Goal: Task Accomplishment & Management: Use online tool/utility

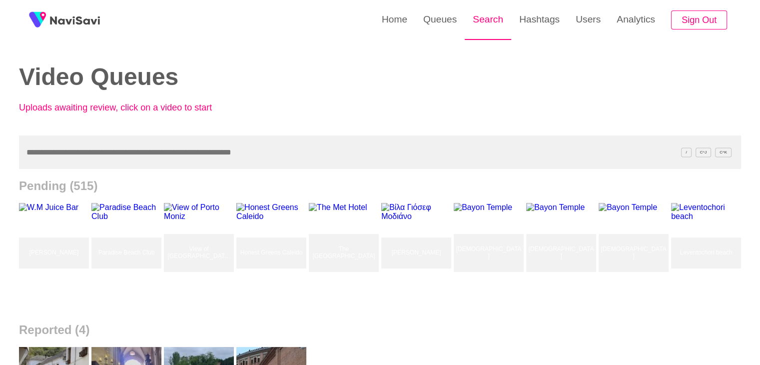
click at [482, 16] on link "Search" at bounding box center [488, 19] width 46 height 39
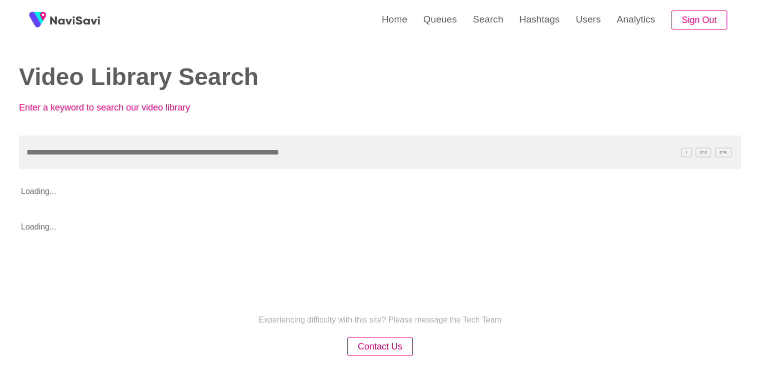
click at [79, 155] on input "text" at bounding box center [380, 151] width 722 height 33
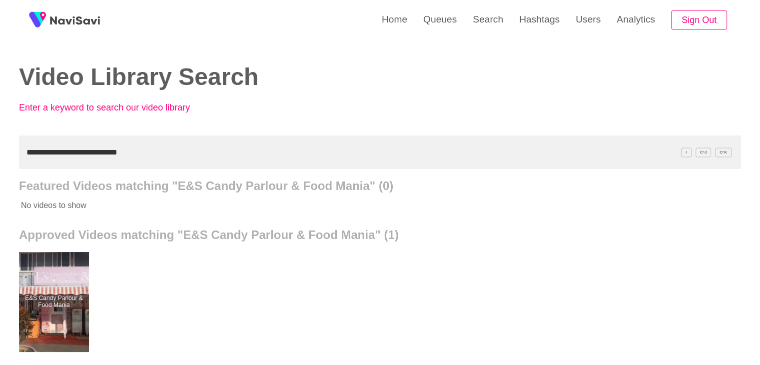
drag, startPoint x: 140, startPoint y: 152, endPoint x: 9, endPoint y: 133, distance: 132.4
click at [0, 144] on div "**********" at bounding box center [380, 276] width 760 height 553
paste input "text"
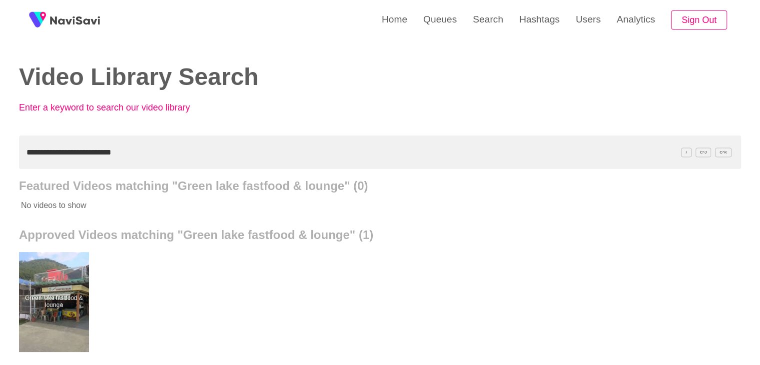
drag, startPoint x: 87, startPoint y: 159, endPoint x: 0, endPoint y: 155, distance: 87.6
click at [0, 161] on div "**********" at bounding box center [380, 276] width 760 height 553
paste input "**"
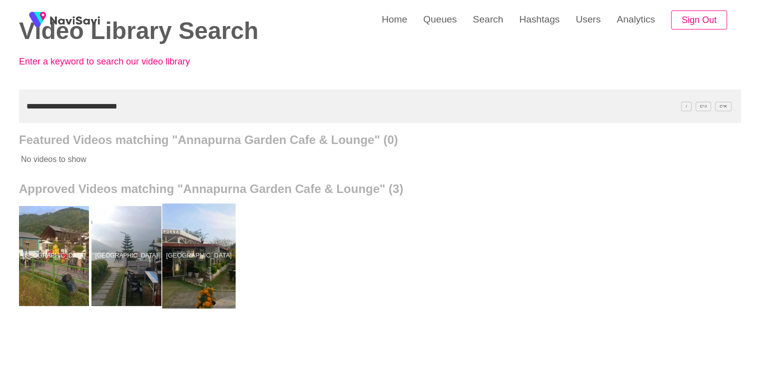
scroll to position [50, 0]
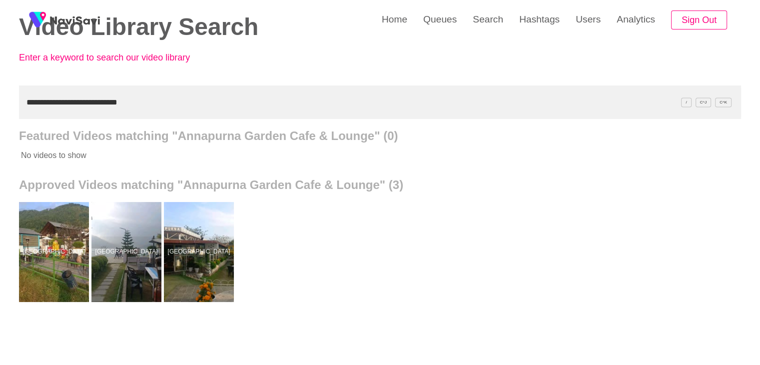
drag, startPoint x: 151, startPoint y: 99, endPoint x: 0, endPoint y: 107, distance: 151.7
click at [0, 107] on div "**********" at bounding box center [380, 226] width 760 height 553
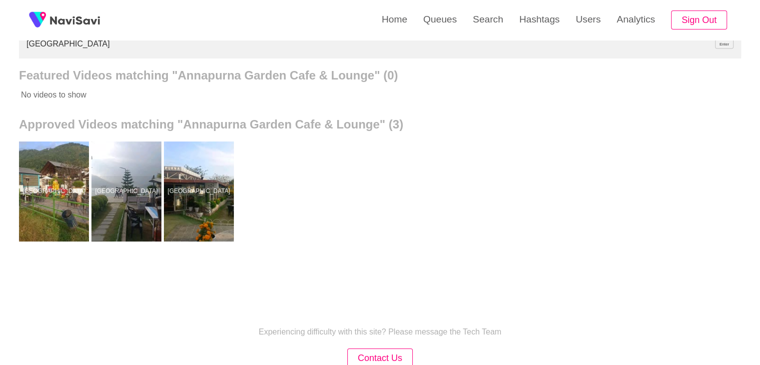
scroll to position [176, 0]
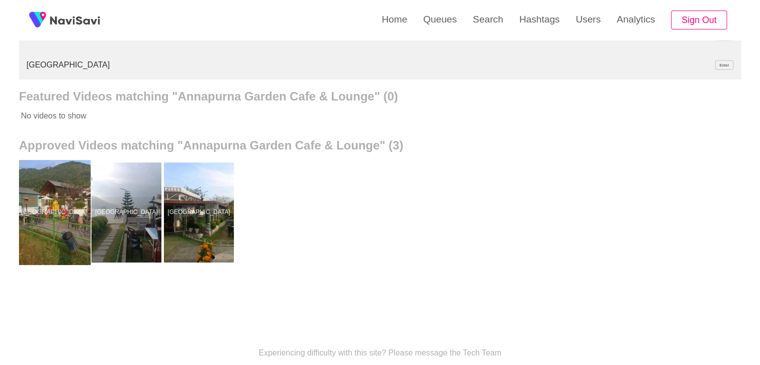
drag, startPoint x: 54, startPoint y: 198, endPoint x: 54, endPoint y: 187, distance: 10.5
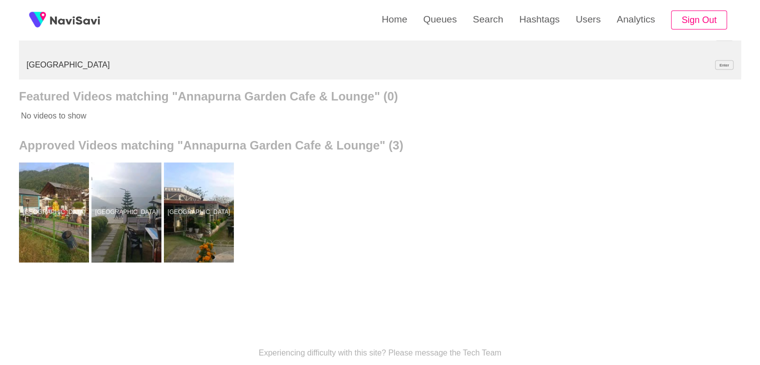
drag, startPoint x: 151, startPoint y: 62, endPoint x: 14, endPoint y: 49, distance: 137.6
click at [0, 61] on div "**********" at bounding box center [380, 144] width 760 height 640
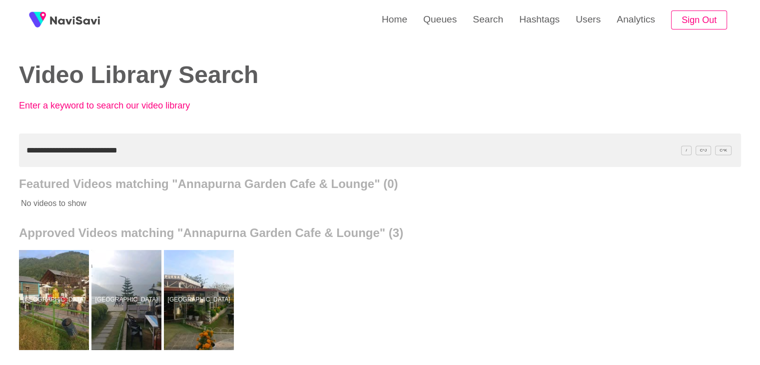
scroll to position [0, 0]
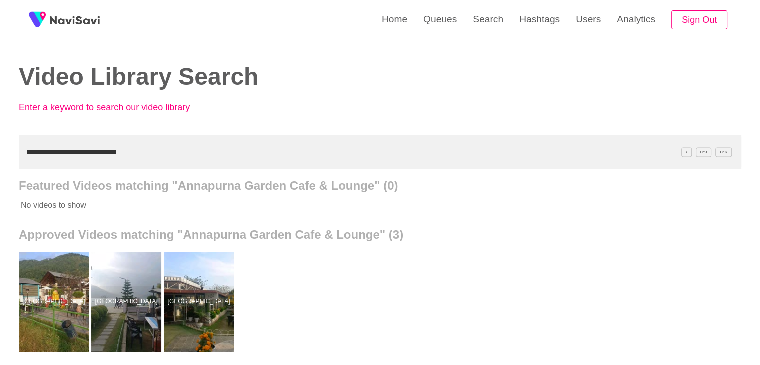
drag, startPoint x: 155, startPoint y: 156, endPoint x: 2, endPoint y: 135, distance: 154.4
click at [0, 138] on div "**********" at bounding box center [380, 276] width 760 height 553
paste input "text"
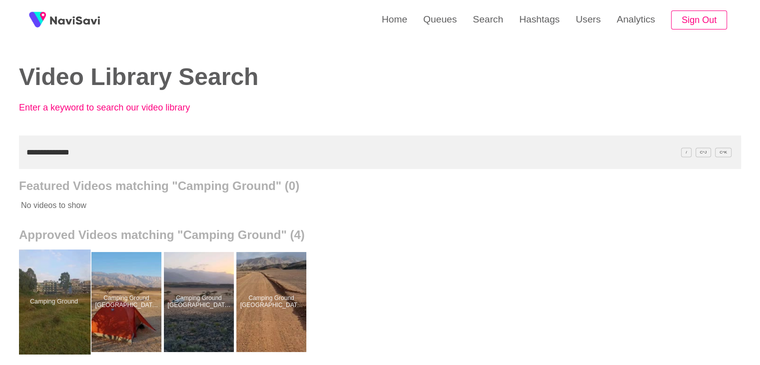
drag, startPoint x: 58, startPoint y: 311, endPoint x: 70, endPoint y: 280, distance: 33.1
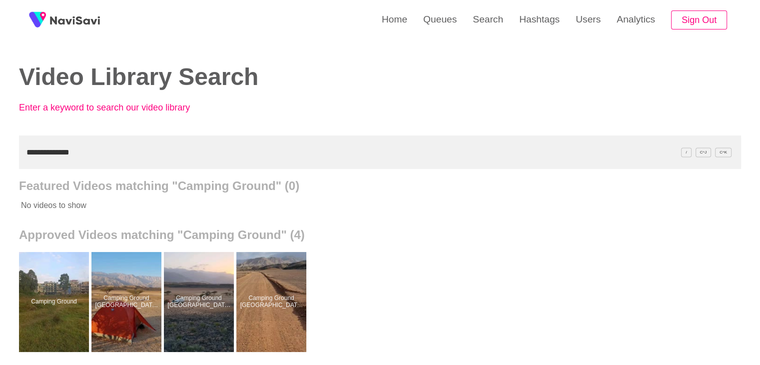
drag, startPoint x: 92, startPoint y: 152, endPoint x: 0, endPoint y: 147, distance: 92.1
click at [0, 148] on div "**********" at bounding box center [380, 276] width 760 height 553
paste input "*******"
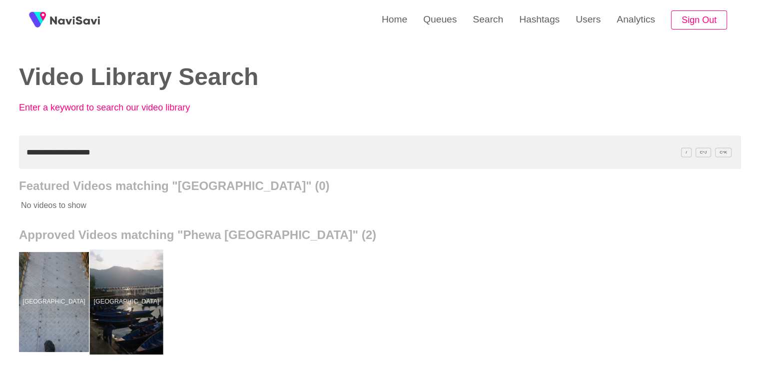
drag, startPoint x: 144, startPoint y: 293, endPoint x: 145, endPoint y: 272, distance: 20.5
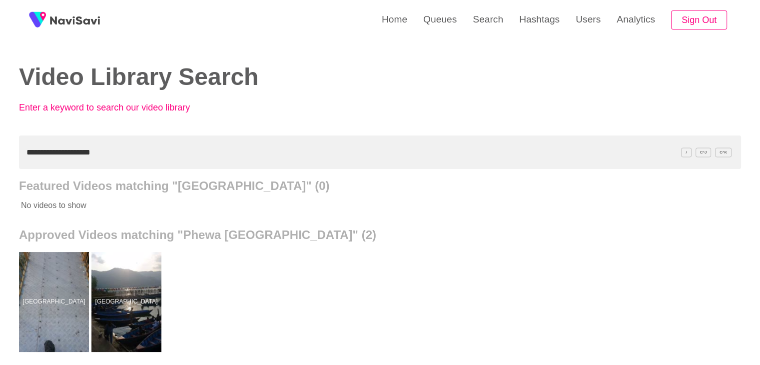
drag, startPoint x: 66, startPoint y: 295, endPoint x: 105, endPoint y: 233, distance: 73.5
click at [0, 142] on div "**********" at bounding box center [380, 276] width 760 height 553
paste input "text"
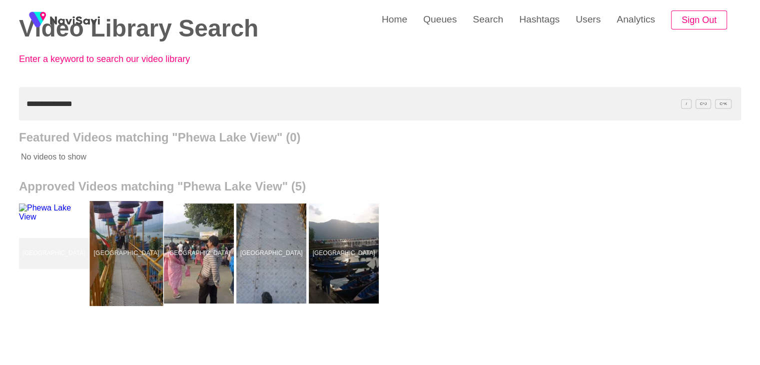
scroll to position [50, 0]
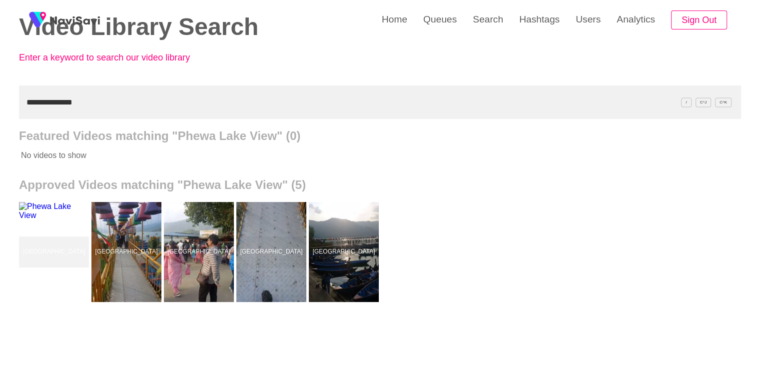
drag, startPoint x: 91, startPoint y: 98, endPoint x: 0, endPoint y: 109, distance: 91.7
click at [0, 109] on div "**********" at bounding box center [380, 226] width 760 height 553
paste input "*********"
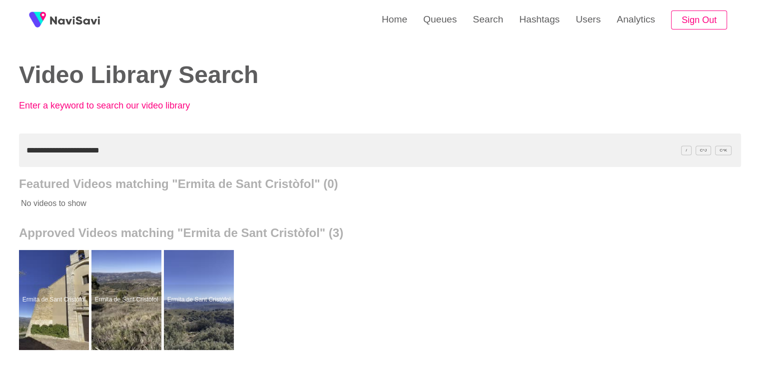
scroll to position [0, 0]
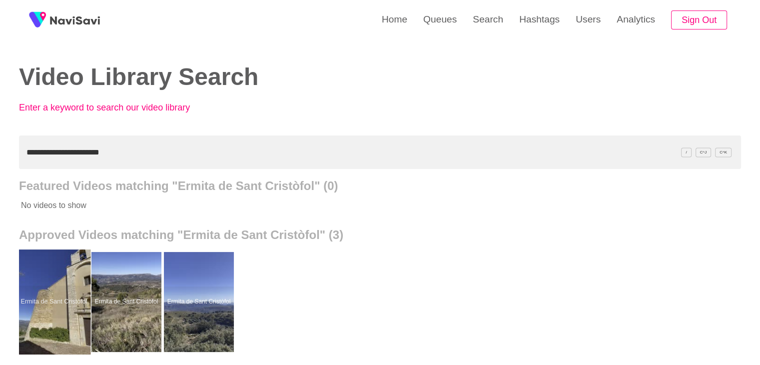
drag, startPoint x: 49, startPoint y: 276, endPoint x: 60, endPoint y: 260, distance: 19.8
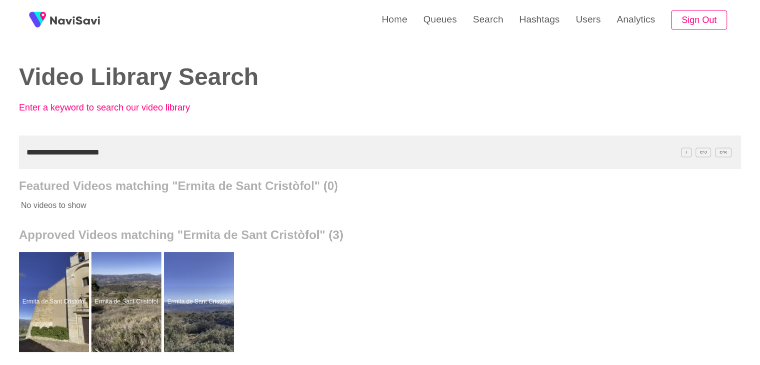
drag, startPoint x: 114, startPoint y: 159, endPoint x: 0, endPoint y: 150, distance: 114.3
click at [0, 150] on div "**********" at bounding box center [380, 276] width 760 height 553
paste input "text"
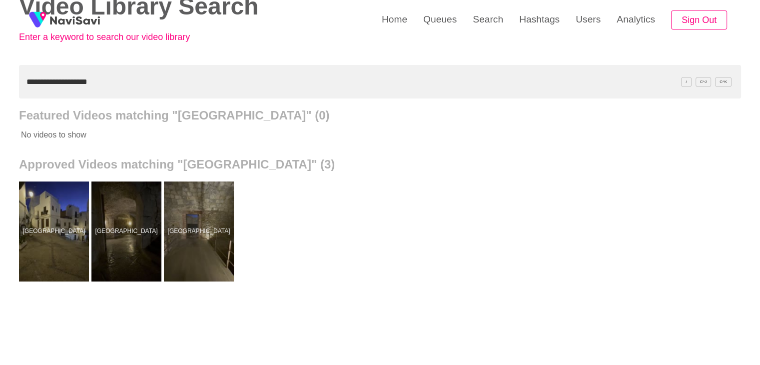
scroll to position [100, 0]
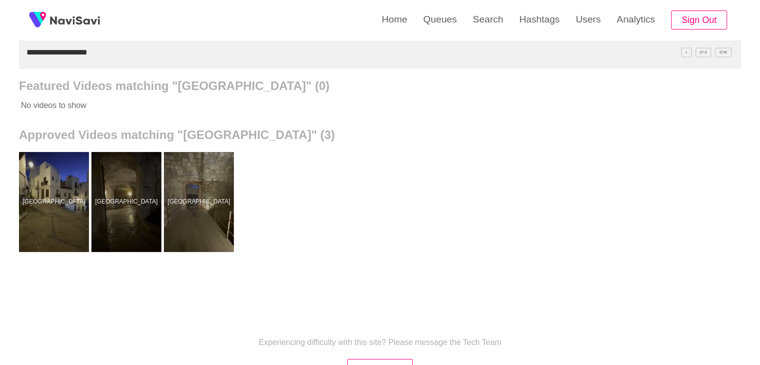
drag, startPoint x: 101, startPoint y: 54, endPoint x: 0, endPoint y: 62, distance: 101.8
click at [0, 62] on div "**********" at bounding box center [380, 176] width 760 height 553
paste input "text"
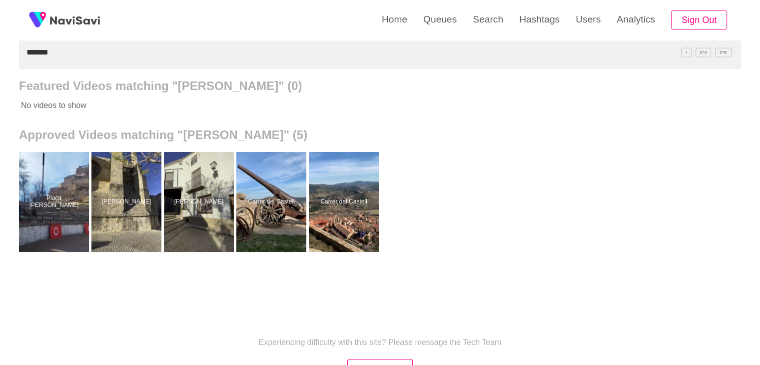
drag, startPoint x: 77, startPoint y: 55, endPoint x: 24, endPoint y: 45, distance: 54.4
click at [0, 49] on div "Home Queues Search Hashtags Users Analytics Sign Out Video Library Search Enter…" at bounding box center [380, 176] width 760 height 553
paste input "*******"
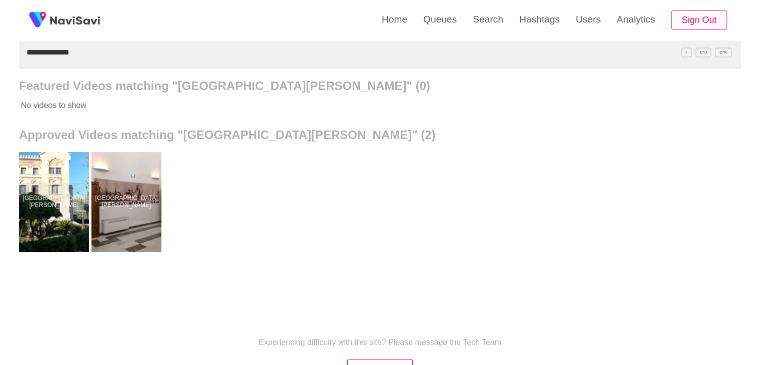
drag, startPoint x: 80, startPoint y: 57, endPoint x: 0, endPoint y: 64, distance: 80.2
click at [0, 65] on div "**********" at bounding box center [380, 176] width 760 height 553
paste input "*"
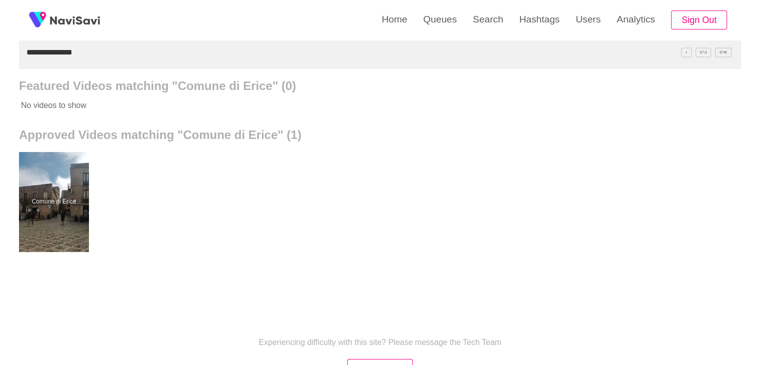
drag, startPoint x: 86, startPoint y: 52, endPoint x: 0, endPoint y: 60, distance: 86.4
click at [0, 62] on div "**********" at bounding box center [380, 176] width 760 height 553
paste input "text"
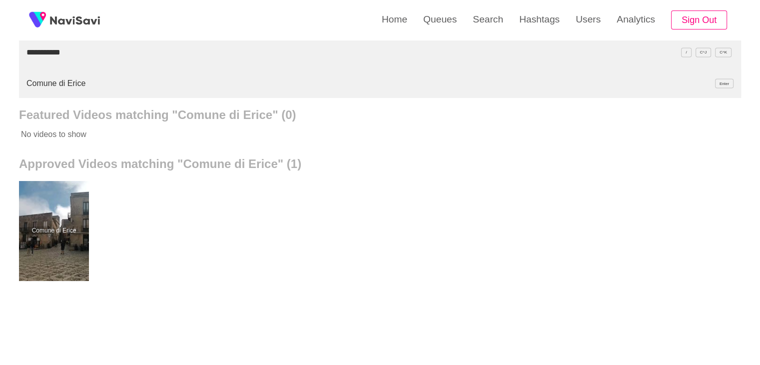
type input "**********"
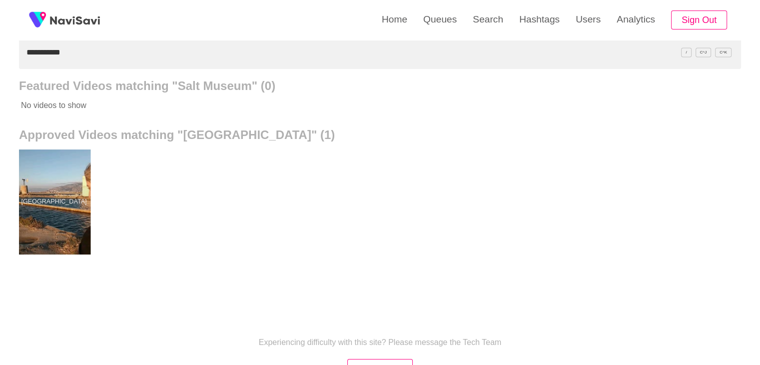
drag, startPoint x: 58, startPoint y: 184, endPoint x: 82, endPoint y: 155, distance: 37.6
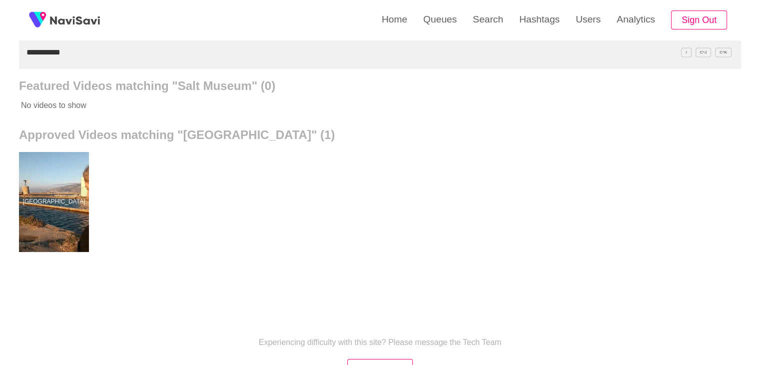
drag, startPoint x: 74, startPoint y: 51, endPoint x: 0, endPoint y: 47, distance: 74.1
click at [0, 47] on div "**********" at bounding box center [380, 176] width 760 height 553
click at [430, 18] on link "Queues" at bounding box center [439, 19] width 49 height 39
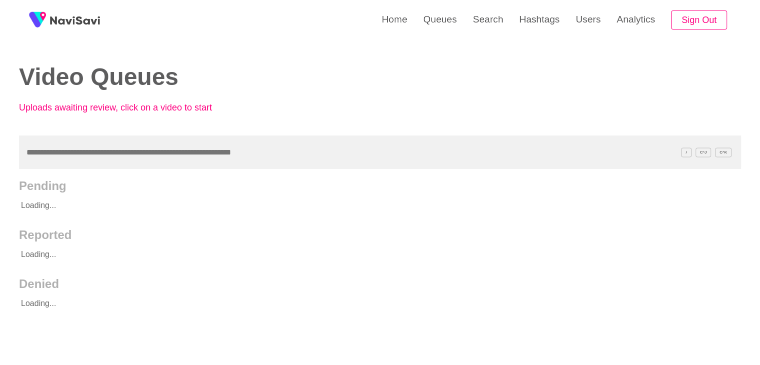
click at [38, 149] on input "text" at bounding box center [380, 151] width 722 height 33
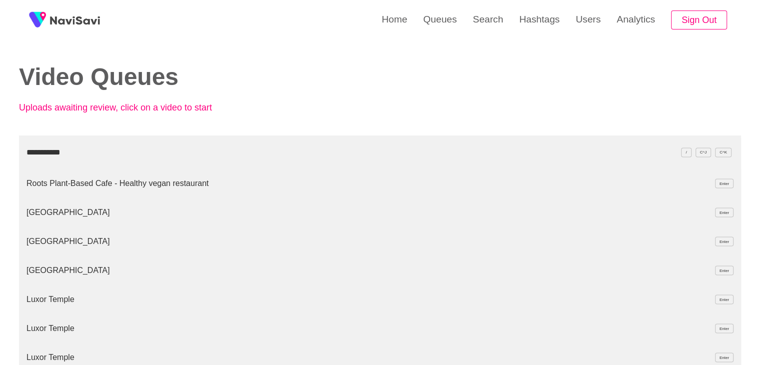
type input "**********"
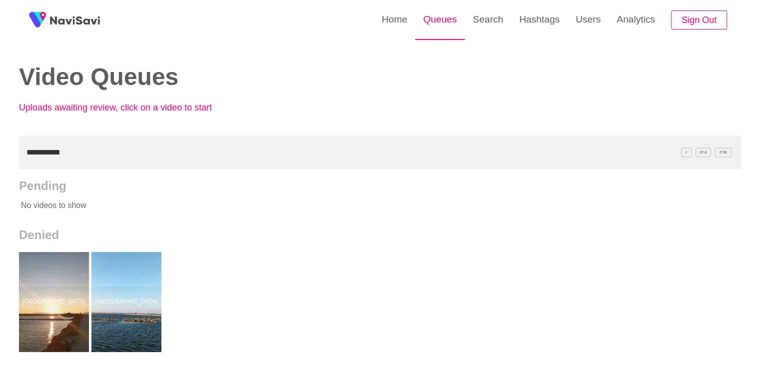
drag, startPoint x: 483, startPoint y: 20, endPoint x: 457, endPoint y: 37, distance: 30.9
click at [483, 20] on link "Search" at bounding box center [488, 19] width 46 height 39
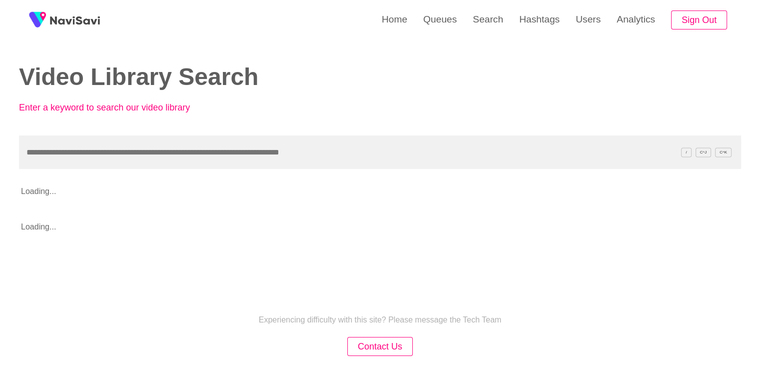
click at [58, 153] on input "text" at bounding box center [380, 151] width 722 height 33
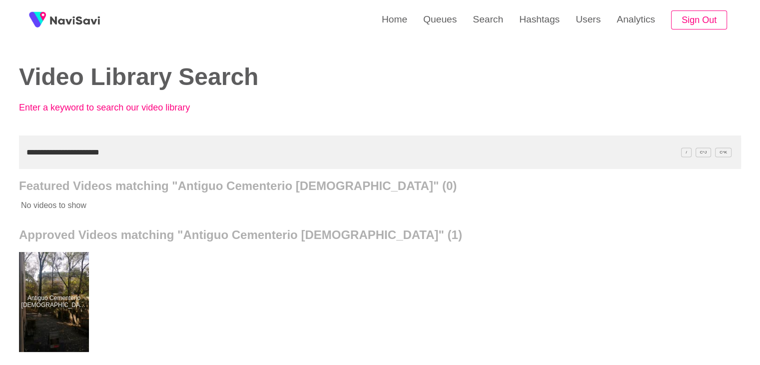
drag, startPoint x: 123, startPoint y: 150, endPoint x: 0, endPoint y: 134, distance: 124.4
click at [0, 135] on div "**********" at bounding box center [380, 276] width 760 height 553
paste input "text"
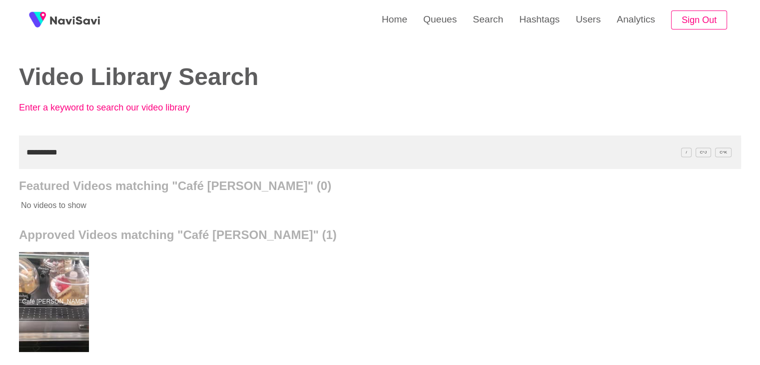
drag, startPoint x: 66, startPoint y: 156, endPoint x: 9, endPoint y: 142, distance: 58.8
click at [0, 158] on div "**********" at bounding box center [380, 276] width 760 height 553
paste input "*******"
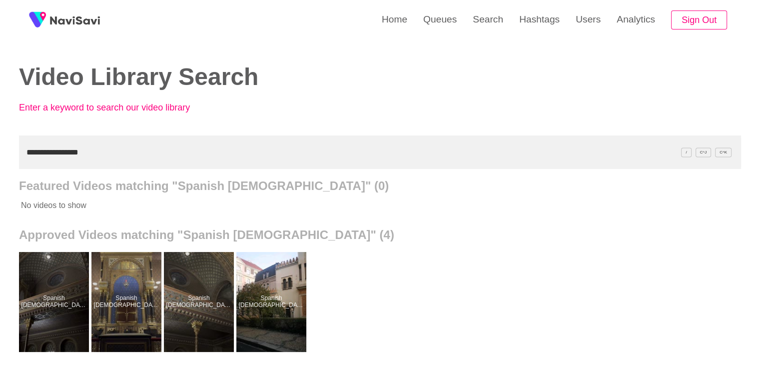
drag, startPoint x: 100, startPoint y: 158, endPoint x: 0, endPoint y: 147, distance: 100.5
click at [0, 152] on div "**********" at bounding box center [380, 276] width 760 height 553
paste input "****"
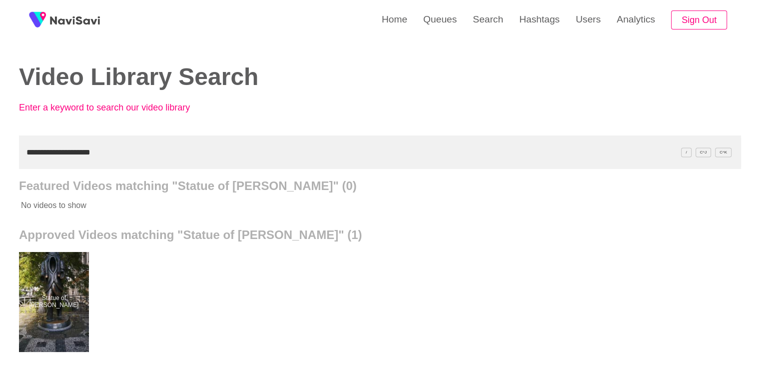
drag, startPoint x: 106, startPoint y: 148, endPoint x: 0, endPoint y: 159, distance: 107.0
click at [0, 159] on div "**********" at bounding box center [380, 276] width 760 height 553
paste input "*"
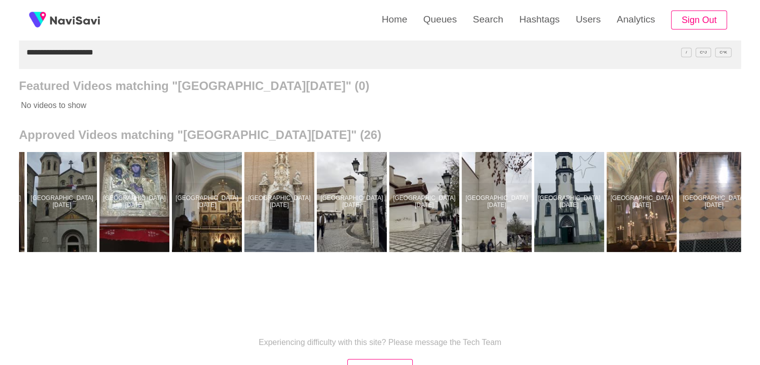
scroll to position [0, 1162]
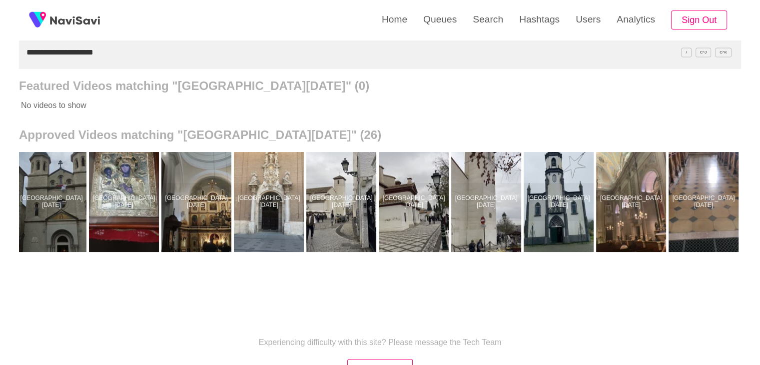
drag, startPoint x: 108, startPoint y: 50, endPoint x: 0, endPoint y: 53, distance: 108.0
click at [0, 53] on div "**********" at bounding box center [380, 176] width 760 height 553
paste input "text"
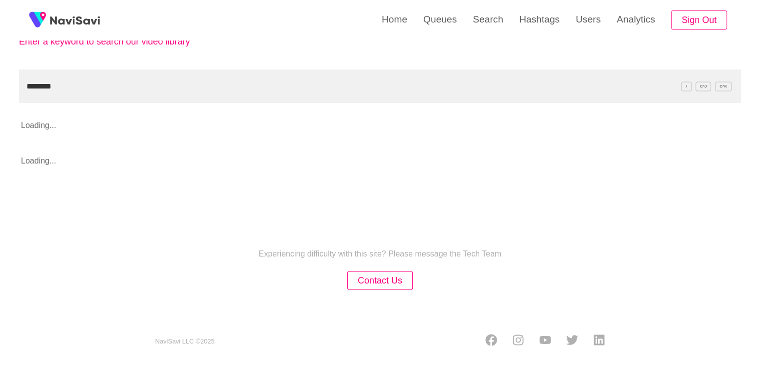
scroll to position [100, 0]
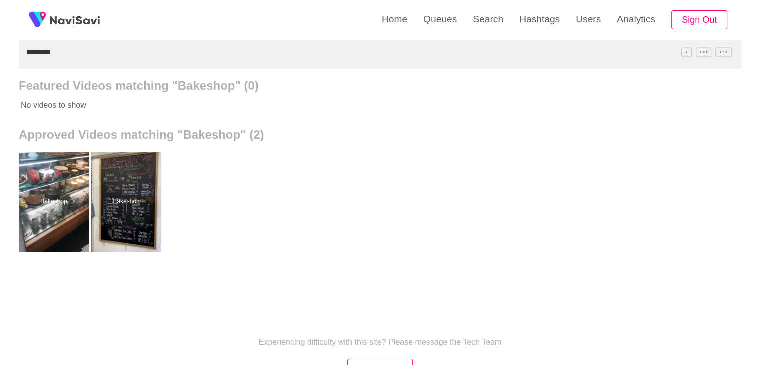
drag, startPoint x: 64, startPoint y: 46, endPoint x: 0, endPoint y: 44, distance: 64.5
click at [0, 46] on div "Home Queues Search Hashtags Users Analytics Sign Out Video Library Search Enter…" at bounding box center [380, 176] width 760 height 553
paste input "**********"
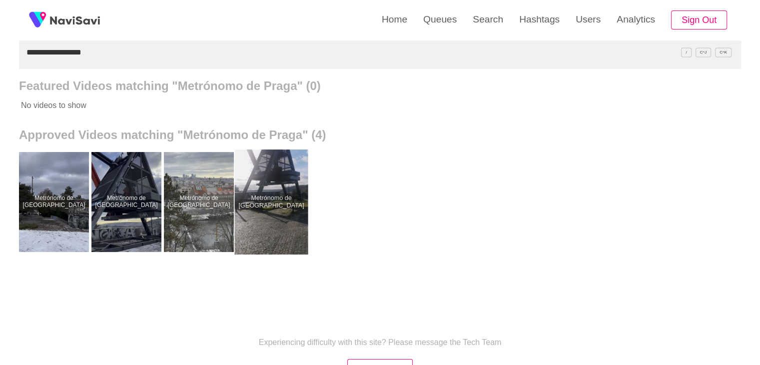
drag, startPoint x: 273, startPoint y: 210, endPoint x: 273, endPoint y: 204, distance: 6.5
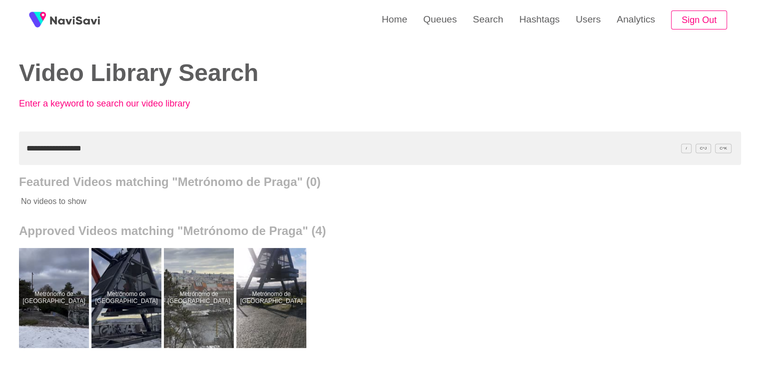
scroll to position [0, 0]
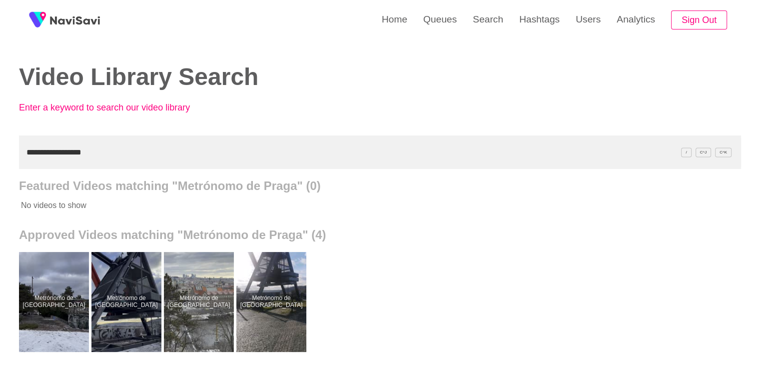
drag, startPoint x: 102, startPoint y: 157, endPoint x: 0, endPoint y: 156, distance: 102.0
click at [0, 156] on div "**********" at bounding box center [380, 276] width 760 height 553
paste input "text"
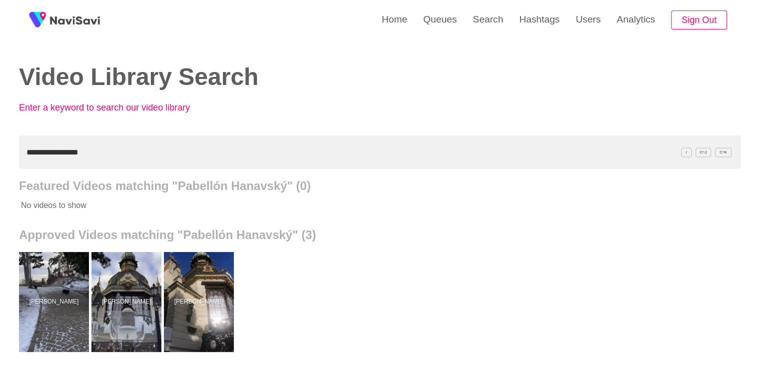
click at [100, 144] on input "**********" at bounding box center [380, 151] width 722 height 33
drag, startPoint x: 100, startPoint y: 150, endPoint x: 0, endPoint y: 130, distance: 102.4
click at [0, 131] on div "**********" at bounding box center [380, 276] width 760 height 553
paste input "text"
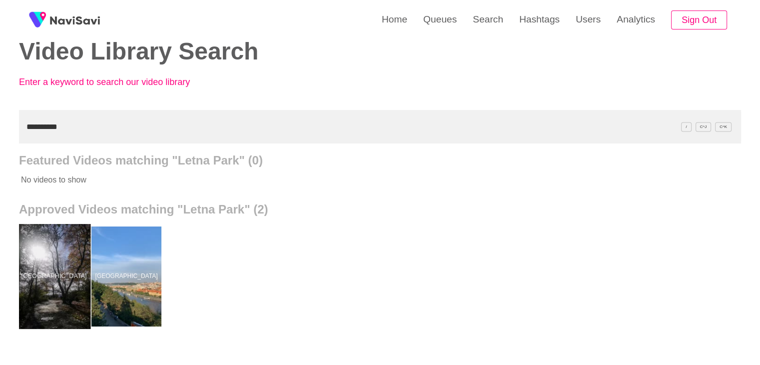
scroll to position [100, 0]
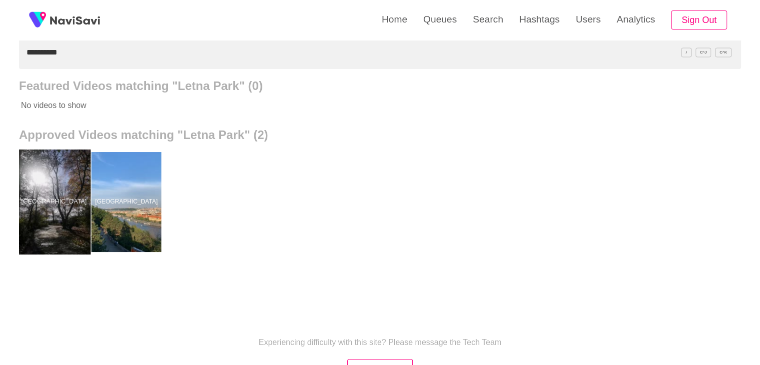
drag, startPoint x: 54, startPoint y: 210, endPoint x: 77, endPoint y: 168, distance: 47.4
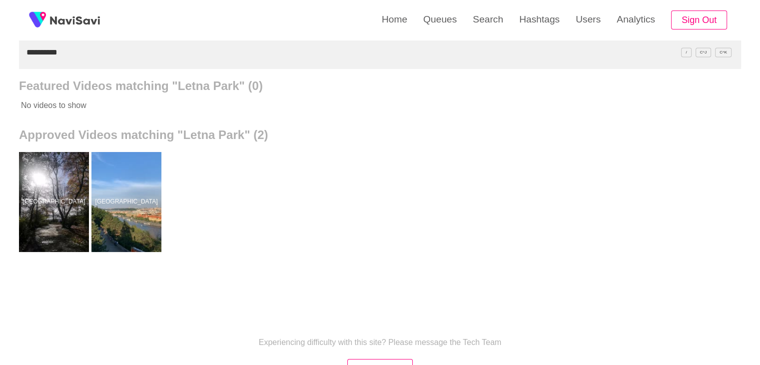
drag, startPoint x: 59, startPoint y: 44, endPoint x: 17, endPoint y: 63, distance: 46.5
click at [7, 65] on div "**********" at bounding box center [380, 176] width 760 height 553
drag, startPoint x: 73, startPoint y: 53, endPoint x: 0, endPoint y: 63, distance: 74.1
click at [0, 63] on div "**********" at bounding box center [380, 176] width 760 height 553
paste input "**********"
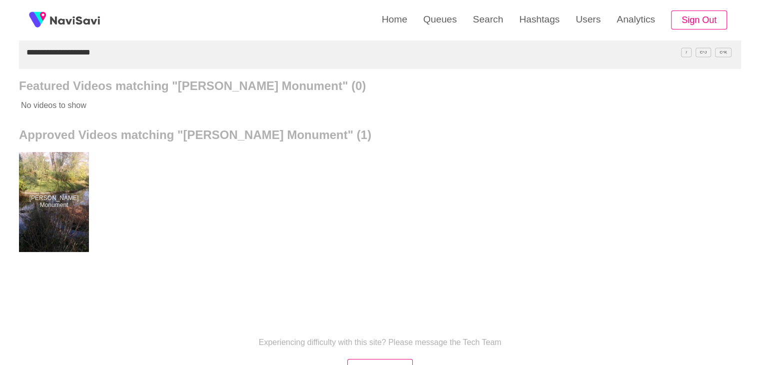
drag, startPoint x: 112, startPoint y: 54, endPoint x: 0, endPoint y: 60, distance: 112.1
click at [0, 60] on div "**********" at bounding box center [380, 176] width 760 height 553
paste input "text"
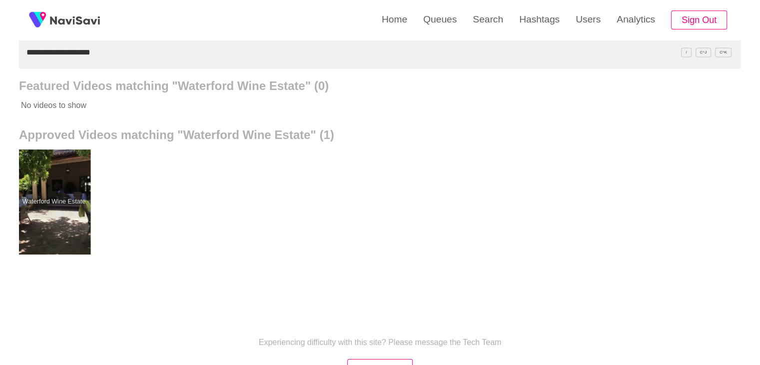
drag, startPoint x: 77, startPoint y: 196, endPoint x: 76, endPoint y: 177, distance: 19.0
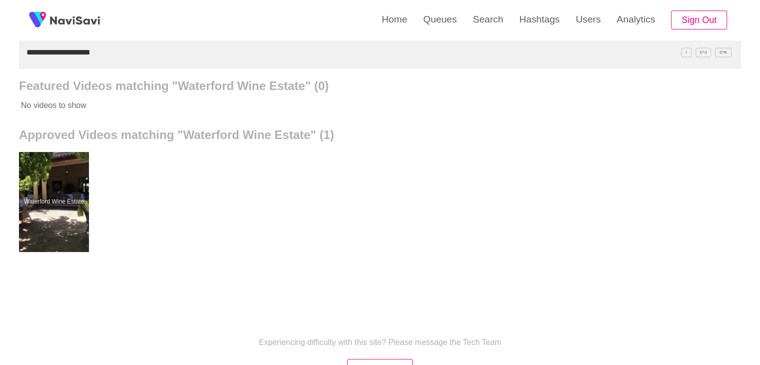
drag, startPoint x: 107, startPoint y: 51, endPoint x: 0, endPoint y: 55, distance: 107.6
click at [0, 55] on div "**********" at bounding box center [380, 176] width 760 height 553
paste input "******"
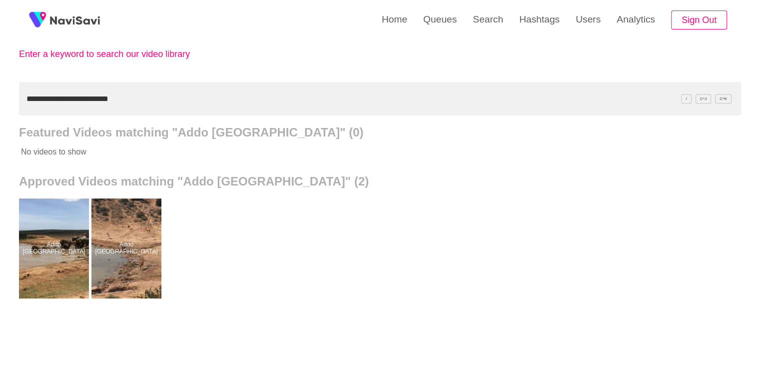
scroll to position [50, 0]
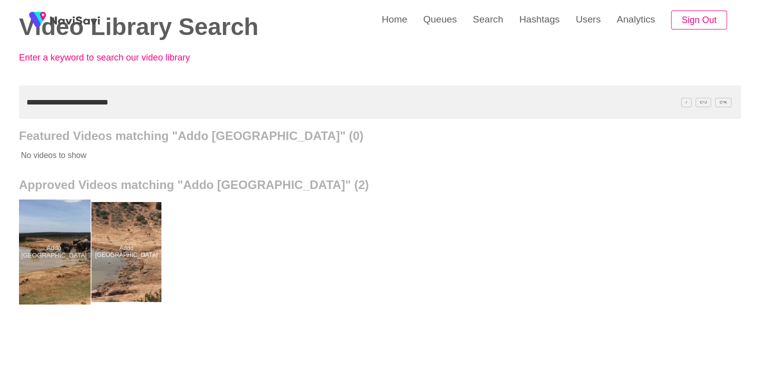
drag, startPoint x: 47, startPoint y: 216, endPoint x: 49, endPoint y: 209, distance: 7.3
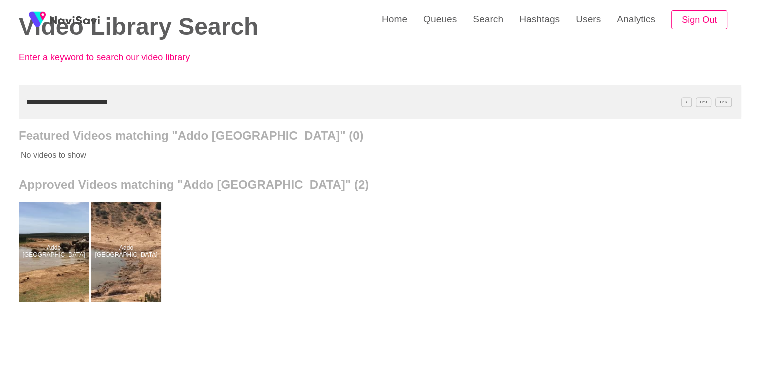
drag, startPoint x: 134, startPoint y: 100, endPoint x: 0, endPoint y: 99, distance: 134.0
click at [0, 99] on div "**********" at bounding box center [380, 226] width 760 height 553
paste input "text"
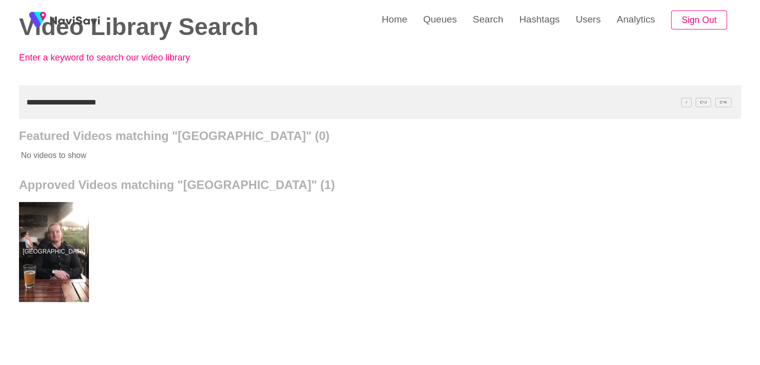
drag, startPoint x: 119, startPoint y: 104, endPoint x: 0, endPoint y: 115, distance: 120.0
click at [0, 115] on div "**********" at bounding box center [380, 226] width 760 height 553
paste input "text"
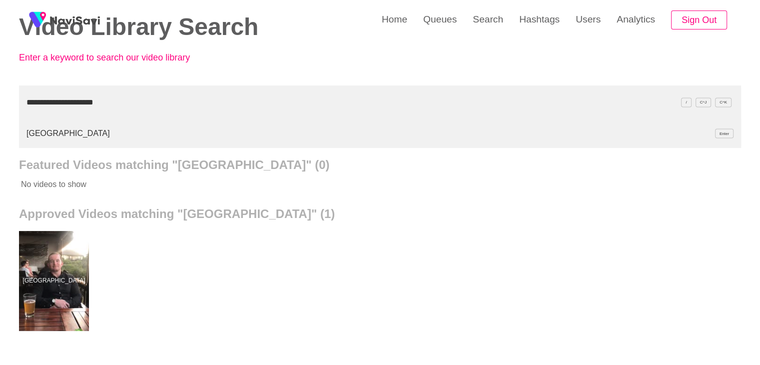
type input "**********"
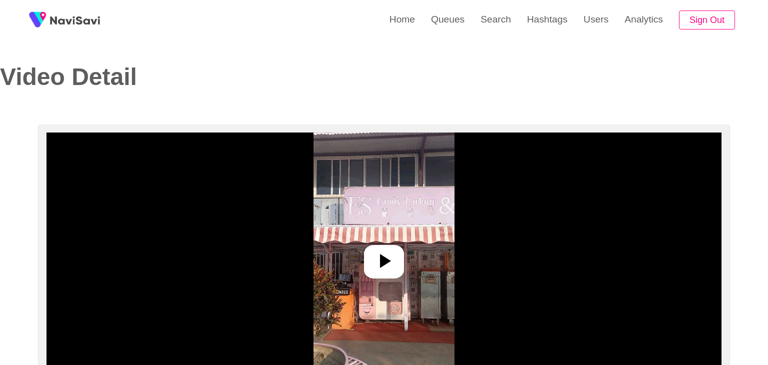
select select "**********"
select select "**"
click at [373, 258] on icon at bounding box center [380, 261] width 24 height 24
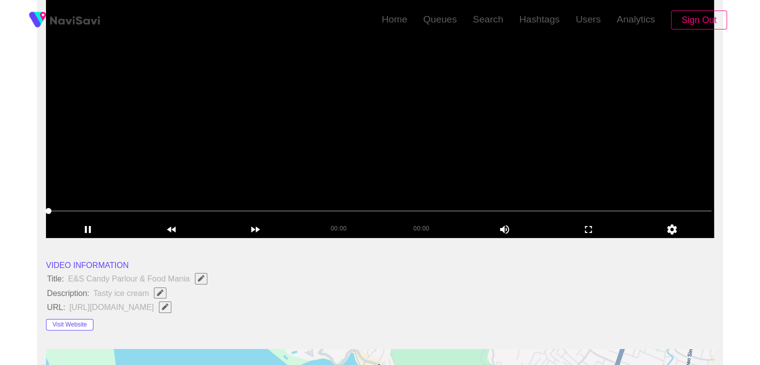
scroll to position [150, 0]
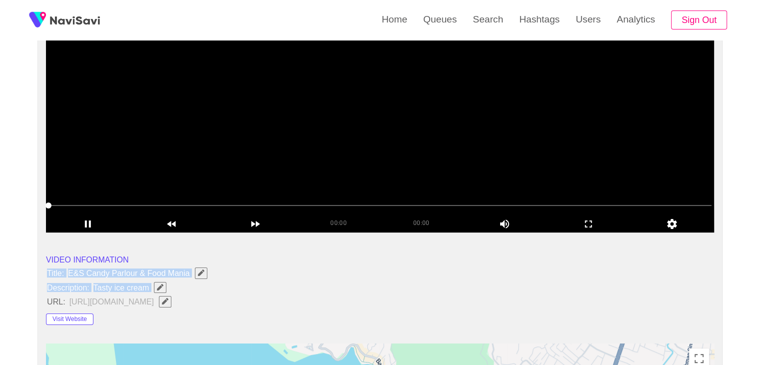
drag, startPoint x: 47, startPoint y: 271, endPoint x: 158, endPoint y: 284, distance: 111.8
copy ul "Title: E&S Candy Parlour & Food Mania Description: Tasty ice cream"
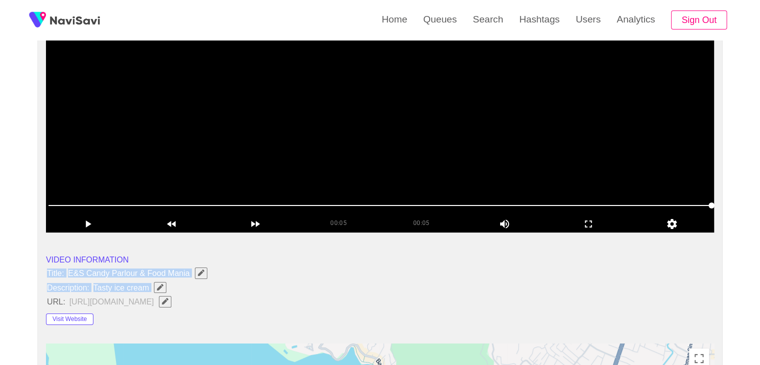
click at [162, 288] on icon "Edit Field" at bounding box center [160, 287] width 6 height 6
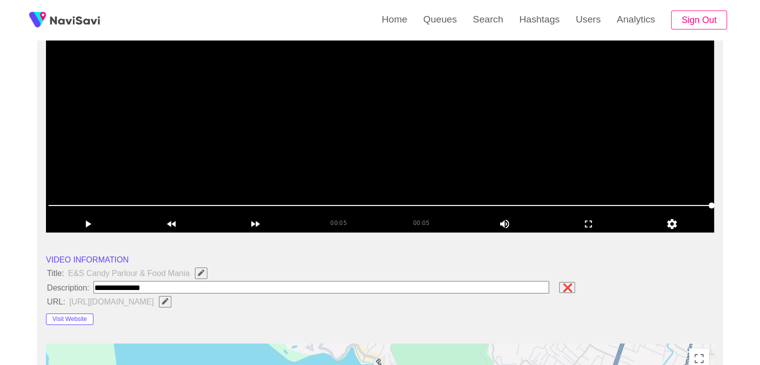
type input "**********"
click at [83, 318] on button "Visit Website" at bounding box center [69, 319] width 47 height 12
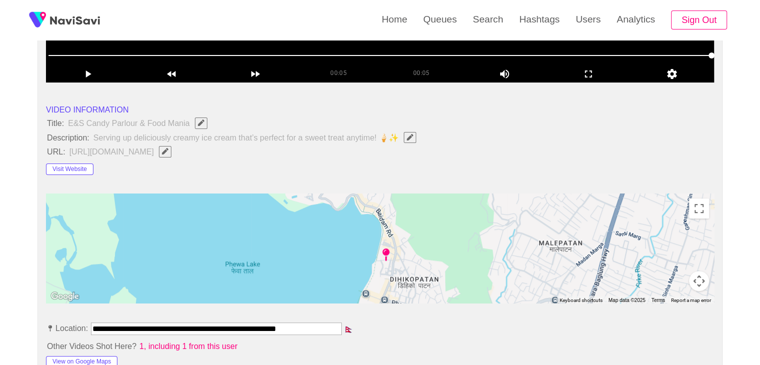
scroll to position [450, 0]
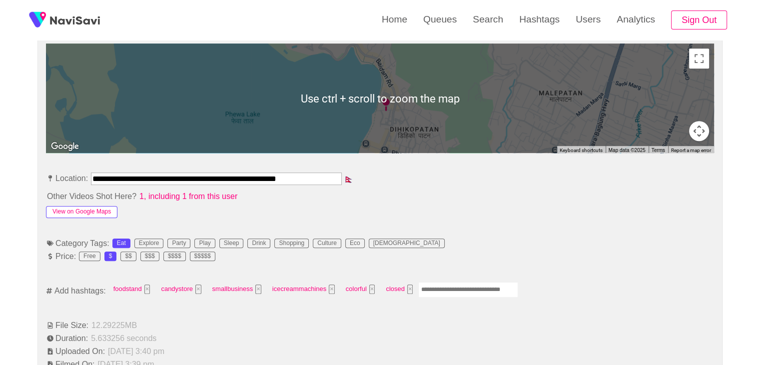
click at [87, 210] on button "View on Google Maps" at bounding box center [81, 212] width 71 height 12
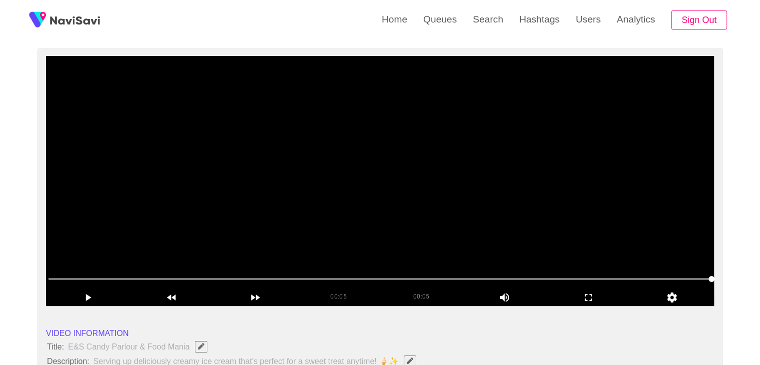
scroll to position [50, 0]
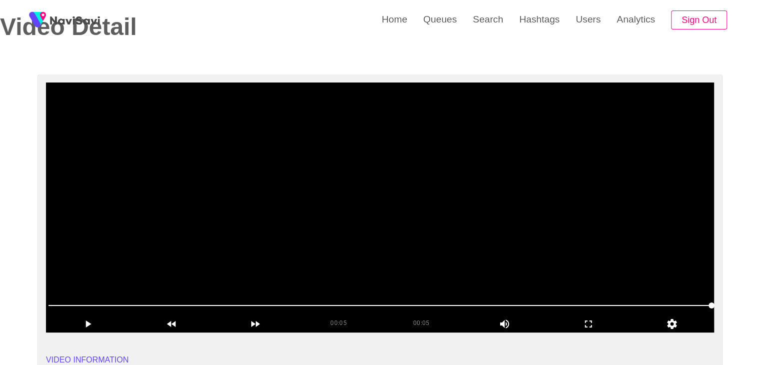
click at [380, 148] on video at bounding box center [380, 207] width 668 height 250
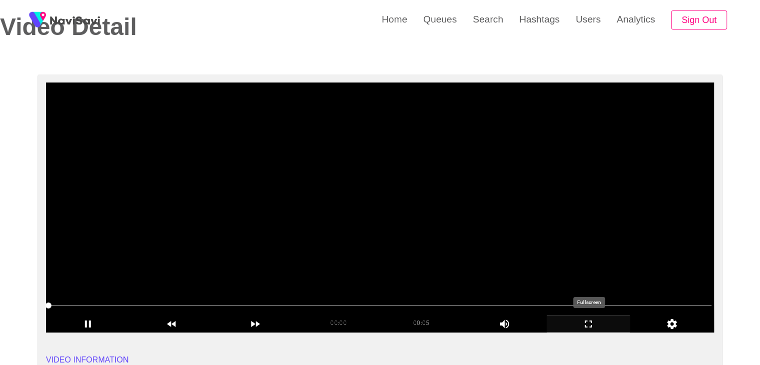
click at [590, 326] on icon "add" at bounding box center [588, 323] width 7 height 7
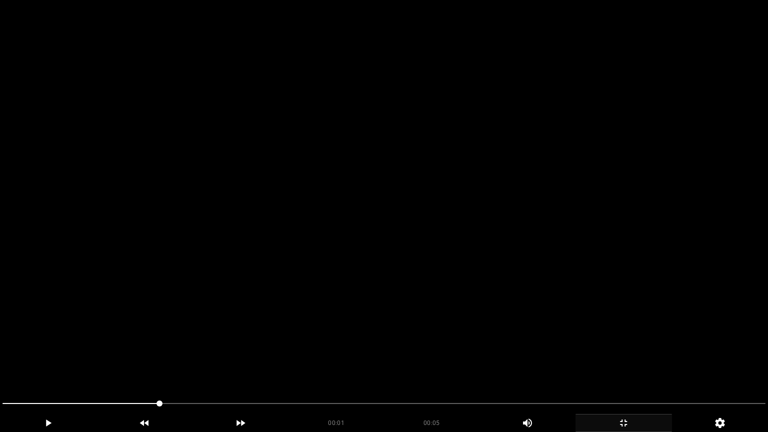
click at [384, 303] on video at bounding box center [384, 216] width 768 height 432
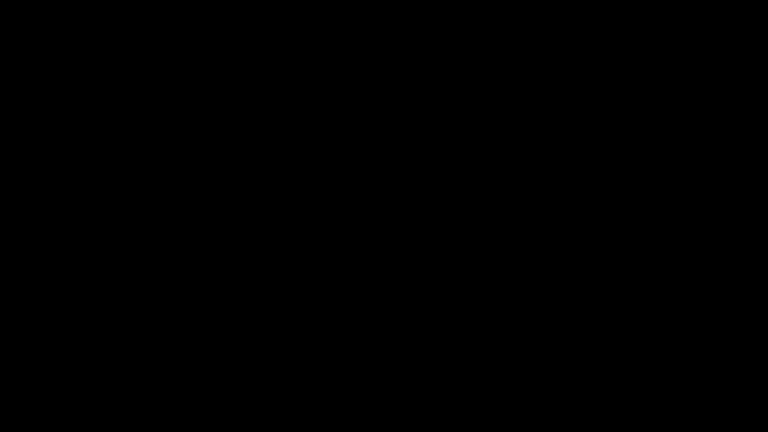
click at [629, 364] on icon "add" at bounding box center [623, 423] width 95 height 12
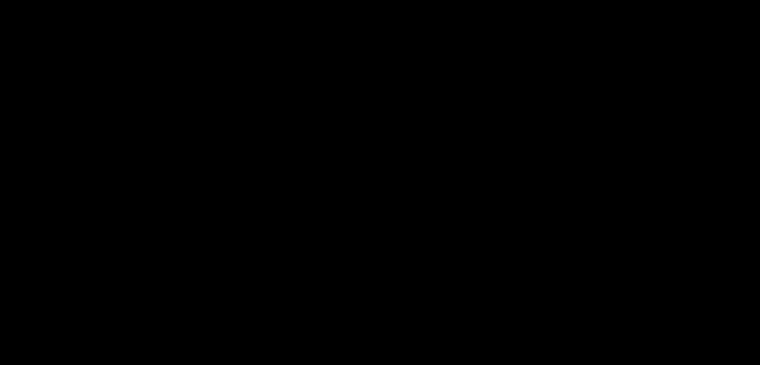
scroll to position [200, 0]
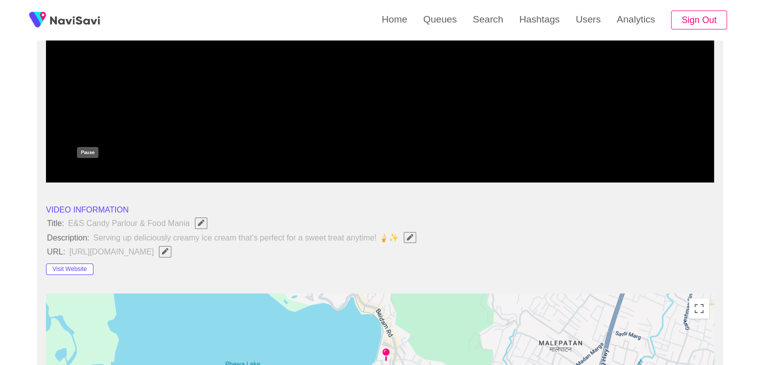
click at [106, 168] on icon "add" at bounding box center [87, 174] width 83 height 12
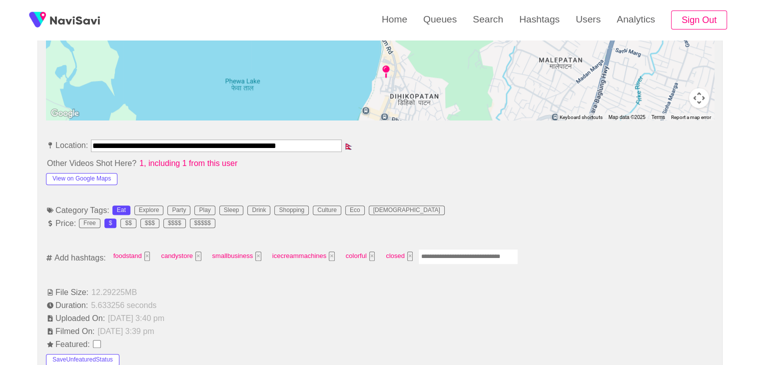
scroll to position [500, 0]
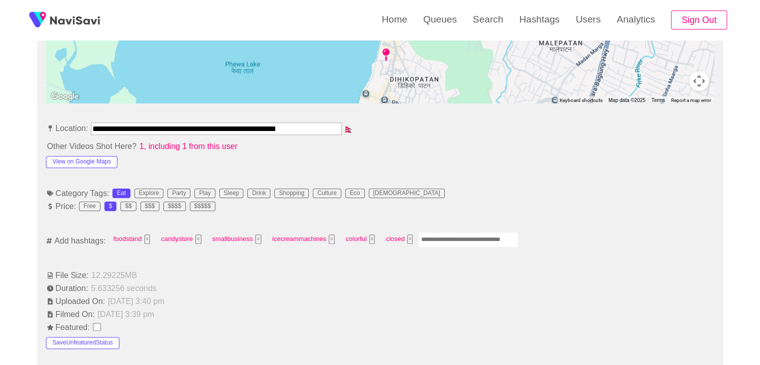
click at [457, 239] on input "Enter tag here and press return" at bounding box center [468, 239] width 100 height 15
type input "*********"
type input "*"
click at [422, 232] on input "Enter tag here and press return" at bounding box center [430, 239] width 100 height 15
type input "*********"
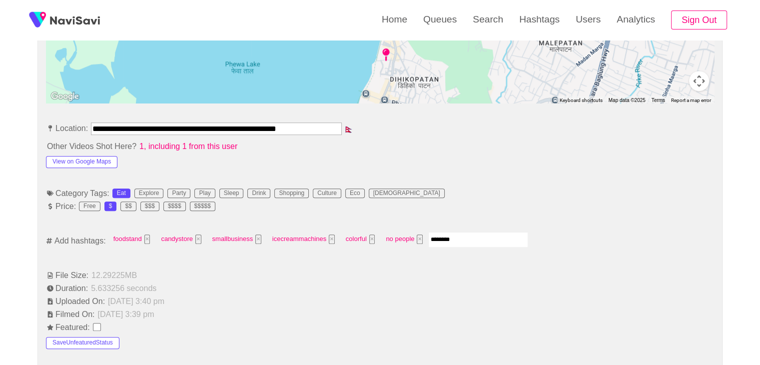
type input "*********"
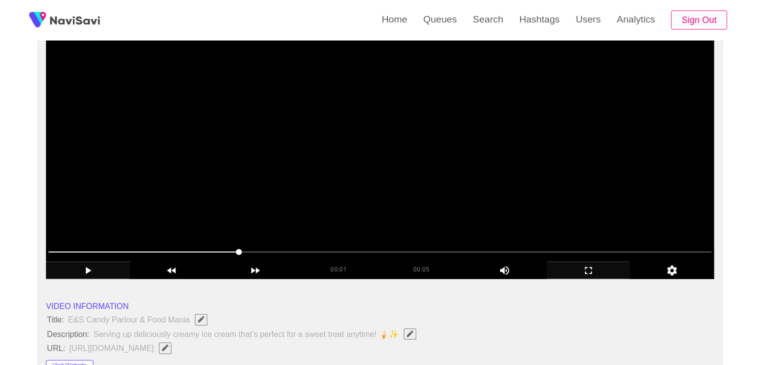
scroll to position [100, 0]
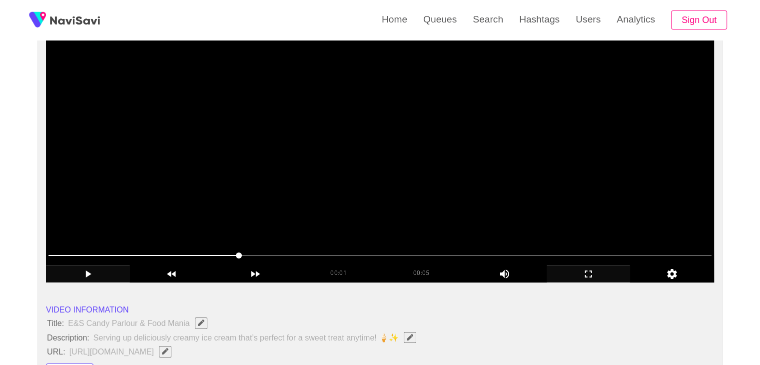
click at [387, 200] on video at bounding box center [380, 157] width 668 height 250
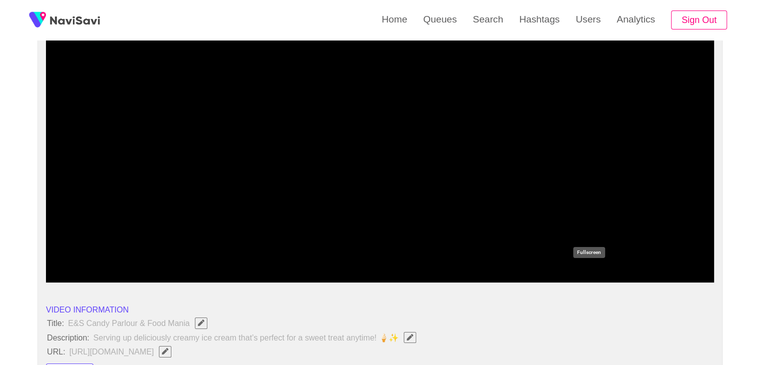
click at [586, 274] on icon "add" at bounding box center [588, 274] width 83 height 12
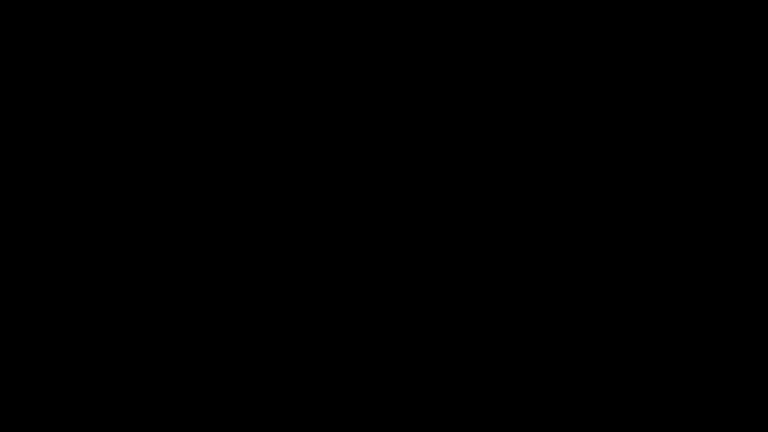
click at [636, 364] on icon "add" at bounding box center [623, 423] width 95 height 12
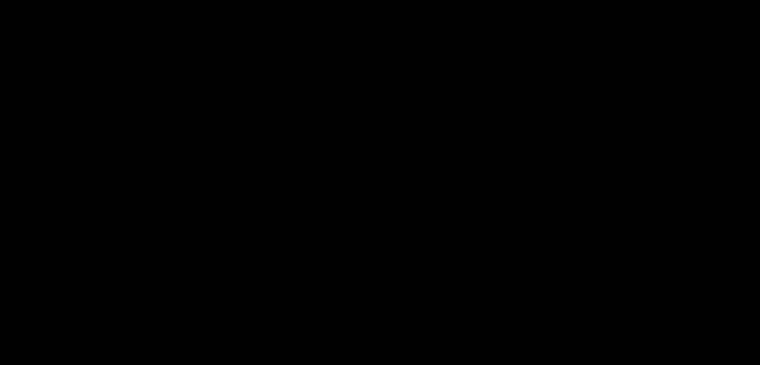
scroll to position [500, 0]
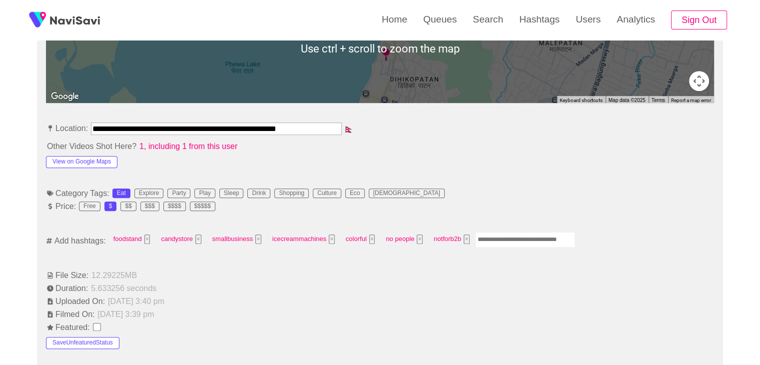
click at [526, 233] on input "Enter tag here and press return" at bounding box center [525, 239] width 100 height 15
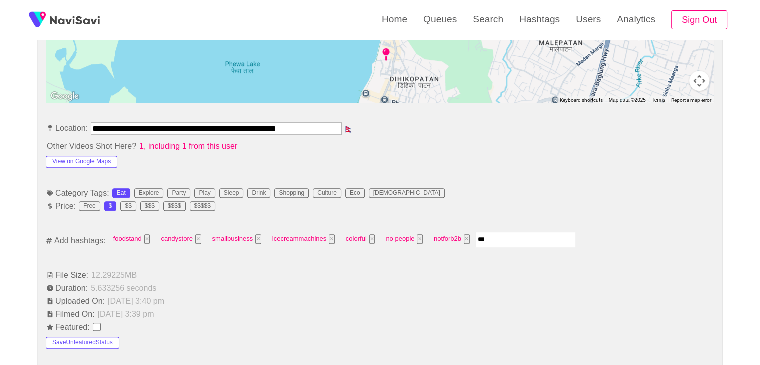
type input "****"
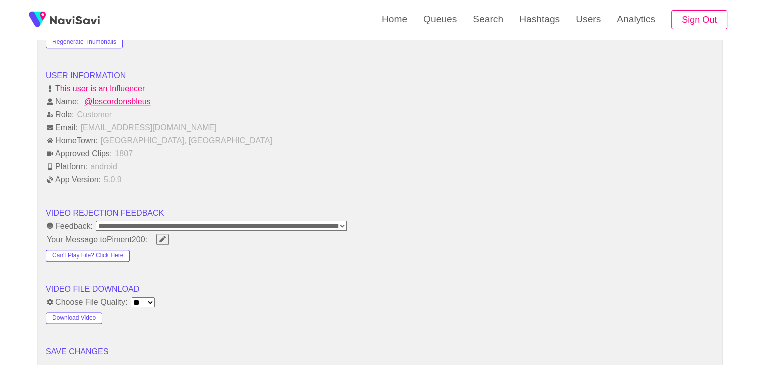
scroll to position [1300, 0]
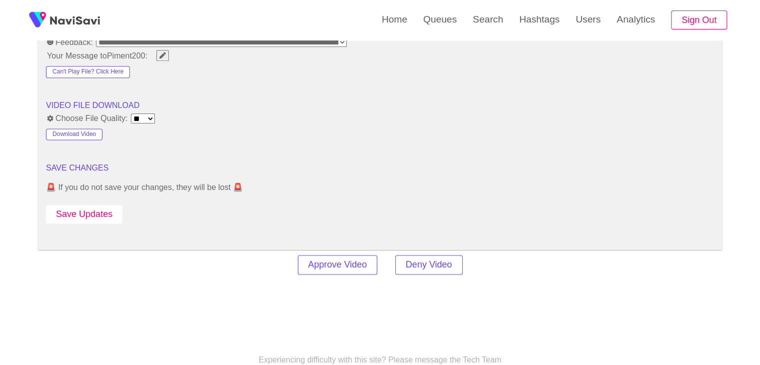
click at [98, 206] on button "Save Updates" at bounding box center [84, 214] width 76 height 18
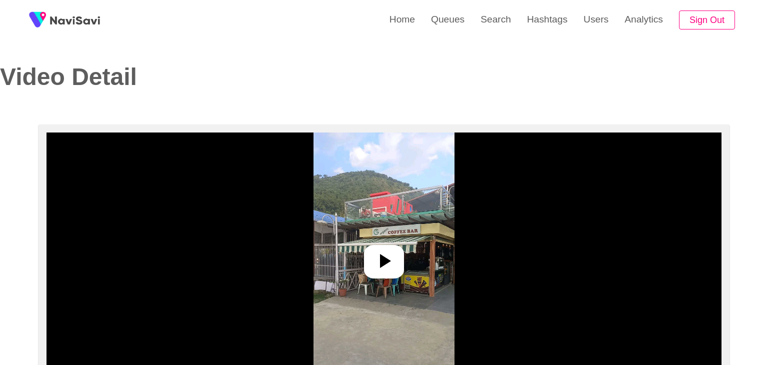
select select "**********"
select select "**"
click at [370, 253] on icon at bounding box center [380, 261] width 24 height 24
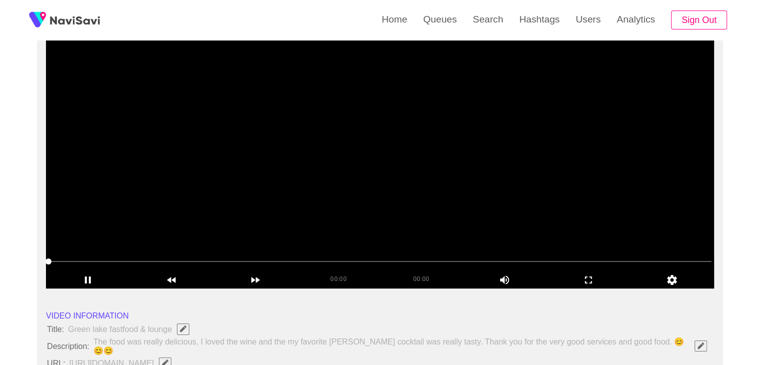
scroll to position [100, 0]
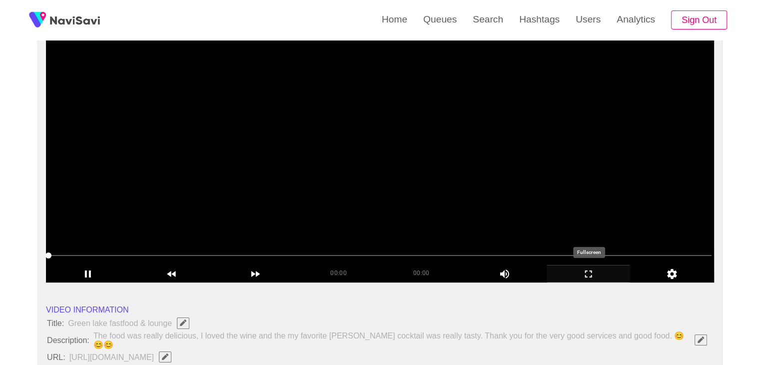
click at [590, 277] on icon "add" at bounding box center [588, 273] width 7 height 7
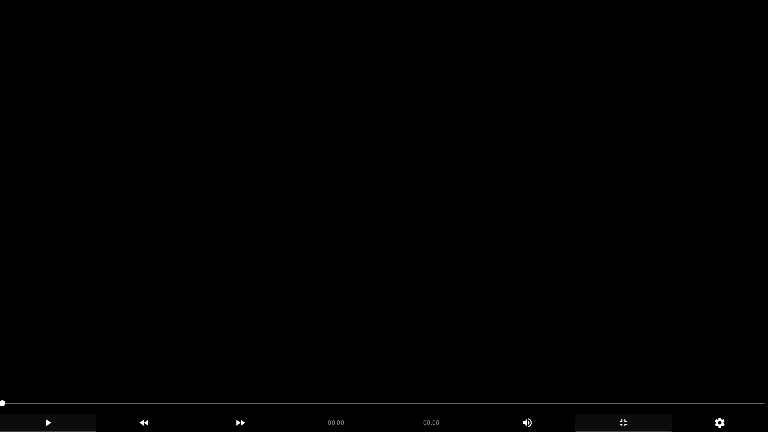
click at [80, 364] on div "add" at bounding box center [48, 423] width 96 height 18
click at [65, 364] on icon "add" at bounding box center [47, 423] width 95 height 12
click at [197, 364] on span at bounding box center [383, 403] width 763 height 1
drag, startPoint x: 122, startPoint y: 403, endPoint x: 0, endPoint y: 403, distance: 122.0
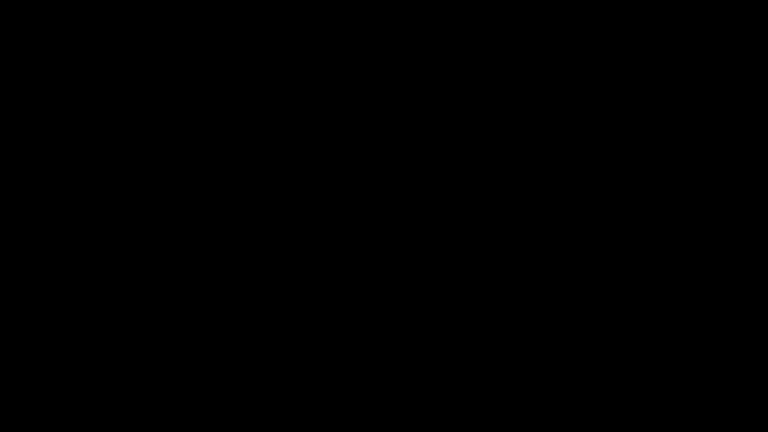
click at [41, 364] on icon "add" at bounding box center [47, 423] width 95 height 12
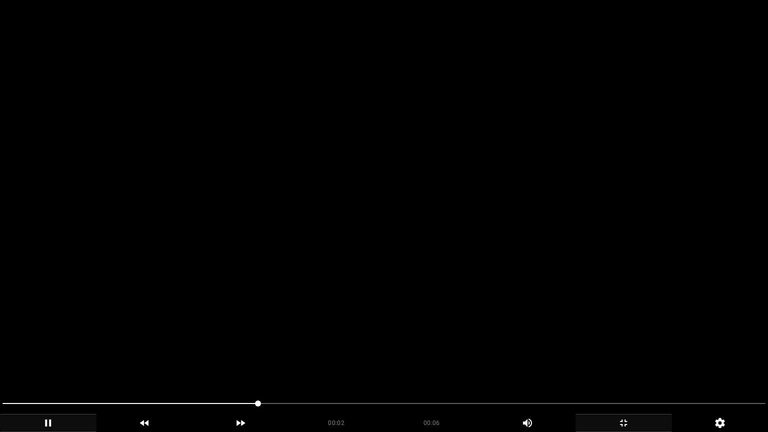
click at [297, 345] on video at bounding box center [384, 216] width 768 height 432
click at [342, 342] on video at bounding box center [384, 216] width 768 height 432
click at [40, 364] on icon "add" at bounding box center [47, 423] width 95 height 12
click at [616, 364] on div "add" at bounding box center [623, 423] width 96 height 18
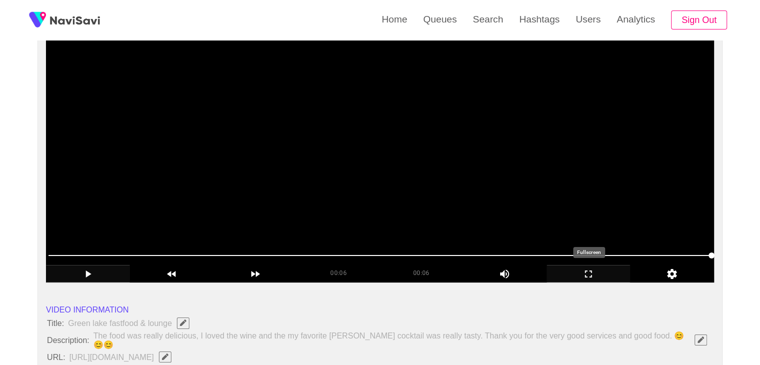
click at [605, 268] on icon "add" at bounding box center [588, 274] width 83 height 12
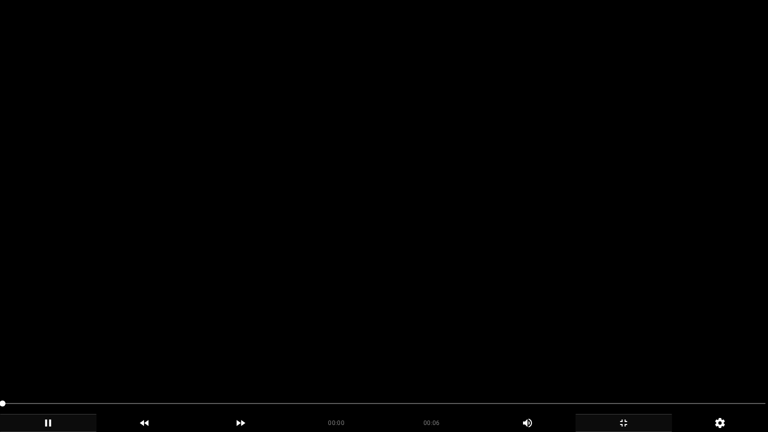
click at [43, 364] on icon "add" at bounding box center [47, 423] width 95 height 12
click at [289, 336] on video at bounding box center [384, 216] width 768 height 432
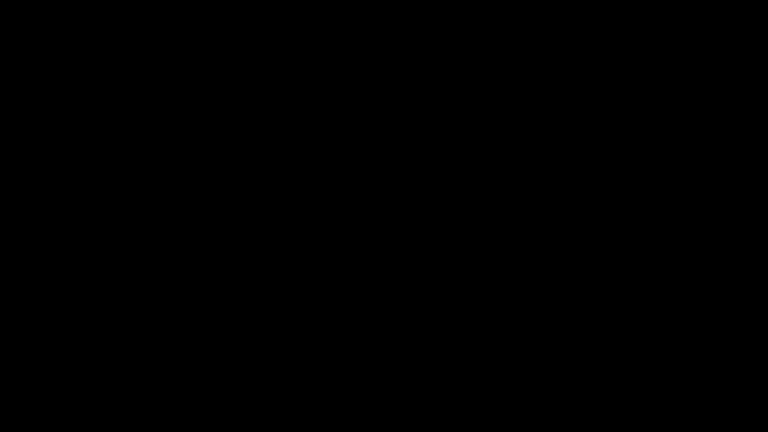
drag, startPoint x: 51, startPoint y: 399, endPoint x: 0, endPoint y: 368, distance: 59.7
click at [0, 364] on section "00:06 00:06 Picture In Picture 1 Error: Failed to load Video" at bounding box center [384, 216] width 768 height 432
click at [510, 337] on video at bounding box center [384, 216] width 768 height 432
click at [632, 364] on icon "add" at bounding box center [623, 423] width 95 height 12
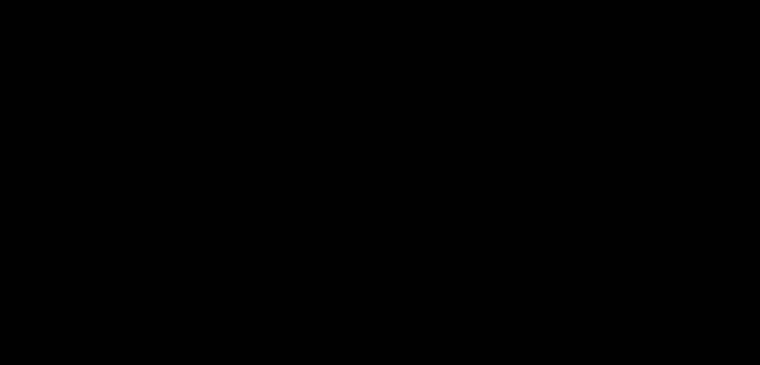
scroll to position [300, 0]
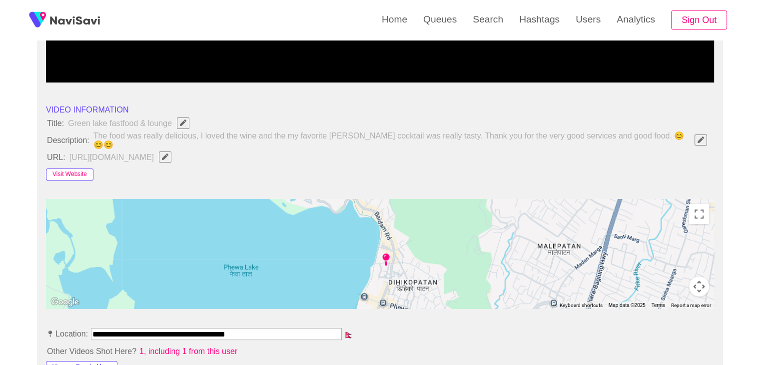
click at [64, 173] on button "Visit Website" at bounding box center [69, 174] width 47 height 12
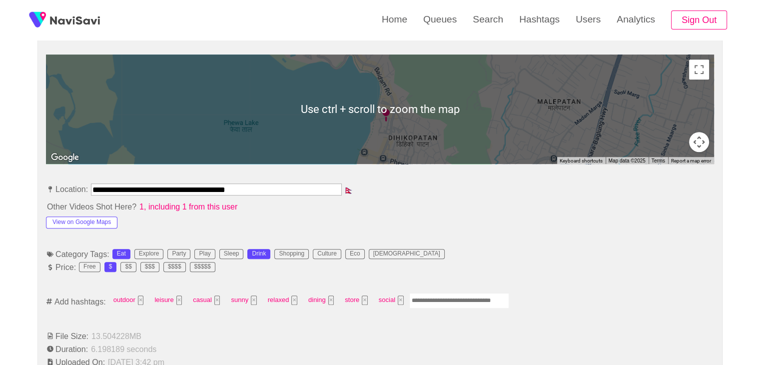
scroll to position [450, 0]
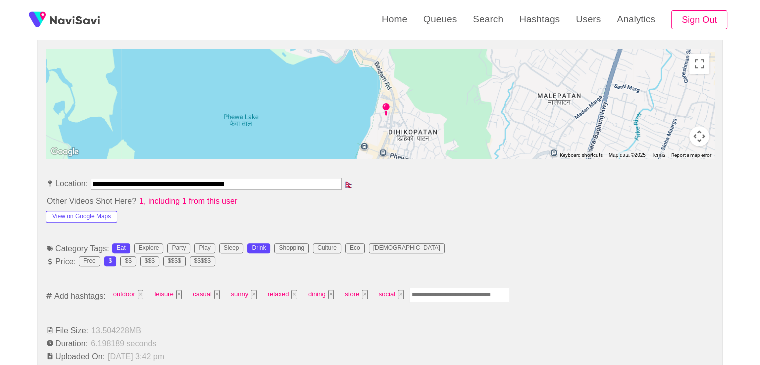
drag, startPoint x: 434, startPoint y: 296, endPoint x: 447, endPoint y: 294, distance: 13.6
click at [438, 296] on input "Enter tag here and press return" at bounding box center [459, 294] width 100 height 15
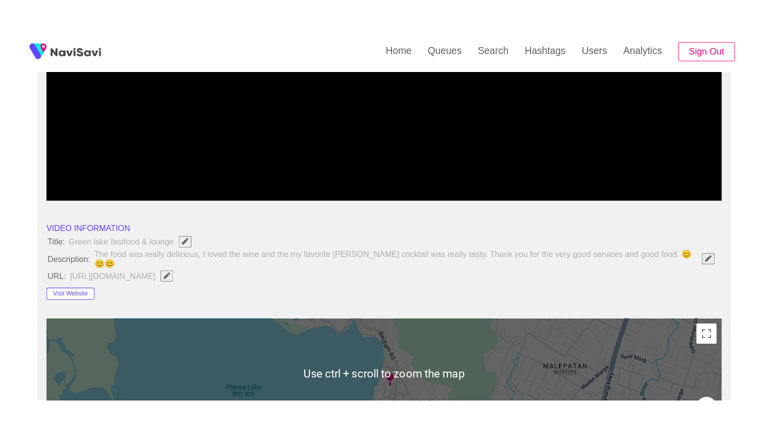
scroll to position [200, 0]
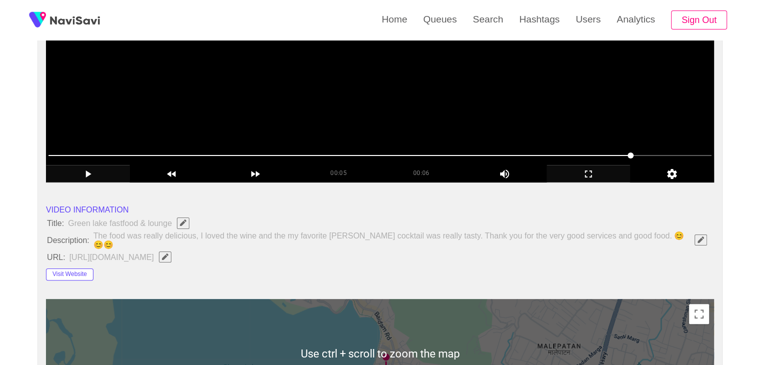
click at [382, 115] on video at bounding box center [380, 58] width 668 height 250
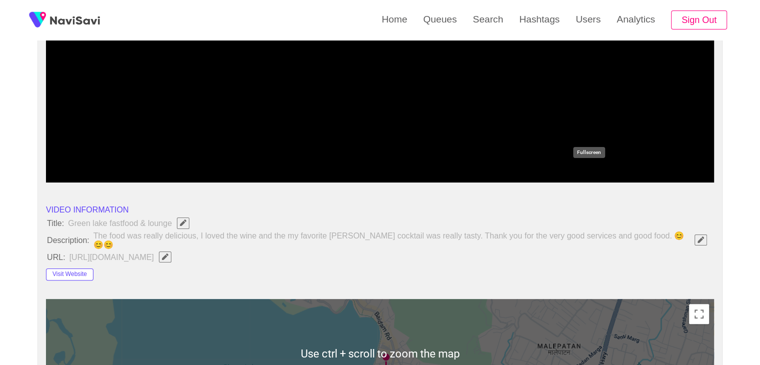
click at [586, 177] on icon "add" at bounding box center [588, 173] width 7 height 7
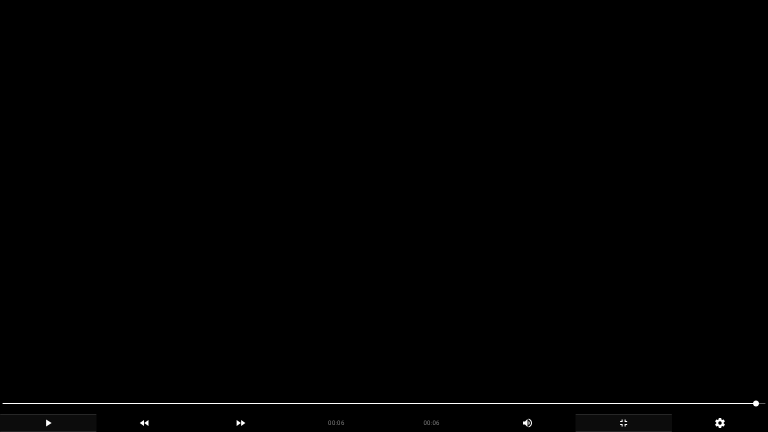
drag, startPoint x: 0, startPoint y: 387, endPoint x: 3, endPoint y: 396, distance: 9.5
click at [0, 364] on video at bounding box center [384, 216] width 768 height 432
click at [0, 364] on div at bounding box center [384, 404] width 771 height 26
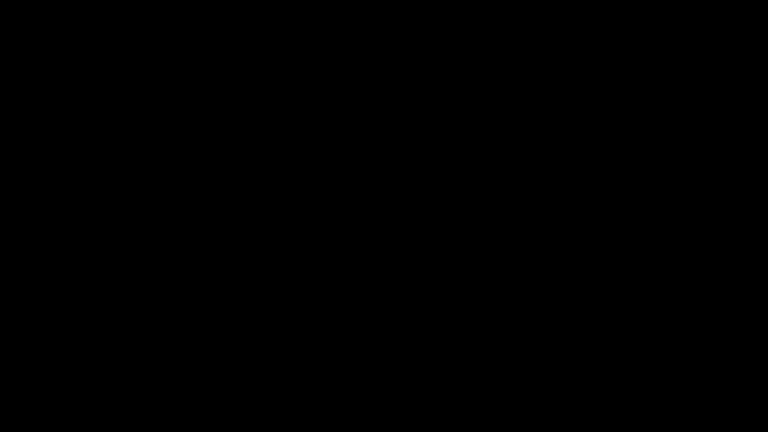
drag, startPoint x: 51, startPoint y: 422, endPoint x: 75, endPoint y: 414, distance: 25.5
click at [50, 364] on icon "add" at bounding box center [47, 423] width 95 height 12
click at [55, 364] on icon "add" at bounding box center [47, 423] width 95 height 12
click at [640, 364] on icon "add" at bounding box center [623, 423] width 95 height 12
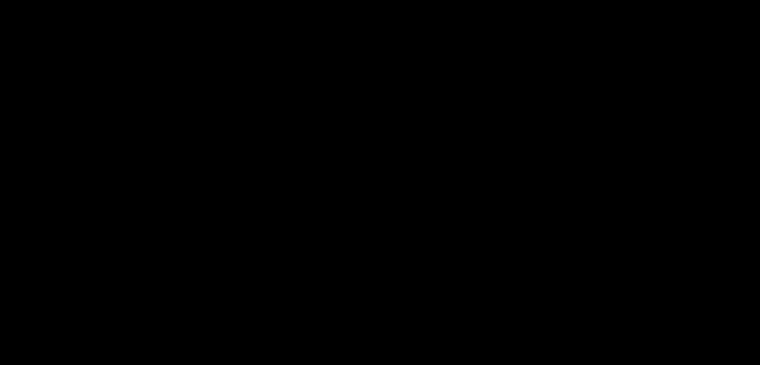
scroll to position [493, 0]
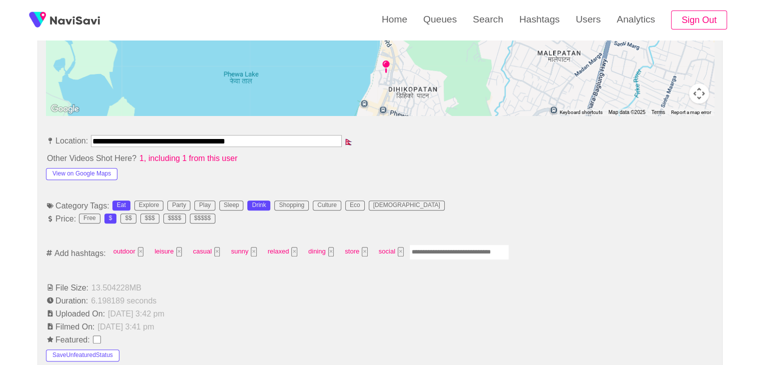
click at [440, 256] on input "Enter tag here and press return" at bounding box center [459, 251] width 100 height 15
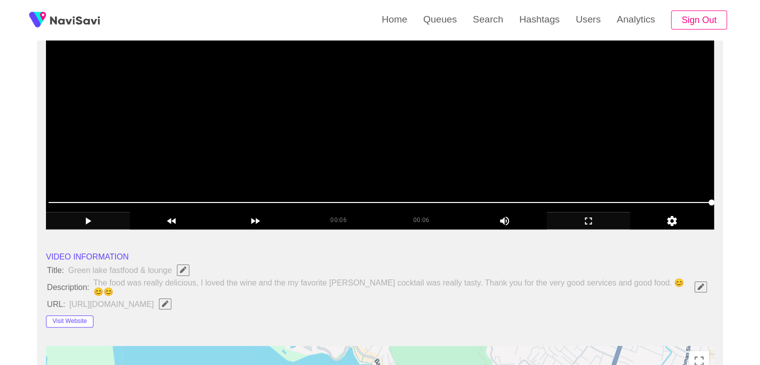
scroll to position [143, 0]
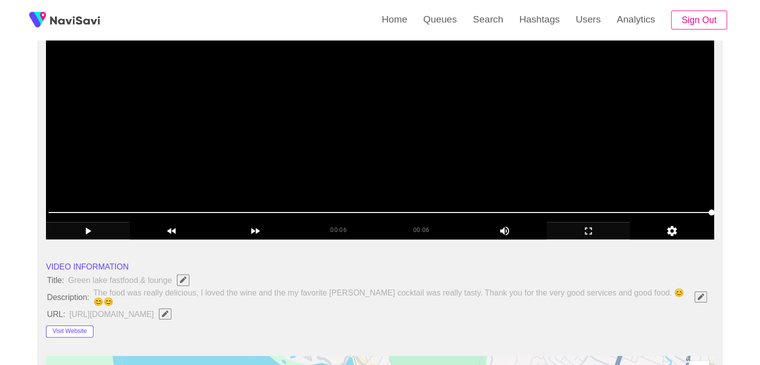
click at [467, 169] on video at bounding box center [380, 115] width 668 height 250
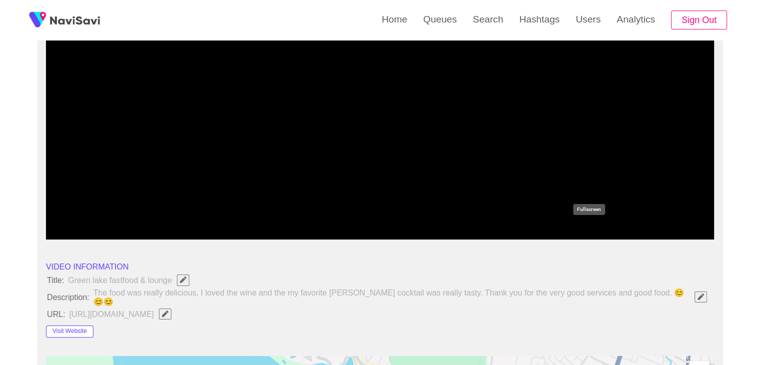
click at [590, 225] on icon "add" at bounding box center [588, 231] width 83 height 12
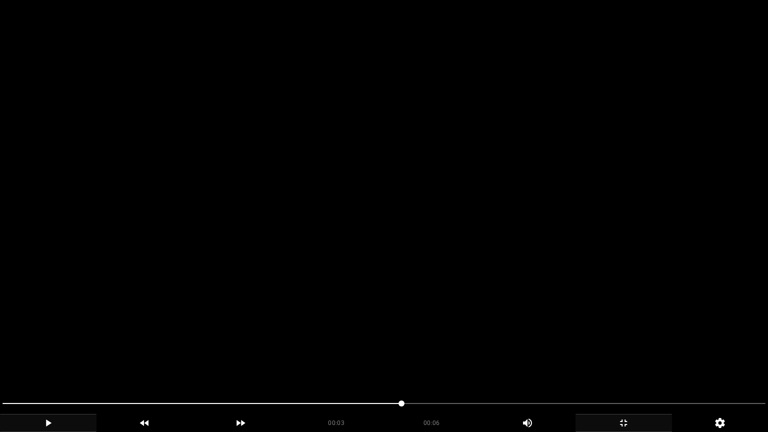
click at [388, 259] on video at bounding box center [384, 216] width 768 height 432
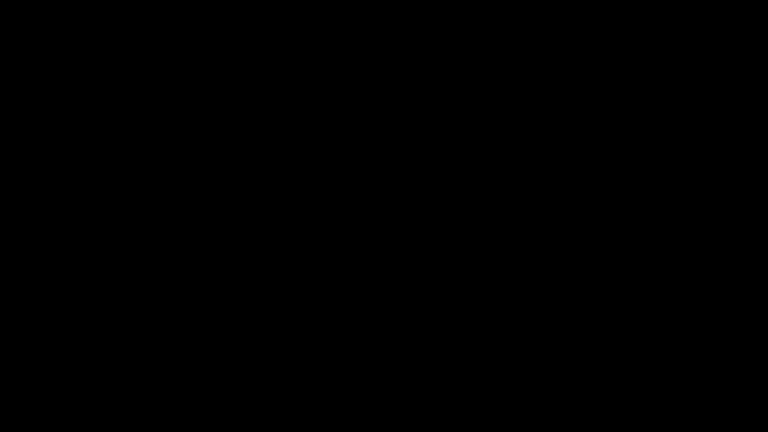
click at [623, 364] on icon "add" at bounding box center [623, 423] width 95 height 12
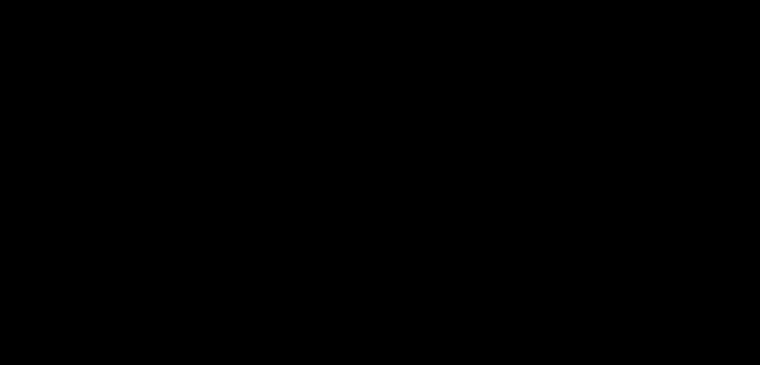
scroll to position [493, 0]
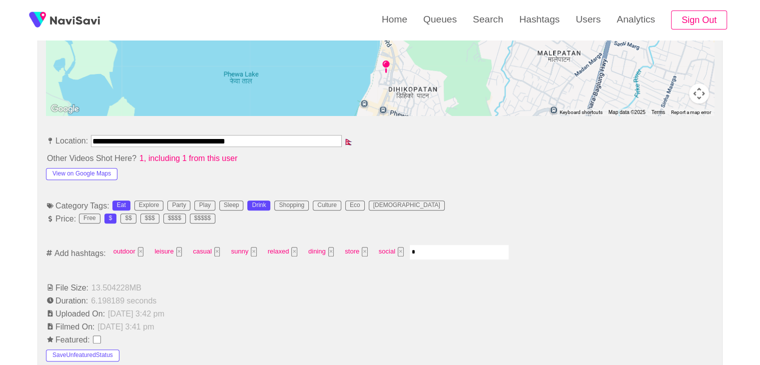
click at [448, 252] on input "*" at bounding box center [459, 251] width 100 height 15
type input "*********"
type input "****"
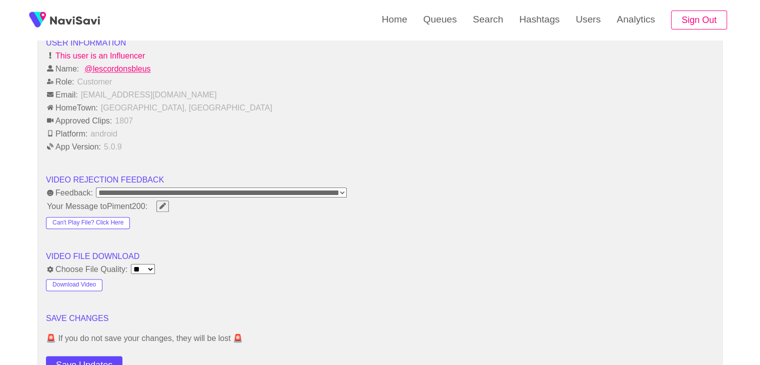
scroll to position [1243, 0]
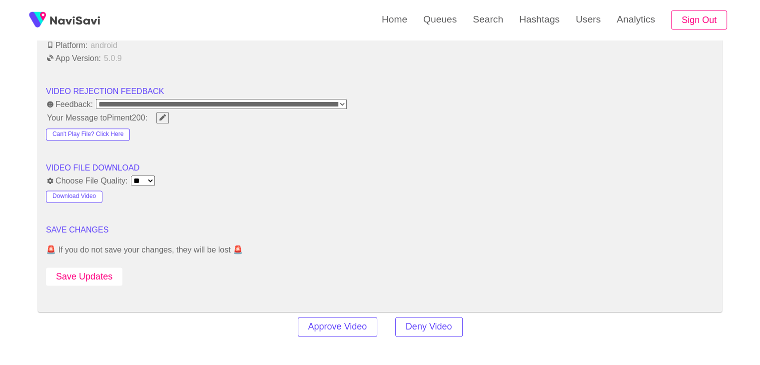
click at [92, 273] on button "Save Updates" at bounding box center [84, 276] width 76 height 18
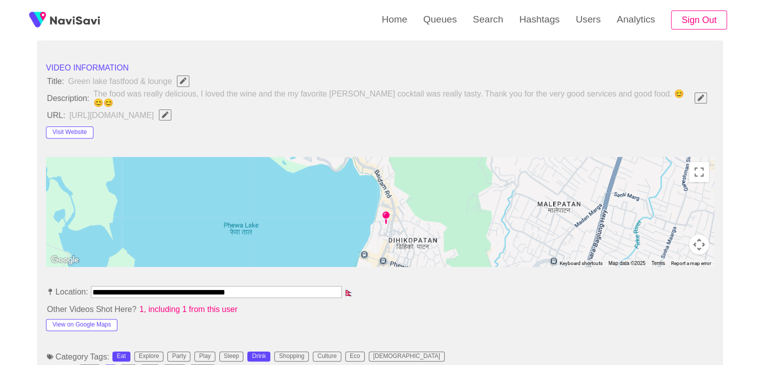
scroll to position [343, 0]
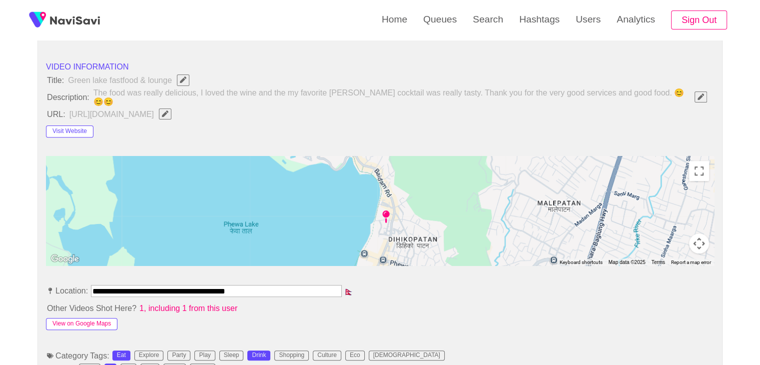
click at [94, 321] on button "View on Google Maps" at bounding box center [81, 324] width 71 height 12
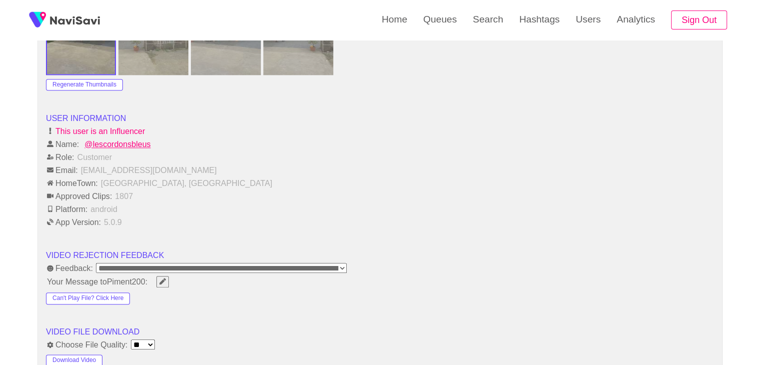
scroll to position [1200, 0]
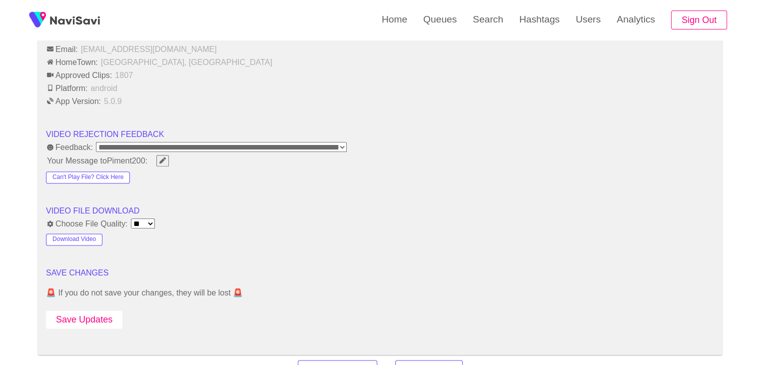
click at [96, 317] on button "Save Updates" at bounding box center [84, 319] width 76 height 18
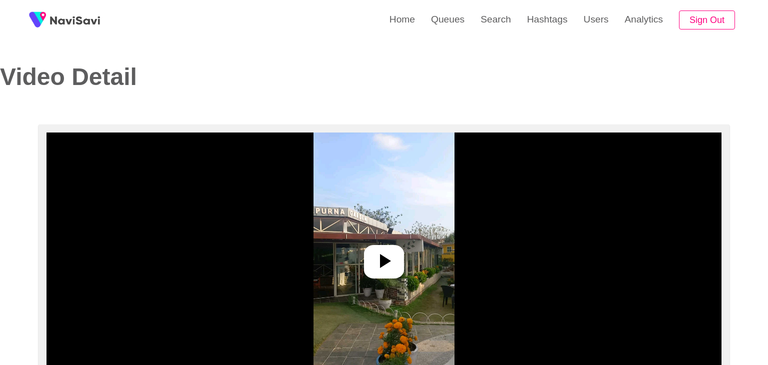
select select "**"
select select "**********"
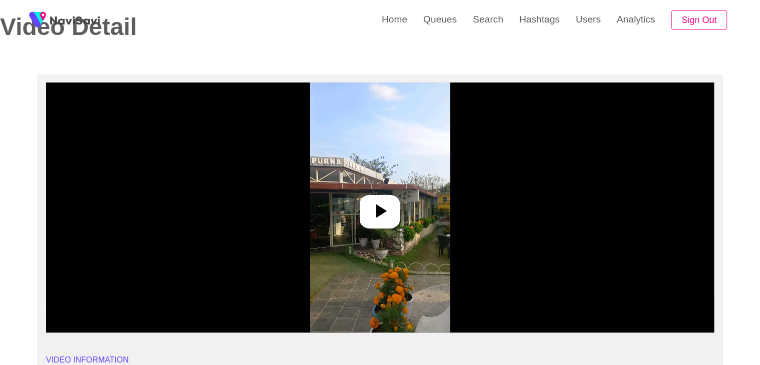
click at [378, 213] on icon at bounding box center [381, 211] width 11 height 14
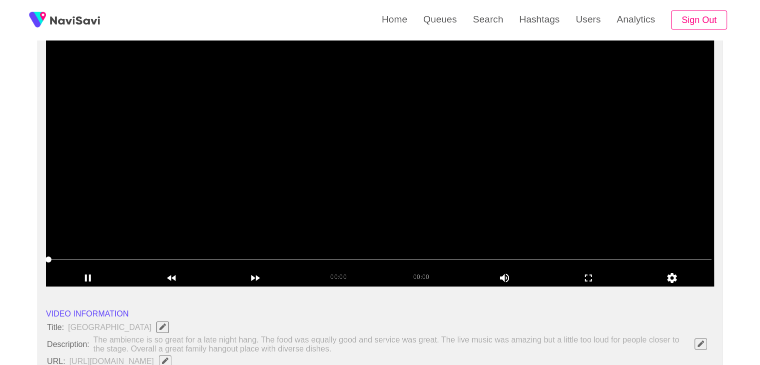
scroll to position [100, 0]
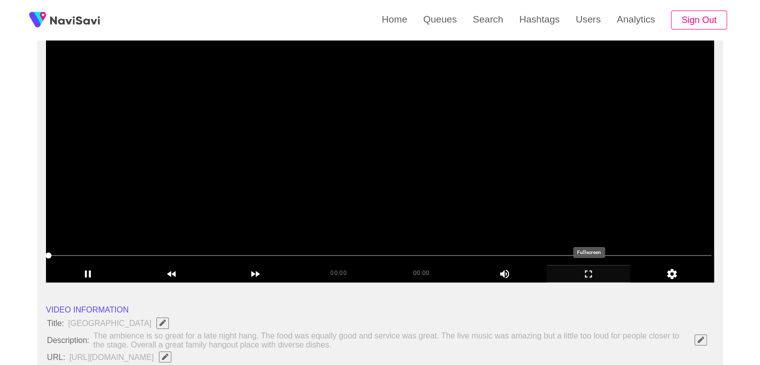
click at [592, 274] on icon "add" at bounding box center [588, 274] width 83 height 12
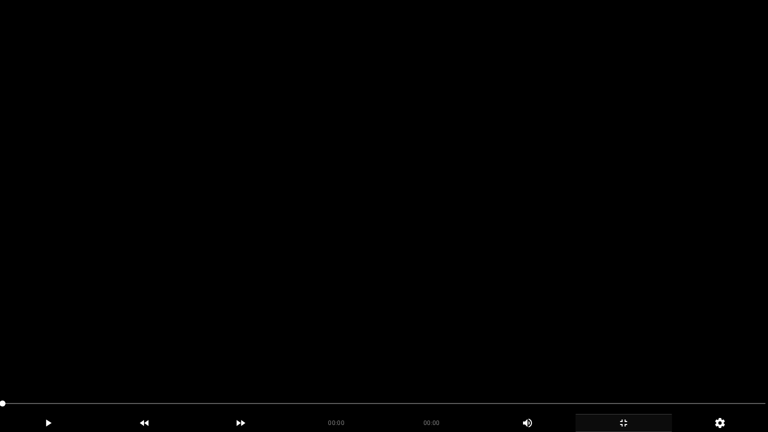
click at [356, 275] on video at bounding box center [384, 216] width 768 height 432
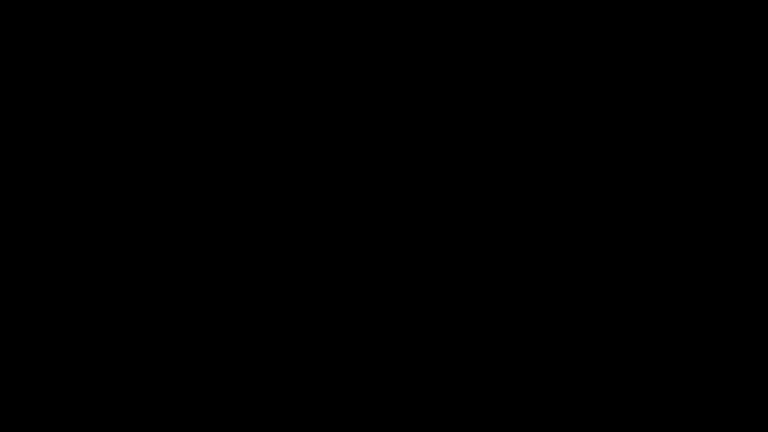
click at [0, 364] on div at bounding box center [384, 404] width 771 height 26
click at [355, 322] on video at bounding box center [384, 216] width 768 height 432
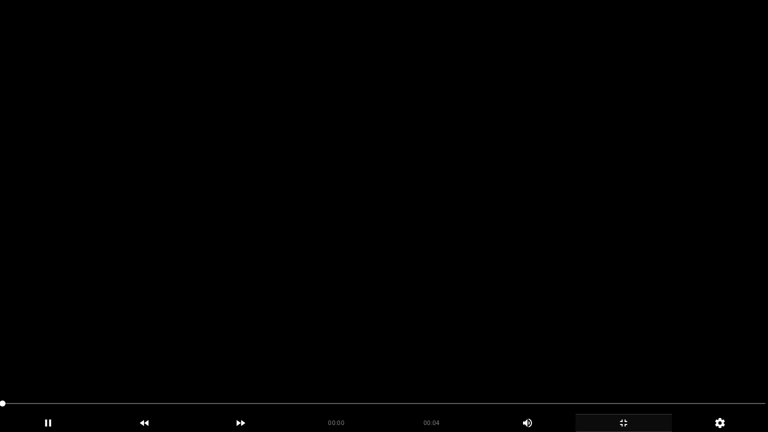
click at [404, 314] on video at bounding box center [384, 216] width 768 height 432
click at [404, 316] on video at bounding box center [384, 216] width 768 height 432
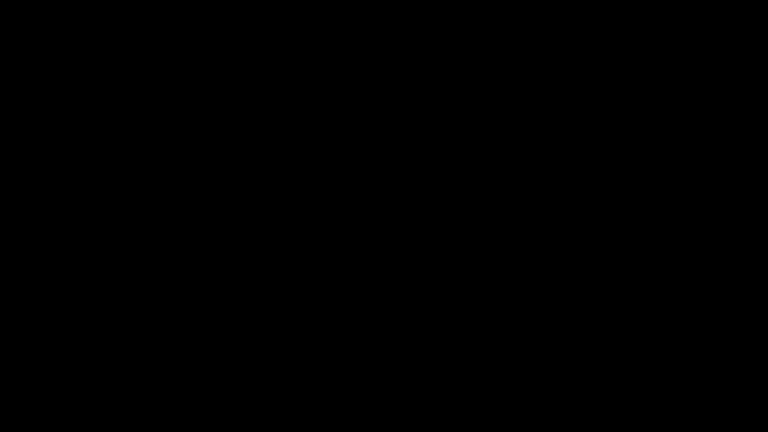
click at [554, 364] on span at bounding box center [383, 403] width 763 height 16
click at [600, 364] on span at bounding box center [383, 403] width 763 height 16
click at [676, 364] on div at bounding box center [384, 404] width 771 height 26
click at [69, 364] on div "add" at bounding box center [48, 423] width 96 height 18
click at [64, 364] on icon "add" at bounding box center [47, 423] width 95 height 12
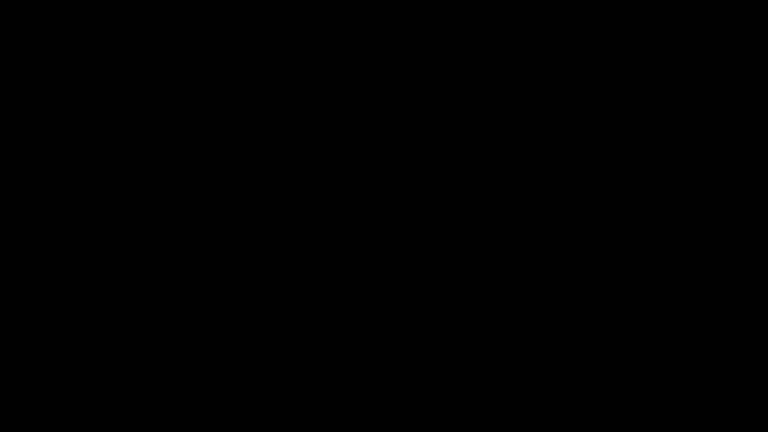
drag, startPoint x: 98, startPoint y: 401, endPoint x: 11, endPoint y: 401, distance: 87.0
click at [11, 364] on span at bounding box center [383, 403] width 763 height 16
click at [613, 364] on icon "add" at bounding box center [623, 423] width 95 height 12
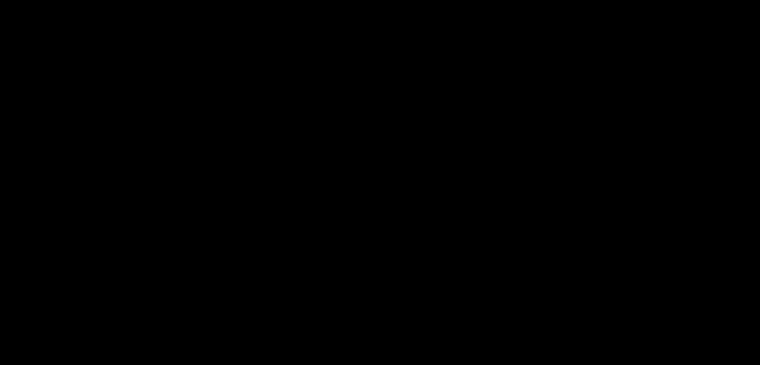
scroll to position [300, 0]
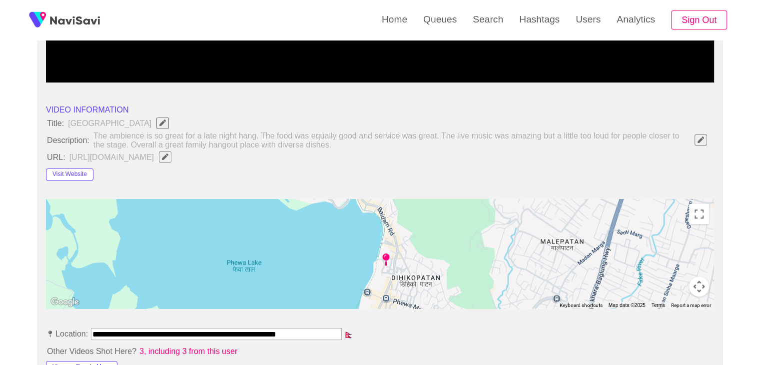
drag, startPoint x: 602, startPoint y: 153, endPoint x: 551, endPoint y: 169, distance: 53.3
click at [168, 153] on icon "Edit Field" at bounding box center [165, 156] width 6 height 6
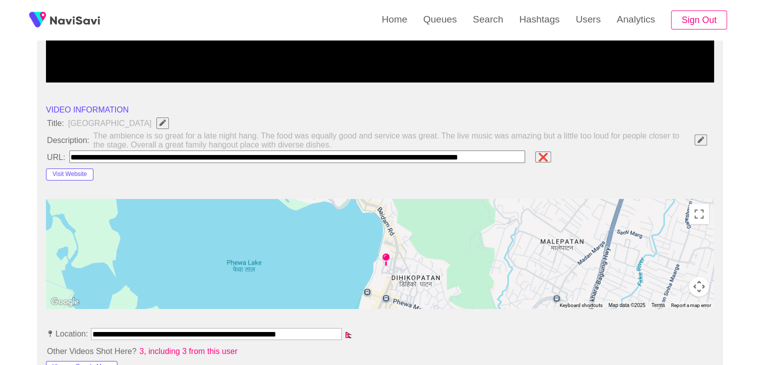
scroll to position [0, 66]
drag, startPoint x: 550, startPoint y: 157, endPoint x: 529, endPoint y: 164, distance: 22.3
click at [549, 157] on span "❌" at bounding box center [548, 156] width 12 height 9
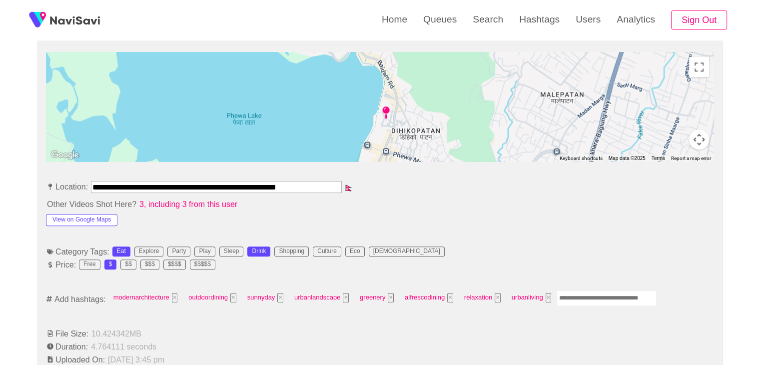
scroll to position [450, 0]
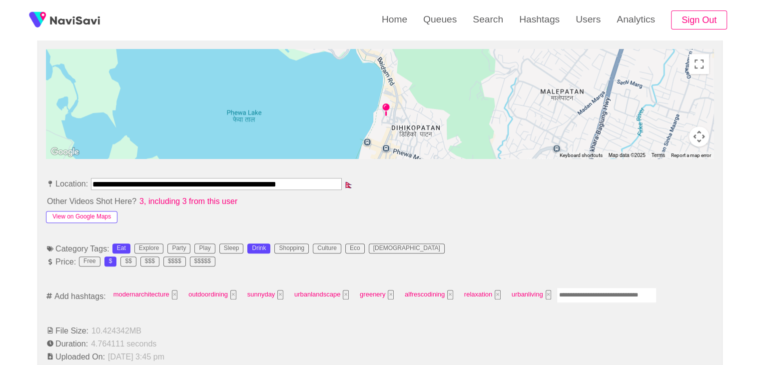
click at [94, 219] on button "View on Google Maps" at bounding box center [81, 217] width 71 height 12
drag, startPoint x: 98, startPoint y: 180, endPoint x: 272, endPoint y: 182, distance: 174.0
click at [350, 182] on li "**********" at bounding box center [380, 186] width 668 height 16
copy div
click at [194, 197] on span "3, including 3 from this user" at bounding box center [188, 200] width 100 height 9
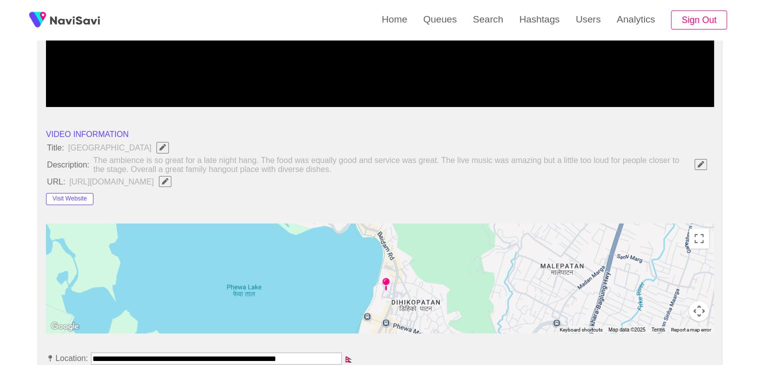
scroll to position [250, 0]
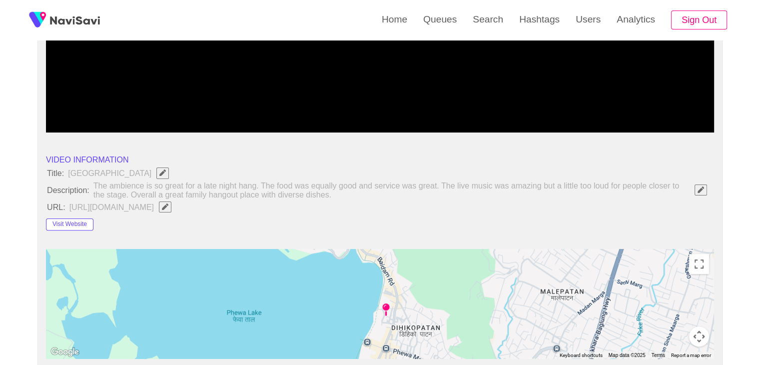
click at [168, 204] on icon "Edit Field" at bounding box center [165, 206] width 6 height 6
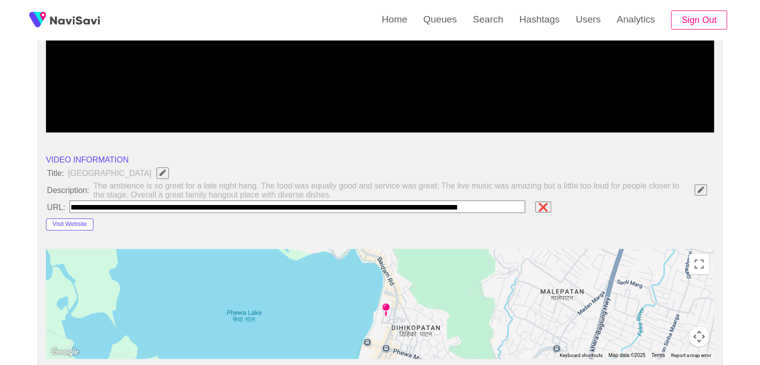
scroll to position [0, 66]
type input "**********"
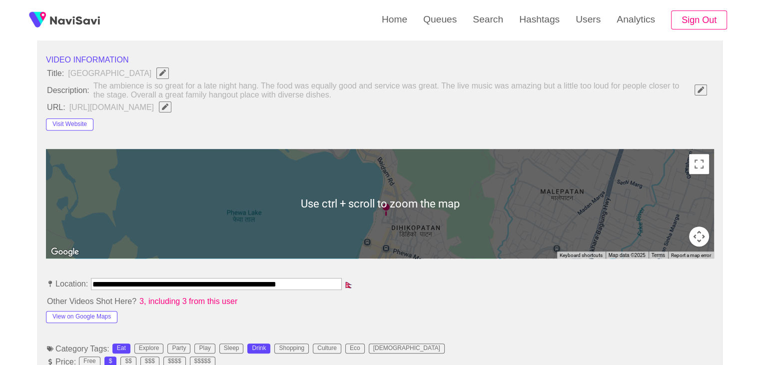
scroll to position [500, 0]
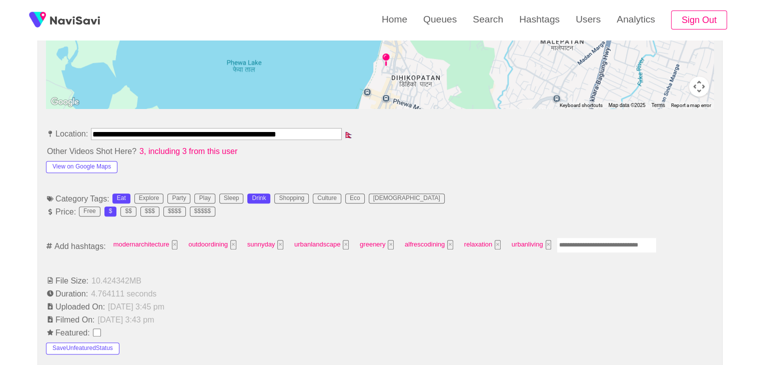
click at [576, 242] on input "Enter tag here and press return" at bounding box center [607, 244] width 100 height 15
type input "*********"
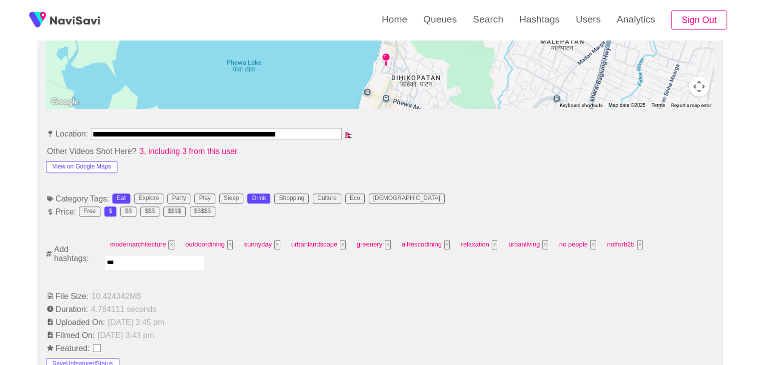
type input "****"
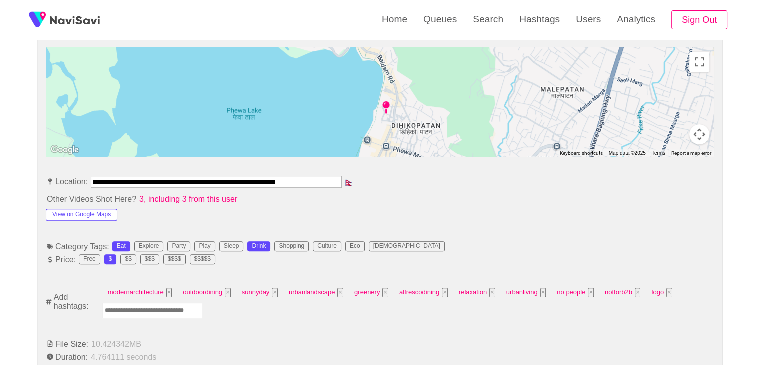
scroll to position [450, 0]
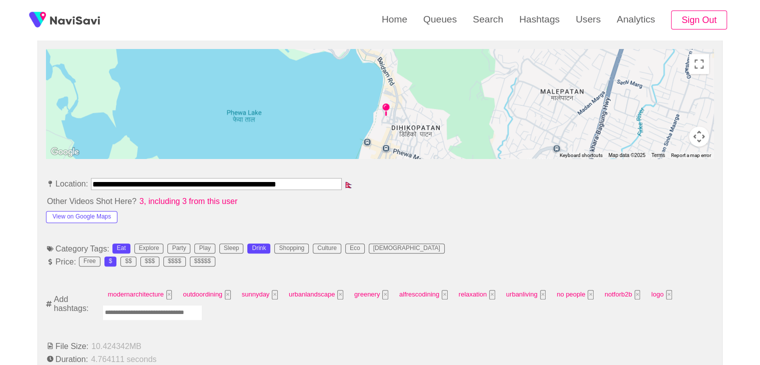
click at [163, 308] on input "Enter tag here and press return" at bounding box center [152, 312] width 100 height 15
type input "****"
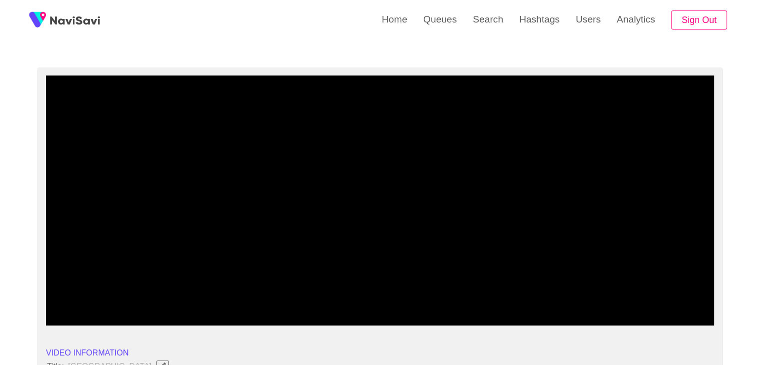
scroll to position [50, 0]
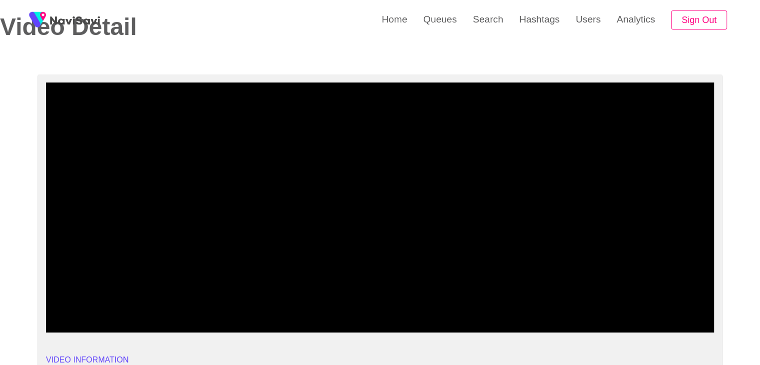
click at [464, 241] on video at bounding box center [380, 207] width 668 height 250
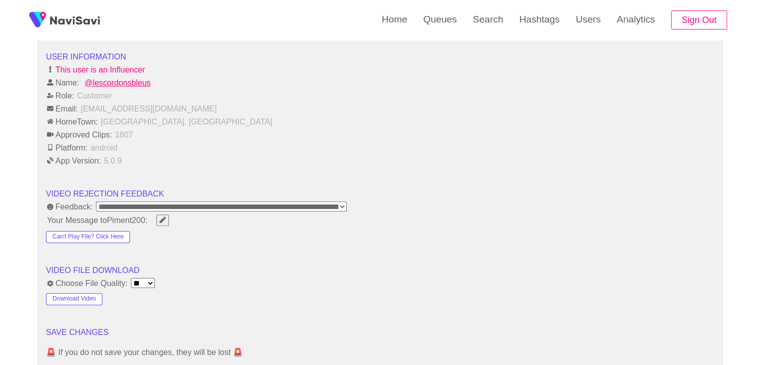
scroll to position [1350, 0]
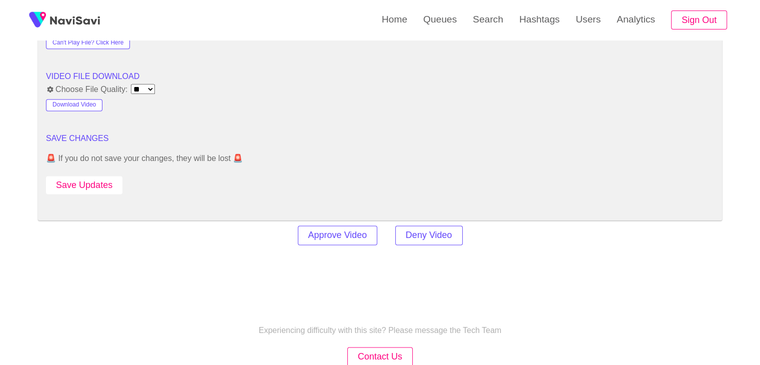
click at [93, 176] on button "Save Updates" at bounding box center [84, 185] width 76 height 18
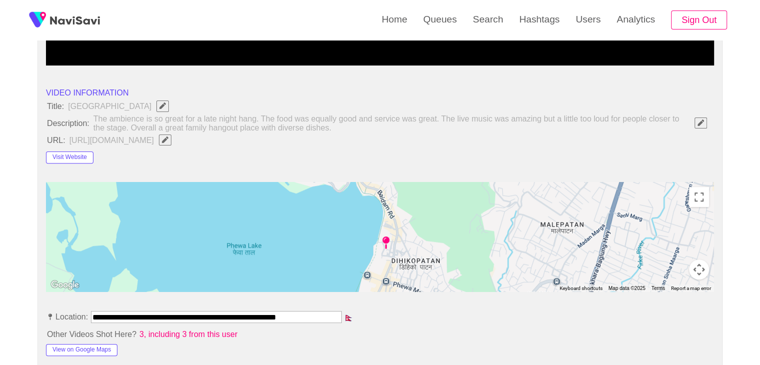
scroll to position [300, 0]
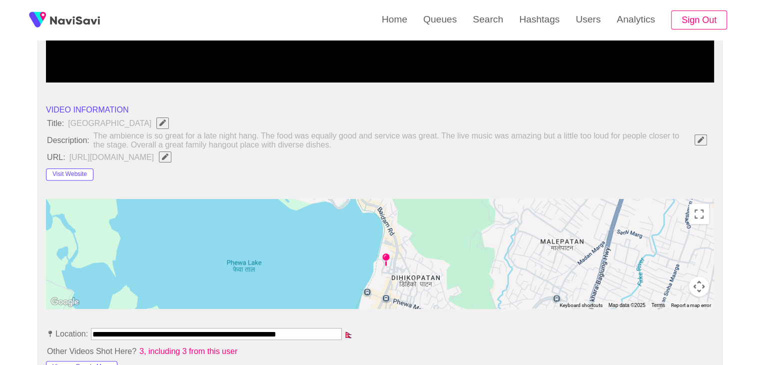
click at [168, 157] on icon "Edit Field" at bounding box center [165, 156] width 6 height 6
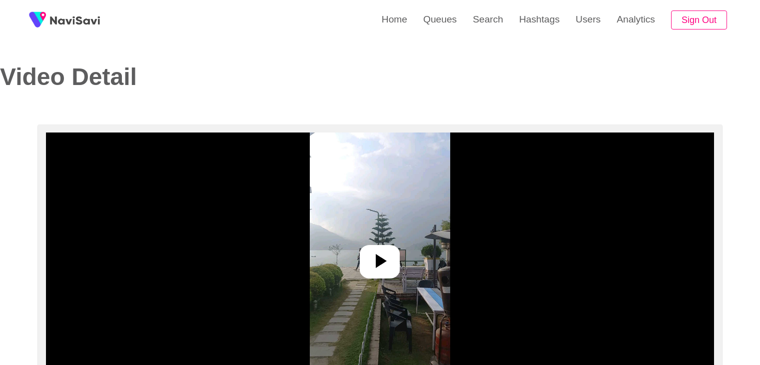
select select "**********"
select select "**"
click at [386, 262] on icon at bounding box center [380, 261] width 24 height 24
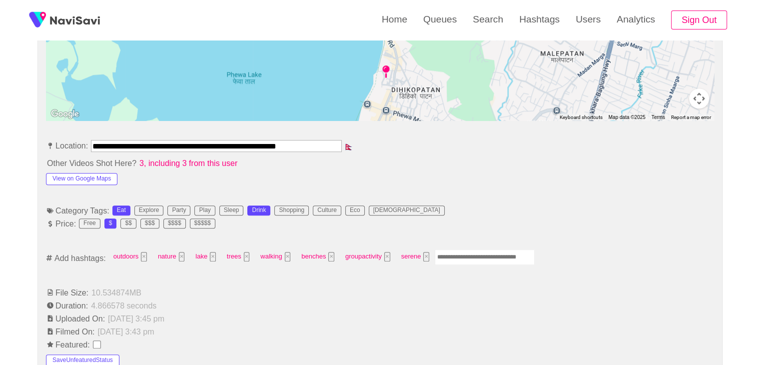
scroll to position [500, 0]
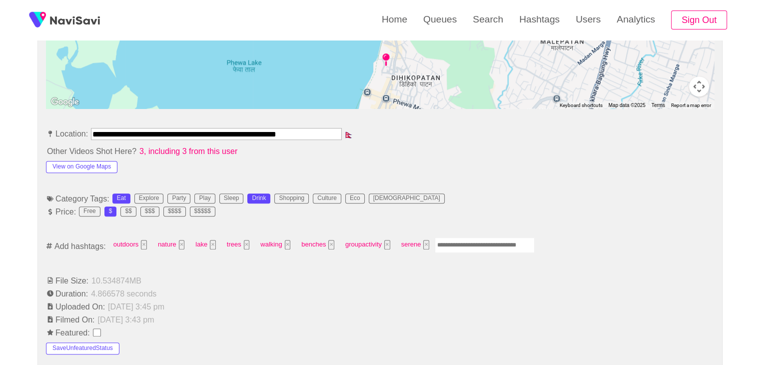
click at [444, 242] on input "Enter tag here and press return" at bounding box center [485, 244] width 100 height 15
type input "*********"
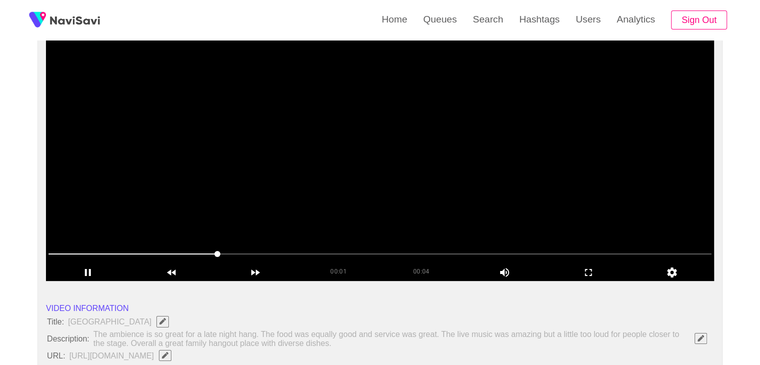
scroll to position [100, 0]
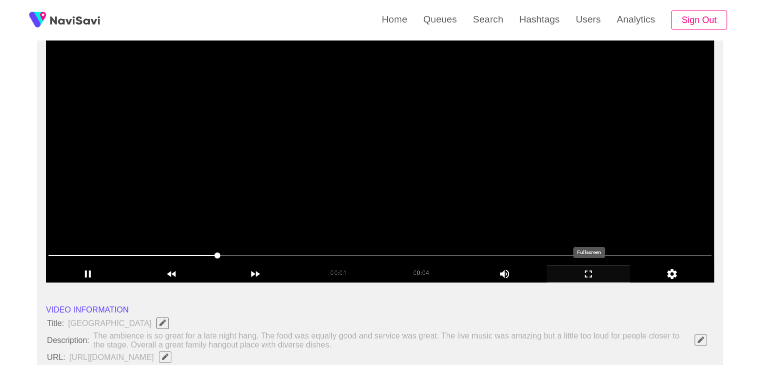
click at [602, 278] on icon "add" at bounding box center [588, 274] width 83 height 12
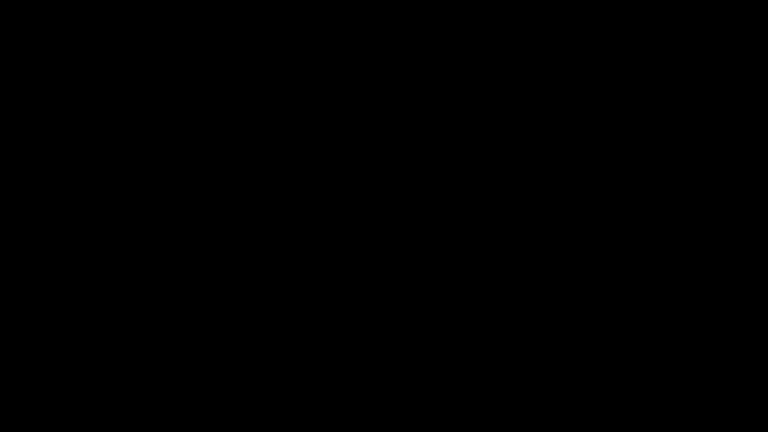
click at [38, 364] on icon "add" at bounding box center [47, 423] width 95 height 12
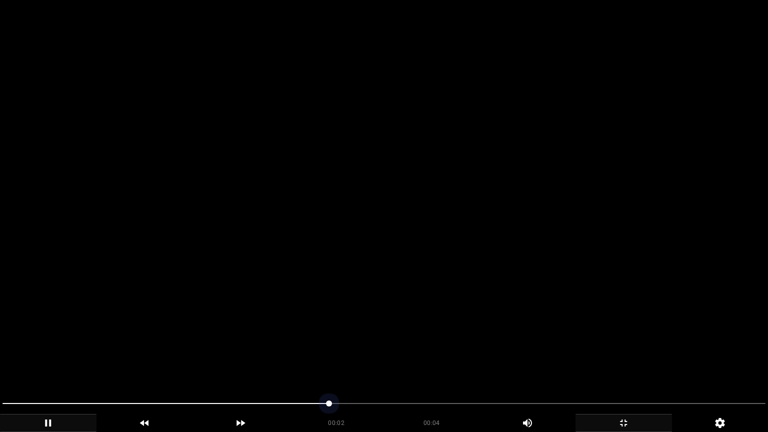
click at [461, 364] on span at bounding box center [383, 403] width 763 height 16
click at [583, 364] on span at bounding box center [383, 403] width 763 height 16
drag, startPoint x: 447, startPoint y: 396, endPoint x: 394, endPoint y: 393, distance: 52.6
click at [406, 364] on div at bounding box center [384, 404] width 771 height 26
click at [385, 364] on span at bounding box center [383, 403] width 763 height 16
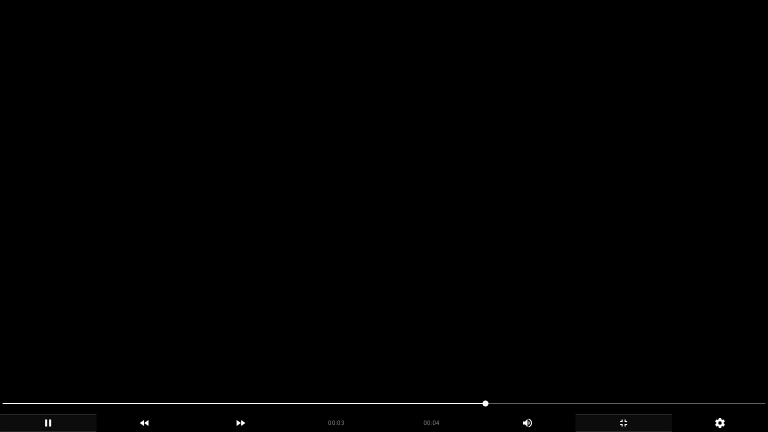
click at [529, 358] on video at bounding box center [384, 216] width 768 height 432
click at [637, 360] on video at bounding box center [384, 216] width 768 height 432
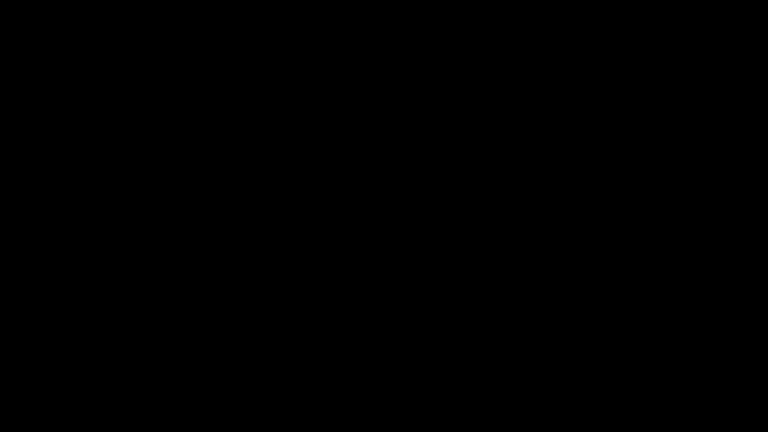
click at [634, 364] on icon "add" at bounding box center [623, 423] width 95 height 12
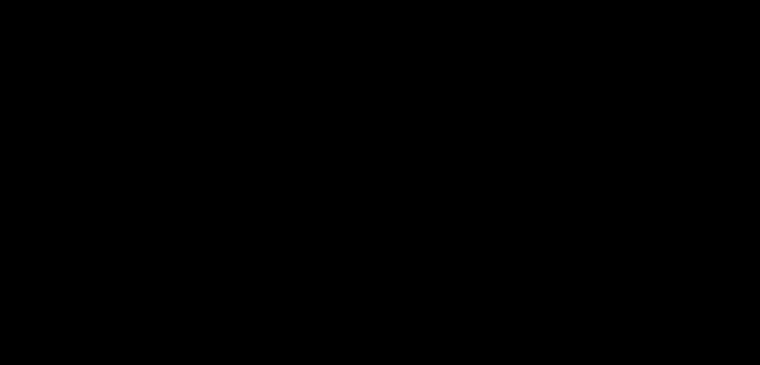
scroll to position [400, 0]
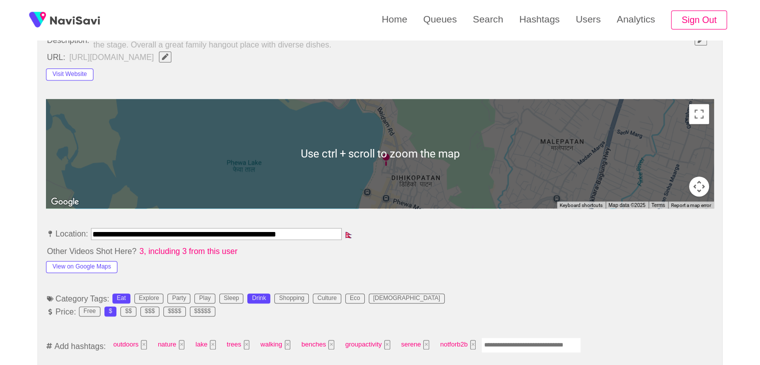
click at [499, 346] on input "Enter tag here and press return" at bounding box center [531, 344] width 100 height 15
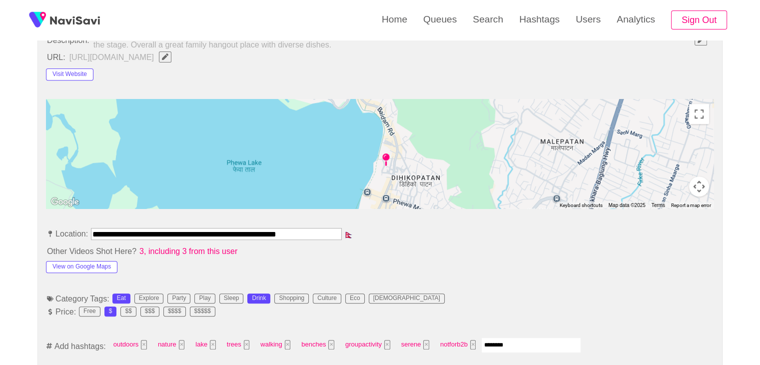
type input "*********"
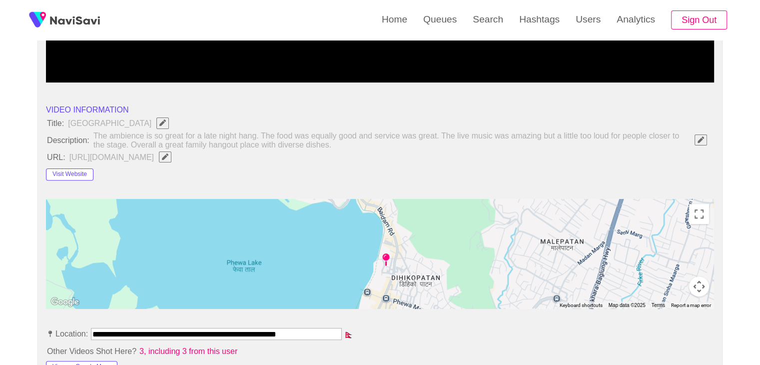
scroll to position [300, 0]
drag, startPoint x: 602, startPoint y: 156, endPoint x: 581, endPoint y: 156, distance: 21.5
click at [168, 156] on icon "Edit Field" at bounding box center [165, 156] width 6 height 6
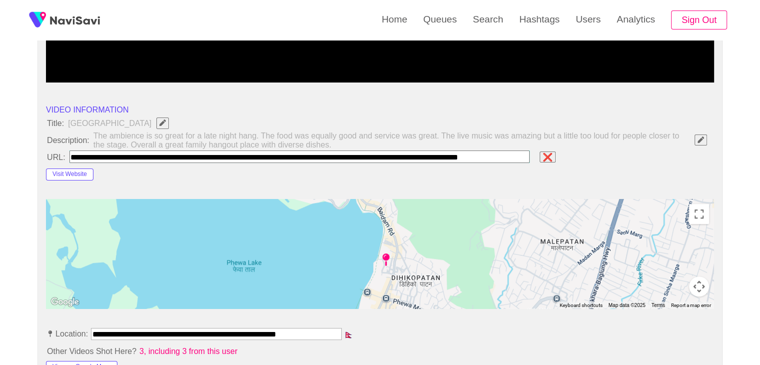
scroll to position [0, 0]
paste input "**********"
type input "**********"
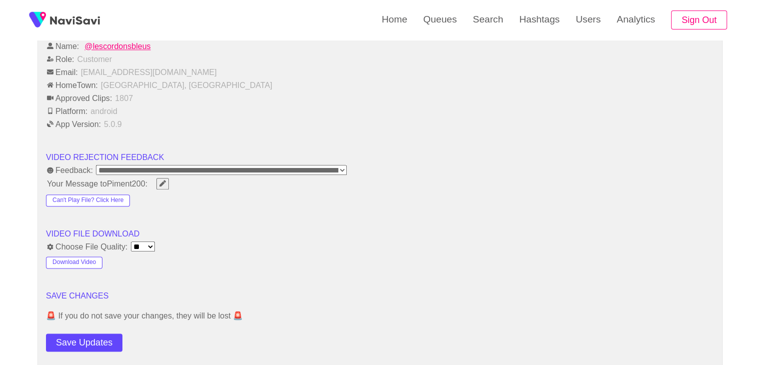
scroll to position [1200, 0]
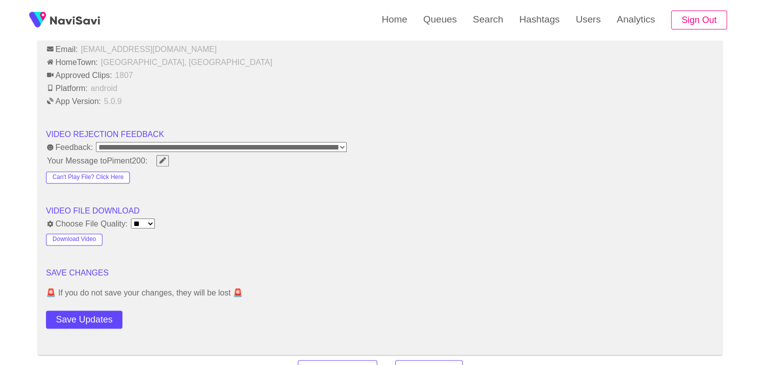
click at [105, 316] on button "Save Updates" at bounding box center [84, 319] width 76 height 18
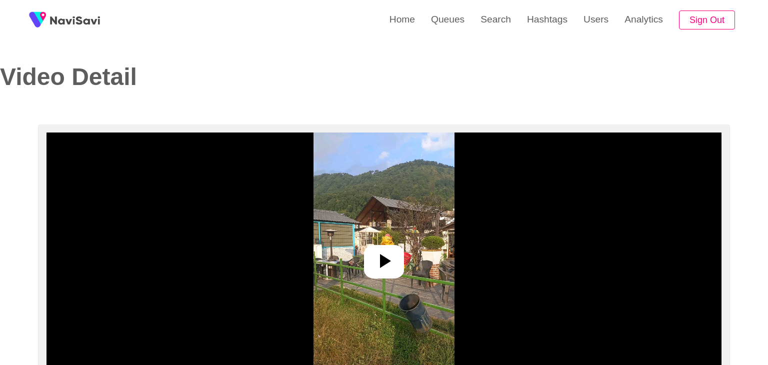
select select "**********"
select select "**"
click at [372, 243] on img at bounding box center [380, 257] width 140 height 250
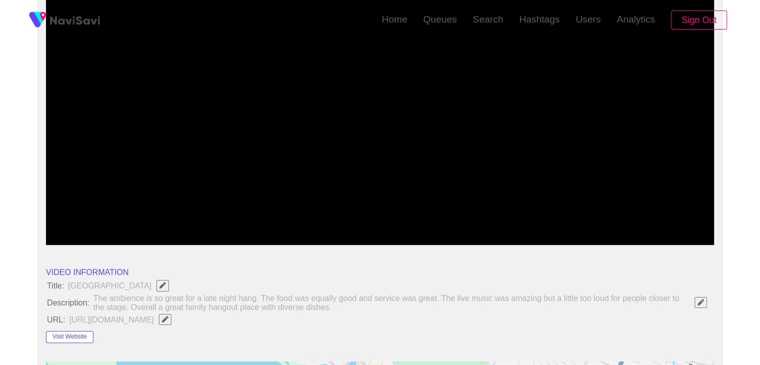
scroll to position [150, 0]
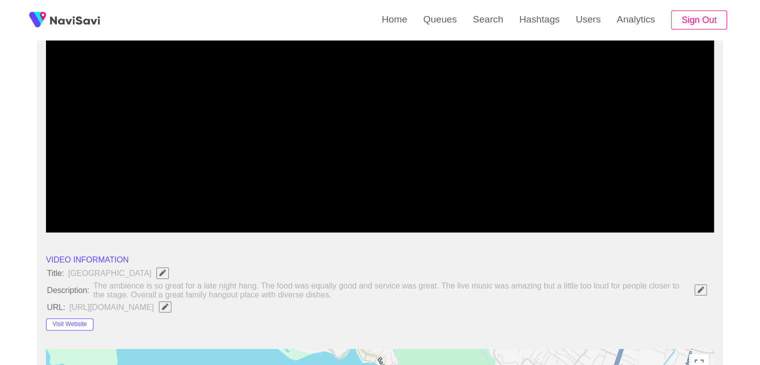
click at [169, 305] on span "Edit Field" at bounding box center [165, 306] width 8 height 6
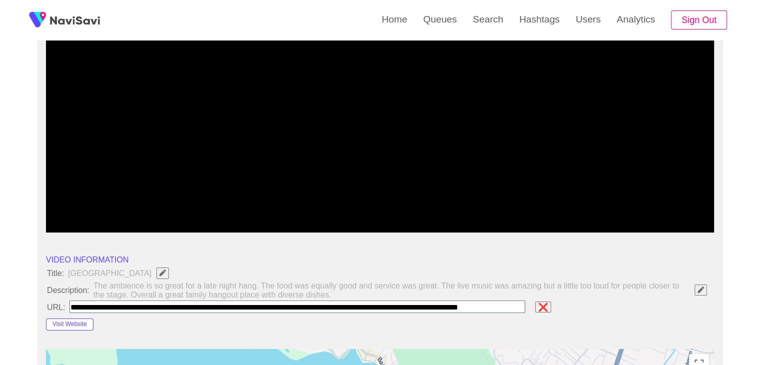
scroll to position [0, 66]
type input "**********"
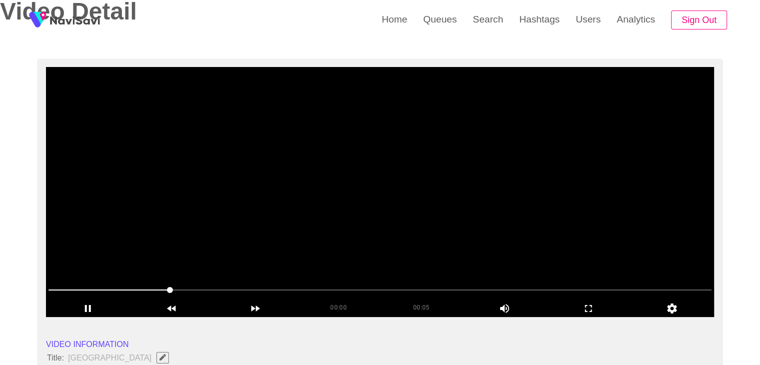
scroll to position [50, 0]
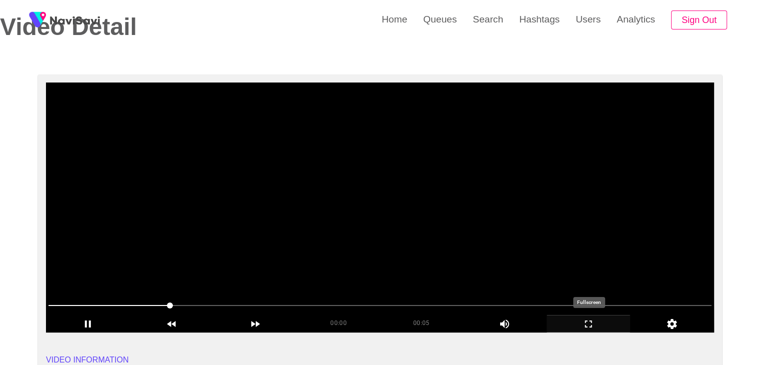
click at [585, 319] on icon "add" at bounding box center [588, 324] width 83 height 12
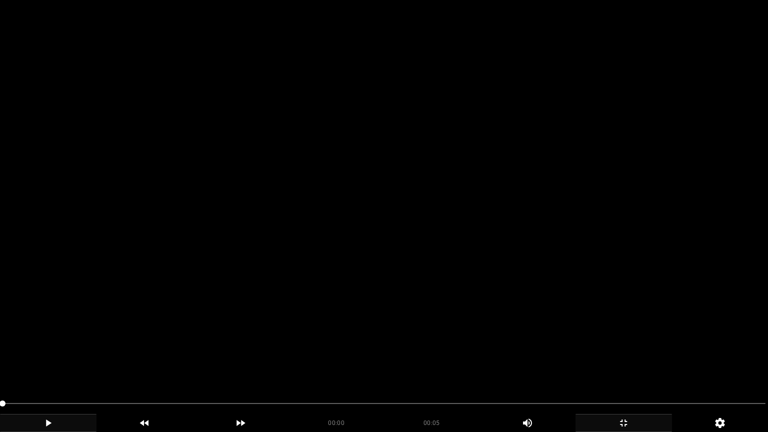
click at [56, 364] on div "add" at bounding box center [48, 423] width 96 height 18
click at [47, 364] on icon "add" at bounding box center [48, 422] width 5 height 7
click at [57, 364] on icon "add" at bounding box center [47, 423] width 95 height 12
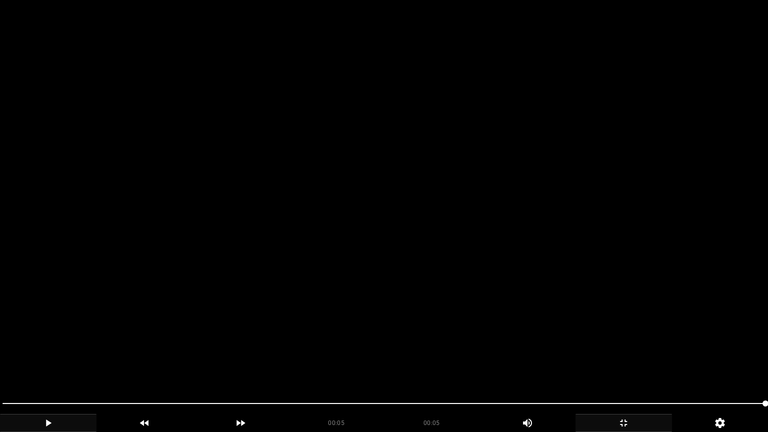
click at [643, 364] on icon "add" at bounding box center [623, 423] width 95 height 12
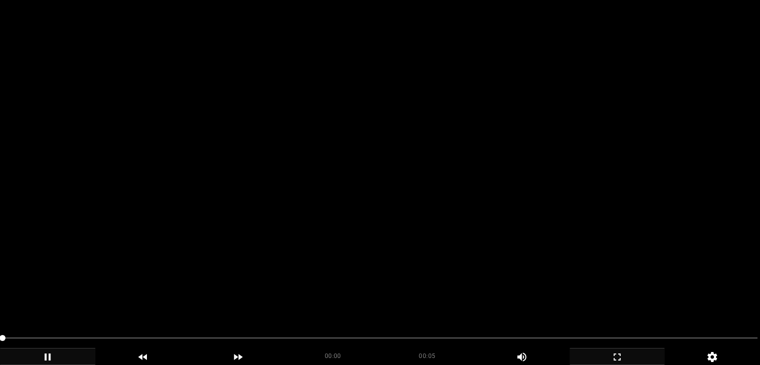
scroll to position [450, 0]
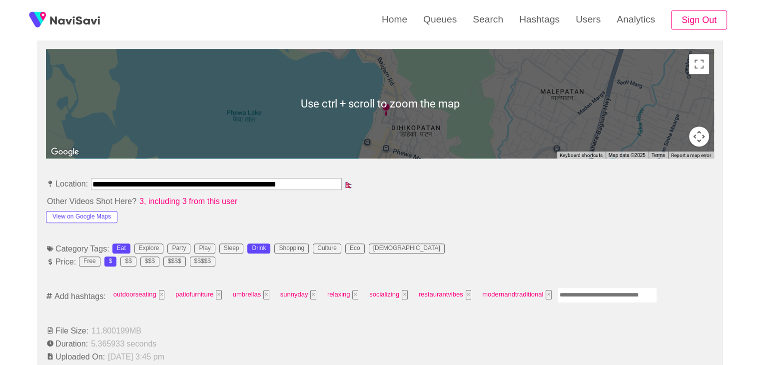
click at [583, 295] on input "Enter tag here and press return" at bounding box center [607, 294] width 100 height 15
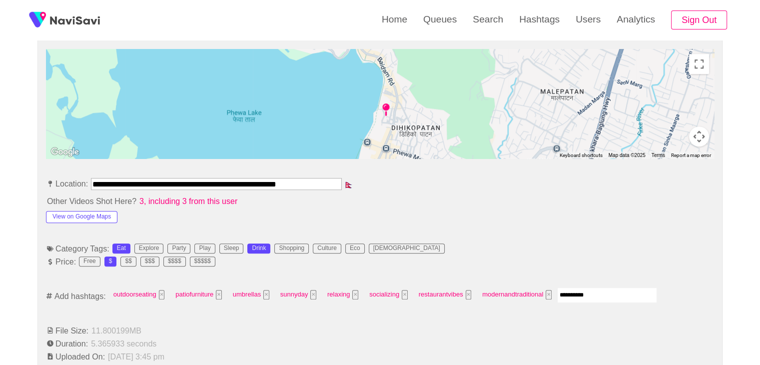
type input "*********"
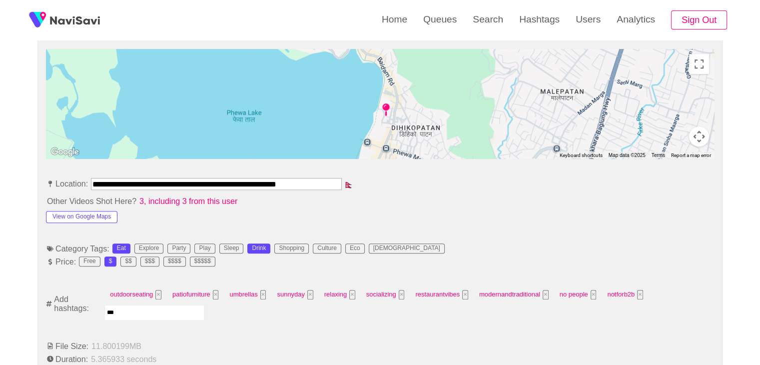
type input "****"
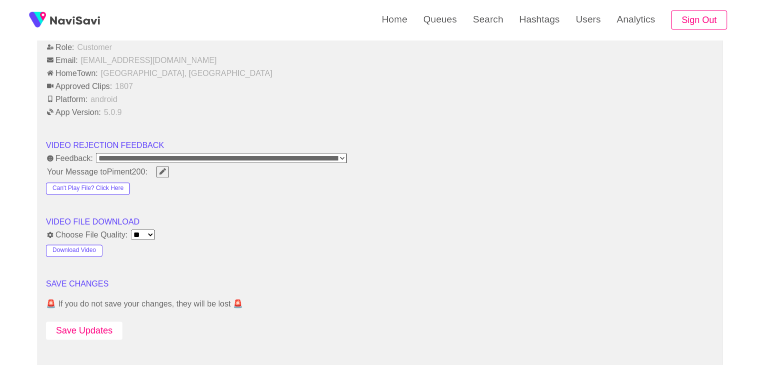
scroll to position [1300, 0]
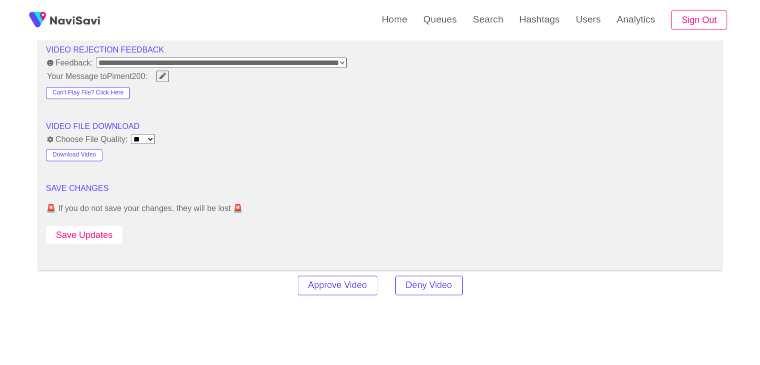
click at [81, 229] on button "Save Updates" at bounding box center [84, 235] width 76 height 18
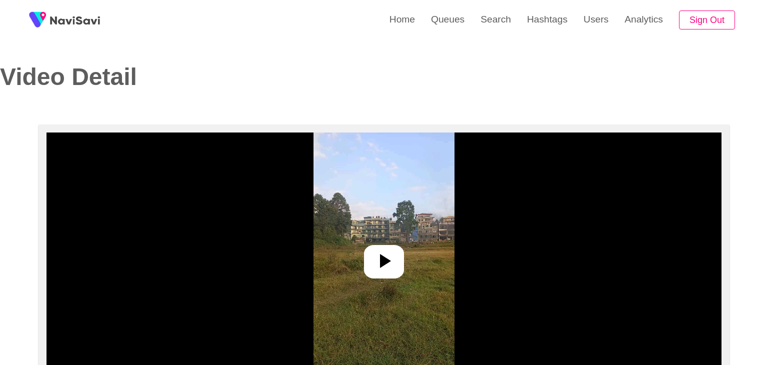
select select "**"
select select "**********"
click at [387, 255] on icon at bounding box center [380, 261] width 24 height 24
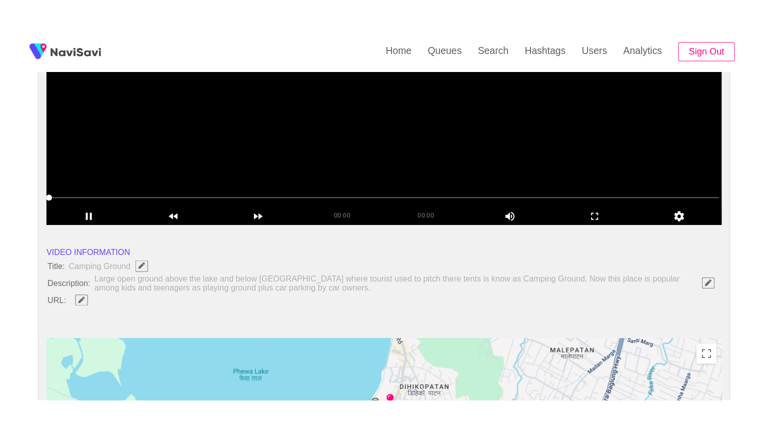
scroll to position [200, 0]
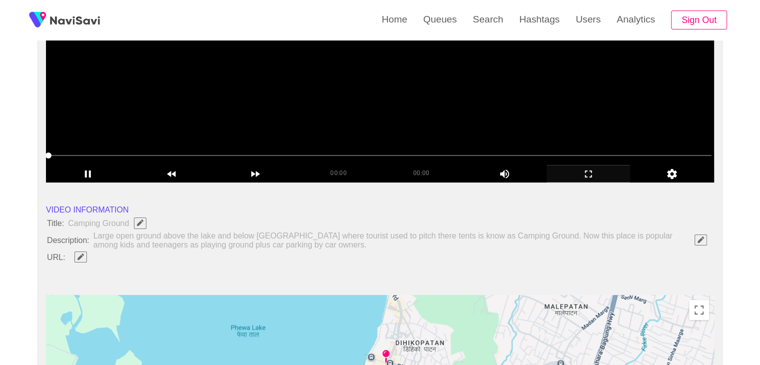
click at [583, 169] on icon "add" at bounding box center [588, 174] width 83 height 12
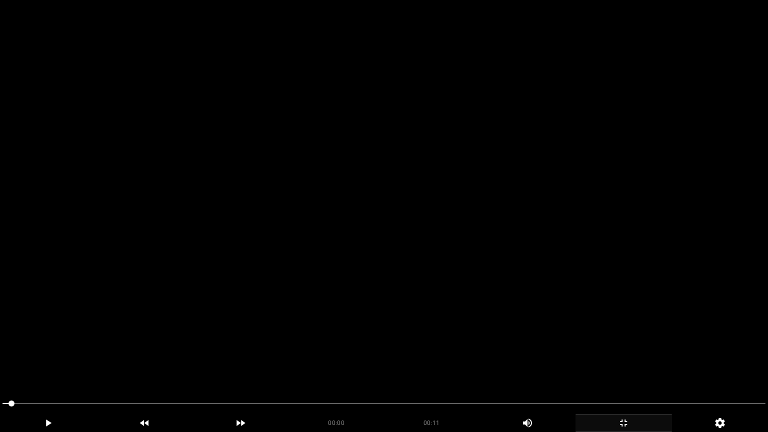
click at [484, 275] on video at bounding box center [384, 216] width 768 height 432
click at [527, 277] on video at bounding box center [384, 216] width 768 height 432
drag, startPoint x: 402, startPoint y: 282, endPoint x: 347, endPoint y: 298, distance: 56.6
click at [400, 284] on video at bounding box center [384, 216] width 768 height 432
click at [442, 294] on video at bounding box center [384, 216] width 768 height 432
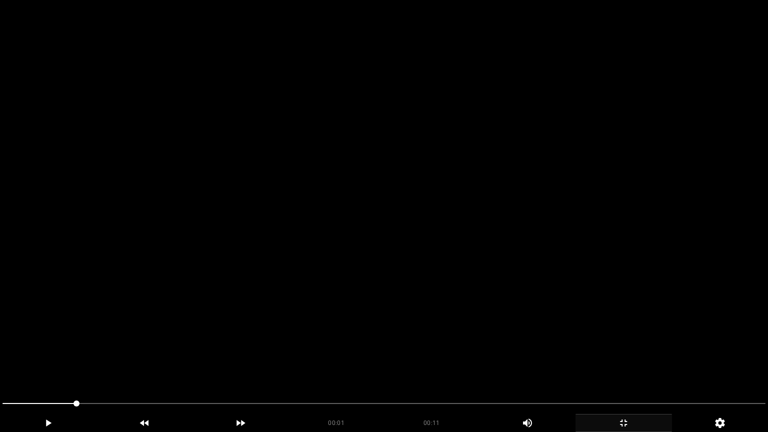
click at [442, 294] on video at bounding box center [384, 216] width 768 height 432
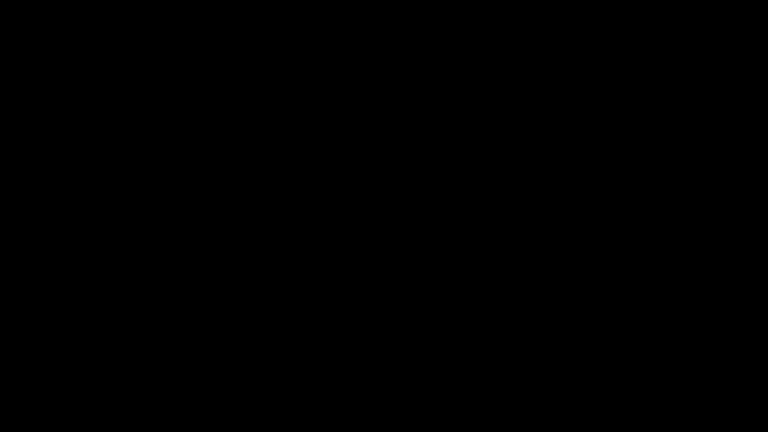
drag, startPoint x: 6, startPoint y: 406, endPoint x: 102, endPoint y: 396, distance: 97.0
click at [0, 364] on div at bounding box center [384, 404] width 771 height 26
click at [434, 310] on video at bounding box center [384, 216] width 768 height 432
drag, startPoint x: 392, startPoint y: 404, endPoint x: 258, endPoint y: 403, distance: 134.5
click at [258, 364] on span at bounding box center [276, 403] width 549 height 1
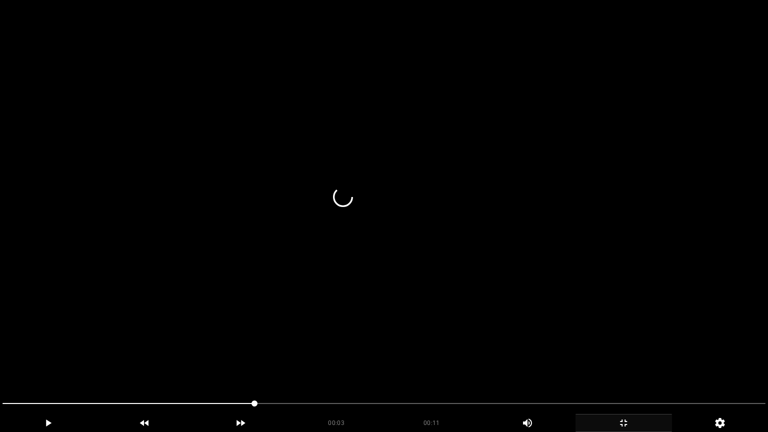
click at [491, 308] on video at bounding box center [384, 216] width 768 height 432
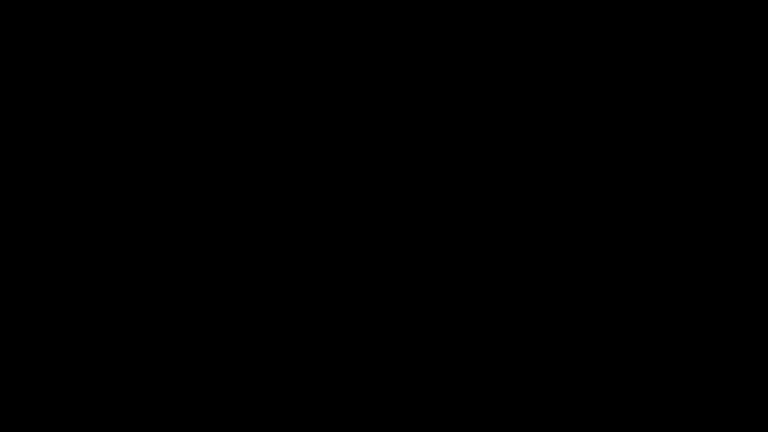
click at [625, 364] on icon "add" at bounding box center [623, 422] width 7 height 7
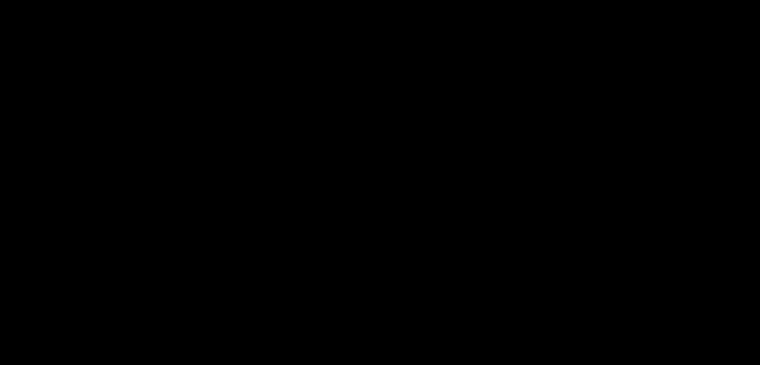
scroll to position [596, 0]
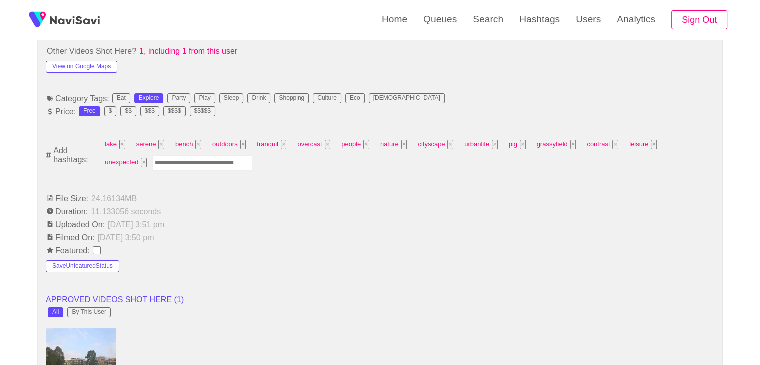
click at [152, 158] on input "Enter tag here and press return" at bounding box center [202, 162] width 100 height 15
type input "*********"
type input "******"
type input "*********"
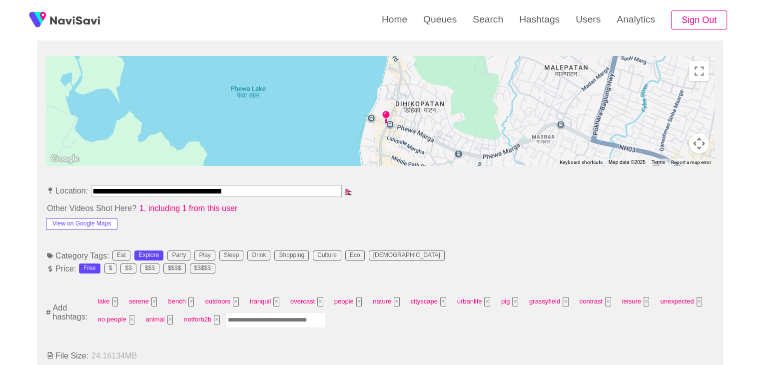
scroll to position [446, 0]
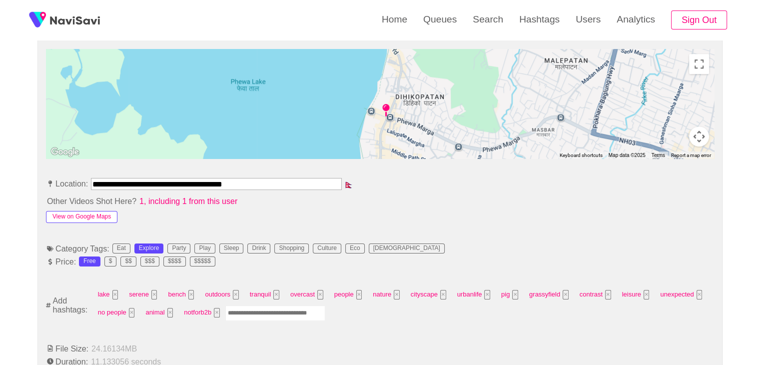
click at [83, 211] on button "View on Google Maps" at bounding box center [81, 217] width 71 height 12
drag, startPoint x: 280, startPoint y: 183, endPoint x: 0, endPoint y: 166, distance: 280.9
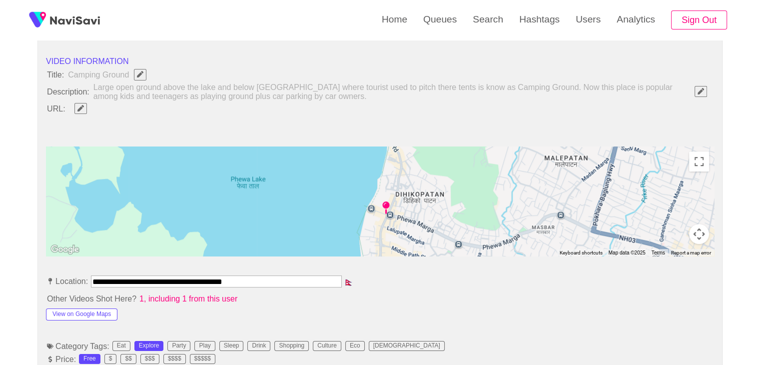
scroll to position [346, 0]
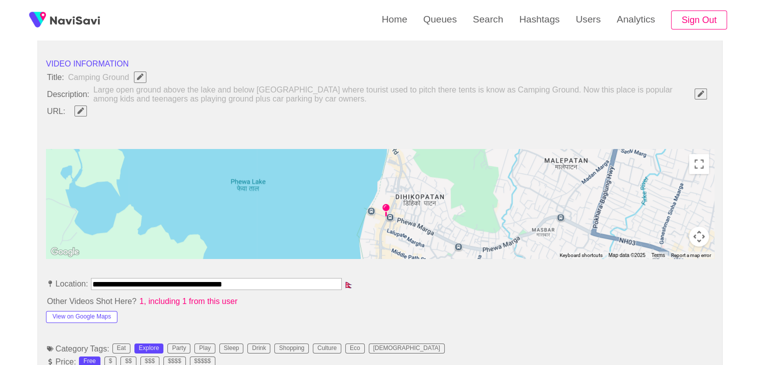
click at [87, 113] on span at bounding box center [80, 110] width 24 height 13
click at [82, 110] on span "button" at bounding box center [80, 110] width 10 height 6
type input "**********"
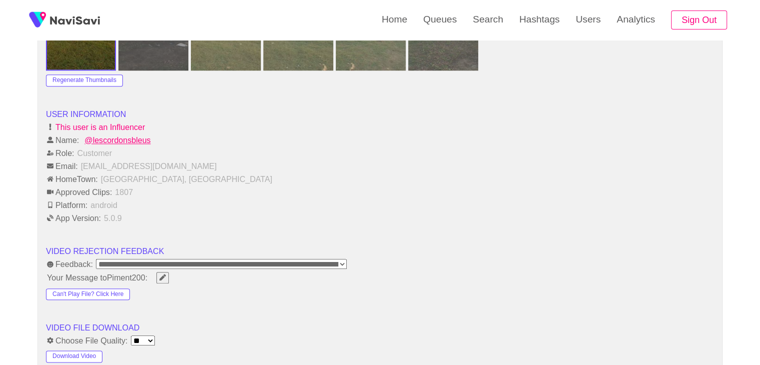
scroll to position [1196, 0]
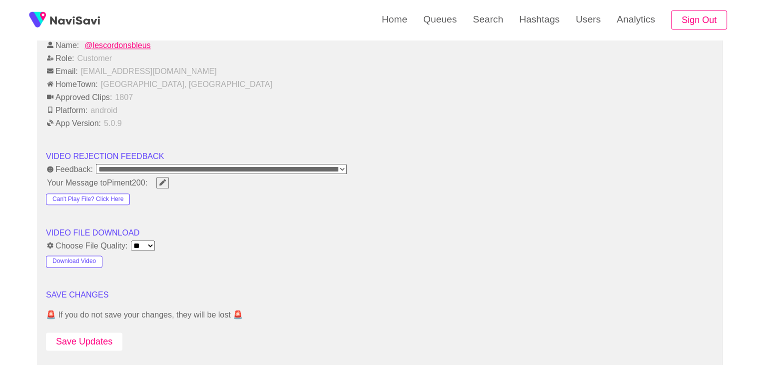
click at [94, 339] on button "Save Updates" at bounding box center [84, 341] width 76 height 18
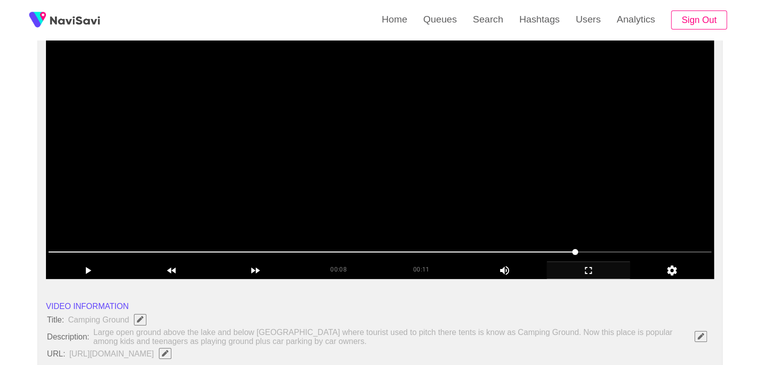
scroll to position [96, 0]
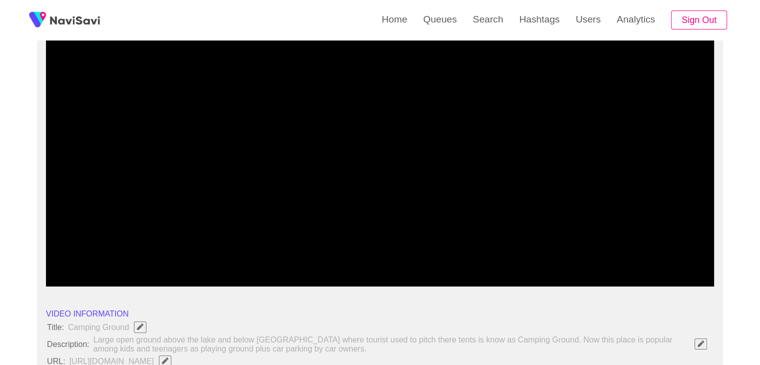
click at [572, 258] on span at bounding box center [575, 259] width 6 height 6
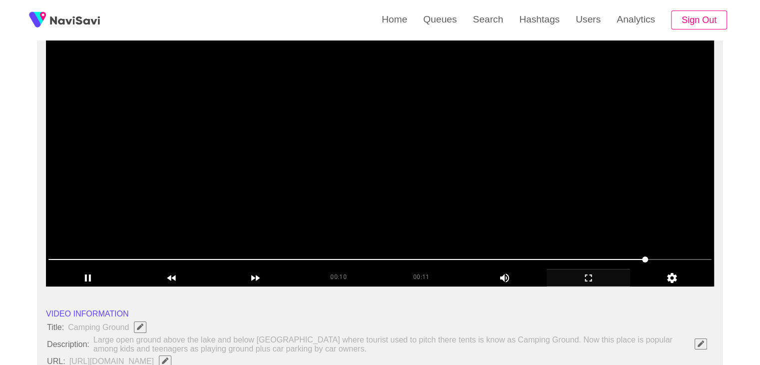
drag, startPoint x: 358, startPoint y: 244, endPoint x: 248, endPoint y: 233, distance: 111.0
click at [267, 236] on video at bounding box center [380, 161] width 668 height 250
click at [394, 216] on video at bounding box center [380, 161] width 668 height 250
click at [443, 174] on video at bounding box center [380, 161] width 668 height 250
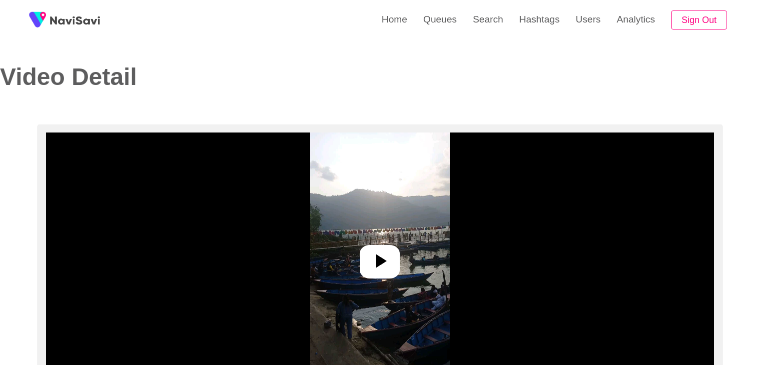
select select "**********"
select select "**"
drag, startPoint x: 0, startPoint y: 0, endPoint x: 378, endPoint y: 266, distance: 462.4
click at [384, 262] on icon at bounding box center [380, 261] width 24 height 24
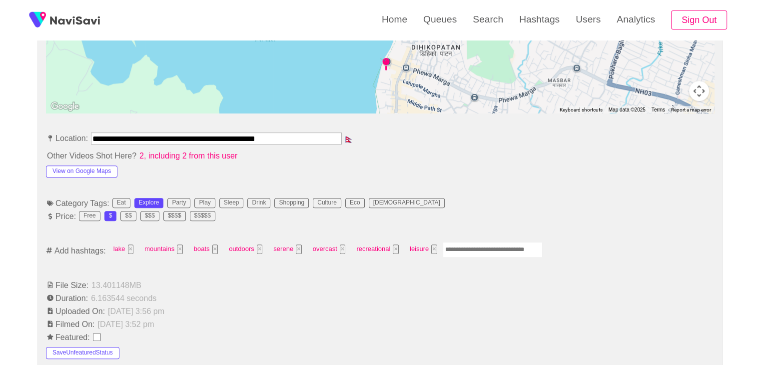
scroll to position [500, 0]
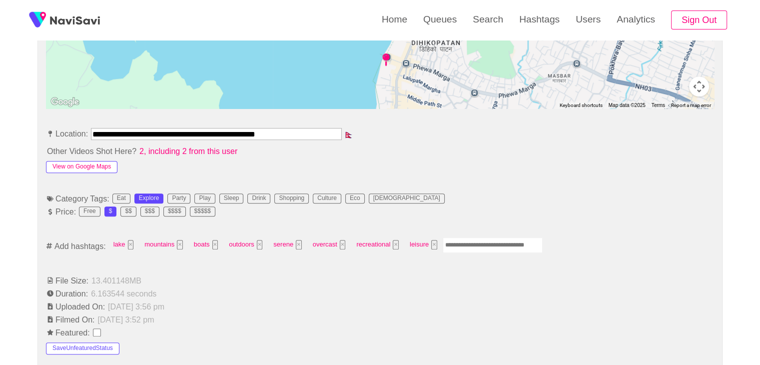
click at [96, 165] on button "View on Google Maps" at bounding box center [81, 167] width 71 height 12
drag, startPoint x: 146, startPoint y: 130, endPoint x: 1, endPoint y: 117, distance: 145.6
click at [0, 124] on div "**********" at bounding box center [380, 355] width 760 height 1460
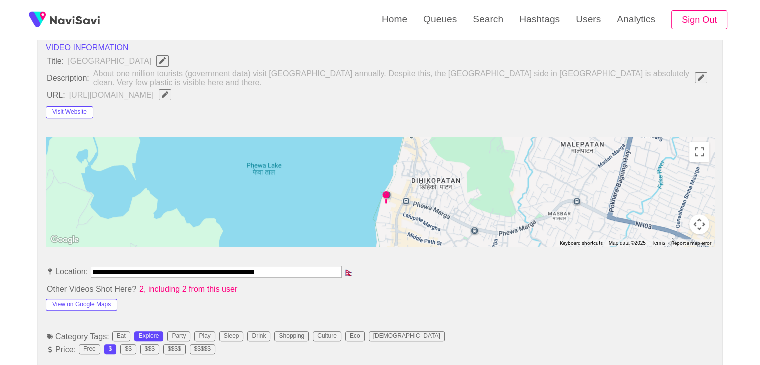
scroll to position [350, 0]
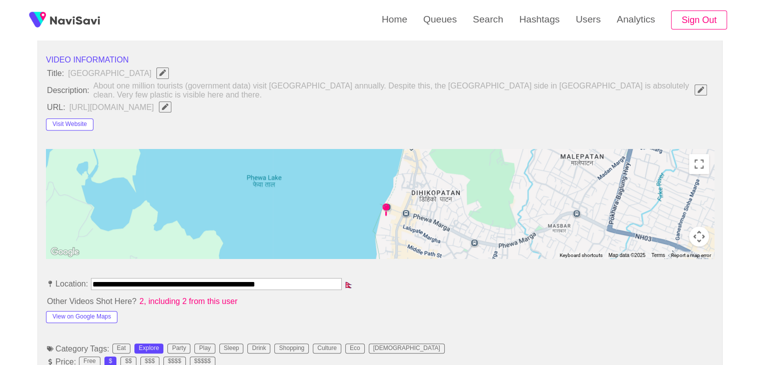
click at [168, 106] on icon "Edit Field" at bounding box center [165, 106] width 6 height 6
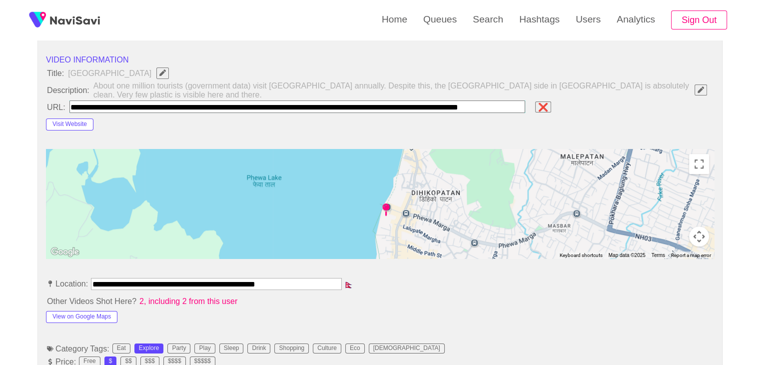
scroll to position [0, 56]
type input "**********"
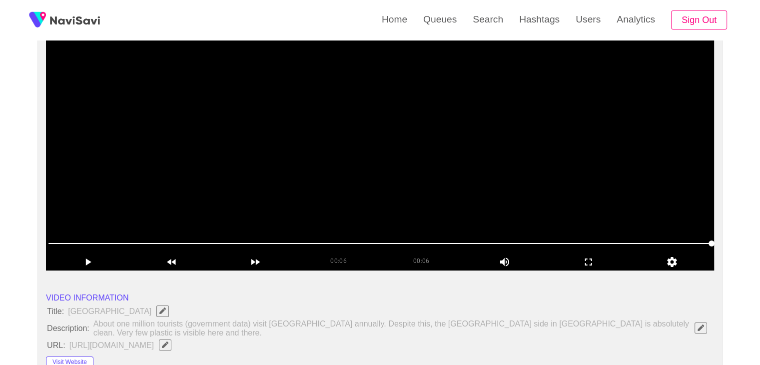
scroll to position [100, 0]
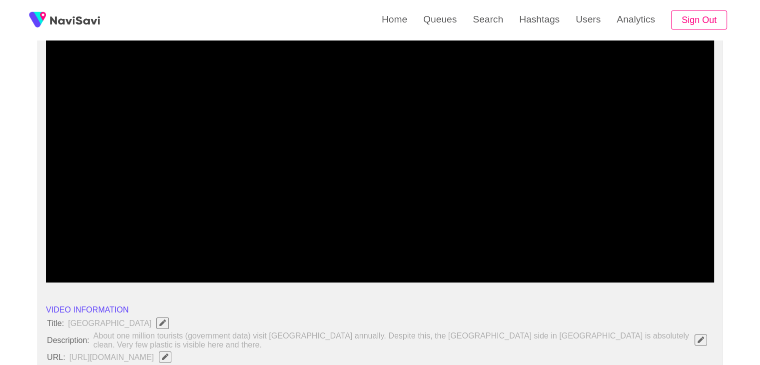
drag, startPoint x: 404, startPoint y: 244, endPoint x: 0, endPoint y: 234, distance: 404.5
drag, startPoint x: 70, startPoint y: 252, endPoint x: 10, endPoint y: 259, distance: 60.3
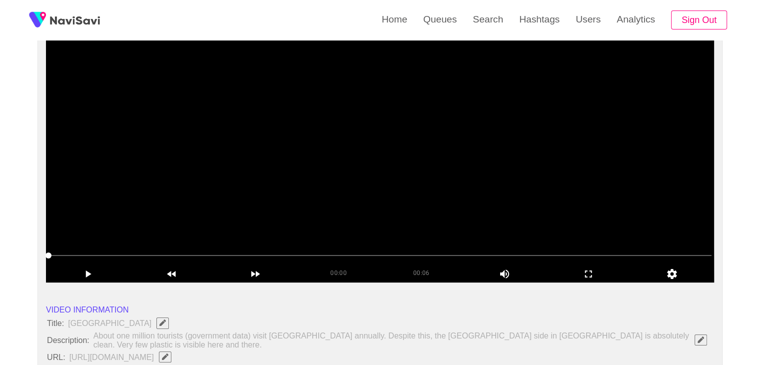
click at [408, 206] on video at bounding box center [380, 157] width 668 height 250
drag, startPoint x: 584, startPoint y: 275, endPoint x: 582, endPoint y: 316, distance: 41.0
click at [583, 275] on icon "add" at bounding box center [588, 274] width 83 height 12
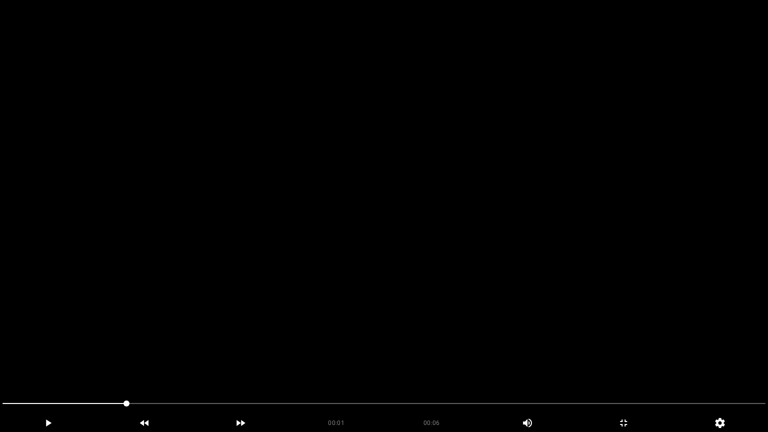
click at [554, 298] on video at bounding box center [384, 216] width 768 height 432
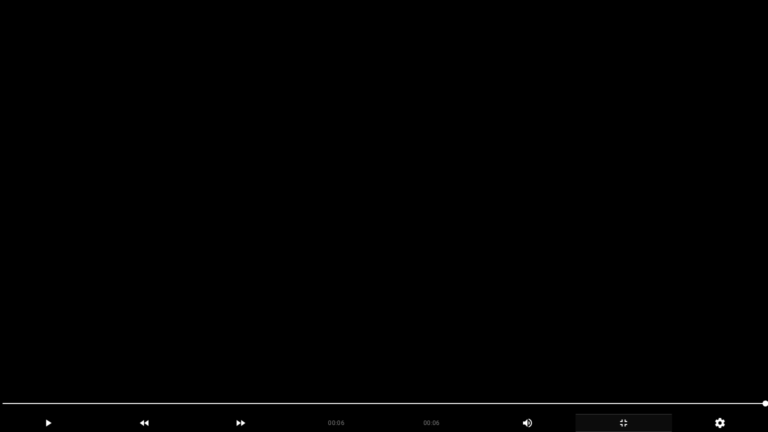
click at [615, 364] on div "add" at bounding box center [623, 423] width 96 height 18
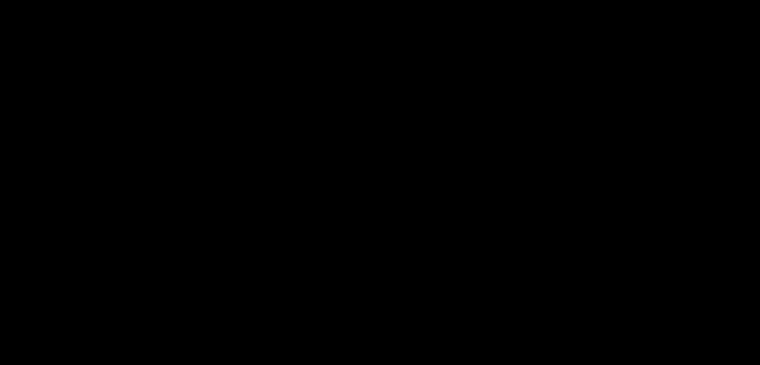
scroll to position [500, 0]
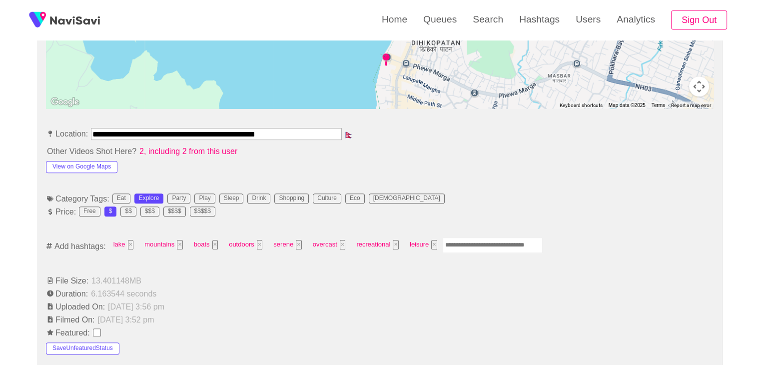
click at [471, 243] on input "Enter tag here and press return" at bounding box center [493, 244] width 100 height 15
type input "*********"
type input "**********"
type input "*********"
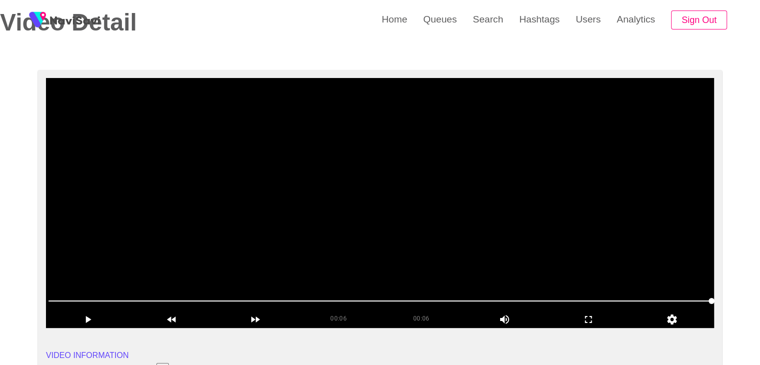
scroll to position [50, 0]
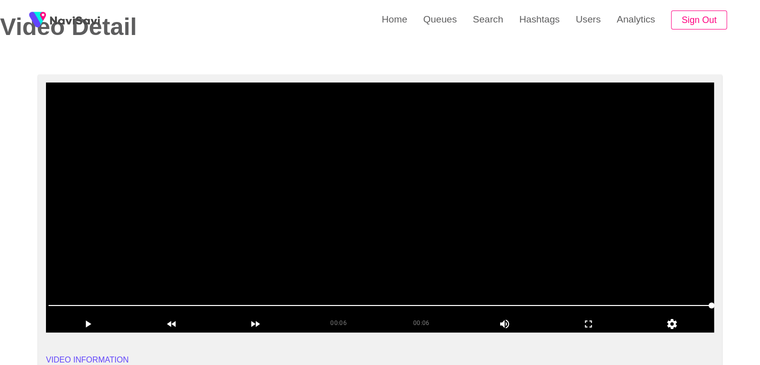
drag, startPoint x: 572, startPoint y: 260, endPoint x: 543, endPoint y: 288, distance: 39.9
click at [571, 261] on video at bounding box center [380, 207] width 668 height 250
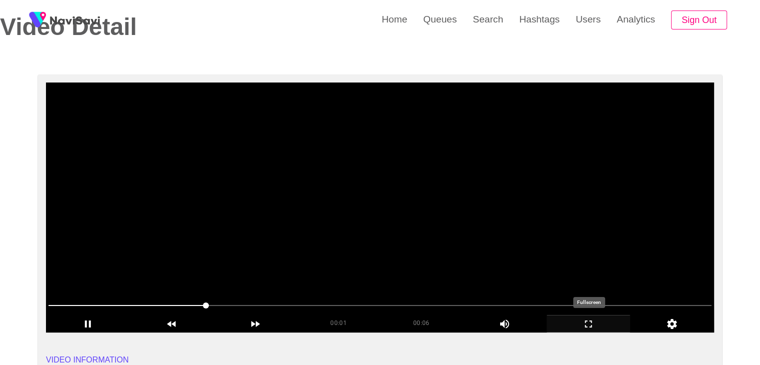
click at [596, 320] on icon "add" at bounding box center [588, 324] width 83 height 12
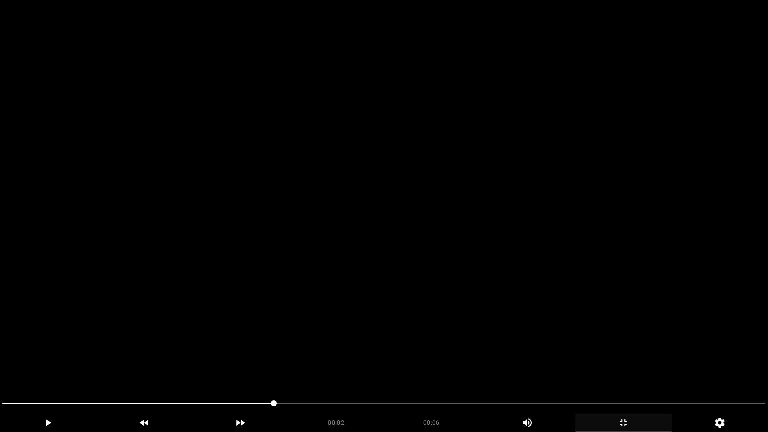
click at [456, 350] on video at bounding box center [384, 216] width 768 height 432
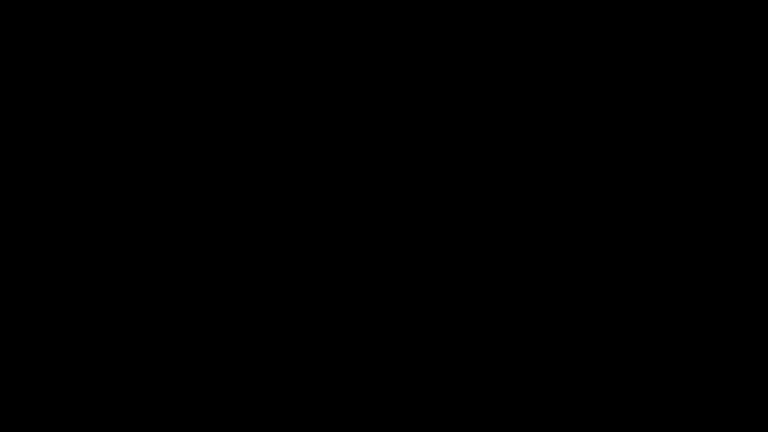
click at [626, 364] on icon "add" at bounding box center [623, 423] width 95 height 12
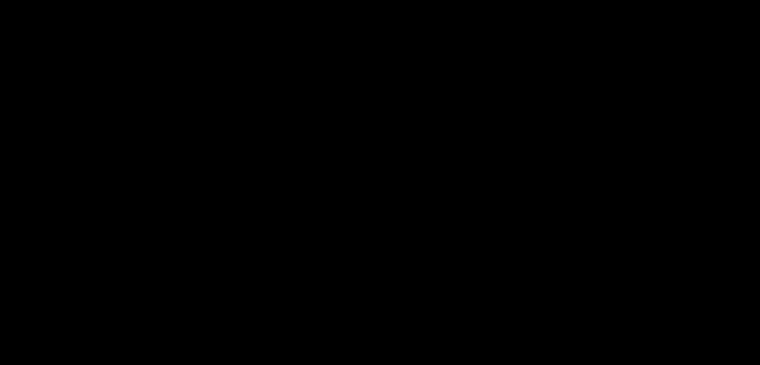
scroll to position [1250, 0]
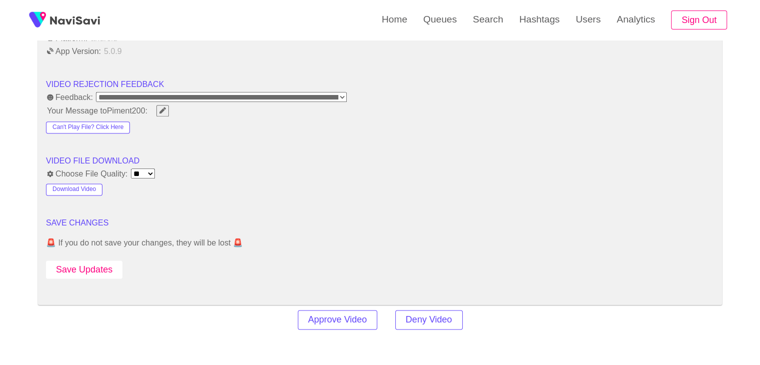
click at [86, 264] on button "Save Updates" at bounding box center [84, 269] width 76 height 18
drag, startPoint x: 106, startPoint y: 267, endPoint x: 127, endPoint y: 249, distance: 27.7
click at [106, 267] on button "Save Updates" at bounding box center [84, 269] width 76 height 18
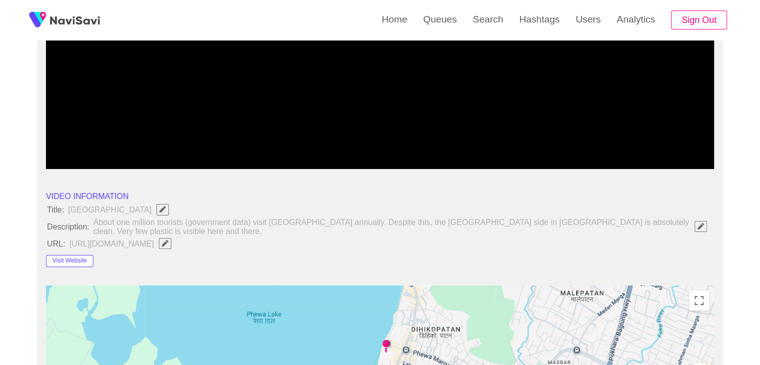
scroll to position [200, 0]
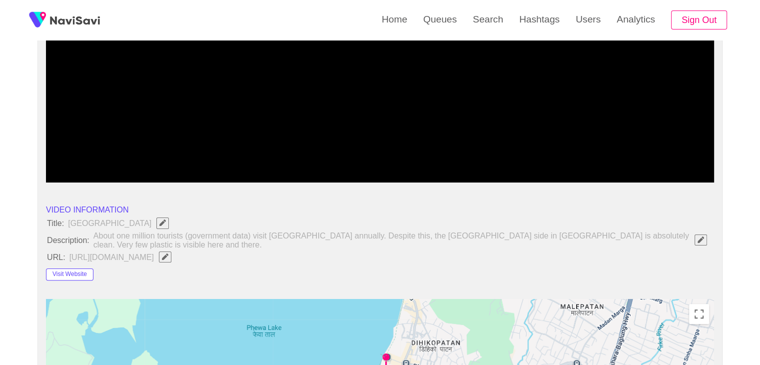
click at [168, 255] on icon "Edit Field" at bounding box center [165, 256] width 6 height 6
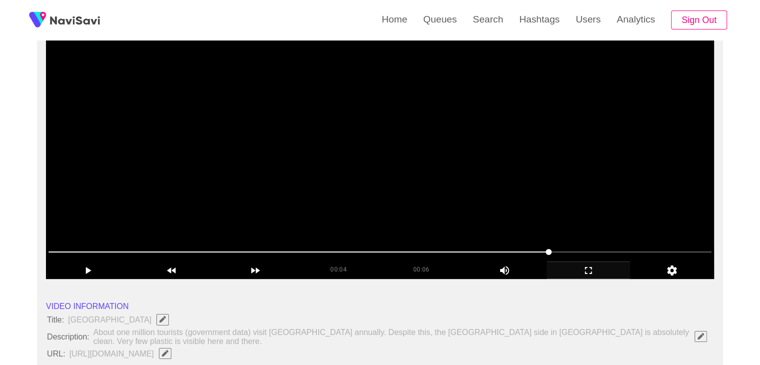
scroll to position [100, 0]
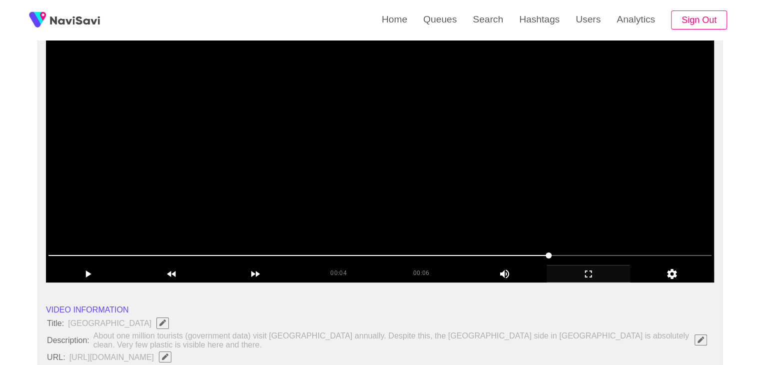
click at [394, 177] on video at bounding box center [380, 157] width 668 height 250
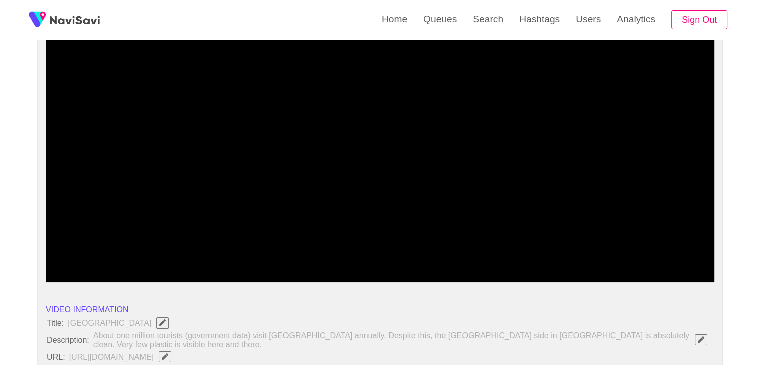
drag, startPoint x: 296, startPoint y: 258, endPoint x: 79, endPoint y: 254, distance: 217.0
click at [79, 254] on span at bounding box center [379, 255] width 663 height 16
drag, startPoint x: 54, startPoint y: 254, endPoint x: 0, endPoint y: 255, distance: 54.0
drag, startPoint x: 77, startPoint y: 255, endPoint x: 0, endPoint y: 255, distance: 77.5
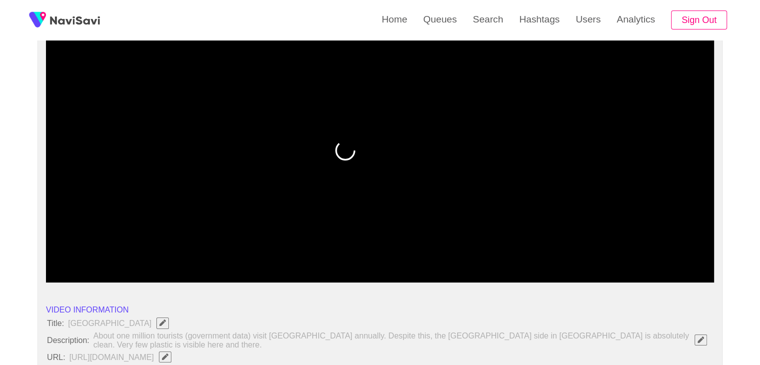
click at [584, 276] on icon "add" at bounding box center [588, 274] width 83 height 12
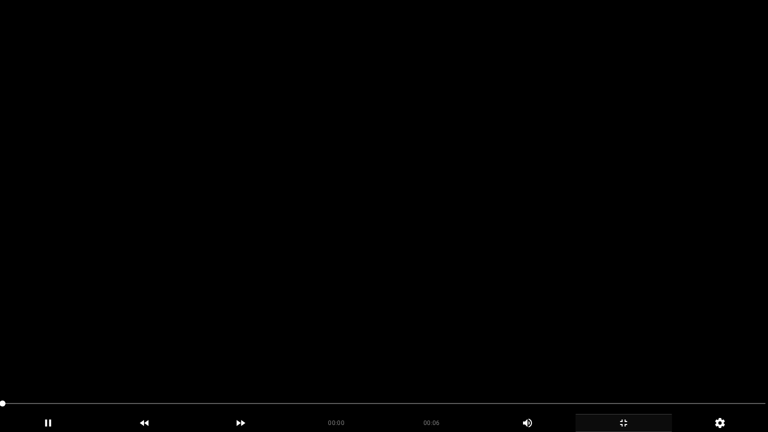
click at [504, 258] on video at bounding box center [384, 216] width 768 height 432
click at [509, 260] on video at bounding box center [384, 216] width 768 height 432
click at [521, 360] on video at bounding box center [384, 216] width 768 height 432
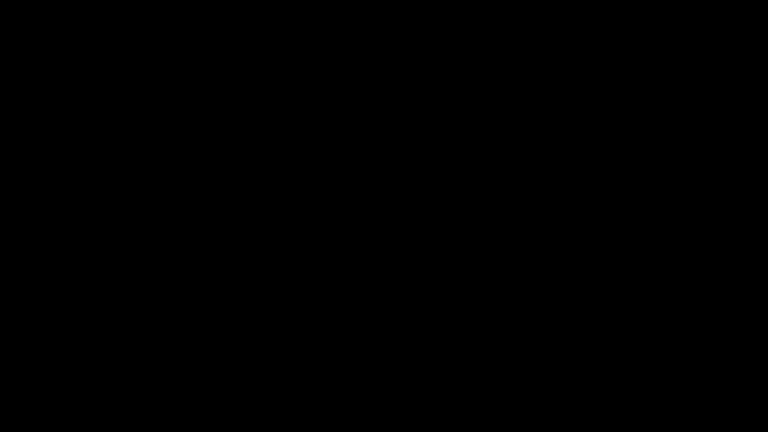
click at [634, 364] on icon "add" at bounding box center [623, 423] width 95 height 12
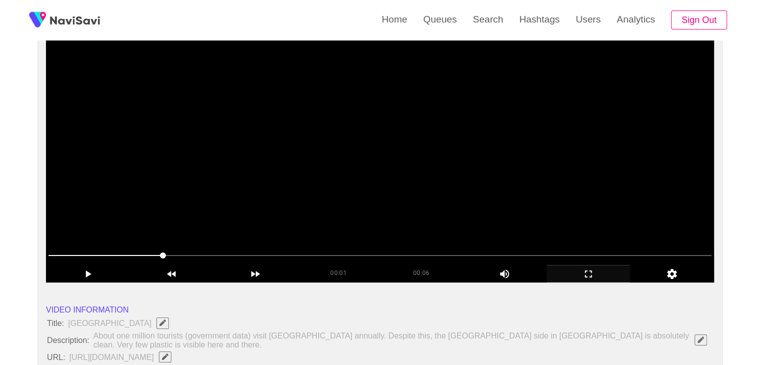
click at [468, 203] on video at bounding box center [380, 157] width 668 height 250
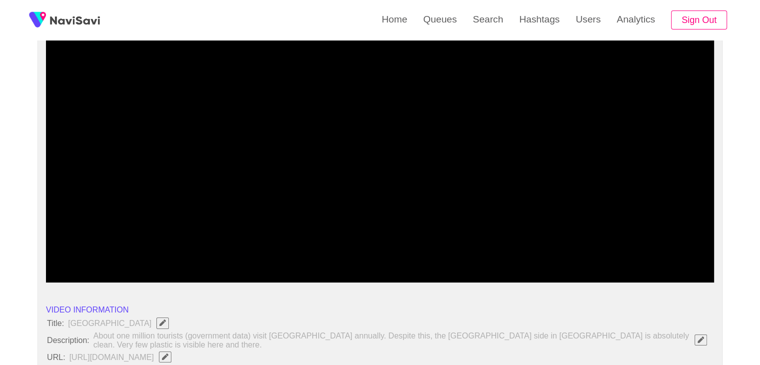
drag, startPoint x: 138, startPoint y: 250, endPoint x: 29, endPoint y: 249, distance: 109.0
click at [597, 268] on icon "add" at bounding box center [588, 274] width 83 height 12
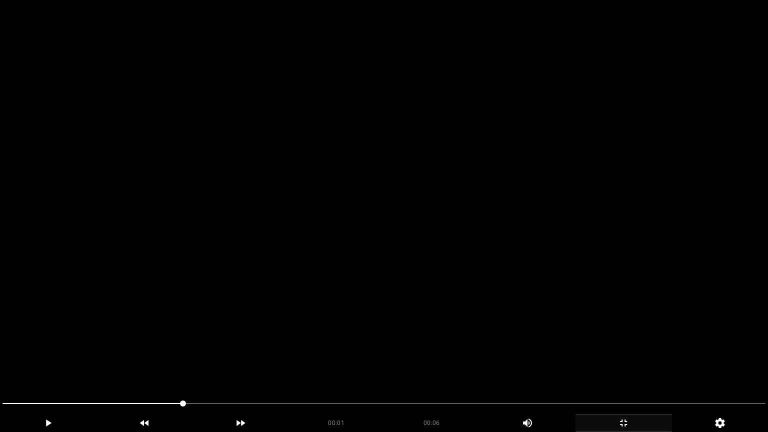
click at [544, 317] on video at bounding box center [384, 216] width 768 height 432
click at [426, 354] on video at bounding box center [384, 216] width 768 height 432
click at [429, 352] on video at bounding box center [384, 216] width 768 height 432
click at [416, 354] on video at bounding box center [384, 216] width 768 height 432
click at [437, 345] on video at bounding box center [384, 216] width 768 height 432
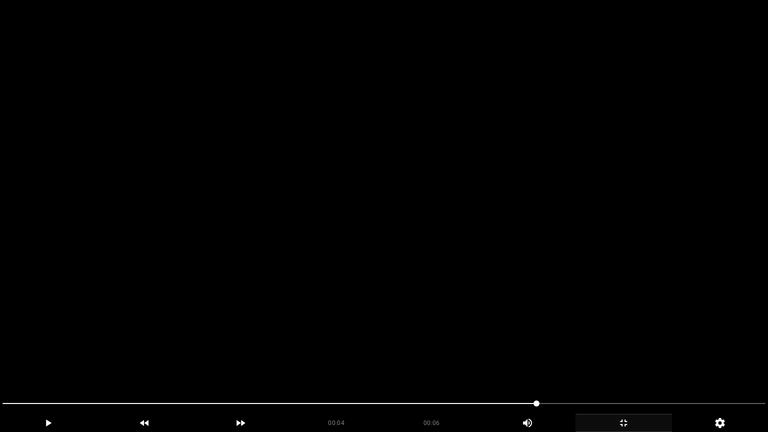
drag, startPoint x: 538, startPoint y: 407, endPoint x: 519, endPoint y: 408, distance: 19.0
click at [400, 364] on span at bounding box center [383, 403] width 763 height 16
click at [344, 364] on span at bounding box center [383, 403] width 763 height 16
click at [328, 364] on span at bounding box center [383, 403] width 763 height 16
drag, startPoint x: 301, startPoint y: 401, endPoint x: 204, endPoint y: 403, distance: 97.5
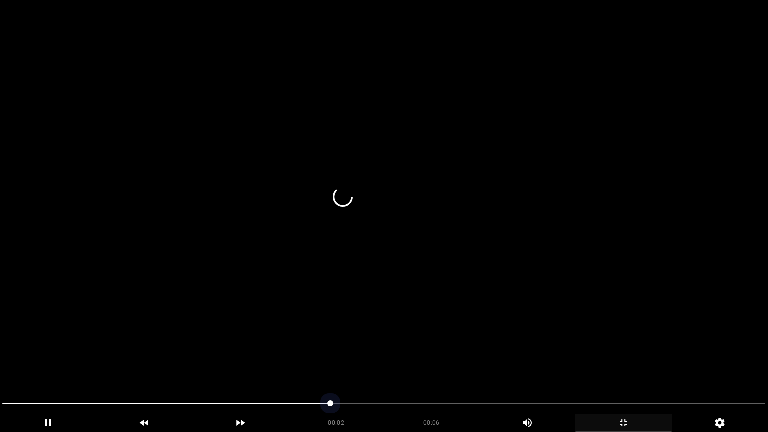
click at [204, 364] on span at bounding box center [383, 403] width 763 height 16
drag, startPoint x: 186, startPoint y: 402, endPoint x: 111, endPoint y: 402, distance: 74.5
click at [111, 364] on span at bounding box center [383, 403] width 763 height 16
drag, startPoint x: 111, startPoint y: 402, endPoint x: 45, endPoint y: 390, distance: 67.7
click at [45, 364] on section "00:00 00:06 Picture In Picture 1 Error: Failed to load Video" at bounding box center [384, 216] width 768 height 432
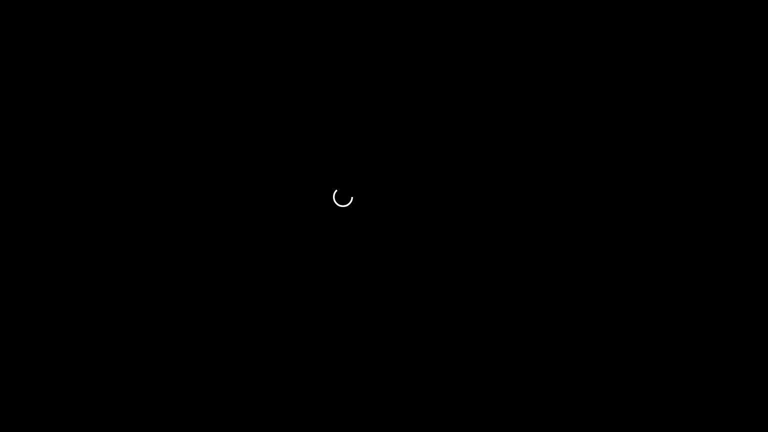
click at [629, 364] on icon "add" at bounding box center [623, 423] width 95 height 12
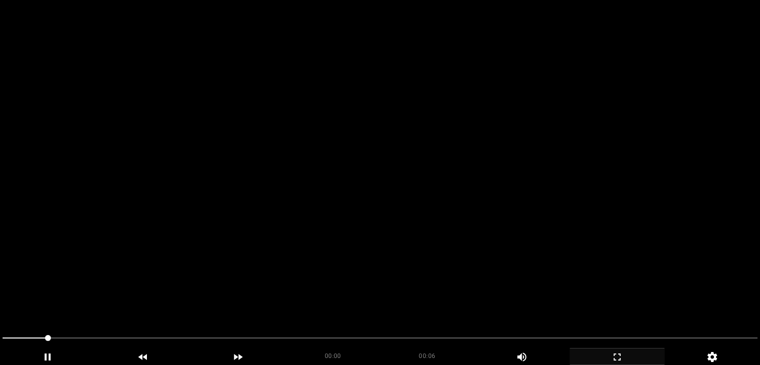
click at [408, 184] on video at bounding box center [380, 182] width 760 height 365
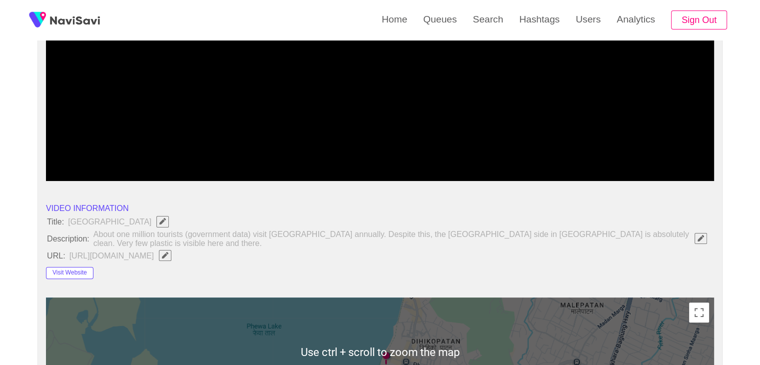
scroll to position [150, 0]
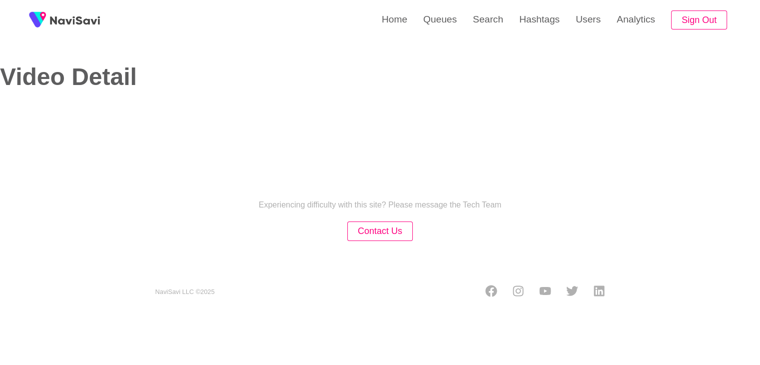
select select "**********"
select select "**"
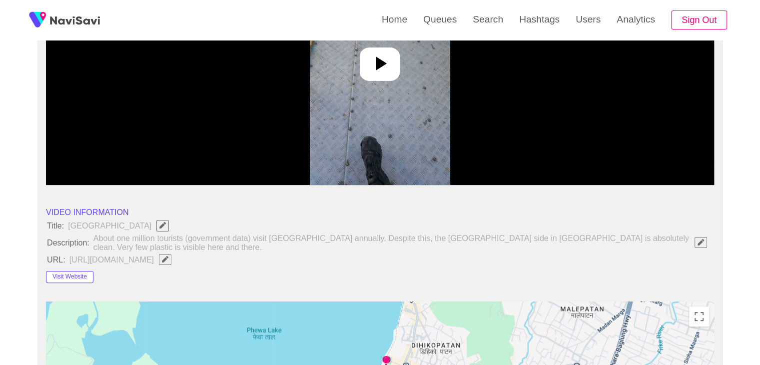
scroll to position [200, 0]
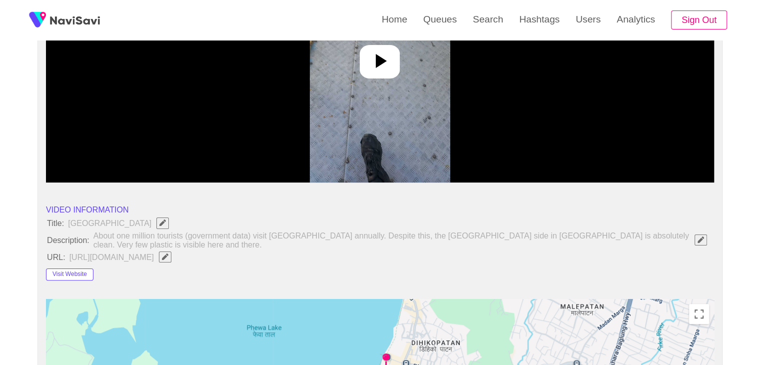
click at [168, 256] on icon "Edit Field" at bounding box center [165, 256] width 6 height 6
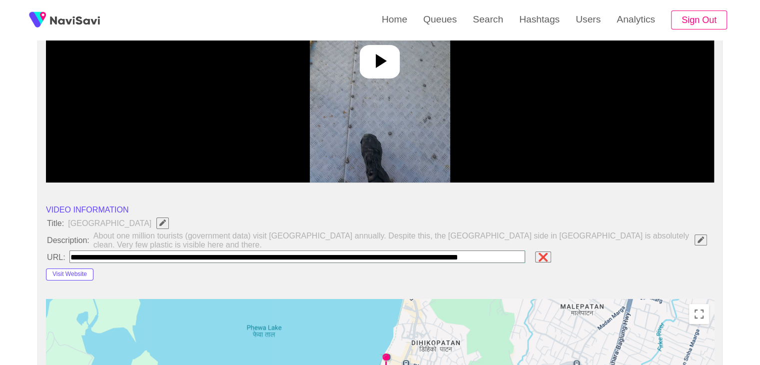
scroll to position [0, 56]
type input "**********"
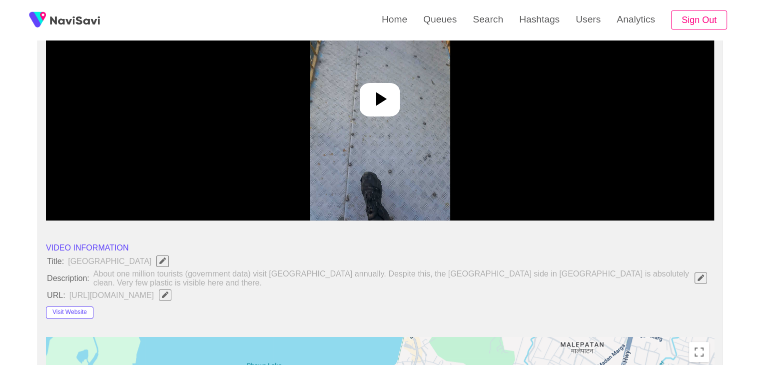
scroll to position [0, 0]
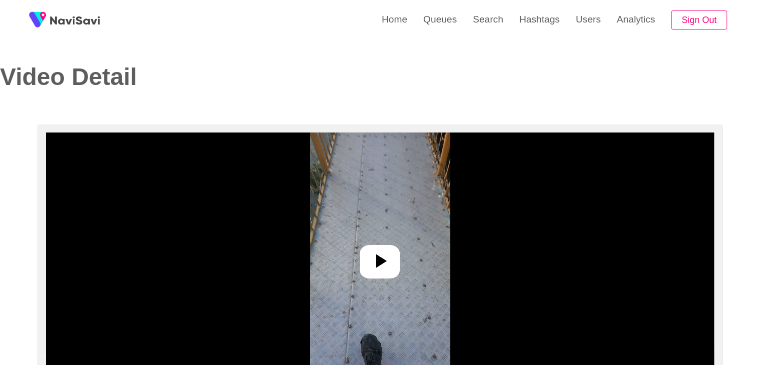
click at [382, 261] on icon at bounding box center [381, 261] width 11 height 14
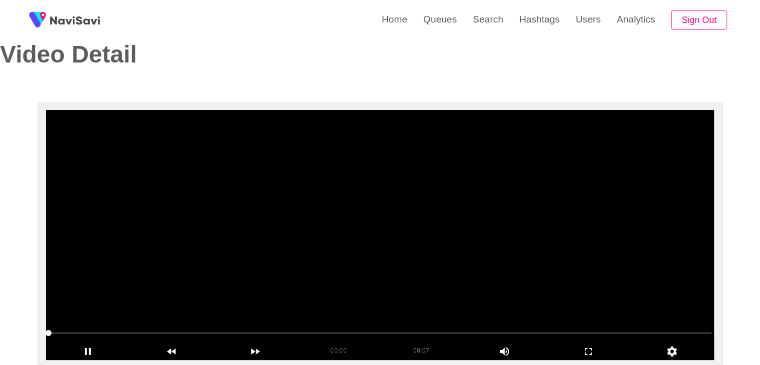
scroll to position [100, 0]
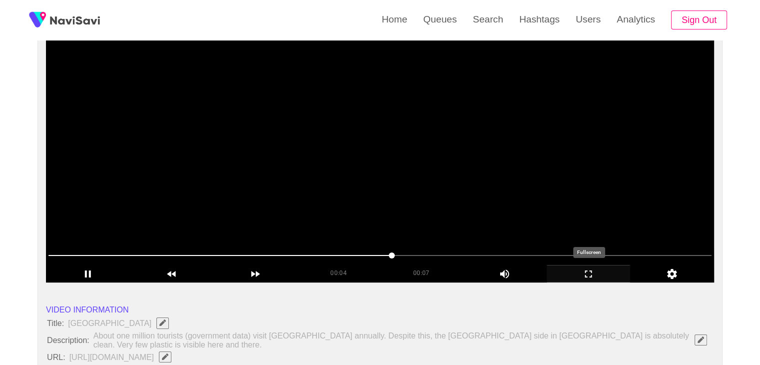
click at [594, 271] on icon "add" at bounding box center [588, 274] width 83 height 12
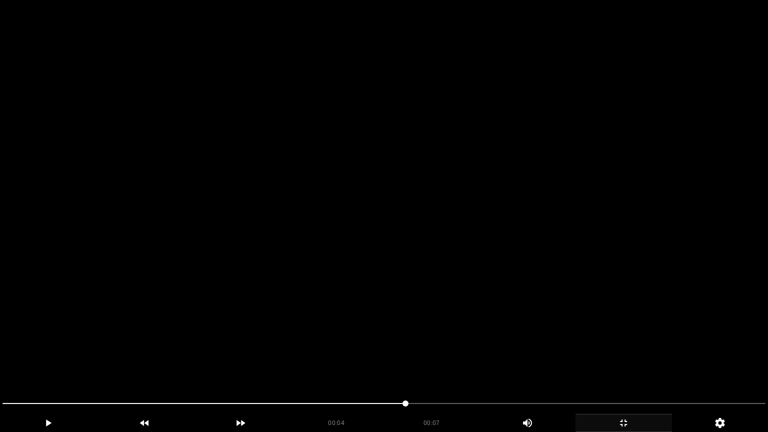
click at [591, 266] on video at bounding box center [384, 216] width 768 height 432
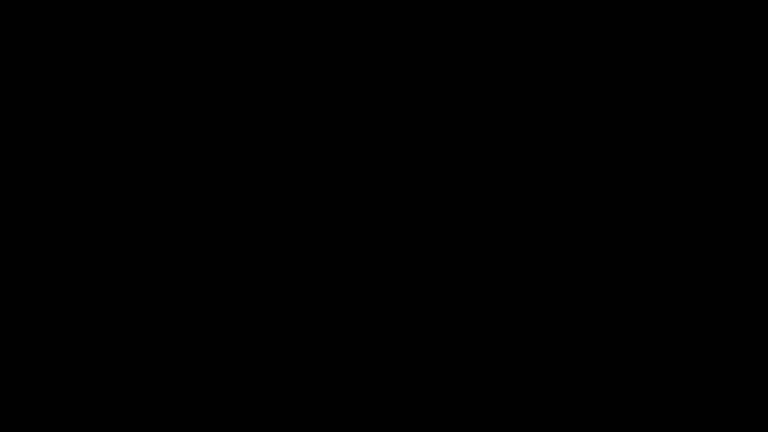
click at [49, 364] on icon "add" at bounding box center [47, 423] width 95 height 12
click at [408, 364] on span at bounding box center [405, 403] width 6 height 6
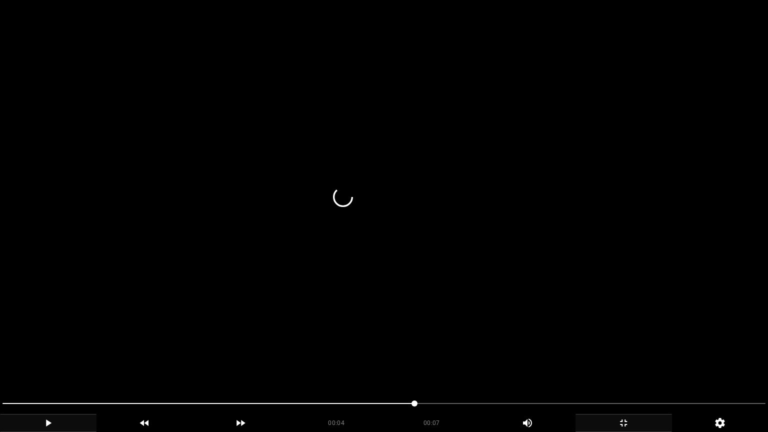
click at [507, 364] on video at bounding box center [384, 216] width 768 height 432
click at [532, 364] on video at bounding box center [384, 216] width 768 height 432
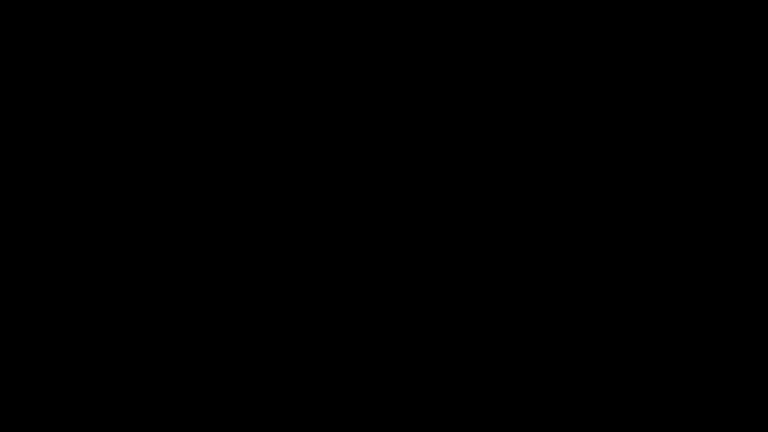
click at [638, 364] on span at bounding box center [383, 403] width 763 height 16
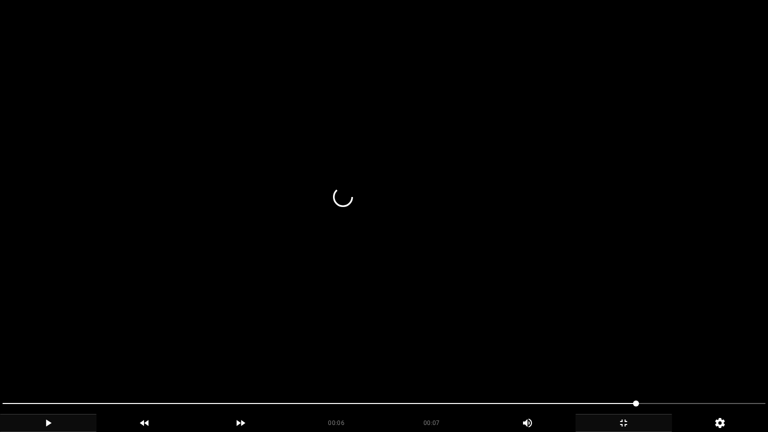
click at [676, 358] on video at bounding box center [384, 216] width 768 height 432
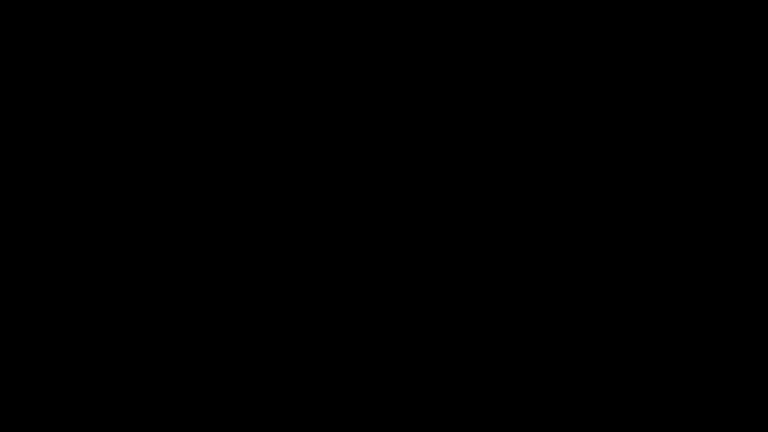
click at [628, 364] on icon "add" at bounding box center [623, 423] width 95 height 12
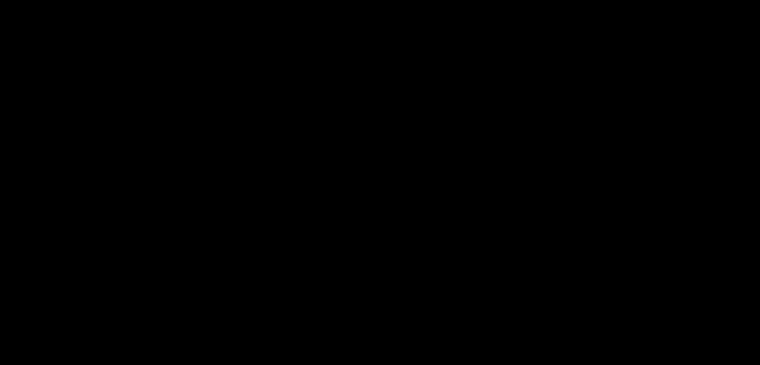
scroll to position [450, 0]
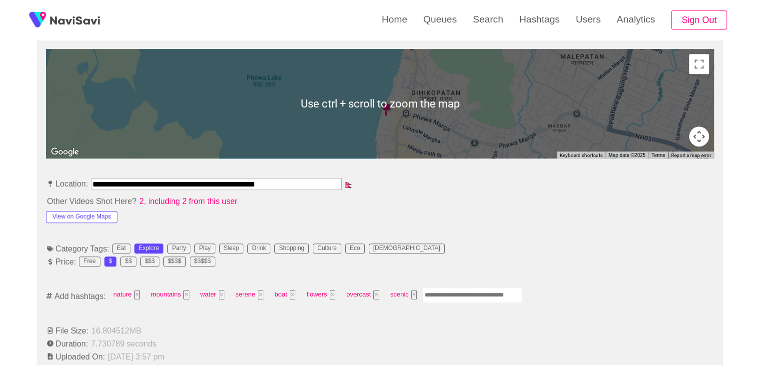
click at [457, 291] on input "Enter tag here and press return" at bounding box center [472, 294] width 100 height 15
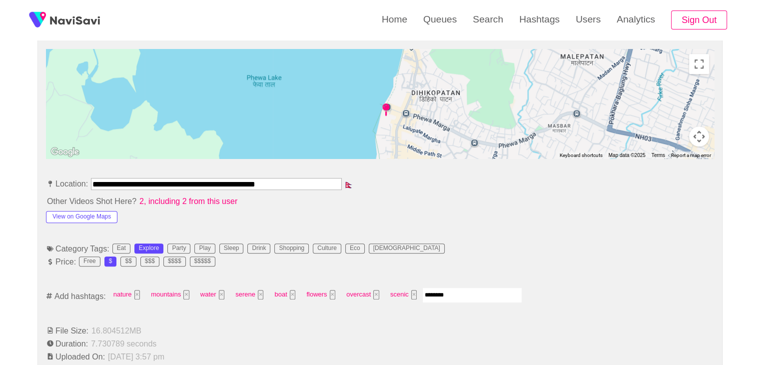
type input "*********"
type input "*"
type input "*********"
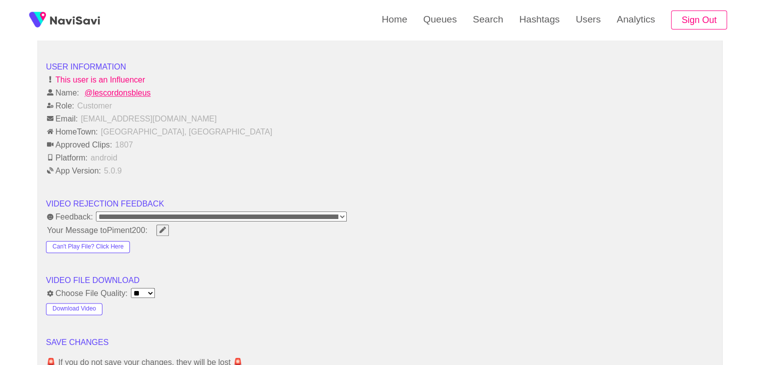
scroll to position [1300, 0]
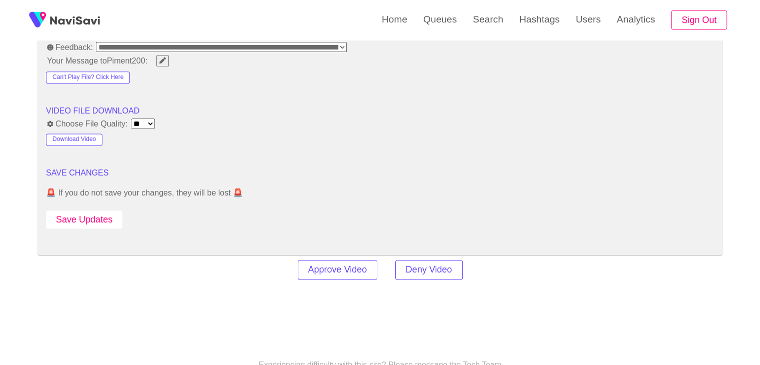
click at [102, 216] on button "Save Updates" at bounding box center [84, 219] width 76 height 18
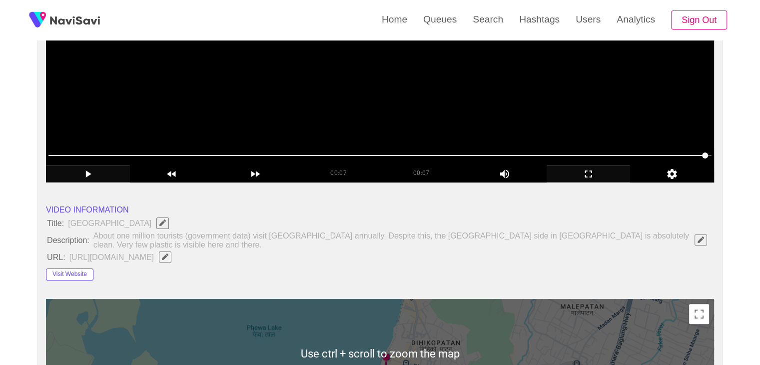
scroll to position [0, 0]
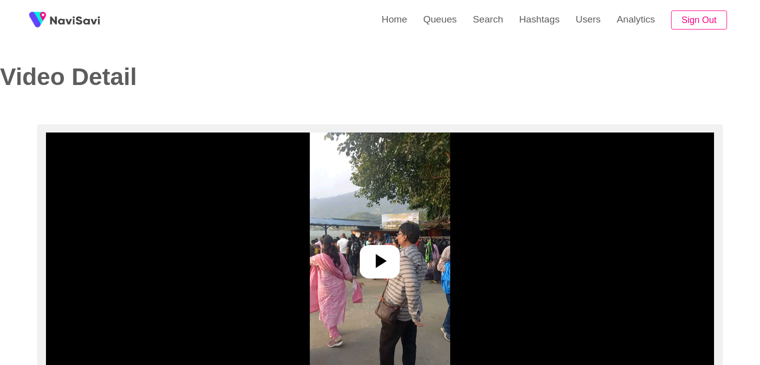
select select "**********"
select select "**"
drag, startPoint x: 404, startPoint y: 264, endPoint x: 395, endPoint y: 263, distance: 9.1
click at [403, 263] on img at bounding box center [380, 257] width 140 height 250
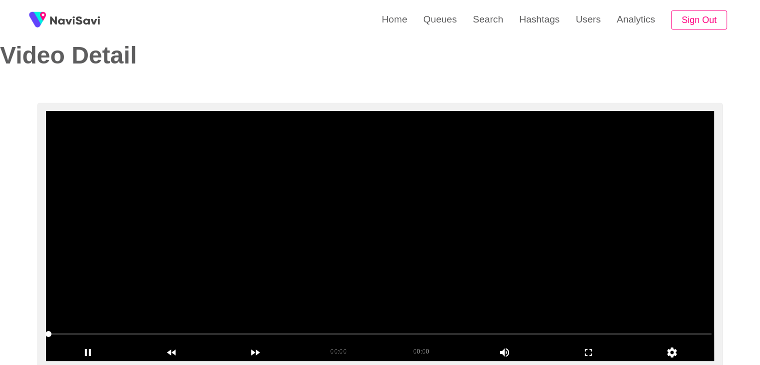
scroll to position [50, 0]
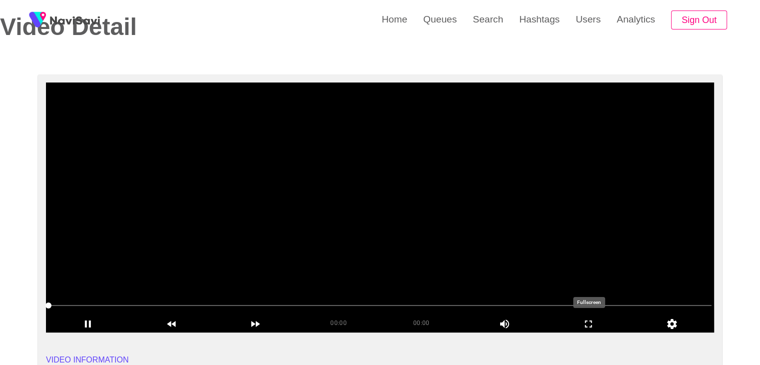
drag, startPoint x: 595, startPoint y: 320, endPoint x: 412, endPoint y: 348, distance: 184.5
click at [592, 321] on icon "add" at bounding box center [588, 324] width 83 height 12
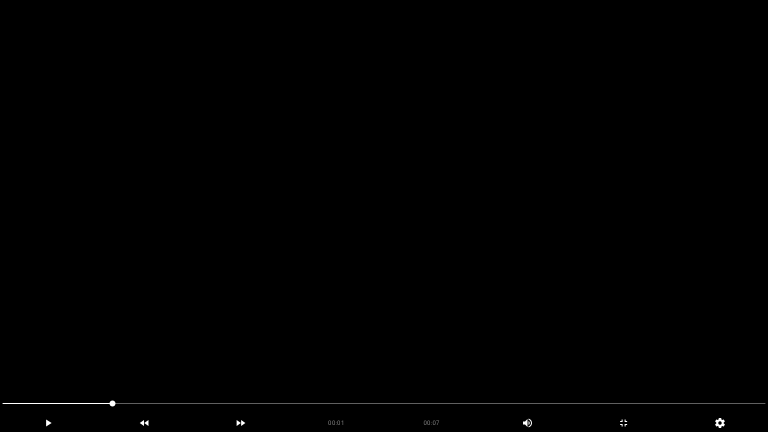
click at [0, 364] on section "00:01 00:07 Picture In Picture 1 Error: Failed to load Video" at bounding box center [384, 216] width 768 height 432
drag, startPoint x: 178, startPoint y: 406, endPoint x: 66, endPoint y: 395, distance: 112.5
click at [31, 364] on div at bounding box center [384, 404] width 771 height 26
click at [388, 364] on video at bounding box center [384, 216] width 768 height 432
click at [318, 364] on span at bounding box center [383, 403] width 763 height 16
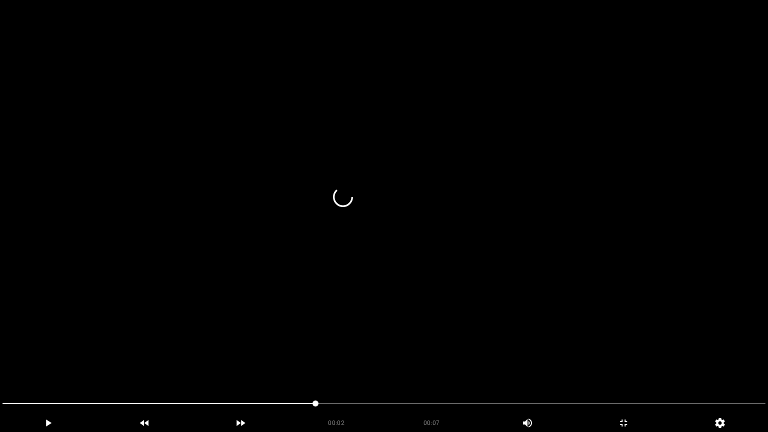
click at [458, 364] on span at bounding box center [383, 403] width 763 height 16
click at [515, 364] on span at bounding box center [383, 403] width 763 height 16
click at [466, 282] on video at bounding box center [384, 216] width 768 height 432
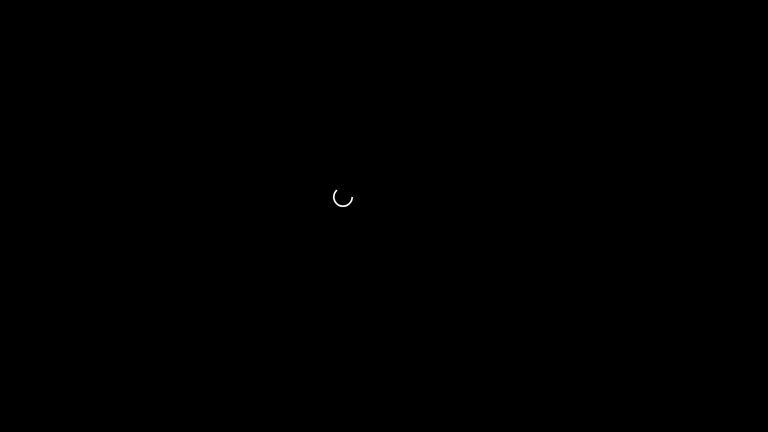
click at [629, 364] on icon "add" at bounding box center [623, 423] width 95 height 12
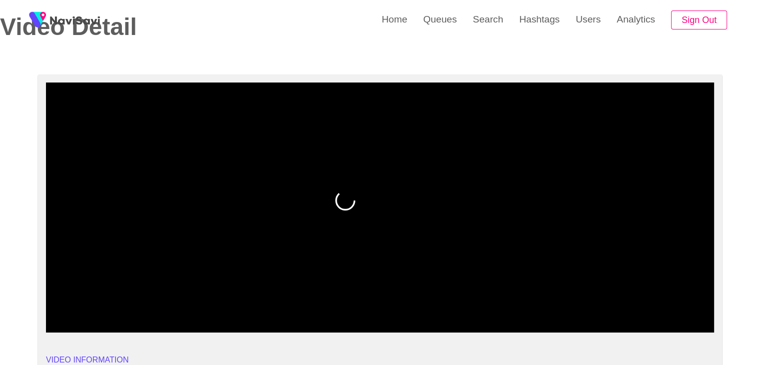
drag, startPoint x: 469, startPoint y: 306, endPoint x: 404, endPoint y: 303, distance: 65.1
click at [404, 303] on span at bounding box center [379, 305] width 663 height 16
click at [551, 303] on span at bounding box center [379, 305] width 663 height 16
click at [643, 302] on span at bounding box center [379, 305] width 663 height 16
click at [676, 305] on span at bounding box center [379, 305] width 663 height 1
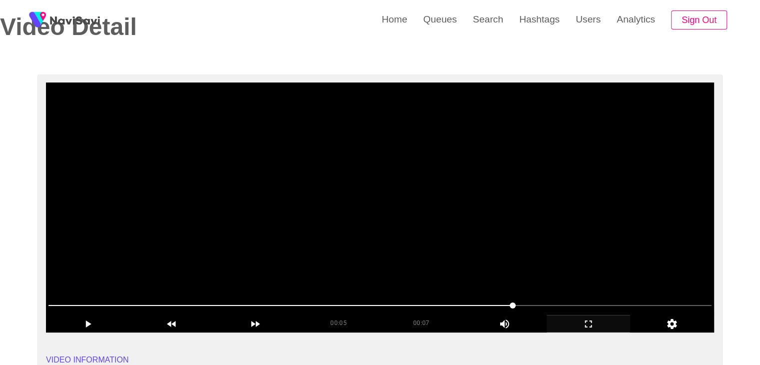
click at [533, 252] on video at bounding box center [380, 207] width 668 height 250
click at [546, 258] on video at bounding box center [380, 207] width 668 height 250
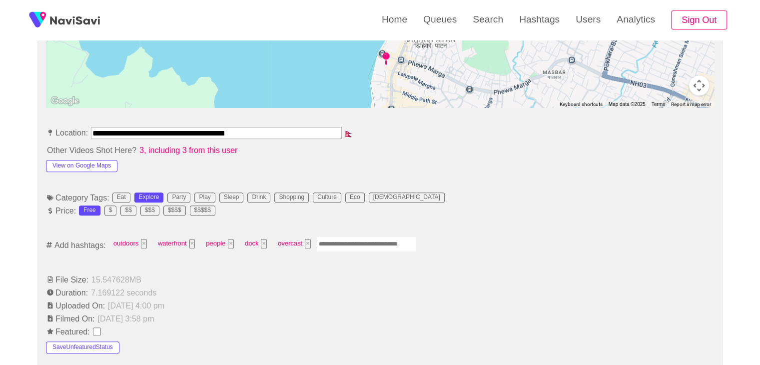
scroll to position [500, 0]
click at [345, 237] on input "Enter tag here and press return" at bounding box center [366, 244] width 100 height 15
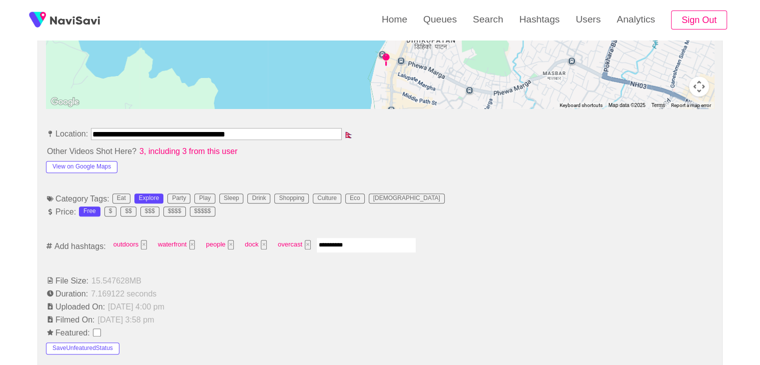
type input "*********"
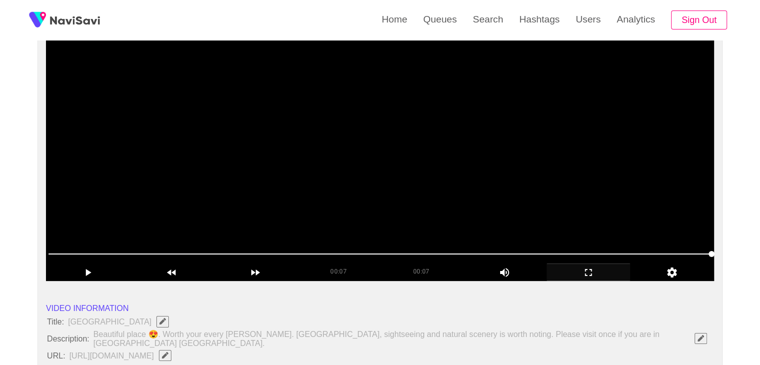
scroll to position [100, 0]
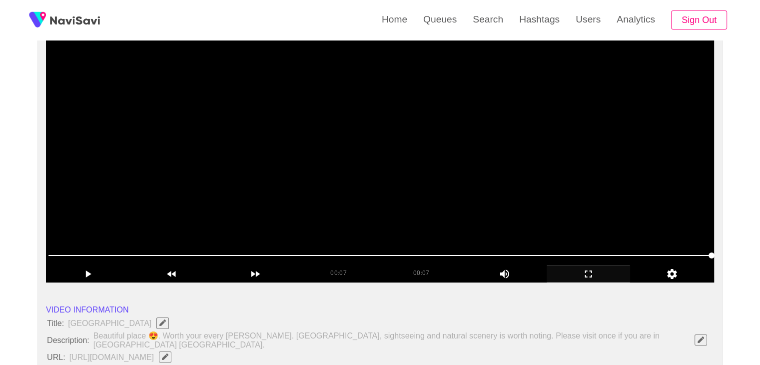
drag, startPoint x: 465, startPoint y: 192, endPoint x: 486, endPoint y: 205, distance: 24.7
click at [466, 192] on video at bounding box center [380, 157] width 668 height 250
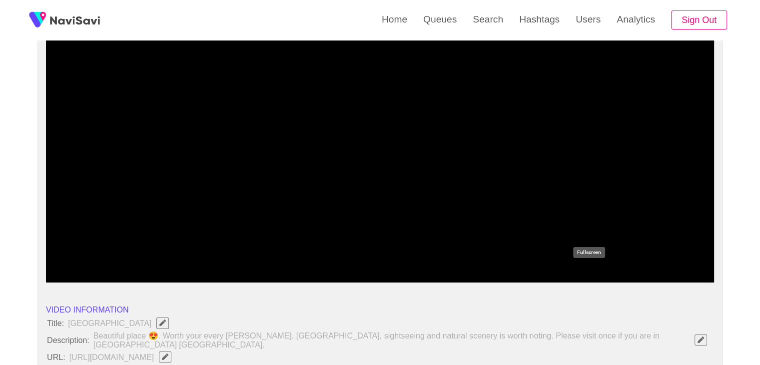
click at [591, 272] on icon "add" at bounding box center [588, 274] width 83 height 12
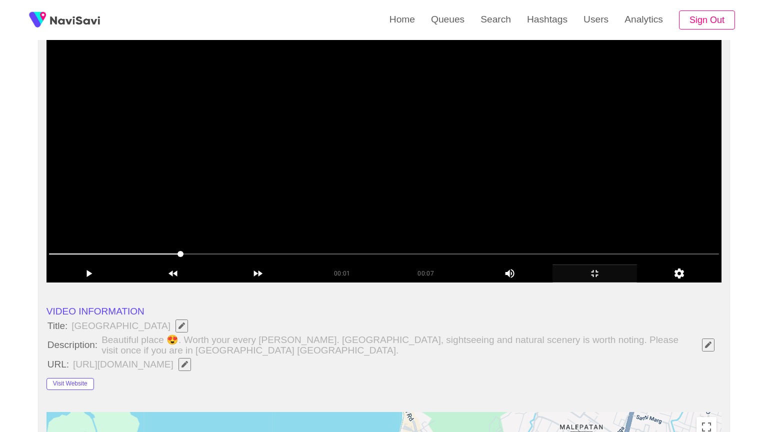
click at [574, 282] on video at bounding box center [383, 157] width 675 height 250
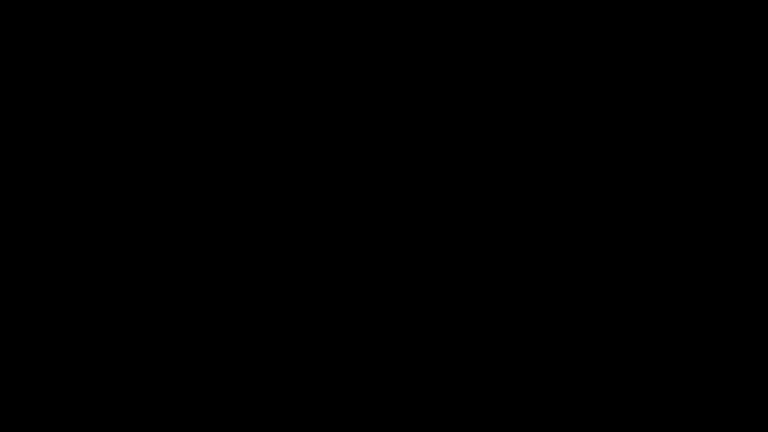
click at [626, 364] on icon "add" at bounding box center [623, 422] width 7 height 7
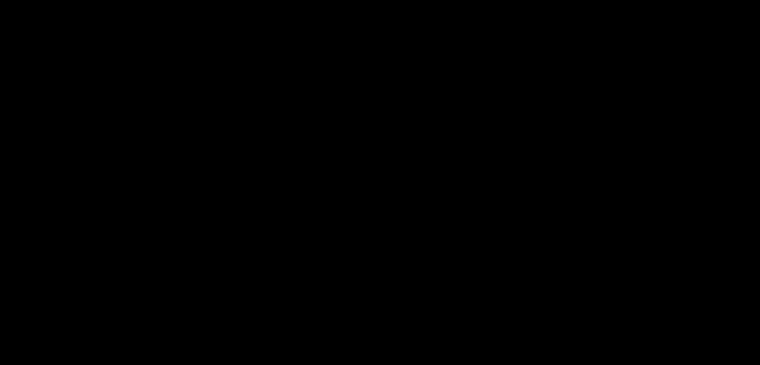
click at [596, 351] on icon "add" at bounding box center [617, 357] width 94 height 12
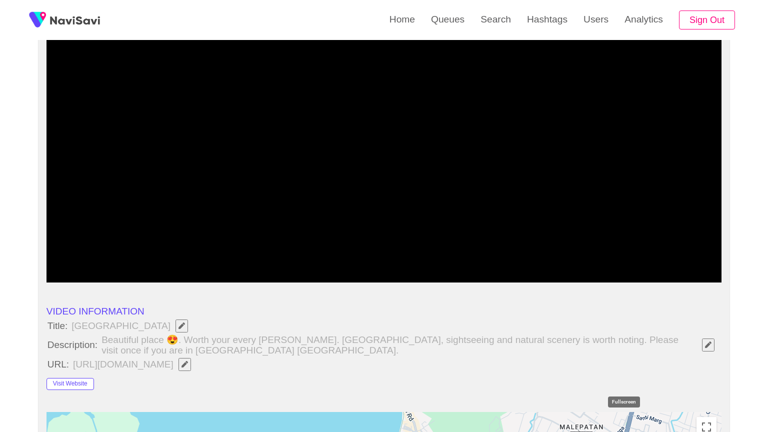
click at [626, 282] on div "add" at bounding box center [594, 273] width 84 height 18
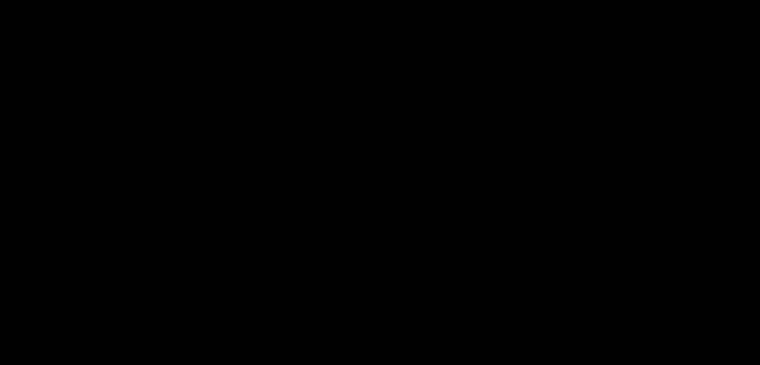
click at [594, 351] on icon "add" at bounding box center [617, 357] width 94 height 12
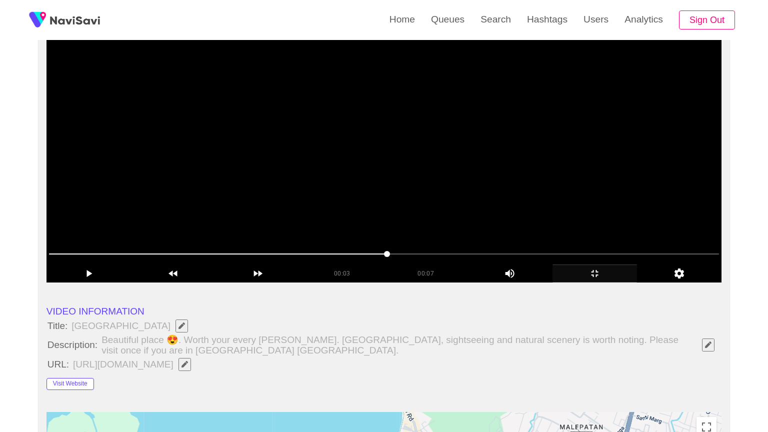
click at [580, 282] on video at bounding box center [383, 157] width 675 height 250
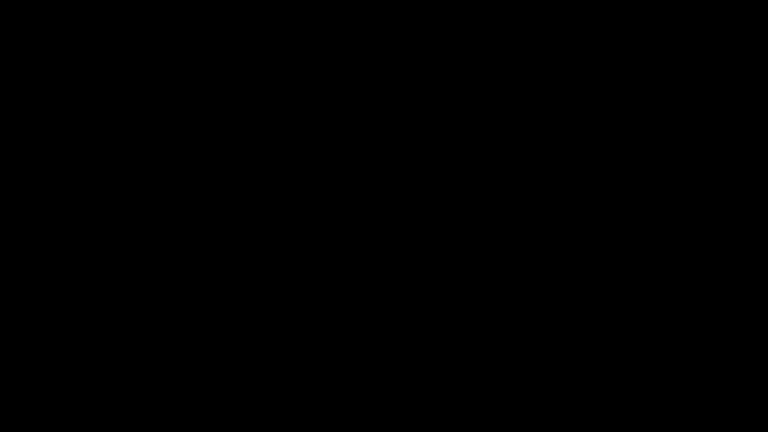
click at [626, 364] on icon "add" at bounding box center [623, 422] width 7 height 7
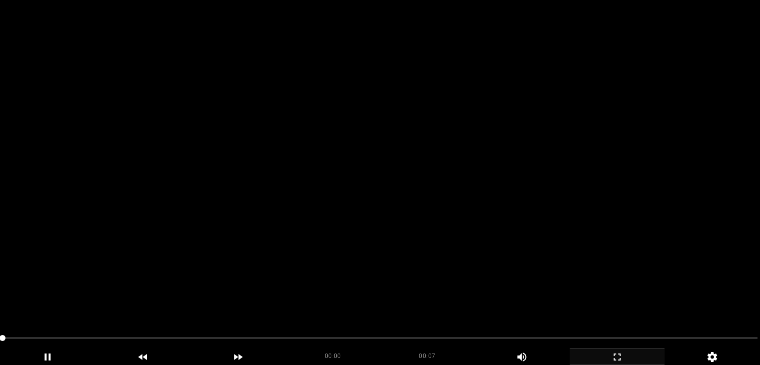
drag, startPoint x: 452, startPoint y: 152, endPoint x: 452, endPoint y: 142, distance: 10.0
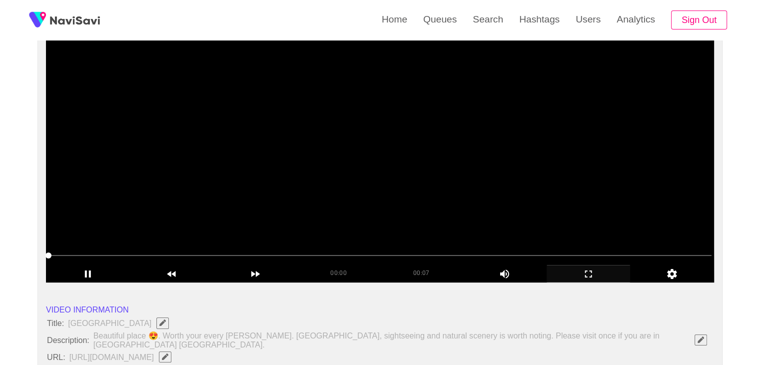
click at [452, 143] on video at bounding box center [380, 157] width 668 height 250
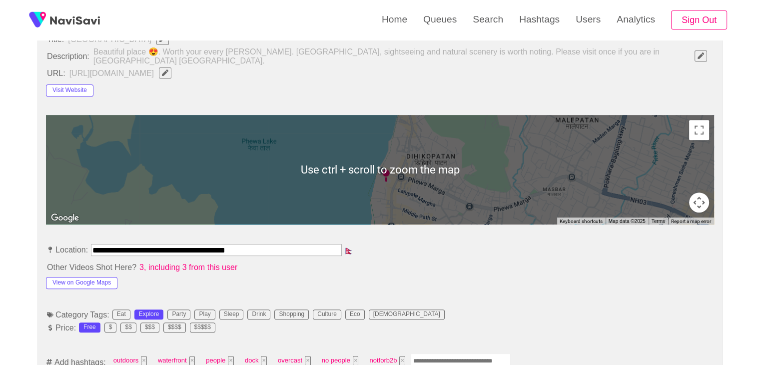
scroll to position [500, 0]
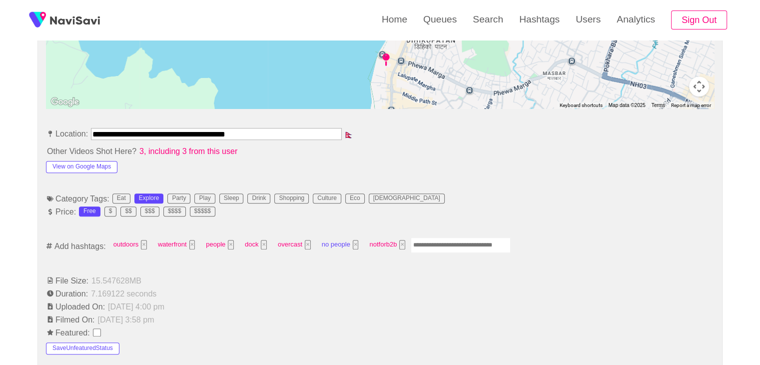
click at [353, 240] on button "×" at bounding box center [356, 244] width 6 height 9
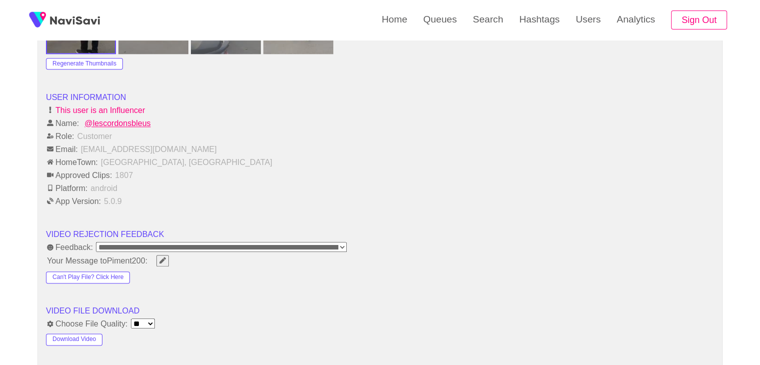
scroll to position [1250, 0]
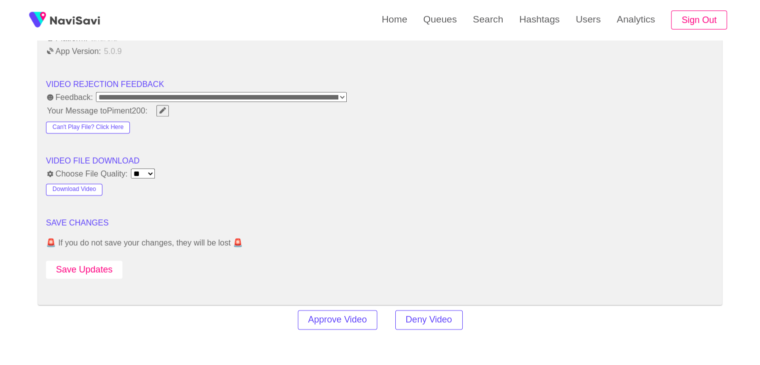
click at [102, 264] on button "Save Updates" at bounding box center [84, 269] width 76 height 18
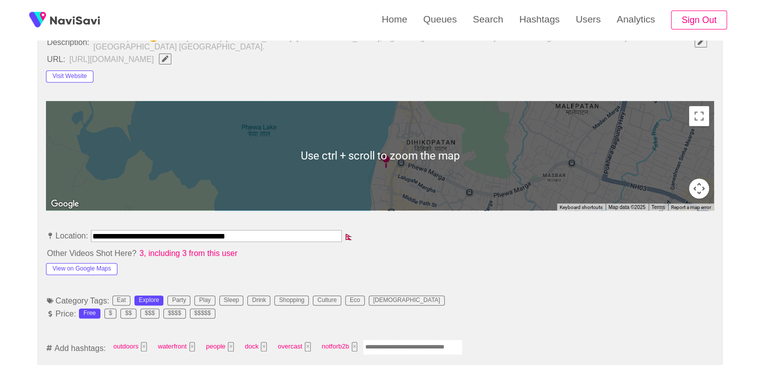
scroll to position [400, 0]
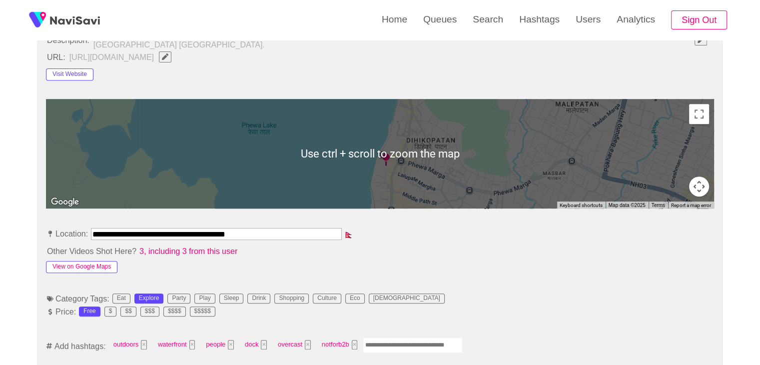
click at [98, 261] on button "View on Google Maps" at bounding box center [81, 267] width 71 height 12
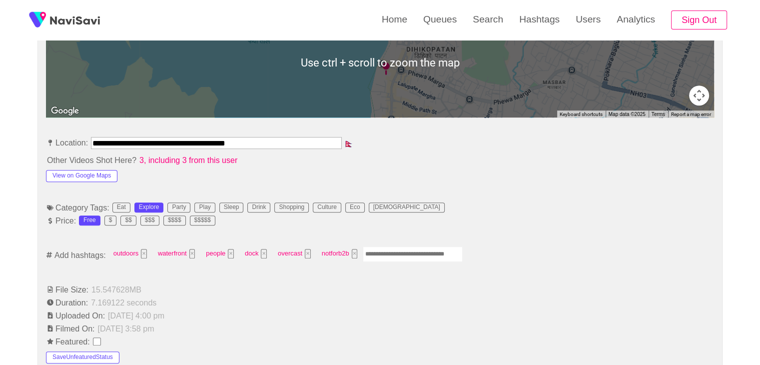
scroll to position [500, 0]
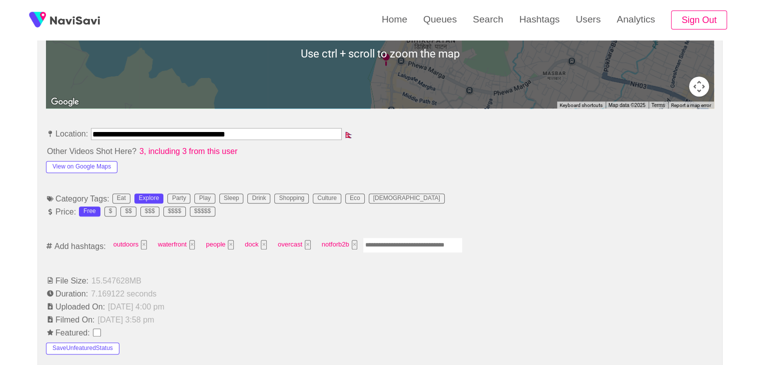
drag, startPoint x: 271, startPoint y: 128, endPoint x: 0, endPoint y: 136, distance: 271.1
click at [0, 136] on div "**********" at bounding box center [380, 355] width 760 height 1460
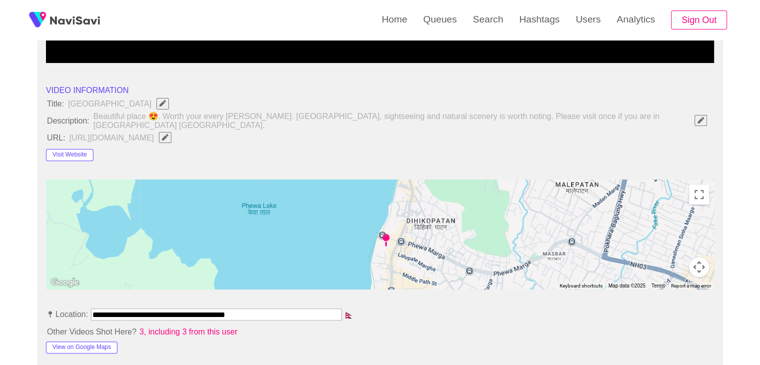
scroll to position [300, 0]
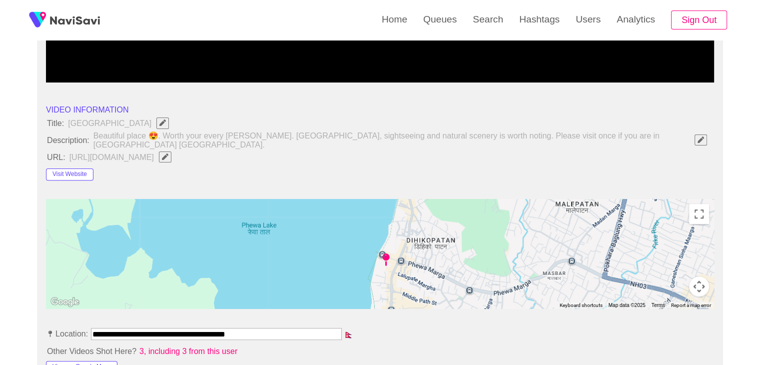
click at [168, 153] on icon "Edit Field" at bounding box center [165, 156] width 6 height 6
type input "**********"
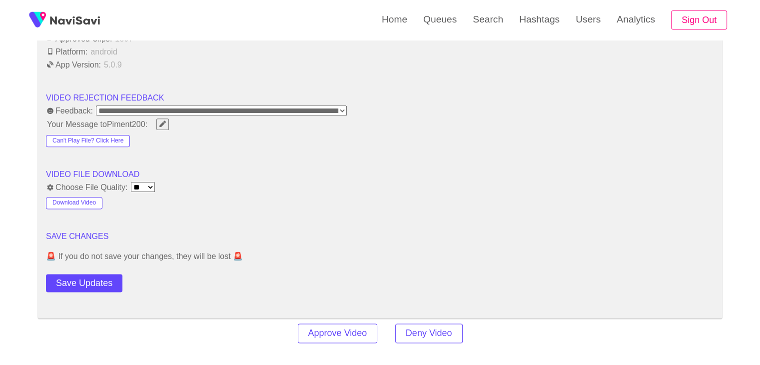
scroll to position [1250, 0]
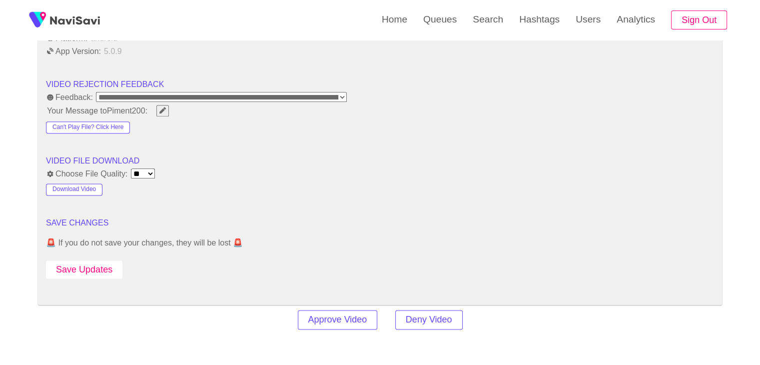
click at [83, 260] on button "Save Updates" at bounding box center [84, 269] width 76 height 18
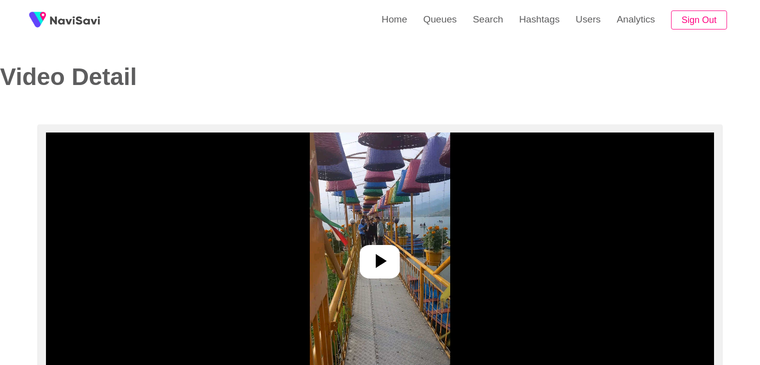
select select "**********"
select select "**"
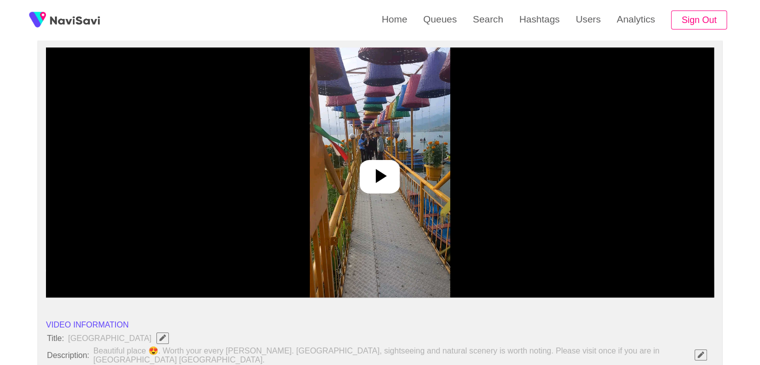
scroll to position [100, 0]
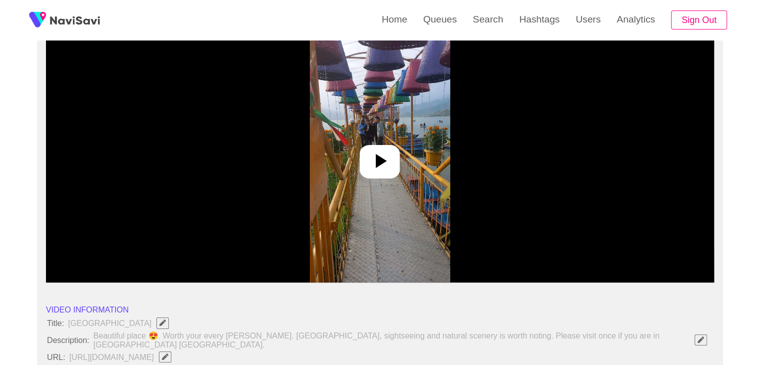
click at [390, 166] on icon at bounding box center [380, 161] width 24 height 24
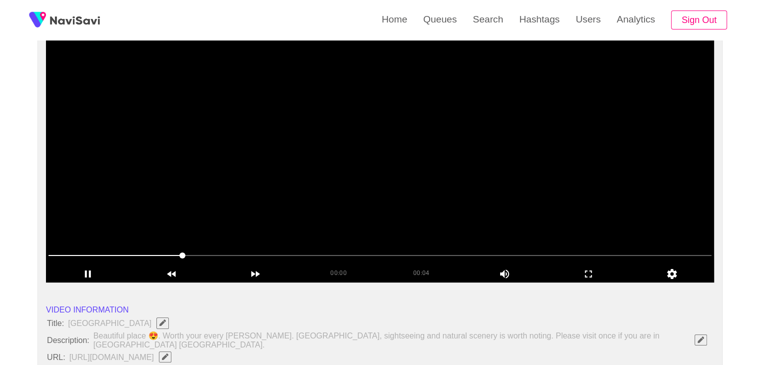
click at [168, 353] on icon "Edit Field" at bounding box center [165, 356] width 6 height 6
type input "**********"
click at [411, 217] on video at bounding box center [380, 157] width 668 height 250
click at [411, 218] on video at bounding box center [380, 157] width 668 height 250
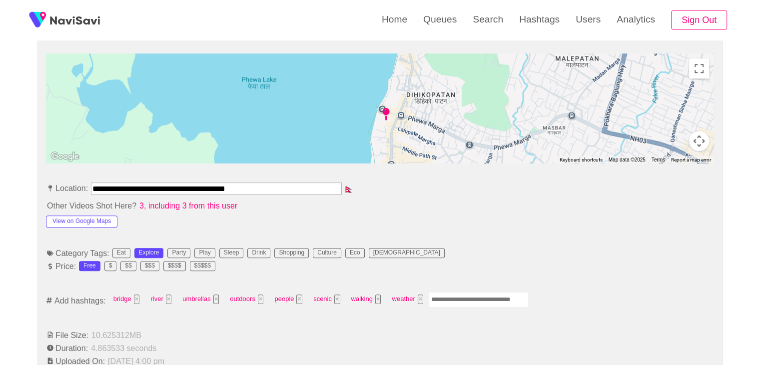
scroll to position [450, 0]
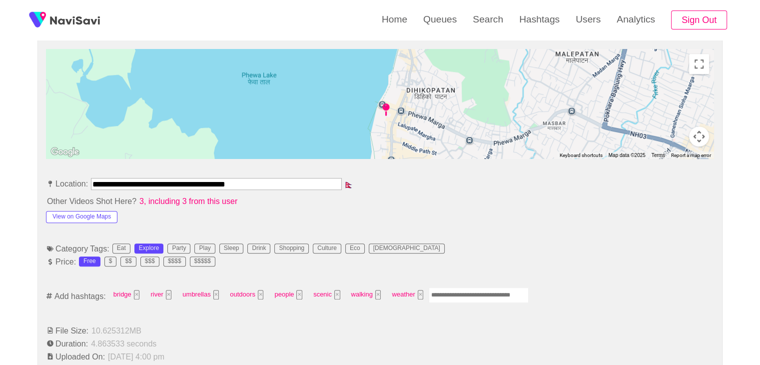
click at [444, 287] on input "Enter tag here and press return" at bounding box center [479, 294] width 100 height 15
type input "*********"
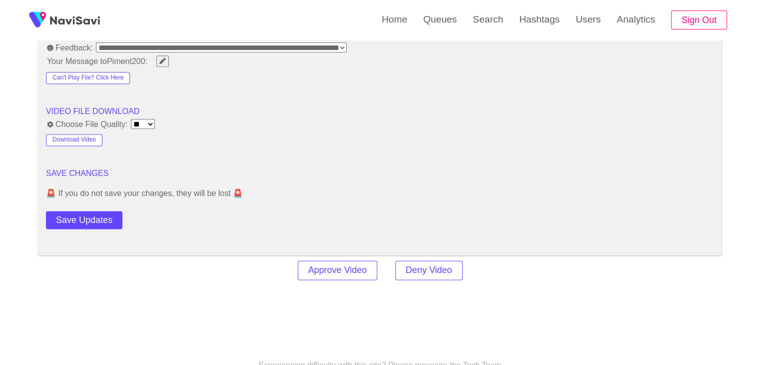
scroll to position [1300, 0]
click at [98, 217] on button "Save Updates" at bounding box center [84, 219] width 76 height 18
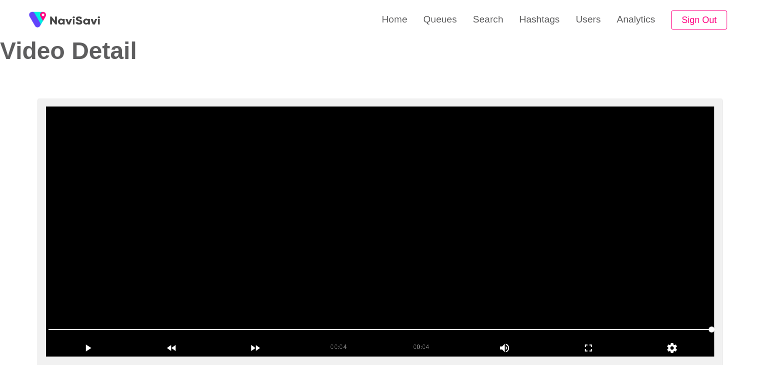
scroll to position [0, 0]
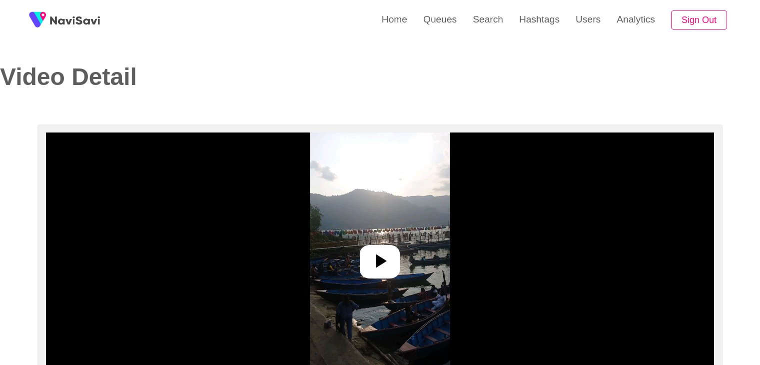
select select "**********"
select select "**"
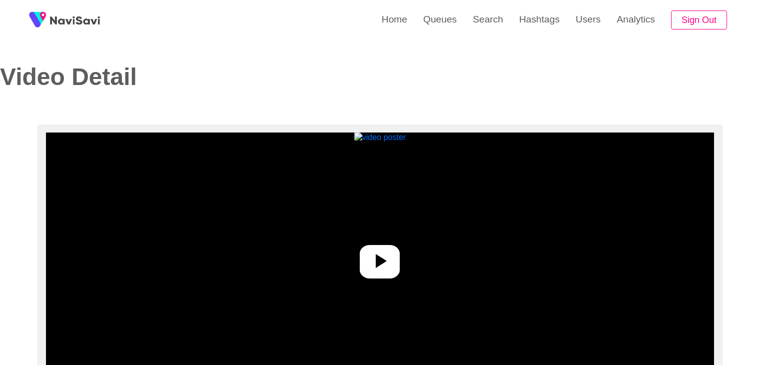
select select "**********"
select select "**"
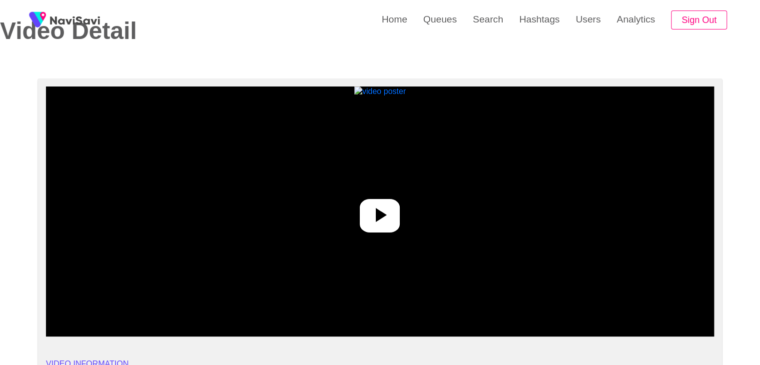
scroll to position [50, 0]
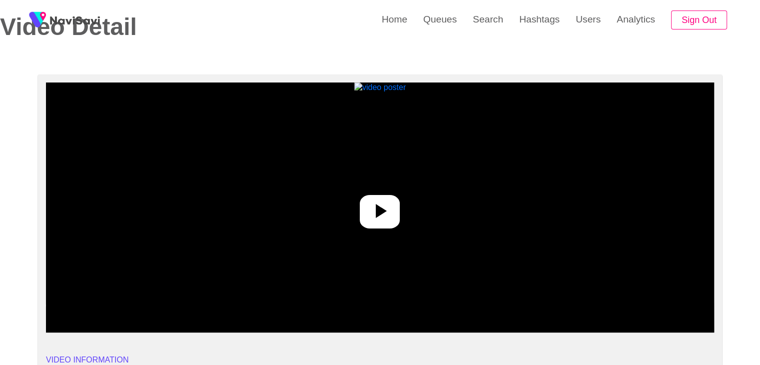
click at [376, 211] on icon at bounding box center [380, 211] width 24 height 24
drag, startPoint x: 53, startPoint y: 300, endPoint x: 0, endPoint y: 287, distance: 55.0
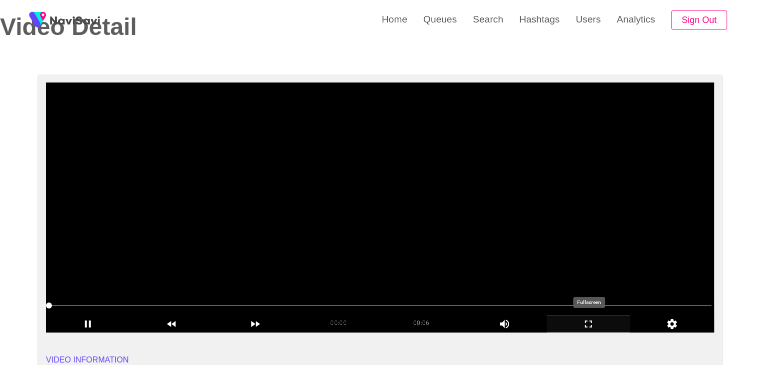
click at [610, 323] on icon "add" at bounding box center [588, 324] width 83 height 12
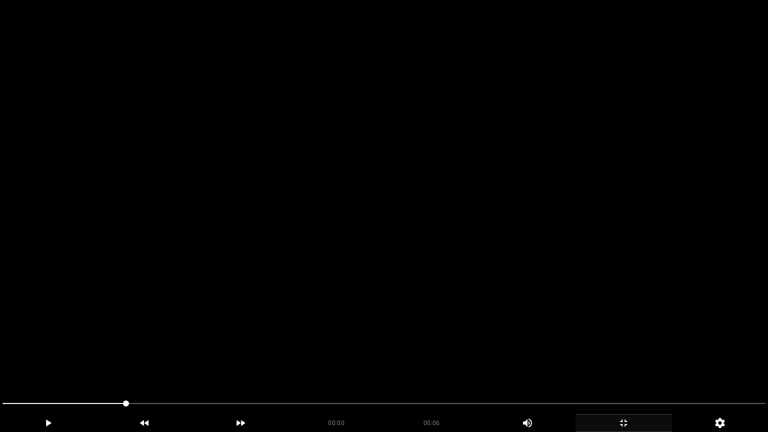
drag, startPoint x: 0, startPoint y: 404, endPoint x: 25, endPoint y: 388, distance: 29.8
click at [0, 364] on div at bounding box center [384, 404] width 771 height 26
drag, startPoint x: 185, startPoint y: 413, endPoint x: 129, endPoint y: 382, distance: 64.2
click at [460, 316] on video at bounding box center [384, 216] width 768 height 432
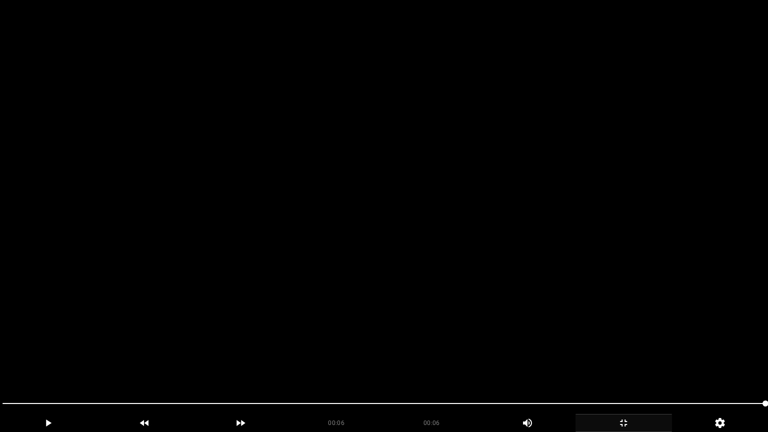
drag, startPoint x: 27, startPoint y: 406, endPoint x: 0, endPoint y: 398, distance: 28.2
click at [0, 364] on div at bounding box center [384, 404] width 771 height 26
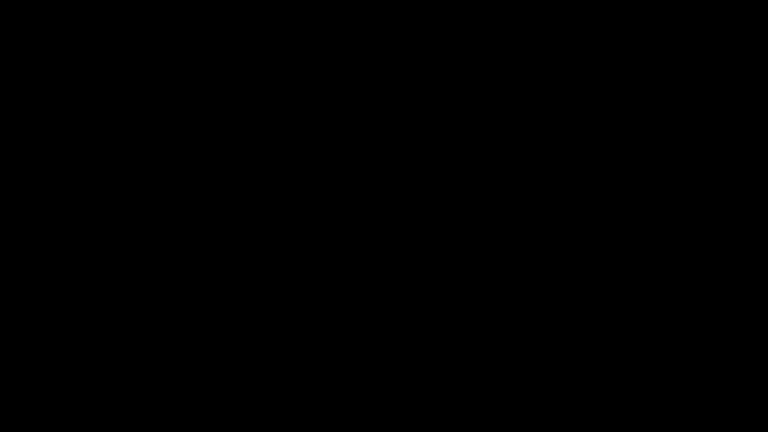
click at [637, 364] on icon "add" at bounding box center [623, 423] width 95 height 12
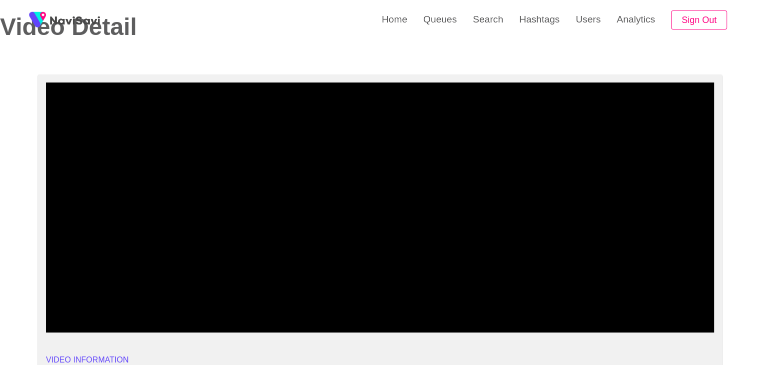
drag, startPoint x: 94, startPoint y: 304, endPoint x: 19, endPoint y: 294, distance: 76.2
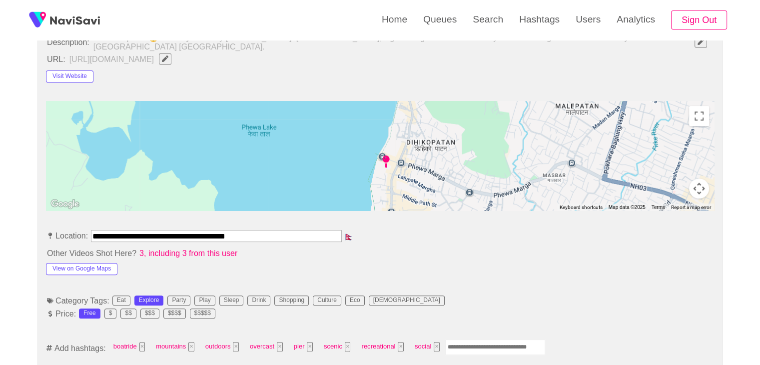
scroll to position [400, 0]
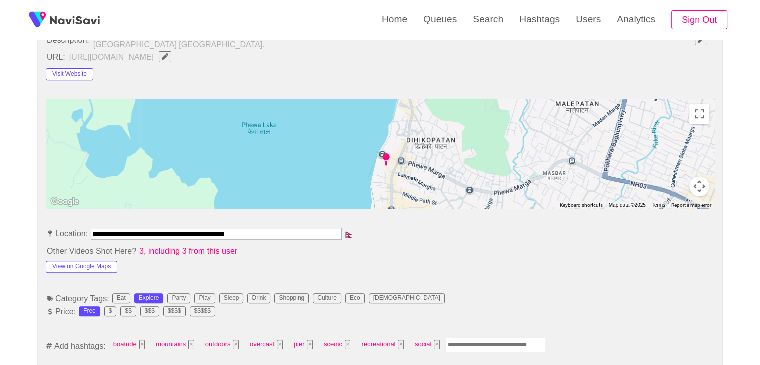
click at [479, 340] on input "Enter tag here and press return" at bounding box center [495, 344] width 100 height 15
type input "*********"
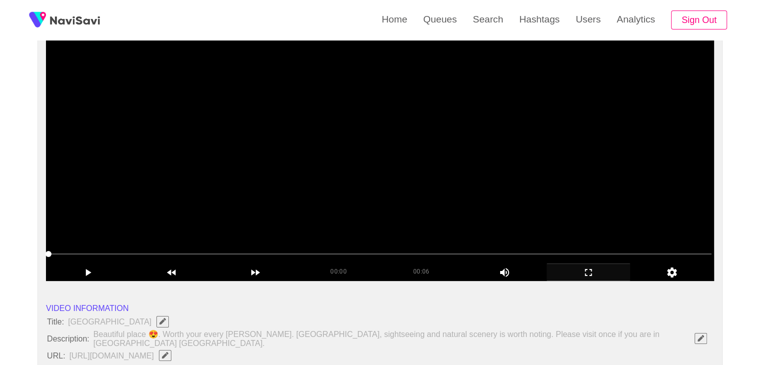
scroll to position [100, 0]
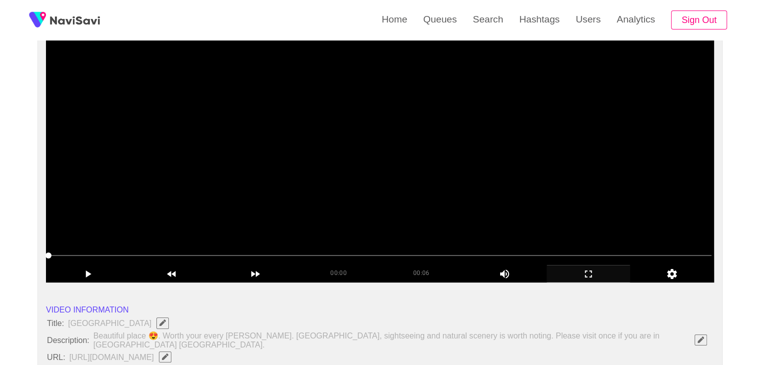
click at [384, 202] on video at bounding box center [380, 157] width 668 height 250
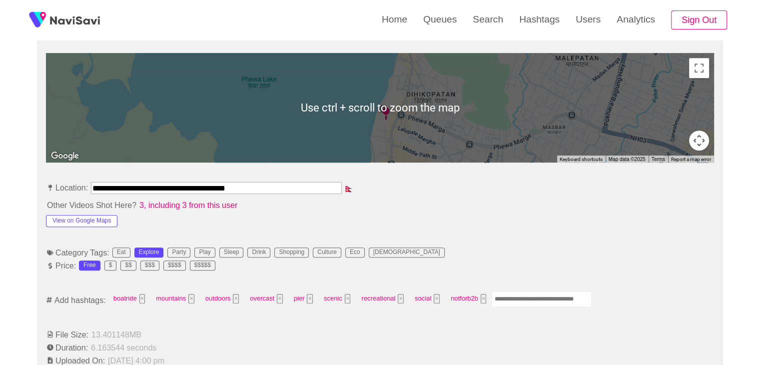
scroll to position [450, 0]
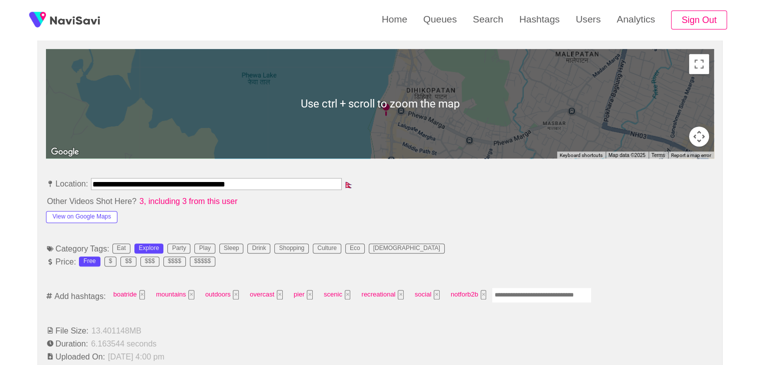
click at [515, 288] on input "Enter tag here and press return" at bounding box center [542, 294] width 100 height 15
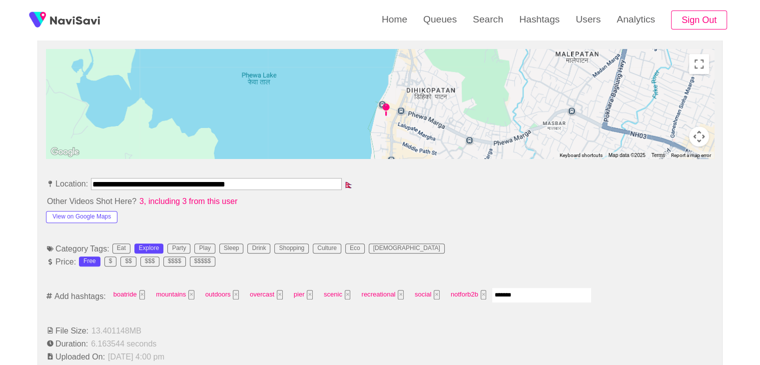
type input "********"
click at [527, 290] on button "×" at bounding box center [530, 294] width 6 height 9
click at [521, 289] on input "Enter tag here and press return" at bounding box center [542, 294] width 100 height 15
type input "*********"
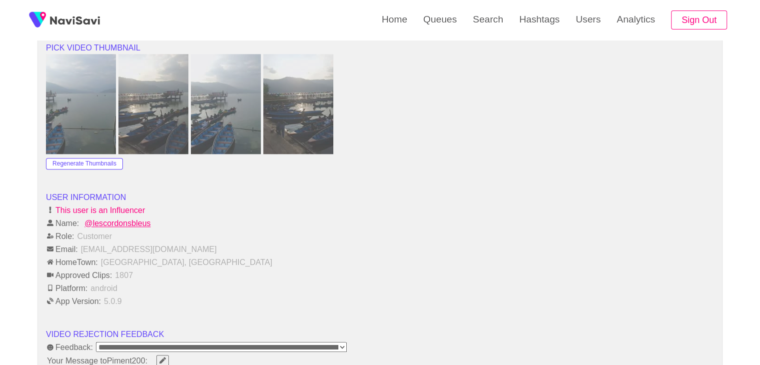
scroll to position [1250, 0]
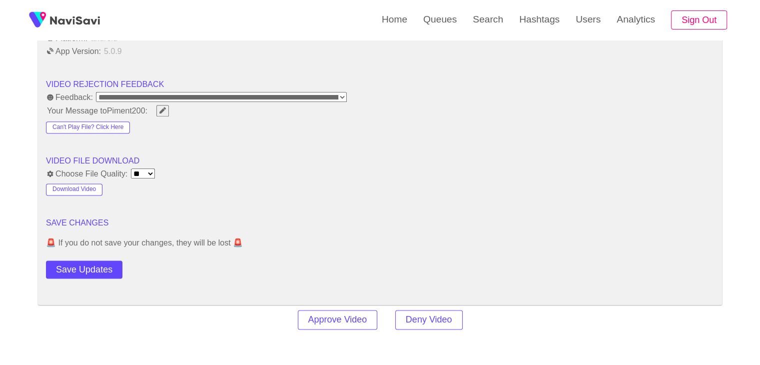
click at [99, 260] on button "Save Updates" at bounding box center [84, 269] width 76 height 18
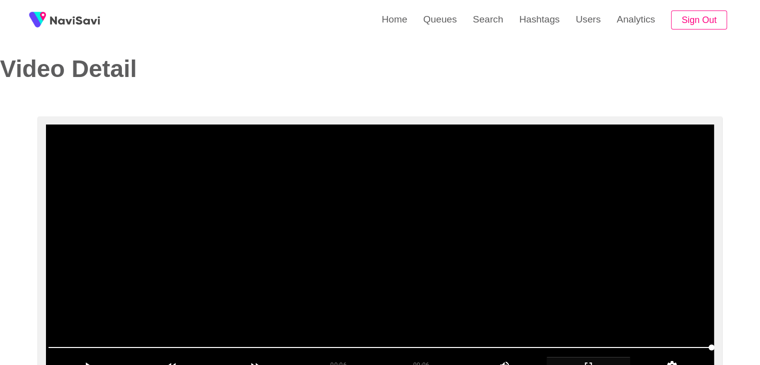
scroll to position [0, 0]
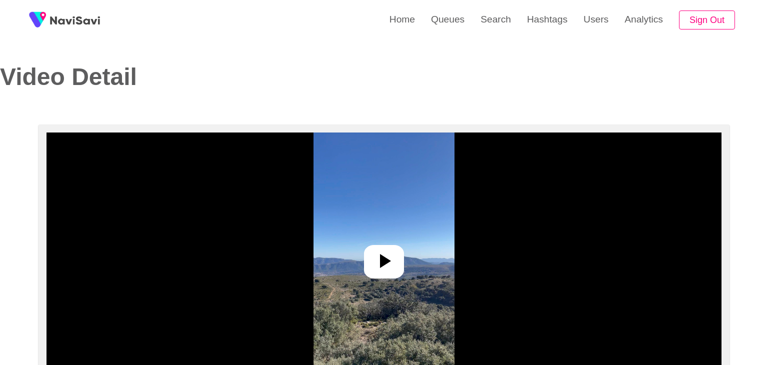
select select "**********"
select select "**"
click at [361, 247] on img at bounding box center [380, 257] width 140 height 250
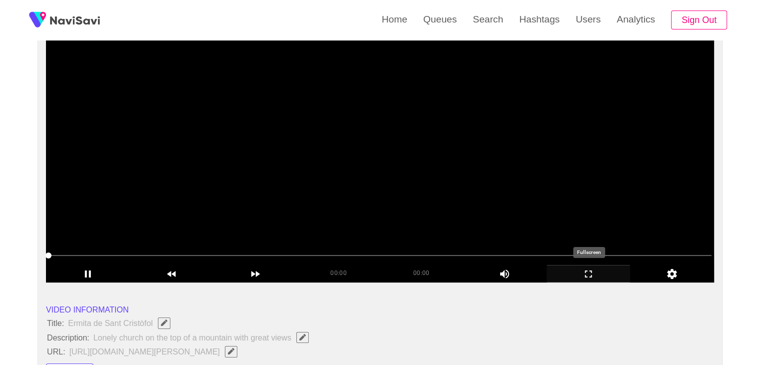
click at [593, 270] on icon "add" at bounding box center [588, 274] width 83 height 12
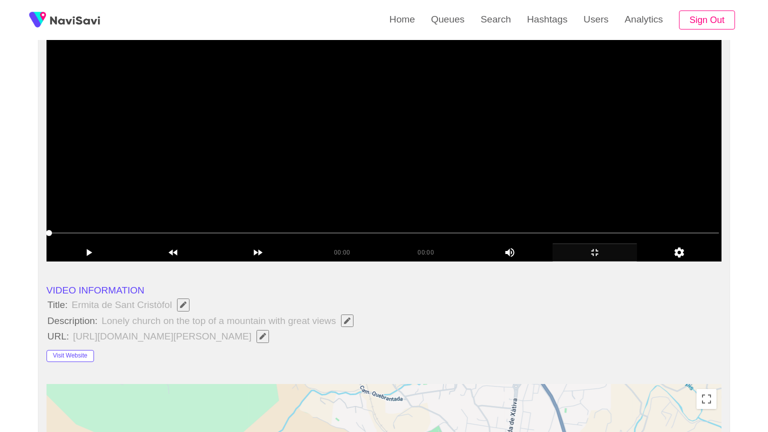
scroll to position [150, 0]
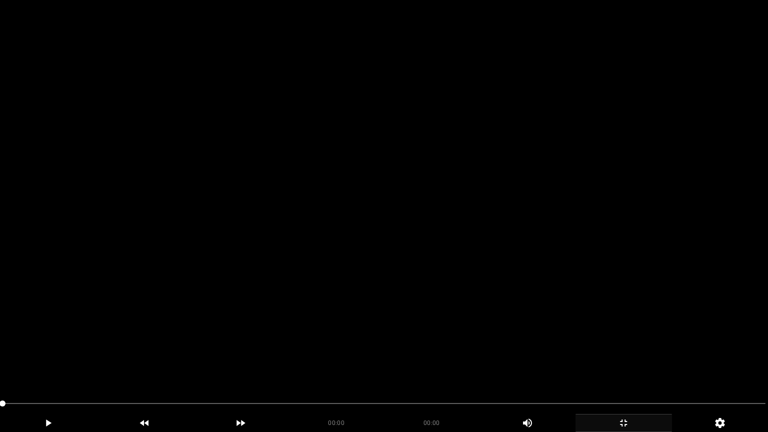
click at [374, 296] on video at bounding box center [384, 216] width 768 height 432
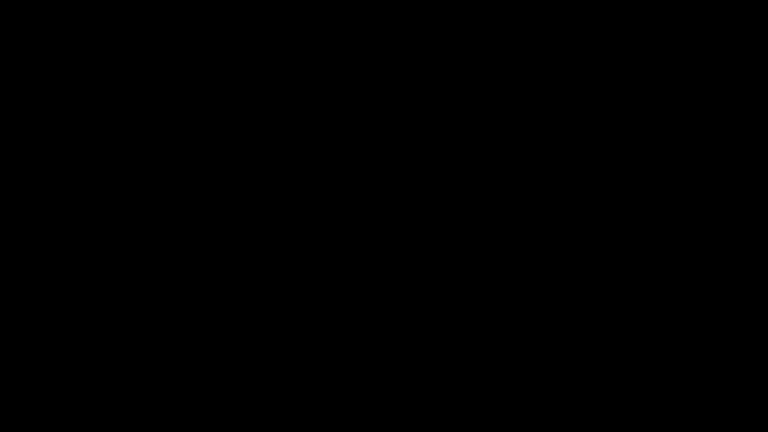
drag, startPoint x: 56, startPoint y: 401, endPoint x: 0, endPoint y: 388, distance: 58.0
click at [0, 364] on section "00:04 00:17 Picture In Picture 1 Error: Failed to load Video" at bounding box center [384, 216] width 768 height 432
click at [445, 240] on video at bounding box center [384, 216] width 768 height 432
drag, startPoint x: 236, startPoint y: 404, endPoint x: 231, endPoint y: 403, distance: 5.5
click at [231, 364] on span at bounding box center [383, 403] width 763 height 16
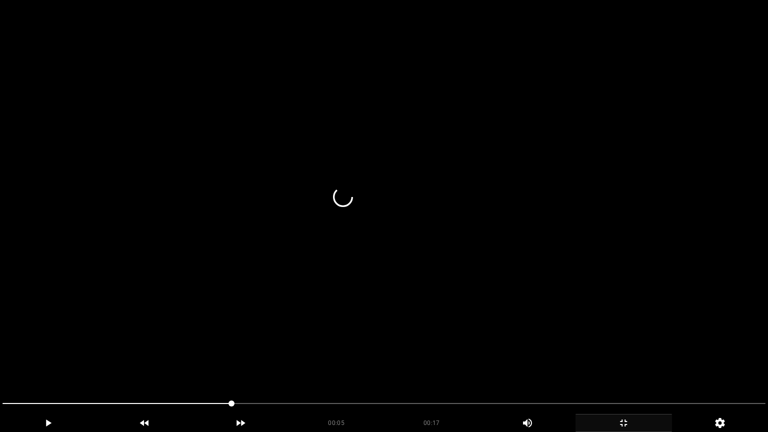
click at [445, 318] on video at bounding box center [384, 216] width 768 height 432
click at [376, 364] on video at bounding box center [384, 216] width 768 height 432
click at [402, 364] on video at bounding box center [384, 216] width 768 height 432
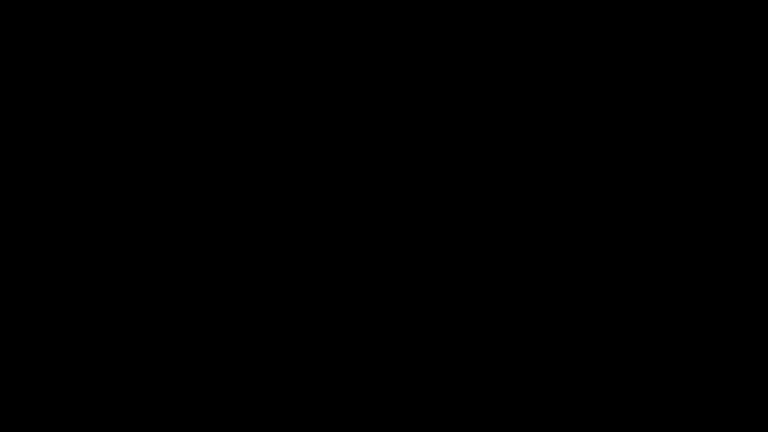
click at [326, 364] on span at bounding box center [173, 403] width 343 height 1
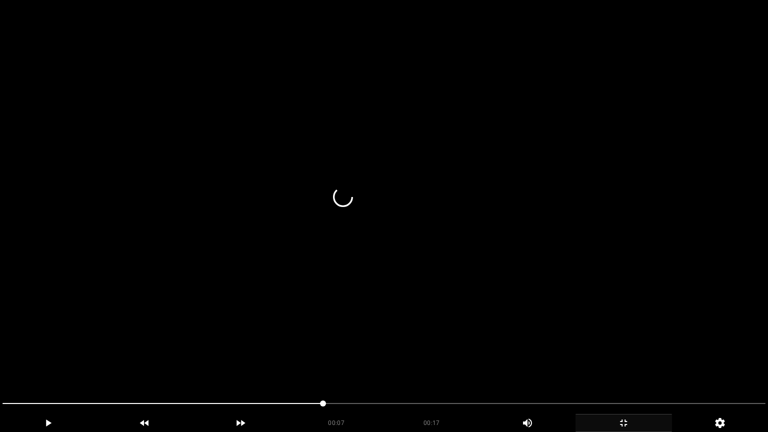
click at [466, 358] on video at bounding box center [384, 216] width 768 height 432
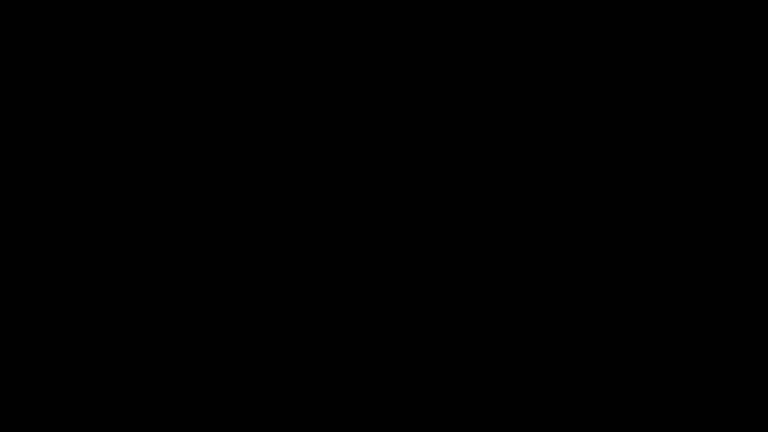
drag, startPoint x: 97, startPoint y: 408, endPoint x: 72, endPoint y: 406, distance: 25.1
click at [72, 364] on div at bounding box center [384, 404] width 771 height 26
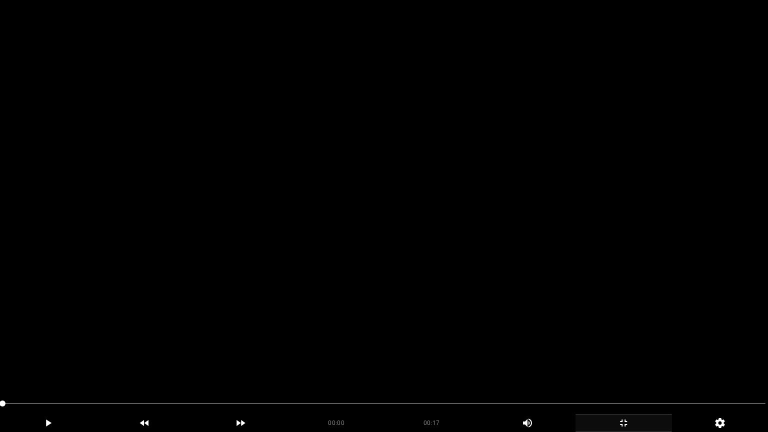
click at [314, 336] on video at bounding box center [384, 216] width 768 height 432
click at [449, 348] on video at bounding box center [384, 216] width 768 height 432
click at [448, 348] on video at bounding box center [384, 216] width 768 height 432
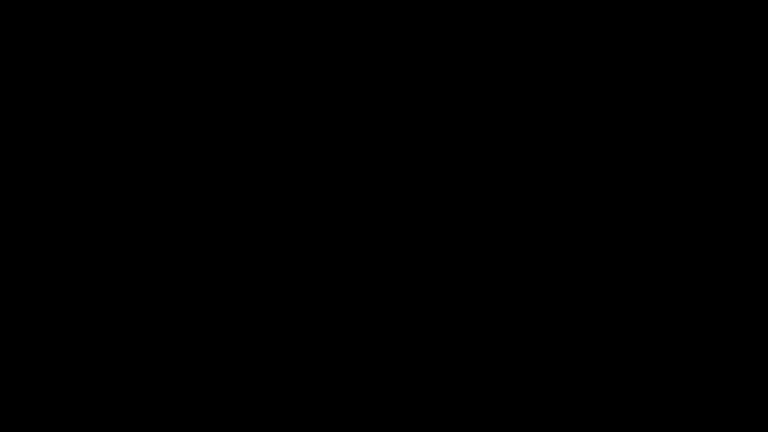
click at [464, 364] on span at bounding box center [383, 403] width 763 height 1
click at [547, 364] on span at bounding box center [383, 403] width 763 height 16
click at [629, 364] on span at bounding box center [383, 403] width 763 height 16
click at [730, 364] on span at bounding box center [383, 403] width 763 height 16
drag, startPoint x: 644, startPoint y: 396, endPoint x: 582, endPoint y: 393, distance: 61.6
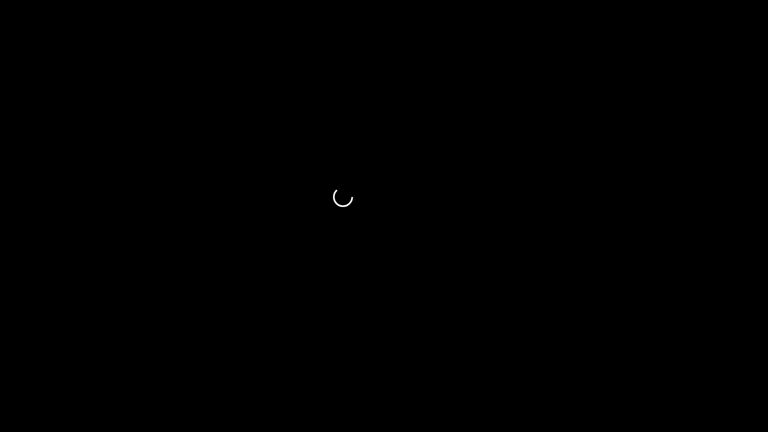
click at [600, 364] on div at bounding box center [384, 404] width 771 height 26
click at [605, 364] on span at bounding box center [383, 403] width 763 height 16
drag, startPoint x: 560, startPoint y: 404, endPoint x: 539, endPoint y: 408, distance: 21.4
click at [539, 364] on span at bounding box center [383, 403] width 763 height 16
click at [627, 364] on span at bounding box center [383, 403] width 763 height 16
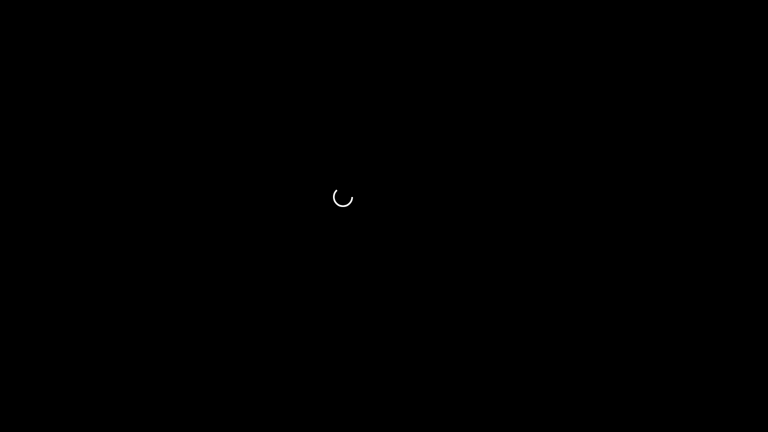
click at [687, 364] on span at bounding box center [383, 403] width 763 height 16
click at [732, 364] on span at bounding box center [383, 403] width 763 height 16
click at [732, 364] on span at bounding box center [735, 403] width 6 height 6
drag, startPoint x: 632, startPoint y: 407, endPoint x: 593, endPoint y: 408, distance: 38.5
click at [593, 364] on span at bounding box center [383, 403] width 763 height 16
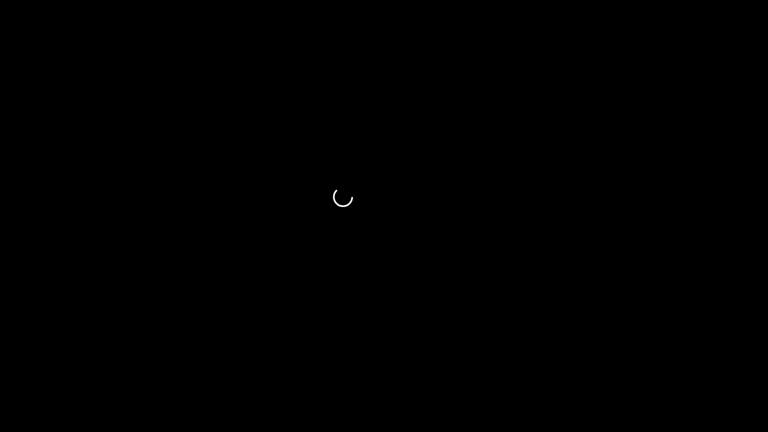
click at [535, 364] on span at bounding box center [383, 403] width 763 height 16
click at [593, 364] on span at bounding box center [383, 403] width 763 height 16
click at [633, 364] on span at bounding box center [383, 403] width 763 height 16
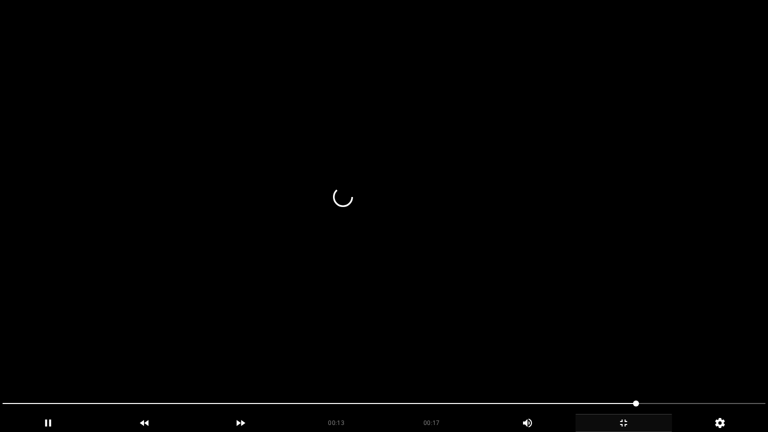
click at [565, 362] on video at bounding box center [384, 216] width 768 height 432
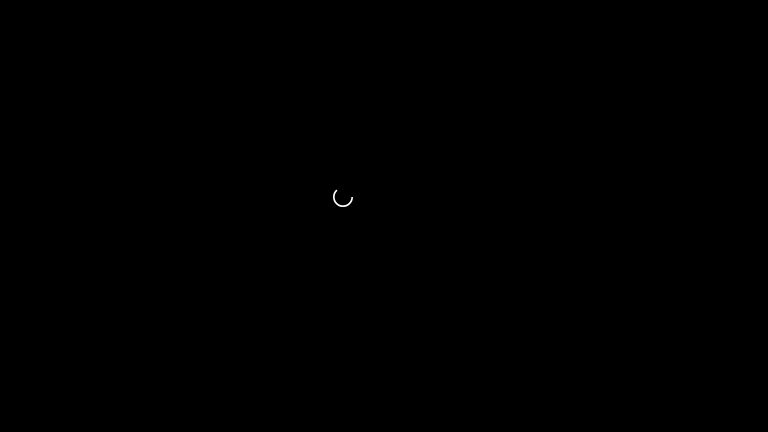
click at [49, 364] on div "add" at bounding box center [48, 423] width 96 height 18
click at [58, 364] on icon "add" at bounding box center [47, 423] width 95 height 12
click at [482, 364] on span at bounding box center [383, 403] width 763 height 16
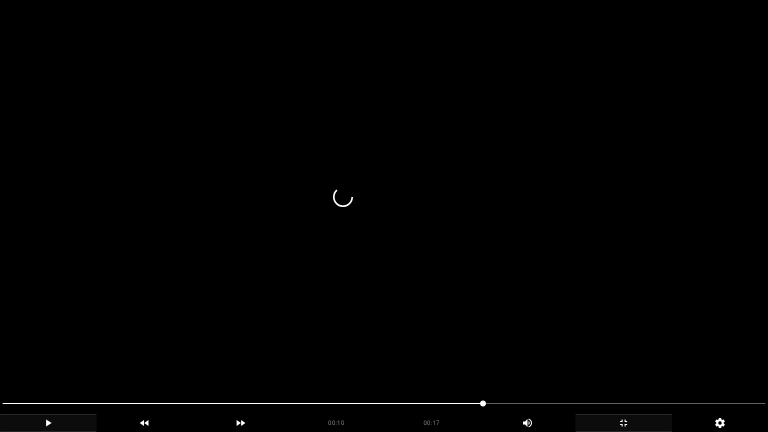
click at [591, 364] on video at bounding box center [384, 216] width 768 height 432
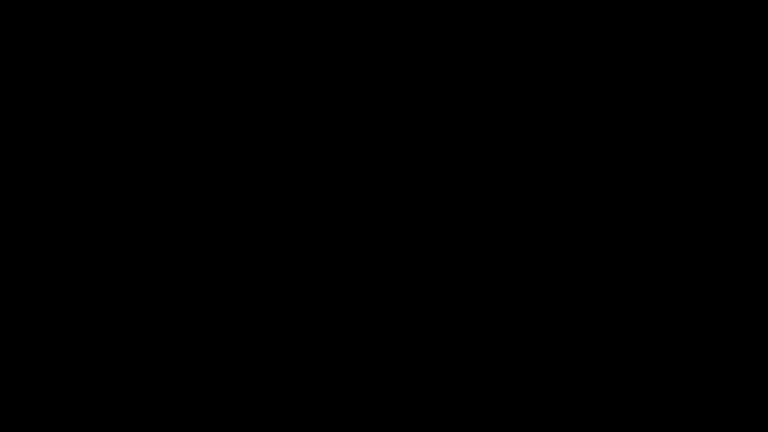
click at [637, 364] on icon "add" at bounding box center [623, 423] width 95 height 12
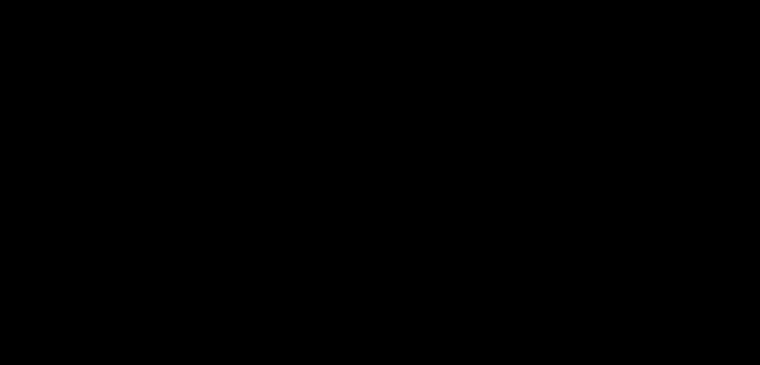
scroll to position [148, 0]
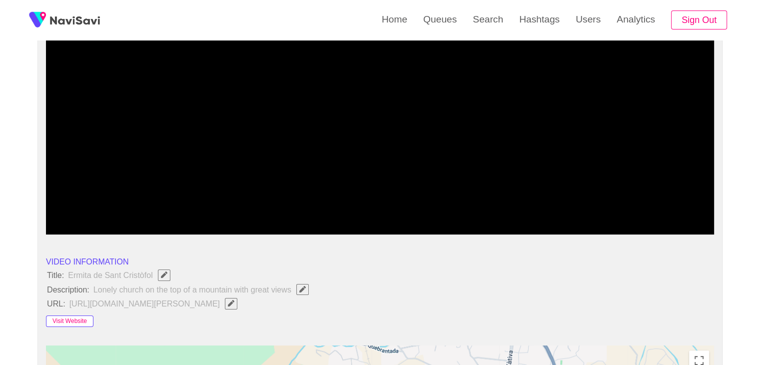
click at [63, 318] on button "Visit Website" at bounding box center [69, 321] width 47 height 12
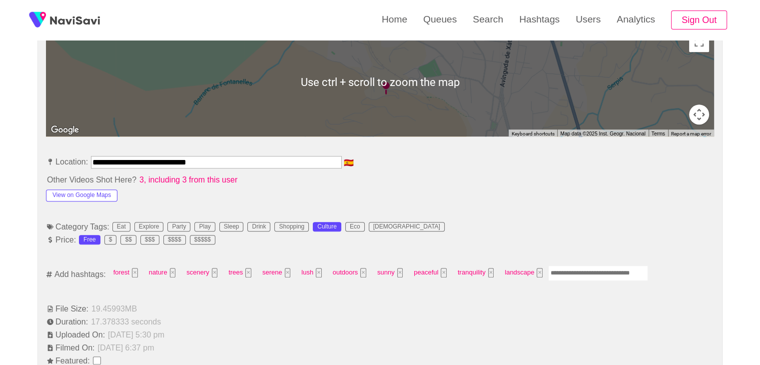
scroll to position [498, 0]
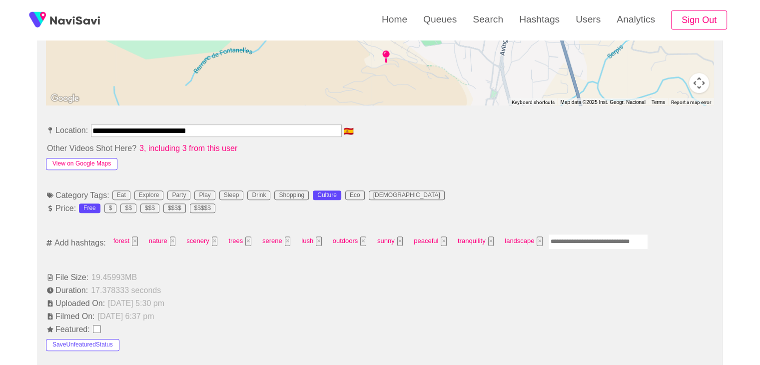
click at [86, 158] on button "View on Google Maps" at bounding box center [81, 164] width 71 height 12
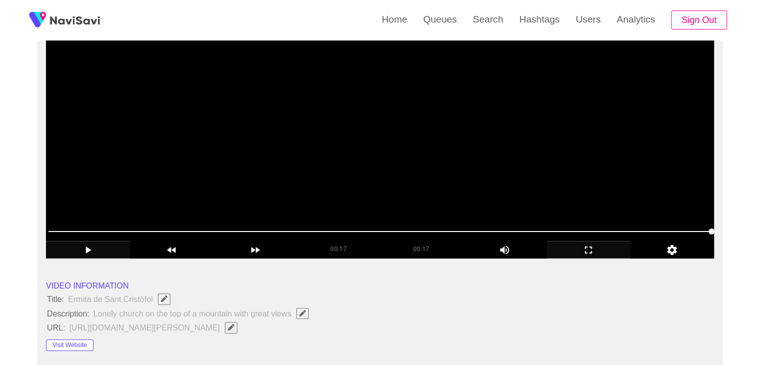
scroll to position [98, 0]
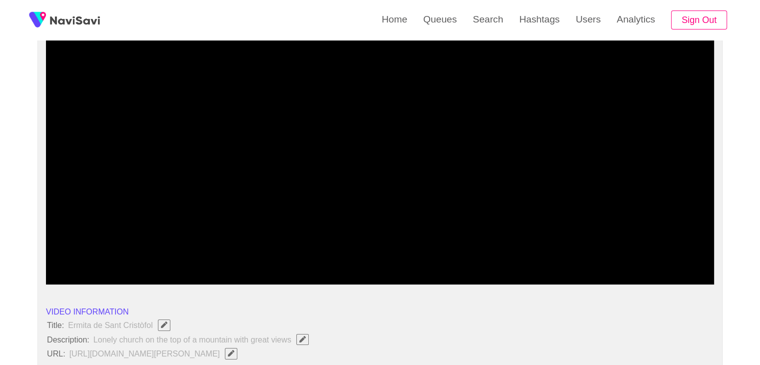
drag, startPoint x: 85, startPoint y: 254, endPoint x: 28, endPoint y: 240, distance: 58.7
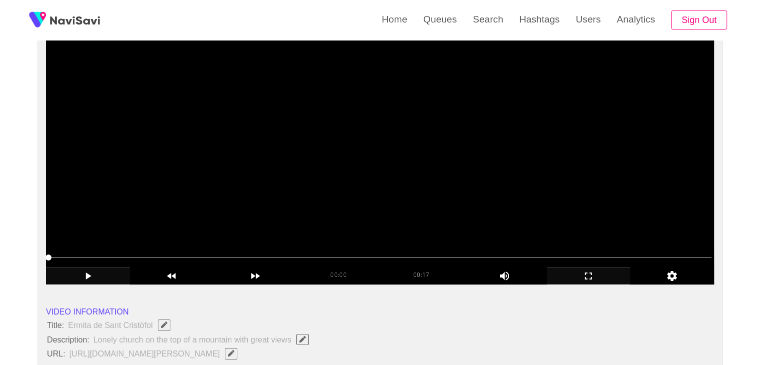
click at [311, 211] on video at bounding box center [380, 159] width 668 height 250
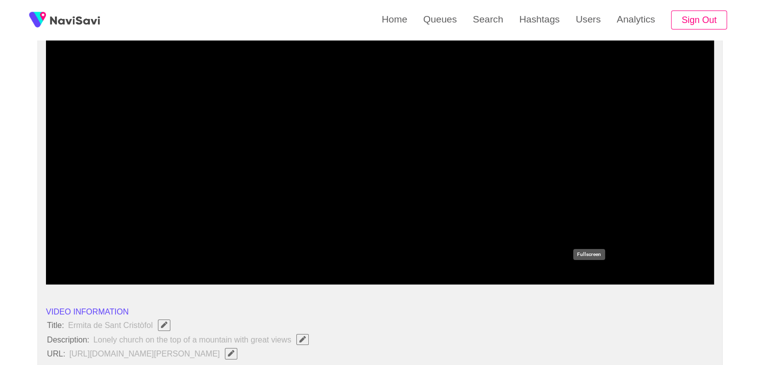
click at [596, 276] on icon "add" at bounding box center [588, 276] width 83 height 12
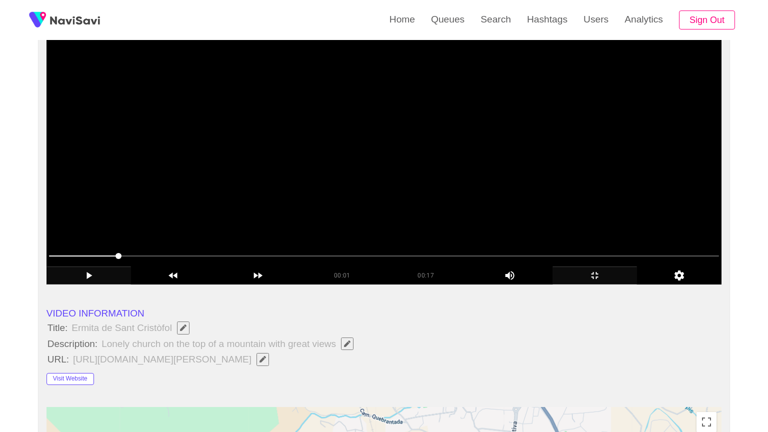
click at [510, 284] on video at bounding box center [383, 159] width 675 height 250
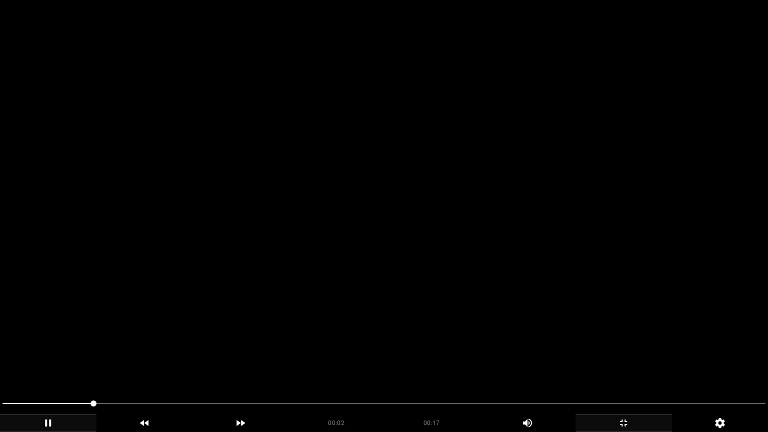
click at [516, 329] on video at bounding box center [384, 216] width 768 height 432
click at [516, 330] on video at bounding box center [384, 216] width 768 height 432
click at [517, 330] on video at bounding box center [384, 216] width 768 height 432
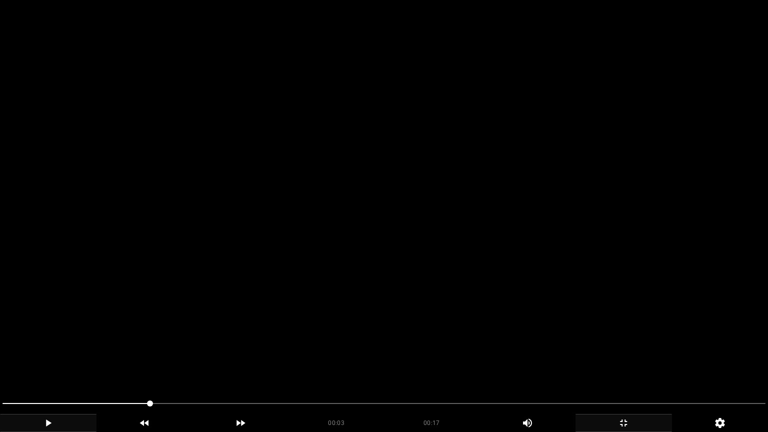
click at [517, 330] on video at bounding box center [384, 216] width 768 height 432
click at [518, 330] on video at bounding box center [384, 216] width 768 height 432
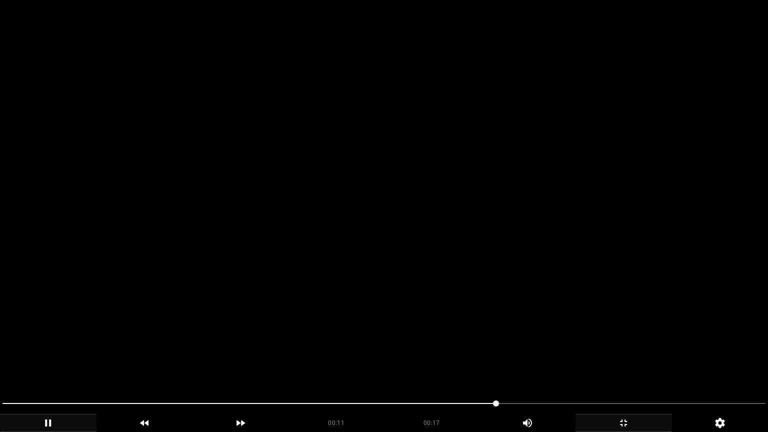
click at [518, 331] on video at bounding box center [384, 216] width 768 height 432
click at [518, 332] on video at bounding box center [384, 216] width 768 height 432
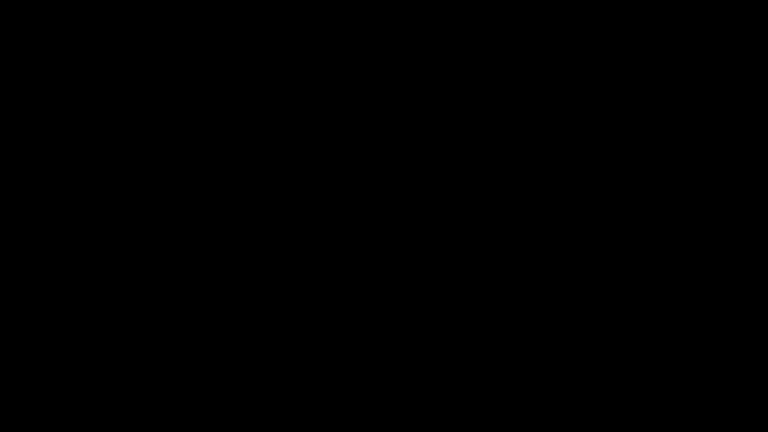
click at [628, 364] on icon "add" at bounding box center [623, 423] width 95 height 12
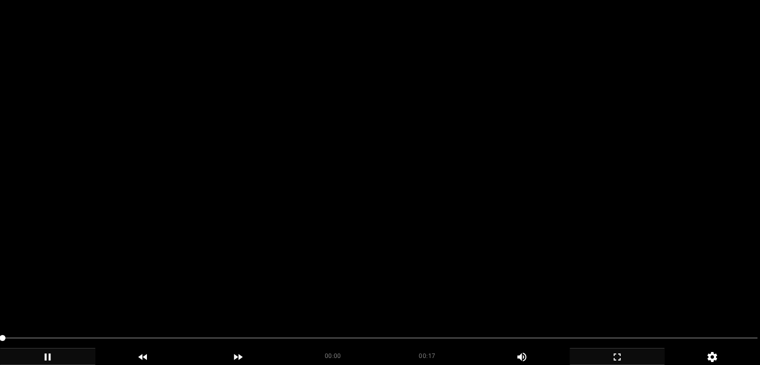
scroll to position [198, 0]
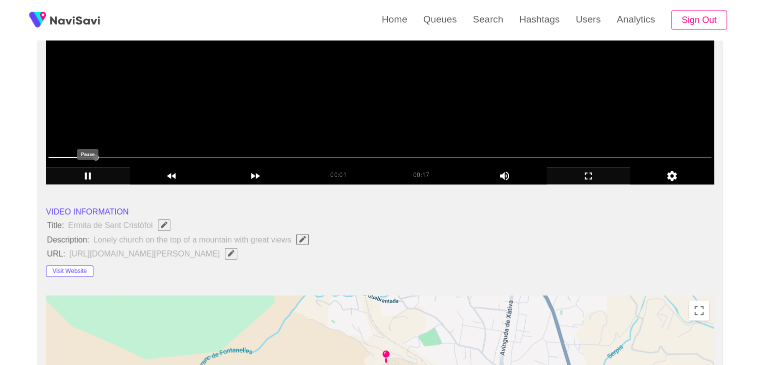
click at [81, 176] on icon "add" at bounding box center [87, 176] width 83 height 12
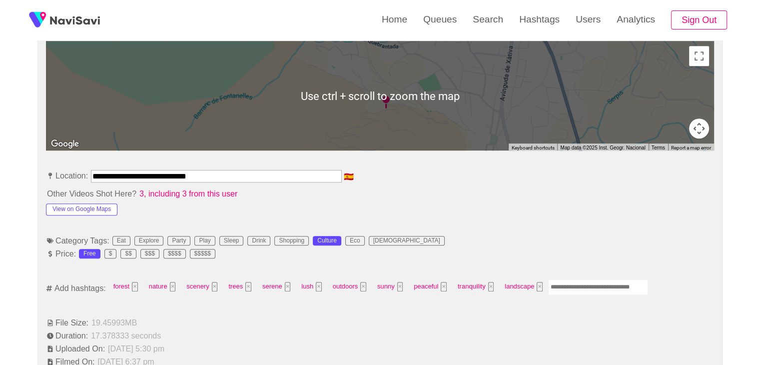
scroll to position [498, 0]
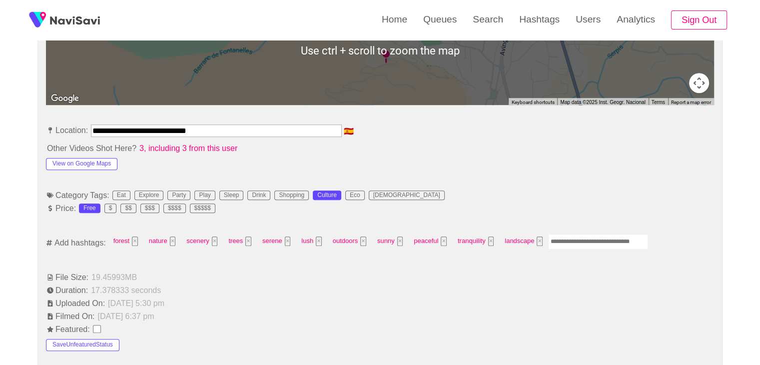
click at [581, 234] on input "Enter tag here and press return" at bounding box center [598, 241] width 100 height 15
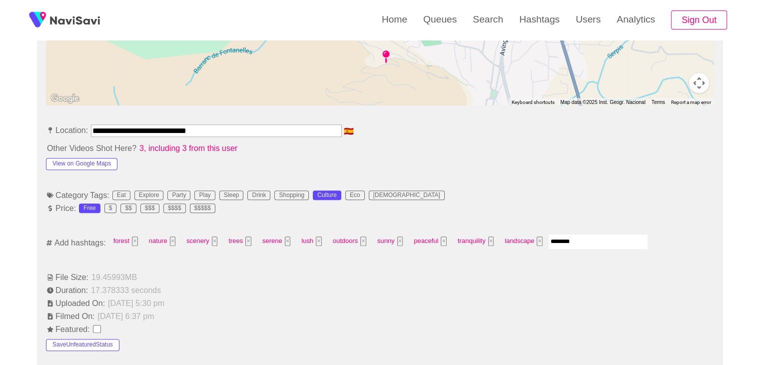
type input "*********"
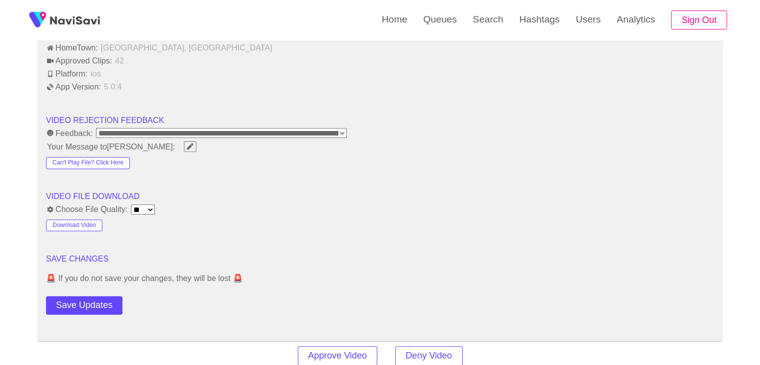
scroll to position [1198, 0]
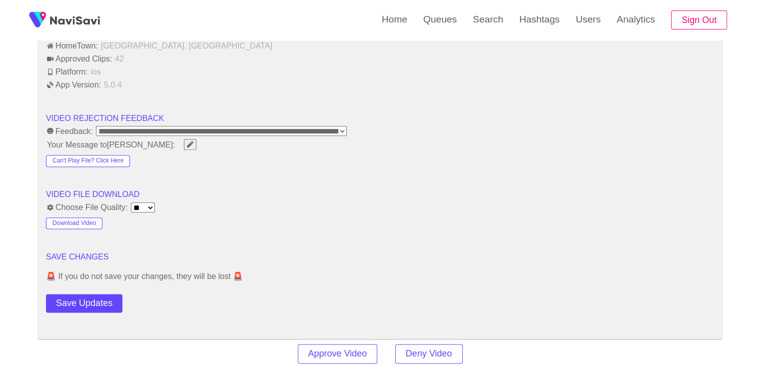
click at [103, 294] on button "Save Updates" at bounding box center [84, 303] width 76 height 18
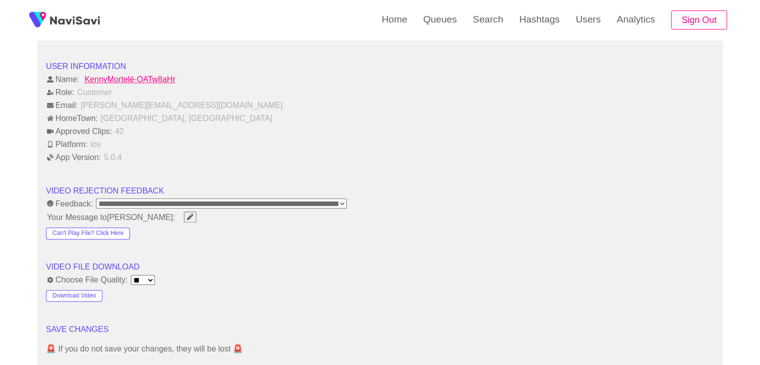
scroll to position [1248, 0]
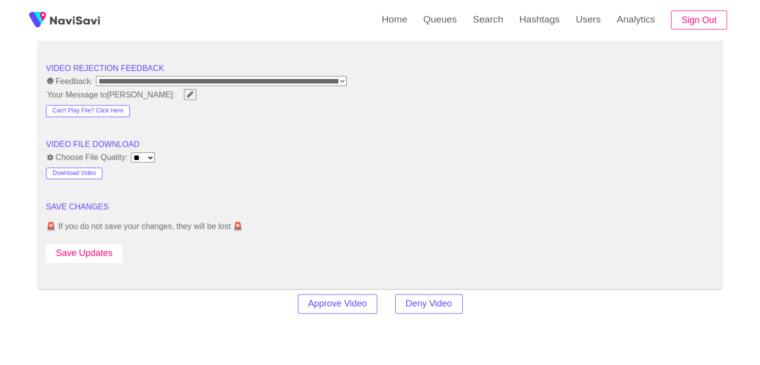
click at [99, 251] on button "Save Updates" at bounding box center [84, 253] width 76 height 18
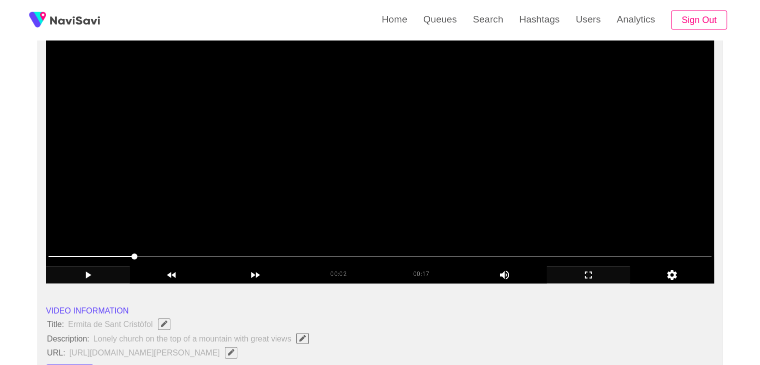
scroll to position [98, 0]
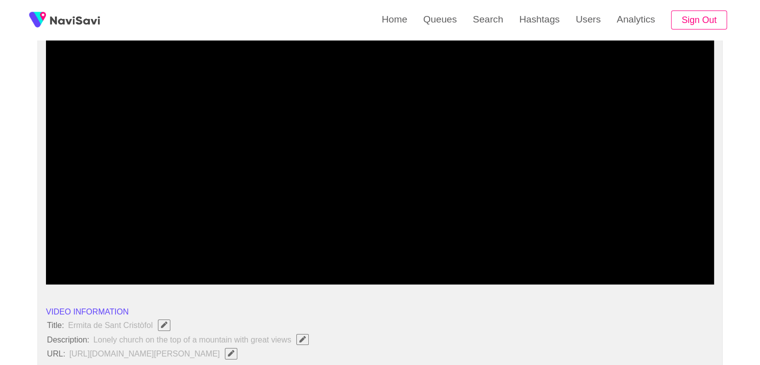
drag, startPoint x: 110, startPoint y: 251, endPoint x: 24, endPoint y: 237, distance: 87.6
click at [580, 272] on icon "add" at bounding box center [588, 276] width 83 height 12
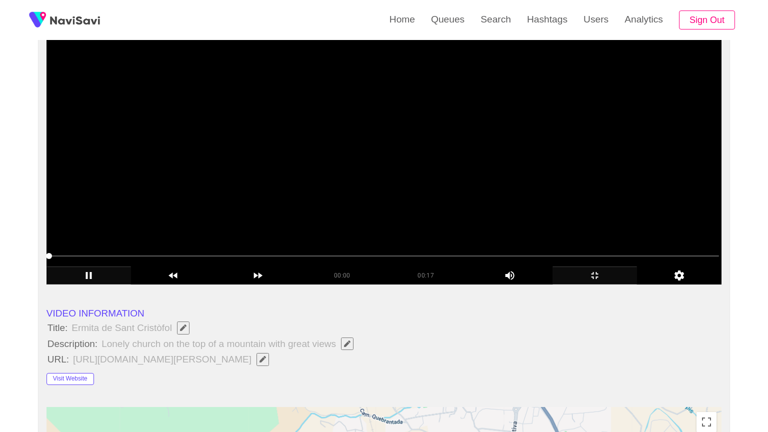
click at [475, 284] on video at bounding box center [383, 159] width 675 height 250
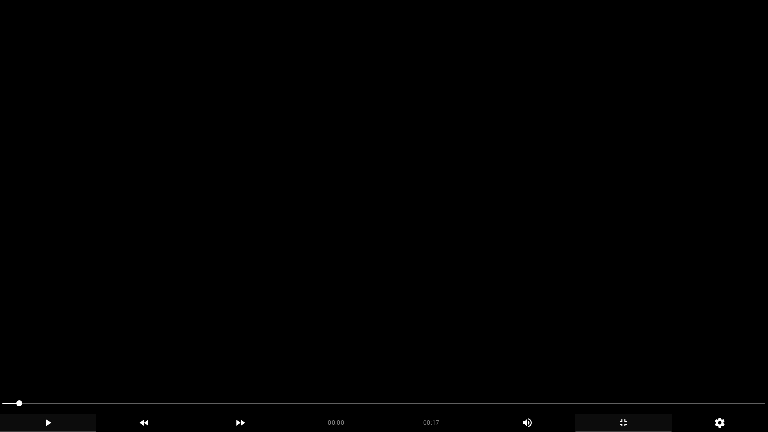
click at [478, 294] on video at bounding box center [384, 216] width 768 height 432
click at [481, 295] on video at bounding box center [384, 216] width 768 height 432
click at [493, 285] on video at bounding box center [384, 216] width 768 height 432
click at [672, 326] on video at bounding box center [384, 216] width 768 height 432
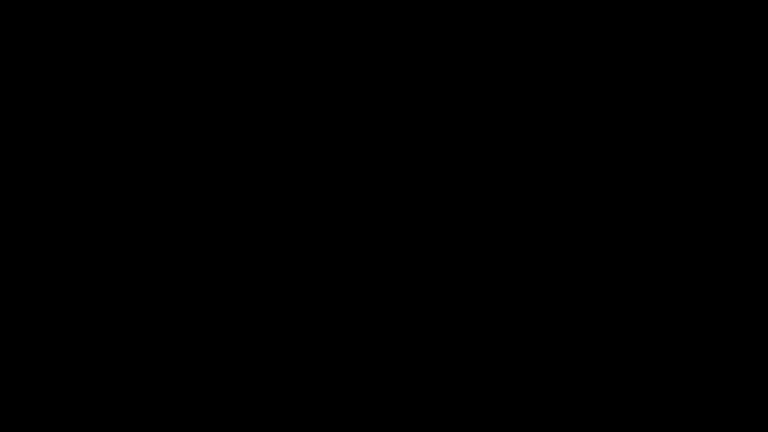
click at [616, 364] on icon "add" at bounding box center [623, 423] width 95 height 12
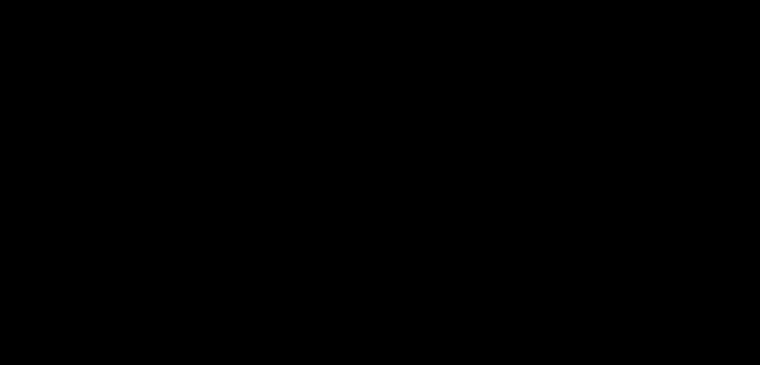
scroll to position [1248, 0]
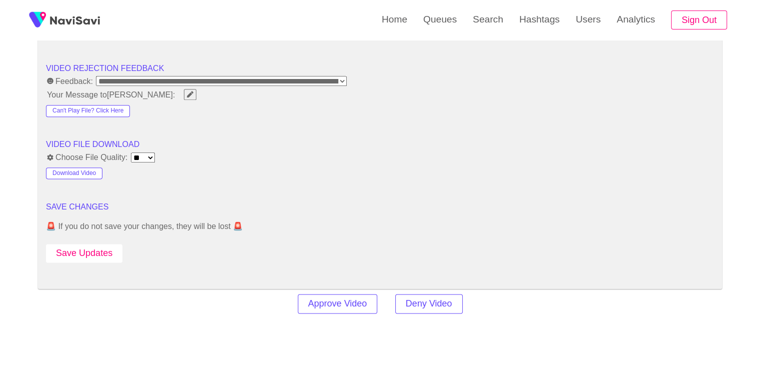
click at [98, 246] on button "Save Updates" at bounding box center [84, 253] width 76 height 18
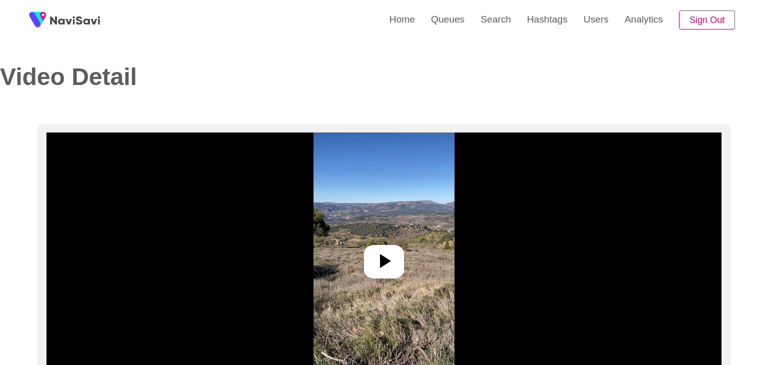
select select "**********"
select select "**"
click at [381, 261] on icon at bounding box center [381, 261] width 11 height 14
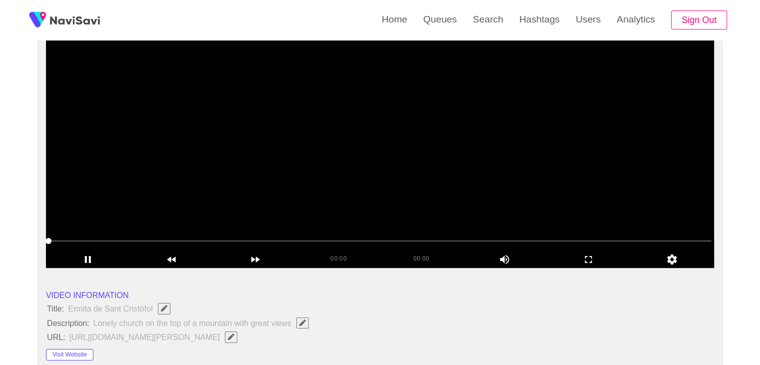
scroll to position [100, 0]
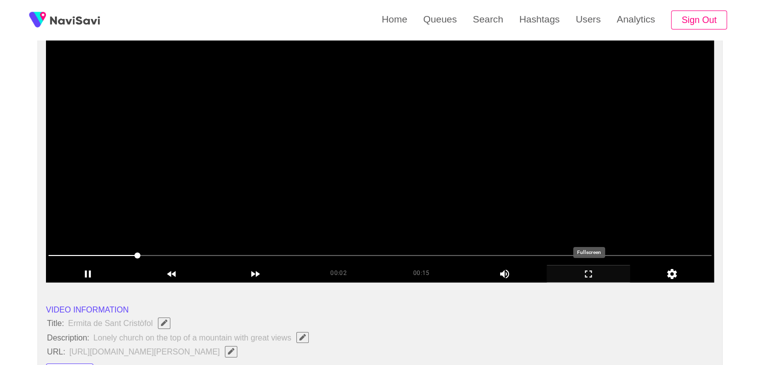
click at [591, 272] on icon "add" at bounding box center [588, 274] width 83 height 12
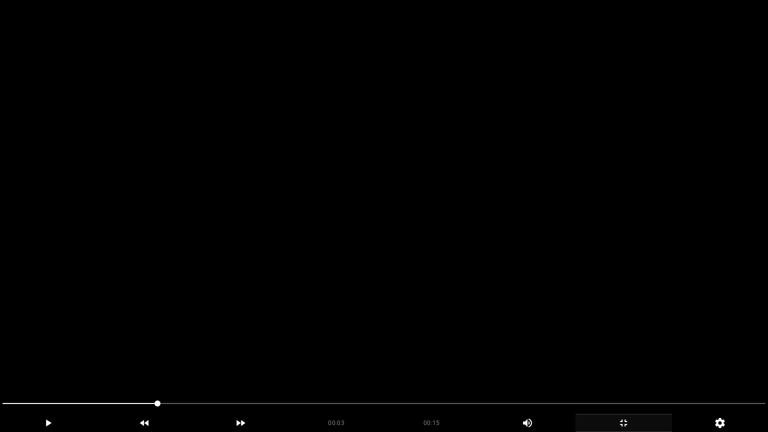
click at [591, 316] on video at bounding box center [384, 216] width 768 height 432
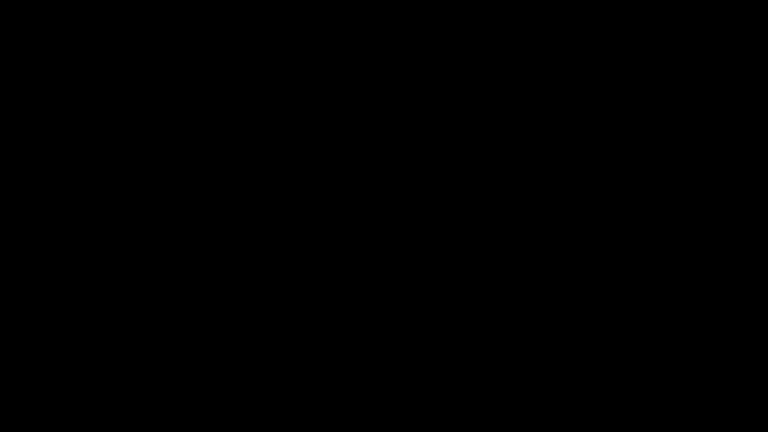
drag, startPoint x: 635, startPoint y: 420, endPoint x: 604, endPoint y: 349, distance: 77.9
click at [634, 364] on icon "add" at bounding box center [623, 423] width 95 height 12
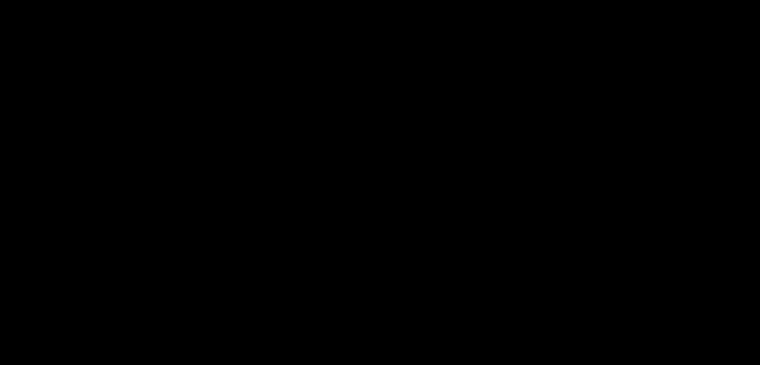
scroll to position [450, 0]
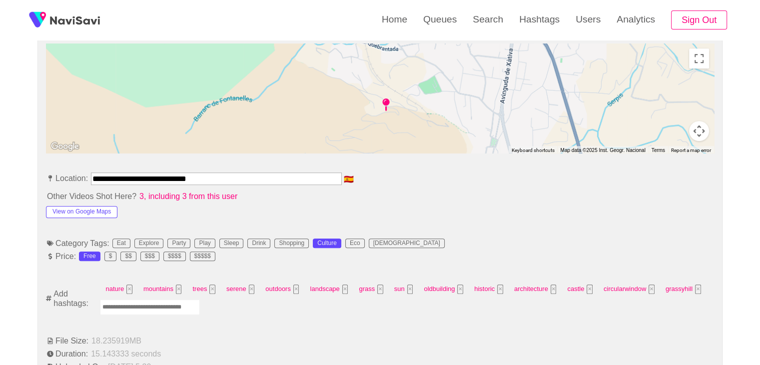
click at [158, 303] on input "Enter tag here and press return" at bounding box center [150, 306] width 100 height 15
type input "*"
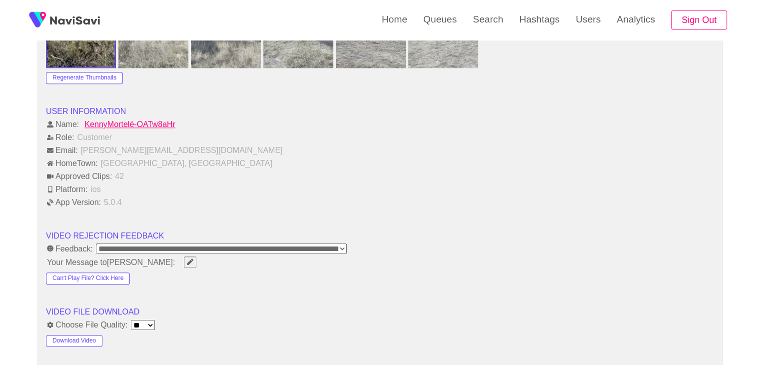
scroll to position [1200, 0]
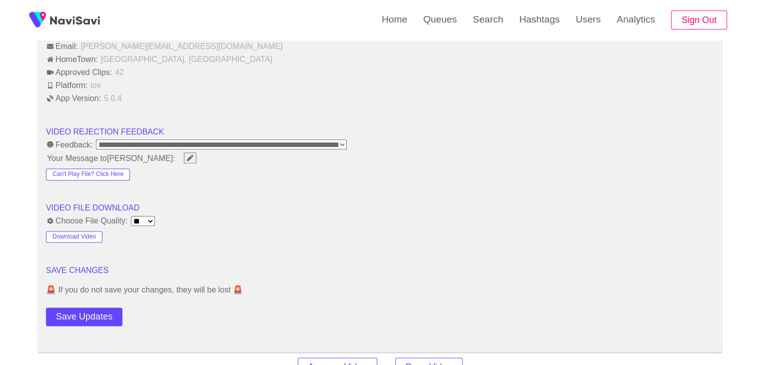
drag, startPoint x: 97, startPoint y: 315, endPoint x: 108, endPoint y: 306, distance: 13.8
click at [97, 315] on button "Save Updates" at bounding box center [84, 316] width 76 height 18
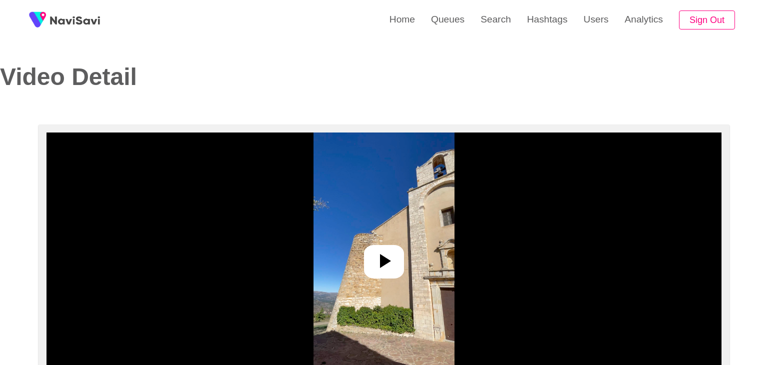
select select "**********"
select select "**"
click at [390, 248] on div at bounding box center [380, 261] width 40 height 33
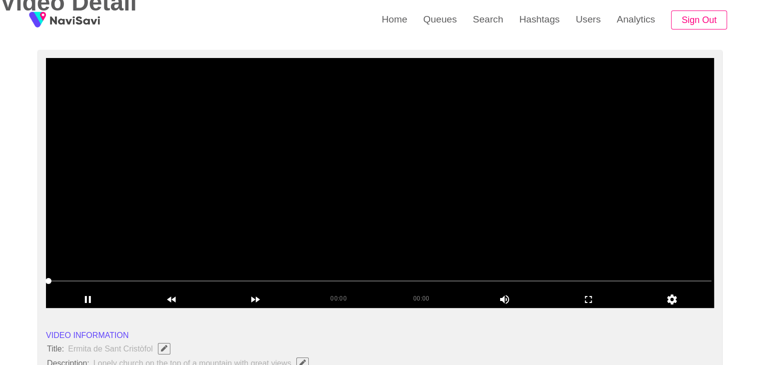
scroll to position [100, 0]
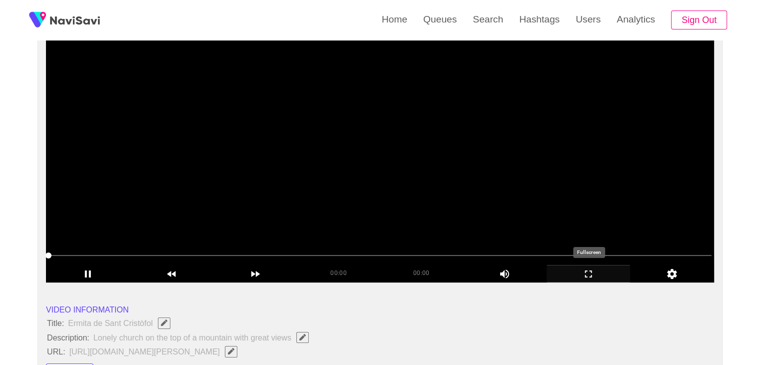
click at [592, 274] on icon "add" at bounding box center [588, 274] width 83 height 12
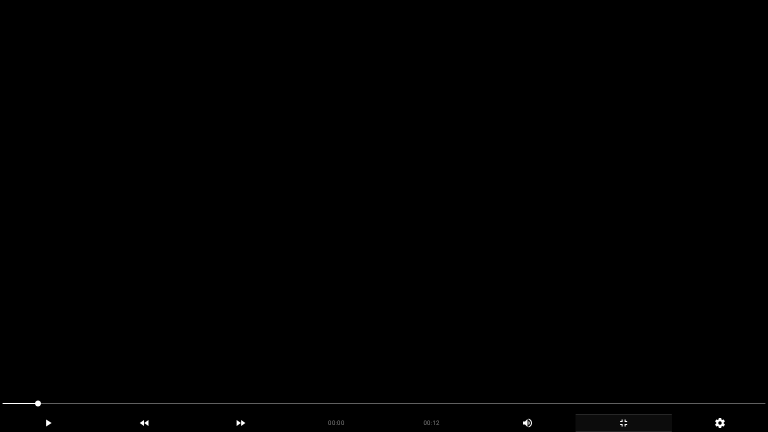
click at [419, 310] on video at bounding box center [384, 216] width 768 height 432
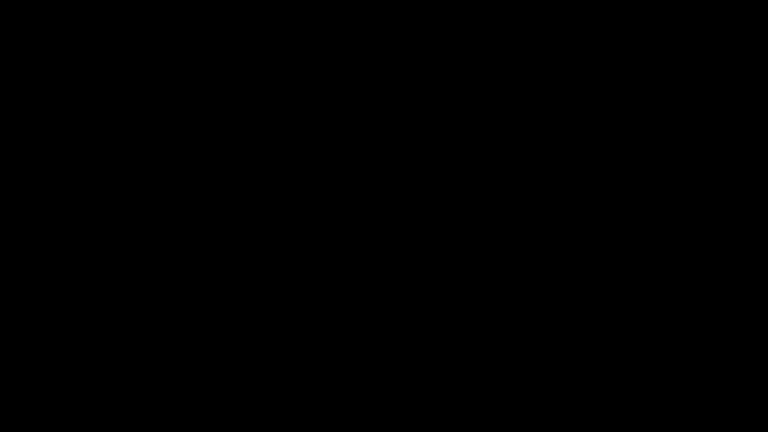
drag, startPoint x: 607, startPoint y: 406, endPoint x: 516, endPoint y: 404, distance: 91.0
click at [516, 364] on span at bounding box center [383, 403] width 763 height 16
click at [636, 364] on icon "add" at bounding box center [623, 423] width 95 height 12
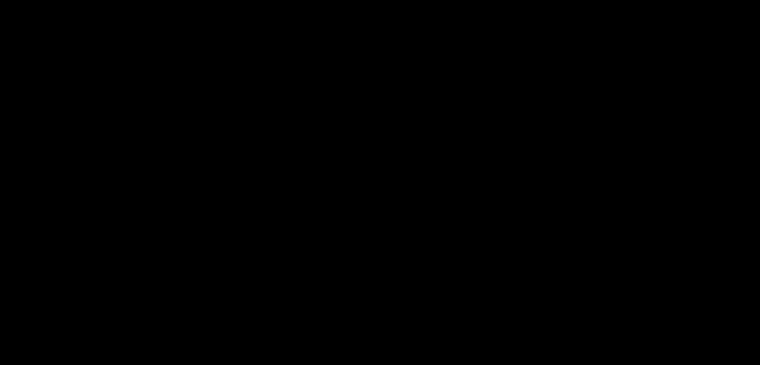
scroll to position [600, 0]
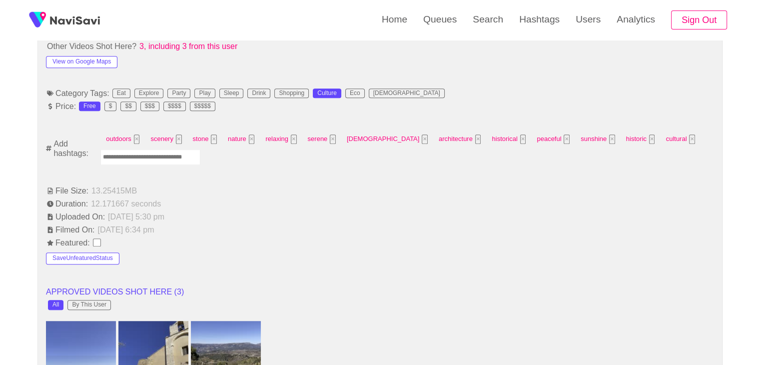
click at [156, 153] on input "Enter tag here and press return" at bounding box center [150, 156] width 100 height 15
type input "*********"
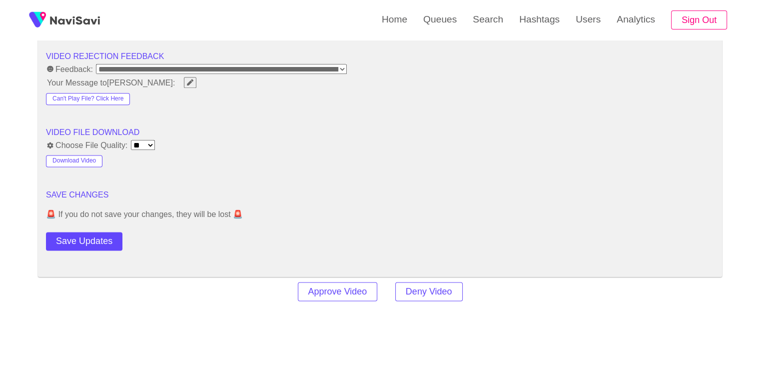
scroll to position [1350, 0]
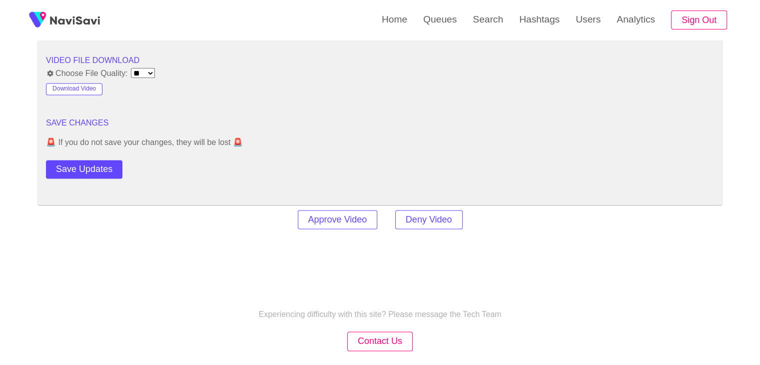
click at [109, 160] on button "Save Updates" at bounding box center [84, 169] width 76 height 18
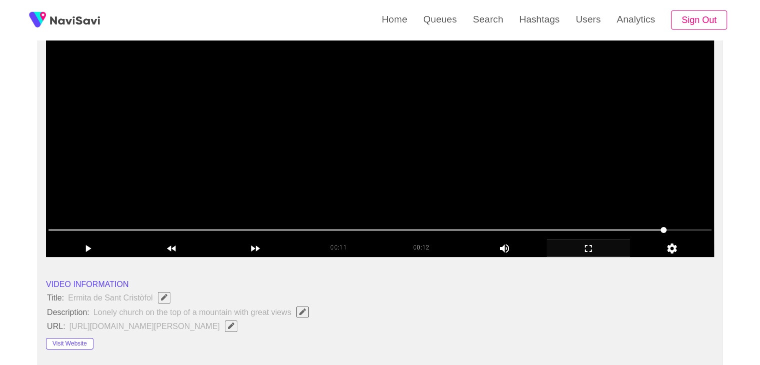
scroll to position [100, 0]
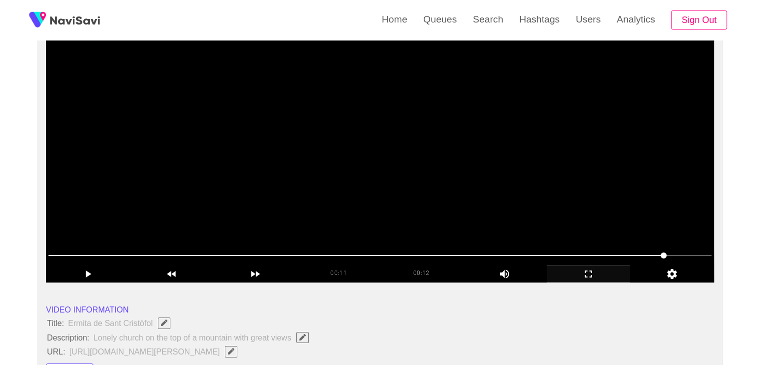
click at [380, 177] on video at bounding box center [380, 157] width 668 height 250
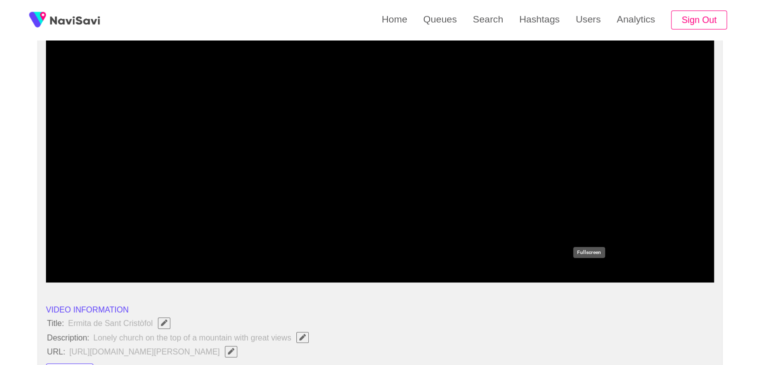
click at [569, 268] on icon "add" at bounding box center [588, 274] width 83 height 12
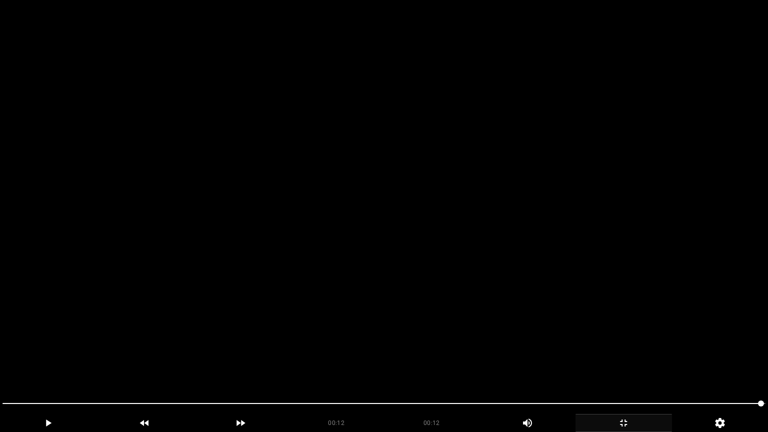
click at [429, 292] on video at bounding box center [384, 216] width 768 height 432
click at [347, 336] on video at bounding box center [384, 216] width 768 height 432
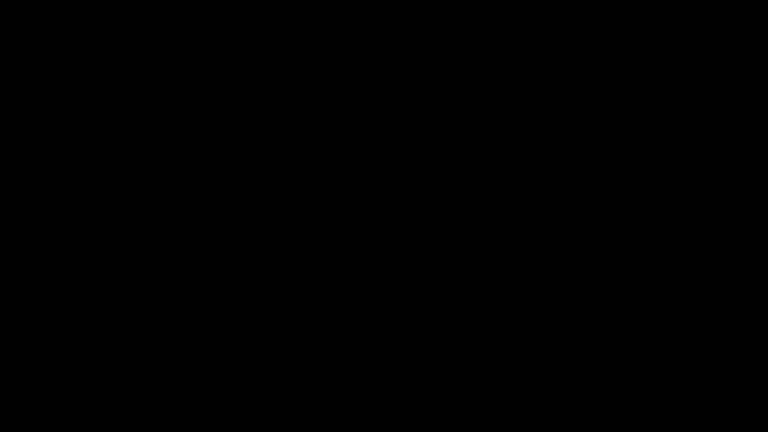
click at [625, 364] on icon "add" at bounding box center [623, 423] width 95 height 12
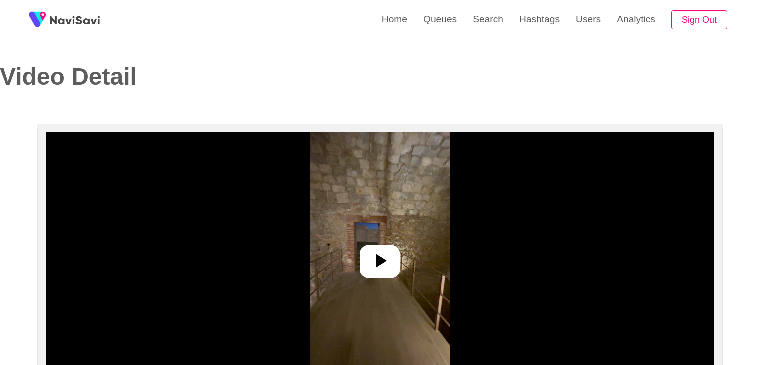
select select "**********"
select select "**"
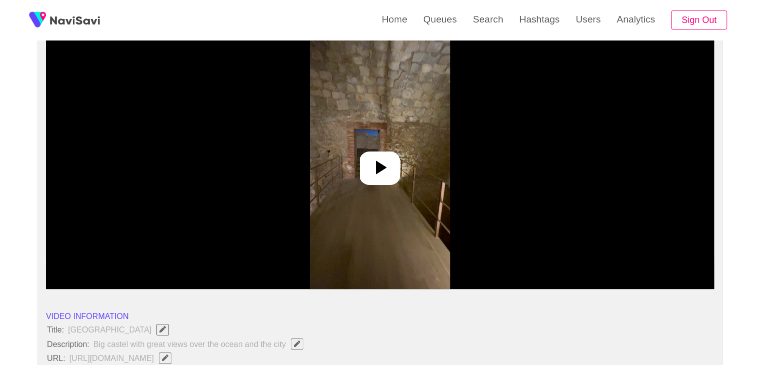
scroll to position [100, 0]
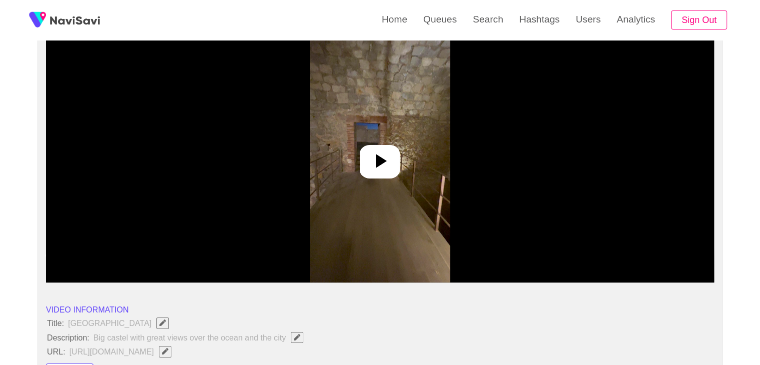
click at [378, 162] on icon at bounding box center [381, 161] width 11 height 14
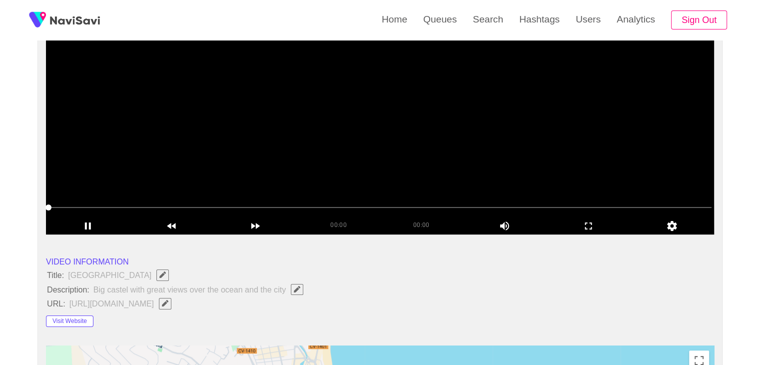
scroll to position [150, 0]
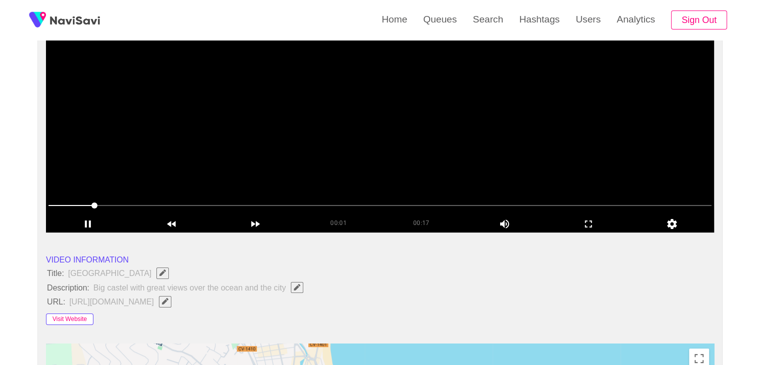
click at [74, 316] on button "Visit Website" at bounding box center [69, 319] width 47 height 12
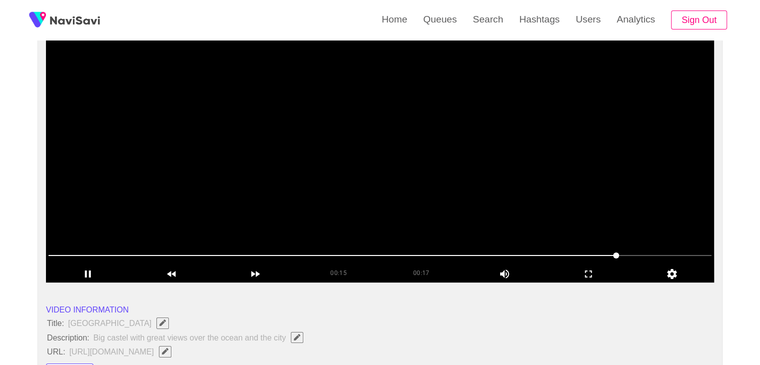
scroll to position [100, 0]
drag, startPoint x: 592, startPoint y: 270, endPoint x: 512, endPoint y: 312, distance: 90.1
click at [591, 270] on icon "add" at bounding box center [588, 274] width 83 height 12
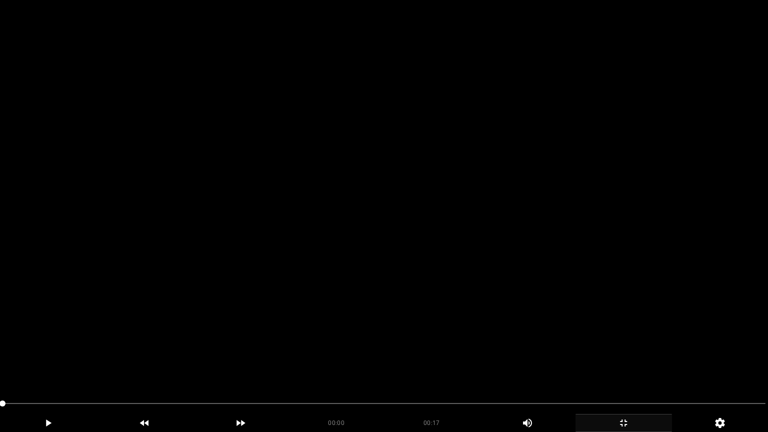
click at [286, 324] on video at bounding box center [384, 216] width 768 height 432
click at [492, 364] on span at bounding box center [383, 403] width 763 height 16
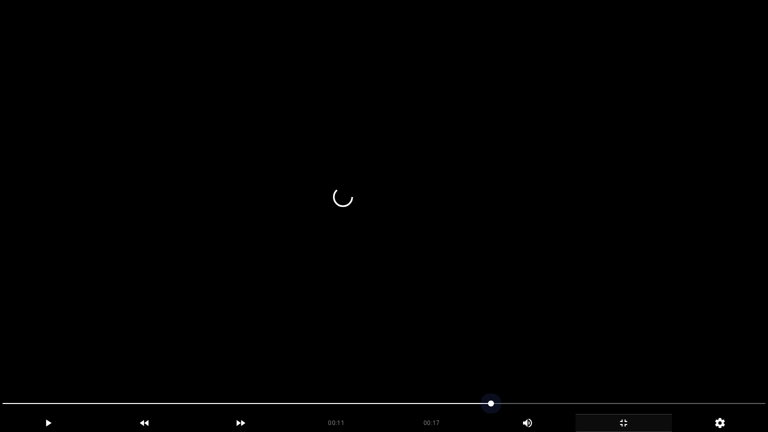
click at [616, 364] on span at bounding box center [383, 403] width 763 height 16
click at [688, 364] on span at bounding box center [383, 403] width 763 height 16
click at [725, 364] on span at bounding box center [383, 403] width 763 height 1
click at [630, 364] on icon "add" at bounding box center [623, 423] width 95 height 12
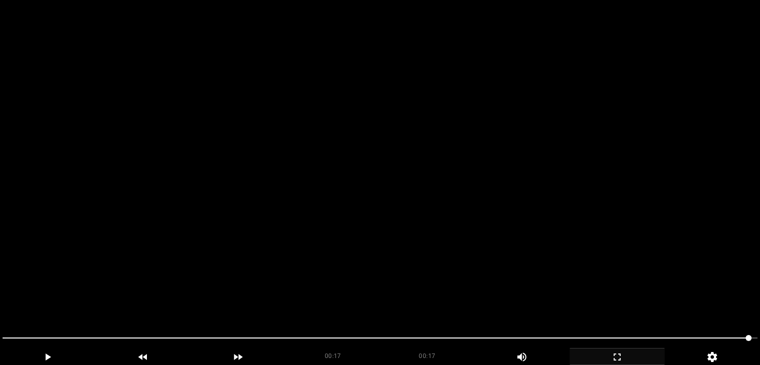
scroll to position [550, 0]
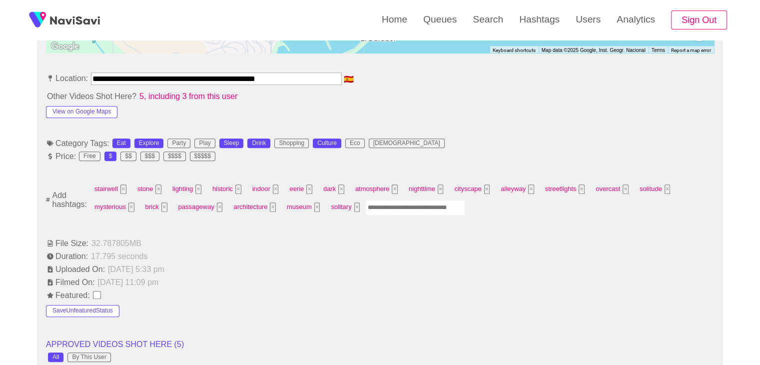
click at [388, 204] on input "Enter tag here and press return" at bounding box center [415, 207] width 100 height 15
type input "******"
type input "*********"
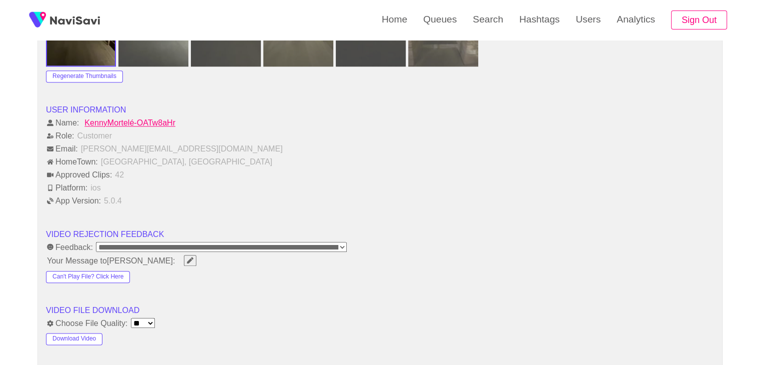
scroll to position [1300, 0]
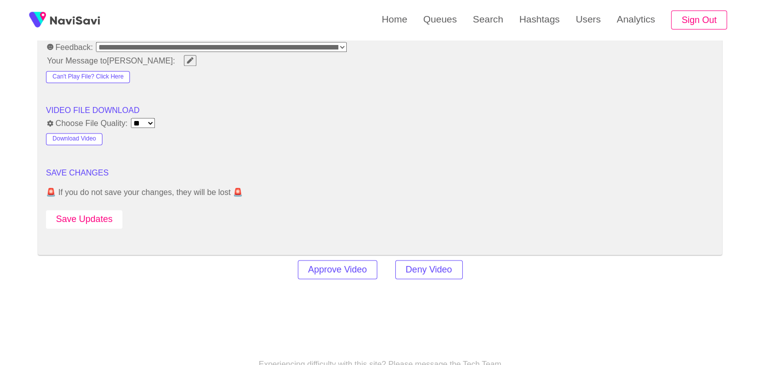
click at [83, 220] on button "Save Updates" at bounding box center [84, 219] width 76 height 18
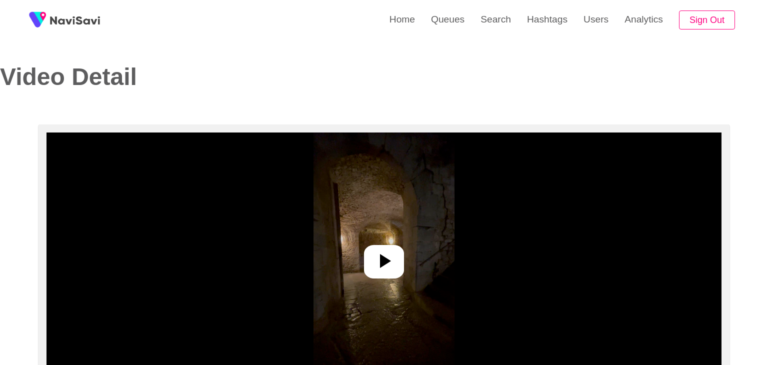
select select "**********"
select select "**"
click at [395, 270] on div at bounding box center [380, 261] width 40 height 33
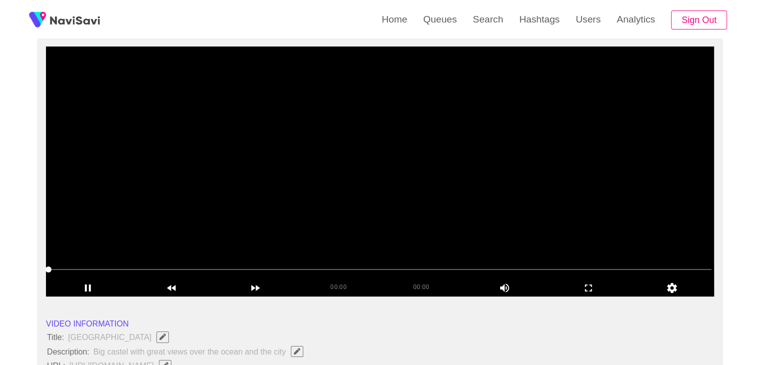
scroll to position [100, 0]
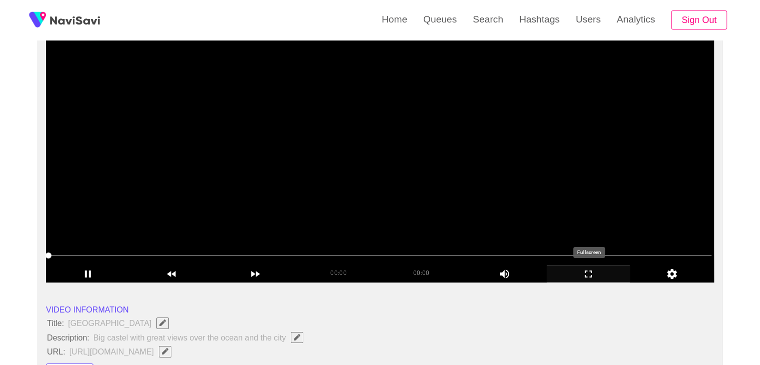
click at [586, 269] on icon "add" at bounding box center [588, 274] width 83 height 12
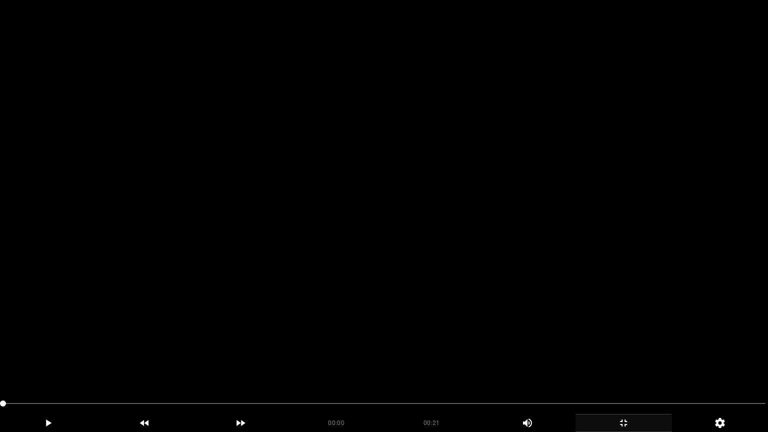
click at [372, 329] on video at bounding box center [384, 216] width 768 height 432
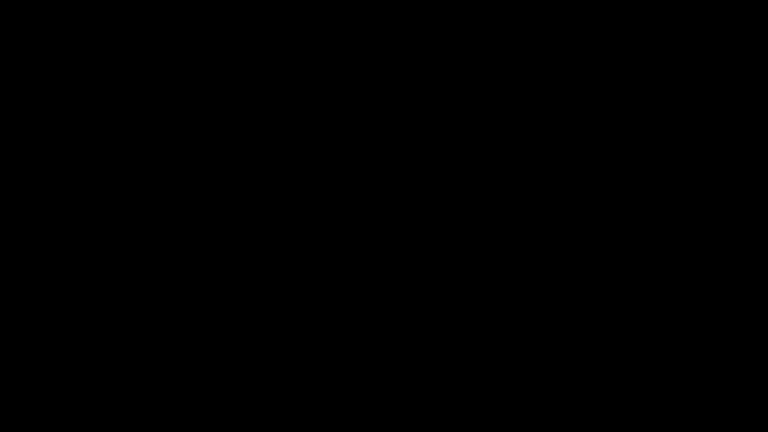
click at [528, 364] on span at bounding box center [383, 403] width 763 height 16
click at [585, 364] on span at bounding box center [383, 403] width 763 height 16
click at [629, 364] on icon "add" at bounding box center [623, 423] width 95 height 12
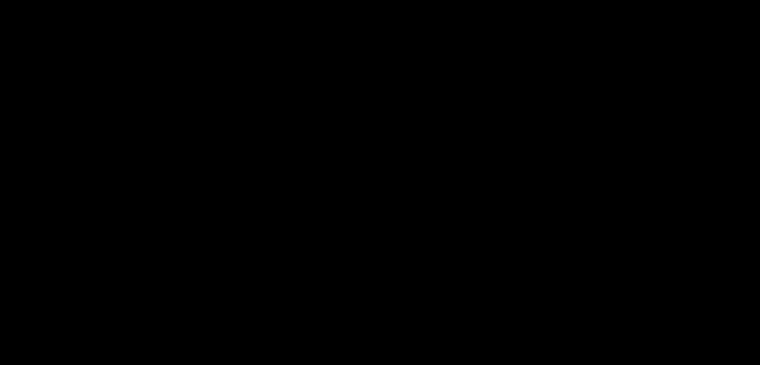
scroll to position [200, 0]
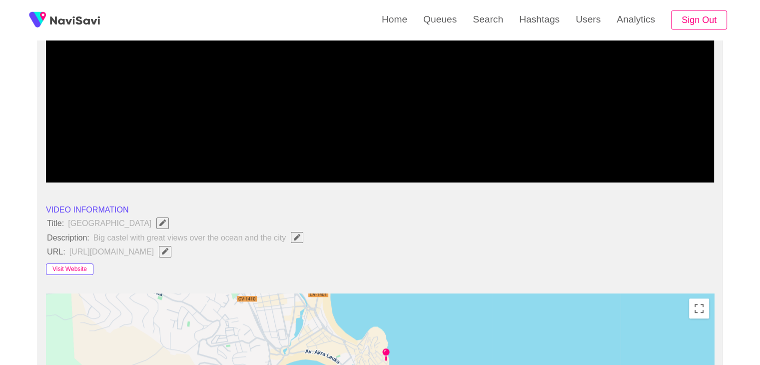
click at [65, 265] on button "Visit Website" at bounding box center [69, 269] width 47 height 12
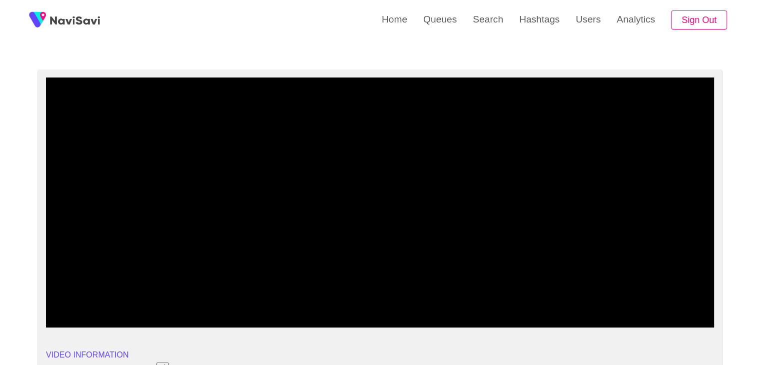
scroll to position [50, 0]
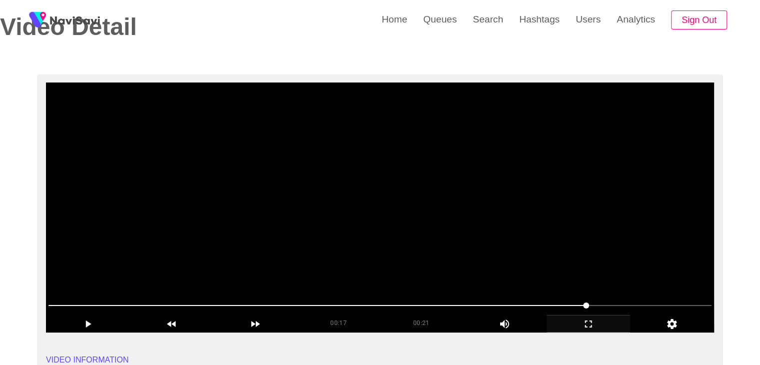
click at [318, 225] on video at bounding box center [380, 207] width 668 height 250
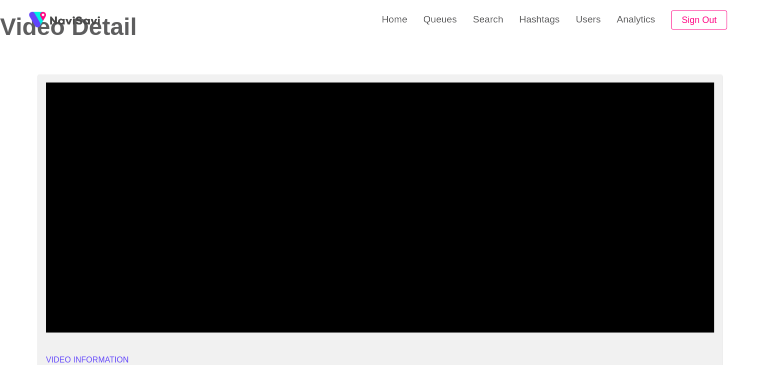
click at [48, 298] on span at bounding box center [379, 305] width 663 height 16
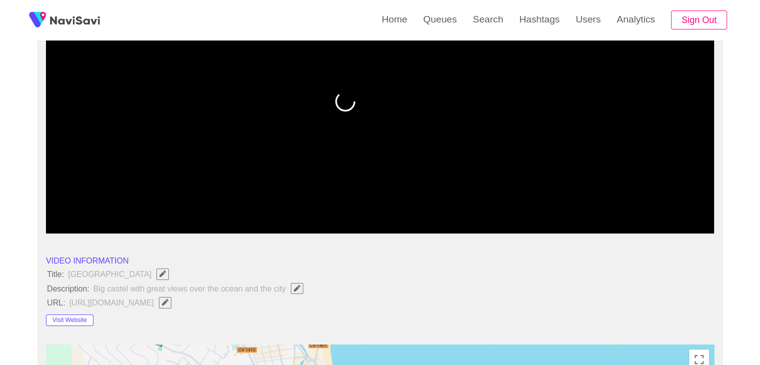
scroll to position [150, 0]
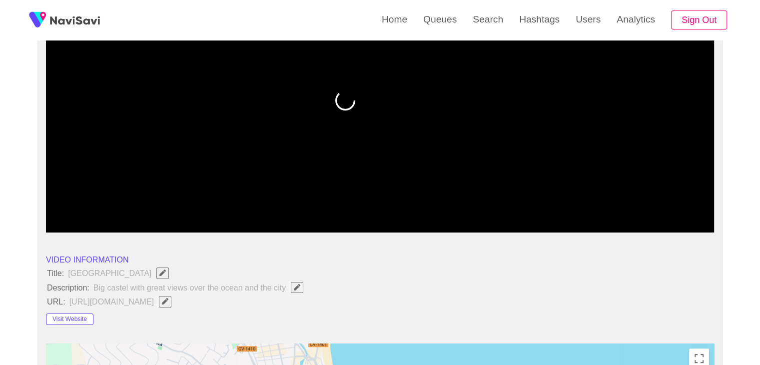
click at [93, 218] on icon "add" at bounding box center [87, 224] width 83 height 12
click at [101, 221] on icon "add" at bounding box center [87, 224] width 83 height 12
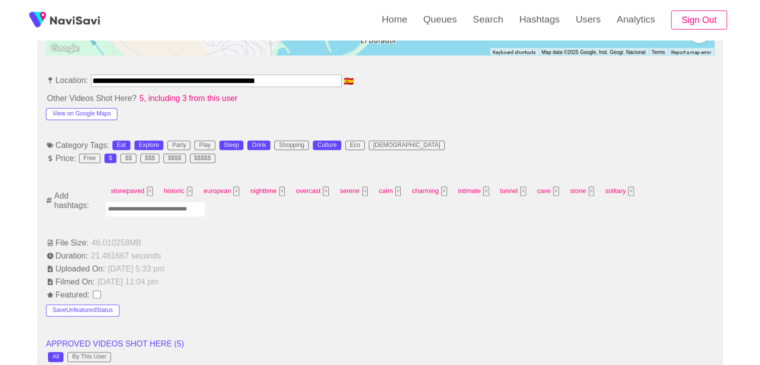
scroll to position [550, 0]
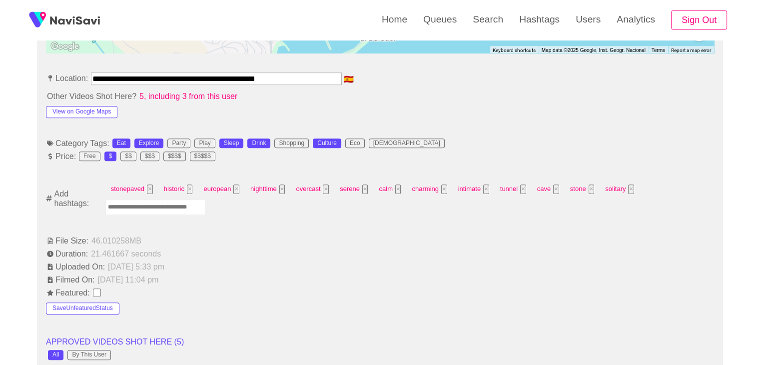
click at [169, 208] on input "Enter tag here and press return" at bounding box center [155, 206] width 100 height 15
type input "*********"
click at [150, 208] on input "Enter tag here and press return" at bounding box center [152, 206] width 100 height 15
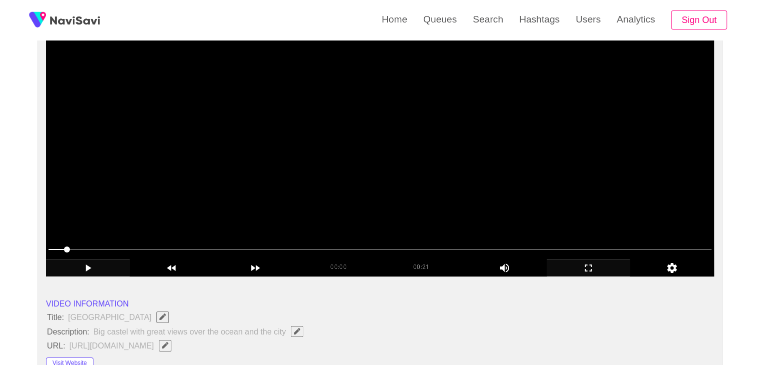
scroll to position [100, 0]
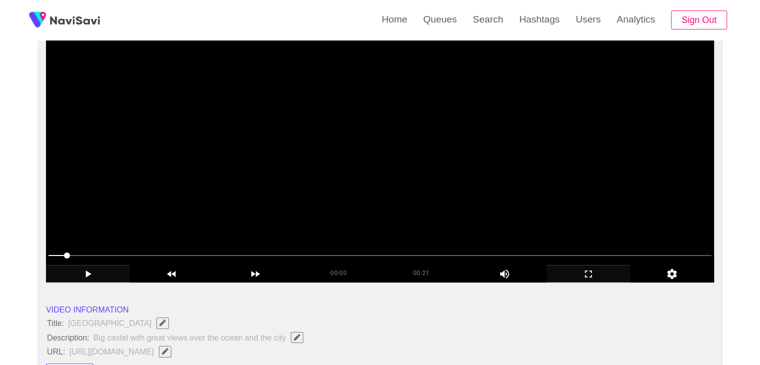
click at [291, 217] on video at bounding box center [380, 157] width 668 height 250
click at [424, 198] on video at bounding box center [380, 157] width 668 height 250
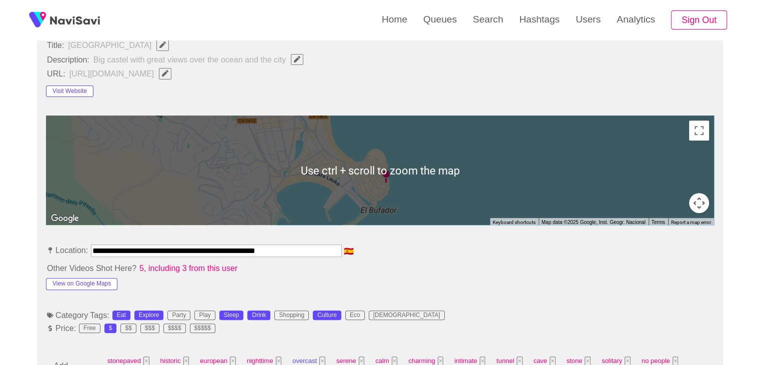
scroll to position [500, 0]
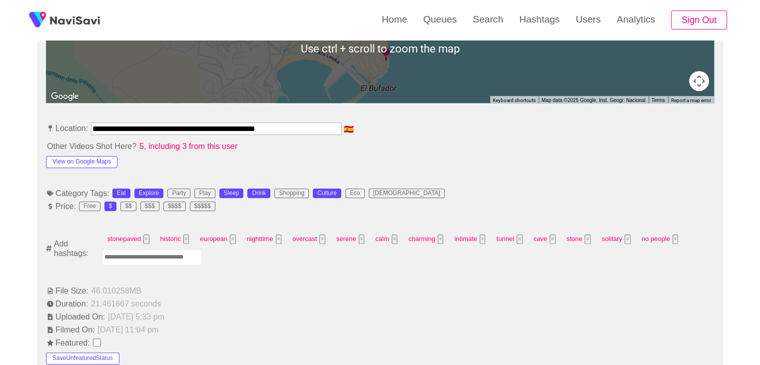
click at [160, 260] on input "Enter tag here and press return" at bounding box center [152, 256] width 100 height 15
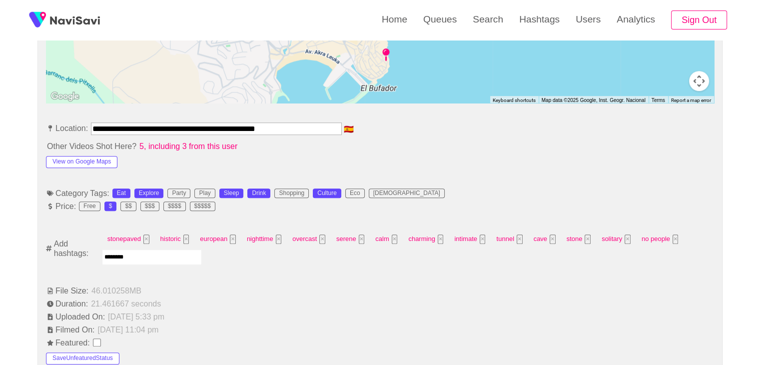
type input "*********"
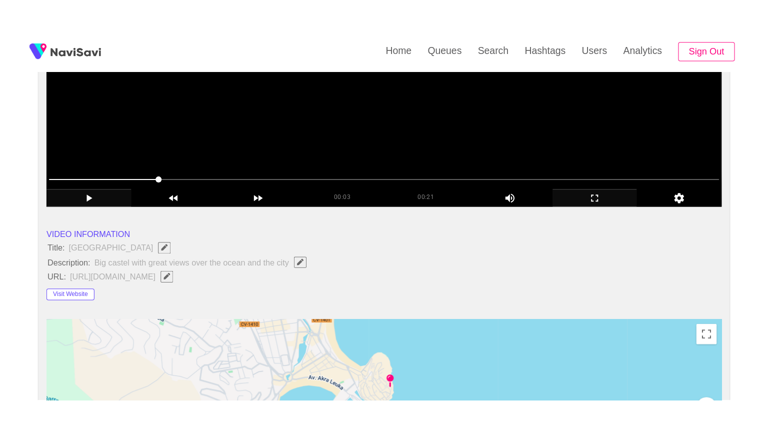
scroll to position [150, 0]
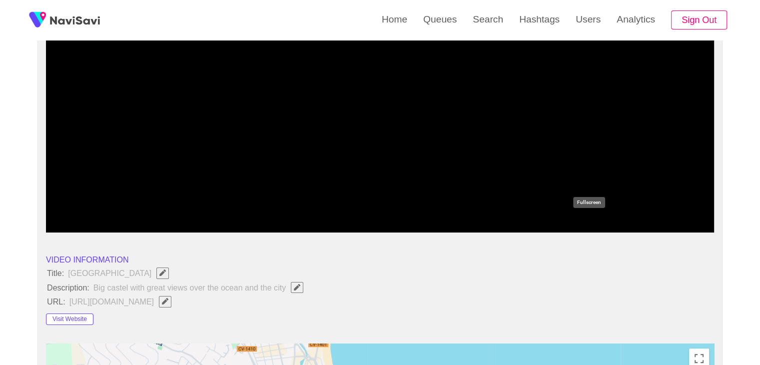
drag, startPoint x: 590, startPoint y: 222, endPoint x: 450, endPoint y: 260, distance: 145.0
click at [587, 223] on icon "add" at bounding box center [588, 224] width 83 height 12
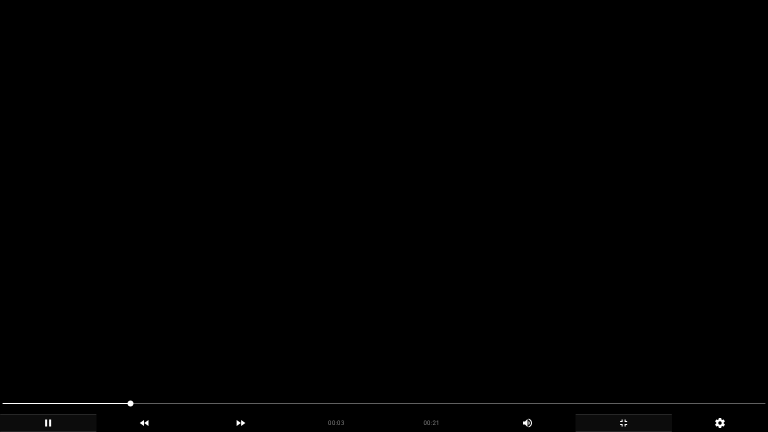
click at [398, 247] on video at bounding box center [384, 216] width 768 height 432
click at [451, 314] on video at bounding box center [384, 216] width 768 height 432
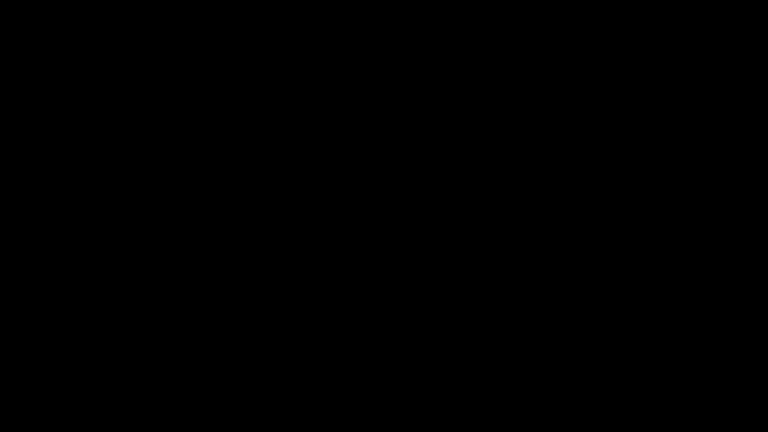
drag, startPoint x: 388, startPoint y: 403, endPoint x: 399, endPoint y: 402, distance: 11.5
click at [399, 364] on span at bounding box center [383, 403] width 763 height 16
drag, startPoint x: 458, startPoint y: 402, endPoint x: 465, endPoint y: 402, distance: 7.5
click at [465, 364] on span at bounding box center [383, 403] width 763 height 16
click at [565, 364] on span at bounding box center [383, 403] width 763 height 16
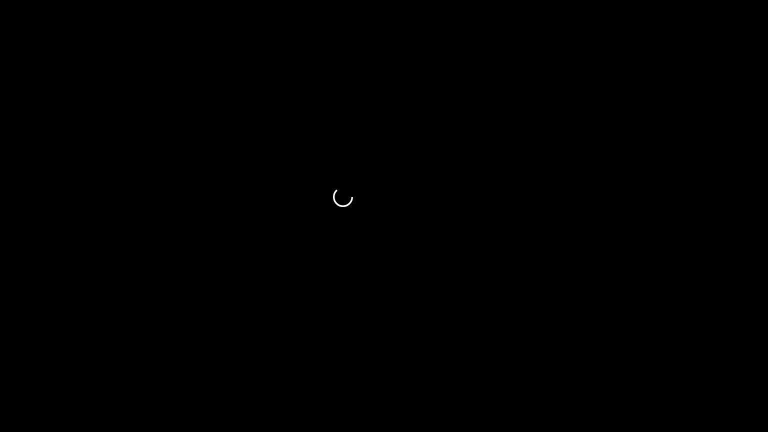
click at [626, 364] on icon "add" at bounding box center [623, 422] width 7 height 7
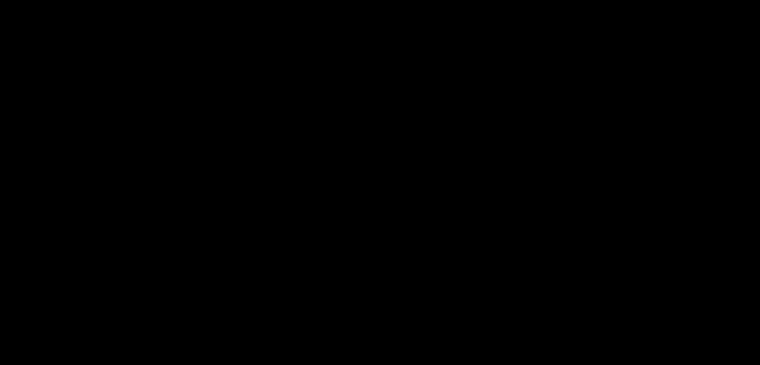
scroll to position [1298, 0]
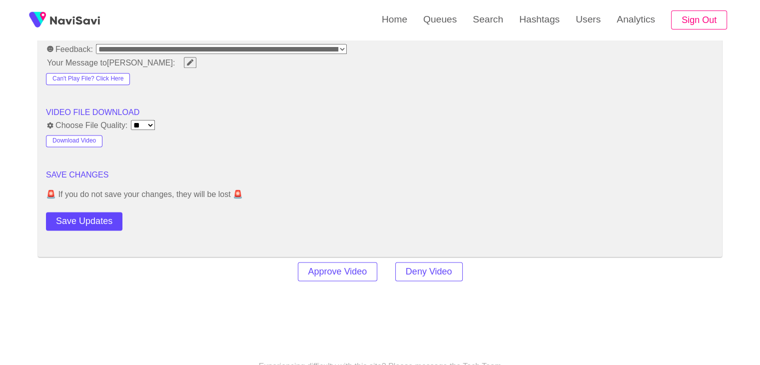
click at [103, 218] on button "Save Updates" at bounding box center [84, 221] width 76 height 18
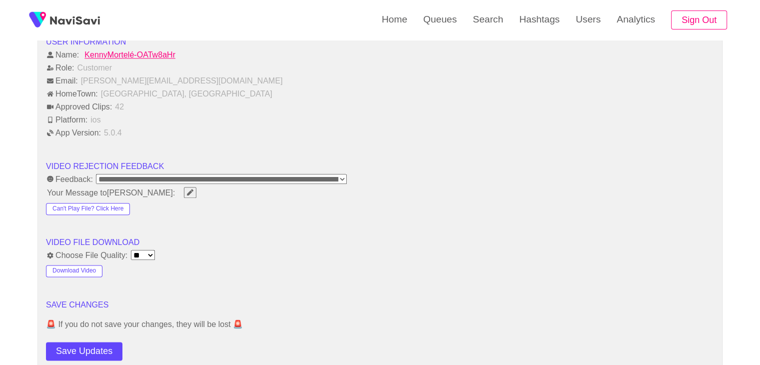
scroll to position [1250, 0]
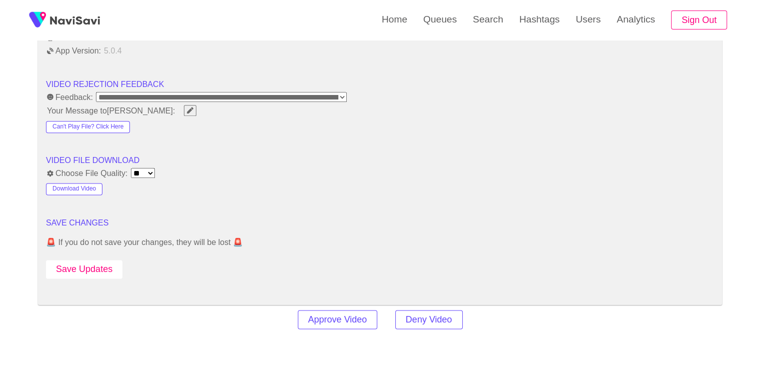
click at [85, 260] on button "Save Updates" at bounding box center [84, 269] width 76 height 18
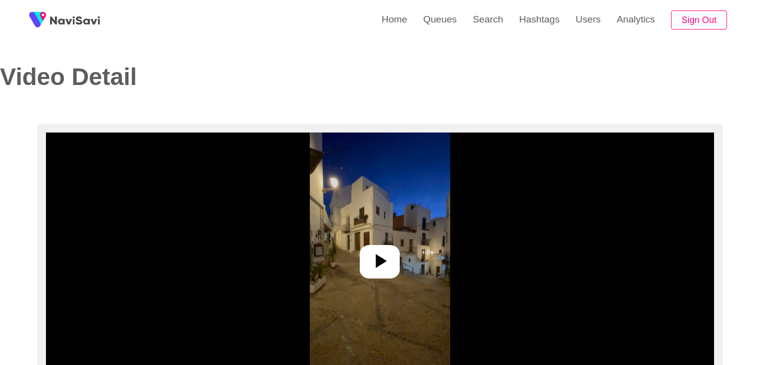
select select "**********"
select select "**"
click at [382, 254] on icon at bounding box center [380, 261] width 24 height 24
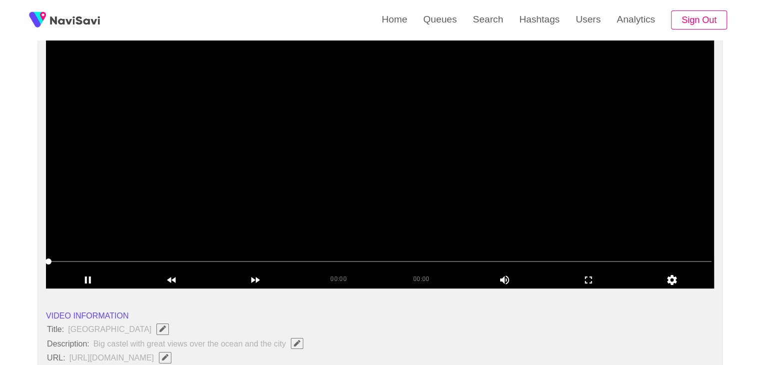
scroll to position [100, 0]
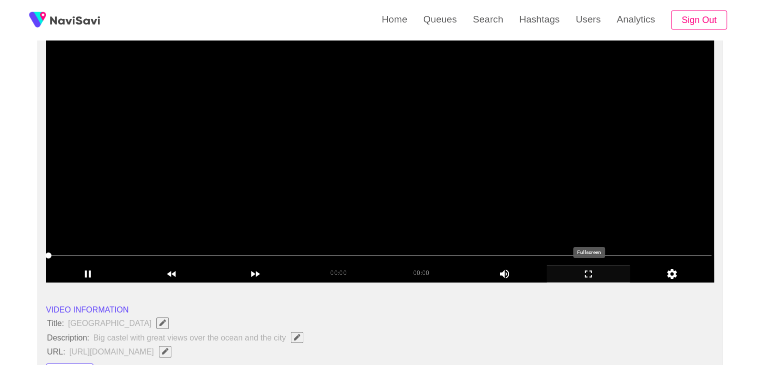
click at [584, 272] on icon "add" at bounding box center [588, 274] width 83 height 12
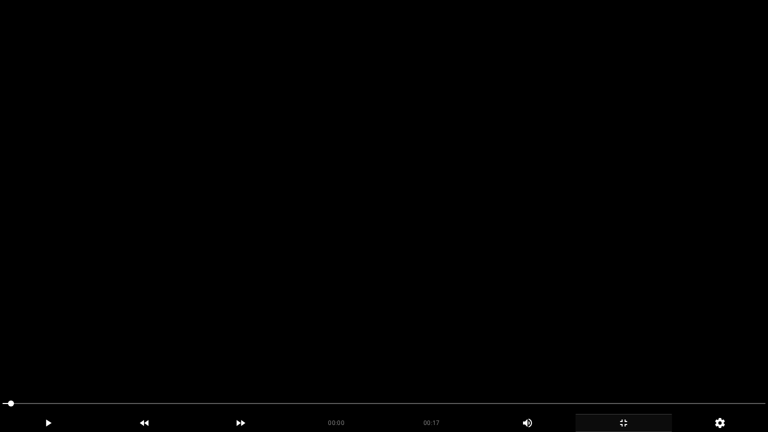
click at [423, 269] on video at bounding box center [384, 216] width 768 height 432
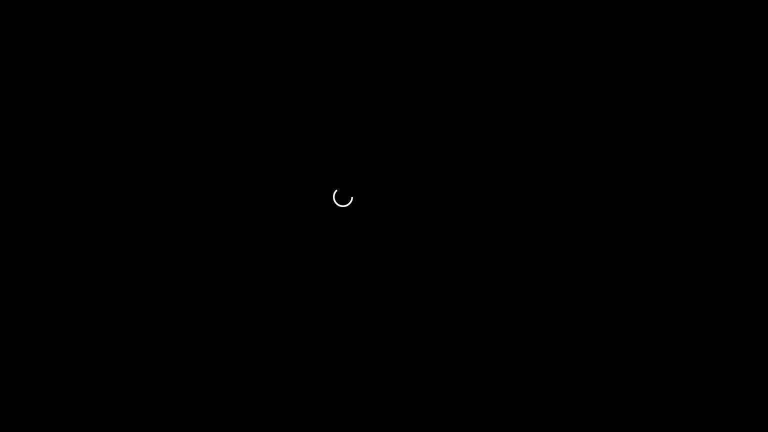
click at [633, 364] on icon "add" at bounding box center [623, 423] width 95 height 12
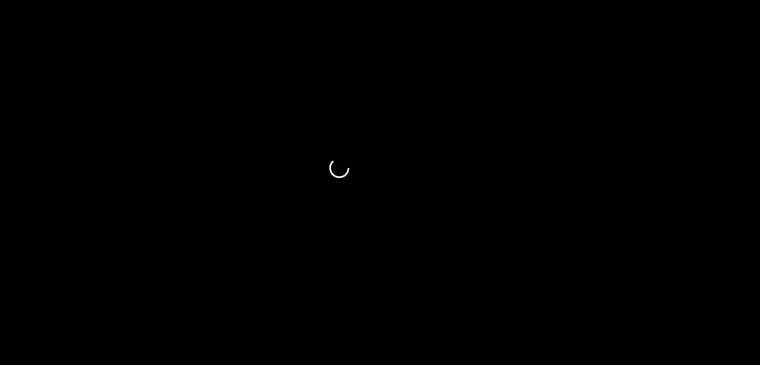
scroll to position [450, 0]
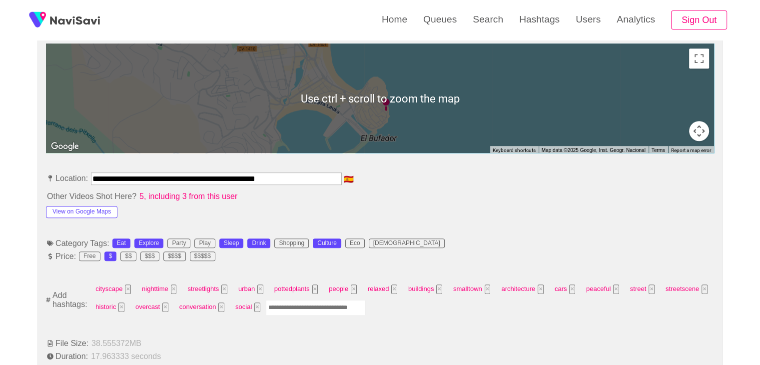
click at [292, 306] on input "Enter tag here and press return" at bounding box center [316, 307] width 100 height 15
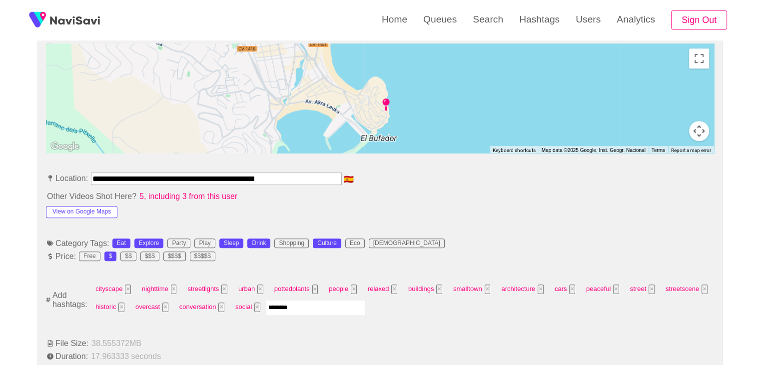
type input "*********"
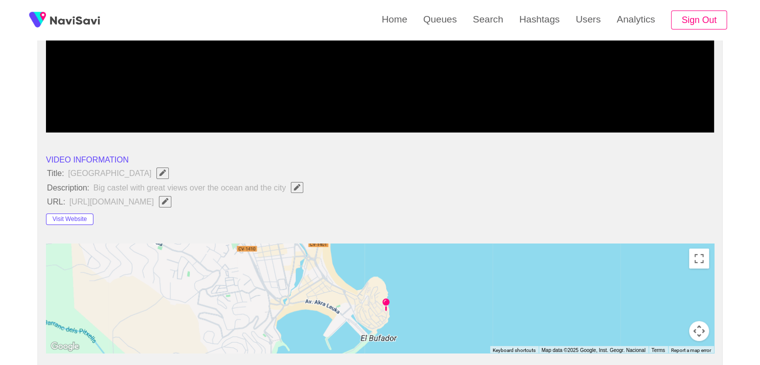
scroll to position [50, 0]
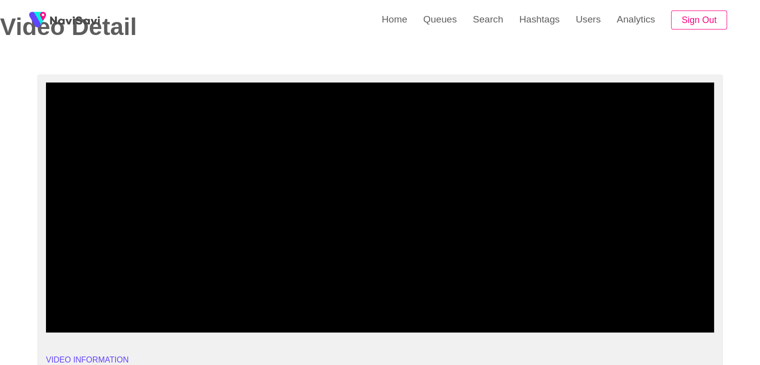
drag, startPoint x: 594, startPoint y: 322, endPoint x: 577, endPoint y: 366, distance: 46.9
click at [594, 322] on icon "add" at bounding box center [588, 324] width 83 height 12
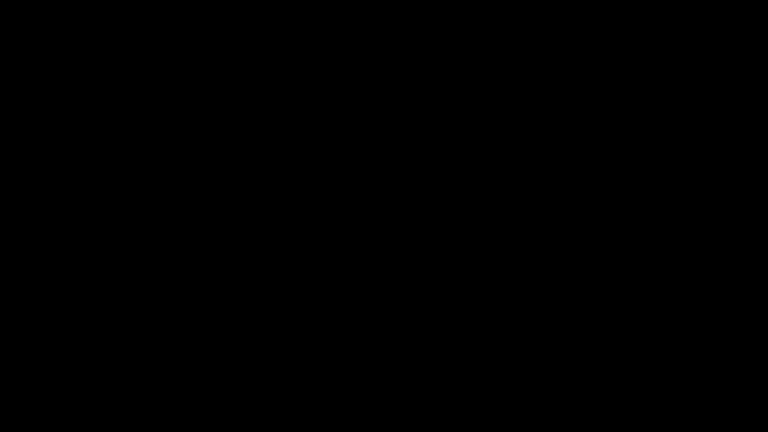
click at [450, 364] on span at bounding box center [383, 403] width 763 height 16
click at [504, 364] on span at bounding box center [383, 403] width 763 height 16
drag, startPoint x: 547, startPoint y: 401, endPoint x: 560, endPoint y: 403, distance: 13.2
click at [560, 364] on span at bounding box center [383, 403] width 763 height 16
click at [604, 364] on span at bounding box center [383, 403] width 763 height 1
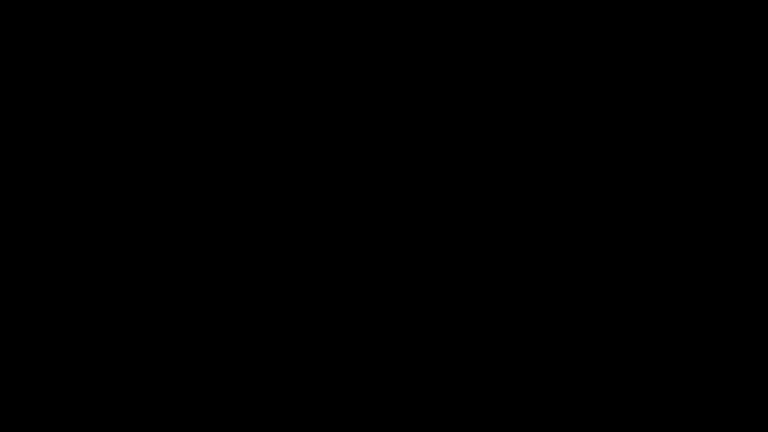
click at [644, 364] on span at bounding box center [383, 403] width 763 height 16
click at [677, 364] on span at bounding box center [383, 403] width 763 height 16
click at [724, 364] on span at bounding box center [383, 403] width 763 height 1
click at [628, 364] on icon "add" at bounding box center [623, 423] width 95 height 12
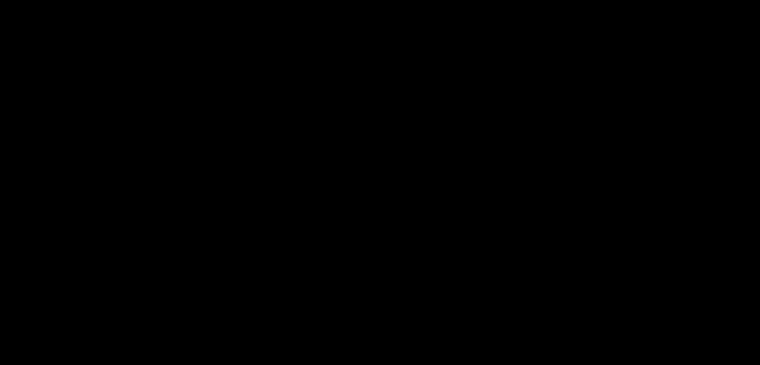
scroll to position [1250, 0]
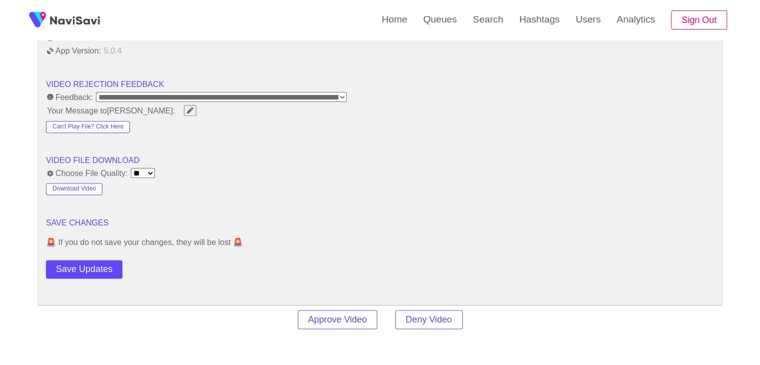
drag, startPoint x: 88, startPoint y: 264, endPoint x: 97, endPoint y: 255, distance: 13.4
click at [88, 264] on button "Save Updates" at bounding box center [84, 269] width 76 height 18
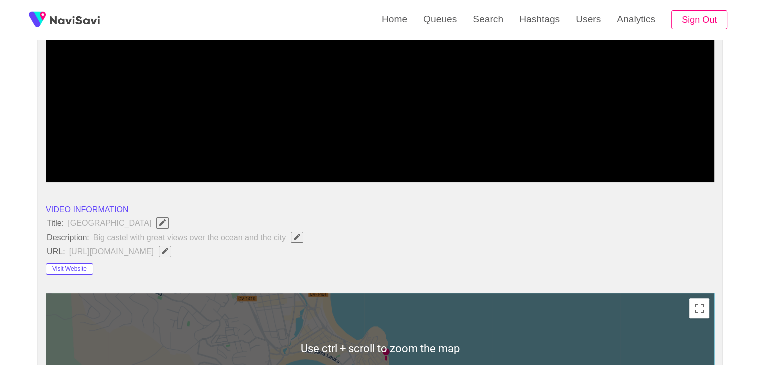
scroll to position [0, 0]
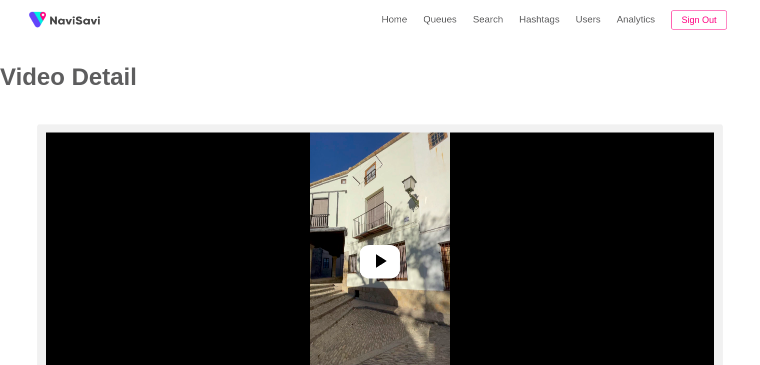
select select "**********"
select select "**"
click at [390, 252] on icon at bounding box center [380, 261] width 24 height 24
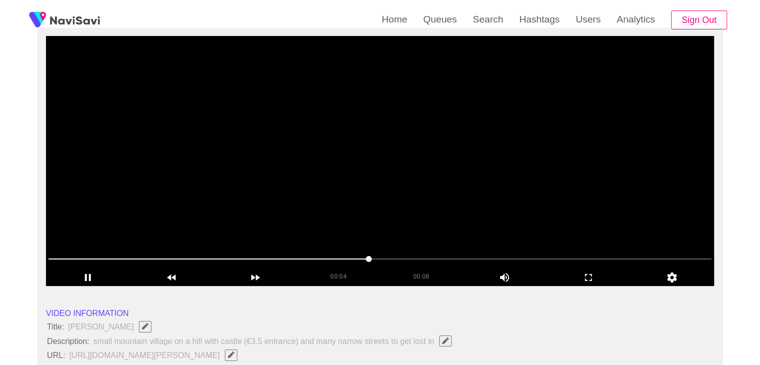
scroll to position [100, 0]
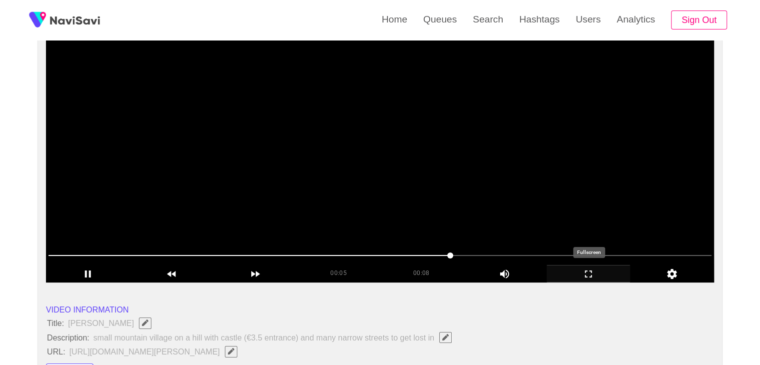
click at [610, 271] on icon "add" at bounding box center [588, 274] width 83 height 12
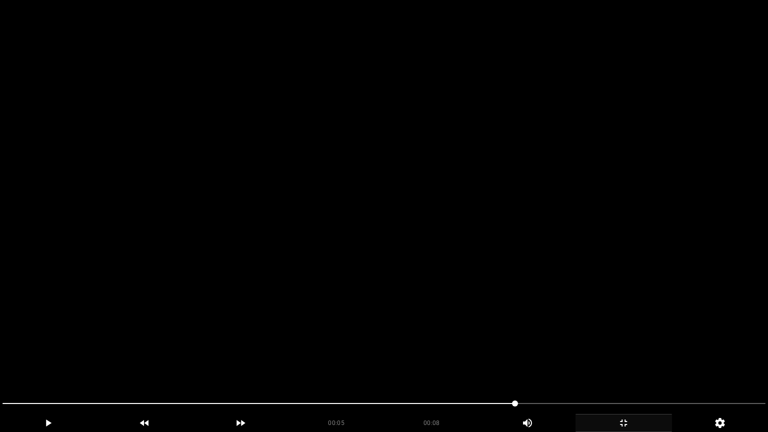
drag, startPoint x: 122, startPoint y: 403, endPoint x: 0, endPoint y: 372, distance: 125.9
click at [0, 364] on section "00:05 00:08 Picture In Picture 1 Error: Failed to load Video" at bounding box center [384, 216] width 768 height 432
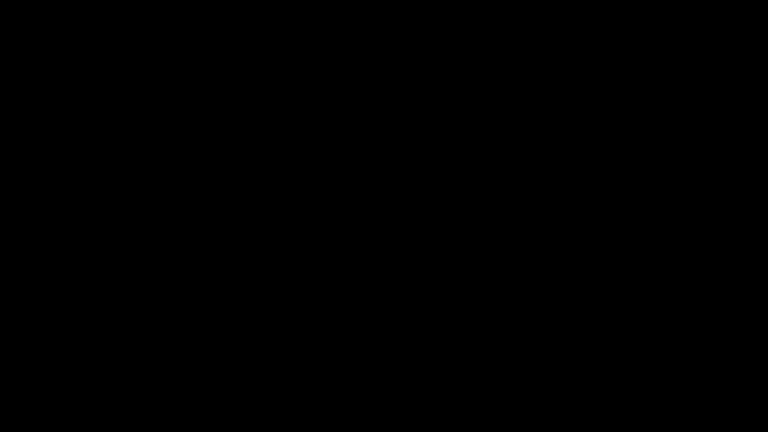
click at [625, 364] on icon "add" at bounding box center [623, 423] width 95 height 12
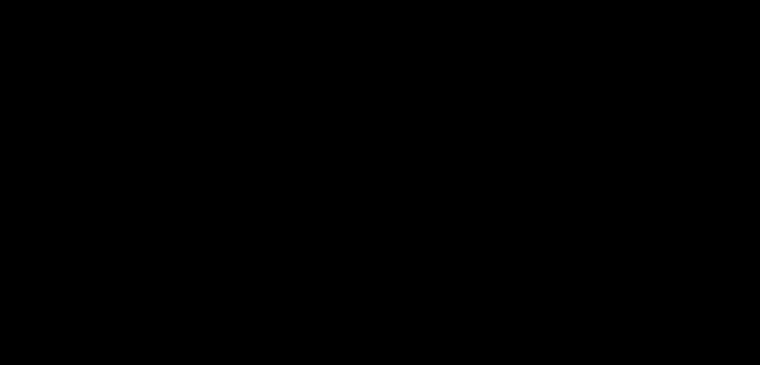
scroll to position [250, 0]
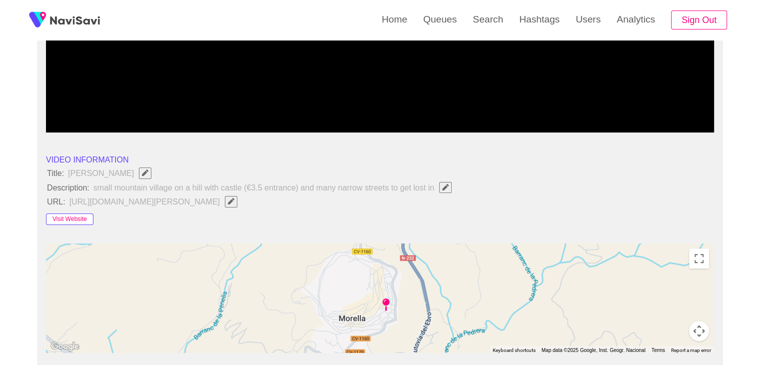
click at [73, 215] on button "Visit Website" at bounding box center [69, 219] width 47 height 12
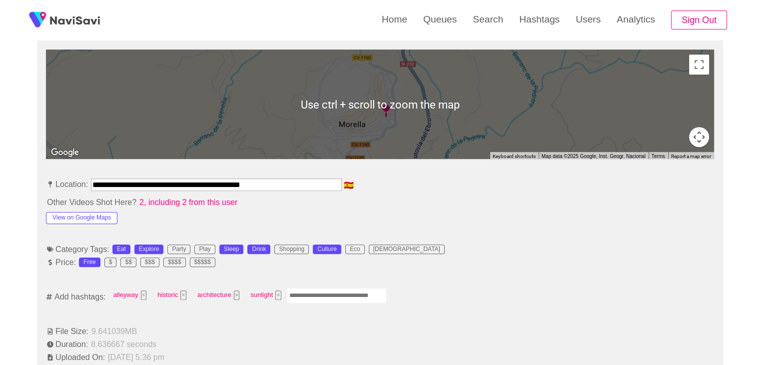
scroll to position [450, 0]
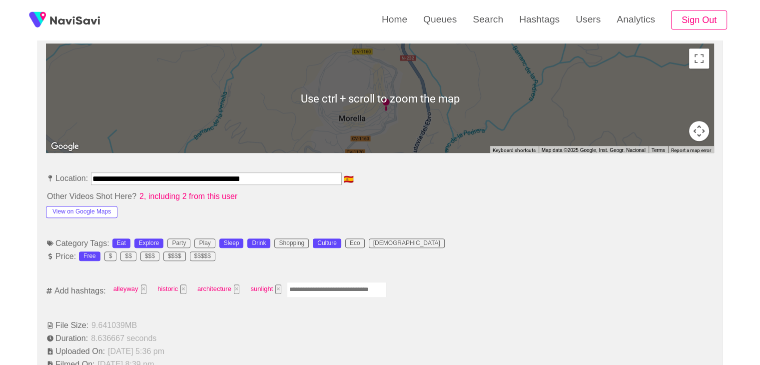
click at [309, 285] on input "Enter tag here and press return" at bounding box center [337, 289] width 100 height 15
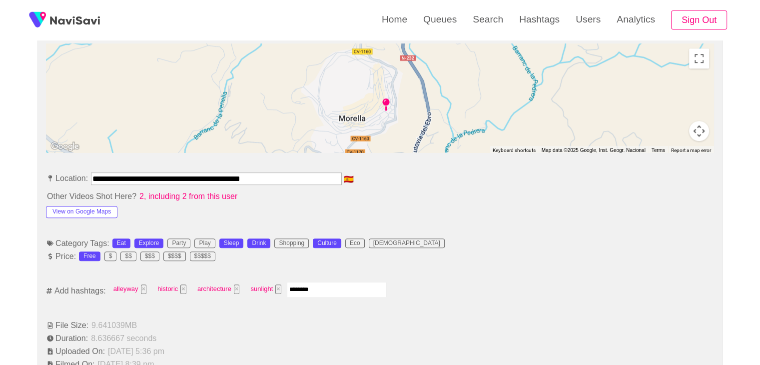
type input "*********"
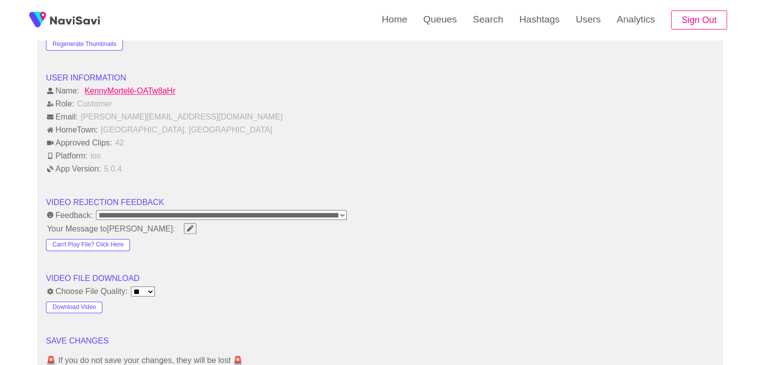
scroll to position [1250, 0]
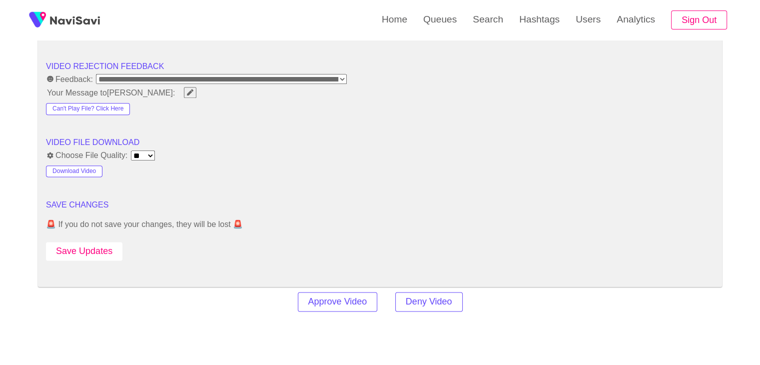
click at [106, 248] on button "Save Updates" at bounding box center [84, 251] width 76 height 18
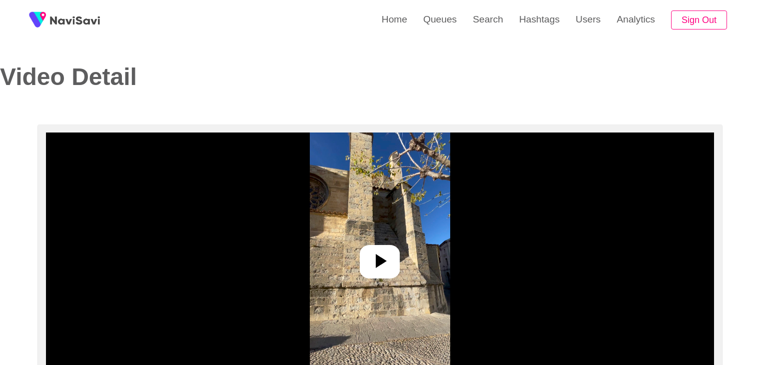
select select "**********"
select select "**"
click at [384, 262] on icon at bounding box center [380, 261] width 24 height 24
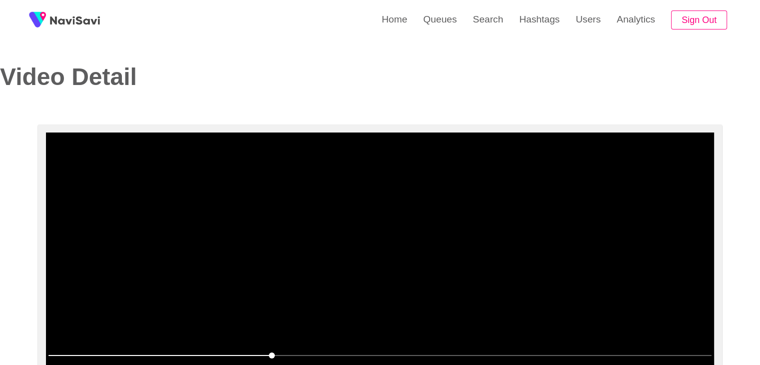
click at [378, 231] on video at bounding box center [380, 257] width 668 height 250
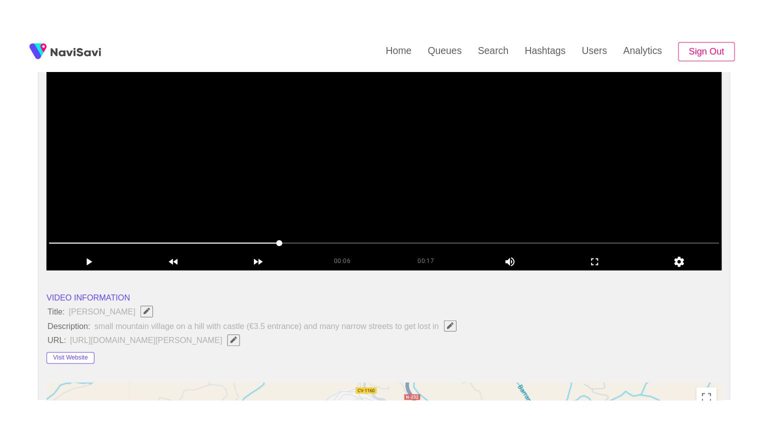
scroll to position [150, 0]
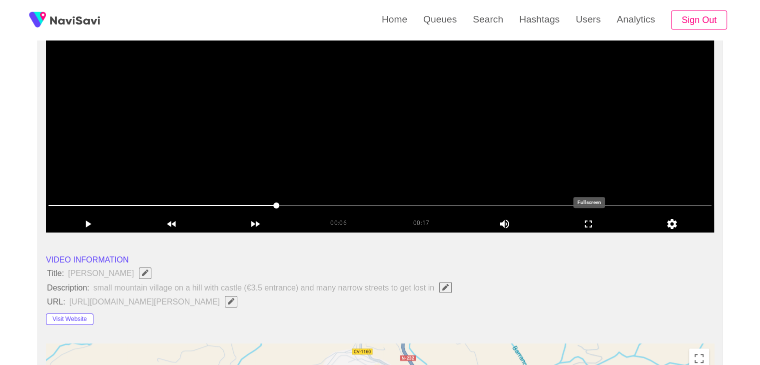
click at [599, 220] on icon "add" at bounding box center [588, 224] width 83 height 12
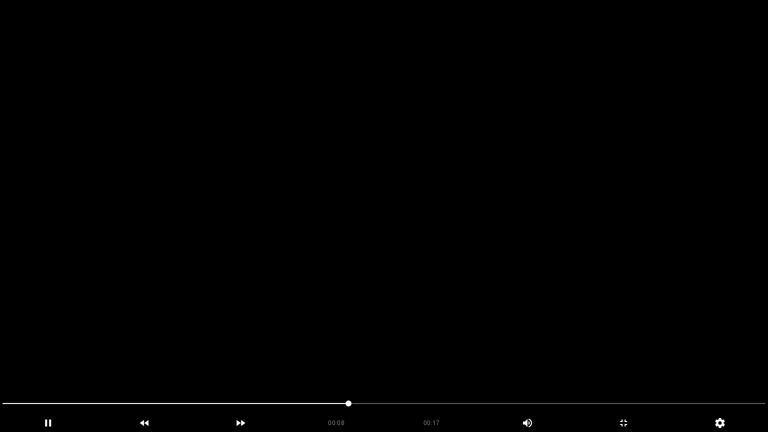
click at [411, 364] on span at bounding box center [383, 403] width 763 height 16
click at [471, 364] on span at bounding box center [383, 403] width 763 height 16
click at [628, 364] on icon "add" at bounding box center [623, 423] width 95 height 12
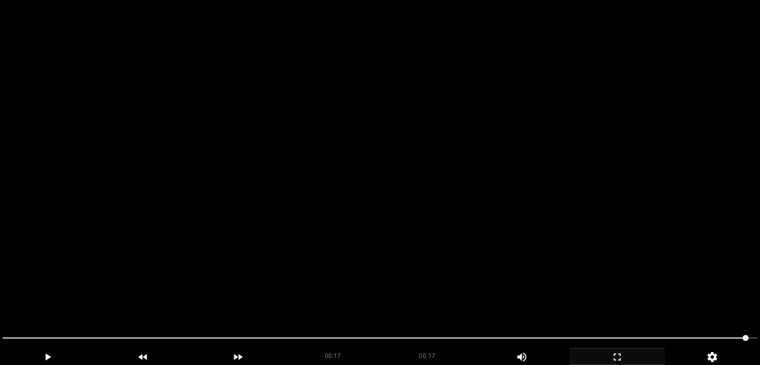
scroll to position [298, 0]
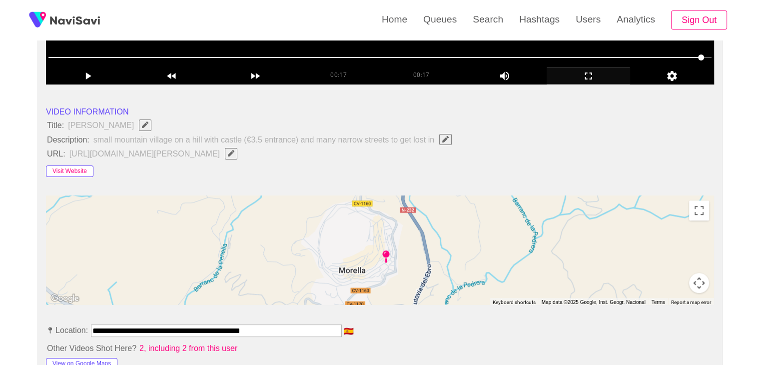
click at [74, 172] on button "Visit Website" at bounding box center [69, 171] width 47 height 12
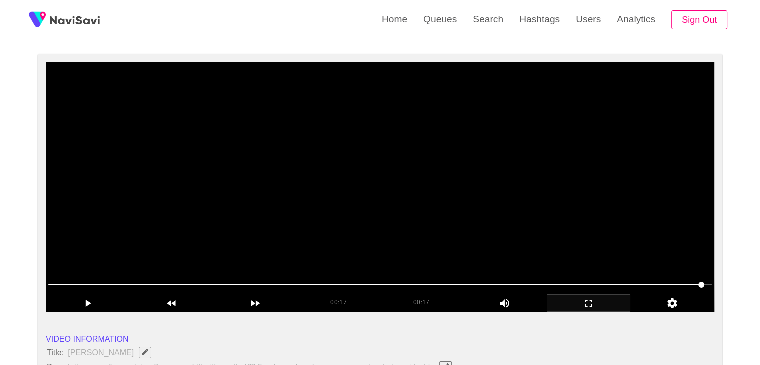
scroll to position [48, 0]
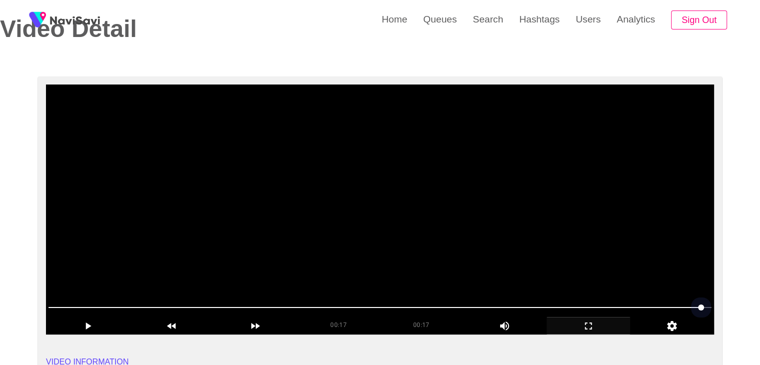
drag, startPoint x: 97, startPoint y: 298, endPoint x: 74, endPoint y: 295, distance: 23.3
click at [76, 295] on div at bounding box center [379, 307] width 671 height 25
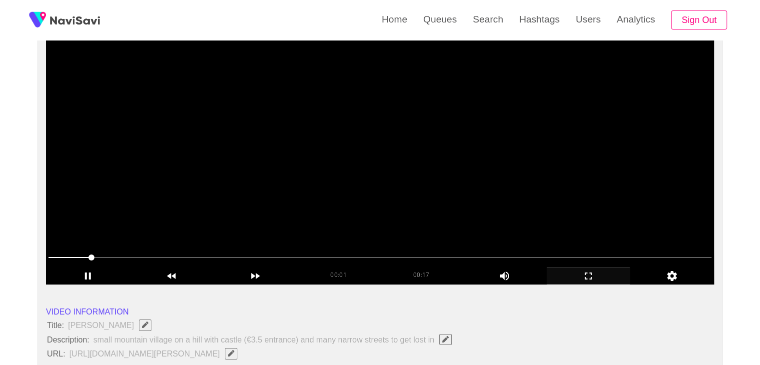
click at [362, 221] on video at bounding box center [380, 159] width 668 height 250
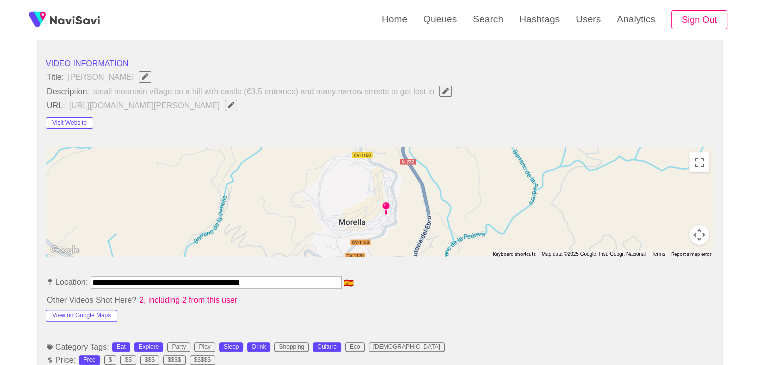
scroll to position [448, 0]
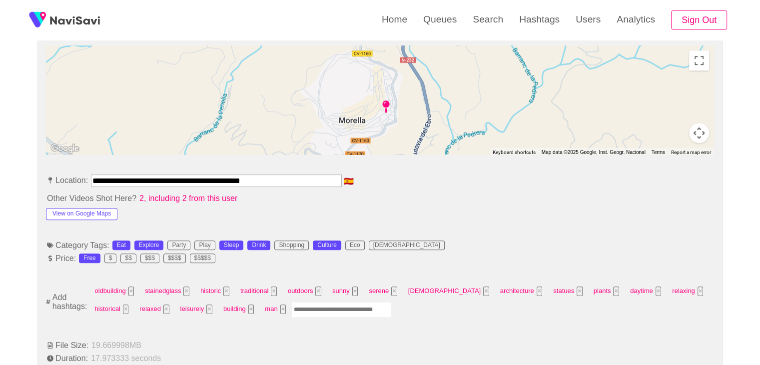
click at [291, 311] on input "Enter tag here and press return" at bounding box center [341, 309] width 100 height 15
type input "*"
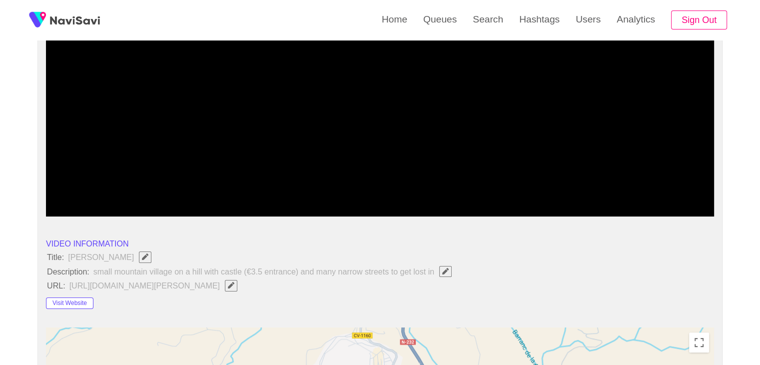
scroll to position [98, 0]
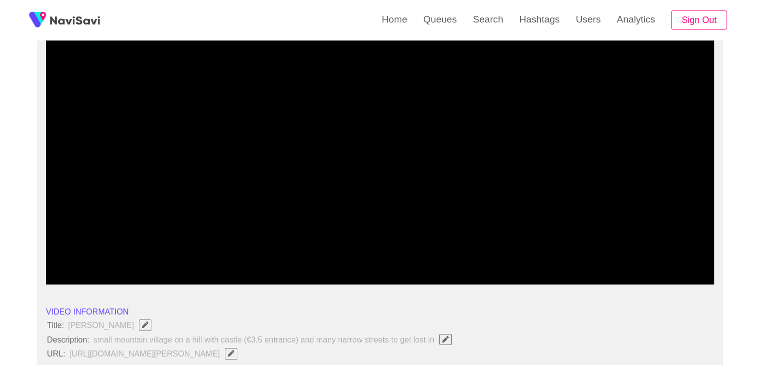
click at [326, 225] on video at bounding box center [380, 159] width 668 height 250
drag, startPoint x: 361, startPoint y: 252, endPoint x: 411, endPoint y: 245, distance: 50.1
click at [362, 252] on span at bounding box center [379, 257] width 663 height 16
click at [449, 250] on span at bounding box center [379, 257] width 663 height 16
click at [530, 255] on span at bounding box center [379, 257] width 663 height 16
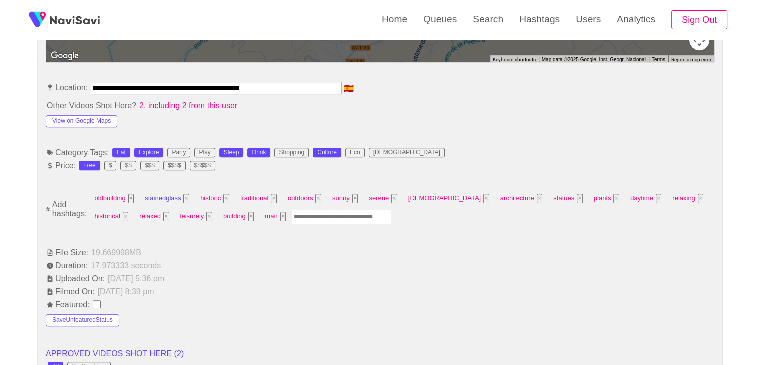
scroll to position [548, 0]
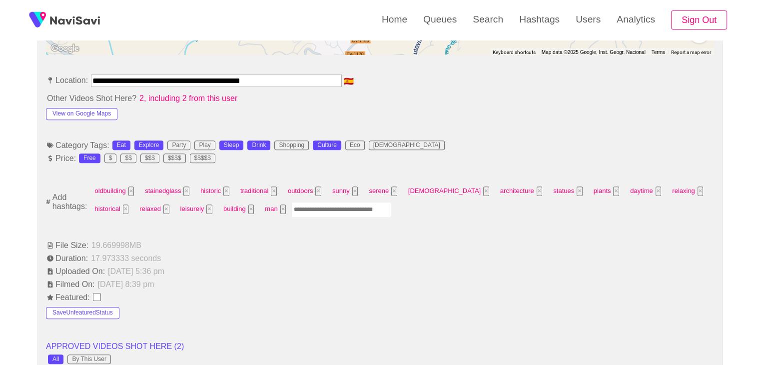
click at [291, 211] on input "Enter tag here and press return" at bounding box center [341, 209] width 100 height 15
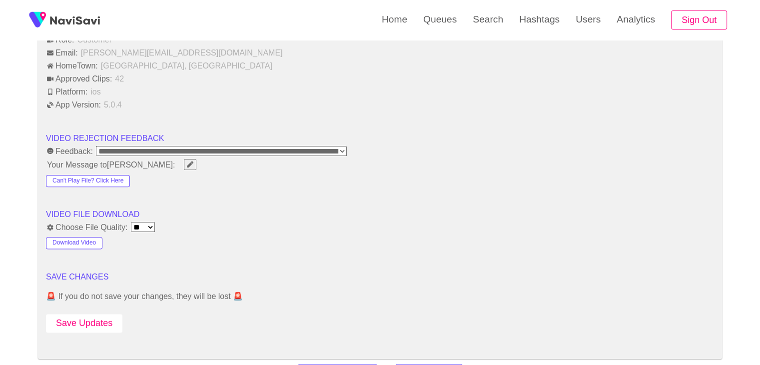
scroll to position [1198, 0]
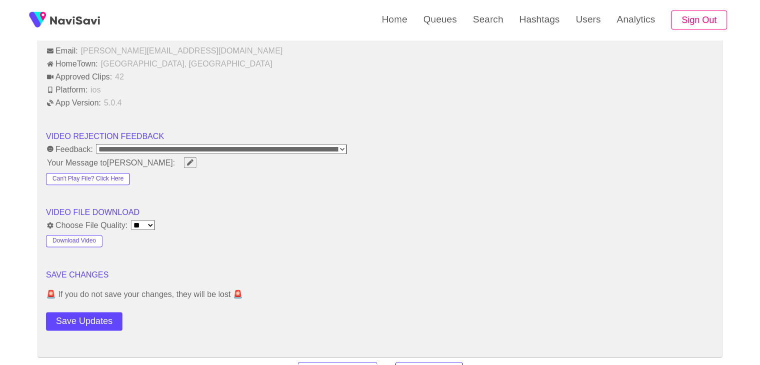
click at [102, 312] on button "Save Updates" at bounding box center [84, 321] width 76 height 18
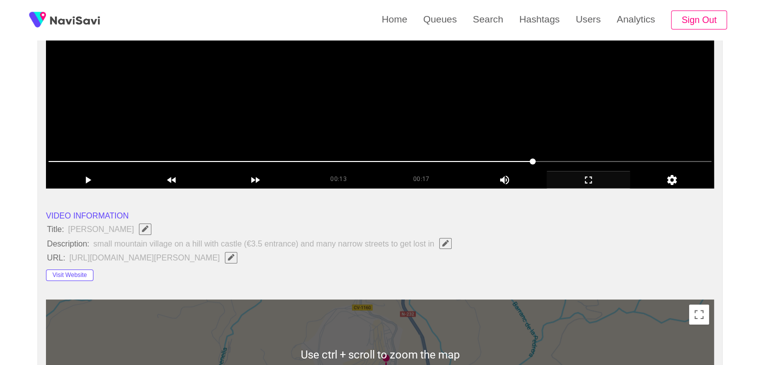
scroll to position [48, 0]
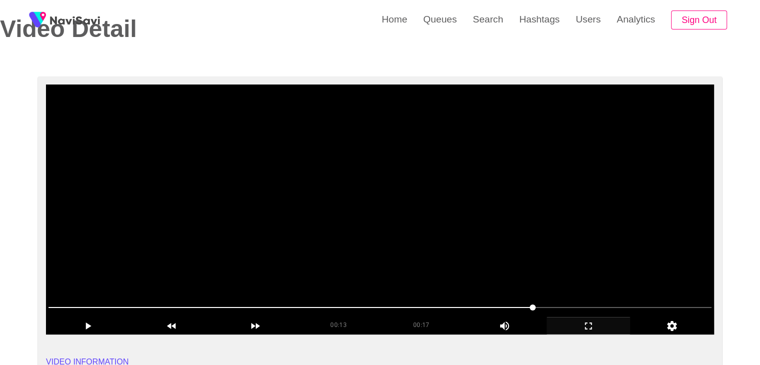
click at [381, 181] on video at bounding box center [380, 209] width 668 height 250
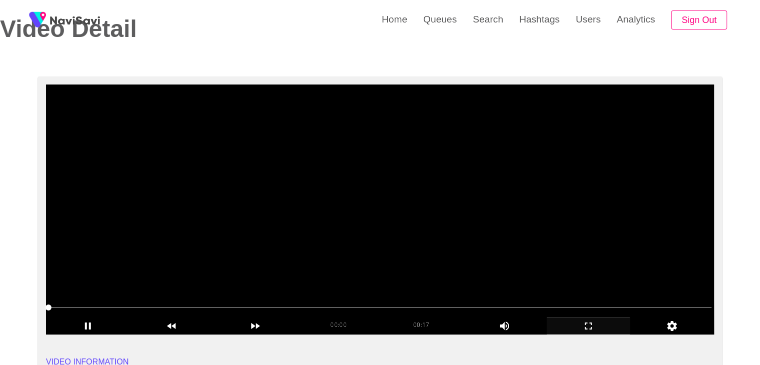
click at [293, 239] on video at bounding box center [380, 209] width 668 height 250
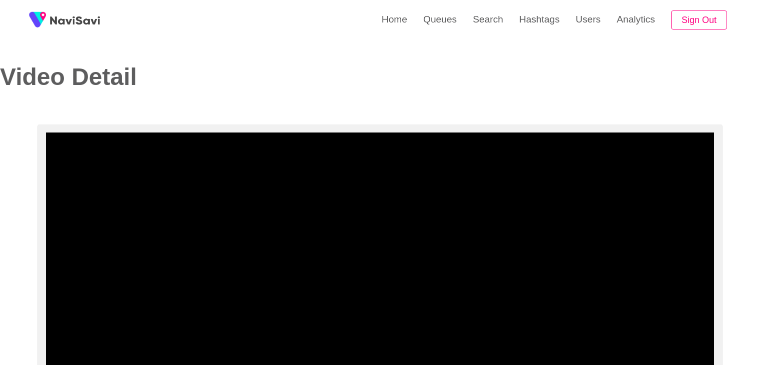
select select "**********"
select select "**"
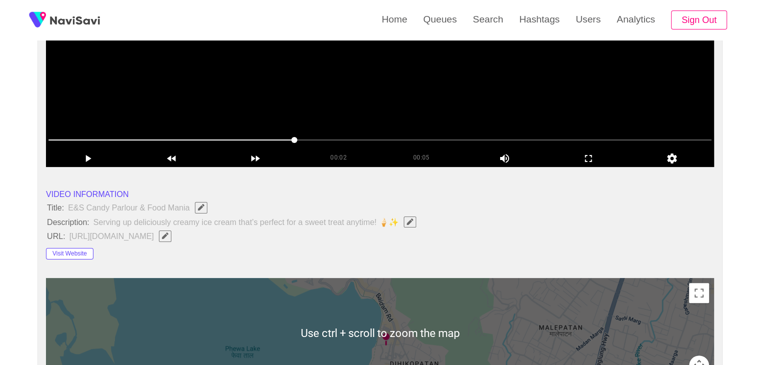
scroll to position [100, 0]
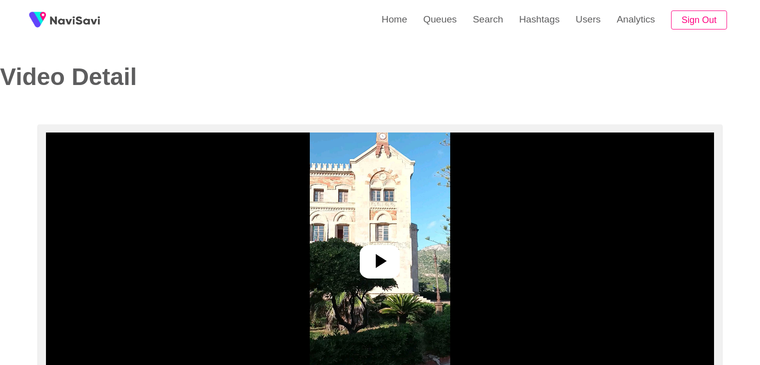
select select "**"
select select "**********"
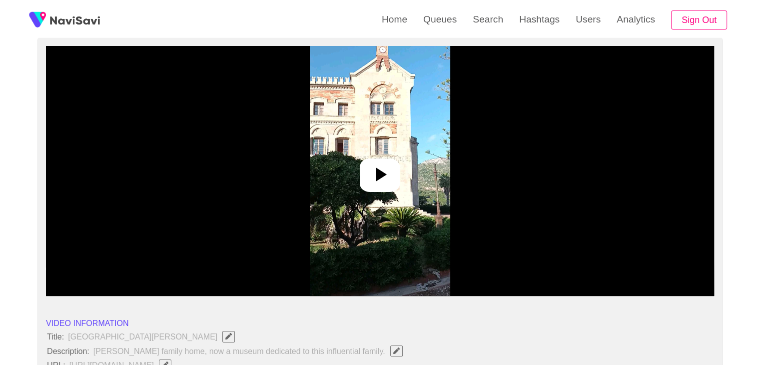
scroll to position [100, 0]
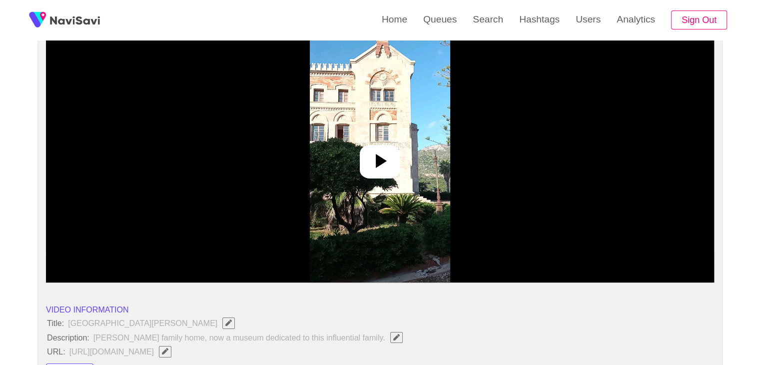
click at [380, 159] on icon at bounding box center [381, 161] width 11 height 14
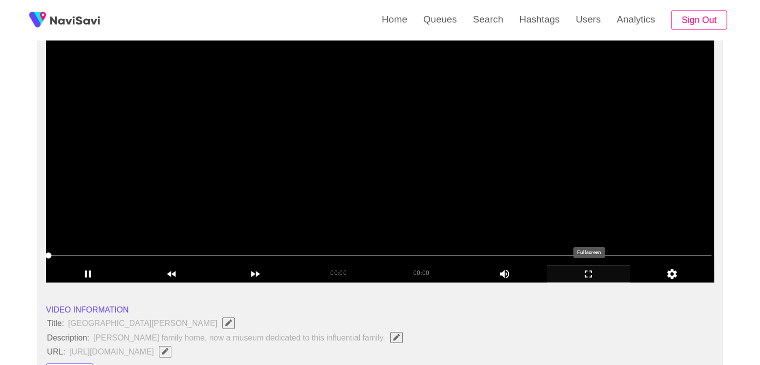
click at [584, 268] on icon "add" at bounding box center [588, 274] width 83 height 12
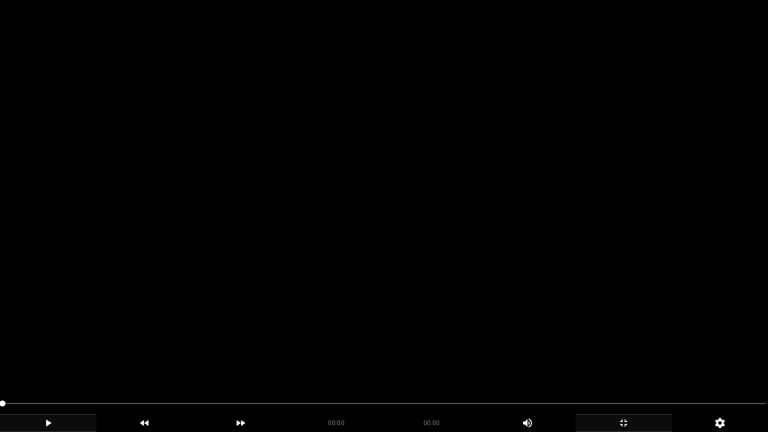
click at [58, 364] on icon "add" at bounding box center [47, 423] width 95 height 12
click at [51, 364] on icon "add" at bounding box center [47, 423] width 95 height 12
click at [47, 364] on icon "add" at bounding box center [48, 422] width 5 height 7
click at [40, 364] on span at bounding box center [383, 403] width 763 height 16
click at [50, 364] on icon "add" at bounding box center [48, 422] width 5 height 7
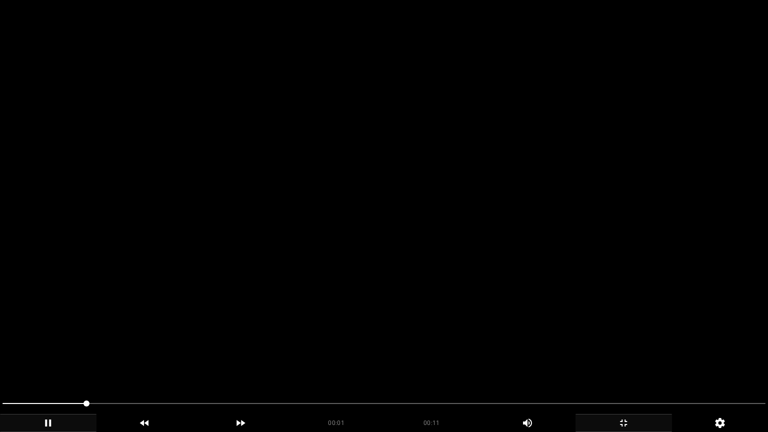
click at [456, 313] on video at bounding box center [384, 216] width 768 height 432
click at [460, 309] on video at bounding box center [384, 216] width 768 height 432
click at [462, 306] on video at bounding box center [384, 216] width 768 height 432
click at [465, 306] on video at bounding box center [384, 216] width 768 height 432
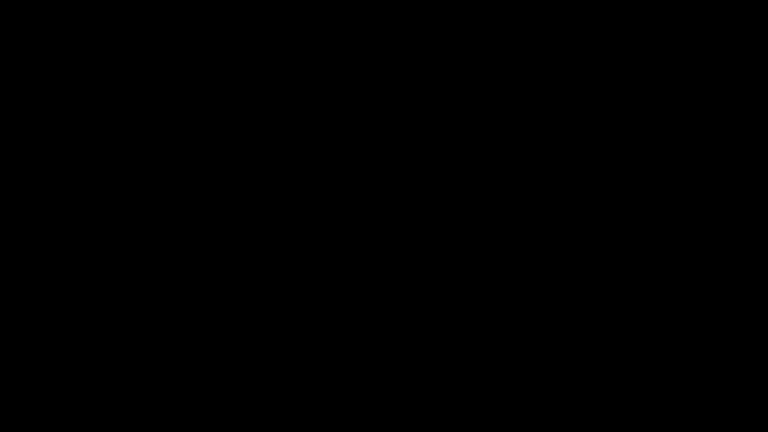
click at [261, 364] on span at bounding box center [383, 403] width 763 height 16
click at [310, 364] on span at bounding box center [383, 403] width 763 height 16
click at [389, 364] on span at bounding box center [383, 403] width 763 height 16
click at [432, 364] on span at bounding box center [383, 403] width 763 height 16
click at [490, 364] on span at bounding box center [383, 403] width 763 height 16
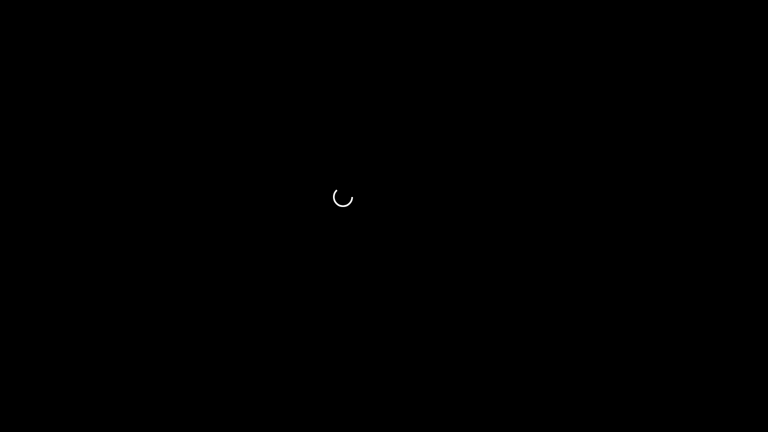
drag, startPoint x: 422, startPoint y: 403, endPoint x: 240, endPoint y: 378, distance: 183.2
click at [231, 364] on section "00:07 00:11 Picture In Picture 1 Error: Failed to load Video" at bounding box center [384, 216] width 768 height 432
click at [49, 364] on icon "add" at bounding box center [48, 422] width 6 height 7
click at [50, 364] on icon "add" at bounding box center [47, 423] width 95 height 12
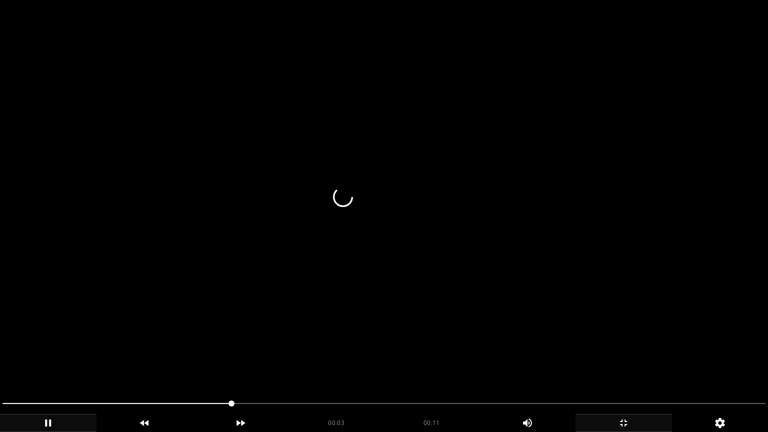
drag, startPoint x: 223, startPoint y: 400, endPoint x: 110, endPoint y: 400, distance: 113.5
click at [110, 364] on span at bounding box center [383, 403] width 763 height 16
click at [296, 364] on span at bounding box center [383, 403] width 763 height 16
click at [392, 364] on span at bounding box center [383, 403] width 763 height 16
click at [429, 364] on span at bounding box center [383, 403] width 763 height 16
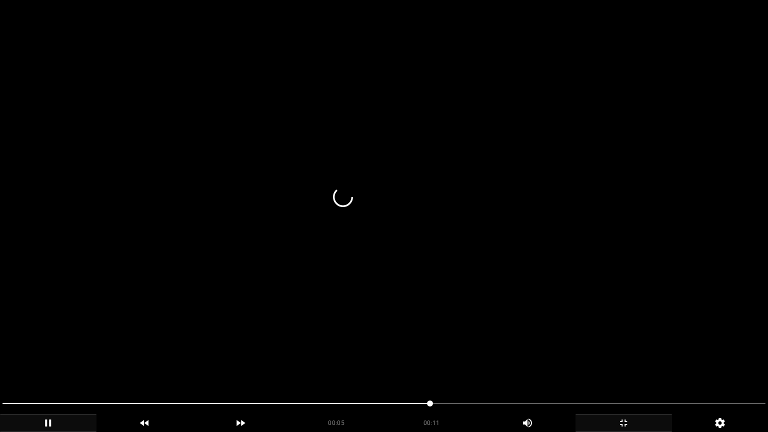
click at [496, 364] on span at bounding box center [383, 403] width 763 height 1
drag, startPoint x: 496, startPoint y: 404, endPoint x: 523, endPoint y: 408, distance: 27.8
click at [523, 364] on span at bounding box center [383, 403] width 763 height 16
click at [650, 364] on icon "add" at bounding box center [623, 423] width 95 height 12
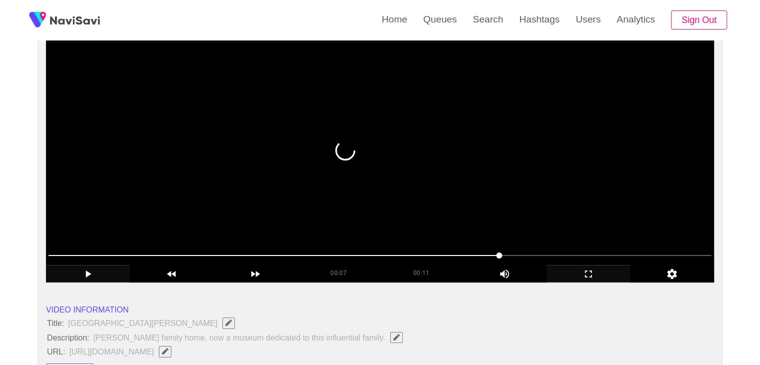
drag, startPoint x: 338, startPoint y: 254, endPoint x: 80, endPoint y: 234, distance: 258.7
click at [87, 235] on section "00:07 00:11 Picture In Picture 1 Error: Failed to load Video" at bounding box center [380, 157] width 668 height 250
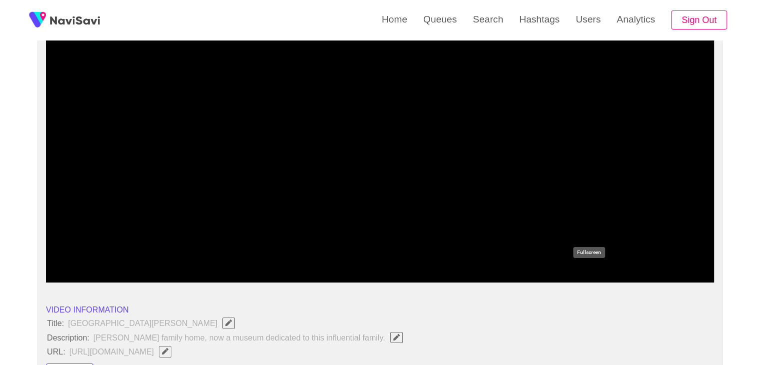
click at [575, 271] on icon "add" at bounding box center [588, 274] width 83 height 12
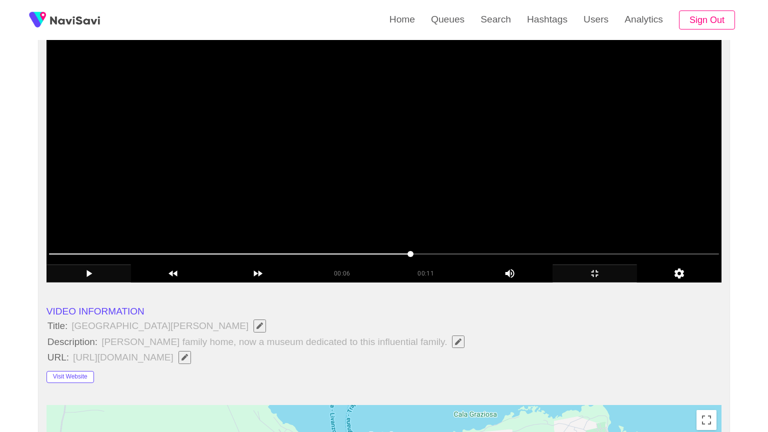
click at [421, 282] on video at bounding box center [383, 157] width 675 height 250
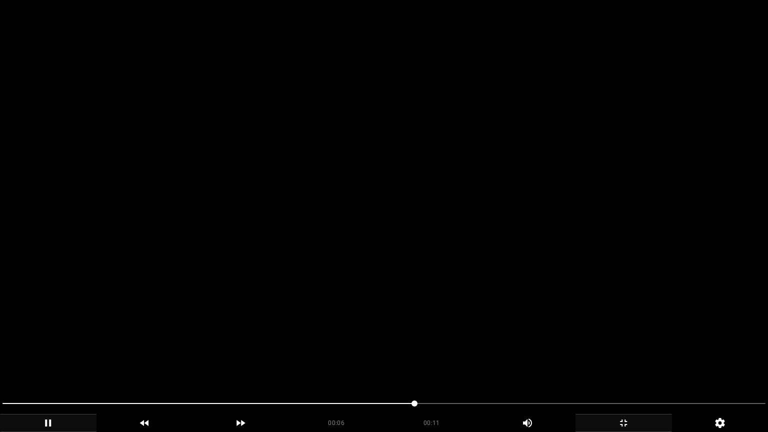
click at [421, 319] on video at bounding box center [384, 216] width 768 height 432
click at [553, 351] on video at bounding box center [384, 216] width 768 height 432
drag, startPoint x: 582, startPoint y: 403, endPoint x: 593, endPoint y: 404, distance: 11.1
click at [593, 364] on span at bounding box center [383, 403] width 763 height 16
drag, startPoint x: 593, startPoint y: 404, endPoint x: 659, endPoint y: 404, distance: 66.0
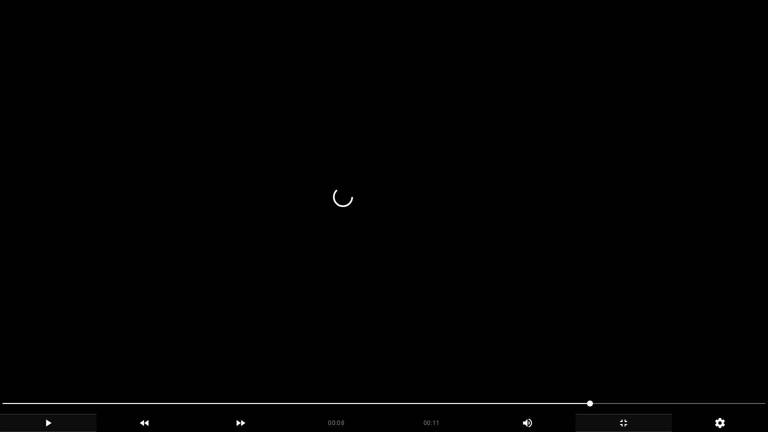
click at [659, 364] on span at bounding box center [383, 403] width 763 height 1
click at [678, 364] on span at bounding box center [383, 403] width 763 height 16
click at [692, 364] on span at bounding box center [689, 403] width 6 height 6
drag, startPoint x: 18, startPoint y: 377, endPoint x: 0, endPoint y: 374, distance: 18.2
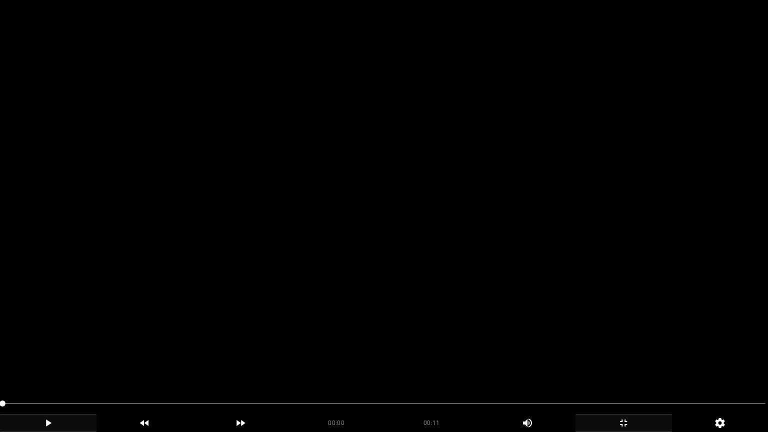
click at [567, 349] on video at bounding box center [384, 216] width 768 height 432
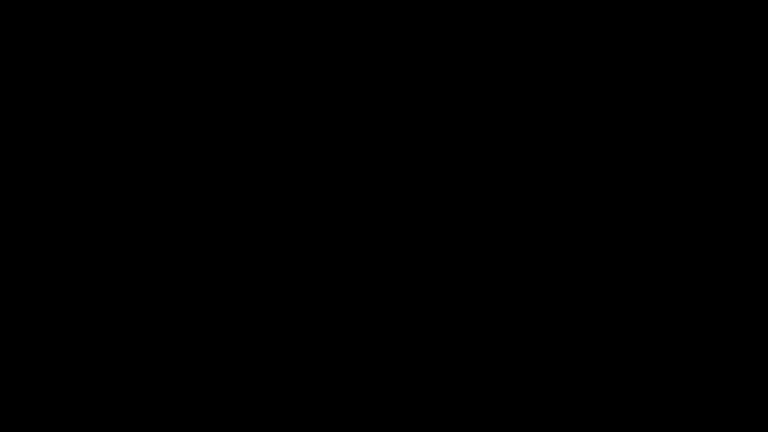
click at [636, 364] on div "add" at bounding box center [623, 423] width 96 height 18
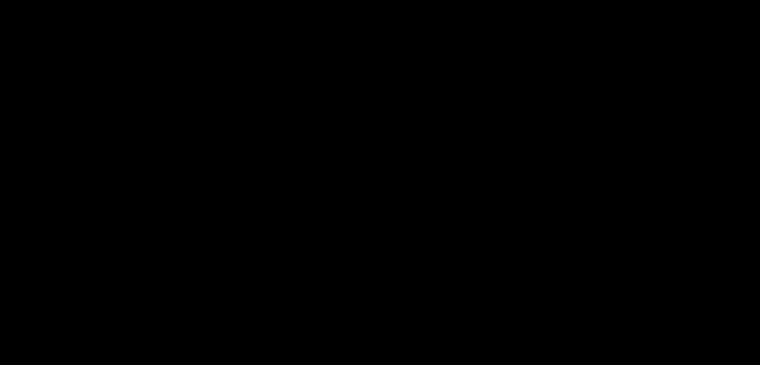
scroll to position [200, 0]
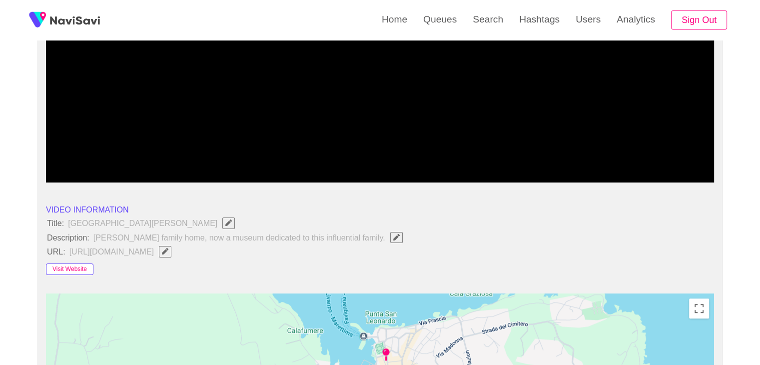
click at [75, 268] on button "Visit Website" at bounding box center [69, 269] width 47 height 12
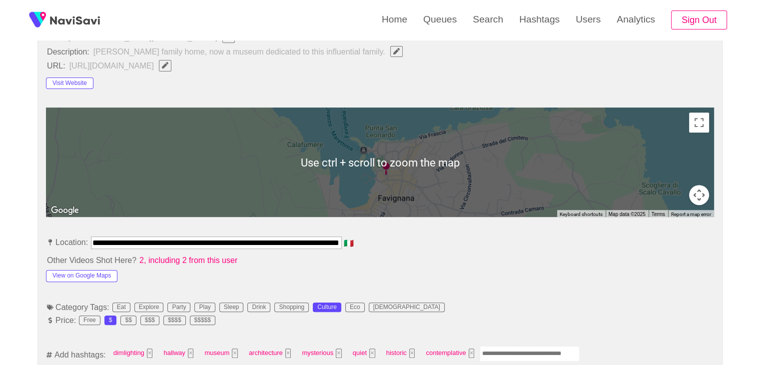
scroll to position [400, 0]
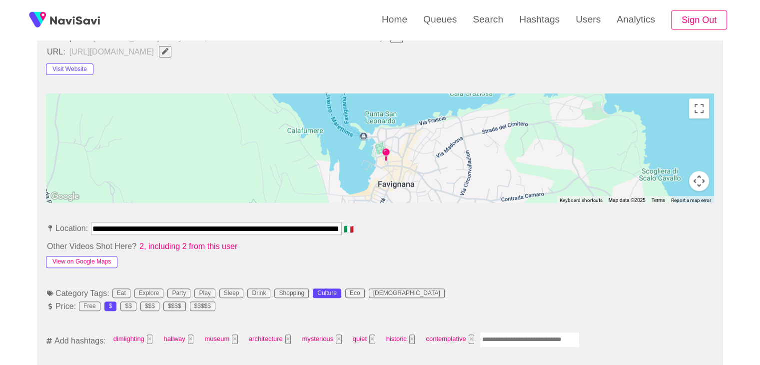
click at [91, 256] on button "View on Google Maps" at bounding box center [81, 262] width 71 height 12
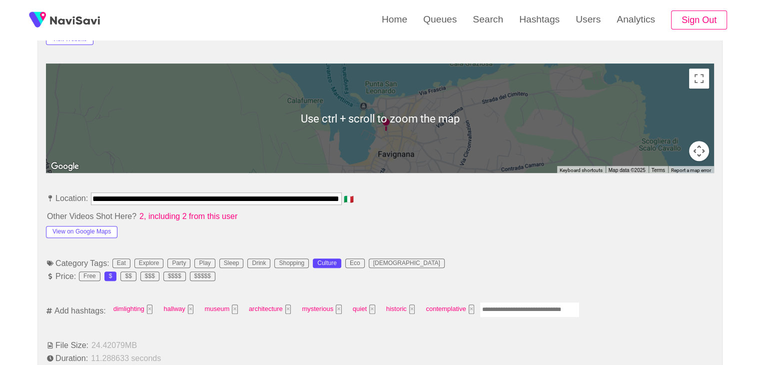
scroll to position [500, 0]
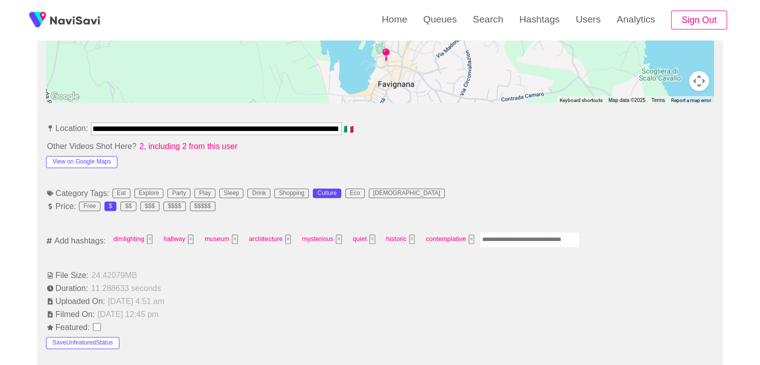
click at [515, 238] on input "Enter tag here and press return" at bounding box center [530, 239] width 100 height 15
type input "*********"
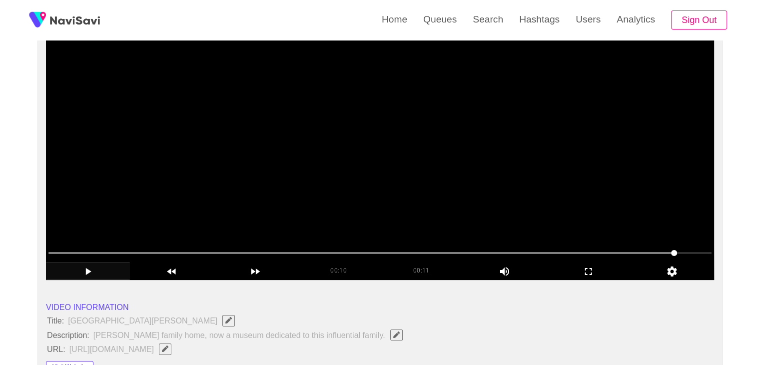
scroll to position [100, 0]
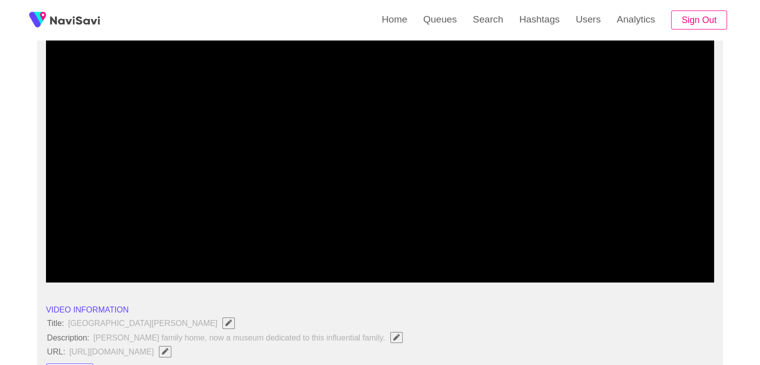
drag, startPoint x: 413, startPoint y: 254, endPoint x: 328, endPoint y: 249, distance: 85.7
click at [328, 249] on span at bounding box center [379, 255] width 663 height 16
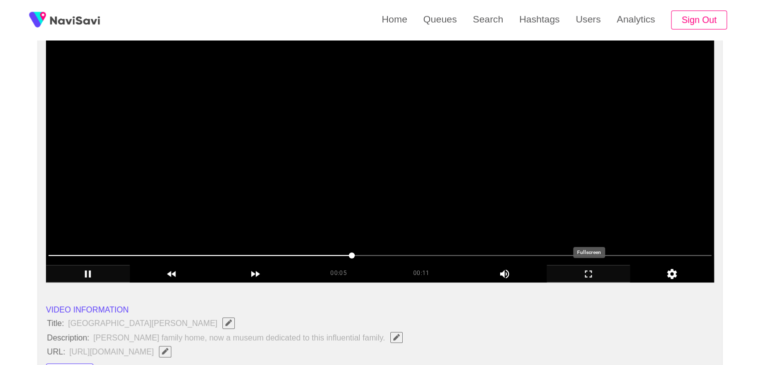
click at [596, 271] on icon "add" at bounding box center [588, 274] width 83 height 12
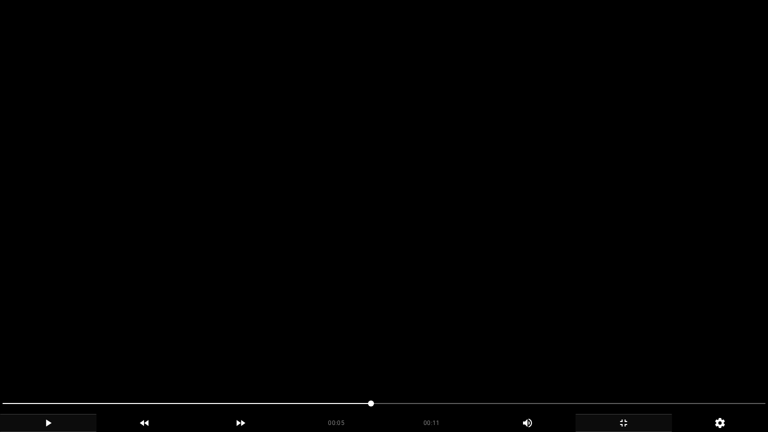
click at [434, 284] on video at bounding box center [384, 216] width 768 height 432
click at [65, 364] on section "00:10 00:11 Picture In Picture 1 Error: Failed to load Video" at bounding box center [384, 216] width 768 height 432
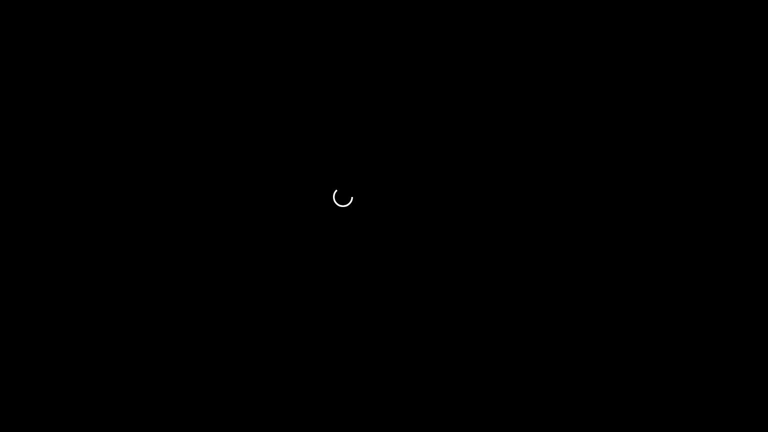
click at [634, 364] on icon "add" at bounding box center [623, 423] width 95 height 12
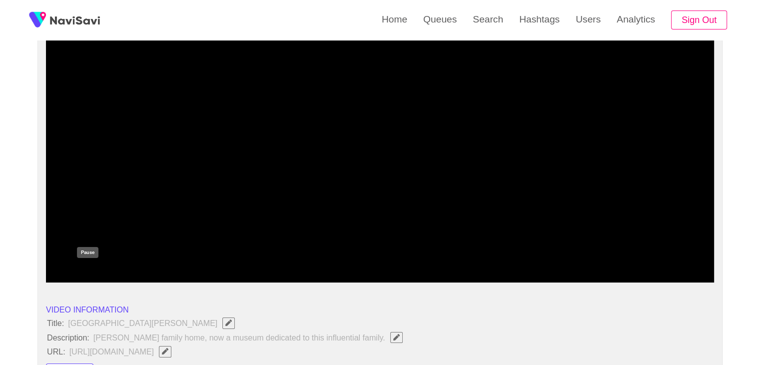
click at [93, 278] on icon "add" at bounding box center [87, 274] width 83 height 12
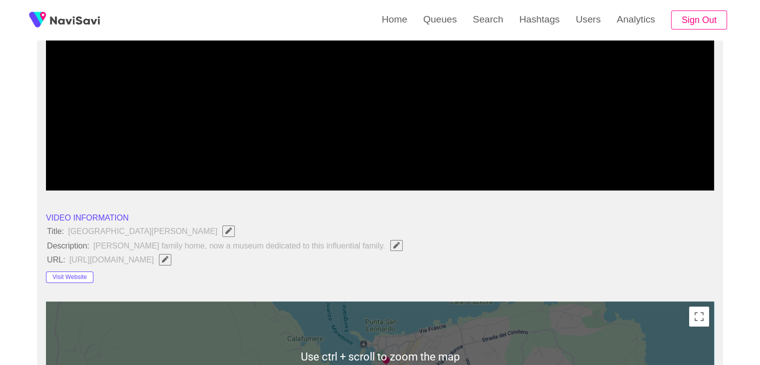
scroll to position [50, 0]
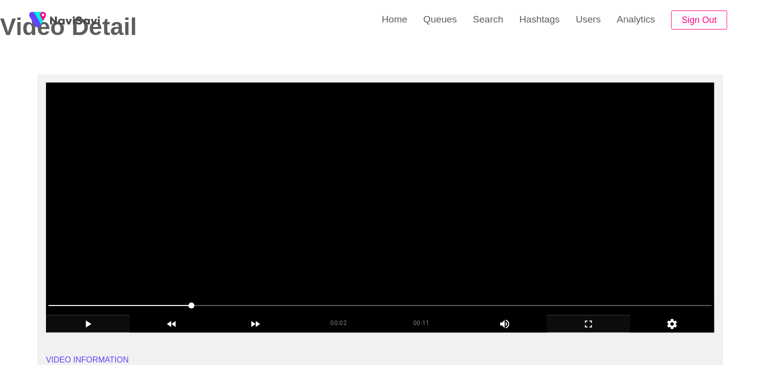
click at [343, 253] on video at bounding box center [380, 207] width 668 height 250
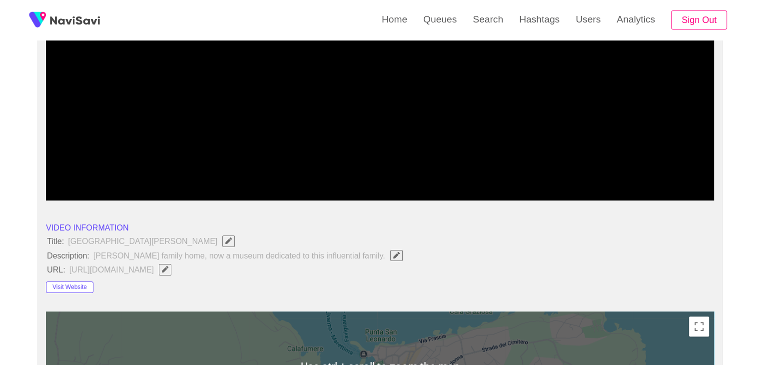
scroll to position [200, 0]
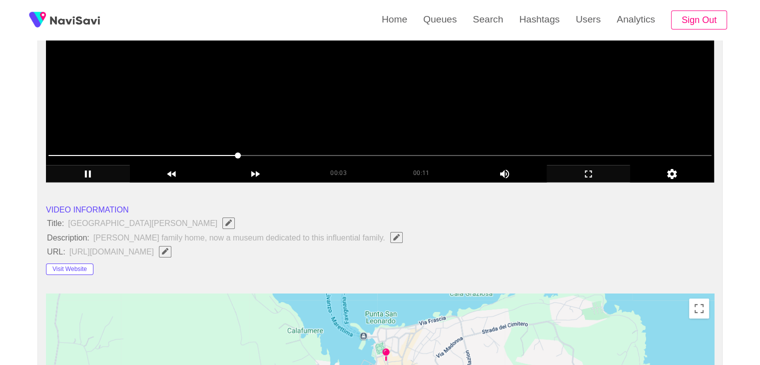
click at [265, 100] on video at bounding box center [380, 58] width 668 height 250
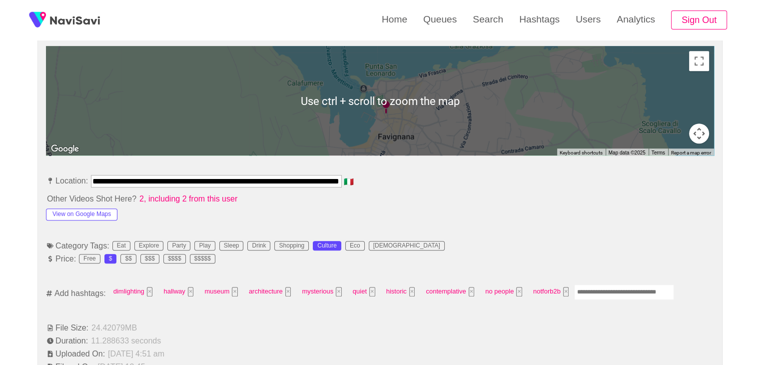
scroll to position [450, 0]
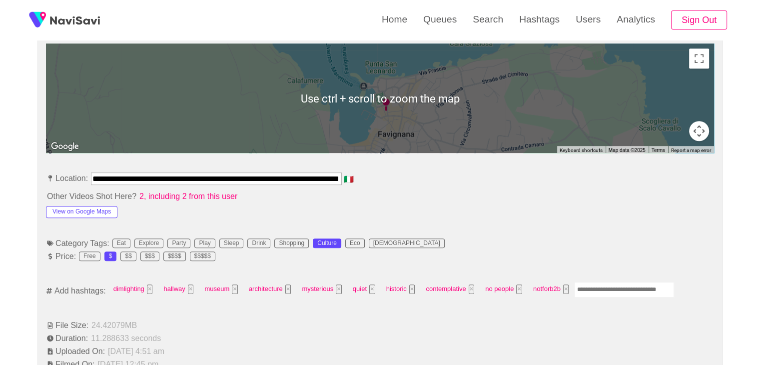
click at [604, 292] on input "Enter tag here and press return" at bounding box center [624, 289] width 100 height 15
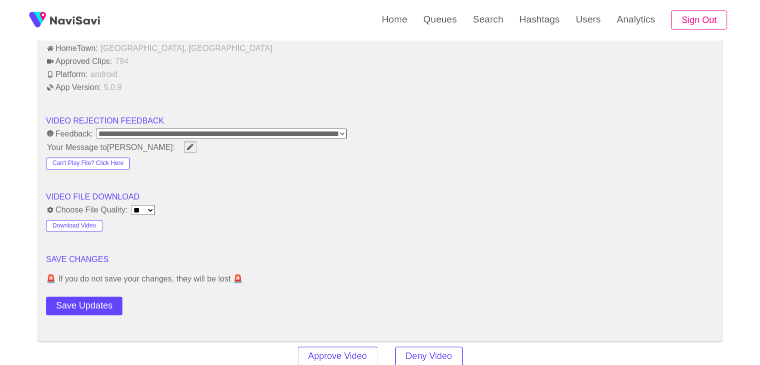
scroll to position [1200, 0]
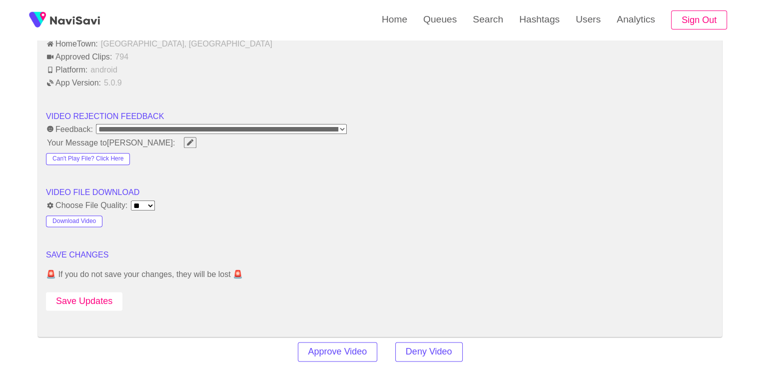
click at [98, 294] on button "Save Updates" at bounding box center [84, 301] width 76 height 18
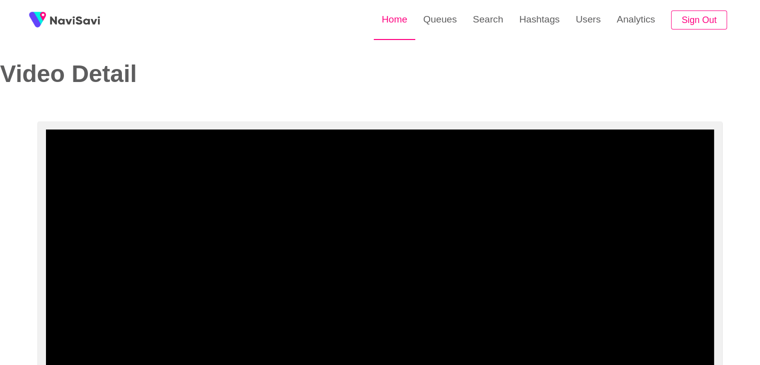
scroll to position [0, 0]
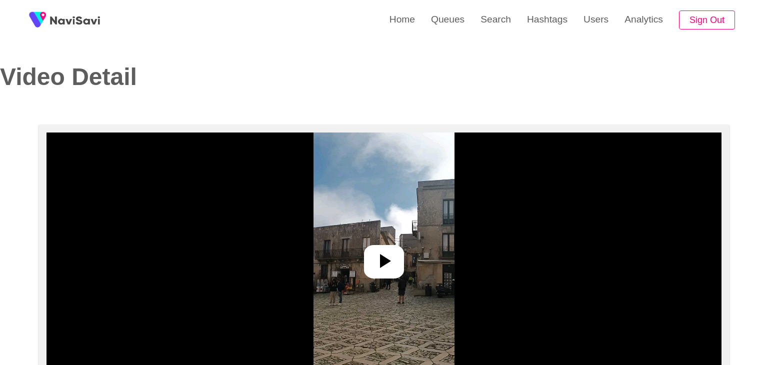
select select "**********"
select select "**"
click at [379, 249] on icon at bounding box center [380, 261] width 24 height 24
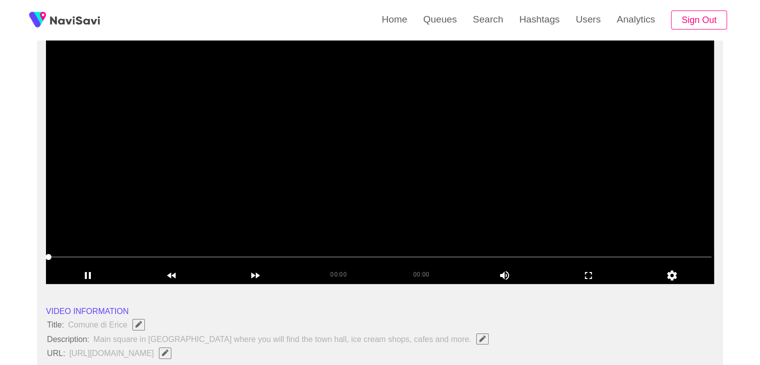
scroll to position [100, 0]
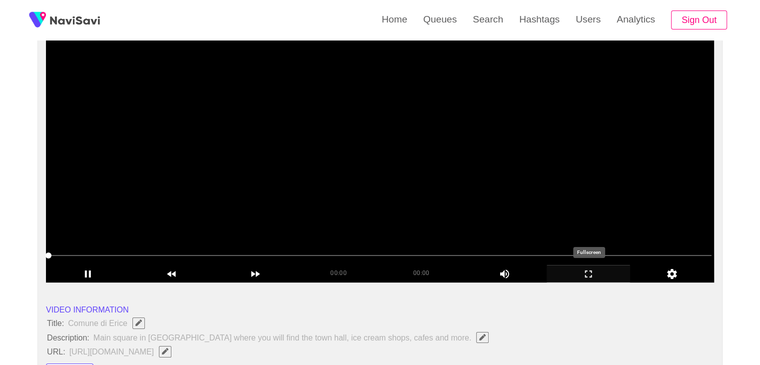
click at [588, 272] on icon "add" at bounding box center [588, 274] width 83 height 12
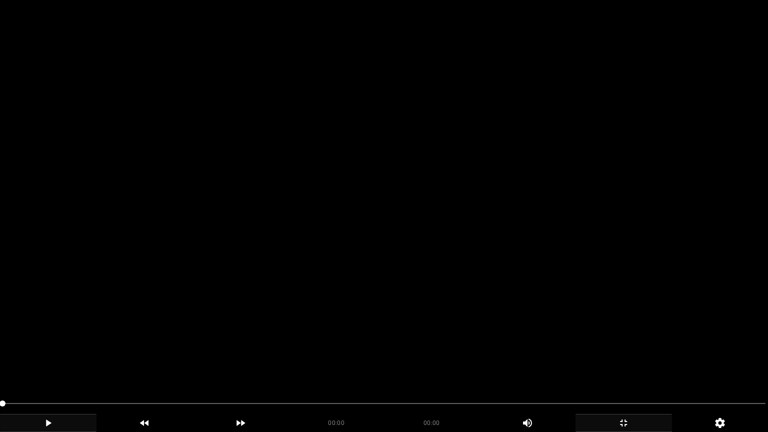
click at [58, 364] on icon "add" at bounding box center [47, 423] width 95 height 12
click at [620, 364] on div "add" at bounding box center [623, 423] width 96 height 18
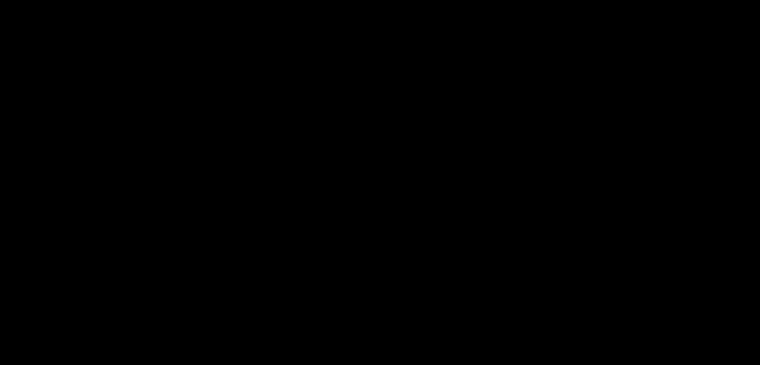
scroll to position [200, 0]
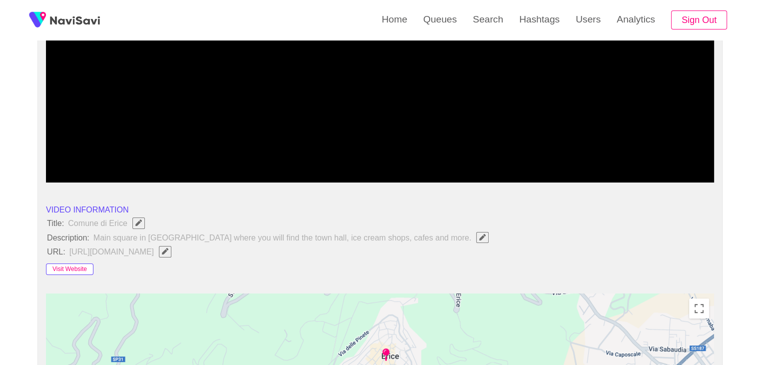
click at [76, 266] on button "Visit Website" at bounding box center [69, 269] width 47 height 12
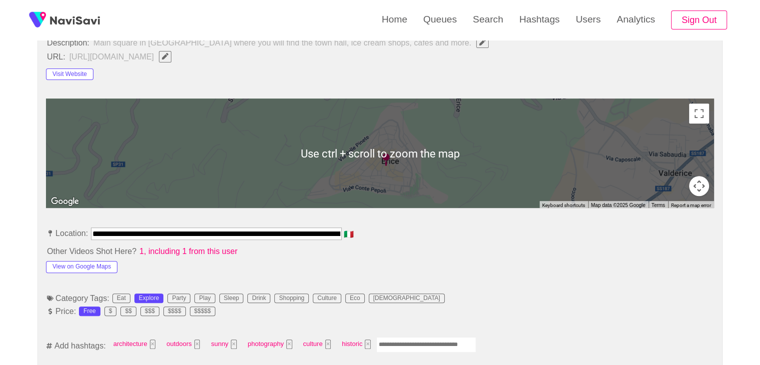
scroll to position [500, 0]
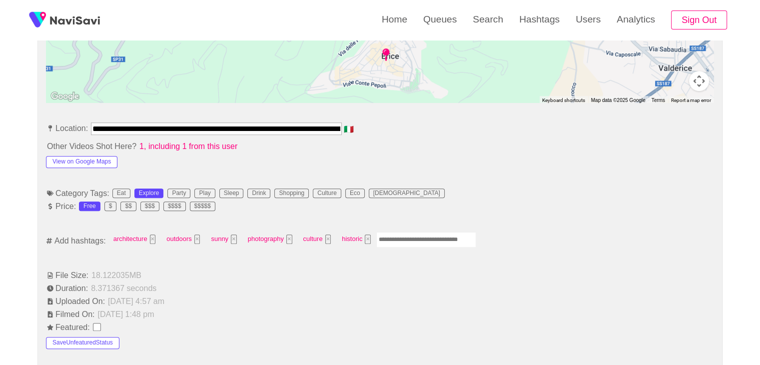
click at [391, 237] on input "Enter tag here and press return" at bounding box center [426, 239] width 100 height 15
click at [97, 163] on button "View on Google Maps" at bounding box center [81, 162] width 71 height 12
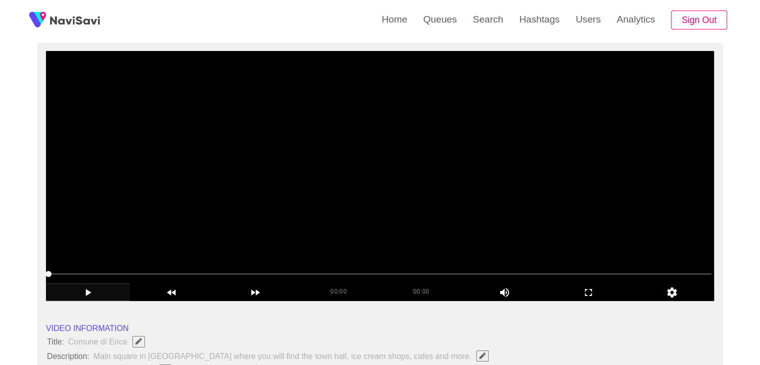
scroll to position [50, 0]
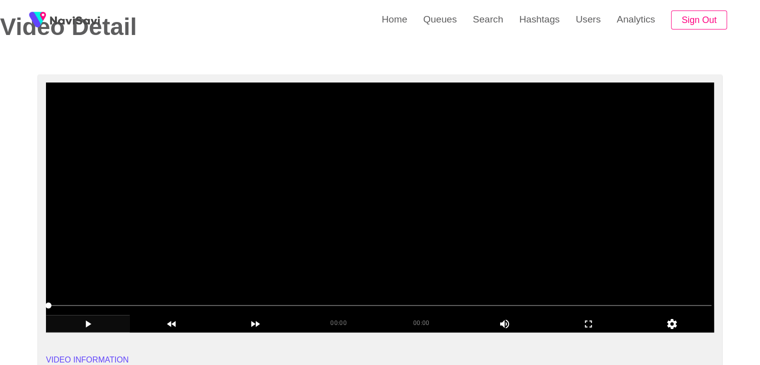
click at [390, 210] on video at bounding box center [380, 207] width 668 height 250
drag, startPoint x: 579, startPoint y: 316, endPoint x: 463, endPoint y: 327, distance: 116.0
click at [577, 316] on div "add" at bounding box center [589, 323] width 84 height 17
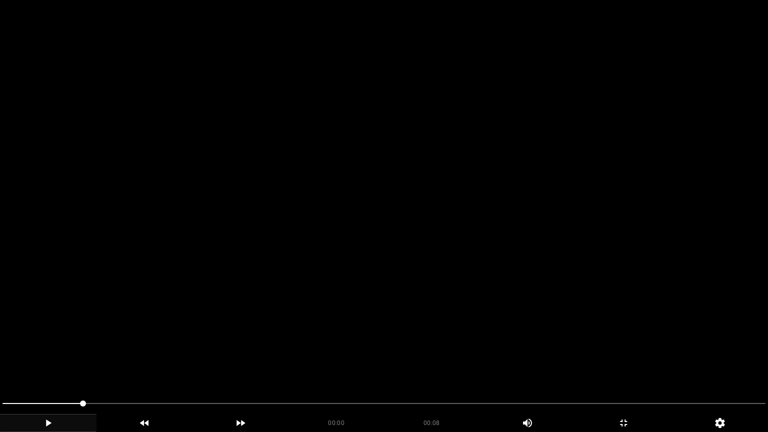
click at [438, 312] on video at bounding box center [384, 216] width 768 height 432
click at [340, 354] on video at bounding box center [384, 216] width 768 height 432
click at [348, 360] on video at bounding box center [384, 216] width 768 height 432
click at [321, 364] on video at bounding box center [384, 216] width 768 height 432
drag, startPoint x: 324, startPoint y: 377, endPoint x: 335, endPoint y: 378, distance: 11.0
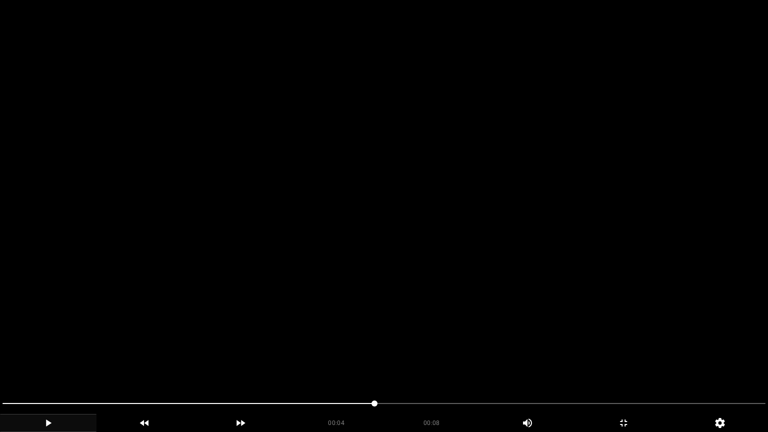
click at [324, 364] on video at bounding box center [384, 216] width 768 height 432
click at [643, 364] on icon "add" at bounding box center [623, 423] width 95 height 12
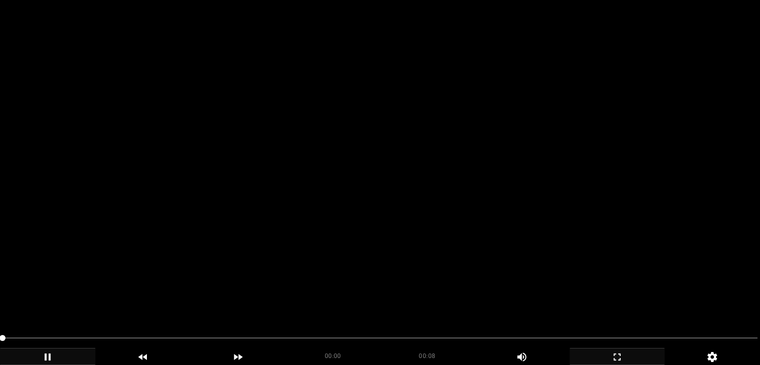
scroll to position [500, 0]
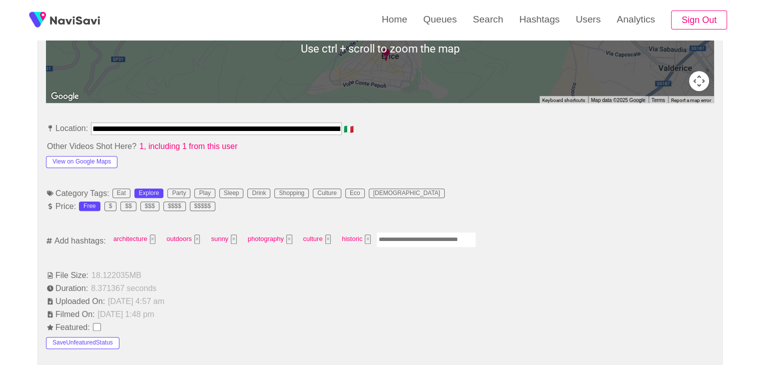
click at [410, 242] on input "Enter tag here and press return" at bounding box center [426, 239] width 100 height 15
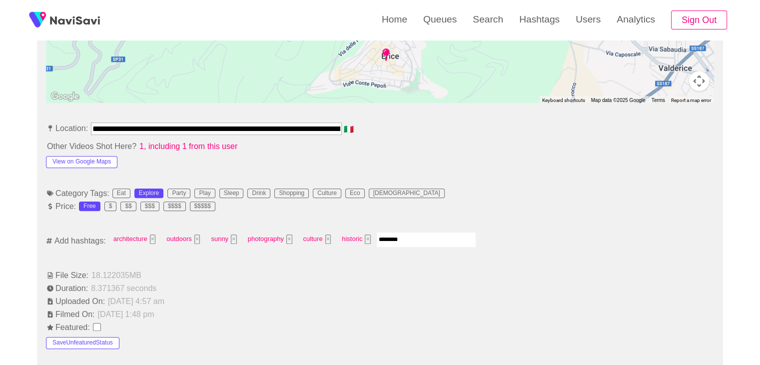
type input "*********"
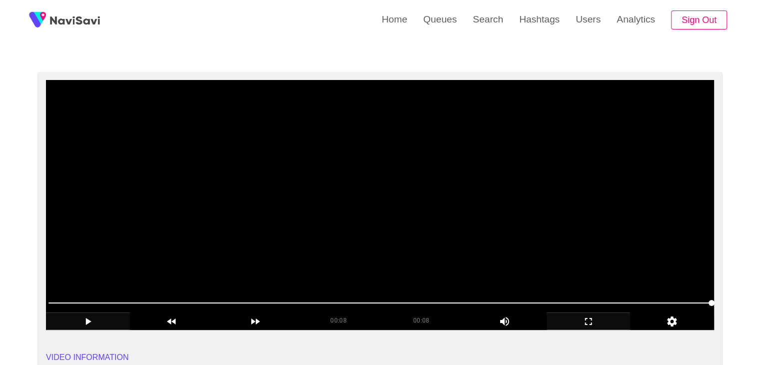
scroll to position [50, 0]
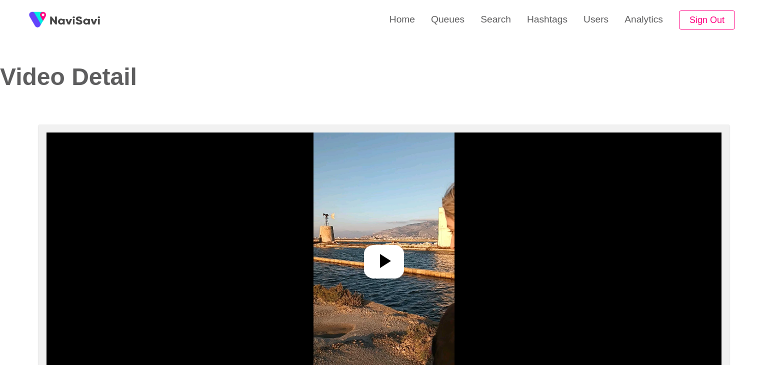
select select "**********"
select select "**"
click at [382, 256] on icon at bounding box center [380, 261] width 24 height 24
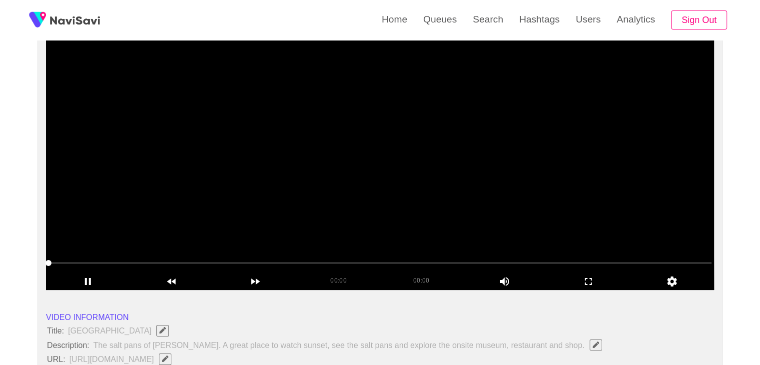
scroll to position [100, 0]
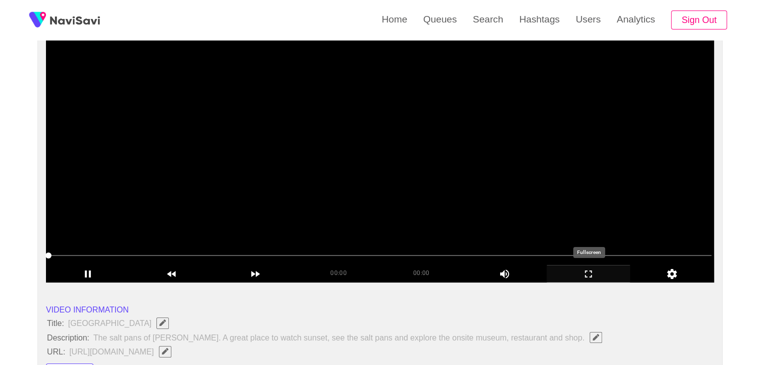
drag, startPoint x: 580, startPoint y: 269, endPoint x: 571, endPoint y: 315, distance: 47.0
click at [581, 270] on icon "add" at bounding box center [588, 274] width 83 height 12
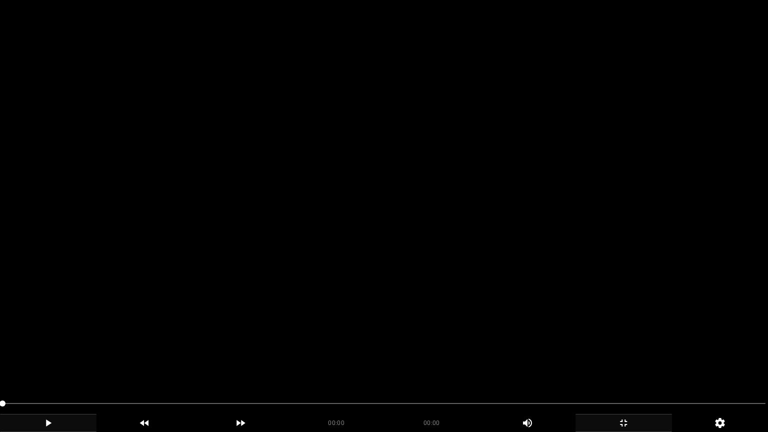
click at [50, 364] on div "add" at bounding box center [48, 423] width 96 height 18
click at [43, 364] on icon "add" at bounding box center [47, 423] width 95 height 12
click at [38, 364] on icon "add" at bounding box center [47, 423] width 95 height 12
drag, startPoint x: 46, startPoint y: 418, endPoint x: 50, endPoint y: 414, distance: 5.7
click at [46, 364] on icon "add" at bounding box center [47, 423] width 95 height 12
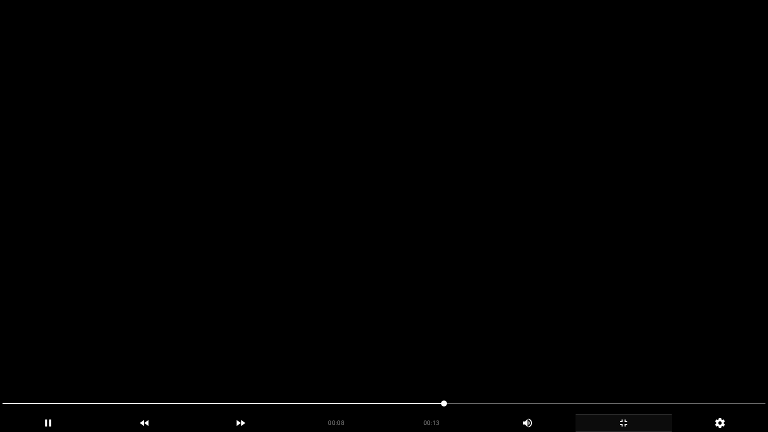
click at [526, 364] on span at bounding box center [383, 403] width 763 height 16
click at [579, 364] on span at bounding box center [383, 403] width 763 height 16
drag, startPoint x: 605, startPoint y: 397, endPoint x: 596, endPoint y: 398, distance: 9.1
click at [596, 364] on span at bounding box center [383, 403] width 763 height 16
click at [423, 331] on video at bounding box center [384, 216] width 768 height 432
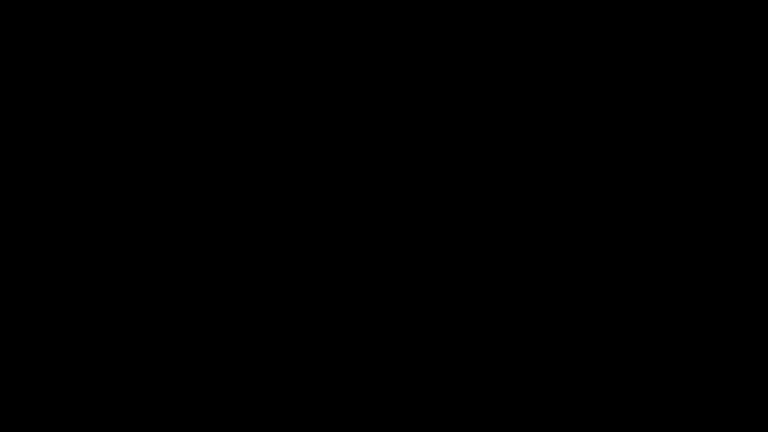
click at [630, 364] on icon "add" at bounding box center [623, 423] width 95 height 12
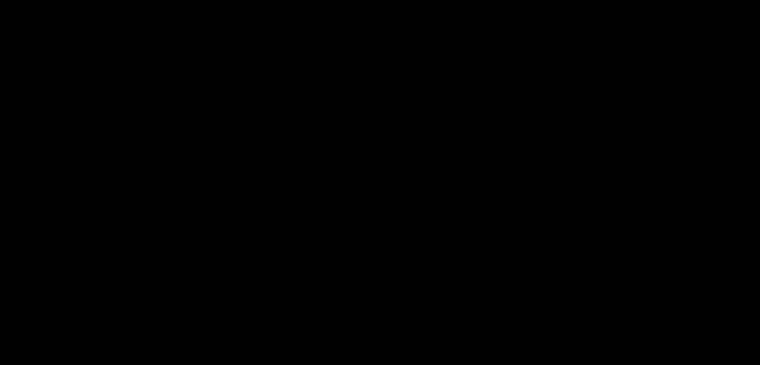
scroll to position [150, 0]
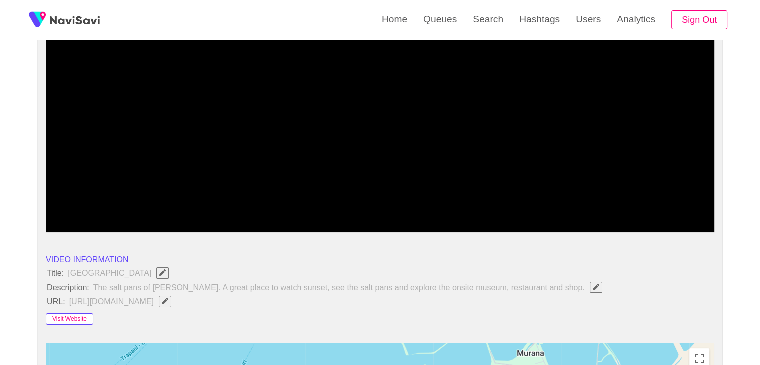
click at [81, 316] on button "Visit Website" at bounding box center [69, 319] width 47 height 12
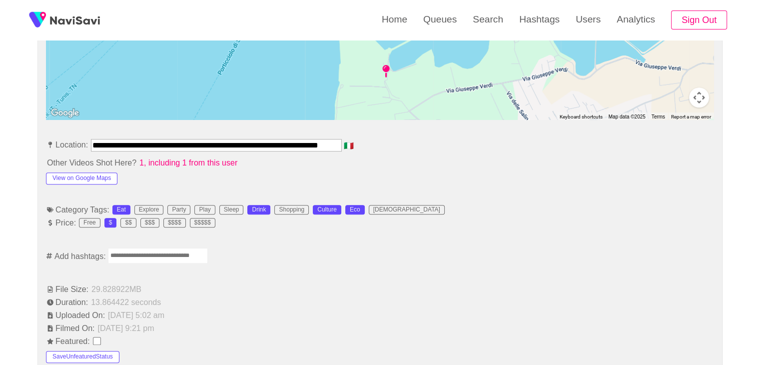
scroll to position [500, 0]
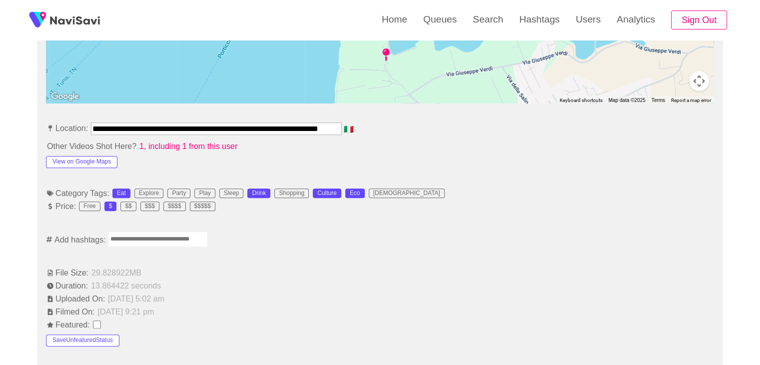
click at [140, 239] on input "Enter tag here and press return" at bounding box center [158, 238] width 100 height 15
click at [97, 160] on button "View on Google Maps" at bounding box center [81, 162] width 71 height 12
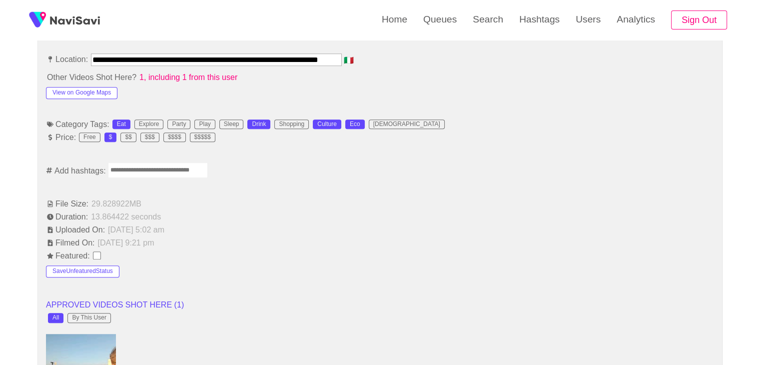
scroll to position [550, 0]
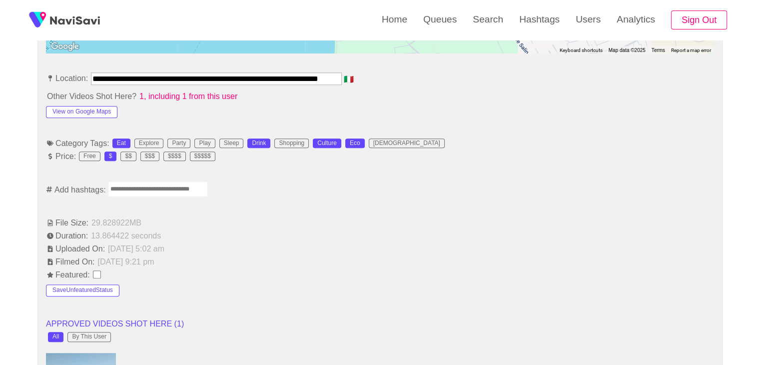
click at [144, 186] on input "Enter tag here and press return" at bounding box center [158, 188] width 100 height 15
type input "******"
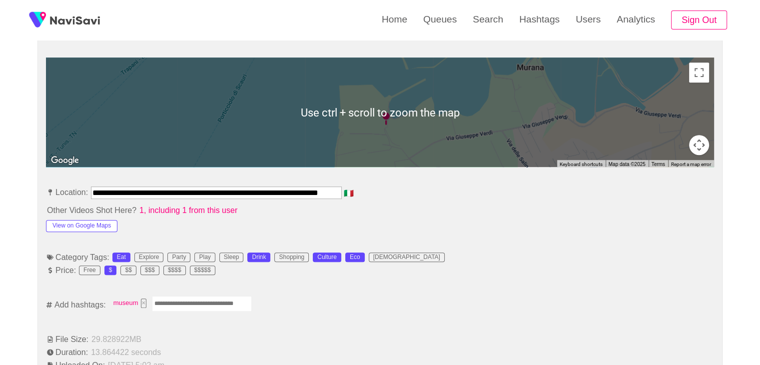
scroll to position [444, 0]
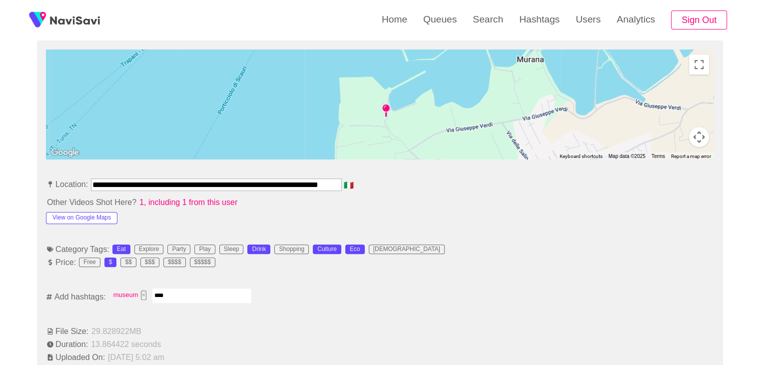
type input "*****"
type input "*"
type input "*******"
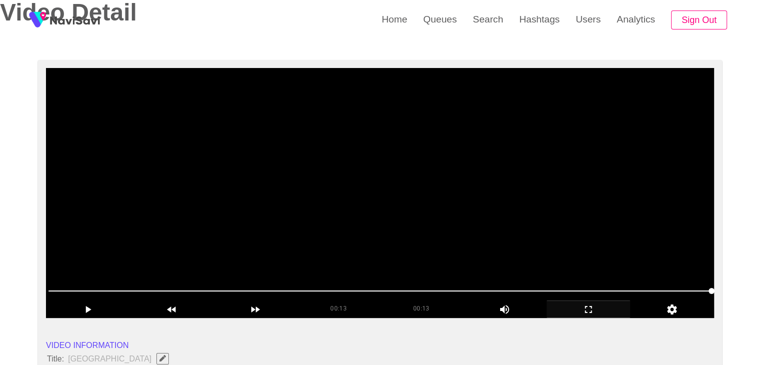
scroll to position [44, 0]
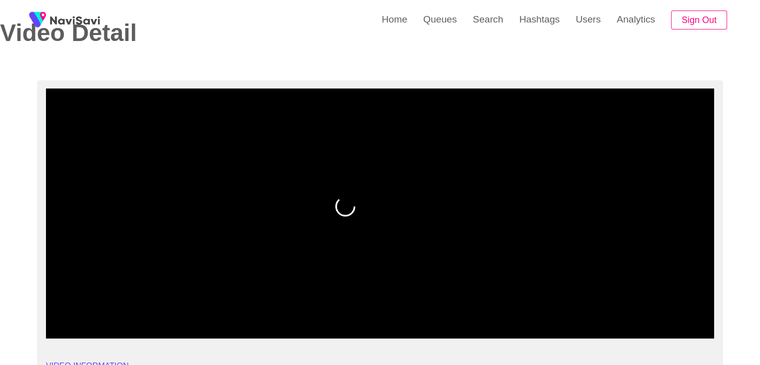
drag, startPoint x: 473, startPoint y: 310, endPoint x: 282, endPoint y: 312, distance: 191.0
drag, startPoint x: 370, startPoint y: 316, endPoint x: 365, endPoint y: 316, distance: 5.0
click at [365, 316] on span at bounding box center [379, 311] width 663 height 16
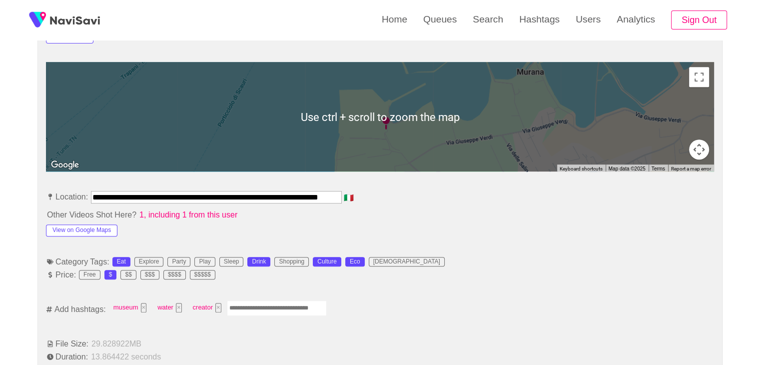
scroll to position [444, 0]
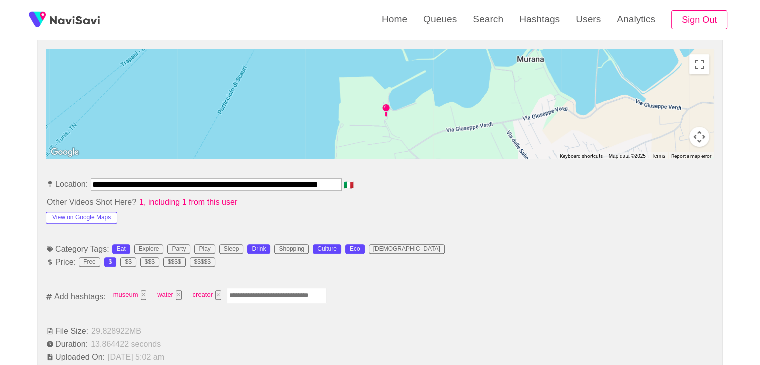
click at [249, 294] on input "Enter tag here and press return" at bounding box center [277, 295] width 100 height 15
type input "*****"
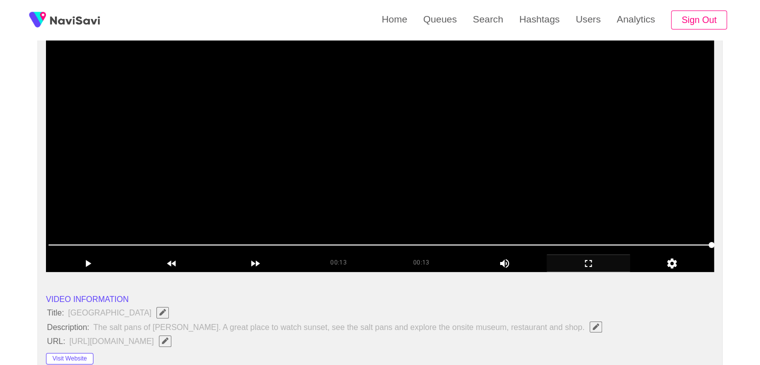
scroll to position [94, 0]
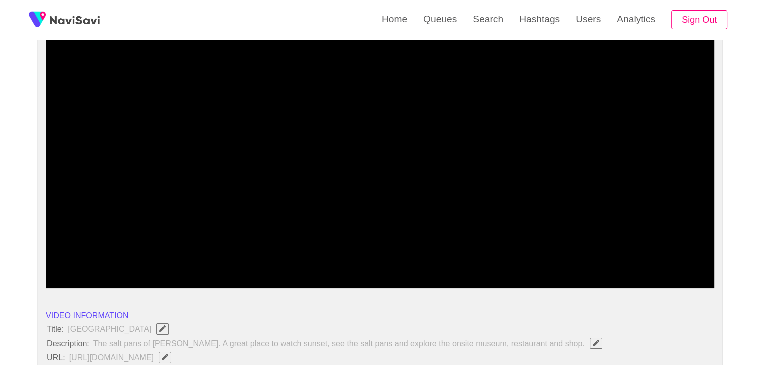
drag, startPoint x: 392, startPoint y: 258, endPoint x: 229, endPoint y: 250, distance: 163.2
drag, startPoint x: 284, startPoint y: 253, endPoint x: 274, endPoint y: 255, distance: 10.1
click at [274, 255] on div at bounding box center [379, 261] width 671 height 25
click at [240, 256] on span at bounding box center [379, 261] width 663 height 16
click at [156, 259] on span at bounding box center [154, 261] width 6 height 6
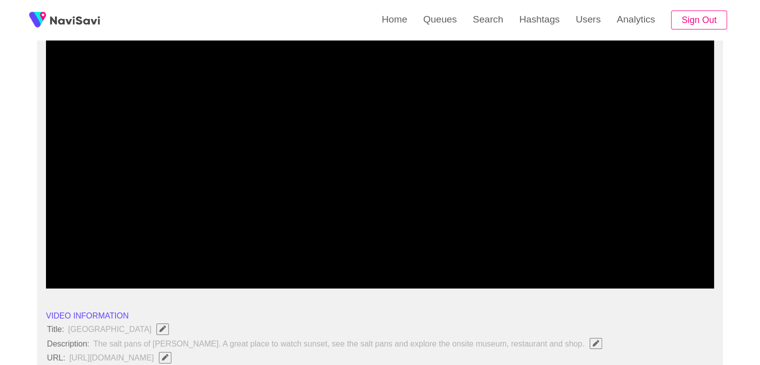
drag, startPoint x: 125, startPoint y: 259, endPoint x: 116, endPoint y: 259, distance: 9.5
click at [116, 259] on span at bounding box center [379, 261] width 663 height 16
click at [96, 258] on span at bounding box center [379, 261] width 663 height 16
click at [79, 254] on span at bounding box center [379, 261] width 663 height 16
drag, startPoint x: 180, startPoint y: 258, endPoint x: 210, endPoint y: 255, distance: 29.6
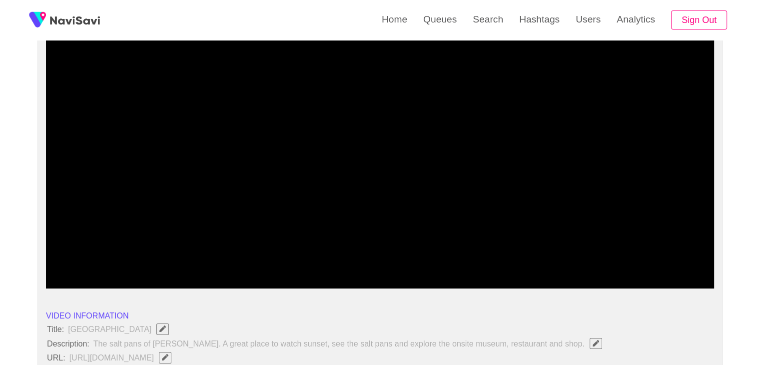
click at [210, 255] on span at bounding box center [379, 261] width 663 height 16
drag, startPoint x: 314, startPoint y: 254, endPoint x: 343, endPoint y: 254, distance: 28.5
click at [343, 254] on span at bounding box center [379, 261] width 663 height 16
click at [453, 254] on span at bounding box center [379, 261] width 663 height 16
click at [620, 253] on span at bounding box center [379, 261] width 663 height 16
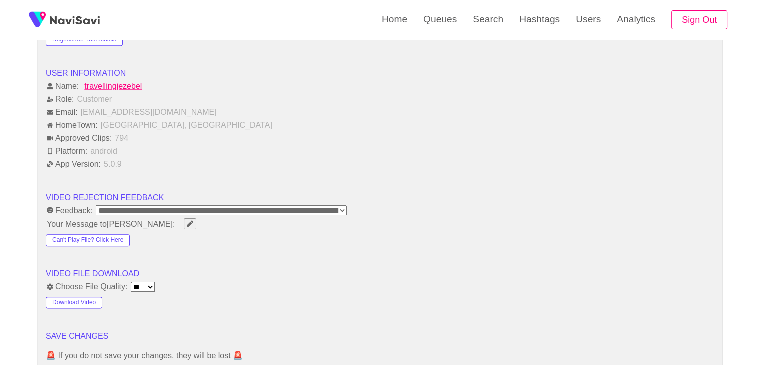
scroll to position [1144, 0]
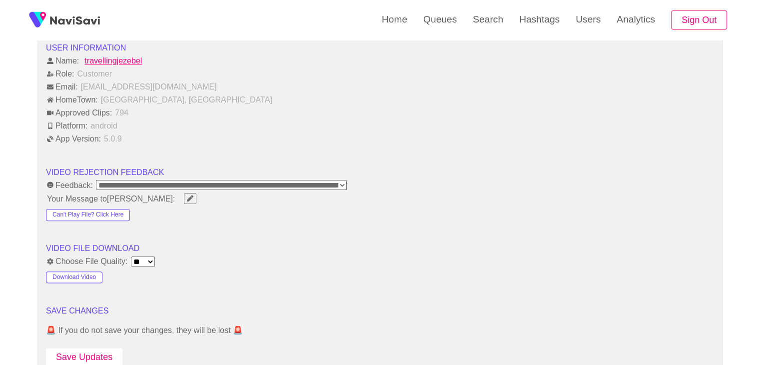
click at [91, 352] on button "Save Updates" at bounding box center [84, 357] width 76 height 18
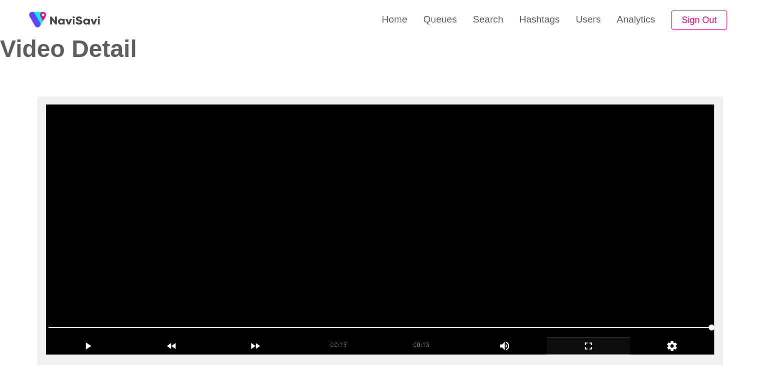
scroll to position [0, 0]
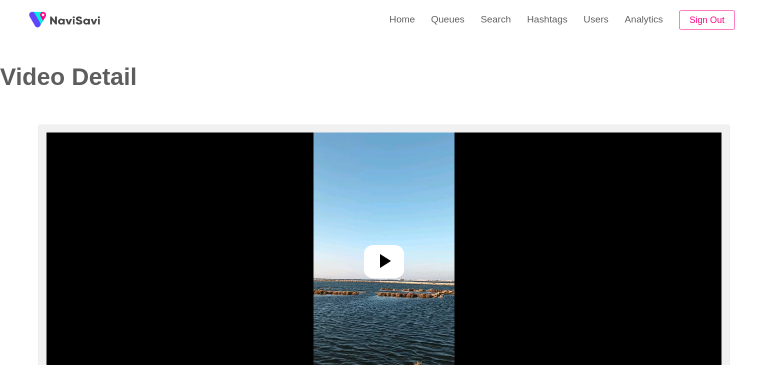
select select "**********"
select select "****"
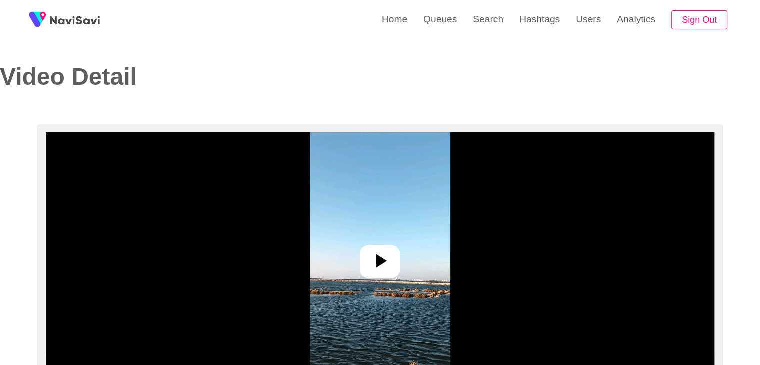
click at [374, 268] on icon at bounding box center [380, 261] width 24 height 24
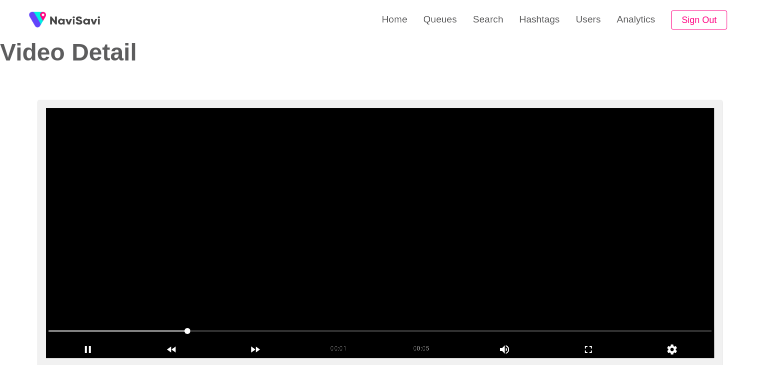
scroll to position [100, 0]
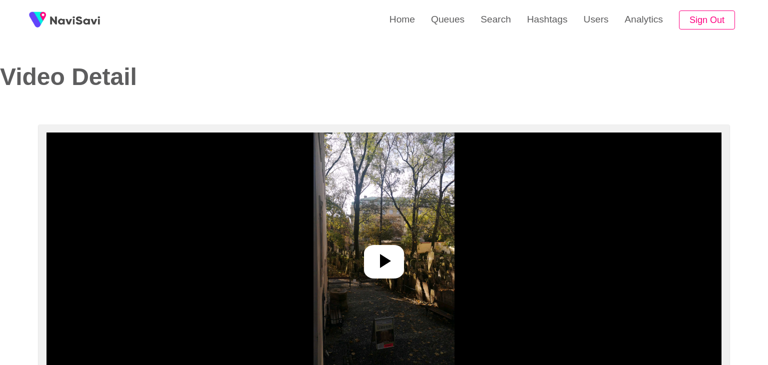
select select "**********"
select select "**"
click at [392, 262] on div at bounding box center [380, 261] width 40 height 33
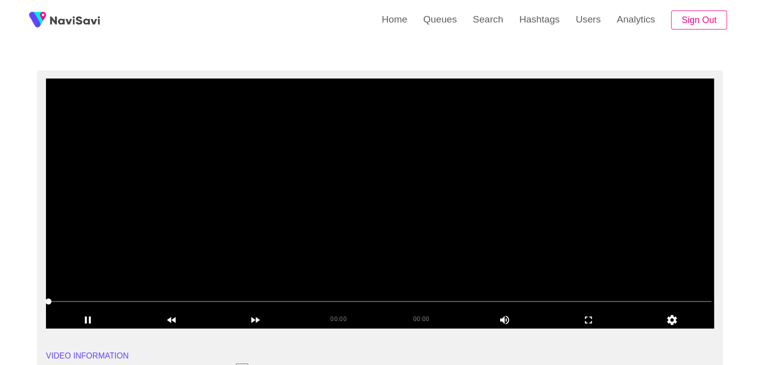
scroll to position [100, 0]
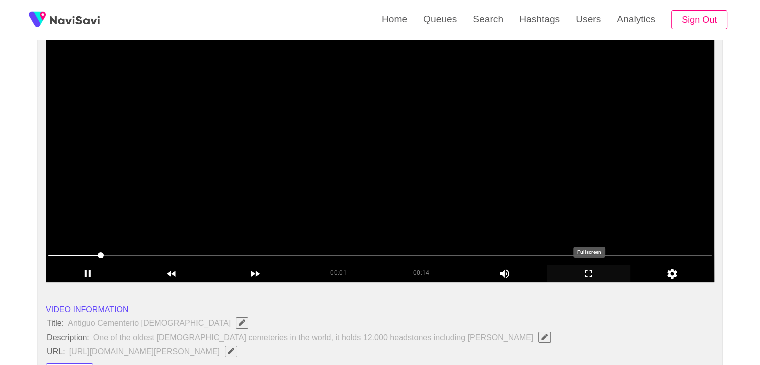
click at [581, 268] on icon "add" at bounding box center [588, 274] width 83 height 12
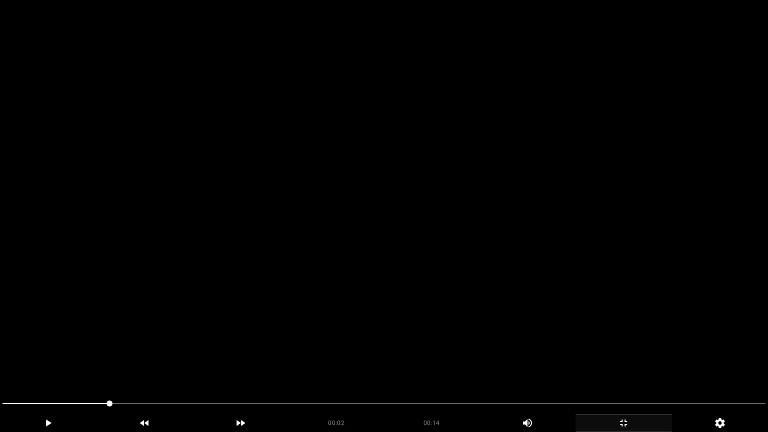
click at [349, 301] on video at bounding box center [384, 216] width 768 height 432
click at [350, 302] on video at bounding box center [384, 216] width 768 height 432
click at [354, 304] on video at bounding box center [384, 216] width 768 height 432
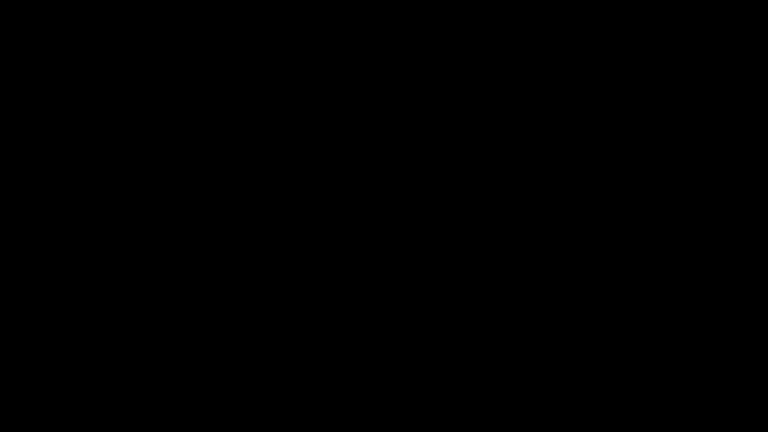
drag, startPoint x: 195, startPoint y: 406, endPoint x: 0, endPoint y: 397, distance: 195.2
click at [0, 364] on div at bounding box center [384, 404] width 771 height 26
click at [56, 364] on icon "add" at bounding box center [47, 423] width 95 height 12
click at [55, 364] on div "add" at bounding box center [48, 423] width 96 height 18
click at [57, 364] on div "add" at bounding box center [48, 423] width 96 height 18
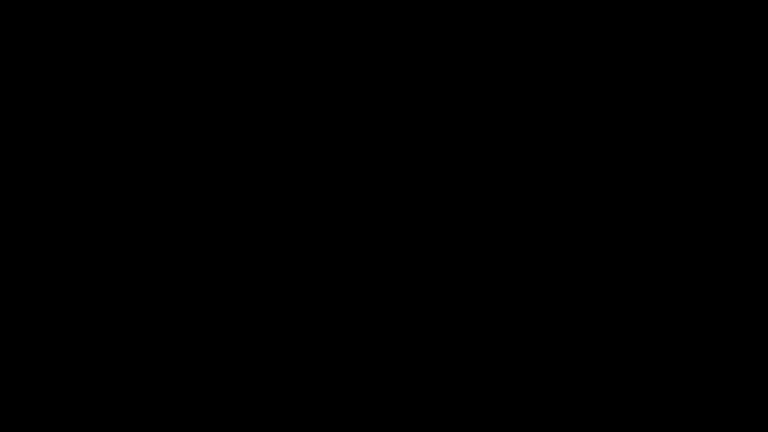
click at [68, 364] on icon "add" at bounding box center [47, 423] width 95 height 12
click at [630, 364] on icon "add" at bounding box center [623, 423] width 95 height 12
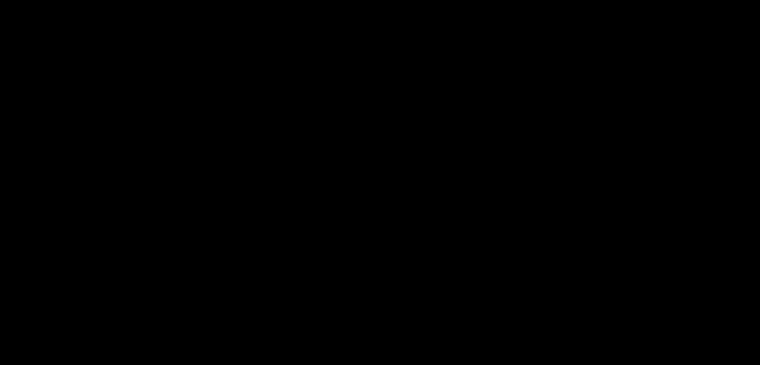
scroll to position [200, 0]
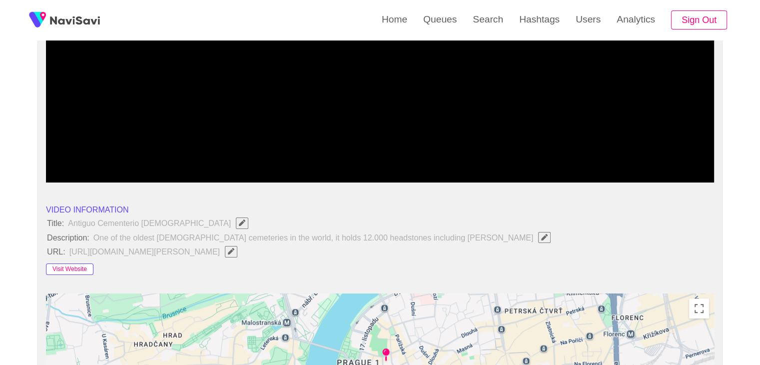
click at [71, 267] on button "Visit Website" at bounding box center [69, 269] width 47 height 12
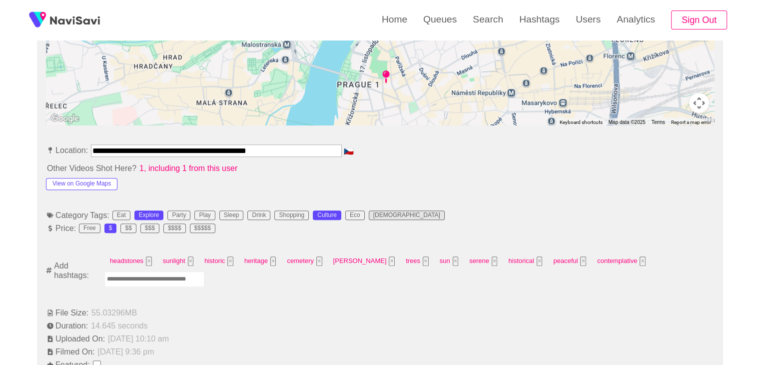
scroll to position [500, 0]
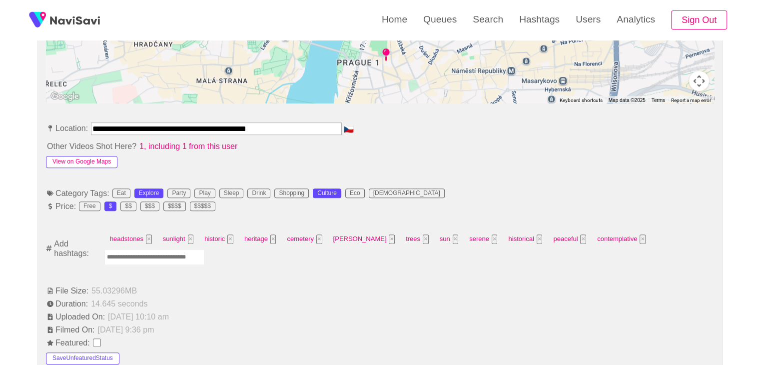
click at [105, 162] on button "View on Google Maps" at bounding box center [81, 162] width 71 height 12
click at [163, 252] on input "Enter tag here and press return" at bounding box center [154, 256] width 100 height 15
type input "*********"
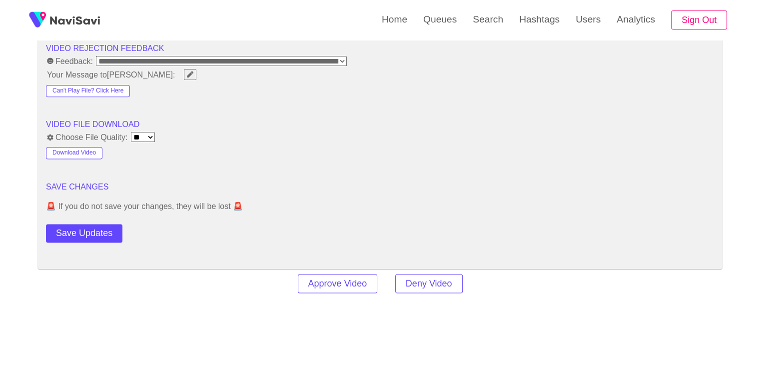
scroll to position [1300, 0]
click at [92, 223] on button "Save Updates" at bounding box center [84, 232] width 76 height 18
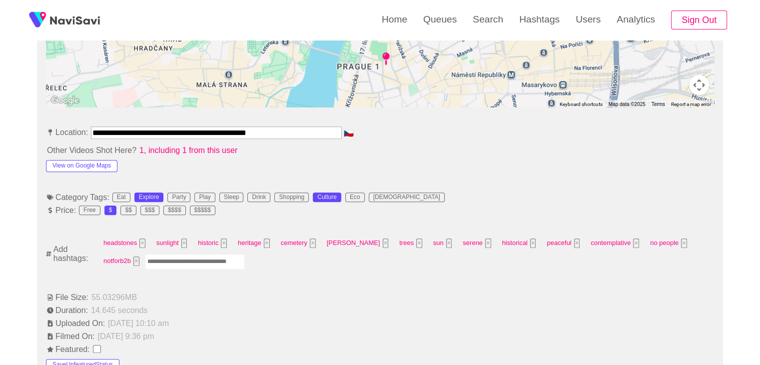
scroll to position [500, 0]
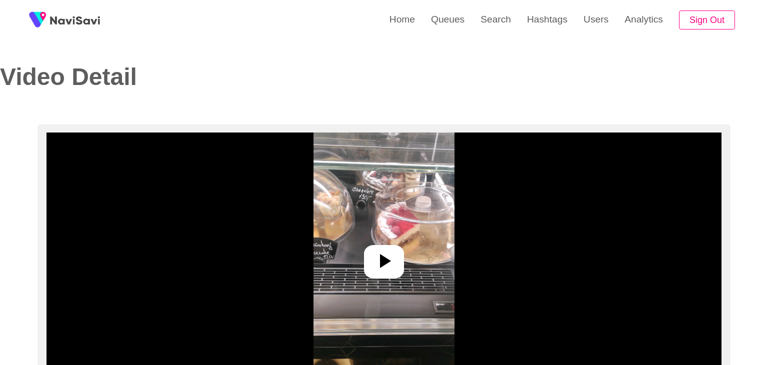
select select "**********"
select select "**"
click at [388, 263] on icon at bounding box center [380, 261] width 24 height 24
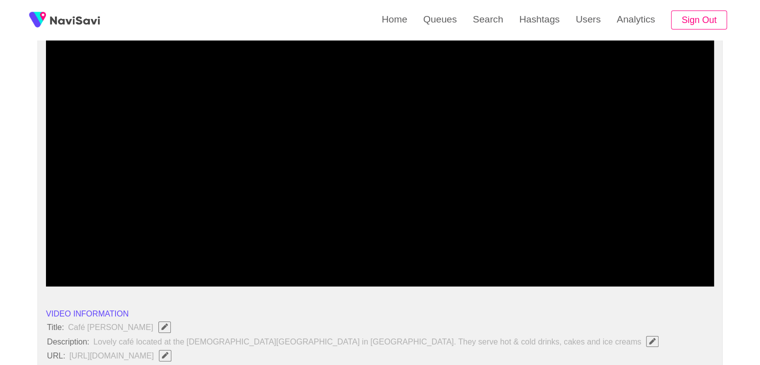
scroll to position [100, 0]
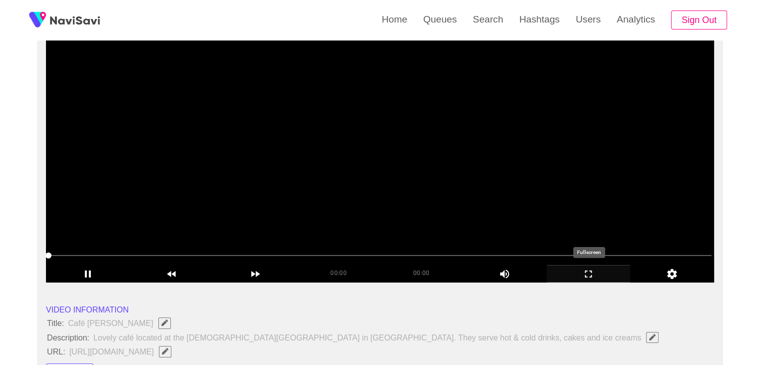
click at [597, 273] on icon "add" at bounding box center [588, 274] width 83 height 12
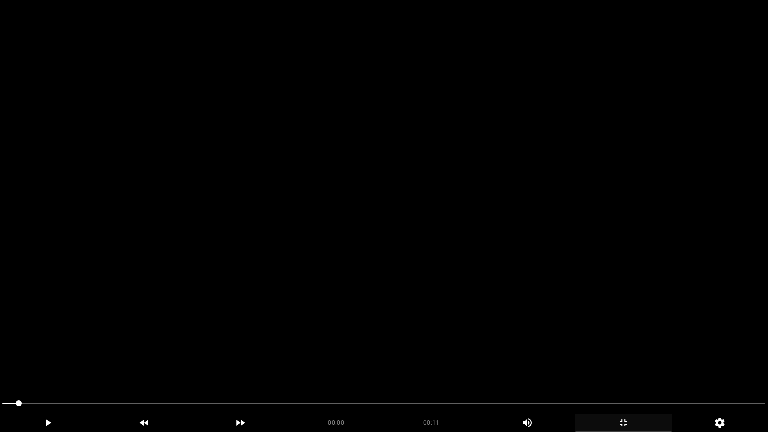
click at [455, 300] on video at bounding box center [384, 216] width 768 height 432
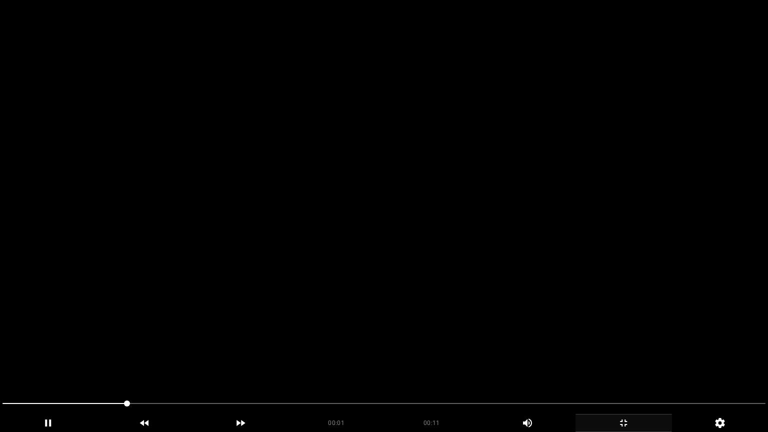
click at [464, 290] on video at bounding box center [384, 216] width 768 height 432
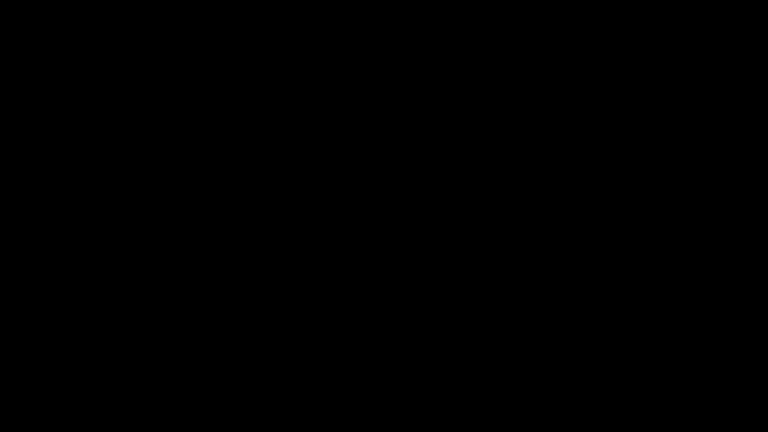
click at [63, 364] on icon "add" at bounding box center [47, 423] width 95 height 12
click at [621, 364] on icon "add" at bounding box center [623, 423] width 95 height 12
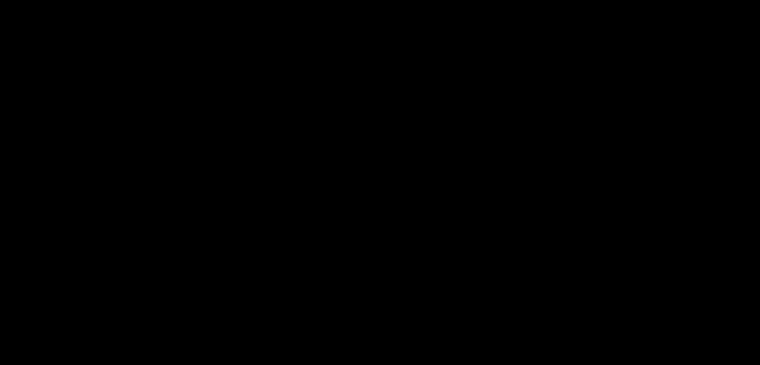
scroll to position [400, 0]
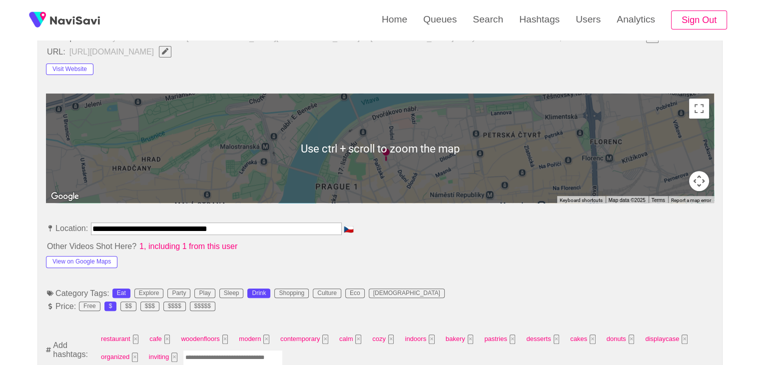
drag, startPoint x: 182, startPoint y: 223, endPoint x: 0, endPoint y: 217, distance: 182.0
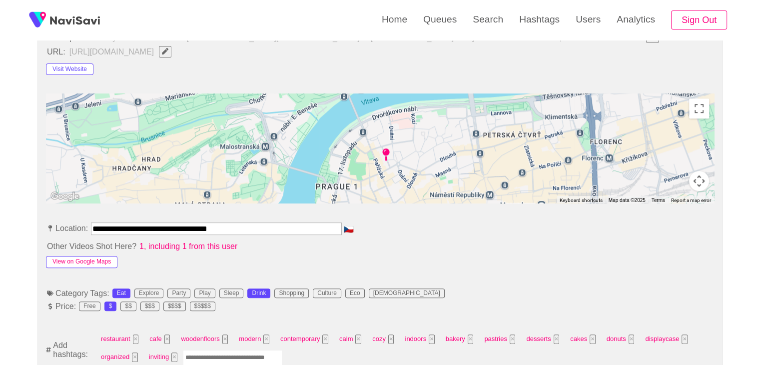
click at [94, 258] on button "View on Google Maps" at bounding box center [81, 262] width 71 height 12
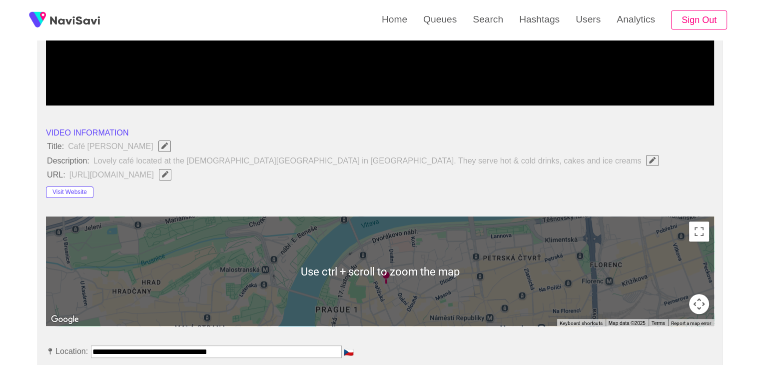
scroll to position [250, 0]
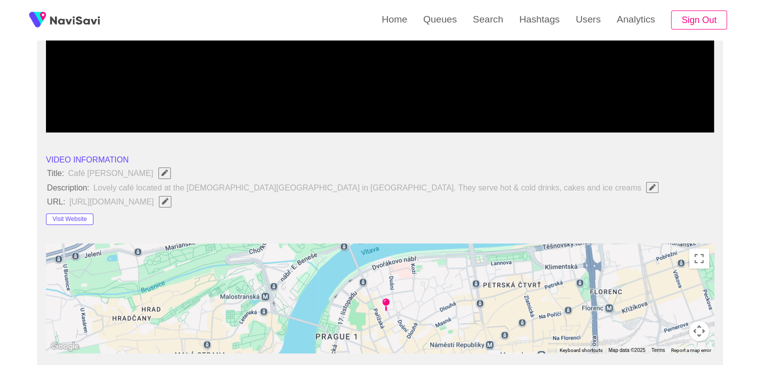
click at [170, 198] on span "button" at bounding box center [165, 201] width 10 height 6
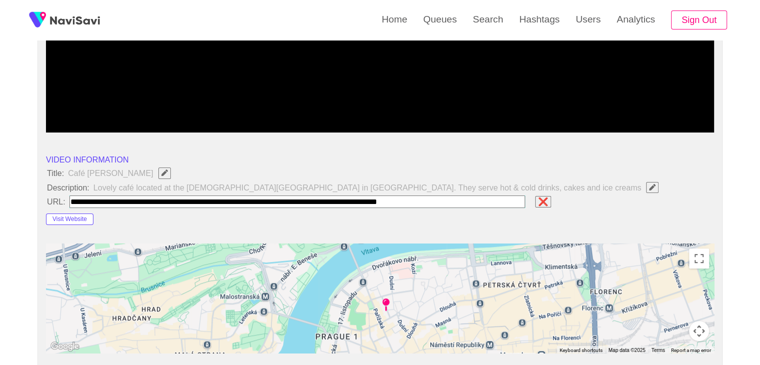
type input "**********"
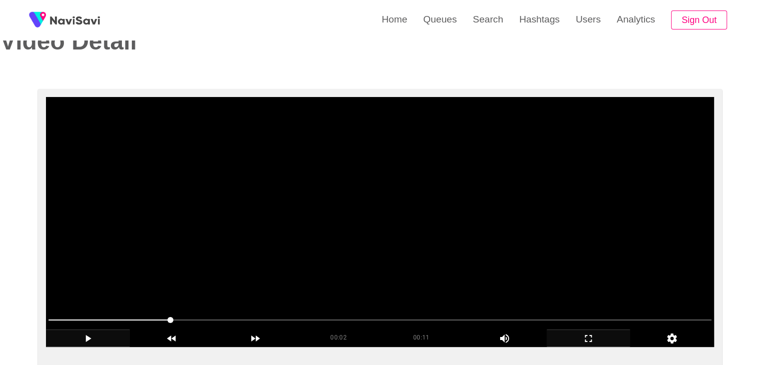
scroll to position [0, 0]
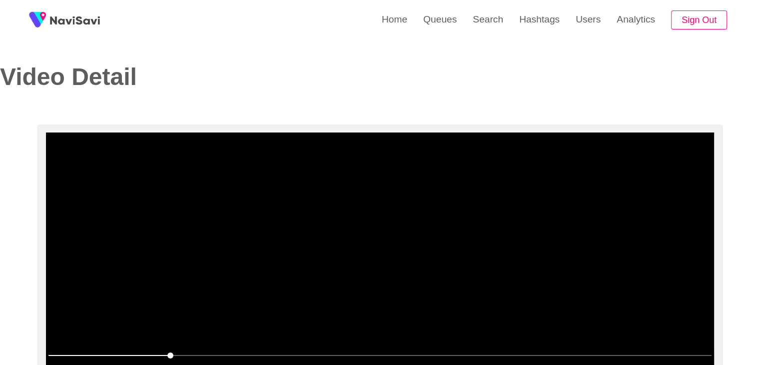
click at [314, 272] on video at bounding box center [380, 257] width 668 height 250
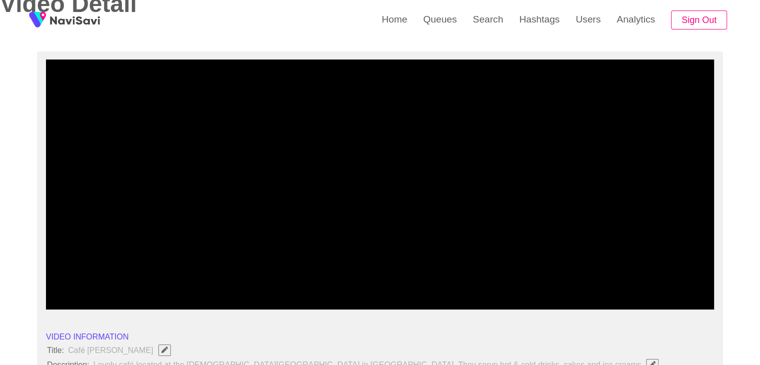
scroll to position [100, 0]
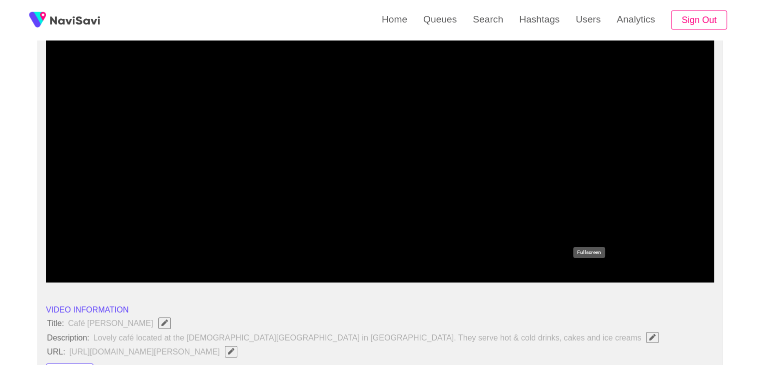
click at [590, 276] on icon "add" at bounding box center [588, 273] width 7 height 7
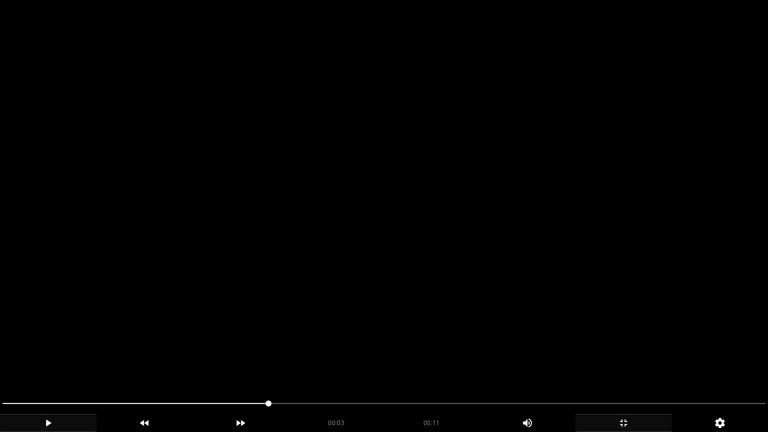
click at [522, 310] on video at bounding box center [384, 216] width 768 height 432
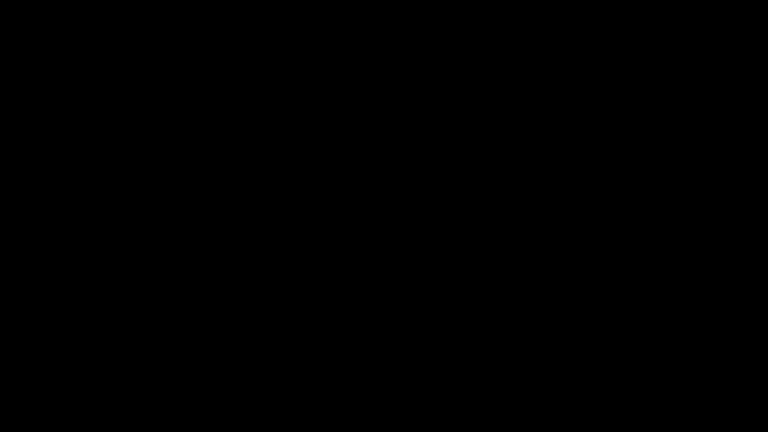
click at [617, 364] on icon "add" at bounding box center [623, 423] width 95 height 12
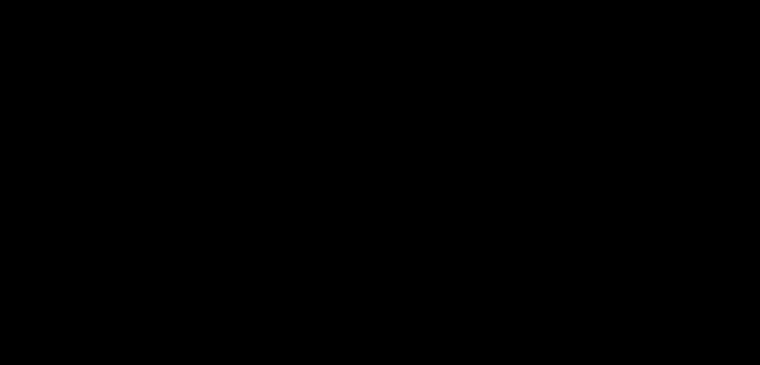
scroll to position [550, 0]
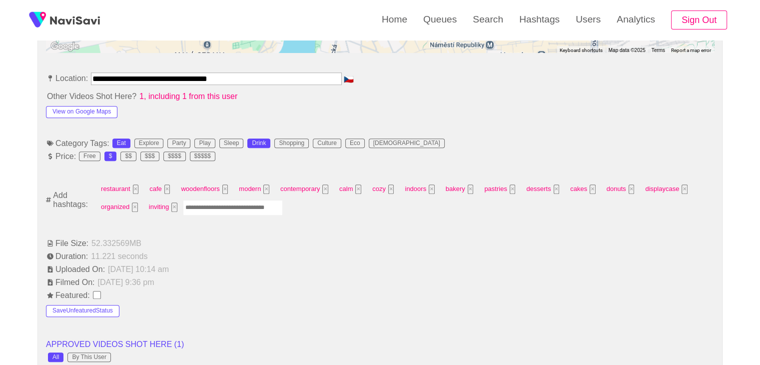
click at [213, 207] on input "Enter tag here and press return" at bounding box center [233, 207] width 100 height 15
type input "****"
type input "*********"
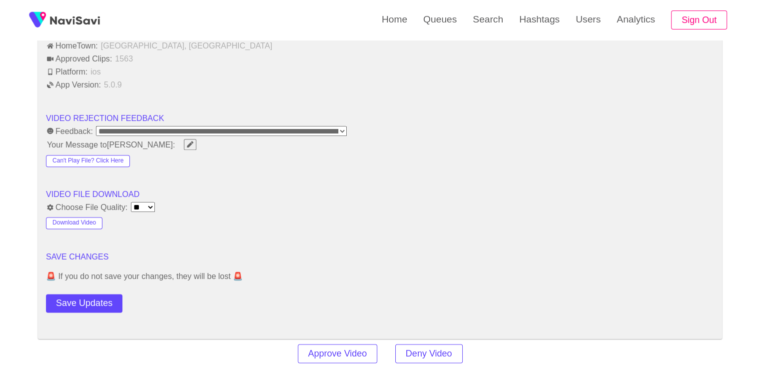
scroll to position [1300, 0]
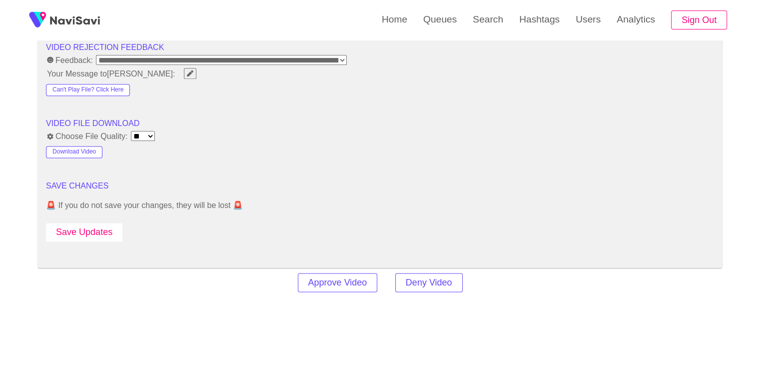
click at [95, 228] on button "Save Updates" at bounding box center [84, 232] width 76 height 18
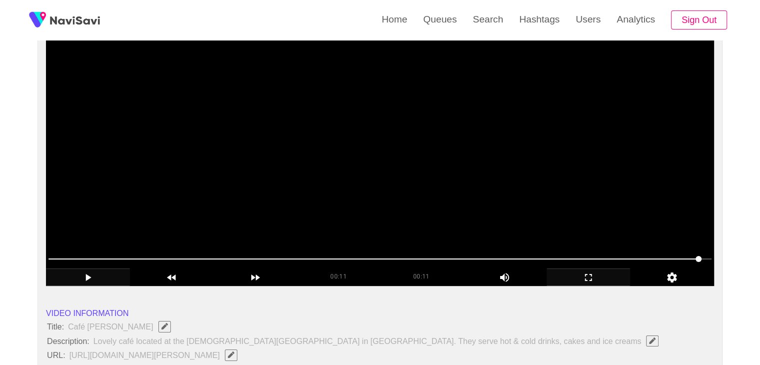
scroll to position [100, 0]
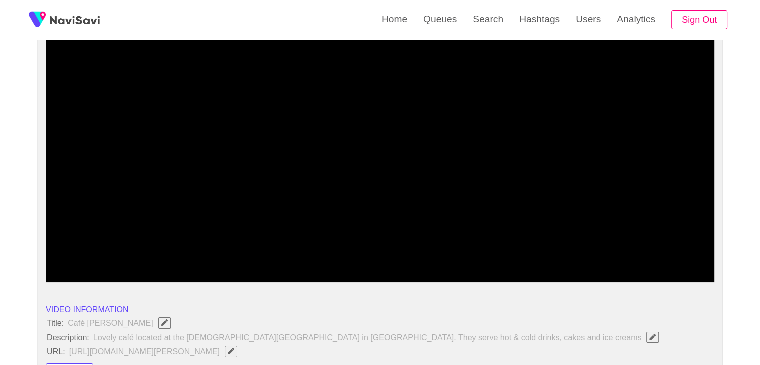
drag, startPoint x: 308, startPoint y: 254, endPoint x: 42, endPoint y: 255, distance: 265.9
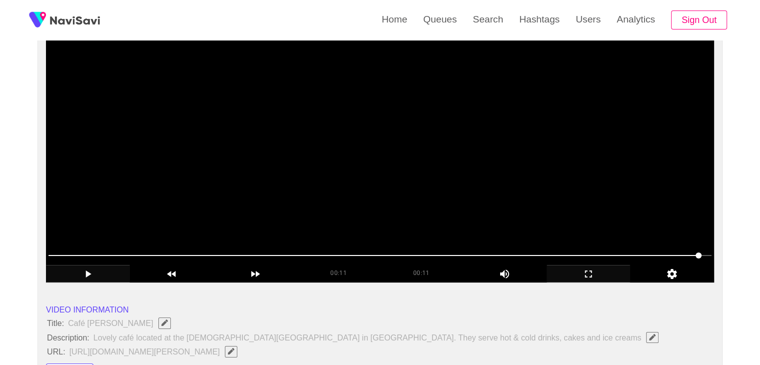
click at [56, 255] on span at bounding box center [379, 255] width 663 height 16
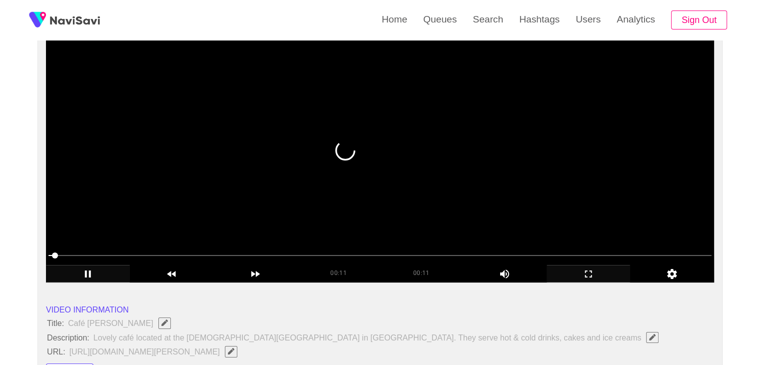
drag, startPoint x: 56, startPoint y: 255, endPoint x: 48, endPoint y: 255, distance: 8.0
click at [52, 255] on span at bounding box center [55, 255] width 6 height 6
click at [399, 115] on video at bounding box center [380, 157] width 668 height 250
click at [306, 118] on video at bounding box center [380, 157] width 668 height 250
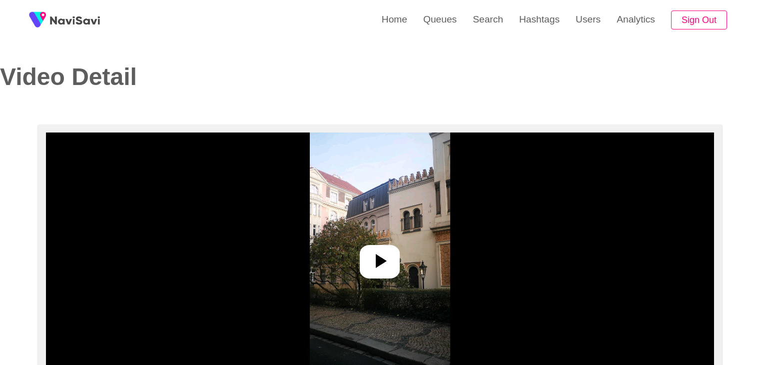
select select "**********"
select select "**"
click at [384, 260] on icon at bounding box center [381, 261] width 11 height 14
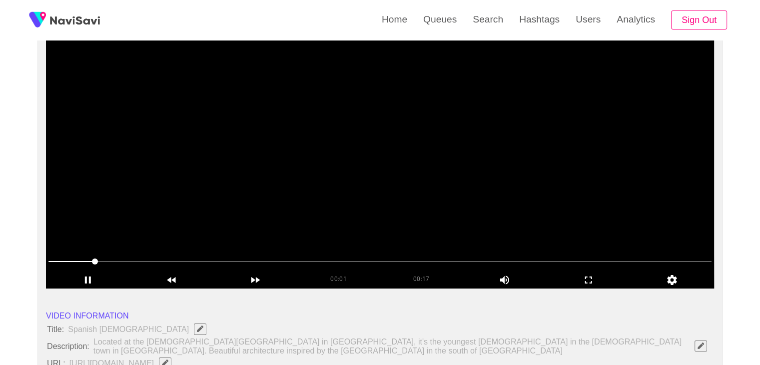
scroll to position [100, 0]
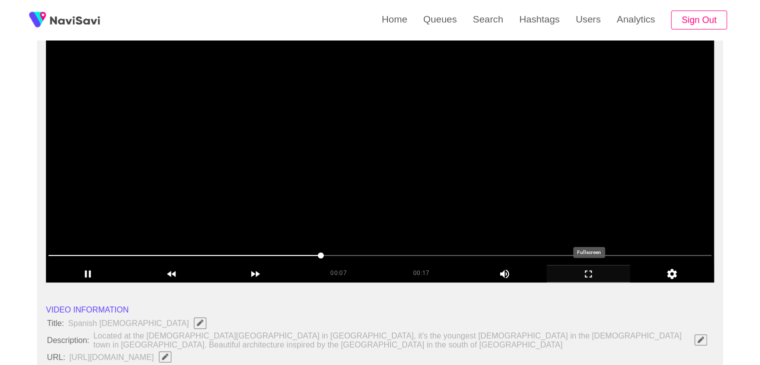
click at [590, 273] on icon "add" at bounding box center [588, 274] width 83 height 12
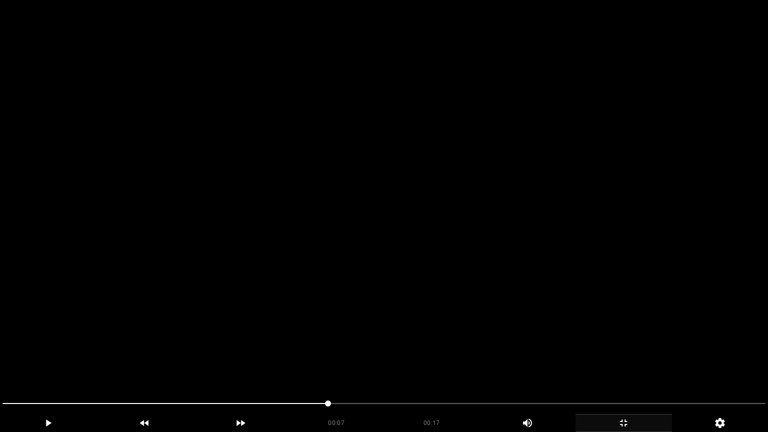
click at [289, 335] on video at bounding box center [384, 216] width 768 height 432
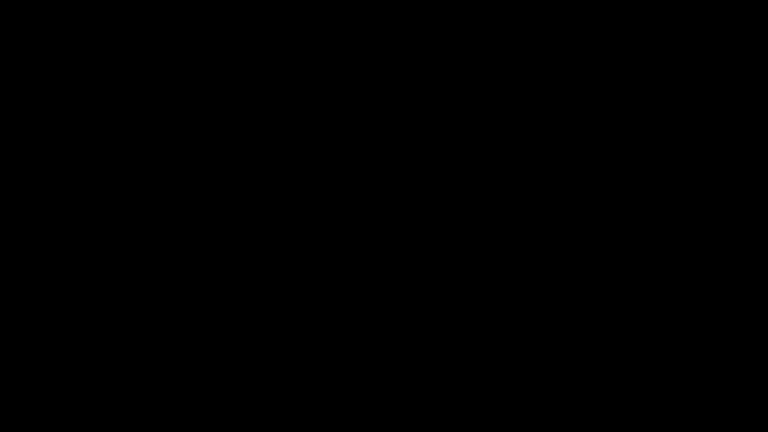
drag, startPoint x: 186, startPoint y: 405, endPoint x: 0, endPoint y: 383, distance: 187.3
click at [0, 364] on section "00:08 00:17 Picture In Picture 1 Error: Failed to load Video" at bounding box center [384, 216] width 768 height 432
click at [227, 317] on video at bounding box center [384, 216] width 768 height 432
click at [630, 364] on icon "add" at bounding box center [623, 423] width 95 height 12
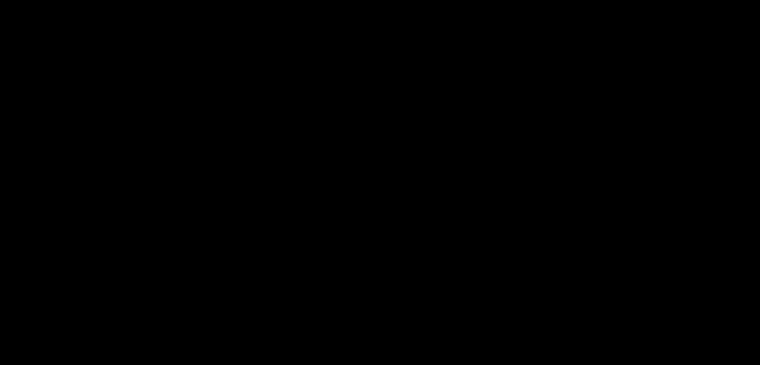
scroll to position [200, 0]
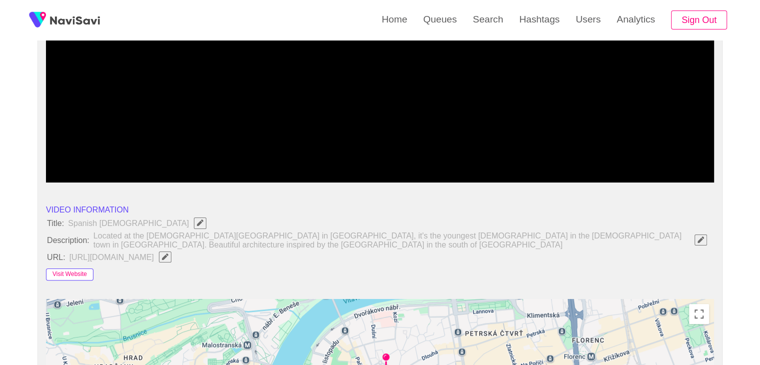
click at [68, 274] on button "Visit Website" at bounding box center [69, 274] width 47 height 12
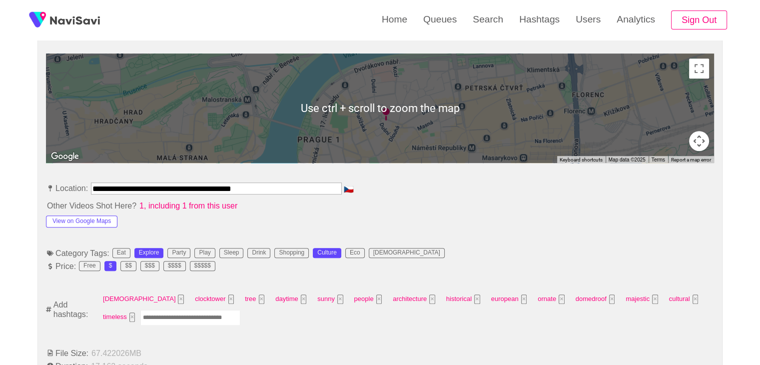
scroll to position [450, 0]
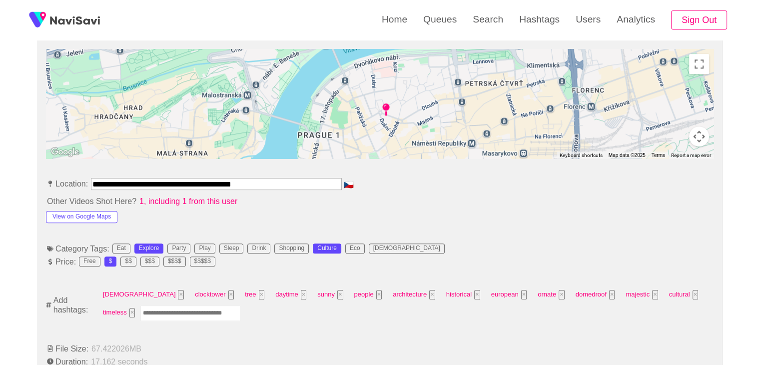
click at [162, 306] on input "Enter tag here and press return" at bounding box center [190, 312] width 100 height 15
type input "*********"
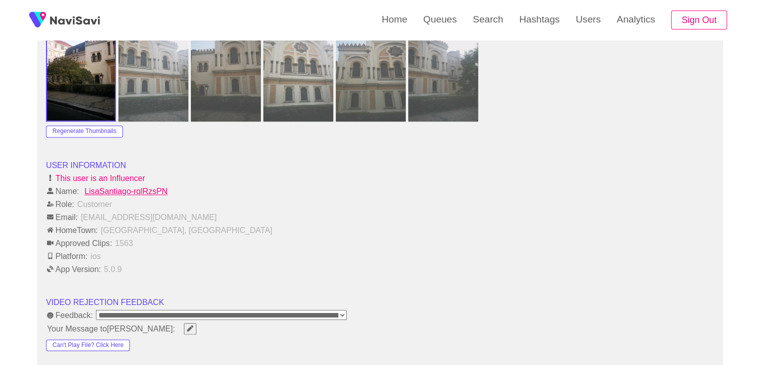
scroll to position [1200, 0]
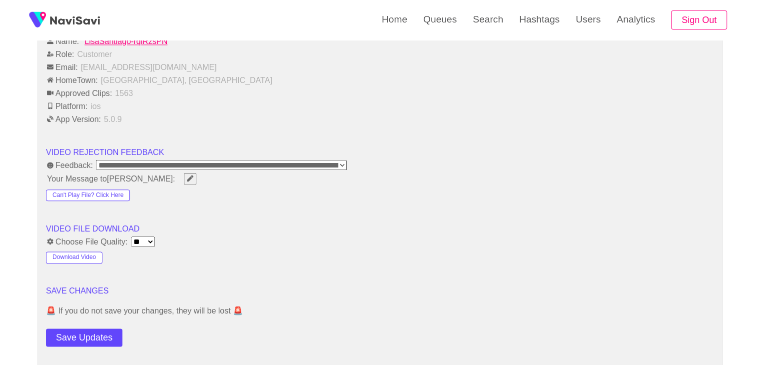
drag, startPoint x: 84, startPoint y: 328, endPoint x: 93, endPoint y: 323, distance: 10.5
click at [84, 328] on button "Save Updates" at bounding box center [84, 337] width 76 height 18
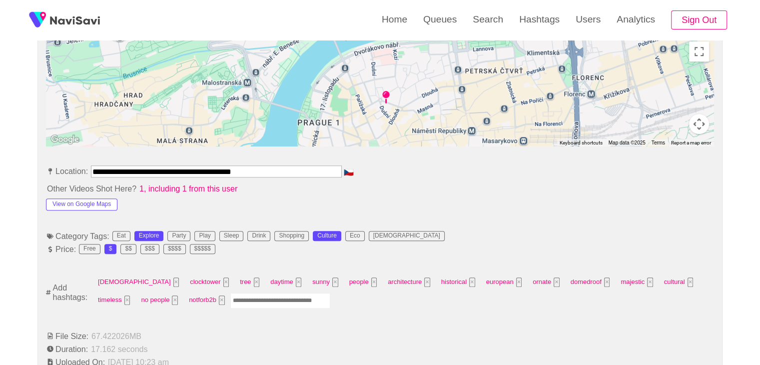
scroll to position [500, 0]
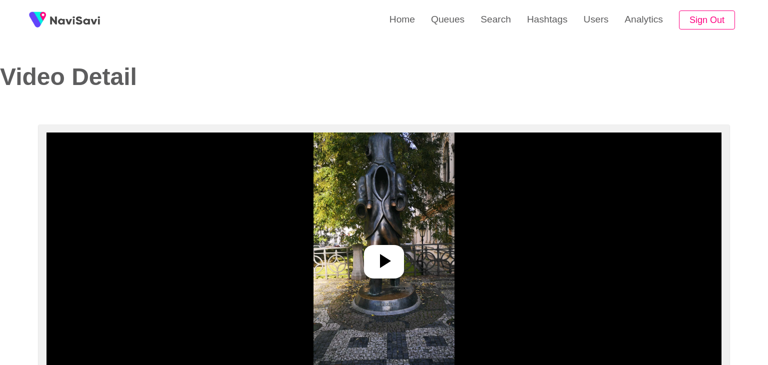
select select "**********"
select select "**"
click at [391, 256] on icon at bounding box center [380, 261] width 24 height 24
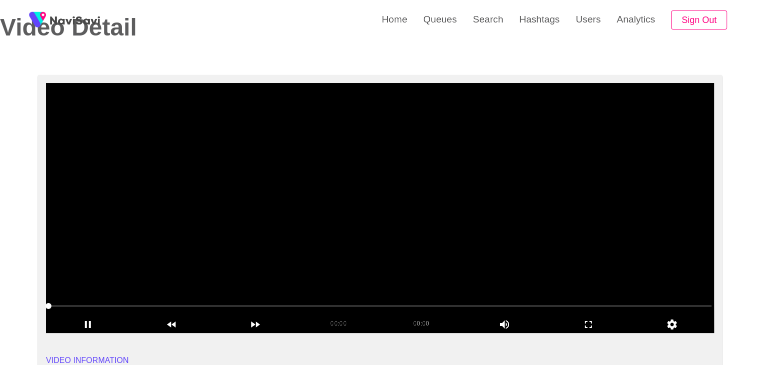
scroll to position [50, 0]
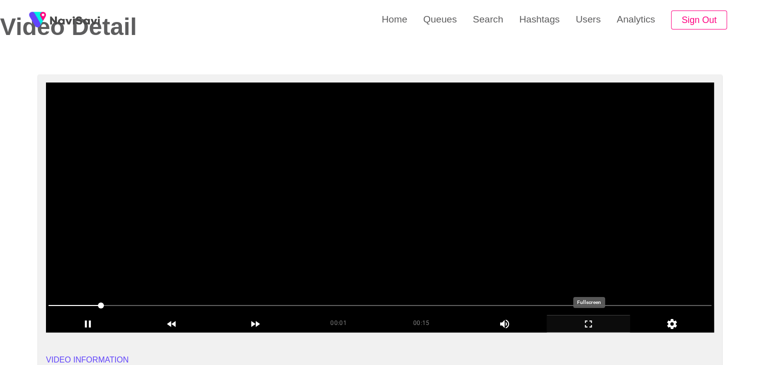
click at [592, 318] on icon "add" at bounding box center [588, 324] width 83 height 12
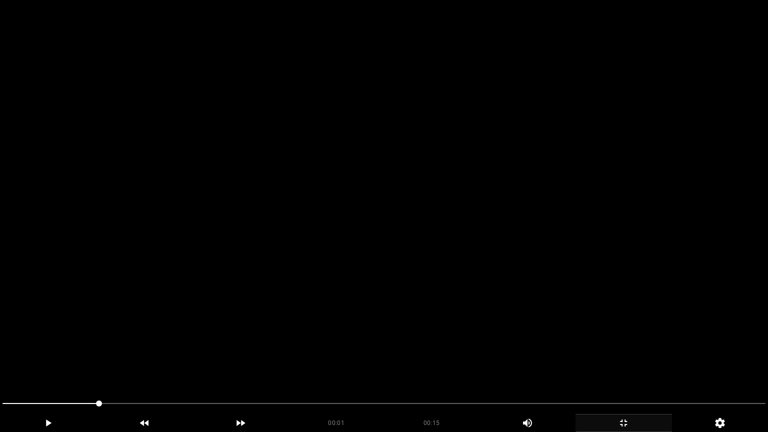
click at [0, 364] on div at bounding box center [384, 404] width 771 height 26
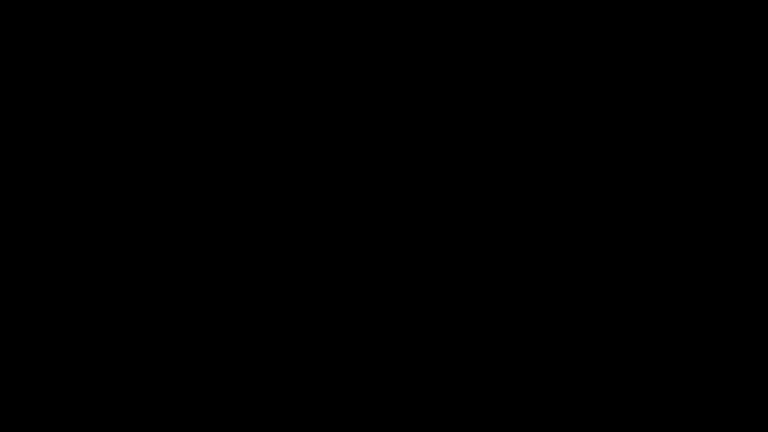
drag, startPoint x: 50, startPoint y: 406, endPoint x: 0, endPoint y: 424, distance: 53.3
click at [630, 364] on icon "add" at bounding box center [623, 423] width 95 height 12
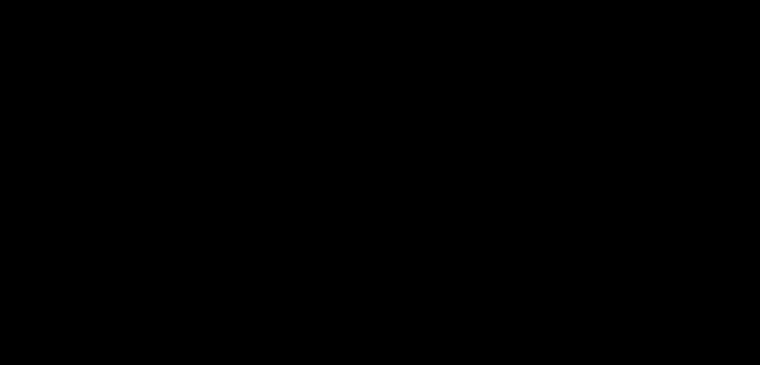
scroll to position [250, 0]
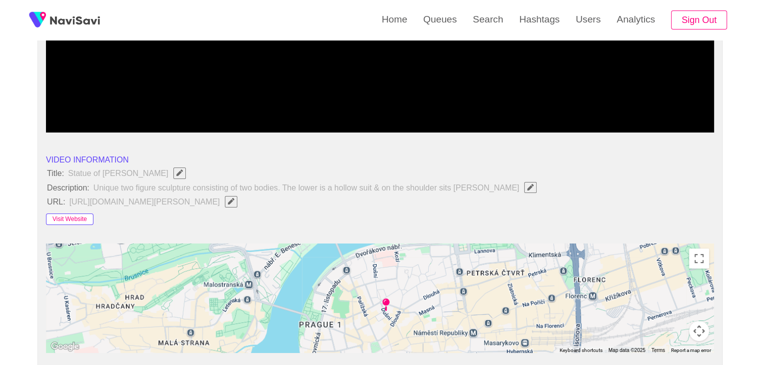
click at [77, 214] on button "Visit Website" at bounding box center [69, 219] width 47 height 12
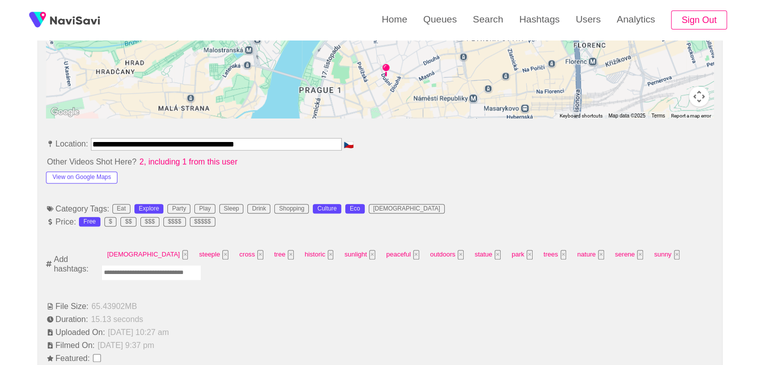
scroll to position [500, 0]
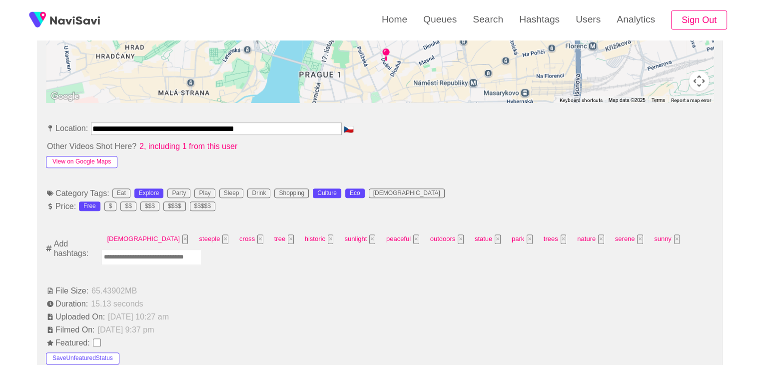
click at [93, 157] on button "View on Google Maps" at bounding box center [81, 162] width 71 height 12
click at [182, 257] on input "Enter tag here and press return" at bounding box center [151, 256] width 100 height 15
type input "*********"
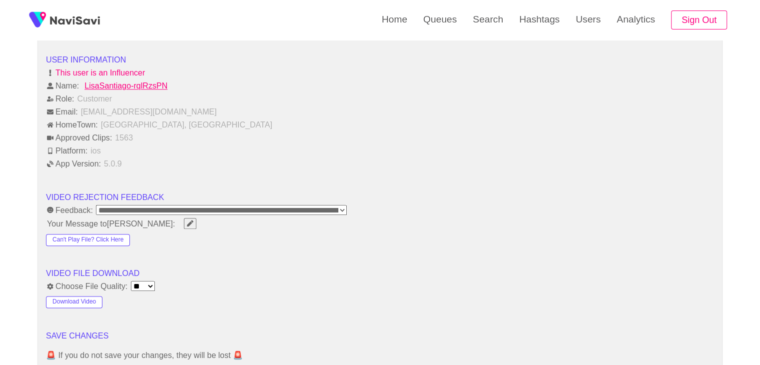
scroll to position [1350, 0]
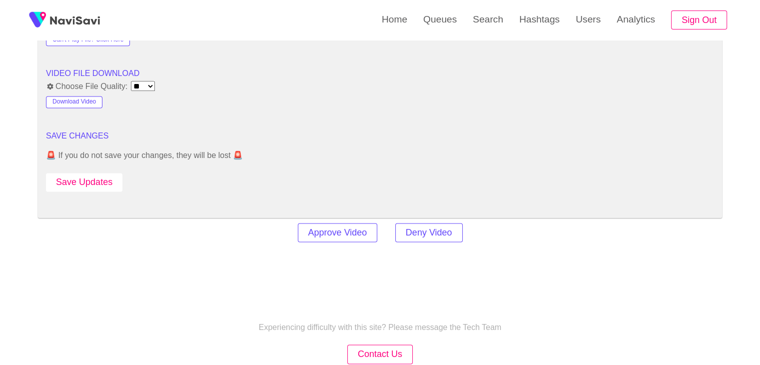
click at [105, 177] on button "Save Updates" at bounding box center [84, 182] width 76 height 18
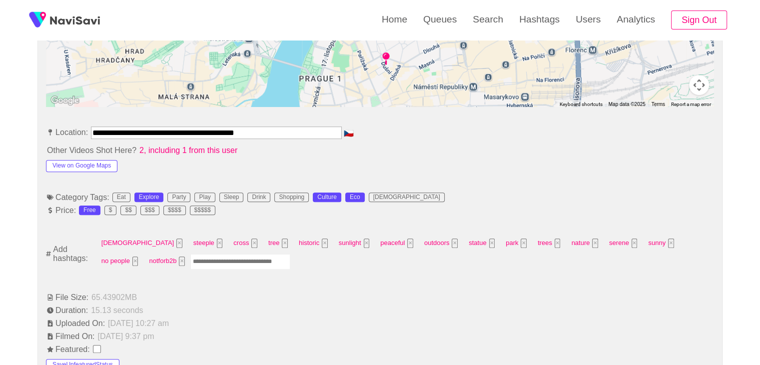
scroll to position [500, 0]
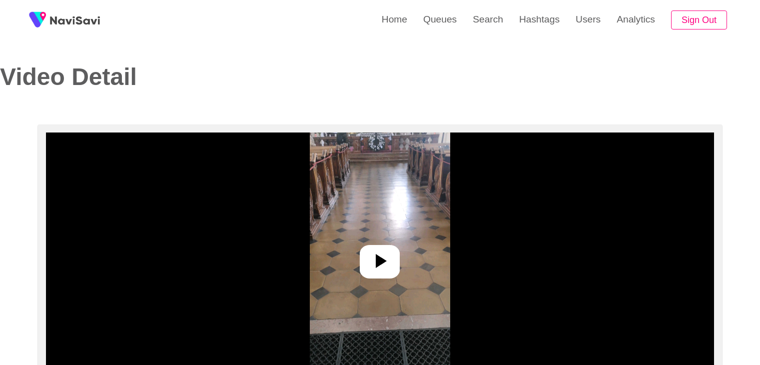
select select "**********"
select select "**"
click at [397, 267] on div at bounding box center [380, 261] width 40 height 33
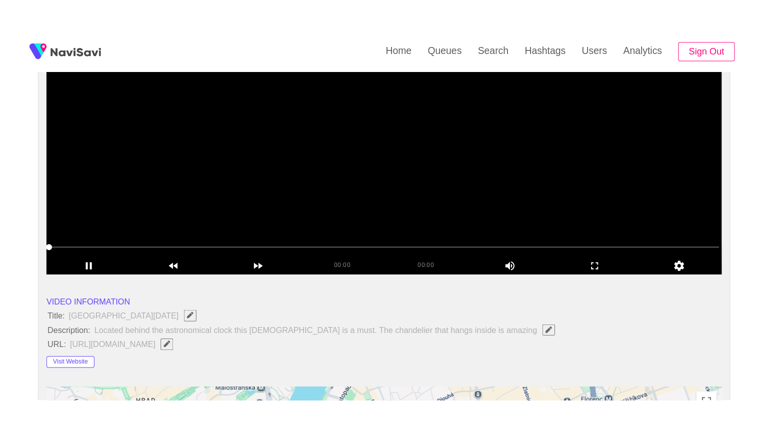
scroll to position [150, 0]
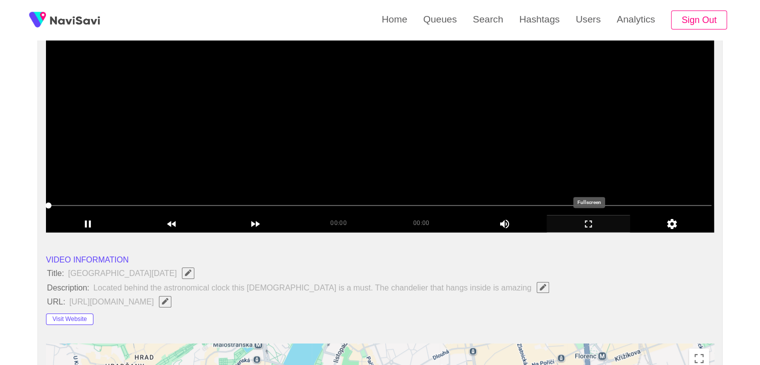
click at [594, 224] on icon "add" at bounding box center [588, 224] width 83 height 12
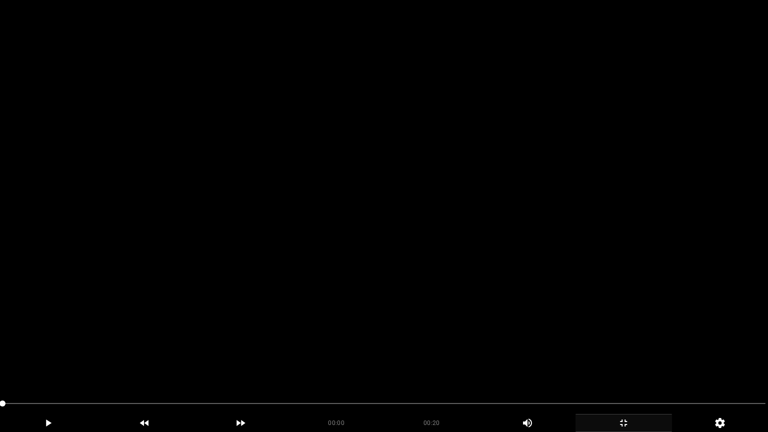
click at [362, 261] on video at bounding box center [384, 216] width 768 height 432
click at [386, 299] on video at bounding box center [384, 216] width 768 height 432
click at [388, 298] on video at bounding box center [384, 216] width 768 height 432
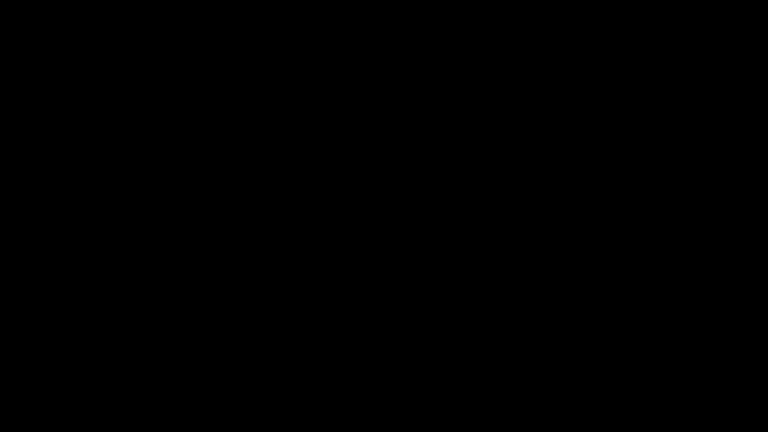
drag, startPoint x: 165, startPoint y: 395, endPoint x: 180, endPoint y: 396, distance: 15.1
click at [180, 364] on div at bounding box center [384, 404] width 771 height 26
click at [60, 364] on icon "add" at bounding box center [47, 423] width 95 height 12
click at [227, 364] on span at bounding box center [383, 403] width 763 height 16
click at [332, 364] on span at bounding box center [383, 403] width 763 height 16
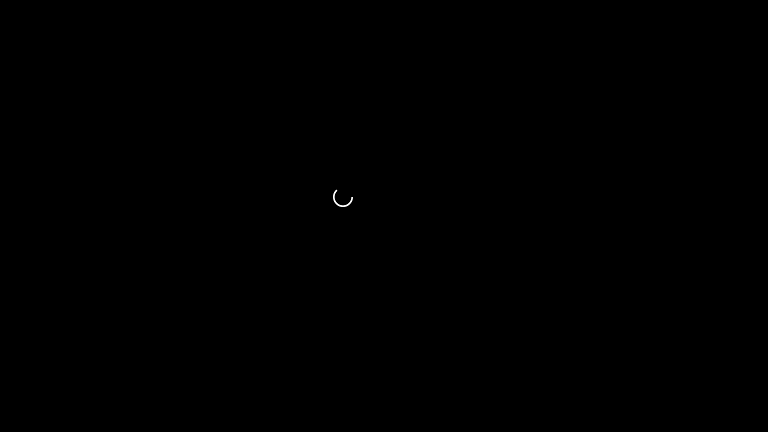
click at [436, 364] on span at bounding box center [383, 403] width 763 height 16
click at [522, 364] on span at bounding box center [383, 403] width 763 height 16
drag, startPoint x: 504, startPoint y: 399, endPoint x: 74, endPoint y: 384, distance: 430.2
click at [105, 364] on section "00:20 00:20 Picture In Picture 1 Error: Failed to load Video" at bounding box center [384, 216] width 768 height 432
click at [632, 364] on div "add" at bounding box center [623, 423] width 96 height 18
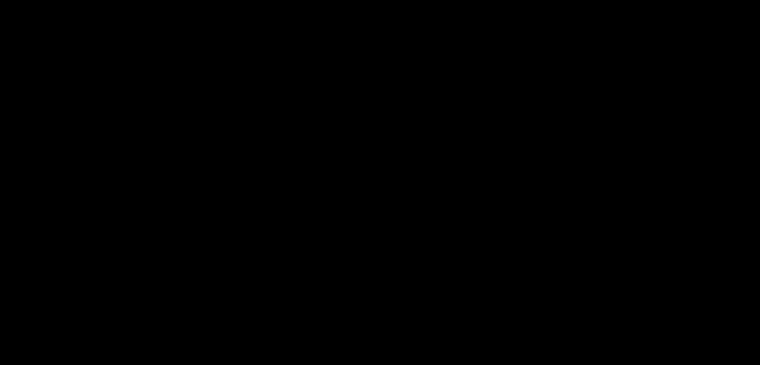
scroll to position [448, 0]
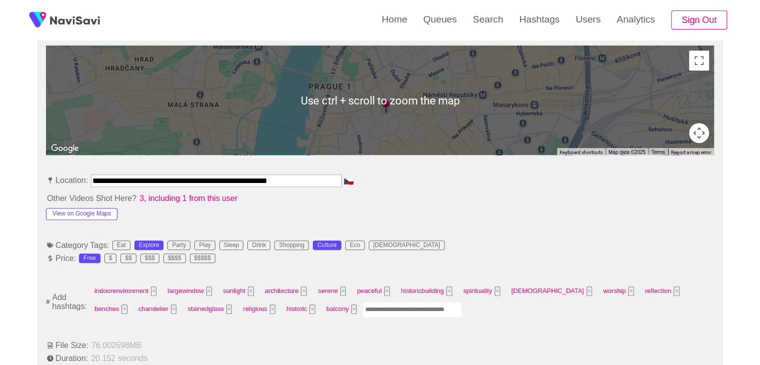
click at [362, 312] on input "Enter tag here and press return" at bounding box center [412, 309] width 100 height 15
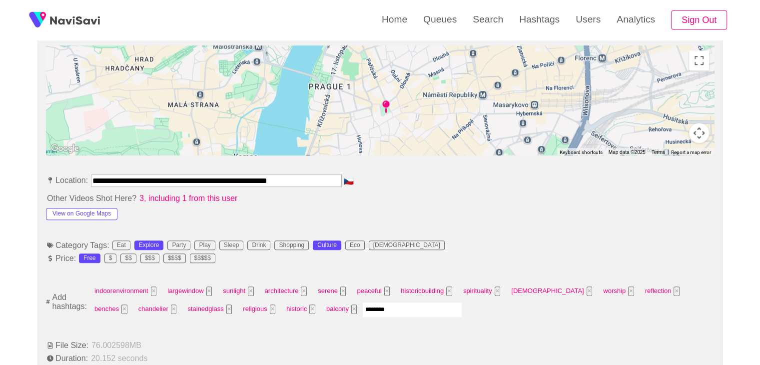
type input "*********"
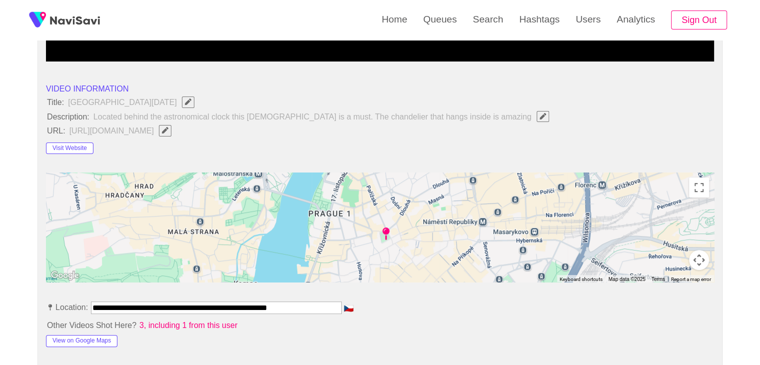
scroll to position [298, 0]
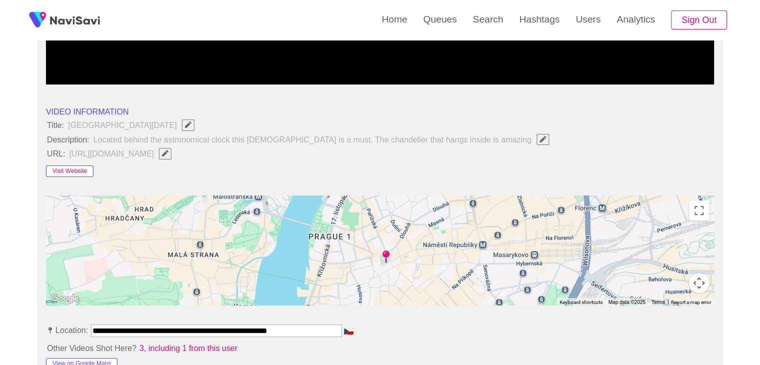
click at [59, 166] on button "Visit Website" at bounding box center [69, 171] width 47 height 12
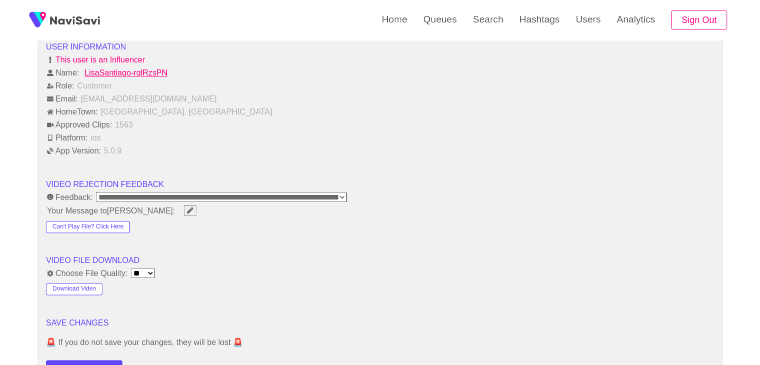
scroll to position [1298, 0]
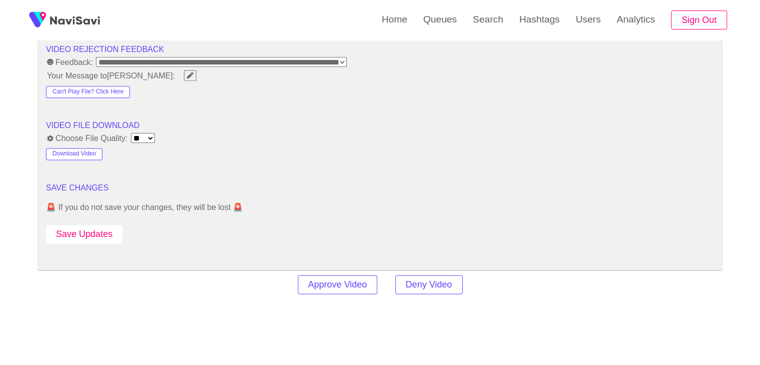
click at [105, 230] on button "Save Updates" at bounding box center [84, 234] width 76 height 18
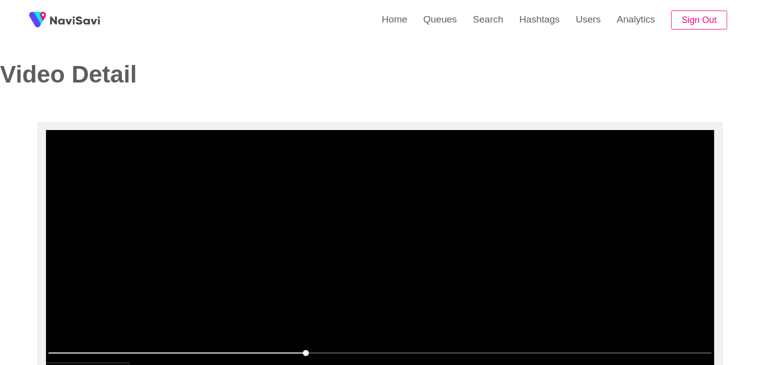
scroll to position [150, 0]
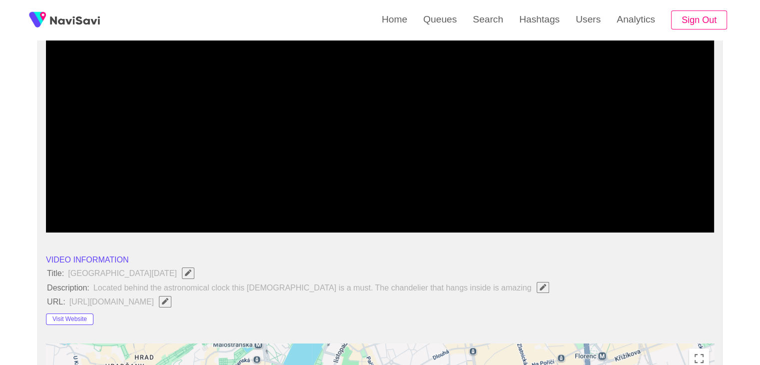
drag, startPoint x: 78, startPoint y: 207, endPoint x: 6, endPoint y: 199, distance: 72.4
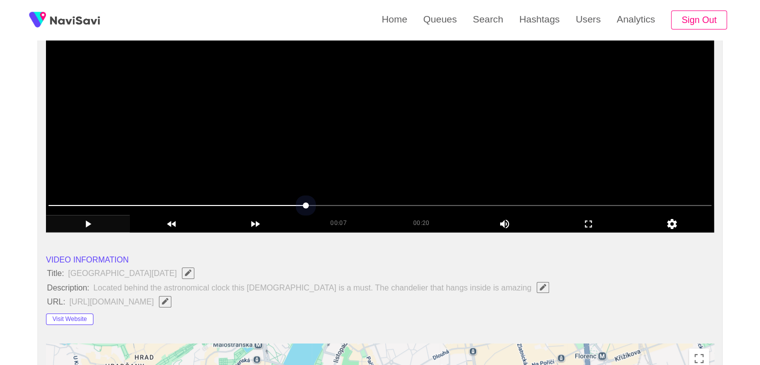
drag, startPoint x: 126, startPoint y: 204, endPoint x: 110, endPoint y: 174, distance: 34.4
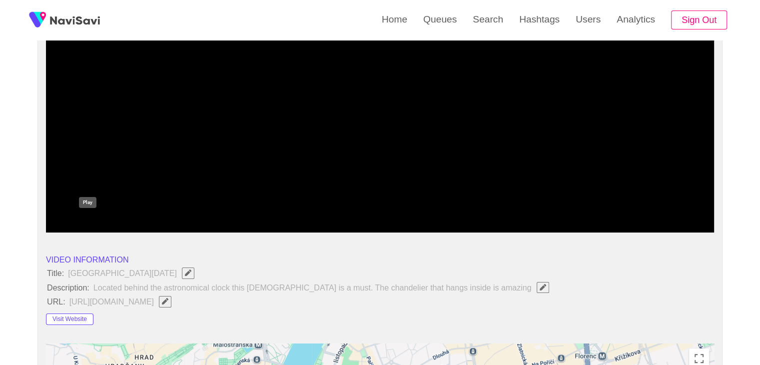
click at [84, 218] on icon "add" at bounding box center [87, 224] width 83 height 12
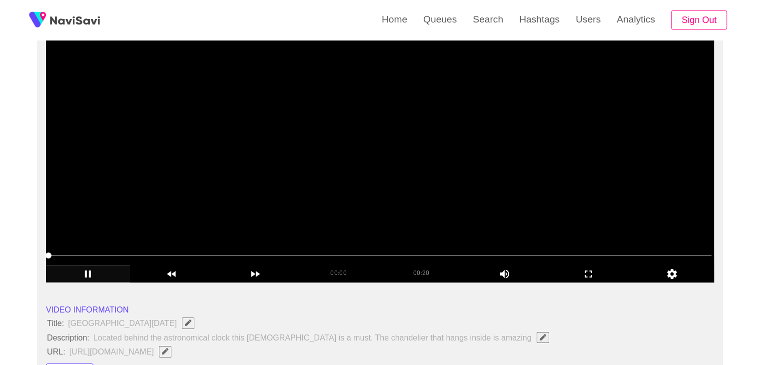
scroll to position [100, 0]
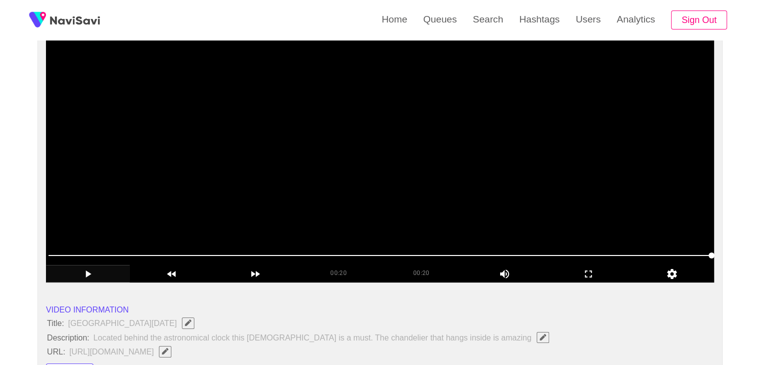
click at [465, 179] on video at bounding box center [380, 157] width 668 height 250
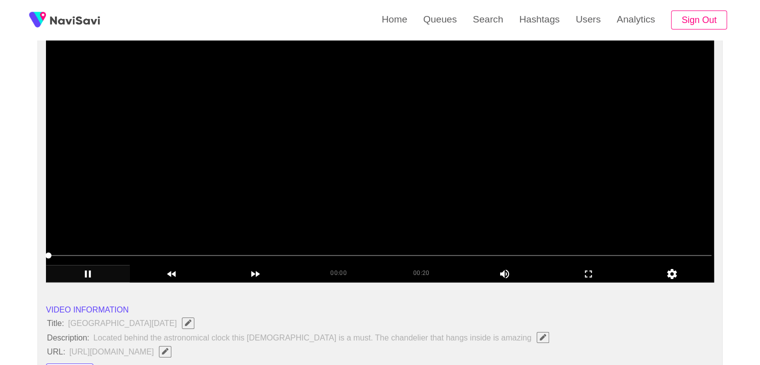
click at [459, 148] on video at bounding box center [380, 157] width 668 height 250
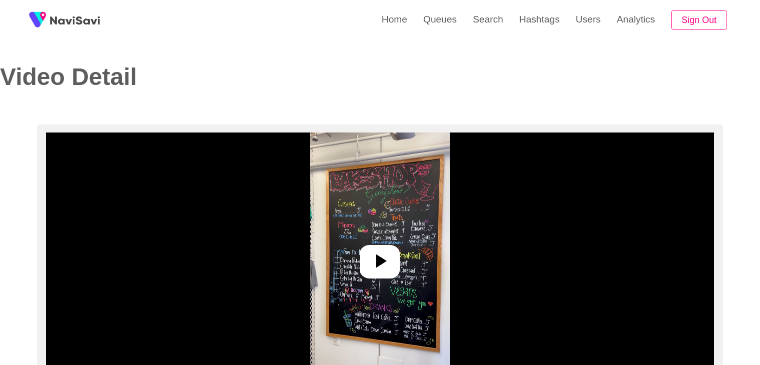
select select "**********"
select select "**"
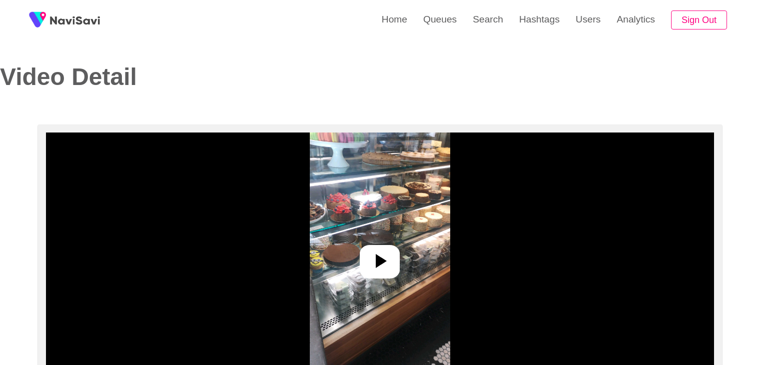
select select "**********"
select select "**"
drag, startPoint x: 387, startPoint y: 272, endPoint x: 386, endPoint y: 266, distance: 6.2
click at [386, 272] on div at bounding box center [380, 261] width 40 height 33
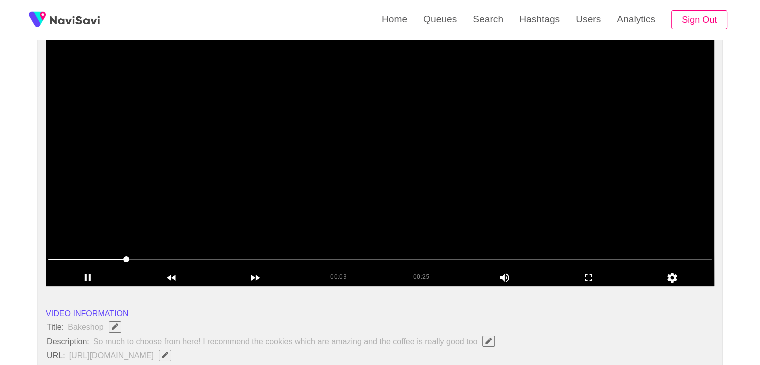
scroll to position [100, 0]
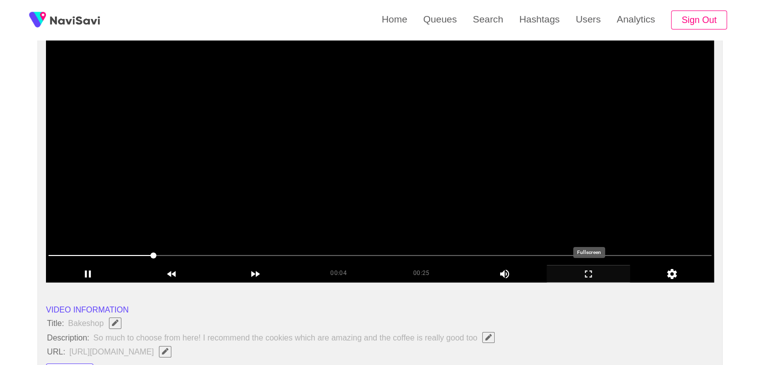
click at [585, 270] on icon "add" at bounding box center [588, 273] width 7 height 7
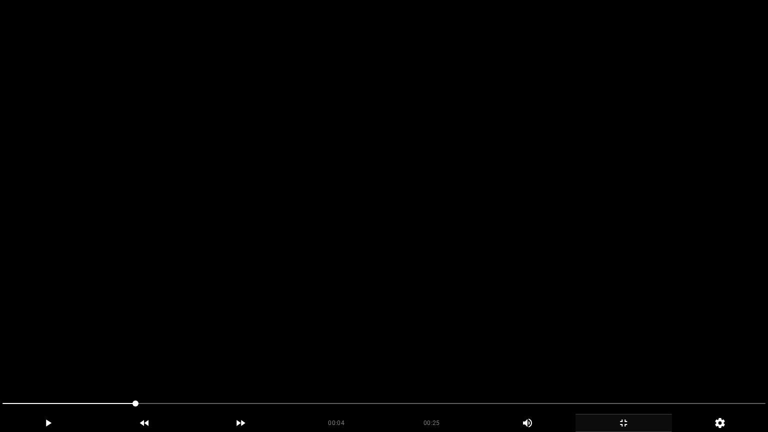
drag, startPoint x: 402, startPoint y: 264, endPoint x: 396, endPoint y: 265, distance: 6.1
click at [401, 264] on video at bounding box center [384, 216] width 768 height 432
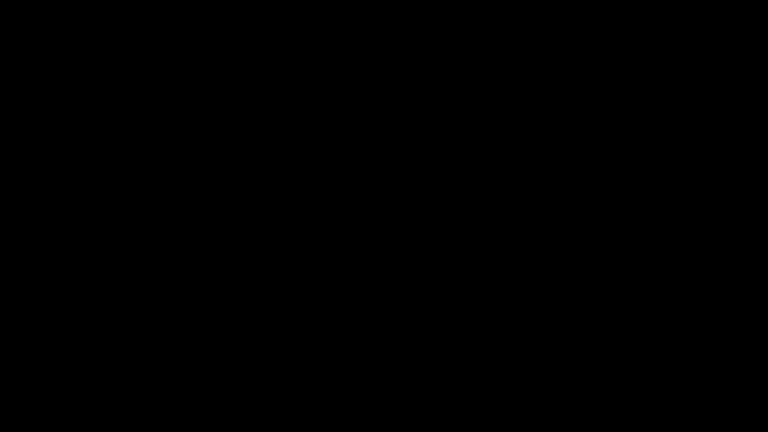
click at [632, 364] on icon "add" at bounding box center [623, 423] width 95 height 12
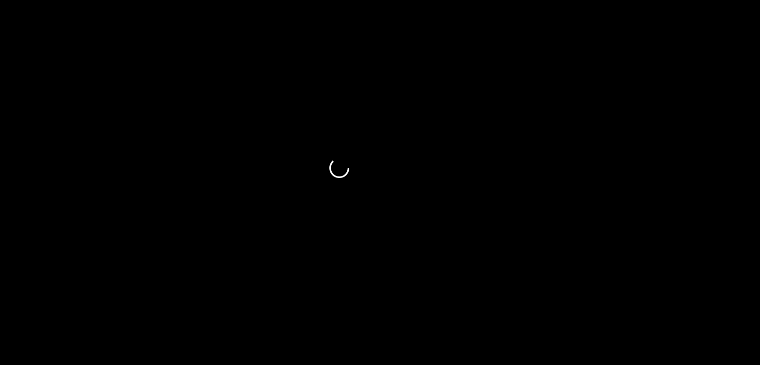
scroll to position [350, 0]
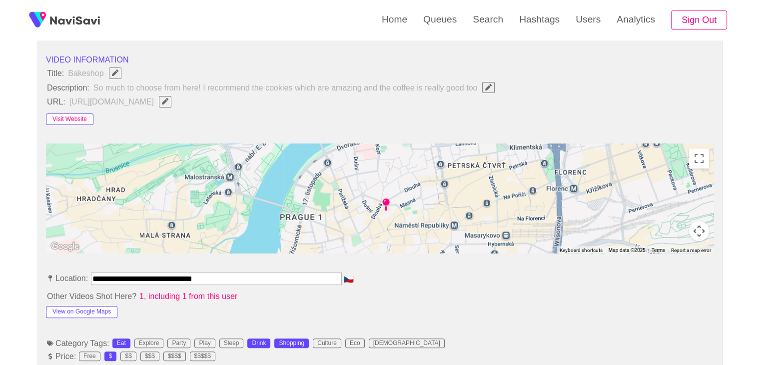
click at [62, 116] on button "Visit Website" at bounding box center [69, 119] width 47 height 12
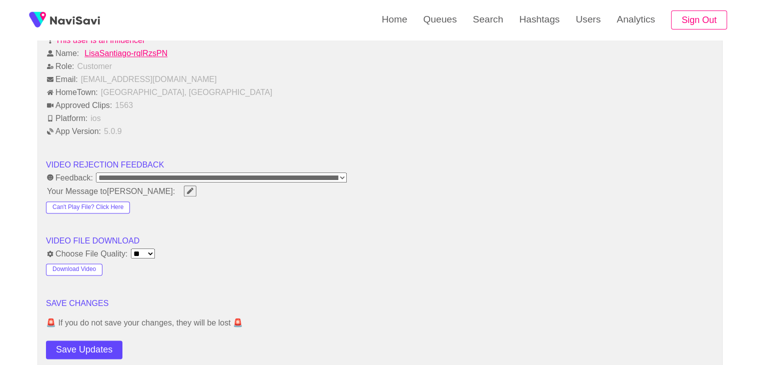
scroll to position [1300, 0]
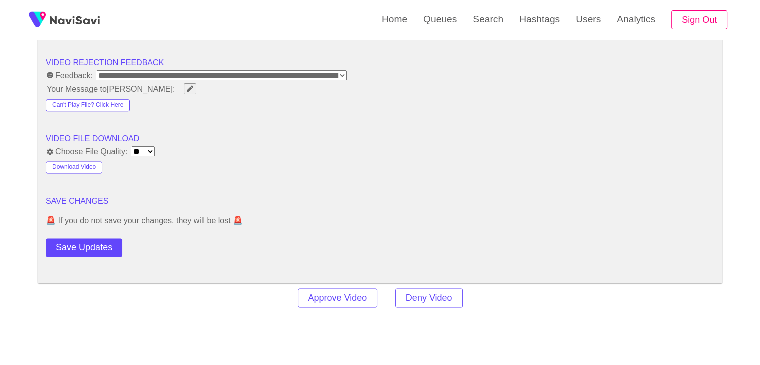
click at [87, 239] on button "Save Updates" at bounding box center [84, 247] width 76 height 18
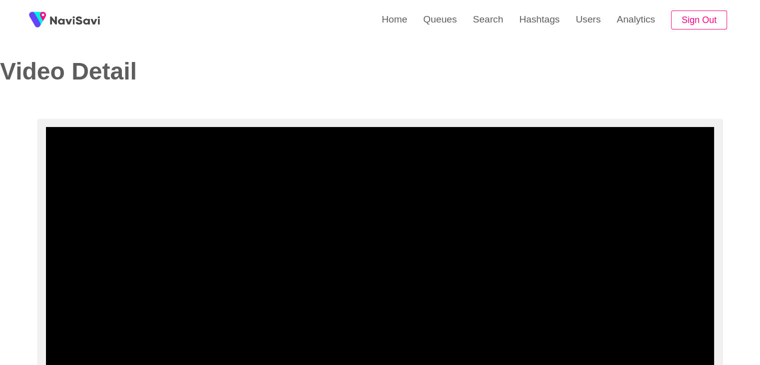
scroll to position [0, 0]
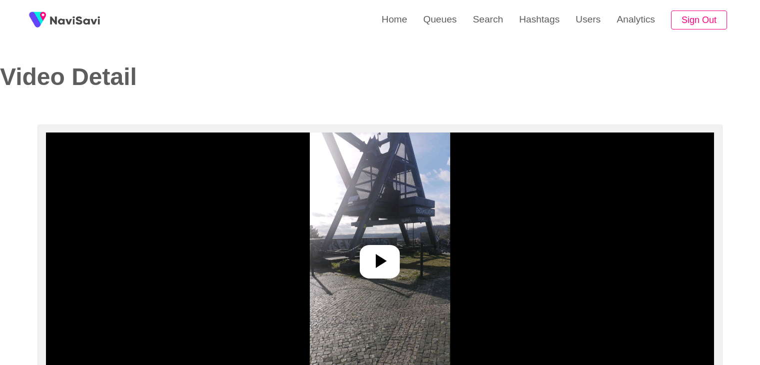
select select "**********"
select select "**"
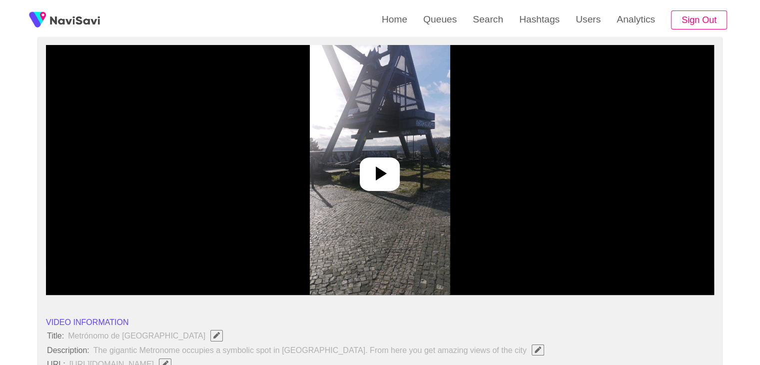
scroll to position [100, 0]
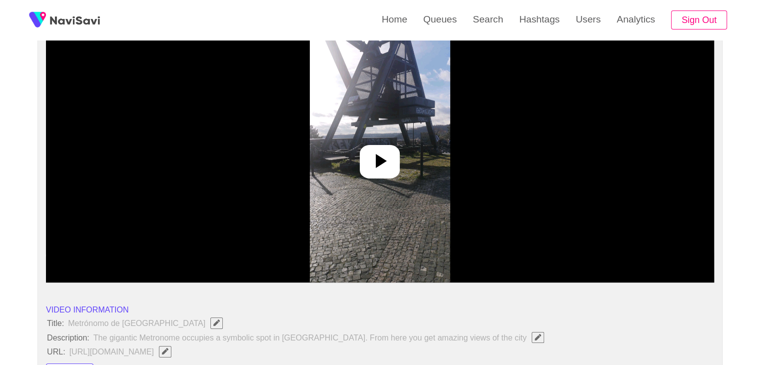
click at [384, 162] on icon at bounding box center [380, 161] width 24 height 24
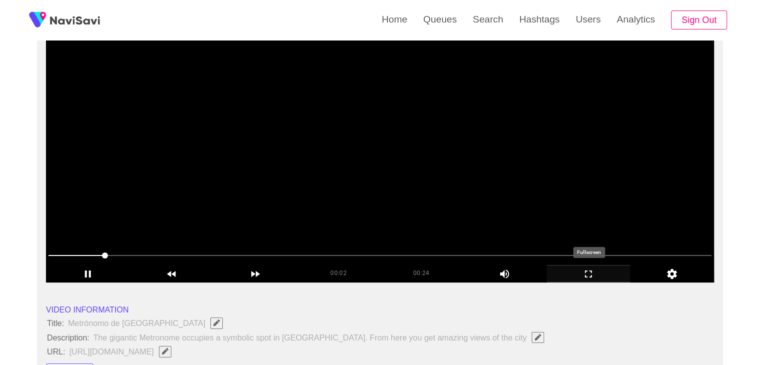
click at [588, 278] on icon "add" at bounding box center [588, 274] width 83 height 12
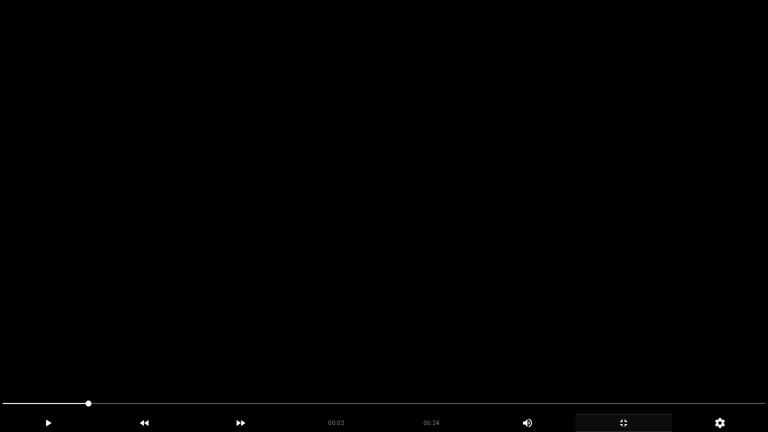
click at [305, 309] on video at bounding box center [384, 216] width 768 height 432
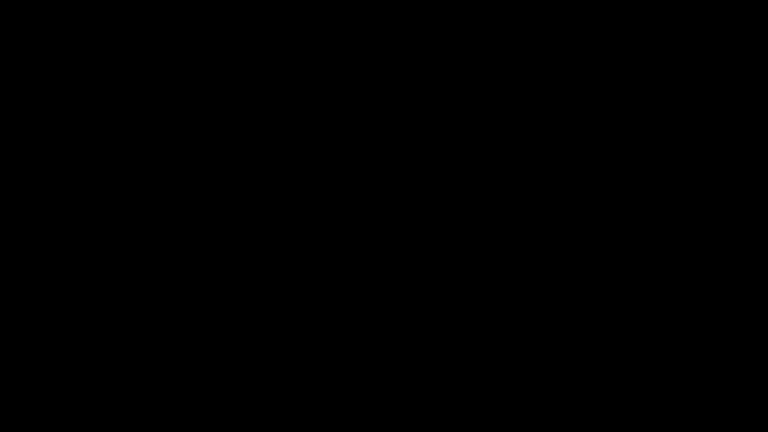
click at [628, 364] on icon "add" at bounding box center [623, 423] width 95 height 12
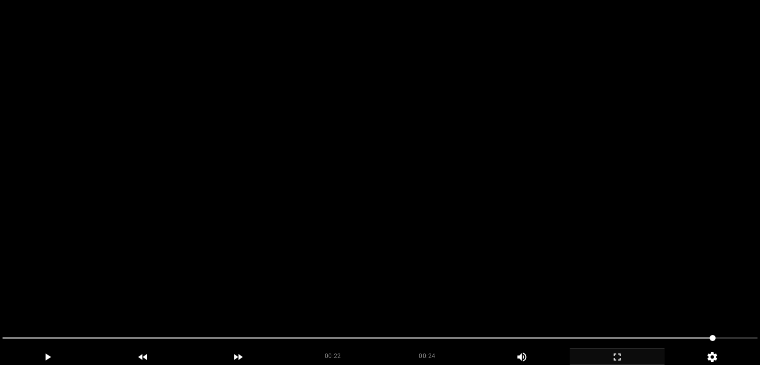
scroll to position [200, 0]
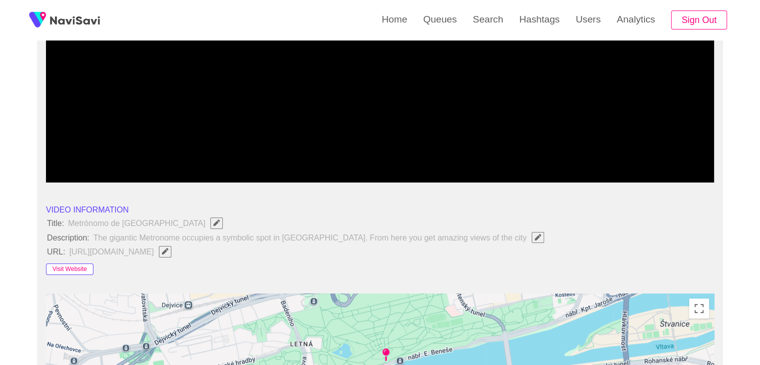
click at [81, 269] on button "Visit Website" at bounding box center [69, 269] width 47 height 12
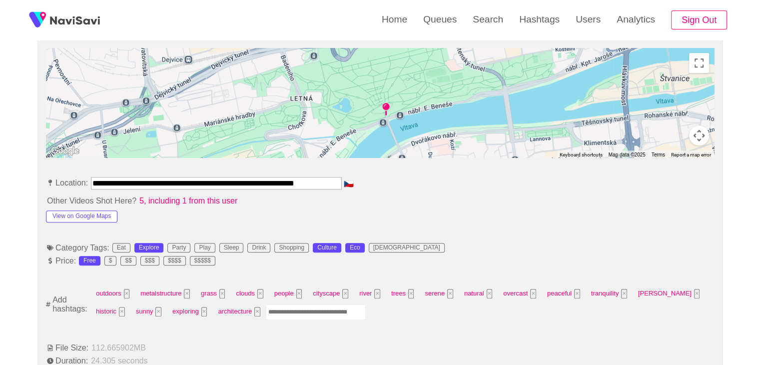
scroll to position [450, 0]
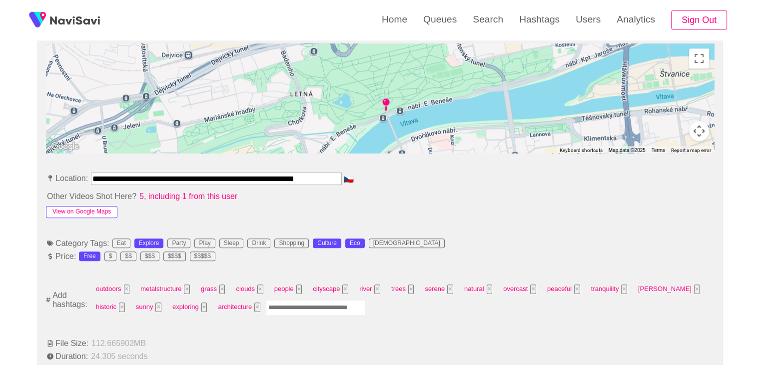
click at [97, 213] on button "View on Google Maps" at bounding box center [81, 212] width 71 height 12
drag, startPoint x: 94, startPoint y: 174, endPoint x: 454, endPoint y: 160, distance: 359.7
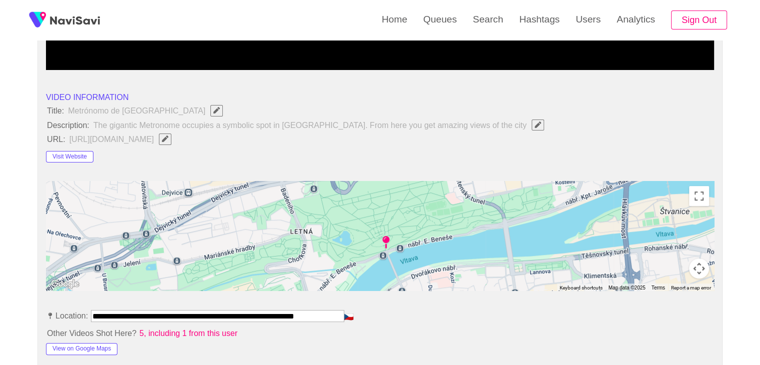
scroll to position [300, 0]
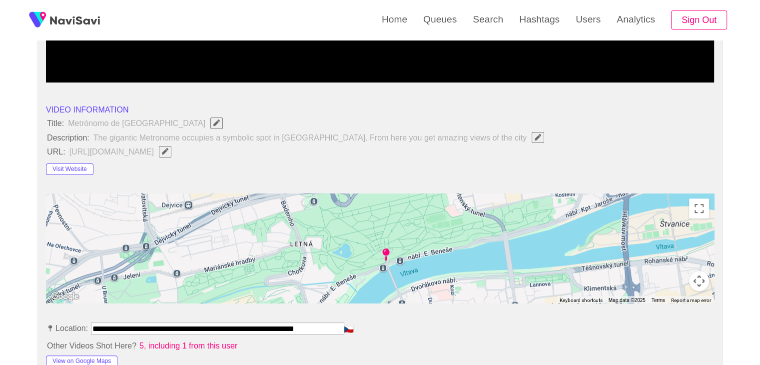
click at [168, 150] on icon "Edit Field" at bounding box center [165, 151] width 6 height 6
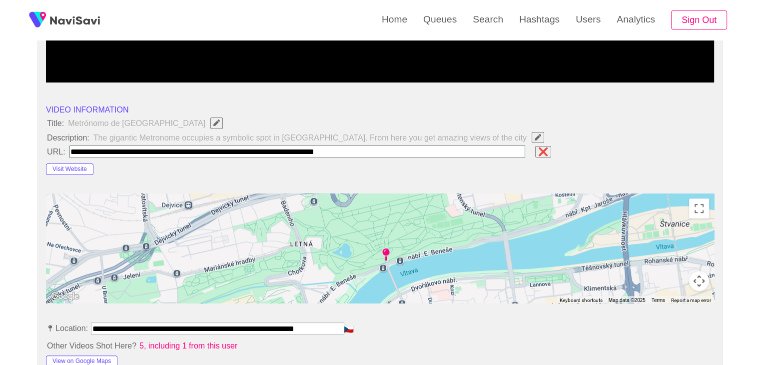
type input "**********"
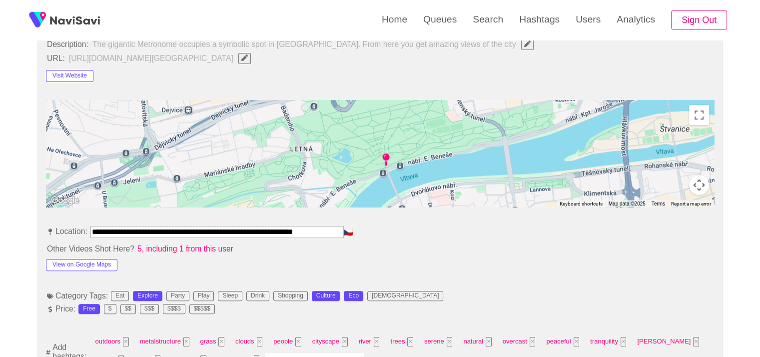
scroll to position [400, 0]
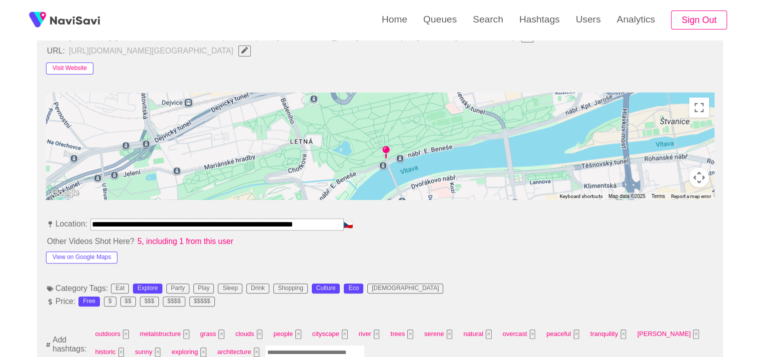
click at [82, 73] on button "Visit Website" at bounding box center [69, 68] width 47 height 12
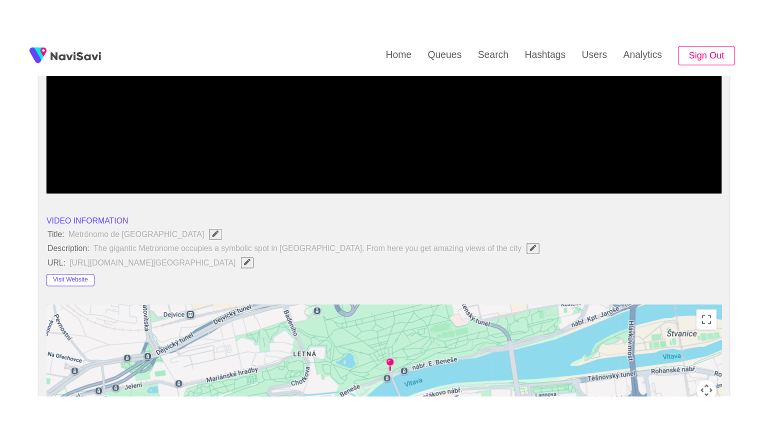
scroll to position [150, 0]
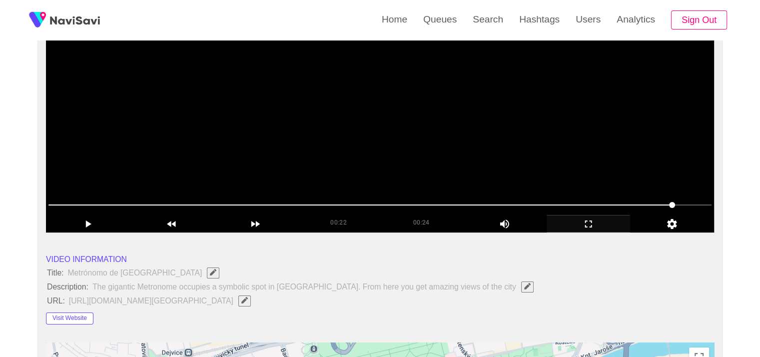
click at [414, 143] on video at bounding box center [380, 108] width 668 height 250
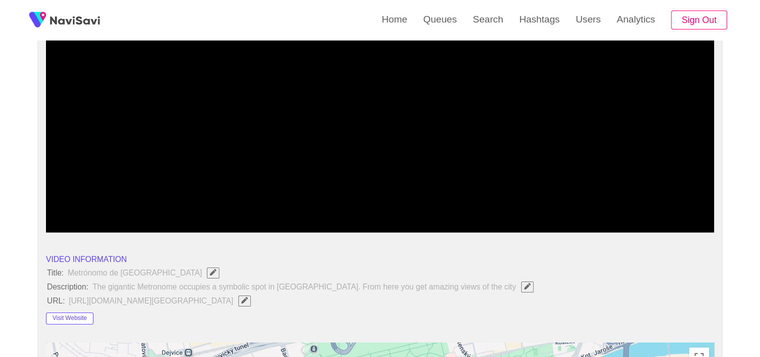
drag, startPoint x: 447, startPoint y: 207, endPoint x: 367, endPoint y: 200, distance: 79.7
click at [367, 200] on span at bounding box center [379, 205] width 663 height 16
drag, startPoint x: 272, startPoint y: 203, endPoint x: 198, endPoint y: 198, distance: 74.2
click at [198, 198] on span at bounding box center [379, 205] width 663 height 16
click at [595, 225] on icon "add" at bounding box center [588, 224] width 83 height 12
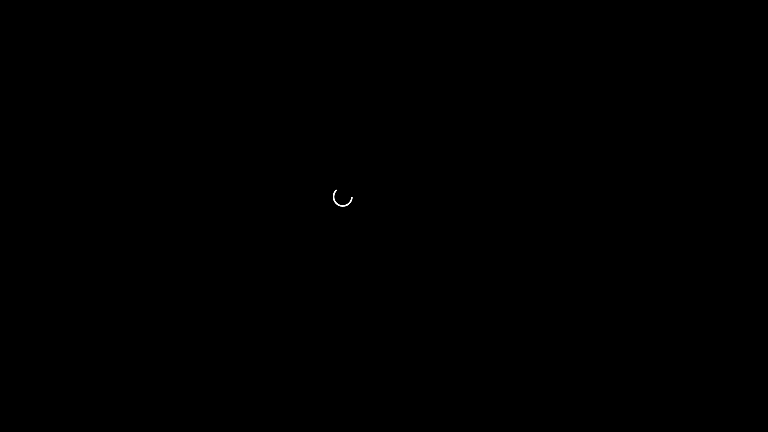
drag, startPoint x: 82, startPoint y: 403, endPoint x: 57, endPoint y: 405, distance: 24.5
click at [57, 364] on span at bounding box center [383, 403] width 763 height 16
click at [34, 364] on span at bounding box center [28, 403] width 53 height 1
click at [151, 364] on span at bounding box center [383, 403] width 763 height 16
click at [298, 364] on span at bounding box center [383, 403] width 763 height 16
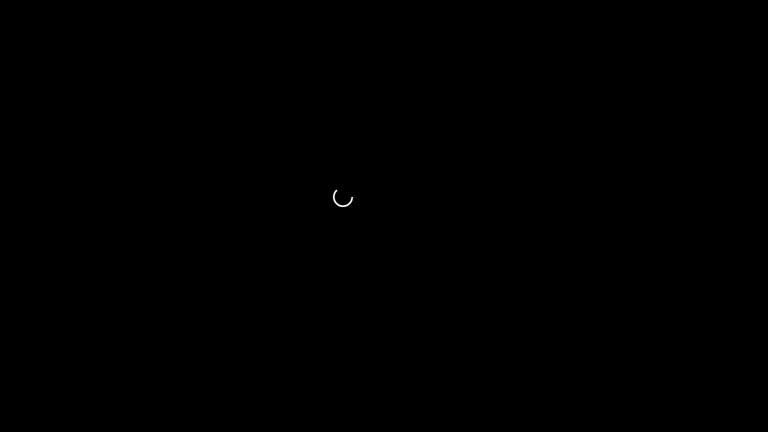
click at [43, 364] on icon "add" at bounding box center [47, 423] width 95 height 12
click at [331, 364] on span at bounding box center [383, 403] width 763 height 16
click at [380, 364] on span at bounding box center [383, 403] width 763 height 16
click at [439, 364] on span at bounding box center [383, 403] width 763 height 1
click at [567, 364] on span at bounding box center [383, 403] width 763 height 16
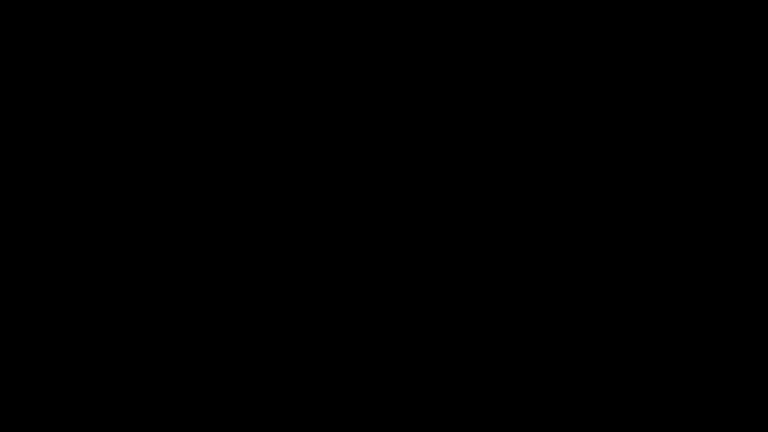
click at [621, 364] on span at bounding box center [383, 403] width 763 height 16
click at [678, 364] on span at bounding box center [383, 403] width 763 height 1
drag, startPoint x: 32, startPoint y: 407, endPoint x: 0, endPoint y: 405, distance: 32.1
click at [0, 364] on div at bounding box center [384, 404] width 771 height 26
click at [44, 364] on icon "add" at bounding box center [47, 423] width 95 height 12
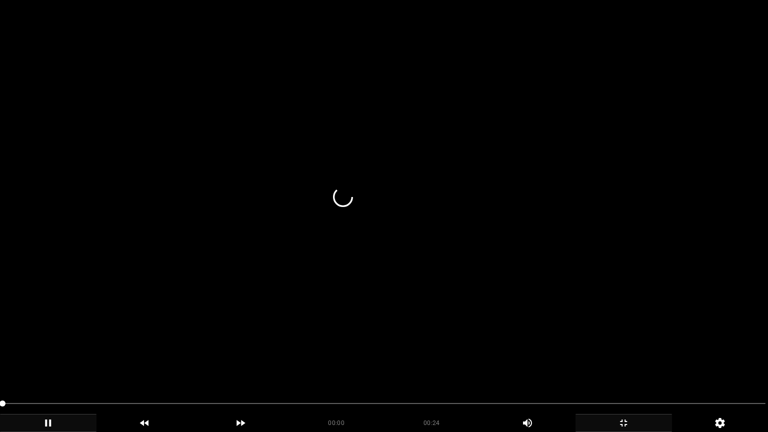
click at [244, 356] on video at bounding box center [384, 216] width 768 height 432
click at [194, 364] on video at bounding box center [384, 216] width 768 height 432
click at [38, 364] on span at bounding box center [383, 403] width 763 height 16
click at [0, 364] on div at bounding box center [384, 404] width 771 height 26
click at [166, 341] on video at bounding box center [384, 216] width 768 height 432
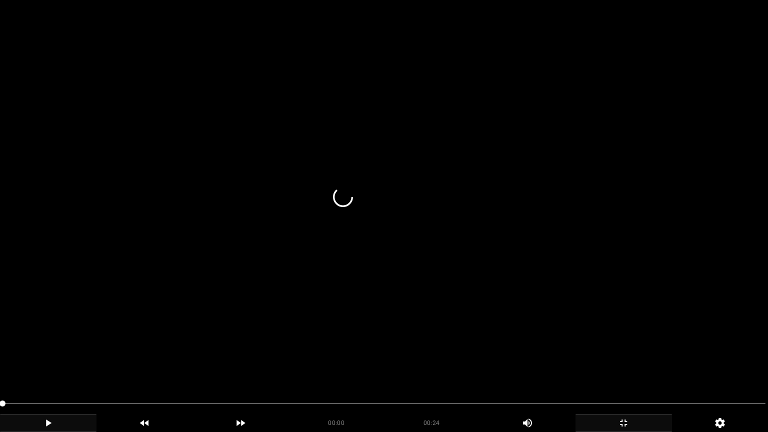
click at [168, 328] on video at bounding box center [384, 216] width 768 height 432
click at [254, 340] on video at bounding box center [384, 216] width 768 height 432
click at [252, 314] on video at bounding box center [384, 216] width 768 height 432
click at [154, 353] on video at bounding box center [384, 216] width 768 height 432
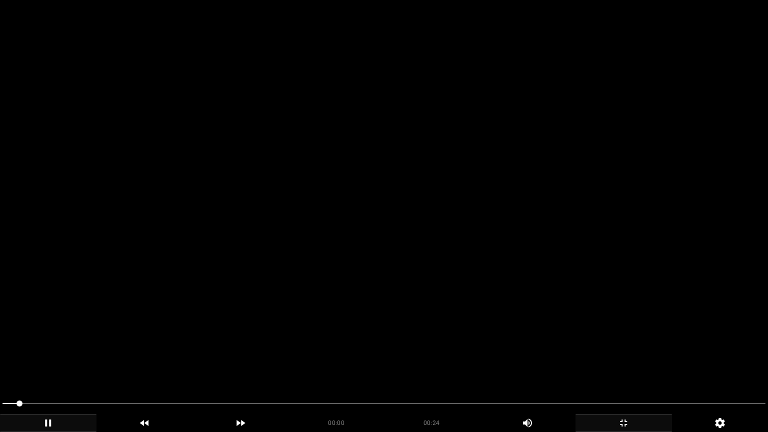
click at [32, 364] on span at bounding box center [383, 403] width 763 height 16
click at [631, 364] on icon "add" at bounding box center [623, 423] width 95 height 12
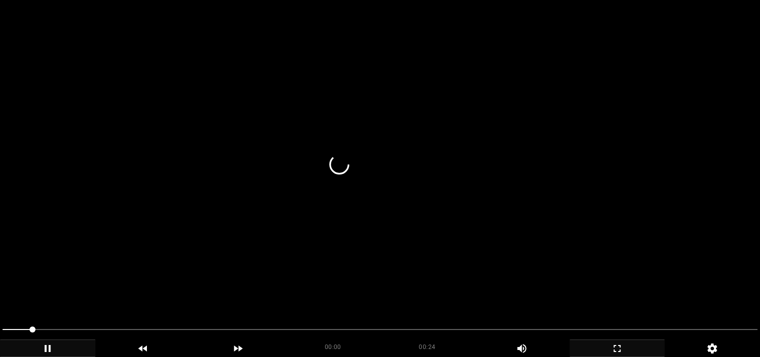
scroll to position [498, 0]
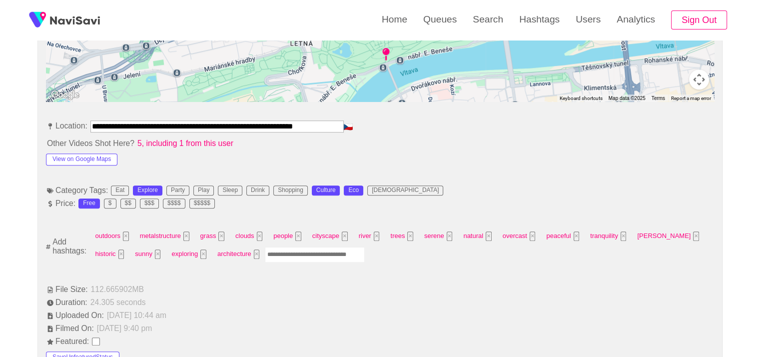
click at [265, 262] on input "Enter tag here and press return" at bounding box center [315, 254] width 100 height 15
type input "*********"
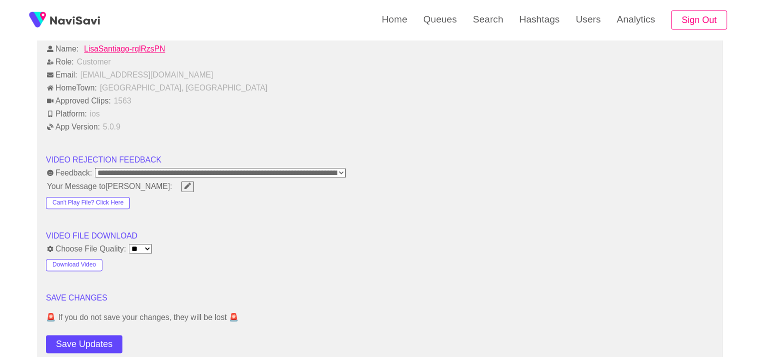
scroll to position [1198, 0]
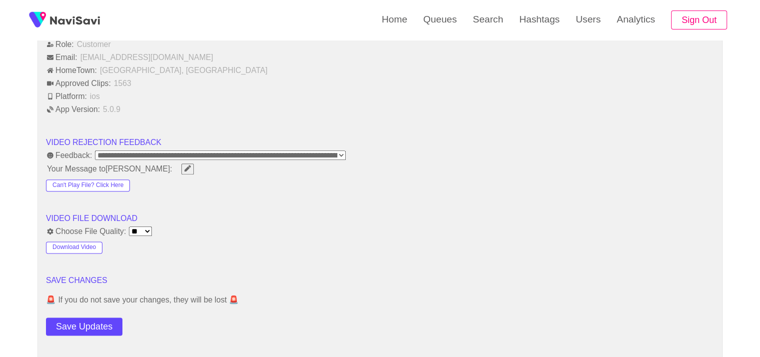
click at [83, 329] on button "Save Updates" at bounding box center [84, 326] width 76 height 18
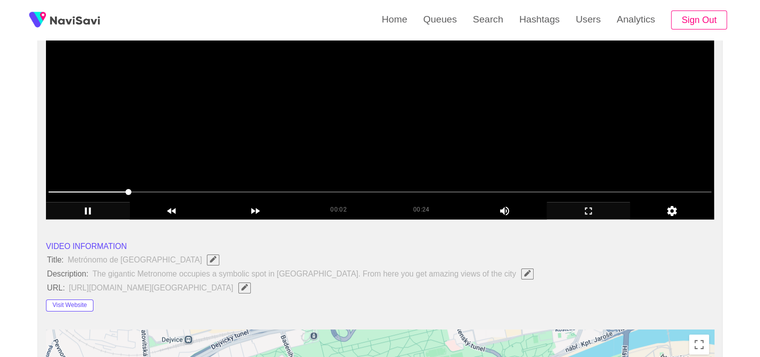
scroll to position [148, 0]
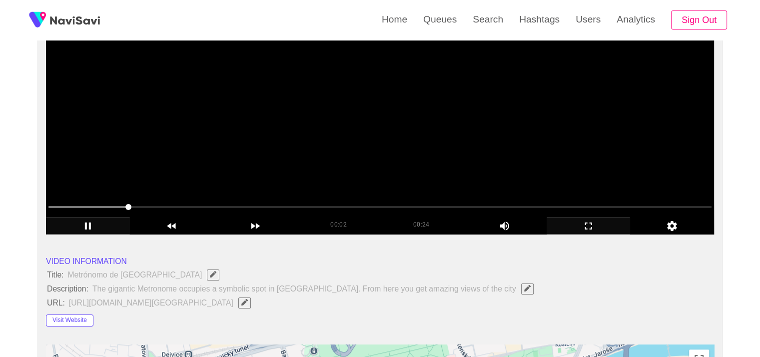
click at [312, 144] on video at bounding box center [380, 110] width 668 height 250
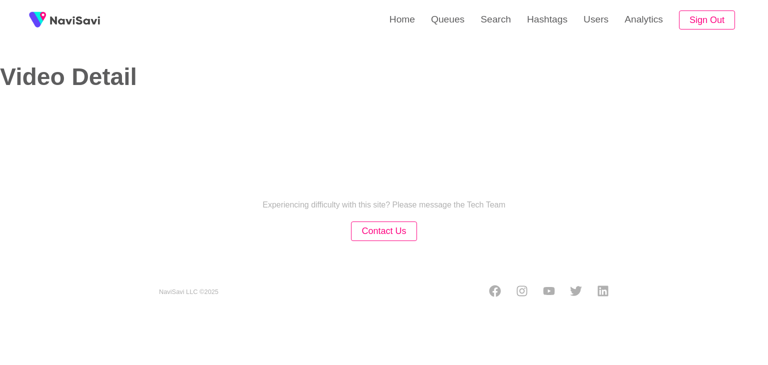
select select "**********"
select select "**"
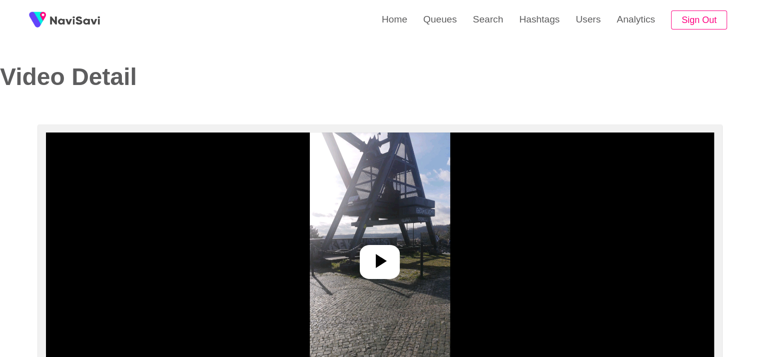
click at [386, 268] on icon at bounding box center [380, 261] width 24 height 24
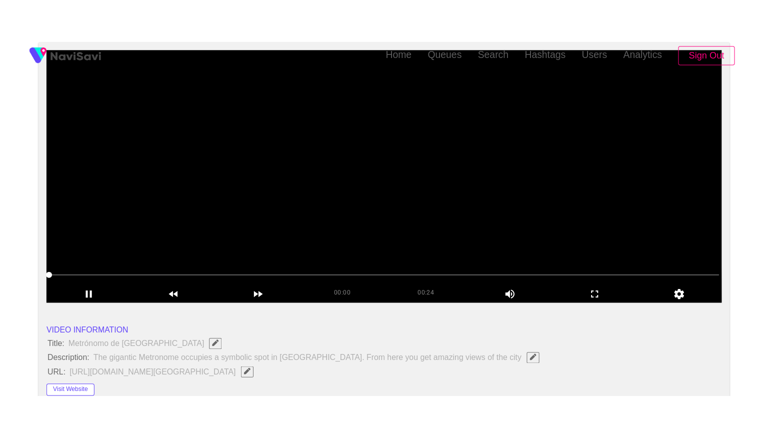
scroll to position [150, 0]
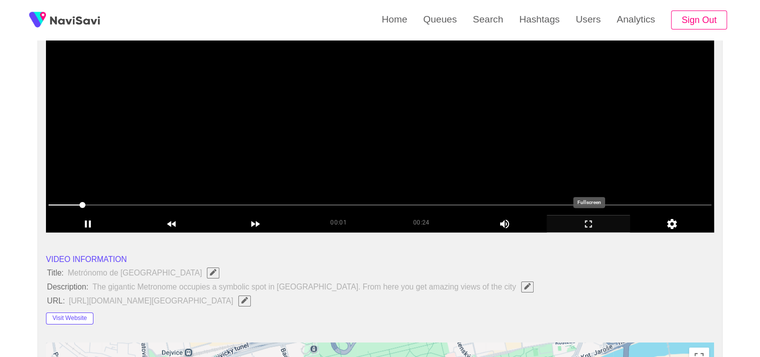
click at [592, 229] on icon "add" at bounding box center [588, 224] width 83 height 12
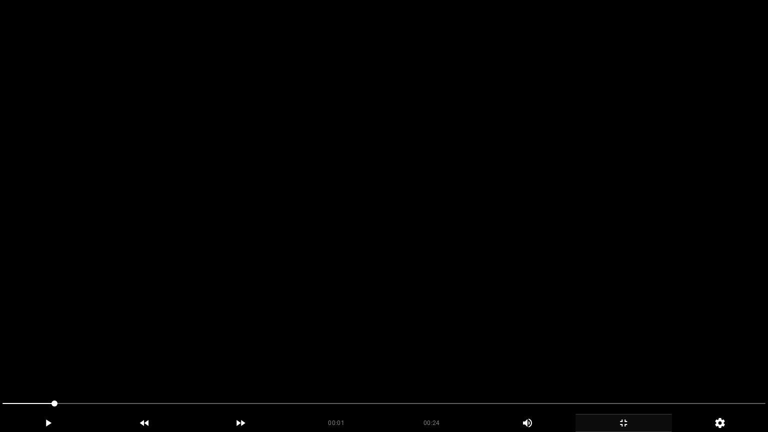
click at [593, 272] on video at bounding box center [384, 216] width 768 height 432
click at [332, 264] on video at bounding box center [384, 216] width 768 height 432
click at [408, 316] on video at bounding box center [384, 216] width 768 height 432
click at [418, 292] on video at bounding box center [384, 216] width 768 height 432
click at [441, 308] on video at bounding box center [384, 216] width 768 height 432
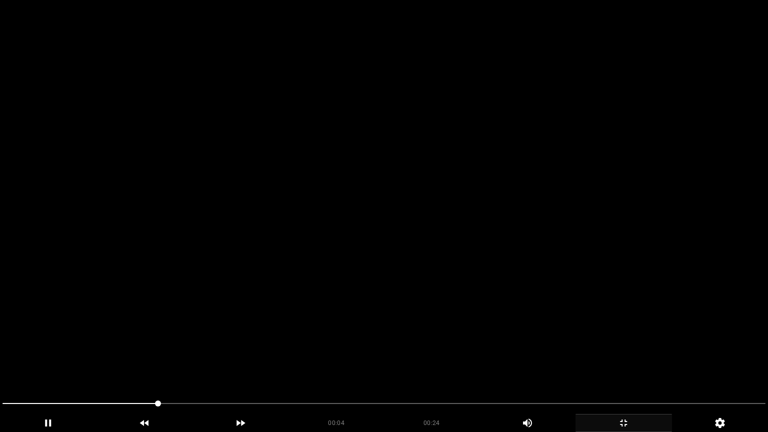
click at [583, 334] on video at bounding box center [384, 216] width 768 height 432
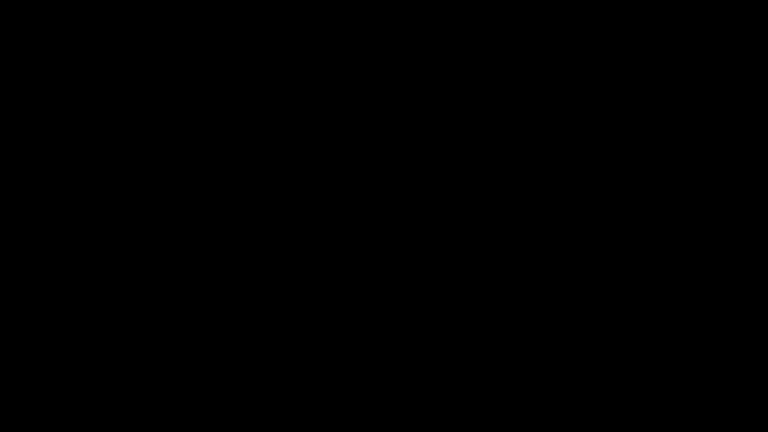
click at [428, 364] on span at bounding box center [383, 403] width 763 height 16
click at [531, 364] on span at bounding box center [383, 403] width 763 height 16
click at [624, 364] on icon "add" at bounding box center [623, 423] width 95 height 12
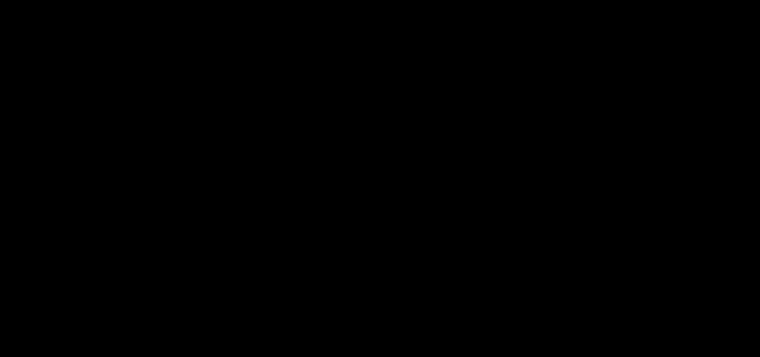
scroll to position [248, 95]
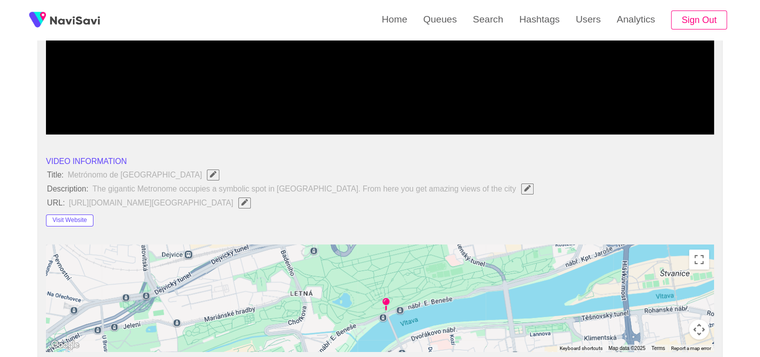
click at [251, 207] on button "button" at bounding box center [244, 202] width 12 height 11
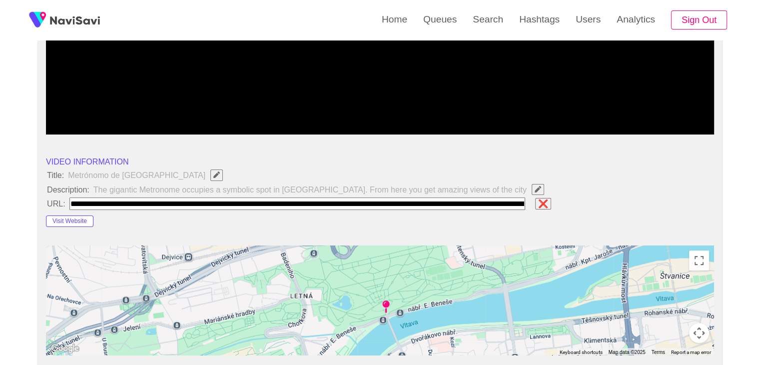
scroll to position [0, 548]
type input "**********"
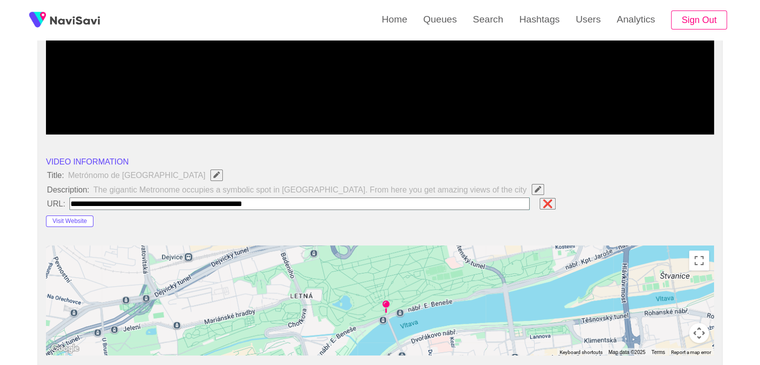
scroll to position [0, 0]
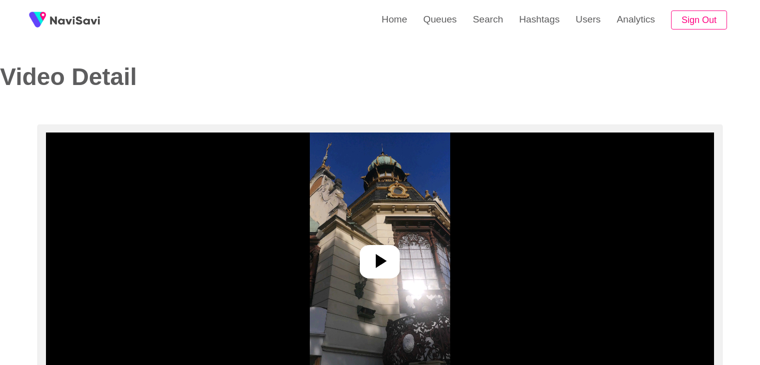
select select "**********"
select select "**"
drag, startPoint x: 386, startPoint y: 269, endPoint x: 386, endPoint y: 262, distance: 7.5
click at [386, 267] on icon at bounding box center [380, 261] width 24 height 24
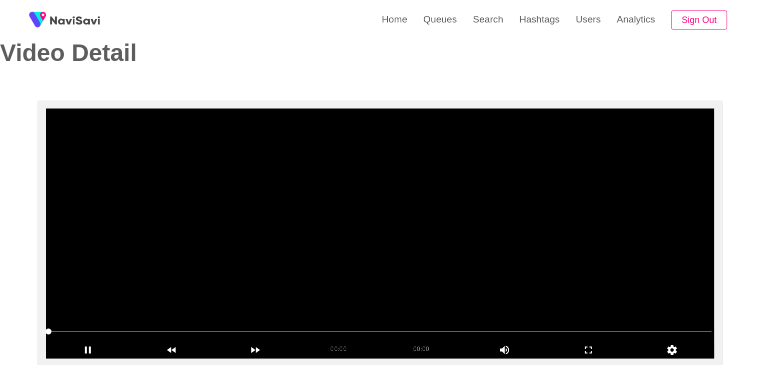
scroll to position [100, 0]
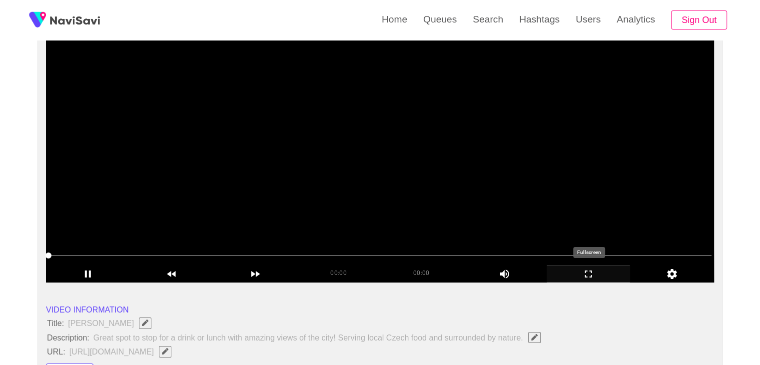
click at [589, 272] on icon "add" at bounding box center [588, 274] width 83 height 12
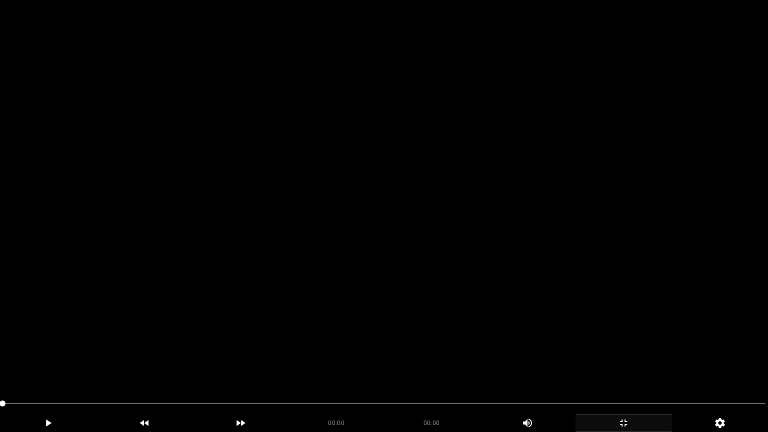
click at [239, 335] on video at bounding box center [384, 216] width 768 height 432
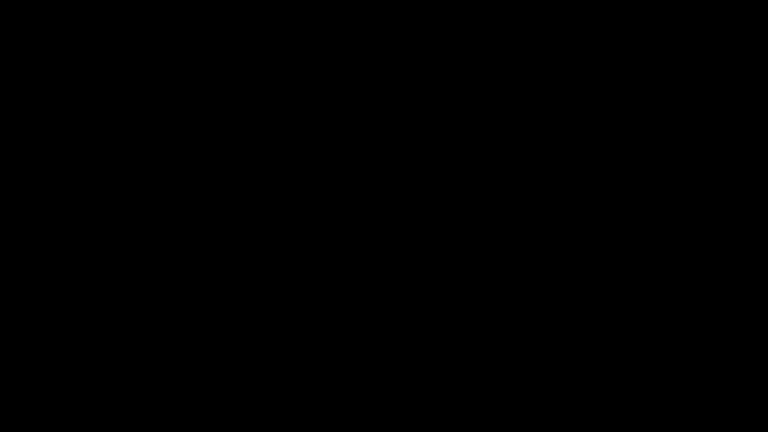
click at [628, 364] on icon "add" at bounding box center [623, 423] width 95 height 12
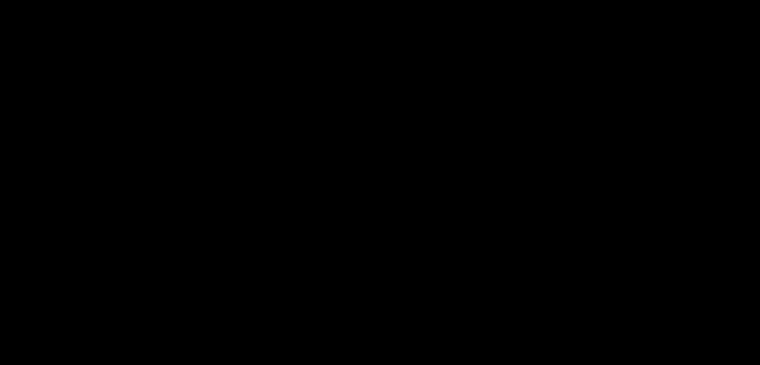
scroll to position [150, 0]
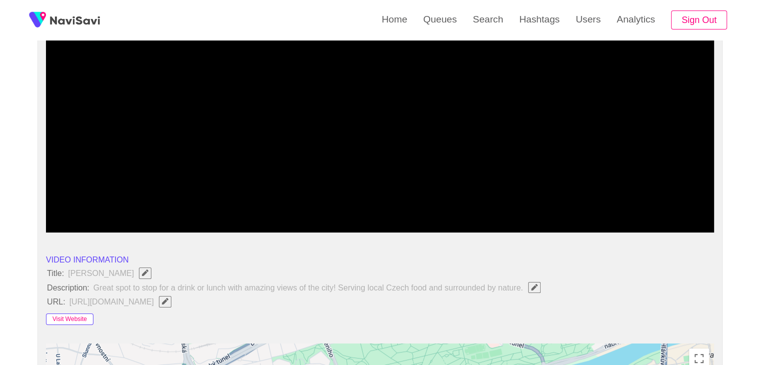
click at [71, 314] on button "Visit Website" at bounding box center [69, 319] width 47 height 12
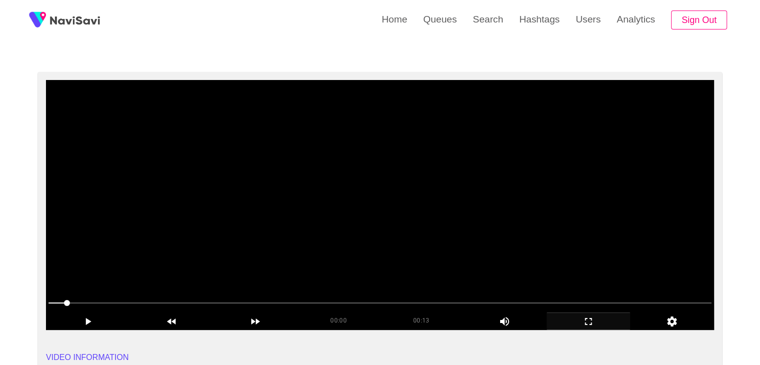
scroll to position [50, 0]
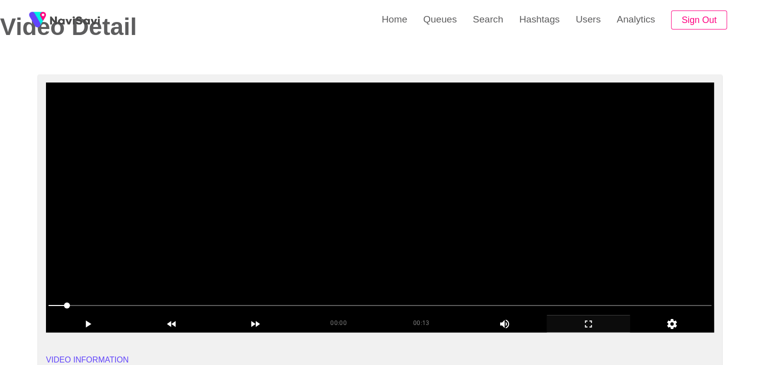
click at [403, 190] on video at bounding box center [380, 207] width 668 height 250
click at [539, 264] on video at bounding box center [380, 207] width 668 height 250
click at [556, 270] on video at bounding box center [380, 207] width 668 height 250
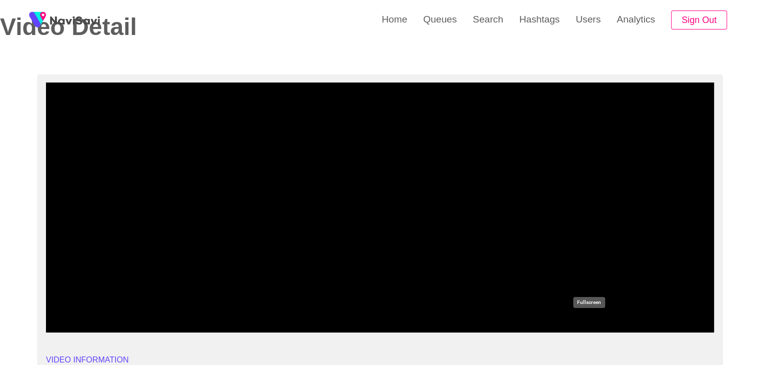
click at [591, 321] on icon "add" at bounding box center [588, 323] width 7 height 7
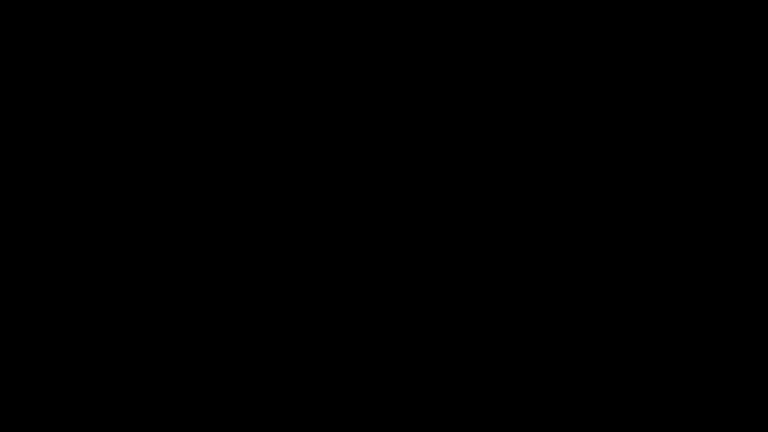
drag, startPoint x: 76, startPoint y: 397, endPoint x: 0, endPoint y: 387, distance: 77.1
click at [346, 325] on video at bounding box center [384, 216] width 768 height 432
drag, startPoint x: 86, startPoint y: 402, endPoint x: 30, endPoint y: 398, distance: 56.2
click at [480, 364] on span at bounding box center [383, 403] width 763 height 1
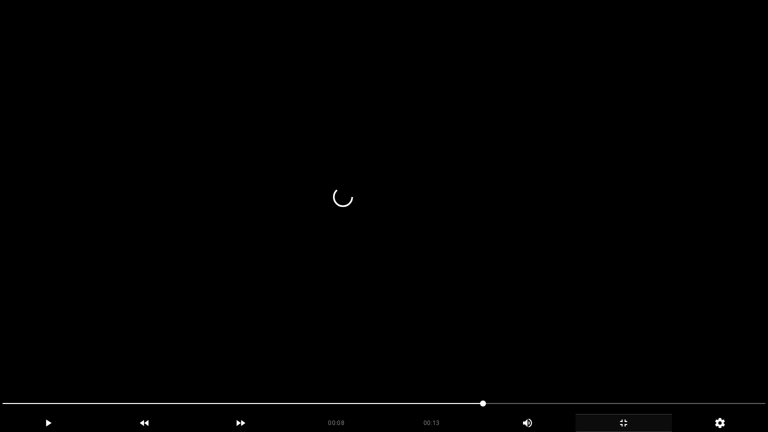
click at [536, 348] on video at bounding box center [384, 216] width 768 height 432
click at [536, 347] on video at bounding box center [384, 216] width 768 height 432
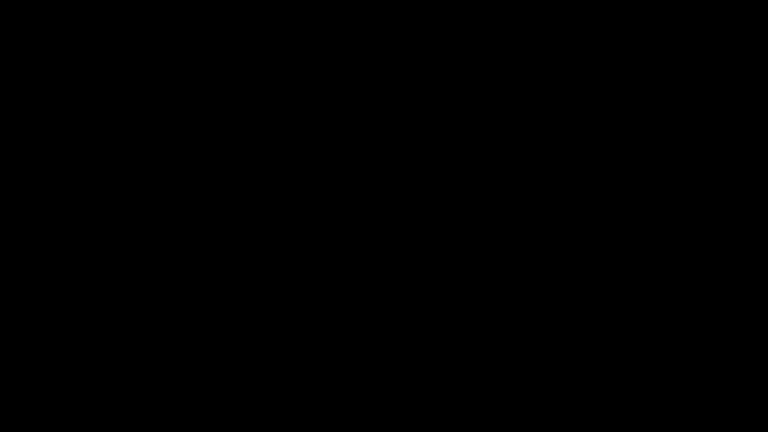
click at [519, 364] on span at bounding box center [383, 403] width 763 height 16
click at [578, 364] on span at bounding box center [383, 403] width 763 height 1
drag, startPoint x: 578, startPoint y: 403, endPoint x: 592, endPoint y: 406, distance: 14.2
click at [592, 364] on span at bounding box center [383, 403] width 763 height 16
click at [619, 364] on icon "add" at bounding box center [623, 423] width 95 height 12
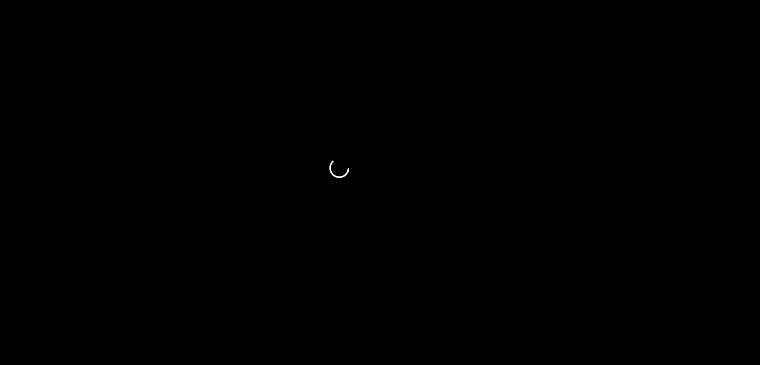
scroll to position [450, 0]
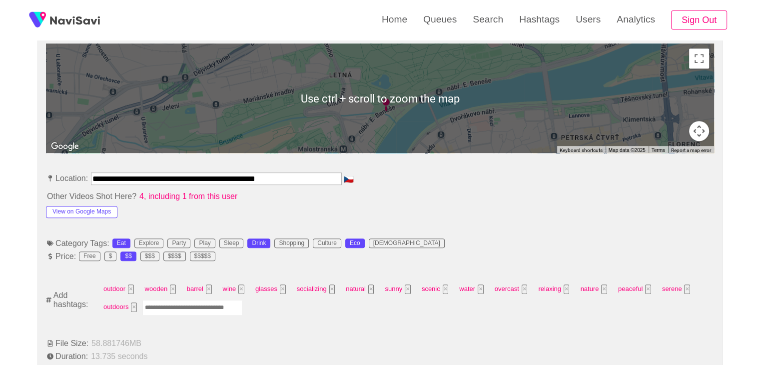
click at [205, 309] on input "Enter tag here and press return" at bounding box center [192, 307] width 100 height 15
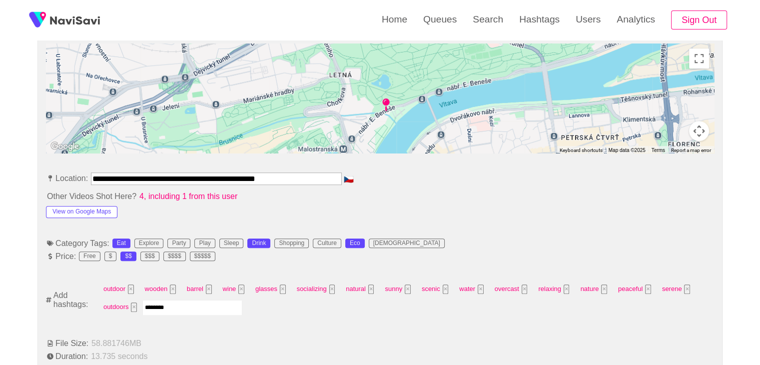
type input "*********"
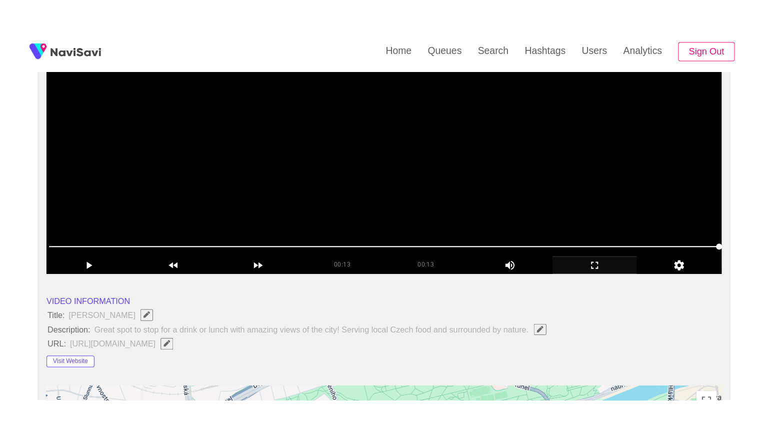
scroll to position [150, 0]
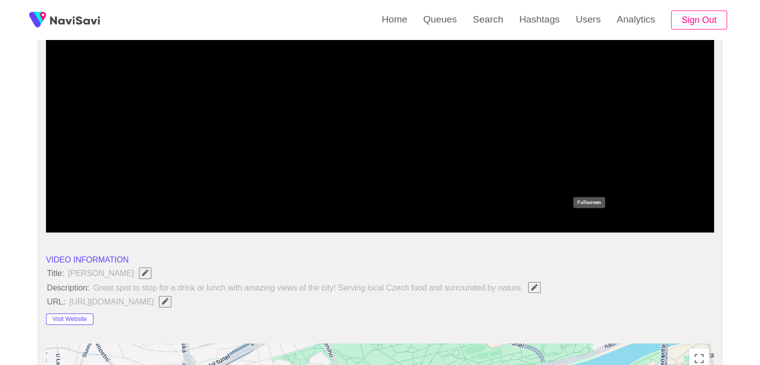
click at [587, 219] on icon "add" at bounding box center [588, 224] width 83 height 12
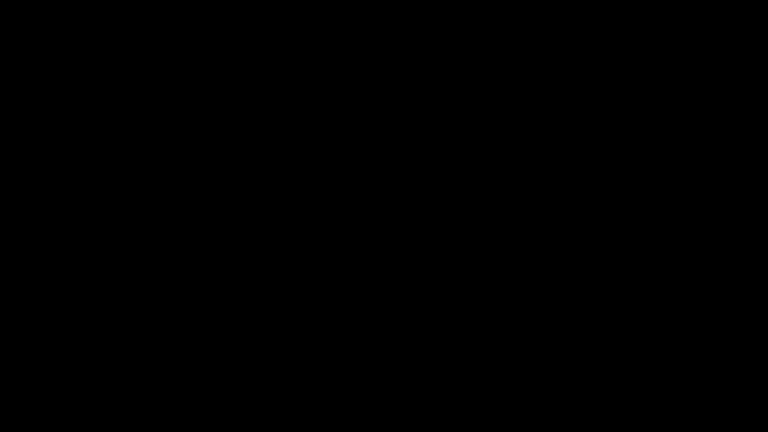
click at [537, 364] on span at bounding box center [383, 403] width 763 height 16
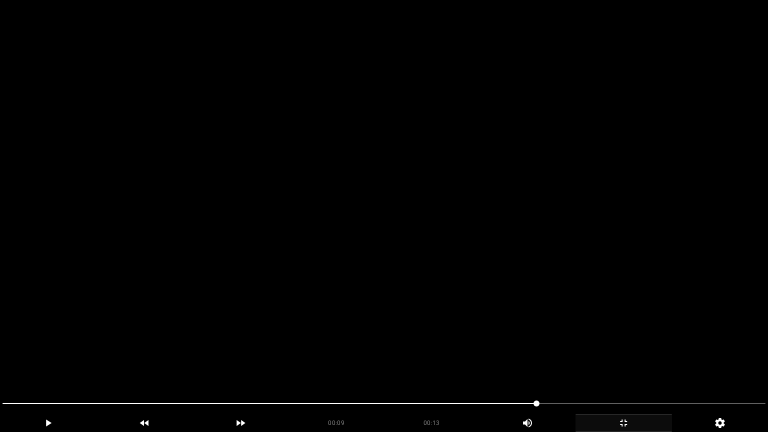
click at [598, 349] on video at bounding box center [384, 216] width 768 height 432
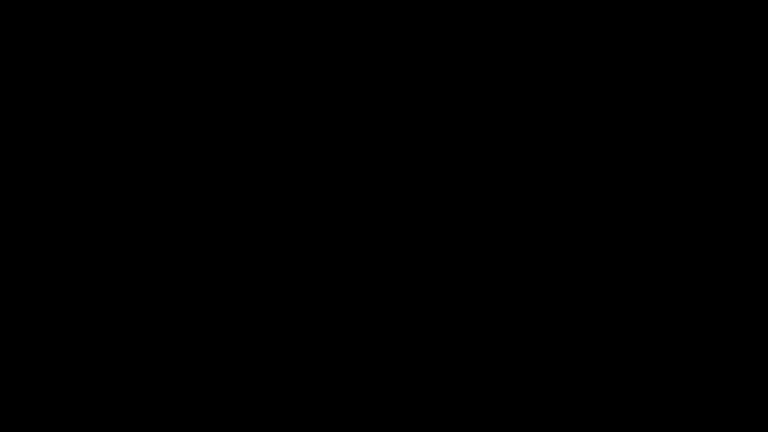
drag, startPoint x: 479, startPoint y: 400, endPoint x: 382, endPoint y: 388, distance: 97.2
click at [462, 364] on span at bounding box center [383, 403] width 763 height 16
click at [626, 364] on icon "add" at bounding box center [623, 423] width 95 height 12
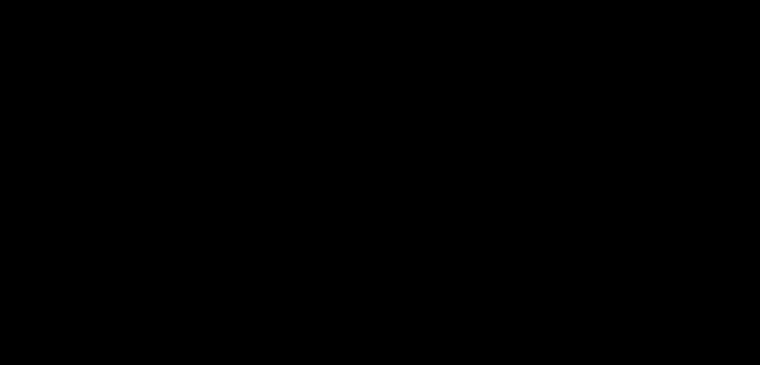
scroll to position [1248, 0]
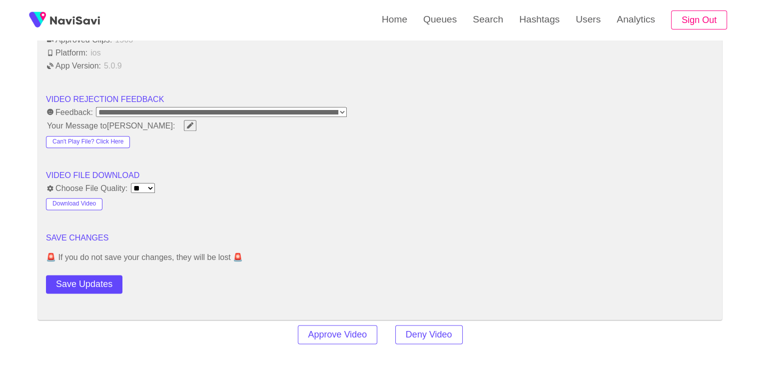
drag, startPoint x: 85, startPoint y: 276, endPoint x: 100, endPoint y: 270, distance: 16.3
click at [85, 276] on button "Save Updates" at bounding box center [84, 284] width 76 height 18
click at [107, 280] on button "Save Updates" at bounding box center [84, 284] width 76 height 18
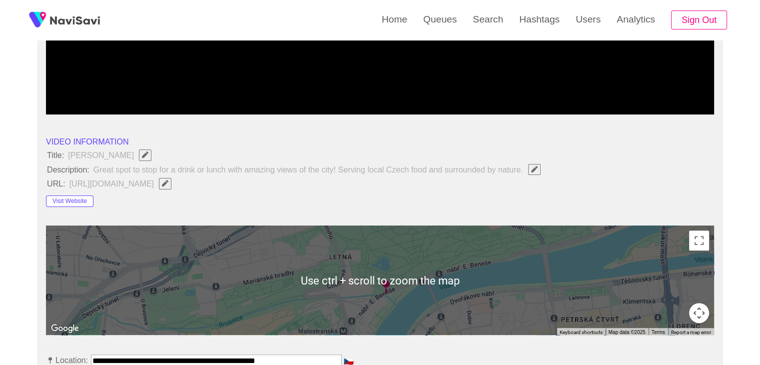
scroll to position [248, 0]
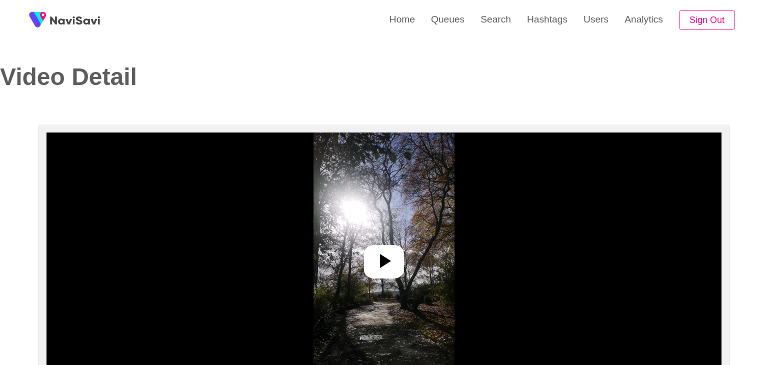
select select "**********"
select select "**"
click at [373, 256] on icon at bounding box center [380, 261] width 24 height 24
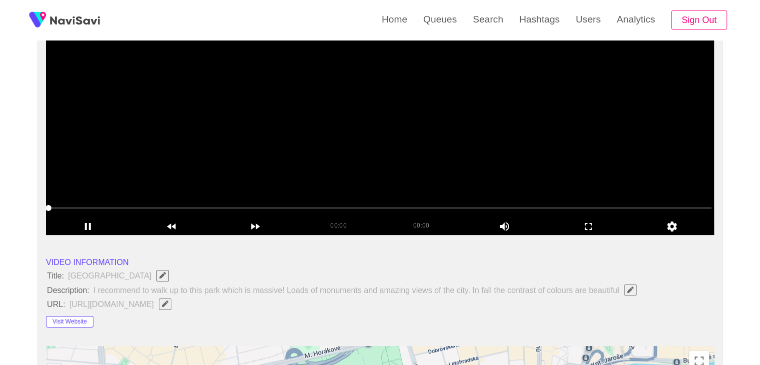
scroll to position [150, 0]
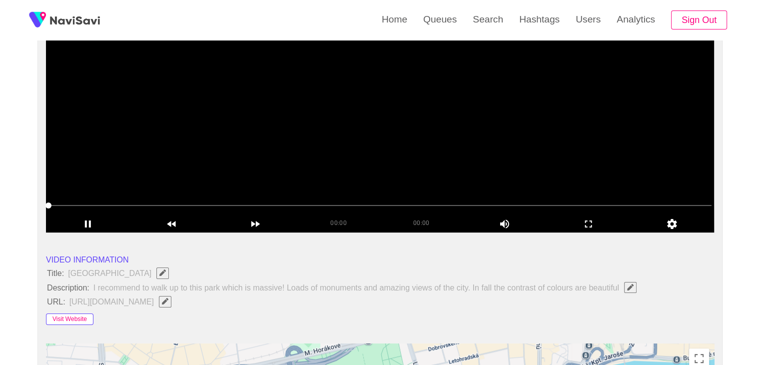
click at [86, 317] on button "Visit Website" at bounding box center [69, 319] width 47 height 12
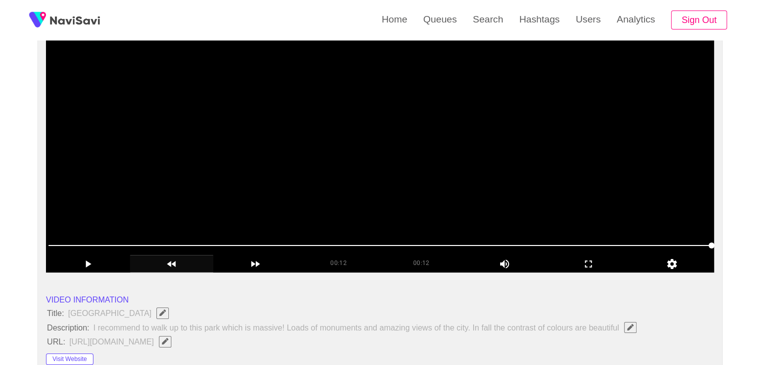
scroll to position [100, 0]
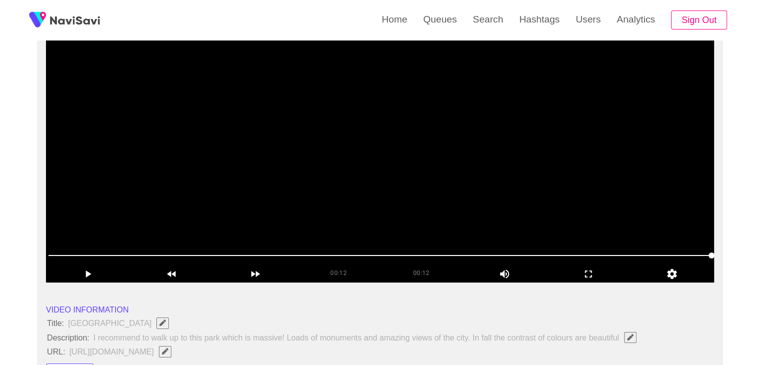
click at [332, 190] on video at bounding box center [380, 157] width 668 height 250
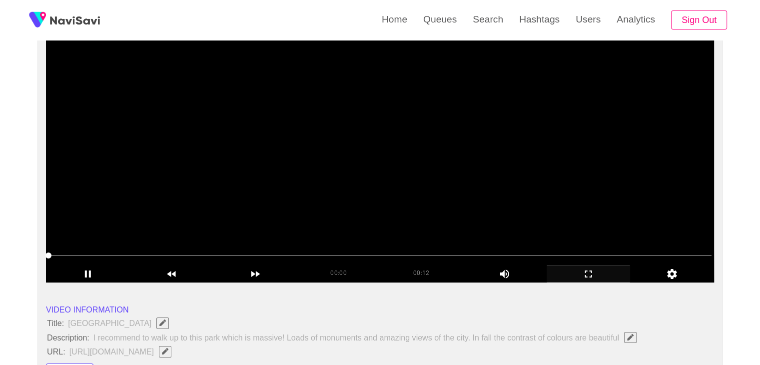
click at [584, 270] on icon "add" at bounding box center [588, 274] width 83 height 12
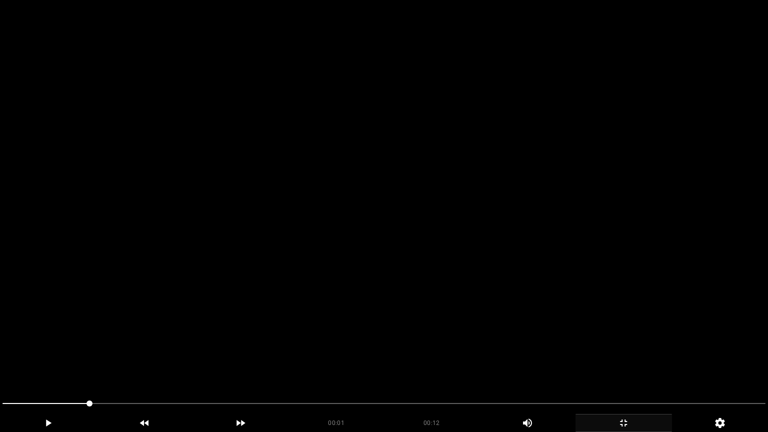
click at [528, 259] on video at bounding box center [384, 216] width 768 height 432
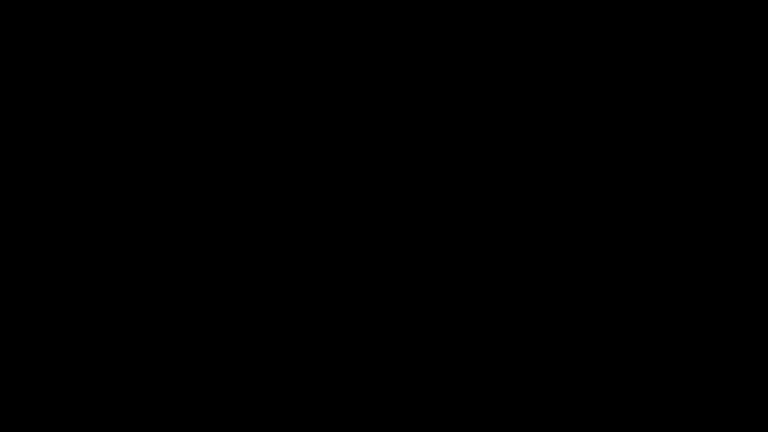
click at [624, 364] on icon "add" at bounding box center [623, 423] width 95 height 12
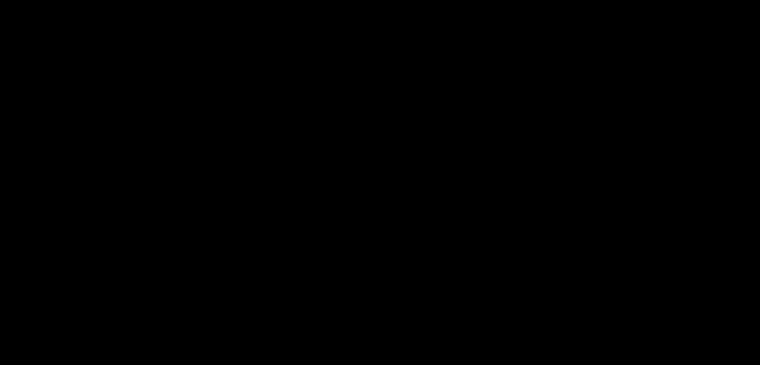
scroll to position [550, 0]
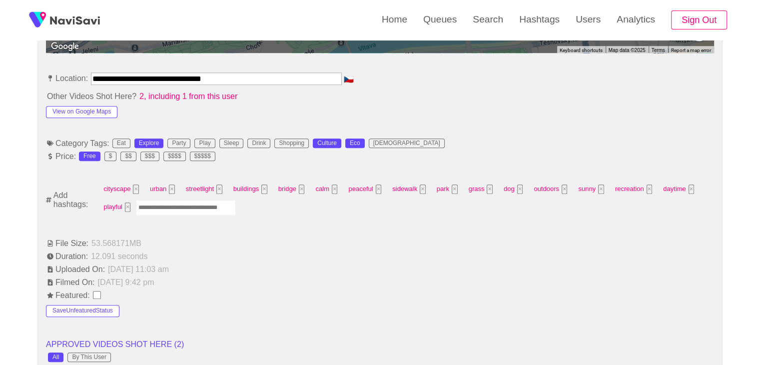
click at [181, 206] on input "Enter tag here and press return" at bounding box center [186, 207] width 100 height 15
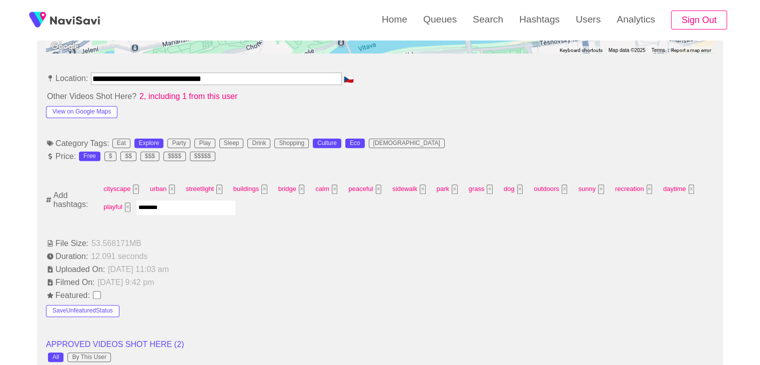
type input "*********"
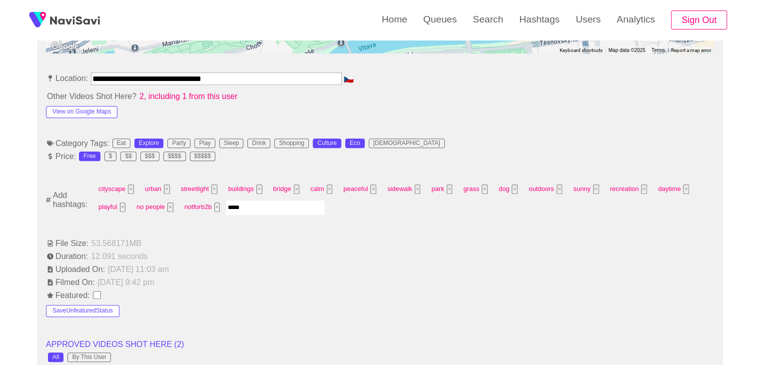
type input "******"
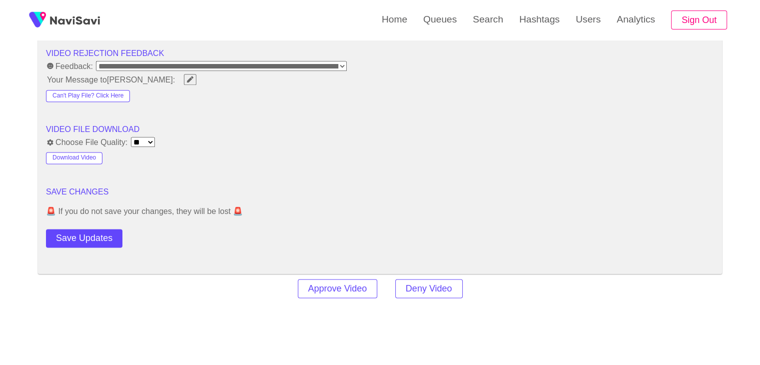
scroll to position [1300, 0]
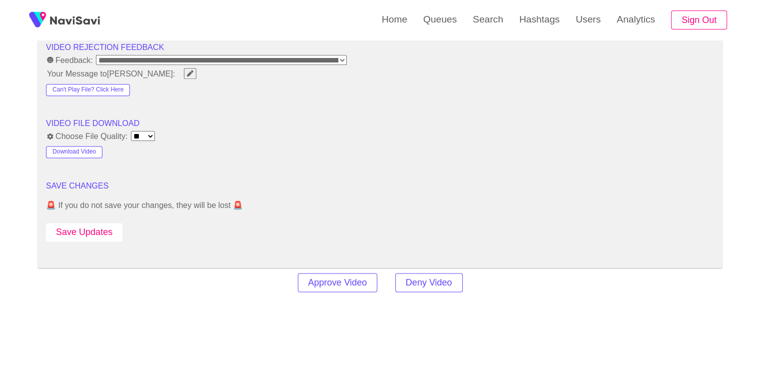
click at [99, 231] on button "Save Updates" at bounding box center [84, 232] width 76 height 18
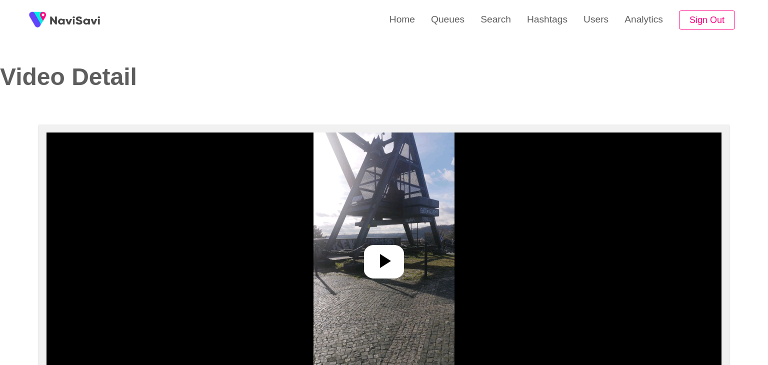
select select "**********"
select select "**"
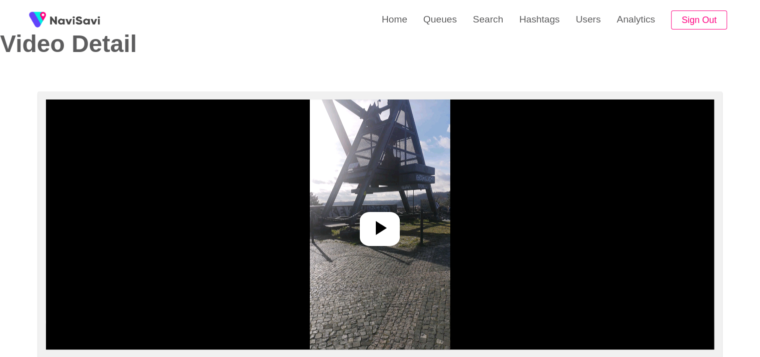
scroll to position [250, 0]
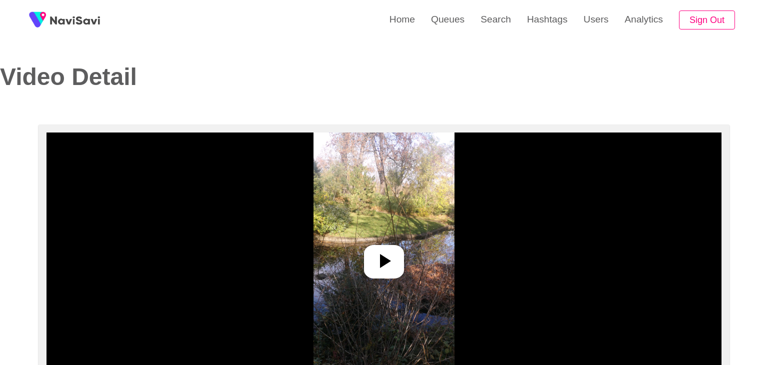
select select "**********"
select select "**"
click at [379, 252] on icon at bounding box center [380, 261] width 24 height 24
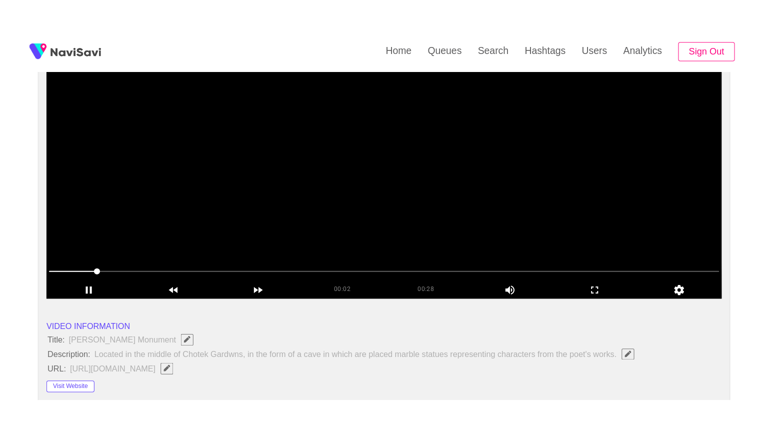
scroll to position [150, 0]
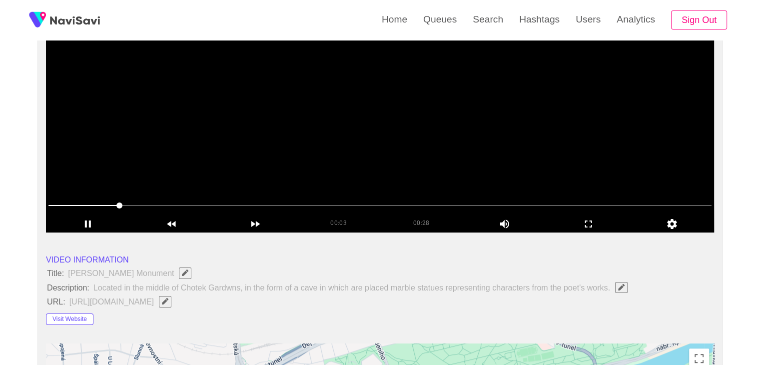
click at [380, 132] on video at bounding box center [380, 108] width 668 height 250
click at [455, 159] on video at bounding box center [380, 108] width 668 height 250
click at [586, 223] on icon "add" at bounding box center [588, 224] width 83 height 12
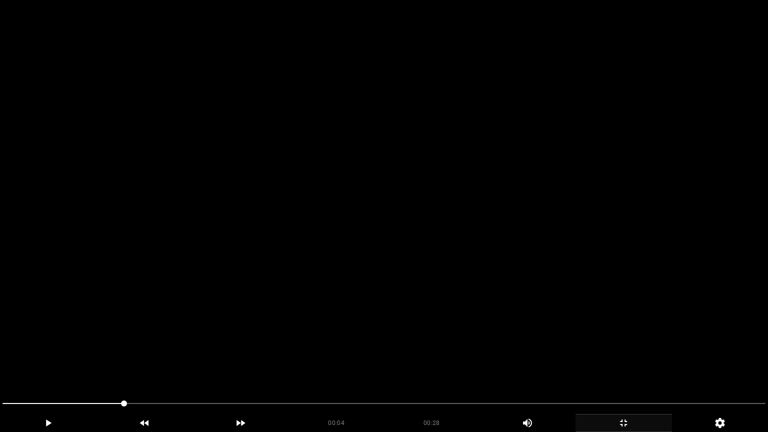
click at [422, 229] on video at bounding box center [384, 216] width 768 height 432
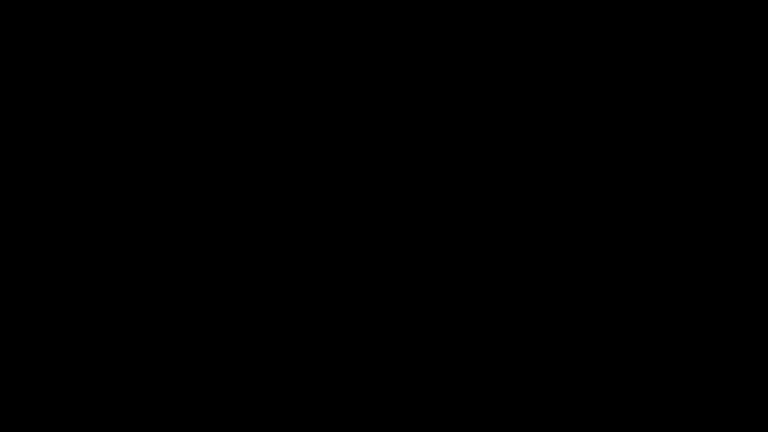
click at [108, 364] on span at bounding box center [383, 403] width 763 height 16
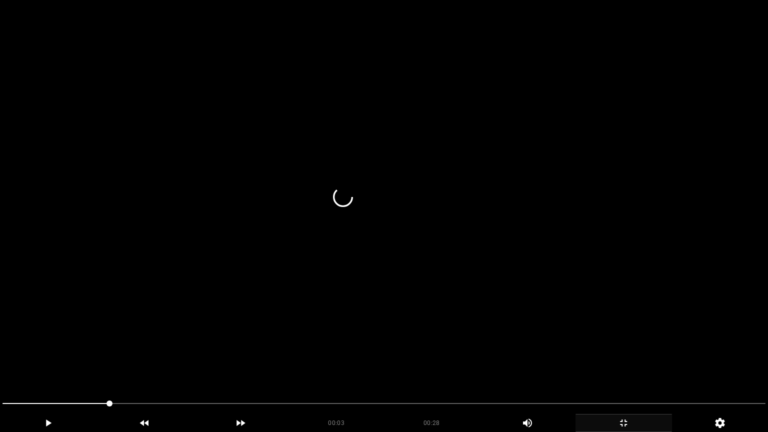
click at [344, 306] on video at bounding box center [384, 216] width 768 height 432
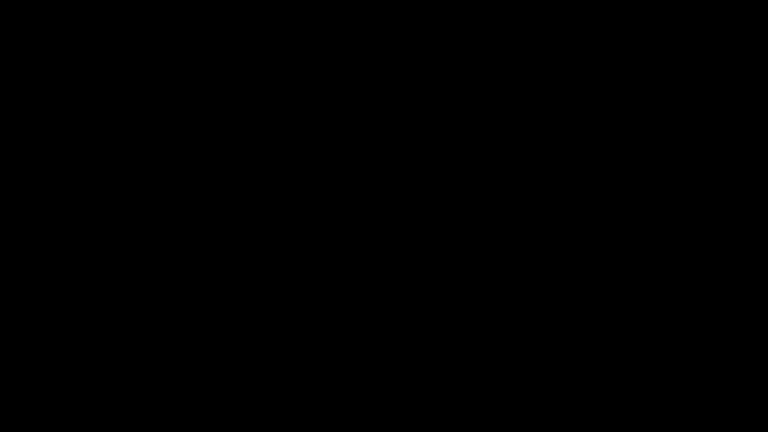
click at [632, 364] on div "add" at bounding box center [623, 423] width 96 height 18
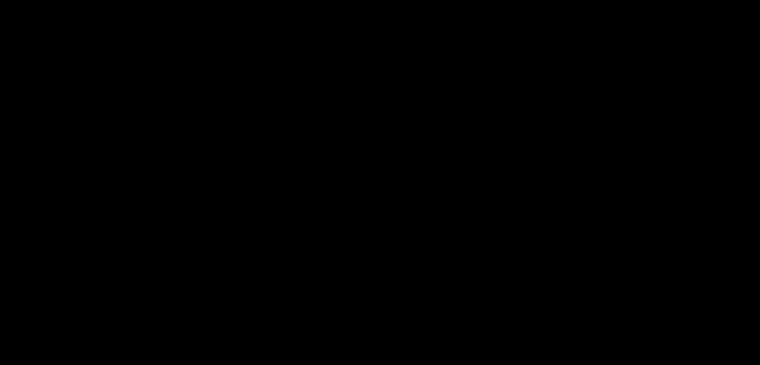
scroll to position [498, 0]
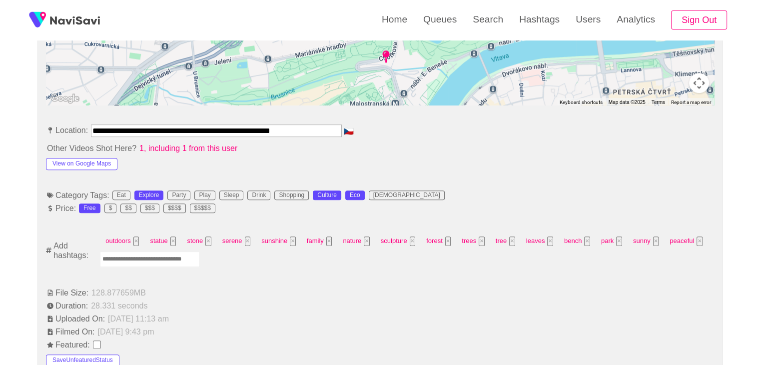
click at [134, 258] on input "Enter tag here and press return" at bounding box center [150, 258] width 100 height 15
type input "*********"
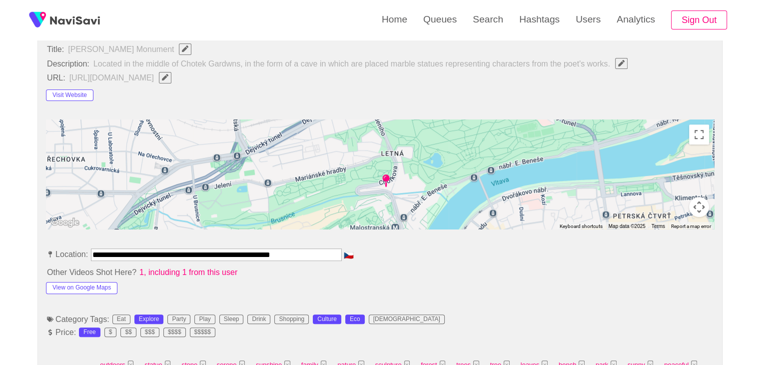
scroll to position [298, 0]
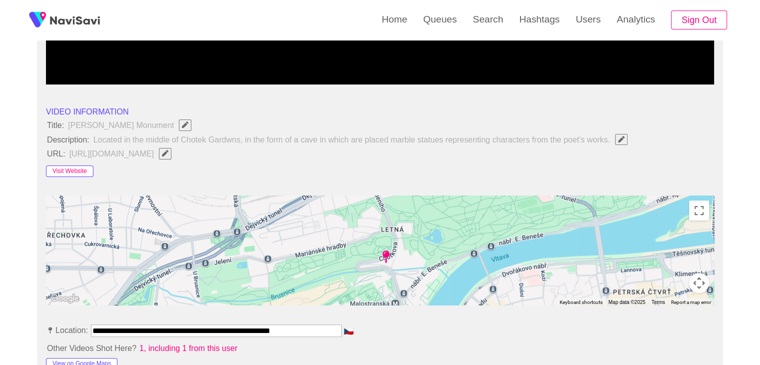
click at [61, 170] on button "Visit Website" at bounding box center [69, 171] width 47 height 12
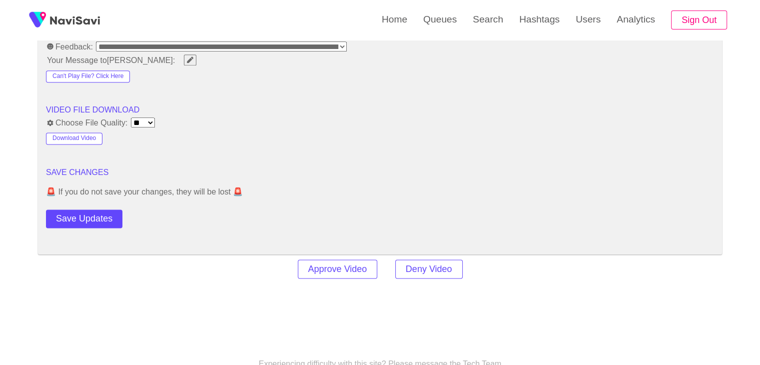
scroll to position [1348, 0]
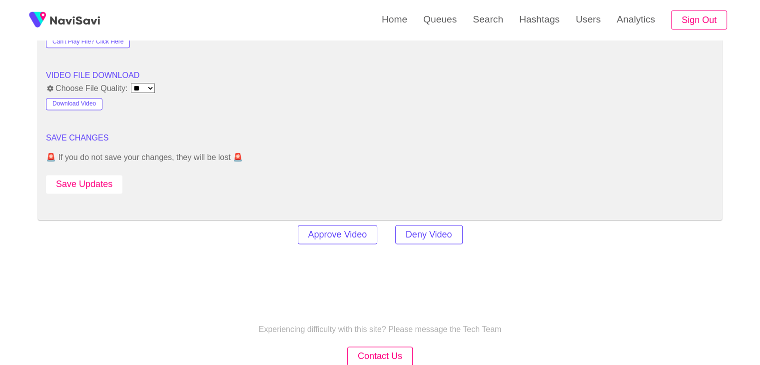
click at [95, 186] on button "Save Updates" at bounding box center [84, 184] width 76 height 18
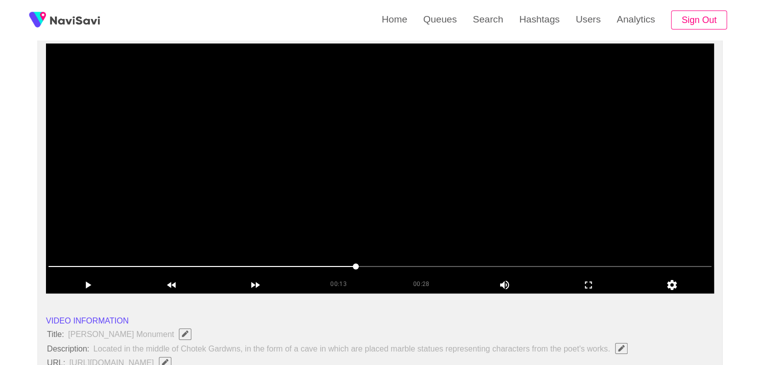
scroll to position [198, 0]
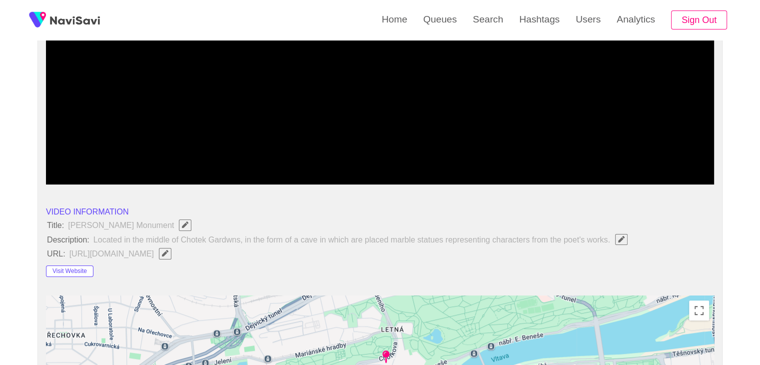
click at [407, 153] on span at bounding box center [379, 157] width 663 height 16
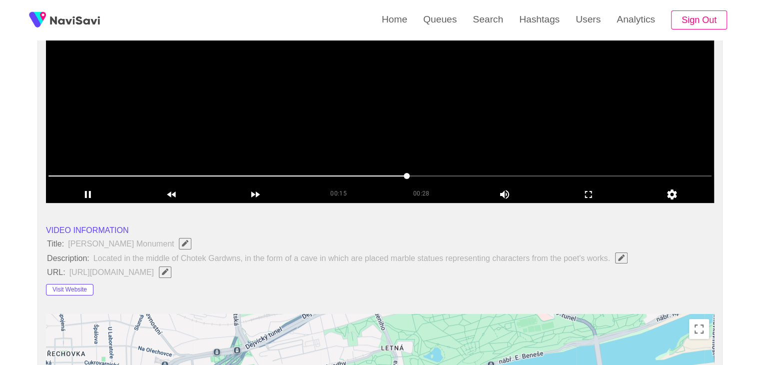
scroll to position [98, 0]
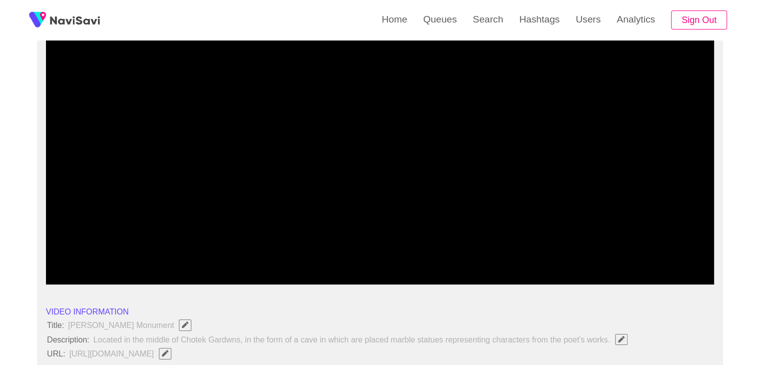
click at [321, 257] on span at bounding box center [379, 257] width 663 height 16
click at [371, 258] on span at bounding box center [379, 257] width 663 height 16
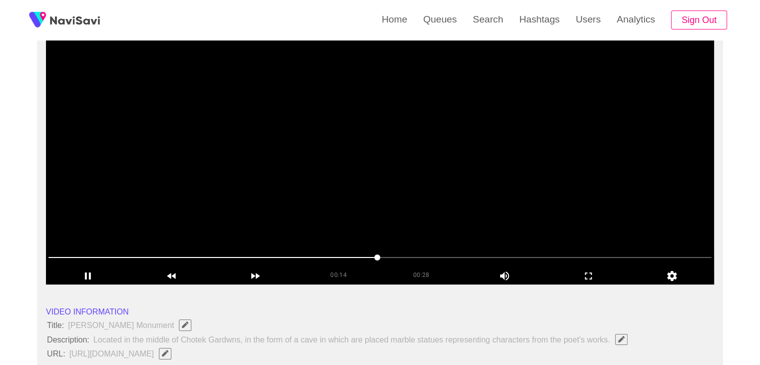
click at [489, 221] on video at bounding box center [380, 159] width 668 height 250
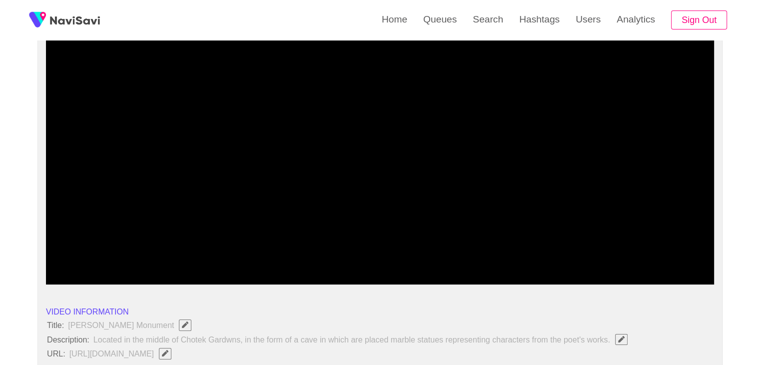
click at [532, 252] on span at bounding box center [379, 257] width 663 height 16
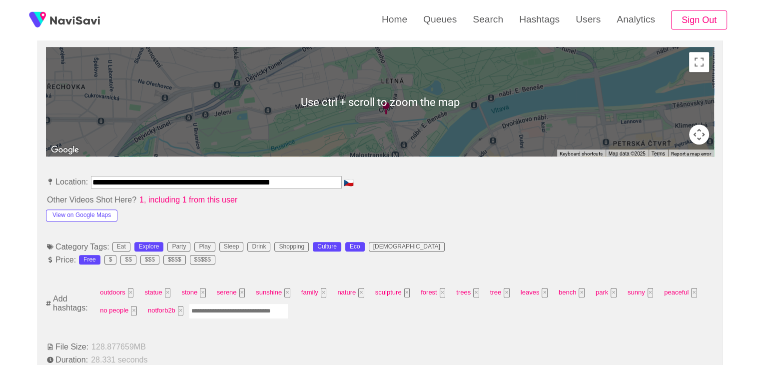
scroll to position [448, 0]
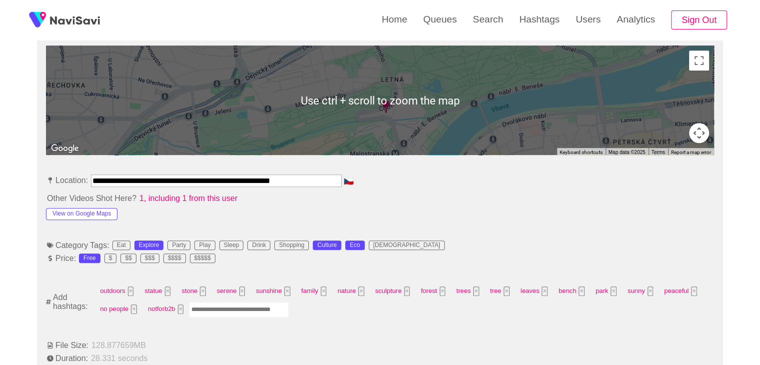
click at [232, 305] on input "Enter tag here and press return" at bounding box center [239, 309] width 100 height 15
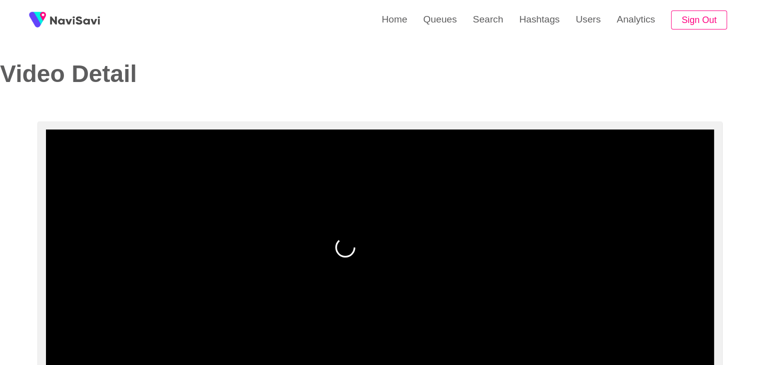
scroll to position [0, 0]
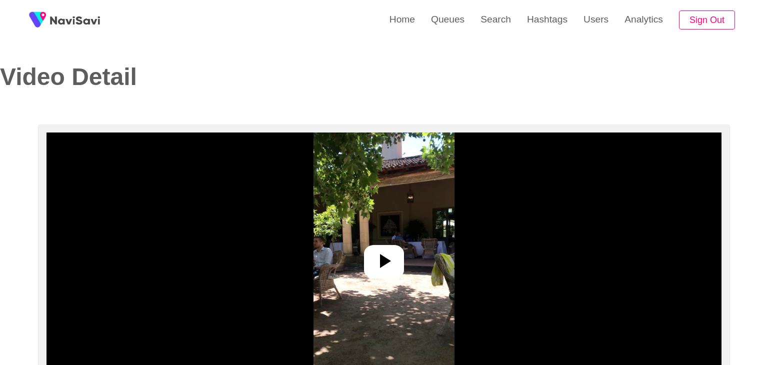
select select "**********"
select select "**"
click at [376, 267] on icon at bounding box center [380, 261] width 24 height 24
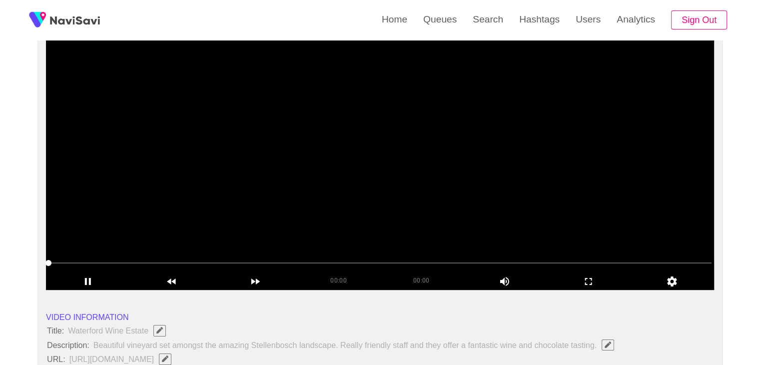
scroll to position [100, 0]
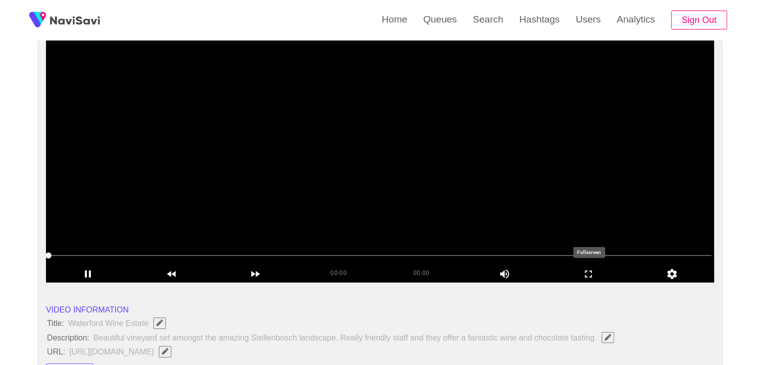
click at [599, 271] on icon "add" at bounding box center [588, 274] width 83 height 12
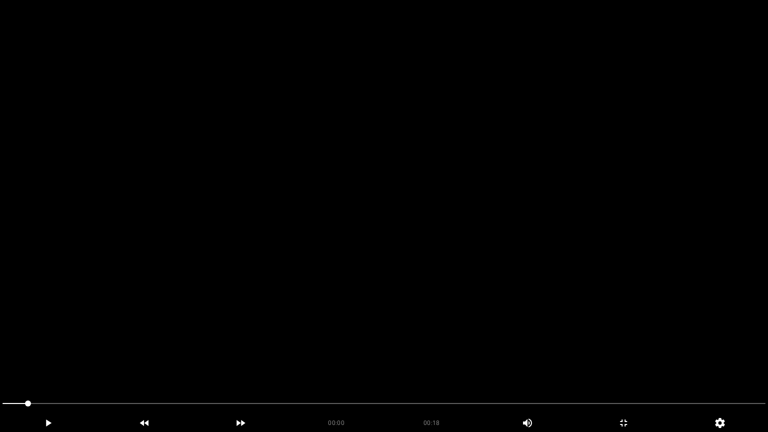
click at [427, 286] on video at bounding box center [384, 216] width 768 height 432
click at [442, 288] on video at bounding box center [384, 216] width 768 height 432
drag, startPoint x: 69, startPoint y: 404, endPoint x: 17, endPoint y: 395, distance: 52.3
click at [0, 364] on section "00:01 00:18 Picture In Picture 1 Error: Failed to load Video" at bounding box center [384, 216] width 768 height 432
click at [284, 332] on video at bounding box center [384, 216] width 768 height 432
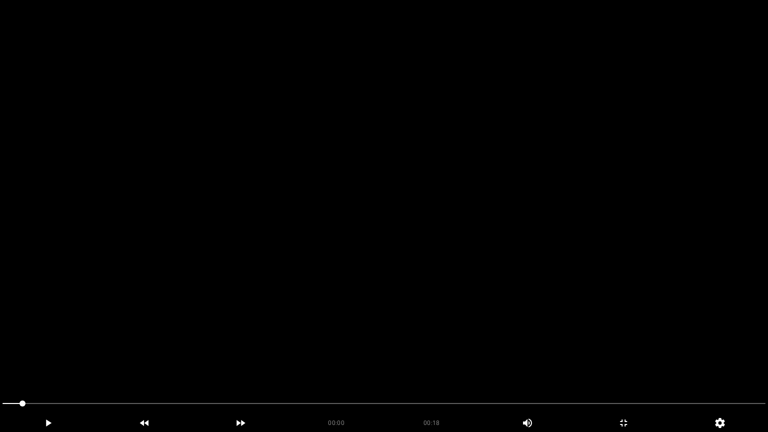
click at [284, 332] on video at bounding box center [384, 216] width 768 height 432
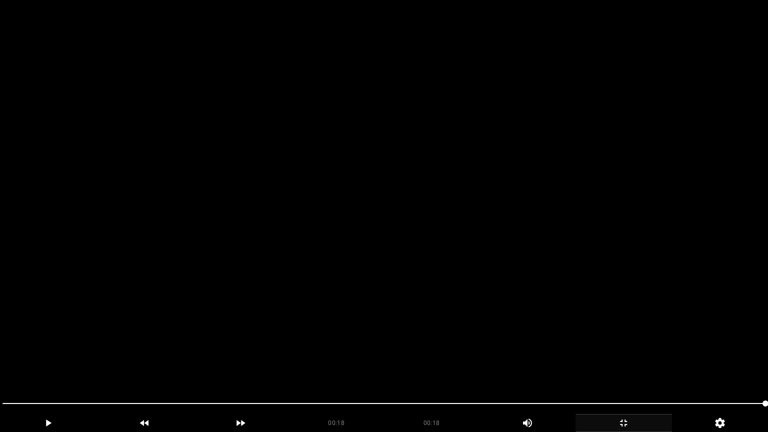
click at [630, 364] on icon "add" at bounding box center [623, 423] width 95 height 12
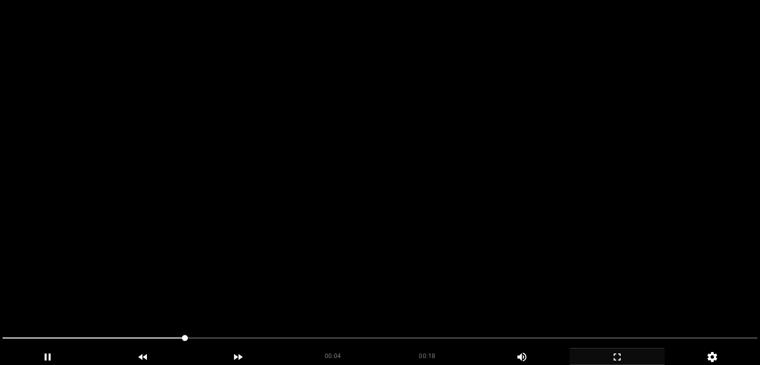
scroll to position [150, 0]
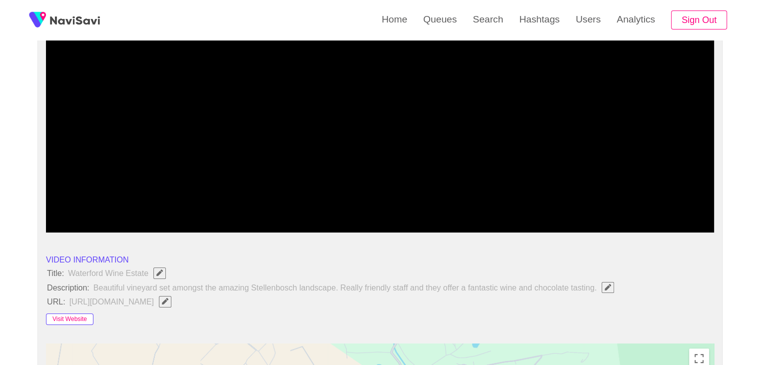
click at [79, 314] on button "Visit Website" at bounding box center [69, 319] width 47 height 12
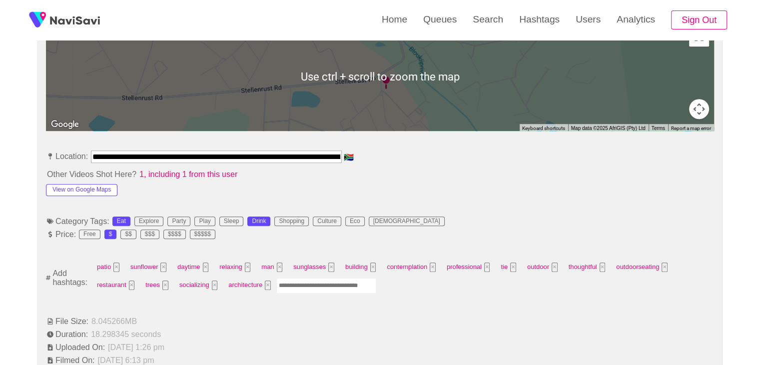
scroll to position [500, 0]
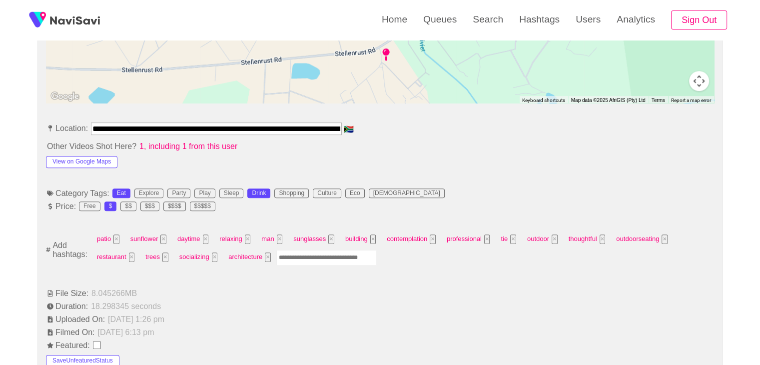
click at [304, 257] on input "Enter tag here and press return" at bounding box center [326, 257] width 100 height 15
type input "*"
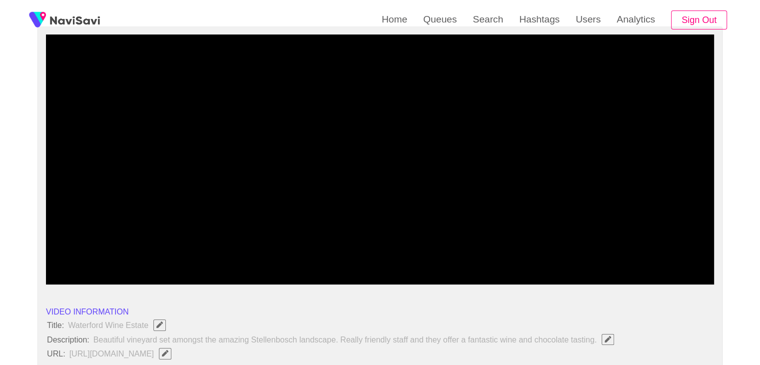
scroll to position [100, 0]
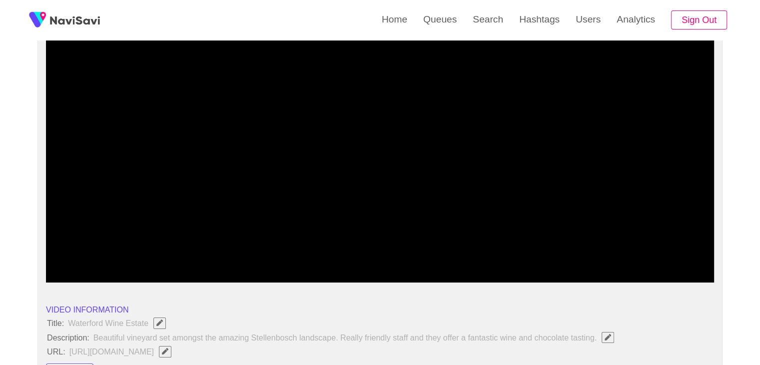
click at [472, 220] on video at bounding box center [380, 157] width 668 height 250
click at [368, 217] on video at bounding box center [380, 157] width 668 height 250
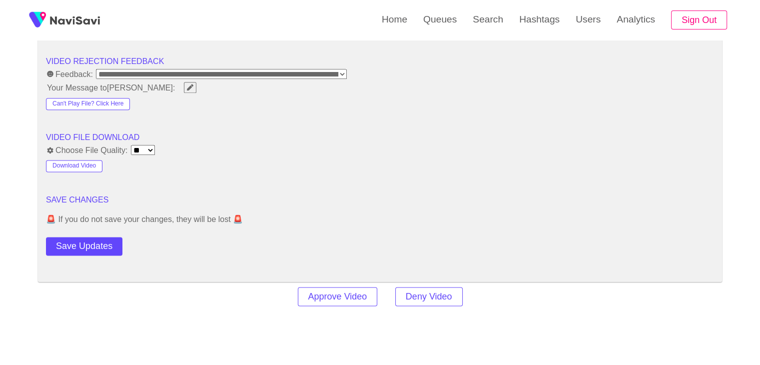
scroll to position [1300, 0]
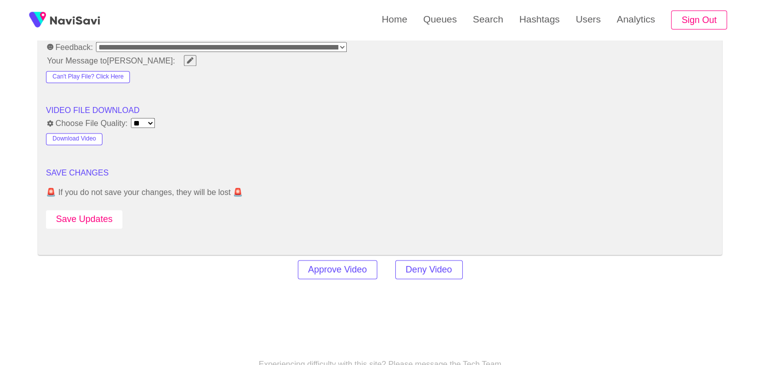
click at [95, 210] on button "Save Updates" at bounding box center [84, 219] width 76 height 18
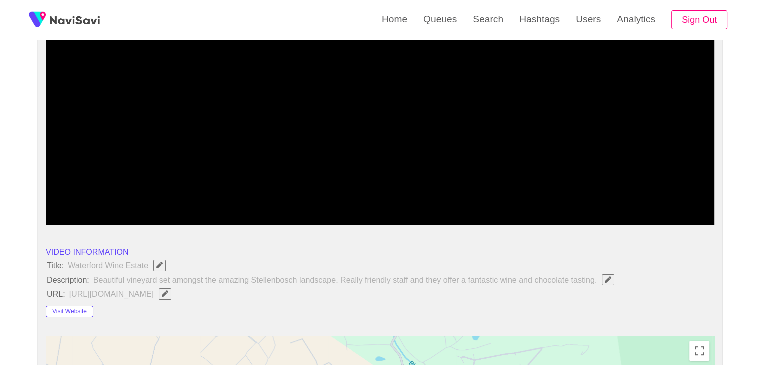
scroll to position [50, 0]
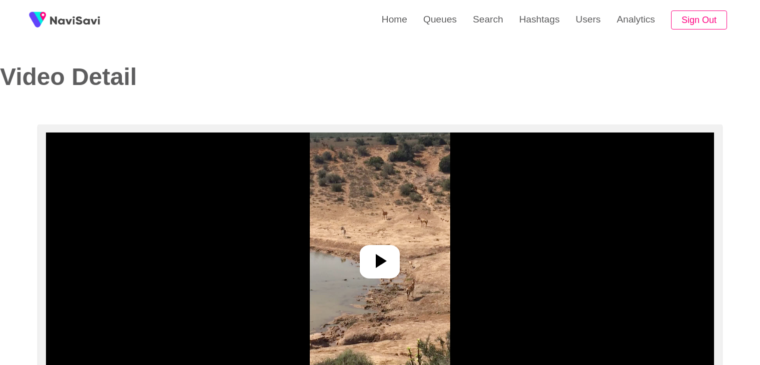
select select "**********"
select select "**"
click at [380, 250] on icon at bounding box center [380, 261] width 24 height 24
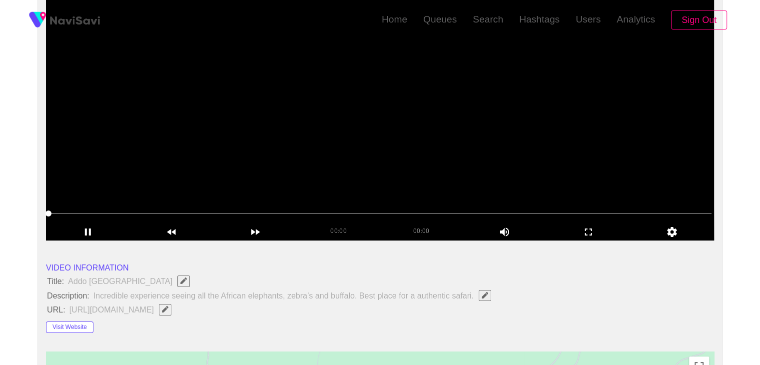
scroll to position [150, 0]
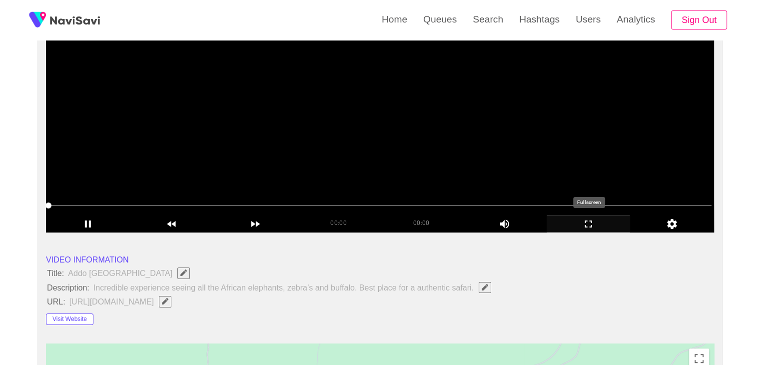
click at [590, 220] on icon "add" at bounding box center [588, 224] width 83 height 12
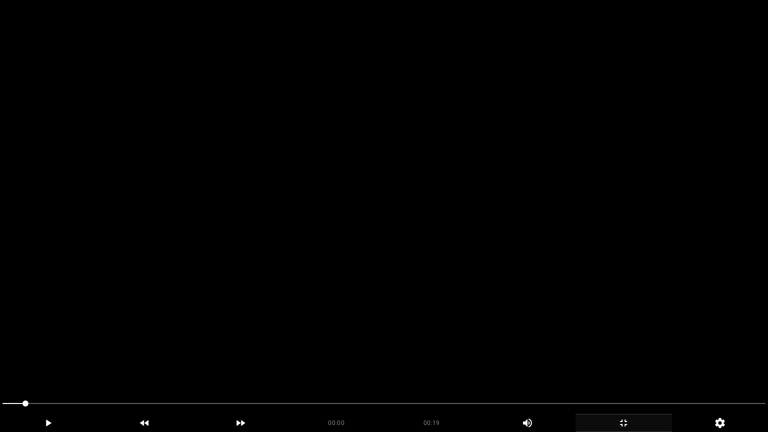
click at [500, 278] on video at bounding box center [384, 216] width 768 height 432
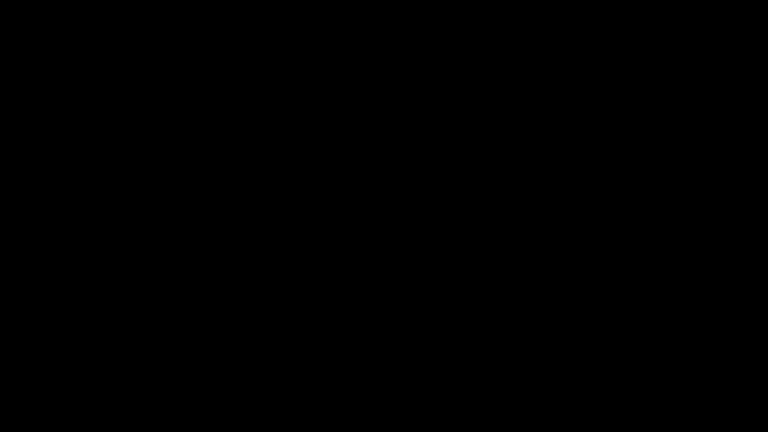
click at [629, 364] on icon "add" at bounding box center [623, 423] width 95 height 12
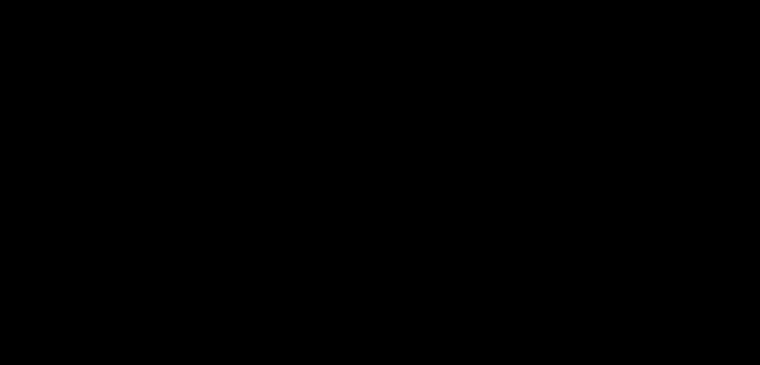
scroll to position [300, 0]
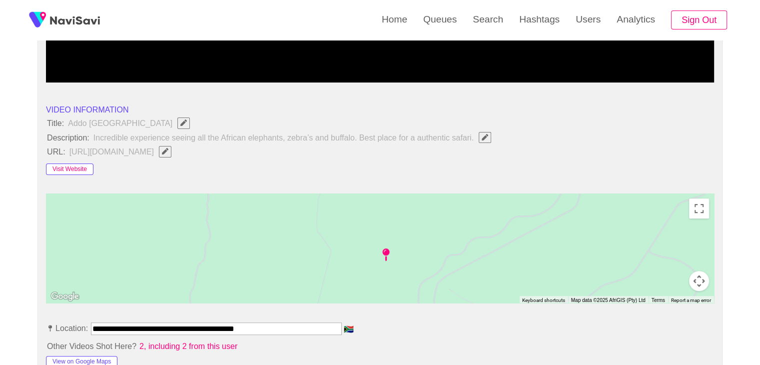
click at [66, 164] on button "Visit Website" at bounding box center [69, 169] width 47 height 12
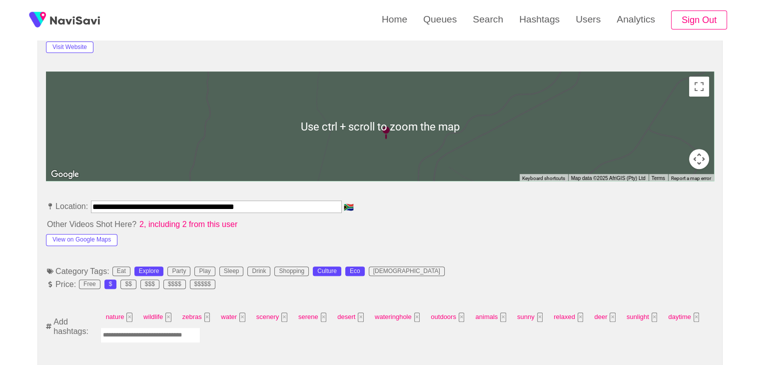
scroll to position [450, 0]
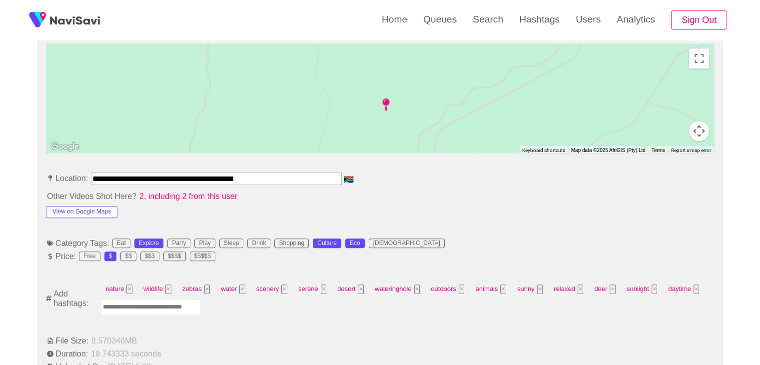
click at [146, 305] on input "Enter tag here and press return" at bounding box center [150, 306] width 100 height 15
type input "*"
type input "*********"
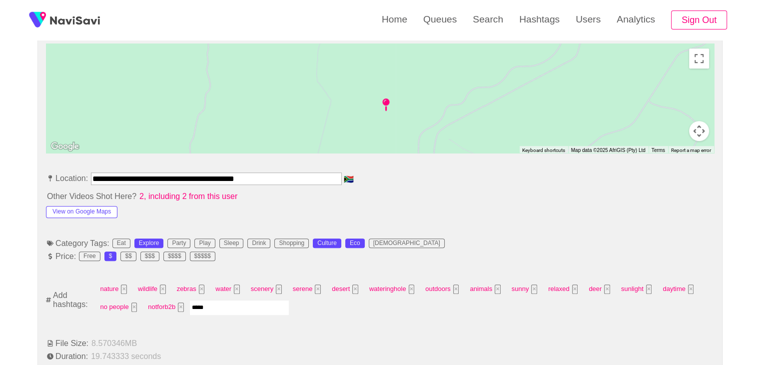
type input "******"
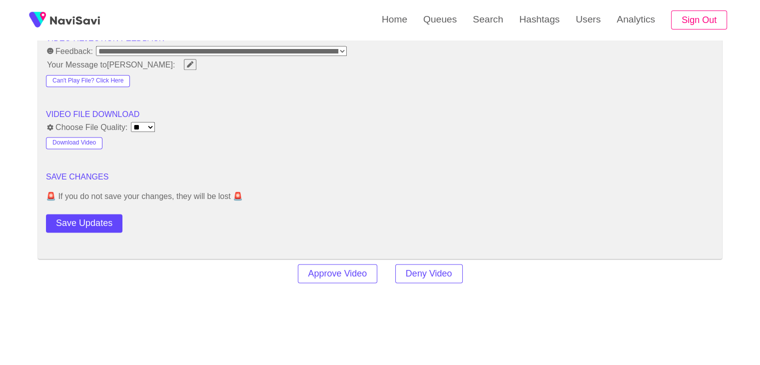
scroll to position [1300, 0]
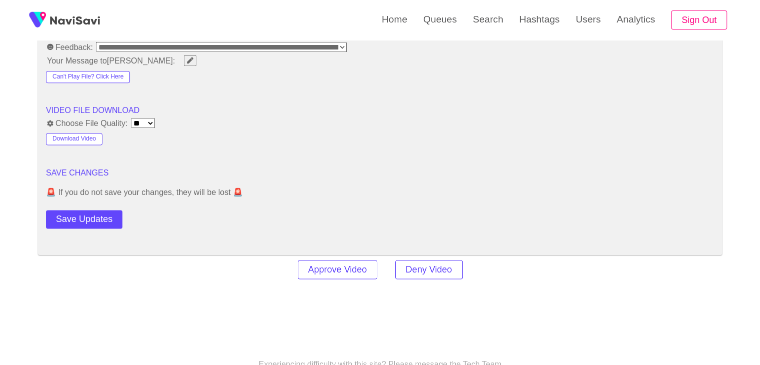
drag, startPoint x: 94, startPoint y: 219, endPoint x: 110, endPoint y: 213, distance: 17.3
click at [94, 219] on button "Save Updates" at bounding box center [84, 219] width 76 height 18
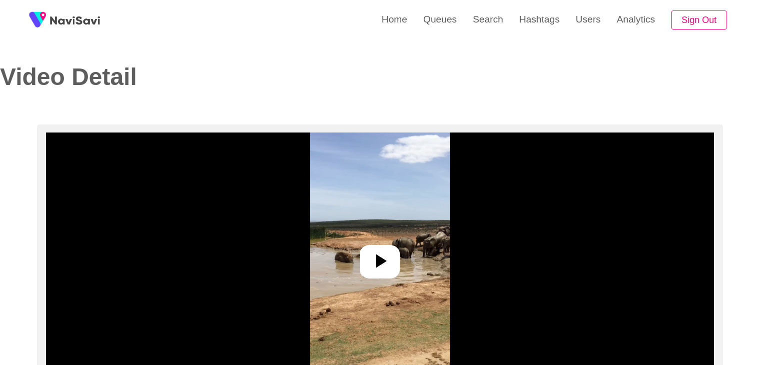
select select "**********"
select select "**"
click at [383, 262] on icon at bounding box center [381, 261] width 11 height 14
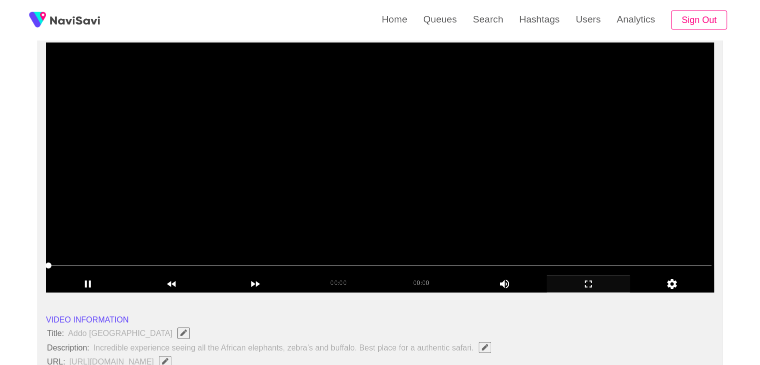
scroll to position [100, 0]
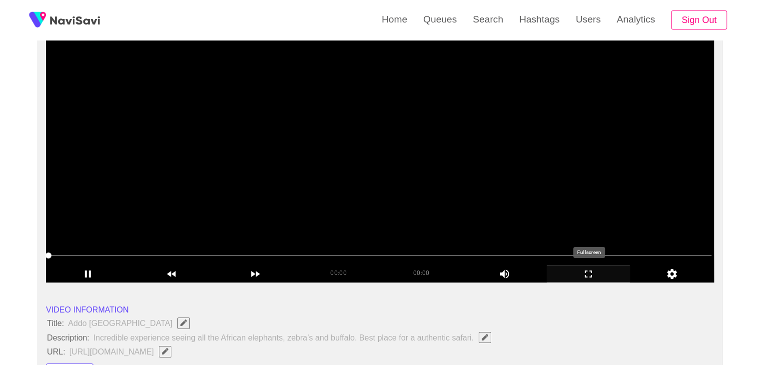
click at [587, 273] on icon "add" at bounding box center [588, 274] width 83 height 12
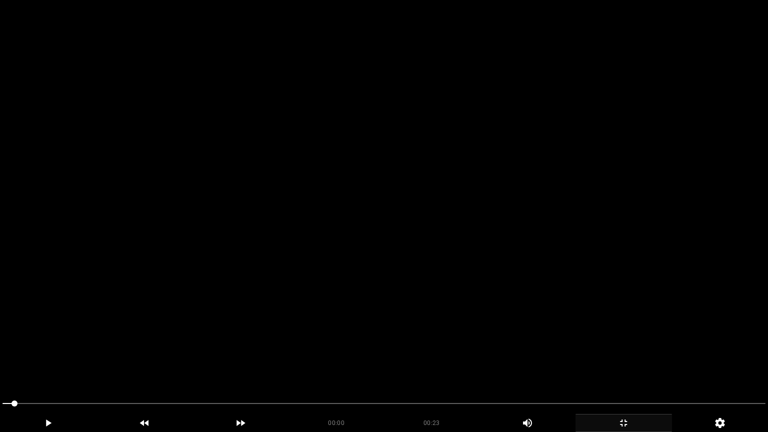
click at [566, 280] on video at bounding box center [384, 216] width 768 height 432
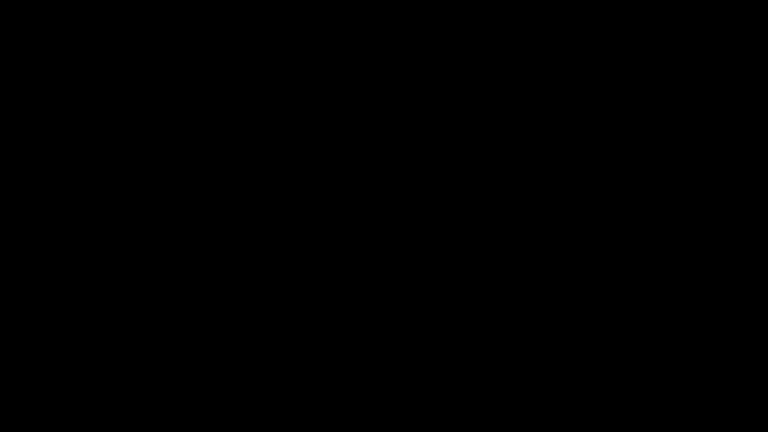
click at [630, 364] on icon "add" at bounding box center [623, 423] width 95 height 12
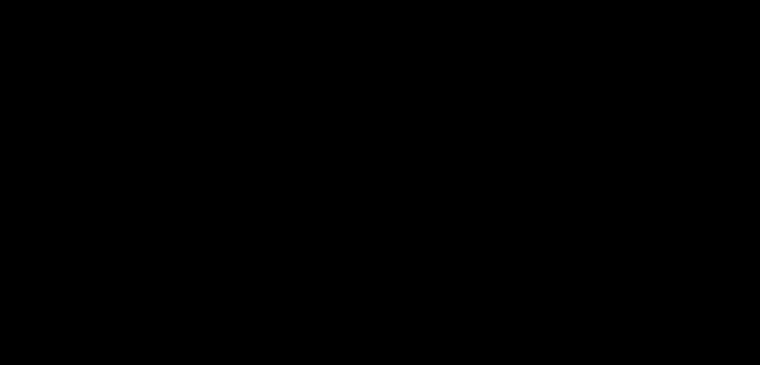
scroll to position [450, 0]
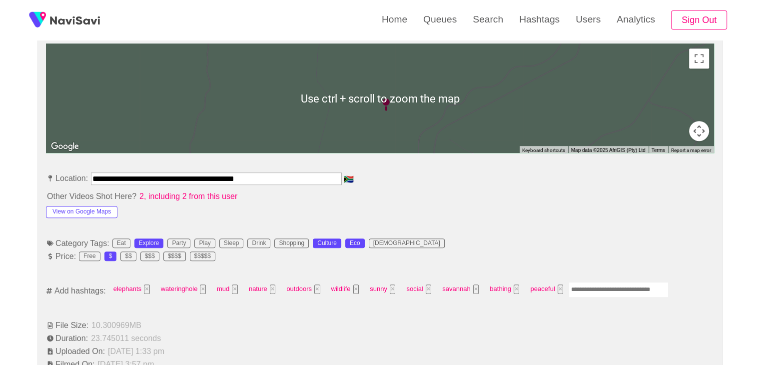
click at [592, 290] on input "Enter tag here and press return" at bounding box center [619, 289] width 100 height 15
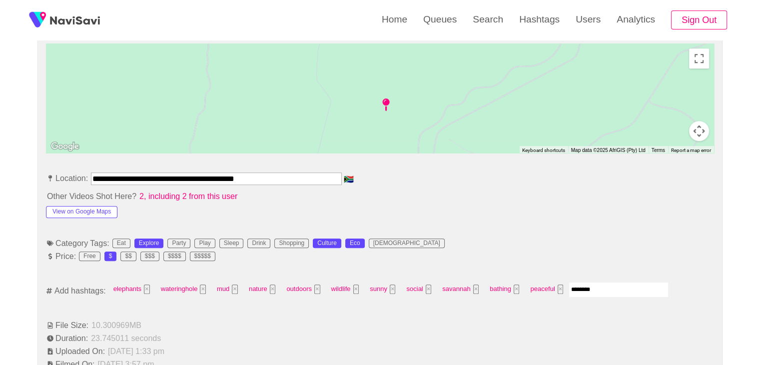
type input "*********"
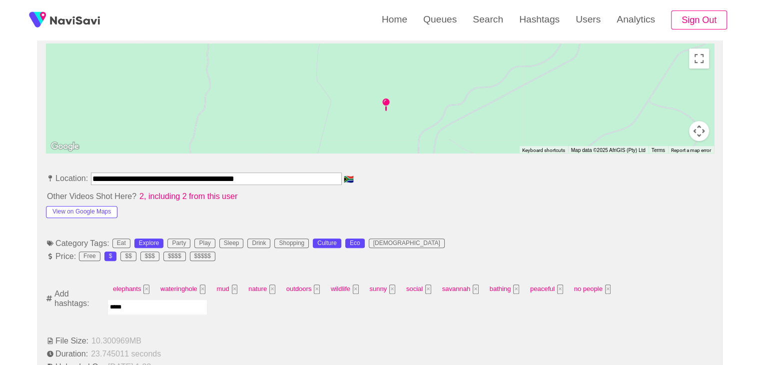
type input "******"
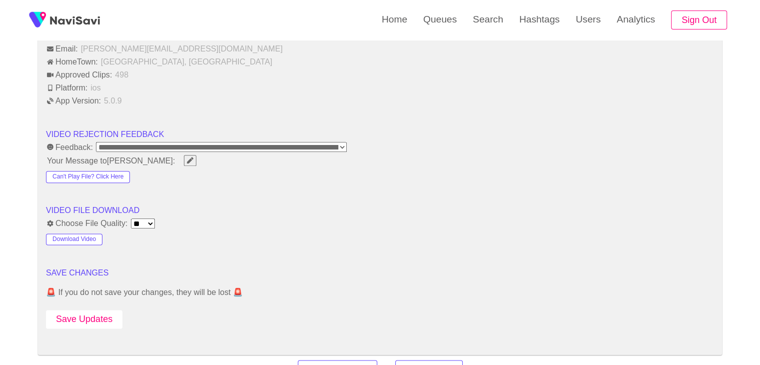
scroll to position [1200, 0]
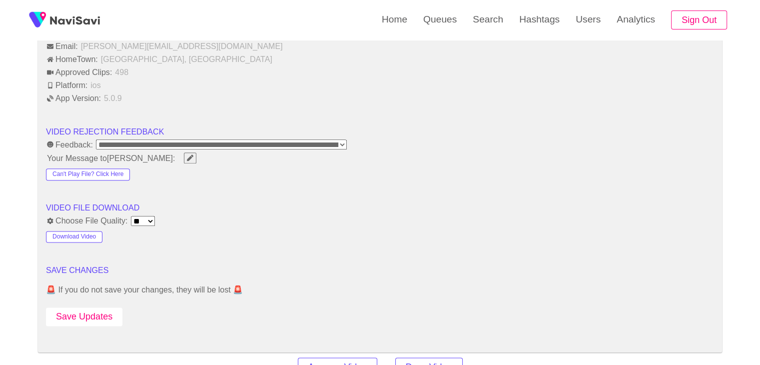
click at [82, 312] on button "Save Updates" at bounding box center [84, 316] width 76 height 18
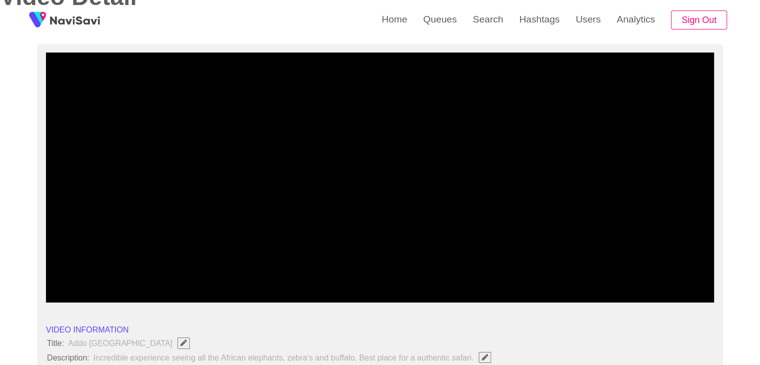
scroll to position [0, 0]
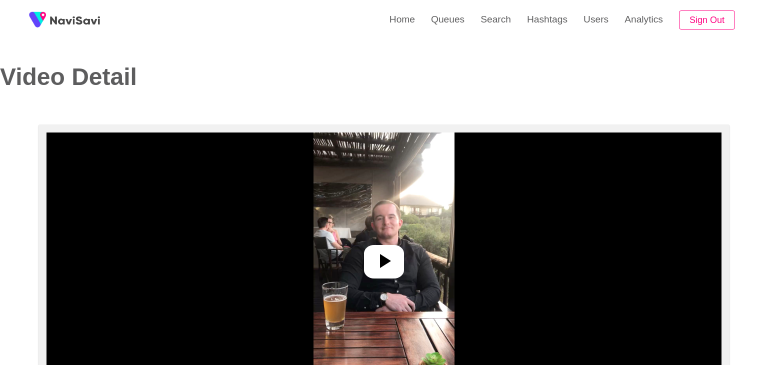
select select "**********"
select select "**"
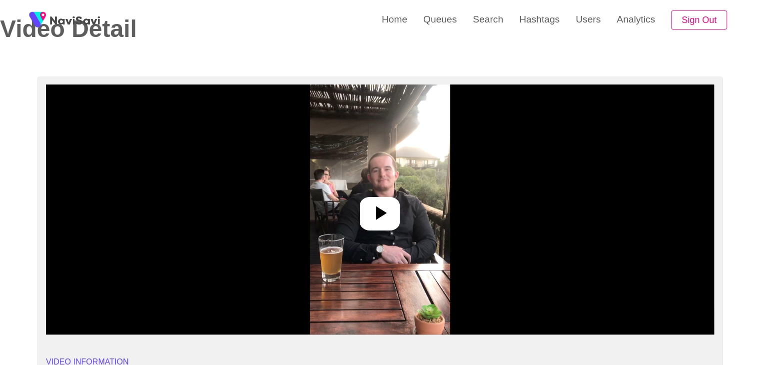
scroll to position [50, 0]
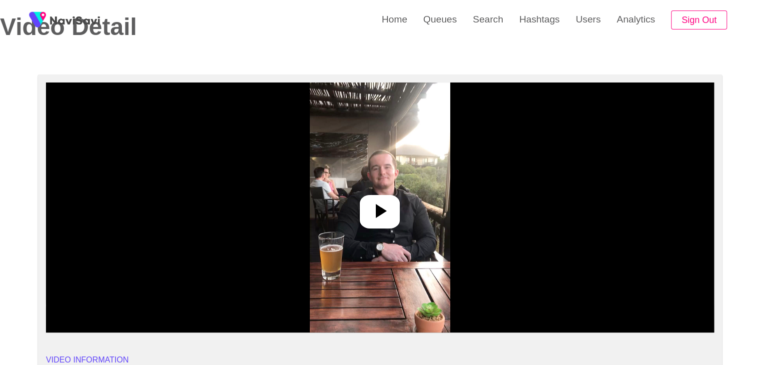
click at [384, 202] on icon at bounding box center [380, 211] width 24 height 24
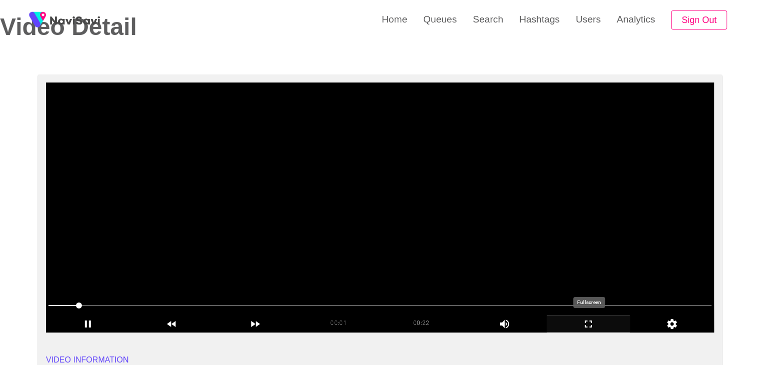
click at [582, 317] on div "add" at bounding box center [589, 323] width 84 height 17
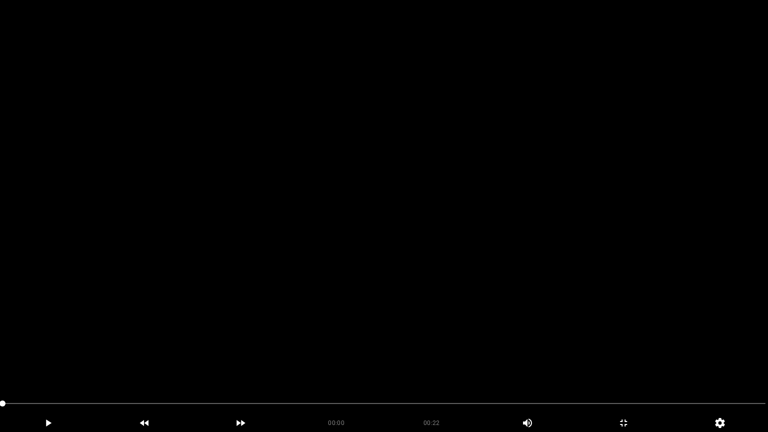
click at [315, 330] on video at bounding box center [384, 216] width 768 height 432
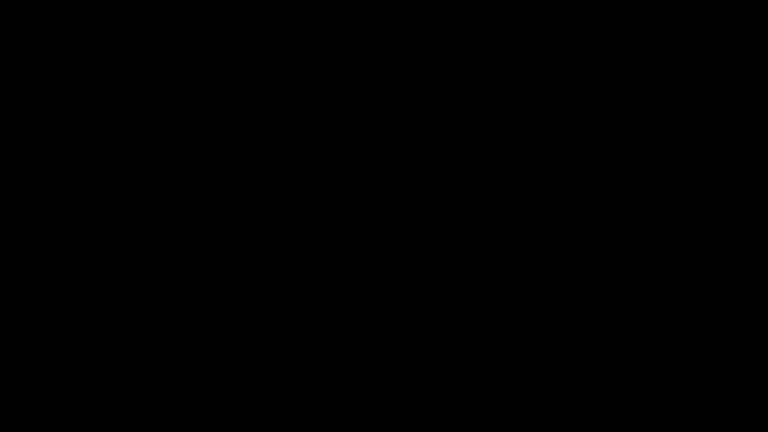
drag, startPoint x: 189, startPoint y: 406, endPoint x: 160, endPoint y: 407, distance: 29.0
click at [160, 364] on span at bounding box center [383, 403] width 763 height 16
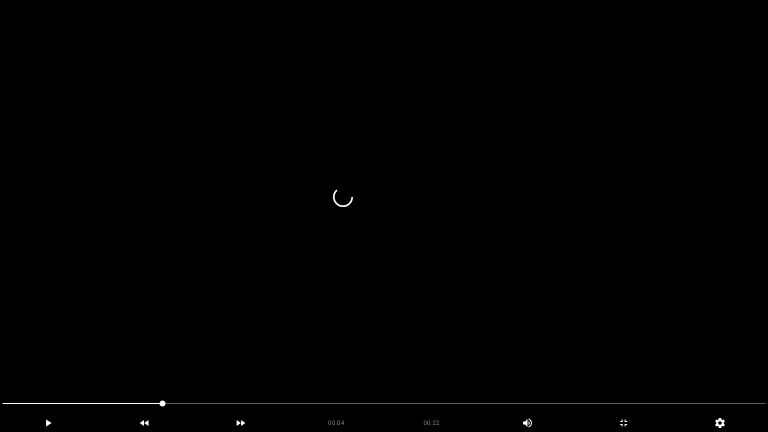
click at [368, 305] on video at bounding box center [384, 216] width 768 height 432
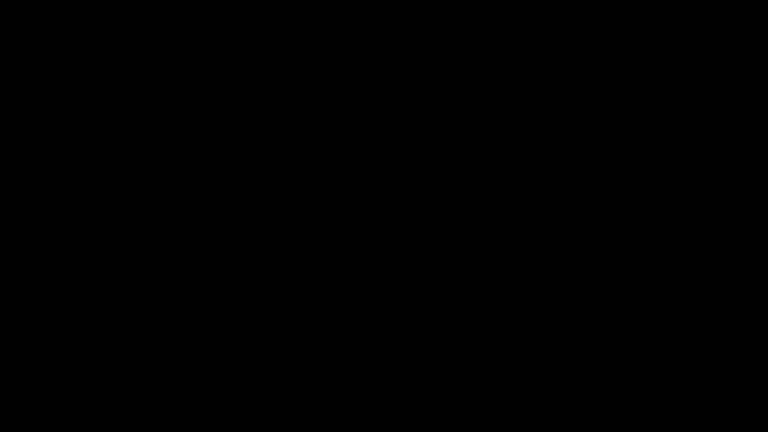
click at [354, 364] on span at bounding box center [383, 403] width 763 height 16
click at [621, 364] on icon "add" at bounding box center [623, 423] width 95 height 12
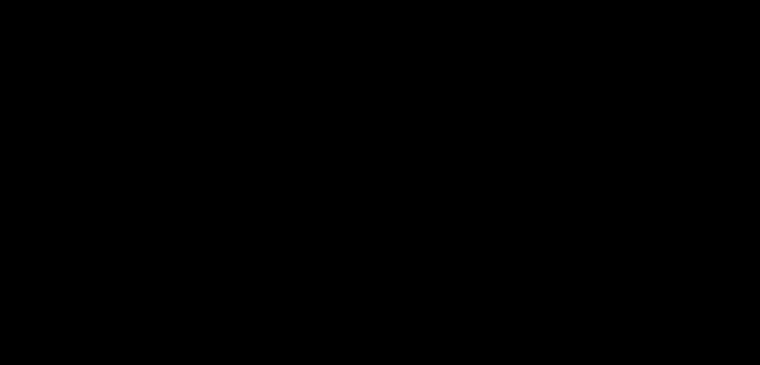
scroll to position [200, 0]
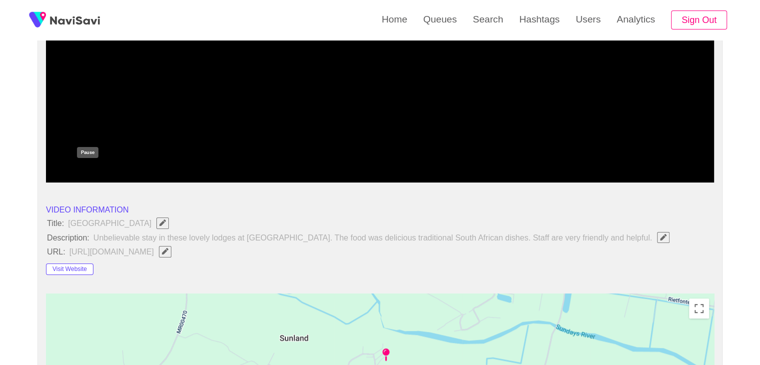
click at [76, 171] on icon "add" at bounding box center [87, 174] width 83 height 12
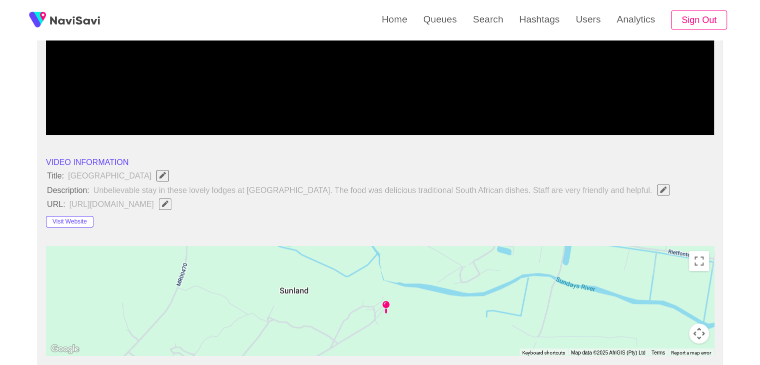
scroll to position [250, 0]
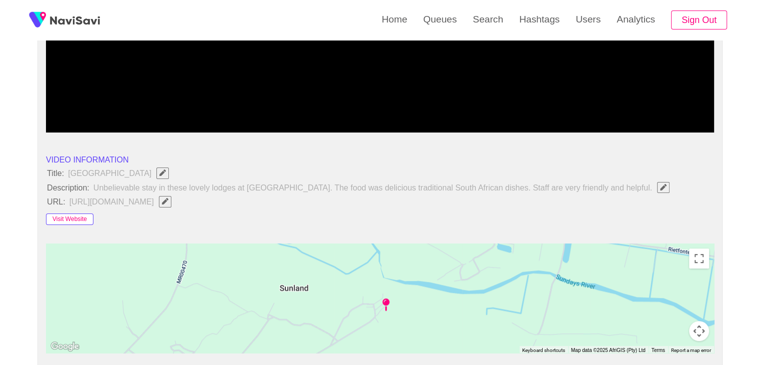
click at [71, 217] on button "Visit Website" at bounding box center [69, 219] width 47 height 12
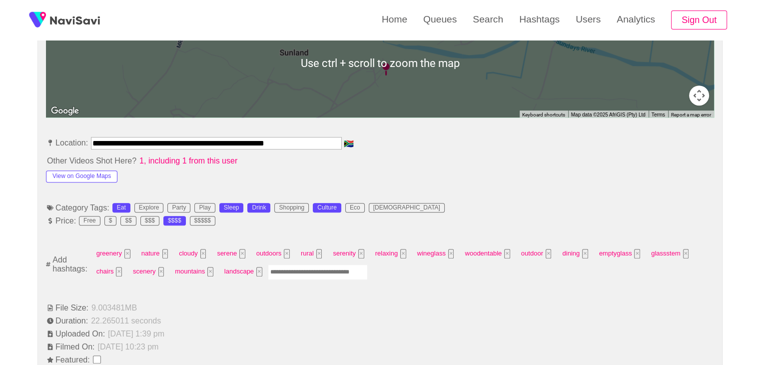
scroll to position [500, 0]
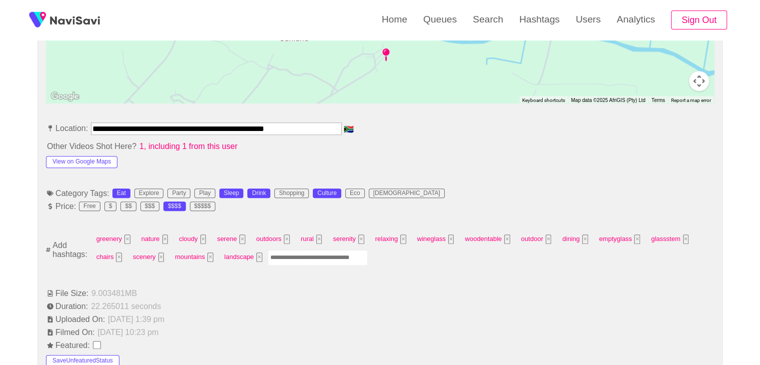
click at [292, 257] on input "Enter tag here and press return" at bounding box center [318, 257] width 100 height 15
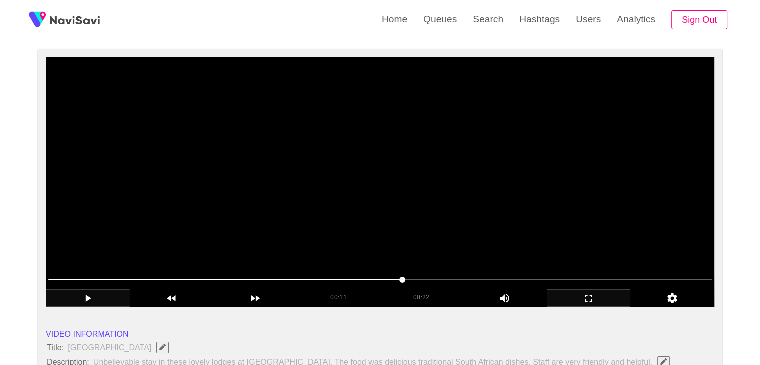
scroll to position [50, 0]
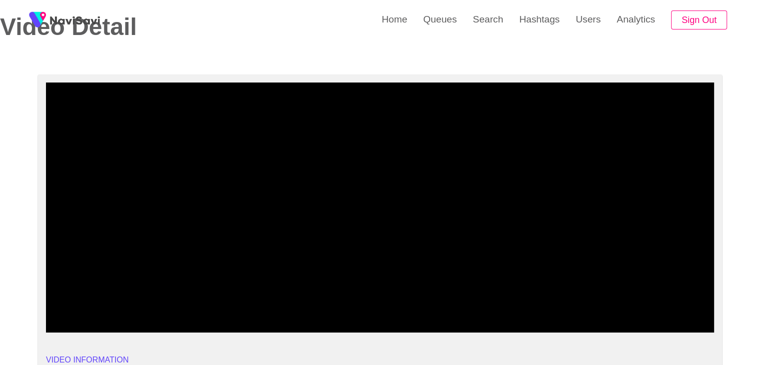
drag, startPoint x: 110, startPoint y: 303, endPoint x: 26, endPoint y: 302, distance: 83.5
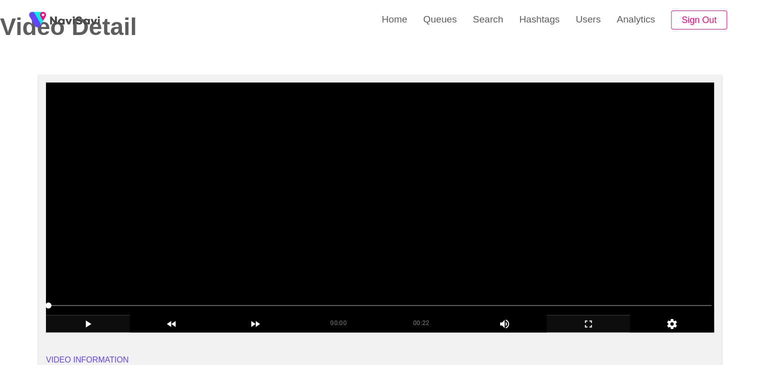
click at [326, 254] on video at bounding box center [380, 207] width 668 height 250
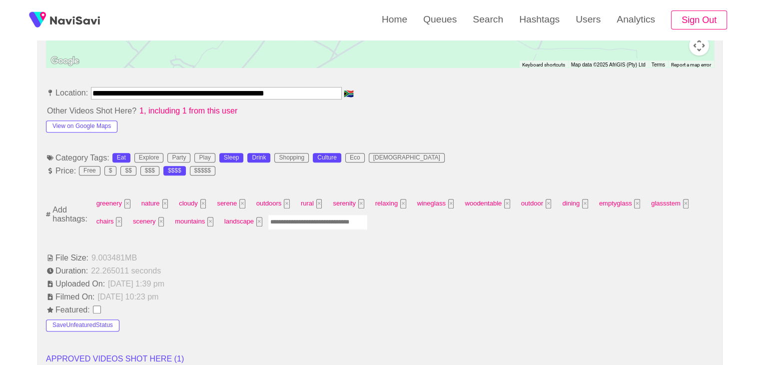
scroll to position [600, 0]
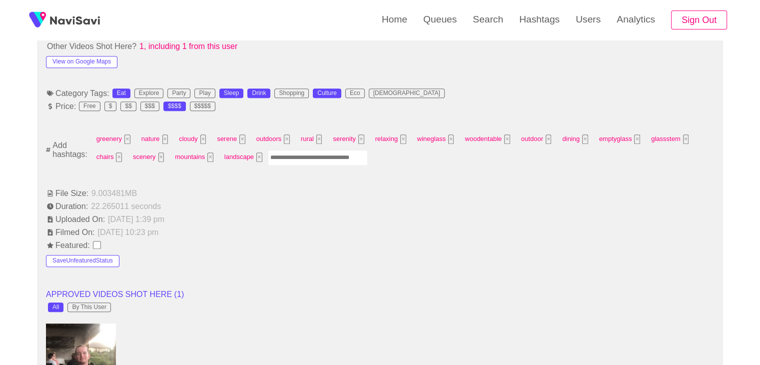
click at [321, 161] on input "Enter tag here and press return" at bounding box center [318, 157] width 100 height 15
type input "****"
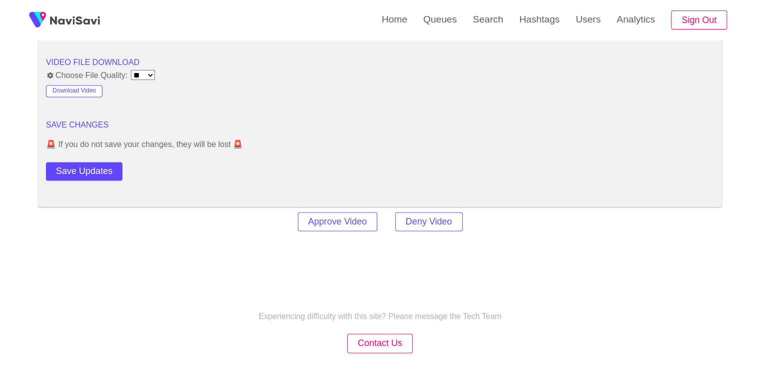
scroll to position [1350, 0]
click at [103, 162] on button "Save Updates" at bounding box center [84, 169] width 76 height 18
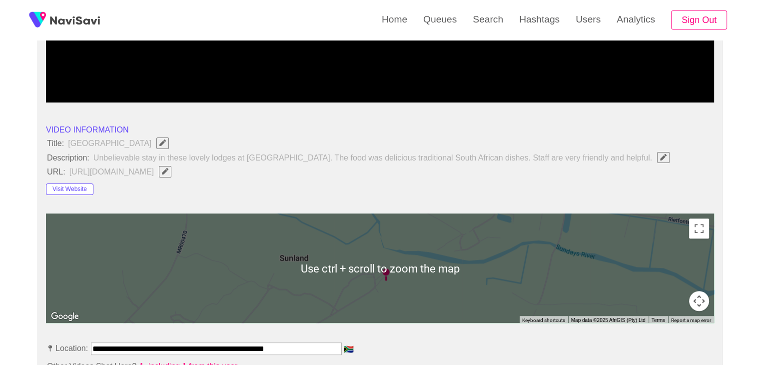
scroll to position [350, 0]
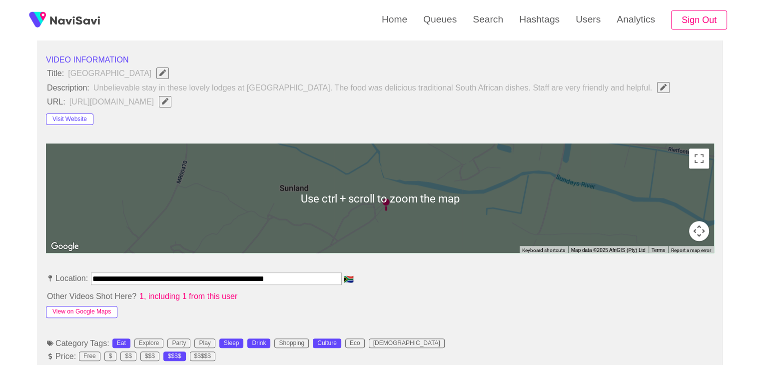
click at [97, 308] on button "View on Google Maps" at bounding box center [81, 312] width 71 height 12
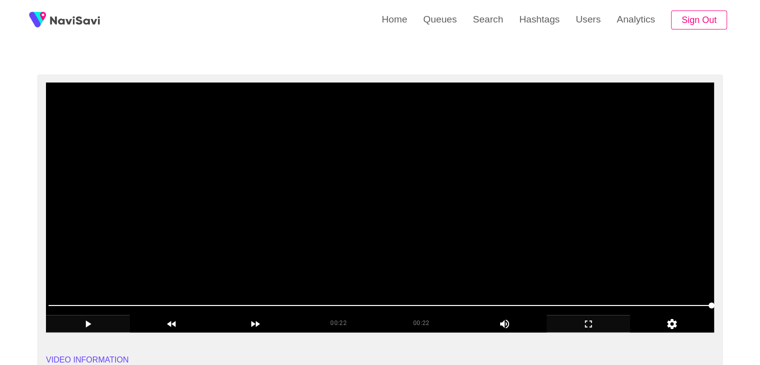
scroll to position [50, 0]
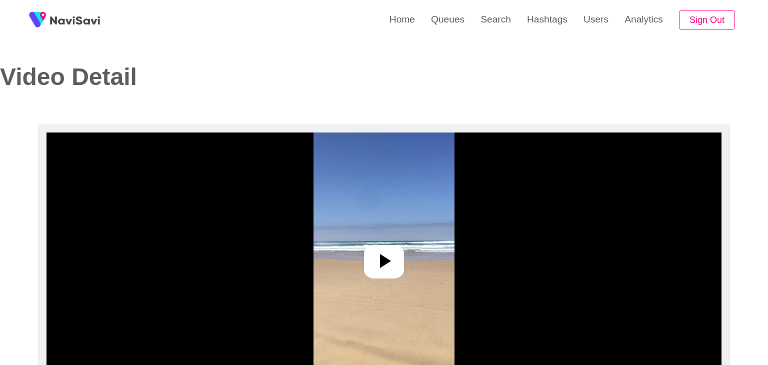
select select "**********"
select select "**"
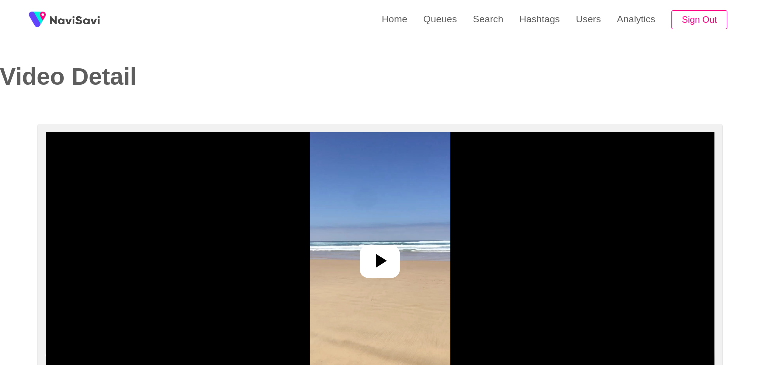
click at [372, 254] on icon at bounding box center [380, 261] width 24 height 24
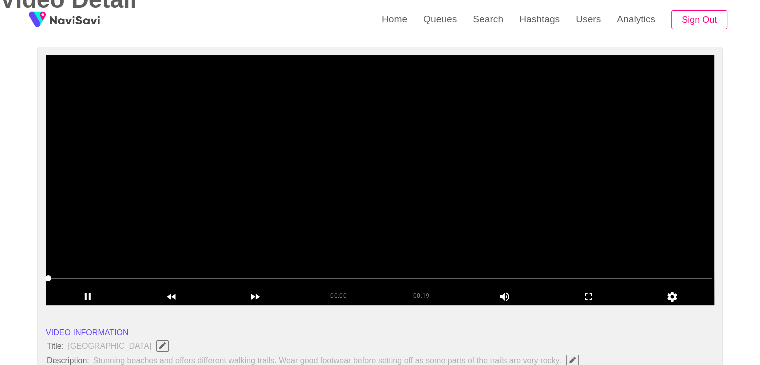
scroll to position [100, 0]
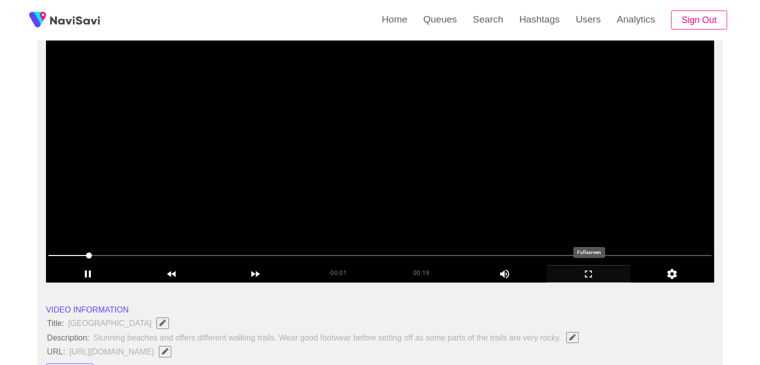
click at [590, 270] on icon "add" at bounding box center [588, 273] width 7 height 7
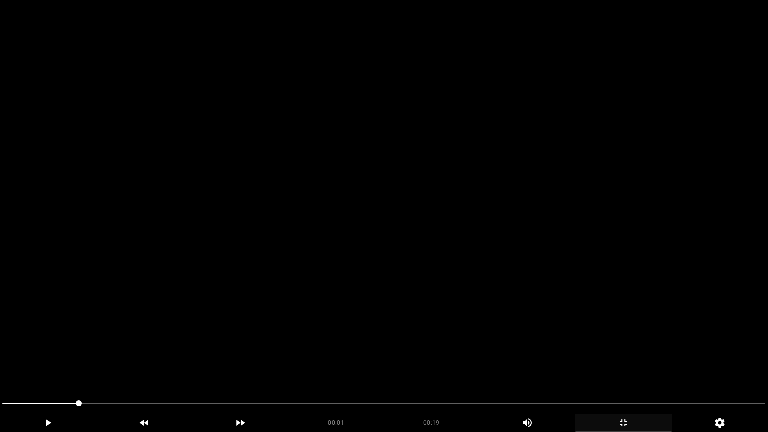
click at [484, 295] on video at bounding box center [384, 216] width 768 height 432
drag, startPoint x: 143, startPoint y: 405, endPoint x: 82, endPoint y: 365, distance: 73.3
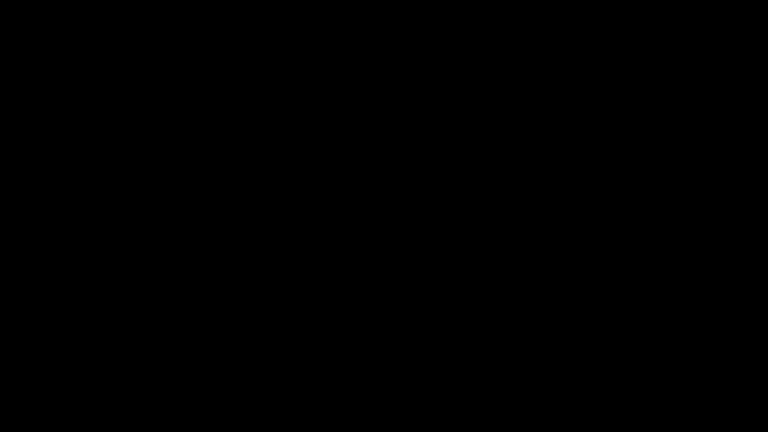
click at [619, 364] on icon "add" at bounding box center [623, 423] width 95 height 12
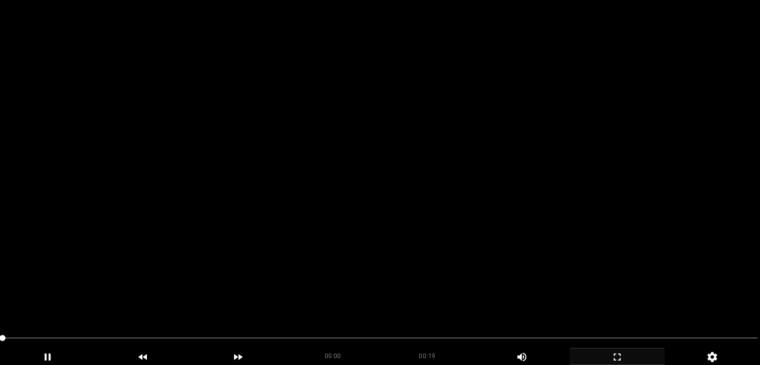
scroll to position [50, 0]
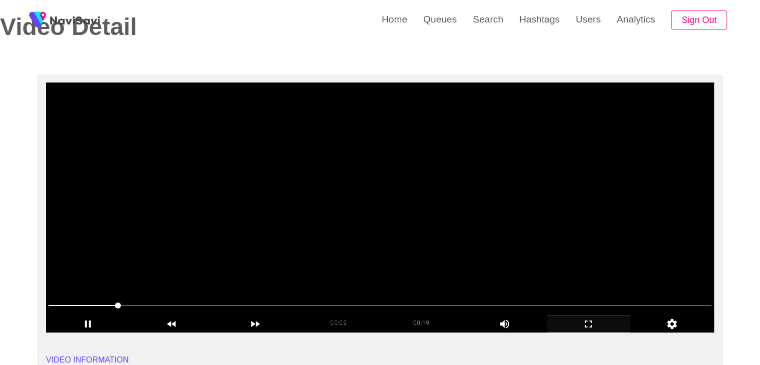
click at [385, 245] on video at bounding box center [380, 207] width 668 height 250
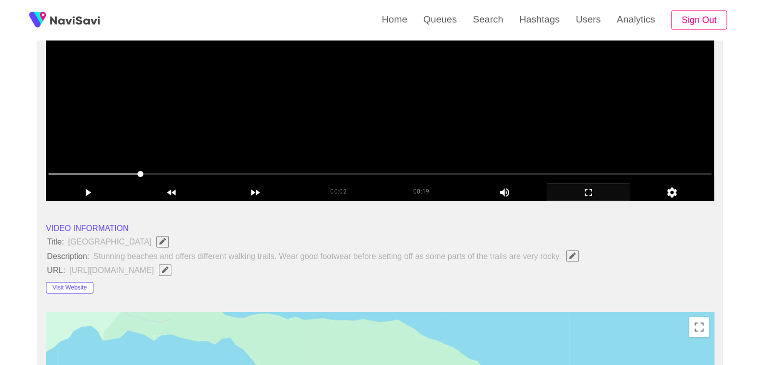
scroll to position [200, 0]
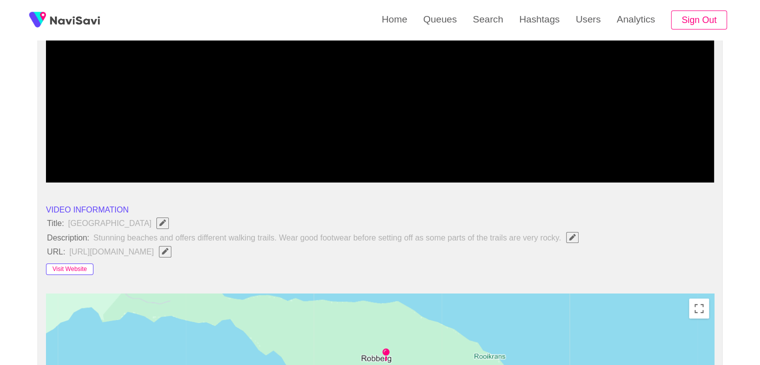
click at [76, 266] on button "Visit Website" at bounding box center [69, 269] width 47 height 12
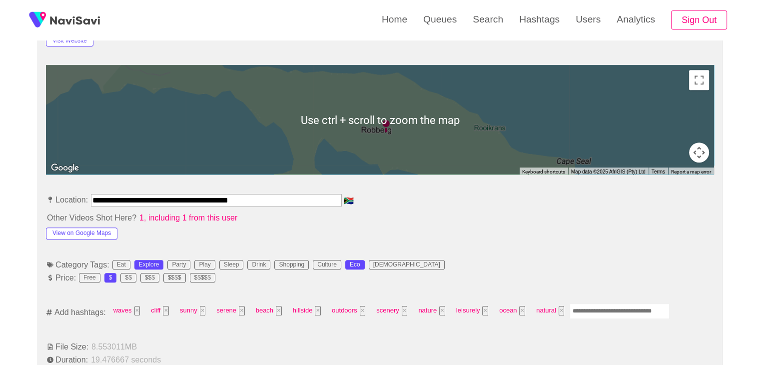
scroll to position [450, 0]
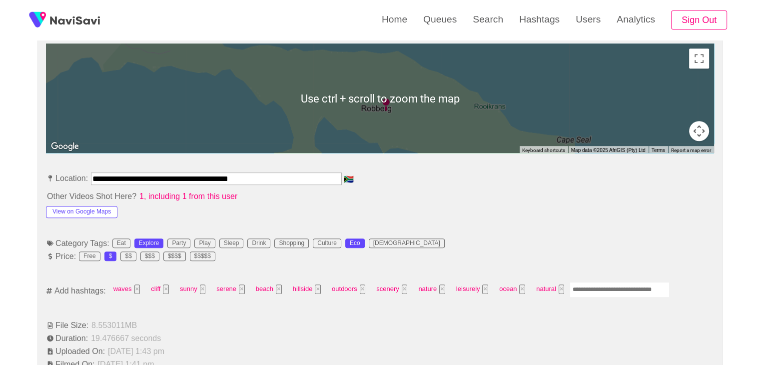
click at [595, 287] on input "Enter tag here and press return" at bounding box center [620, 289] width 100 height 15
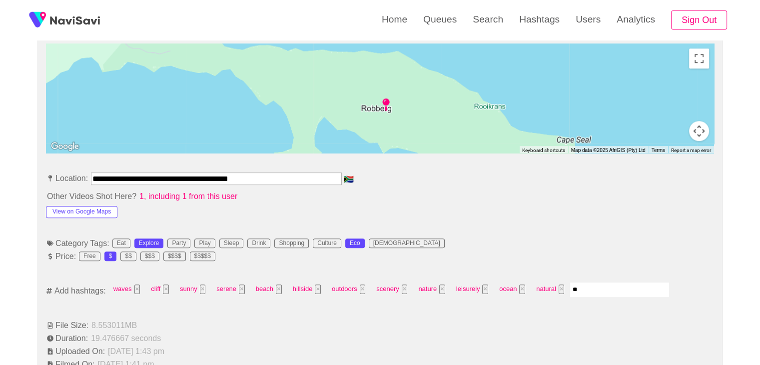
type input "*"
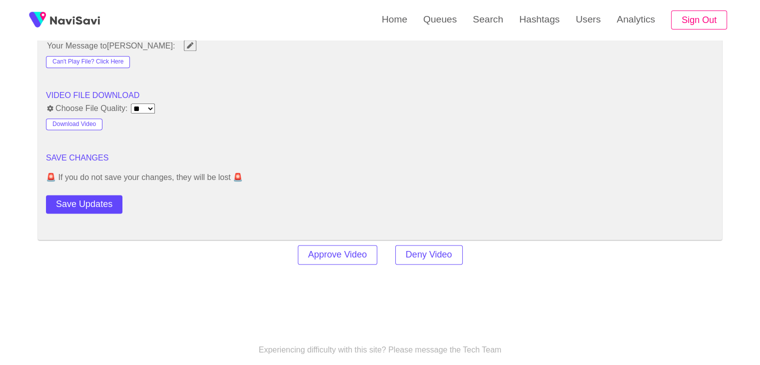
scroll to position [1300, 0]
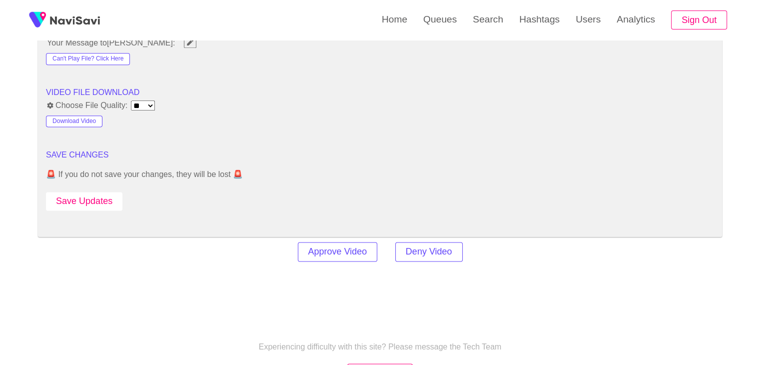
click at [89, 192] on button "Save Updates" at bounding box center [84, 201] width 76 height 18
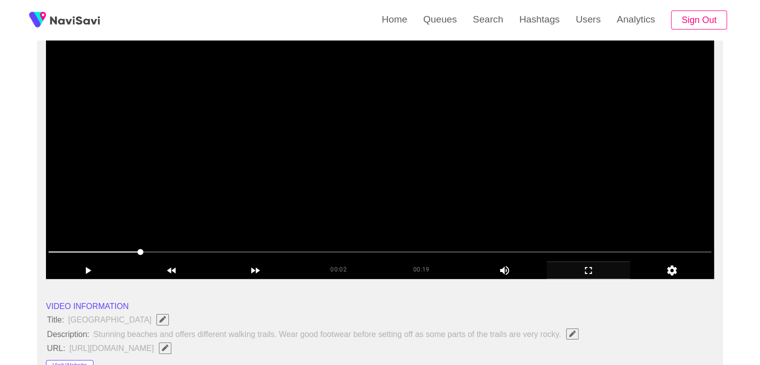
scroll to position [100, 0]
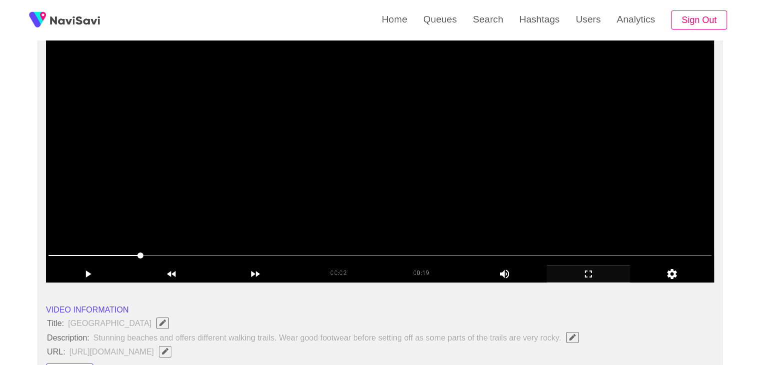
click at [313, 165] on video at bounding box center [380, 157] width 668 height 250
click at [342, 177] on video at bounding box center [380, 157] width 668 height 250
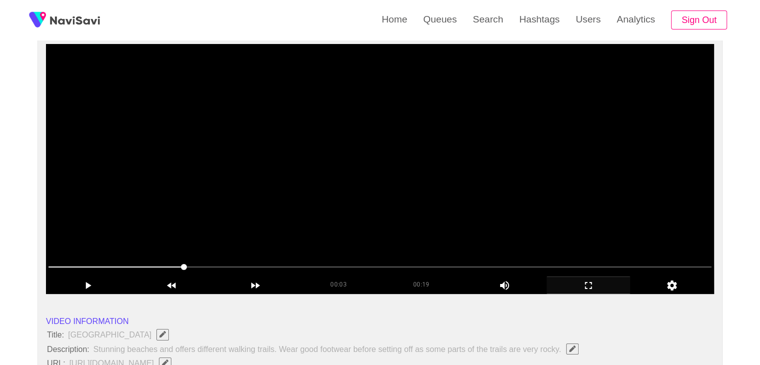
scroll to position [50, 0]
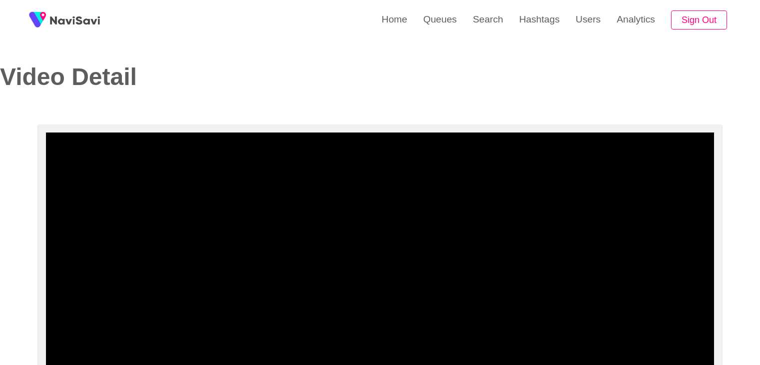
select select "**********"
select select "**"
select select "**********"
select select "**"
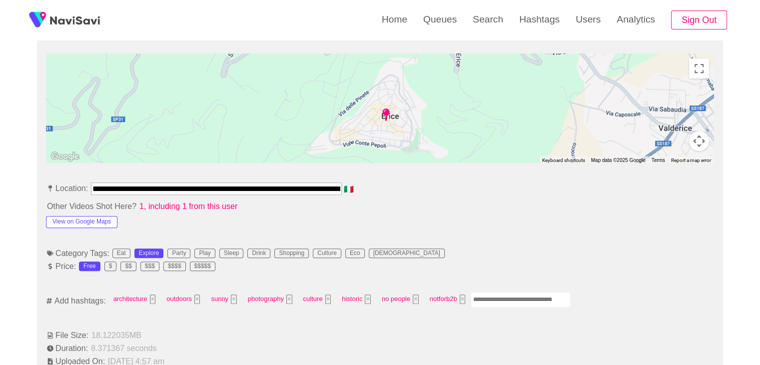
scroll to position [450, 0]
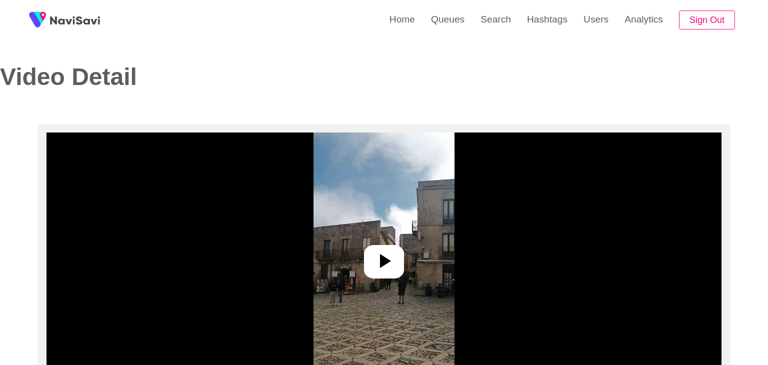
select select "**"
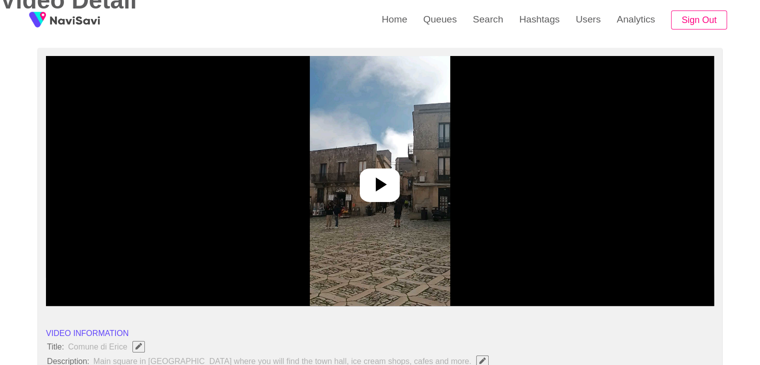
select select "**********"
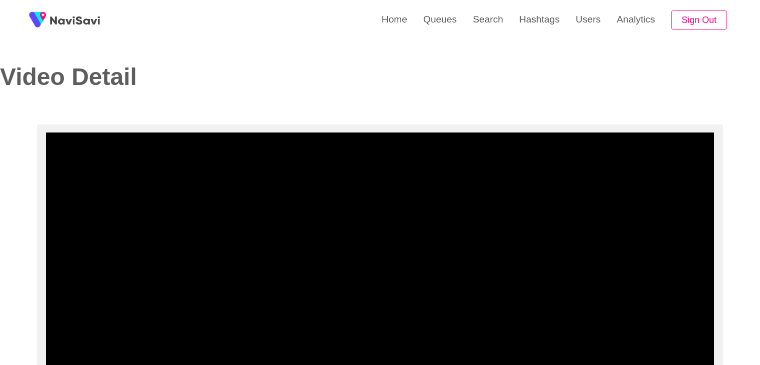
select select "**********"
select select "**"
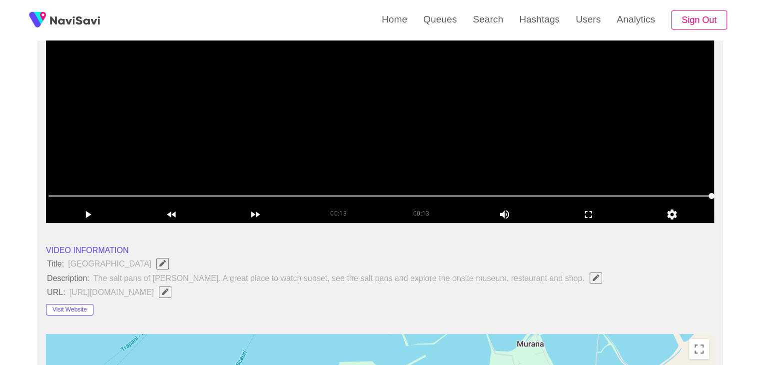
scroll to position [150, 0]
